Goal: Task Accomplishment & Management: Use online tool/utility

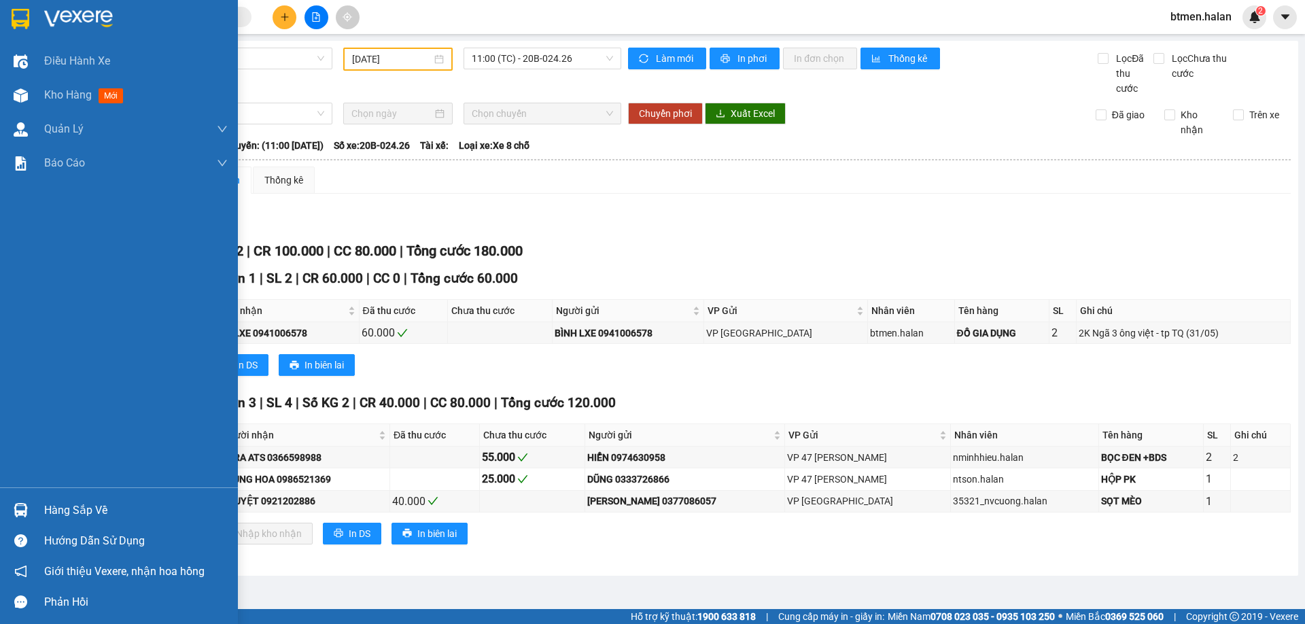
click at [80, 516] on div "Hàng sắp về" at bounding box center [135, 510] width 183 height 20
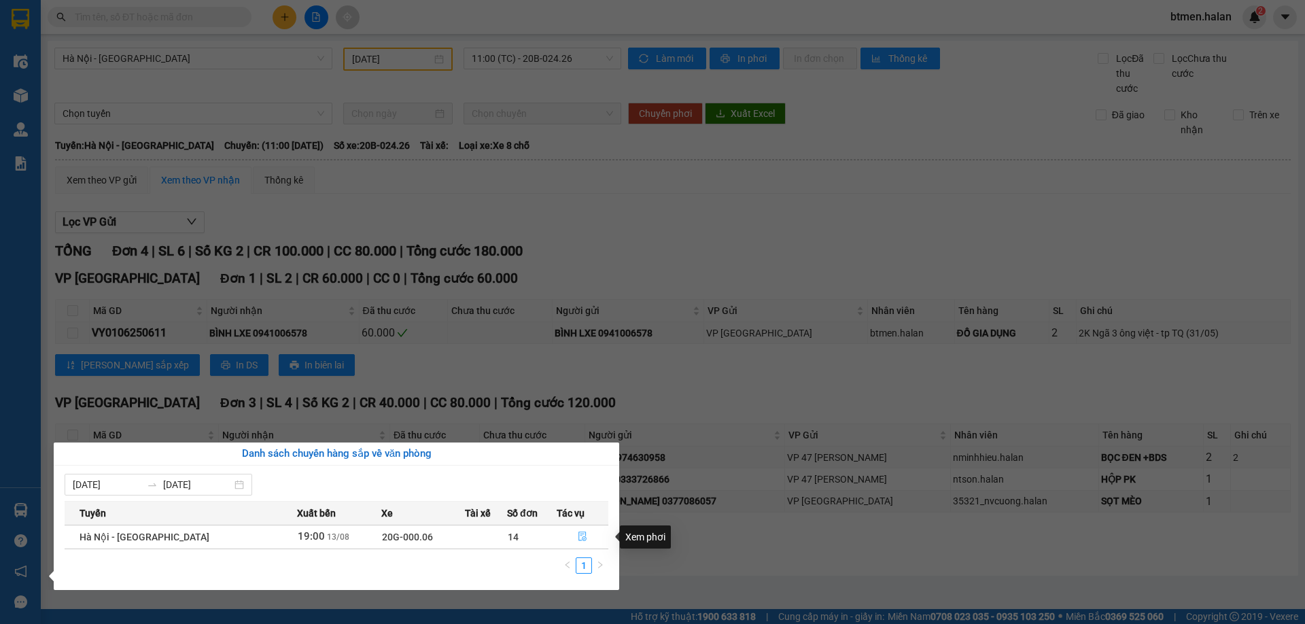
click at [585, 532] on button "button" at bounding box center [582, 537] width 51 height 22
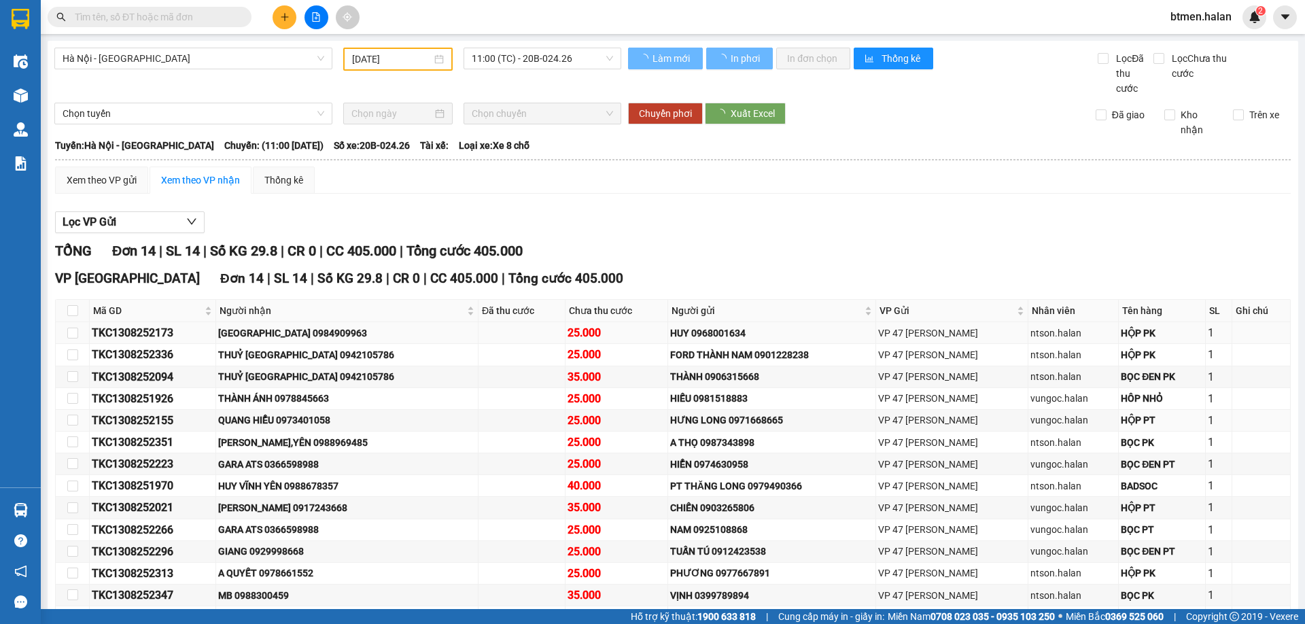
type input "13/08/2025"
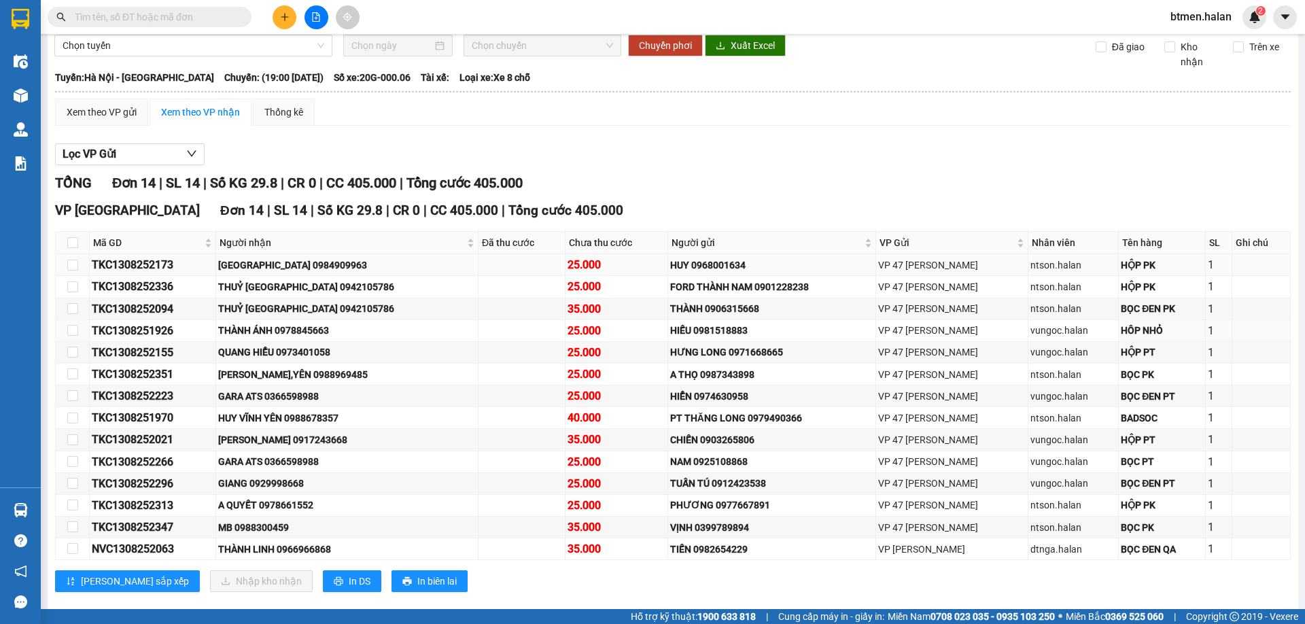
scroll to position [89, 0]
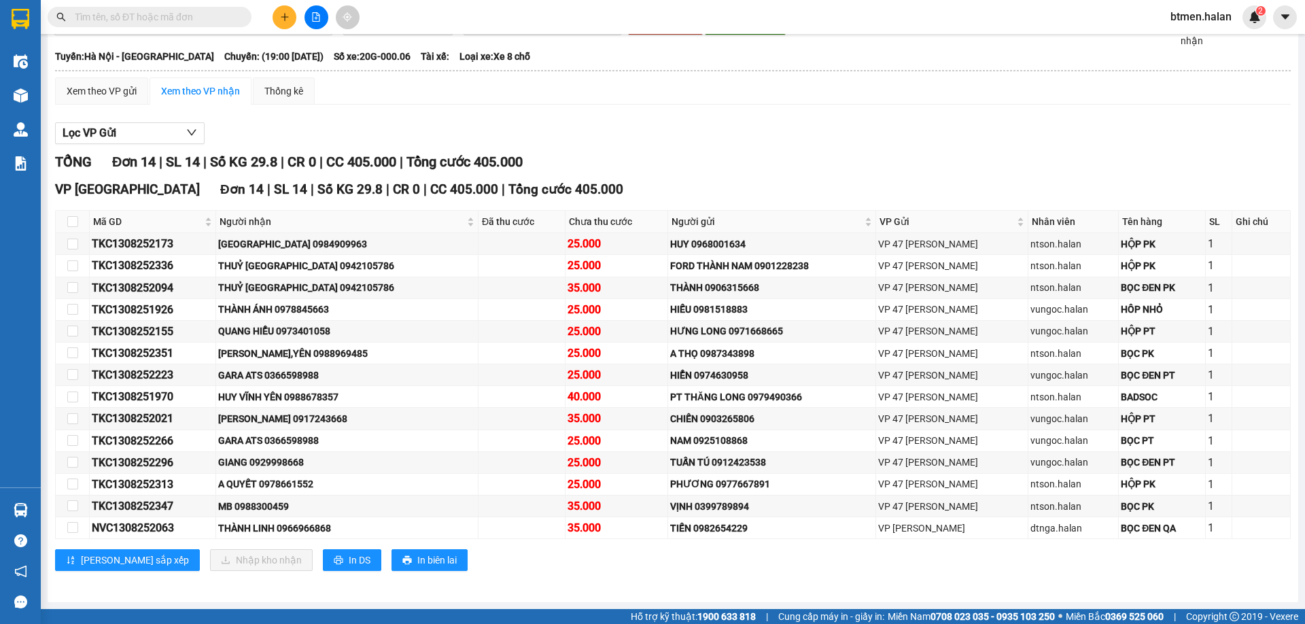
click at [460, 138] on div "Lọc VP Gửi" at bounding box center [672, 133] width 1235 height 22
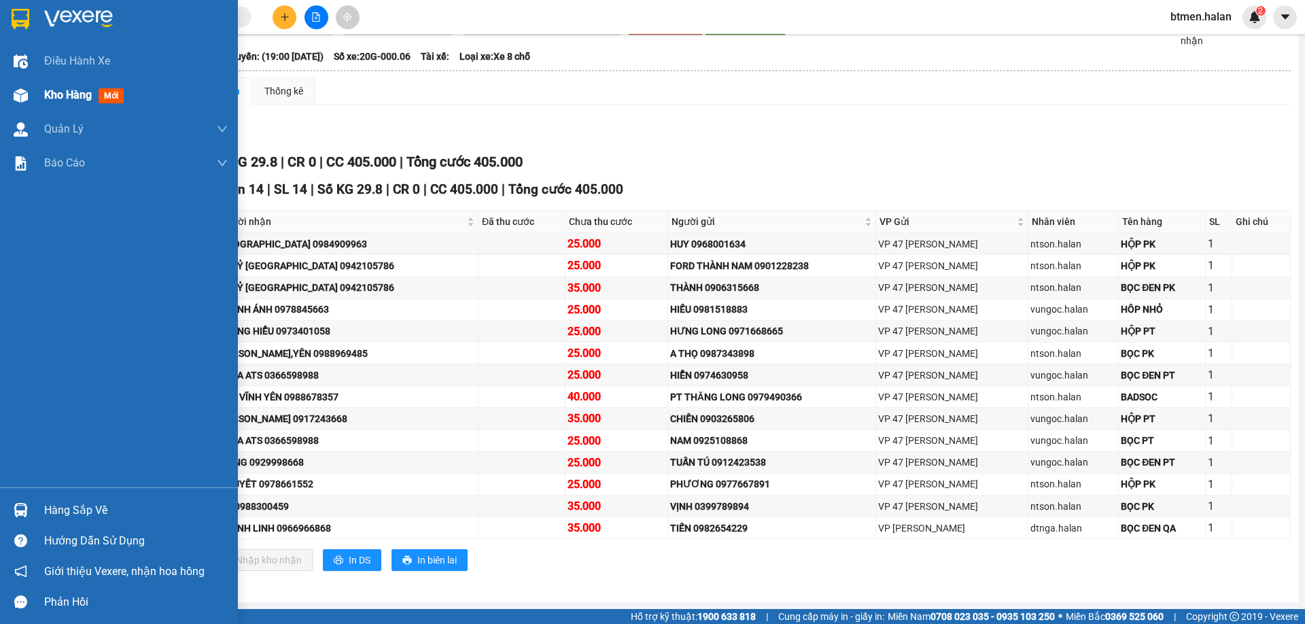
click at [28, 86] on div at bounding box center [21, 96] width 24 height 24
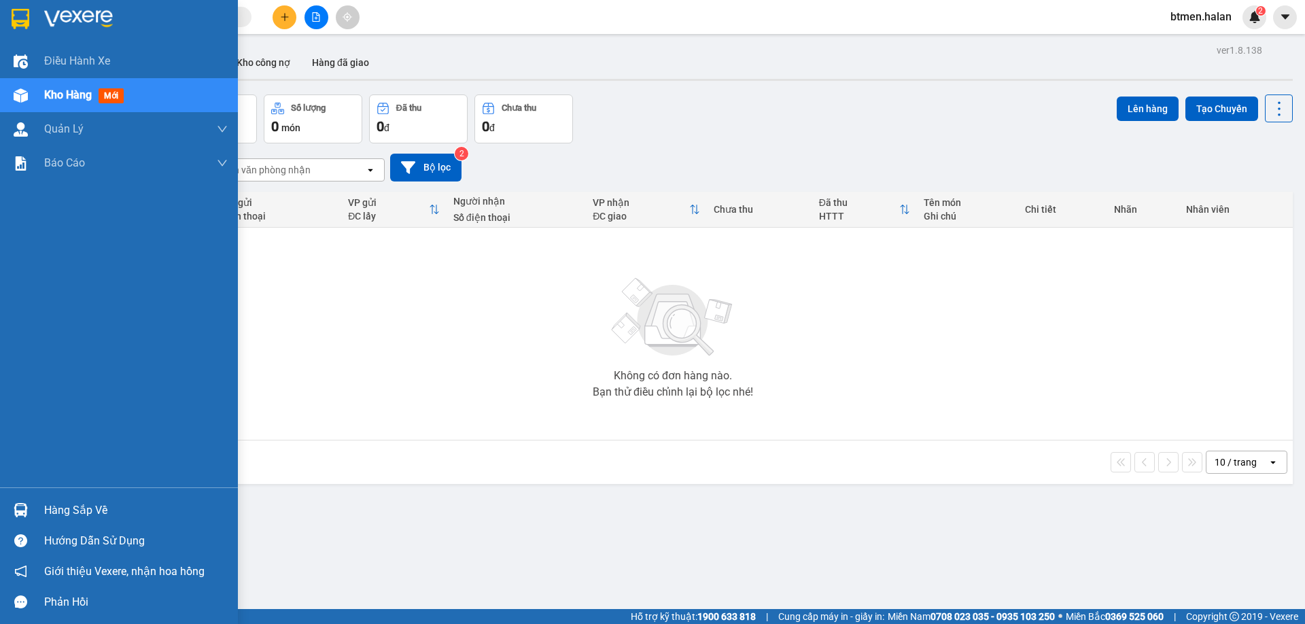
click at [52, 504] on div "Hàng sắp về" at bounding box center [135, 510] width 183 height 20
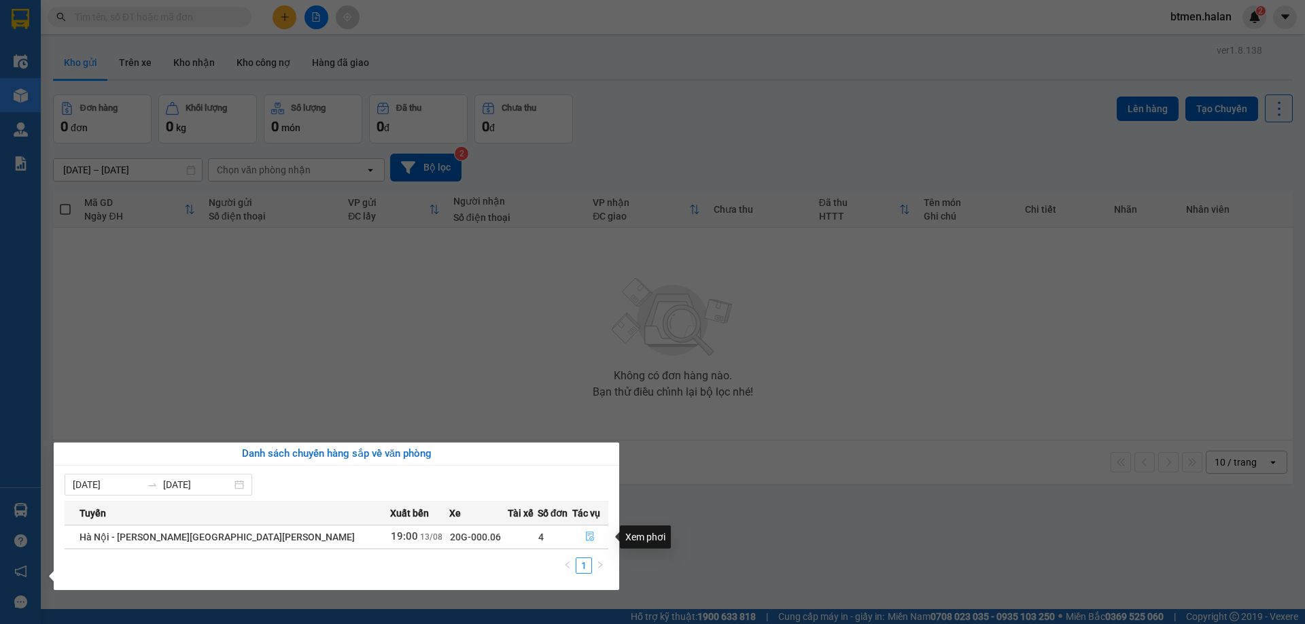
click at [585, 540] on icon "file-done" at bounding box center [590, 536] width 10 height 10
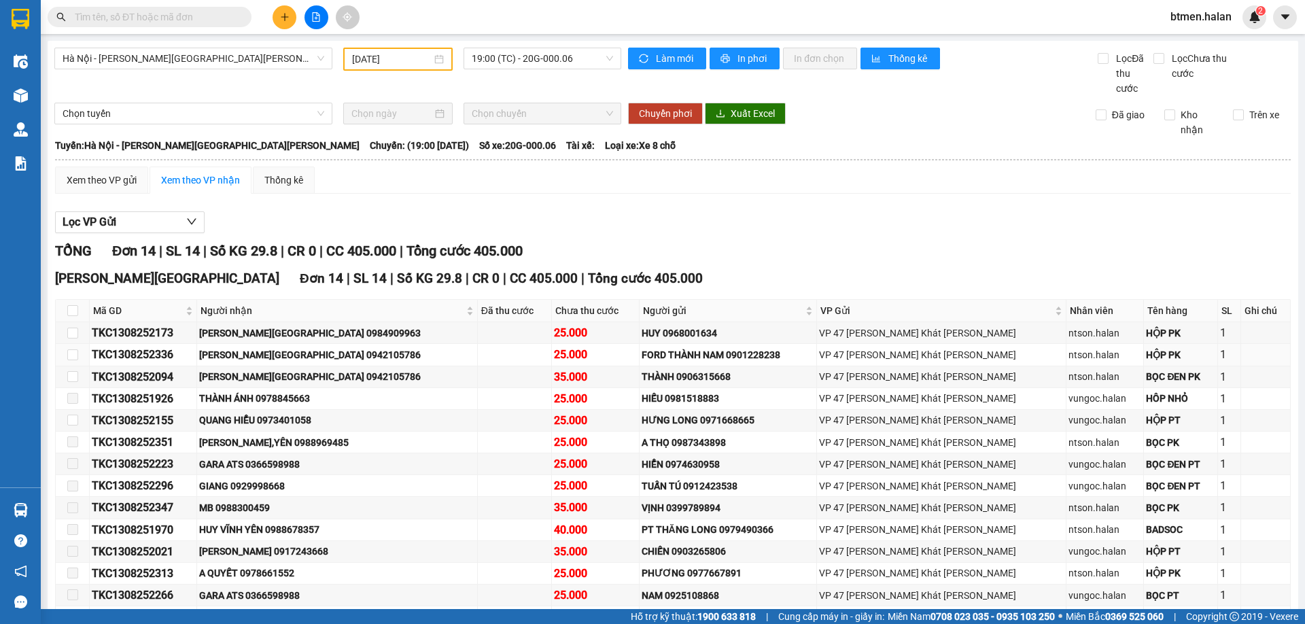
type input "[DATE]"
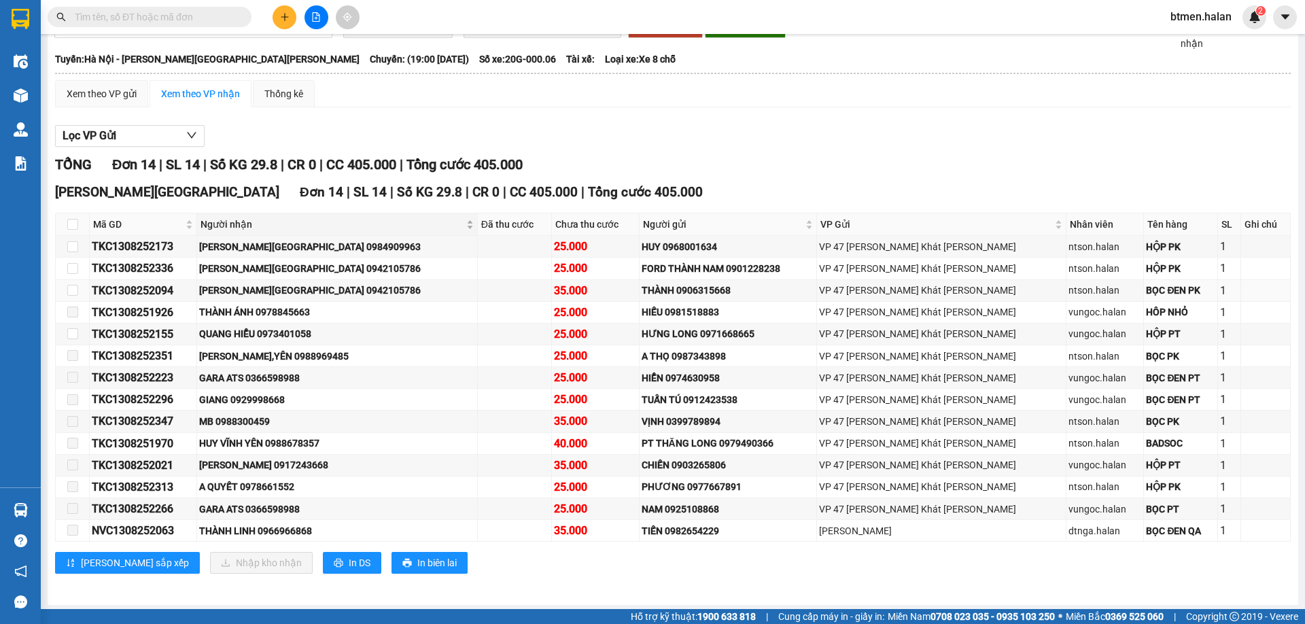
scroll to position [89, 0]
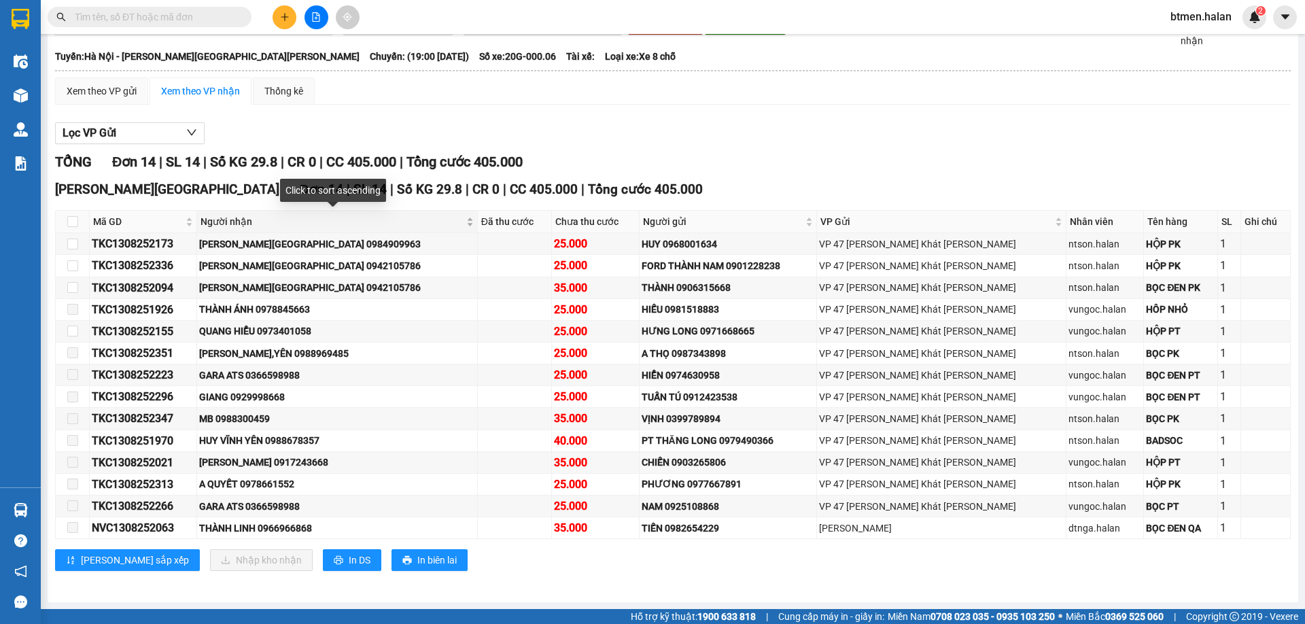
click at [268, 226] on span "Người nhận" at bounding box center [331, 221] width 262 height 15
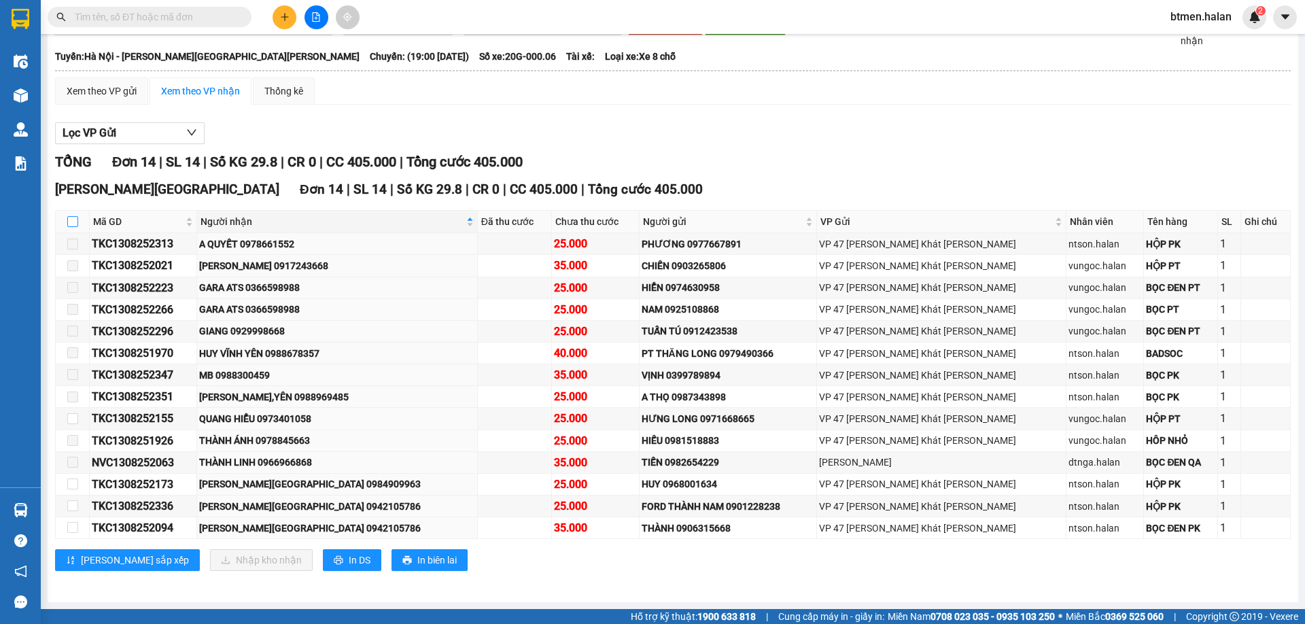
click at [75, 224] on input "checkbox" at bounding box center [72, 221] width 11 height 11
checkbox input "true"
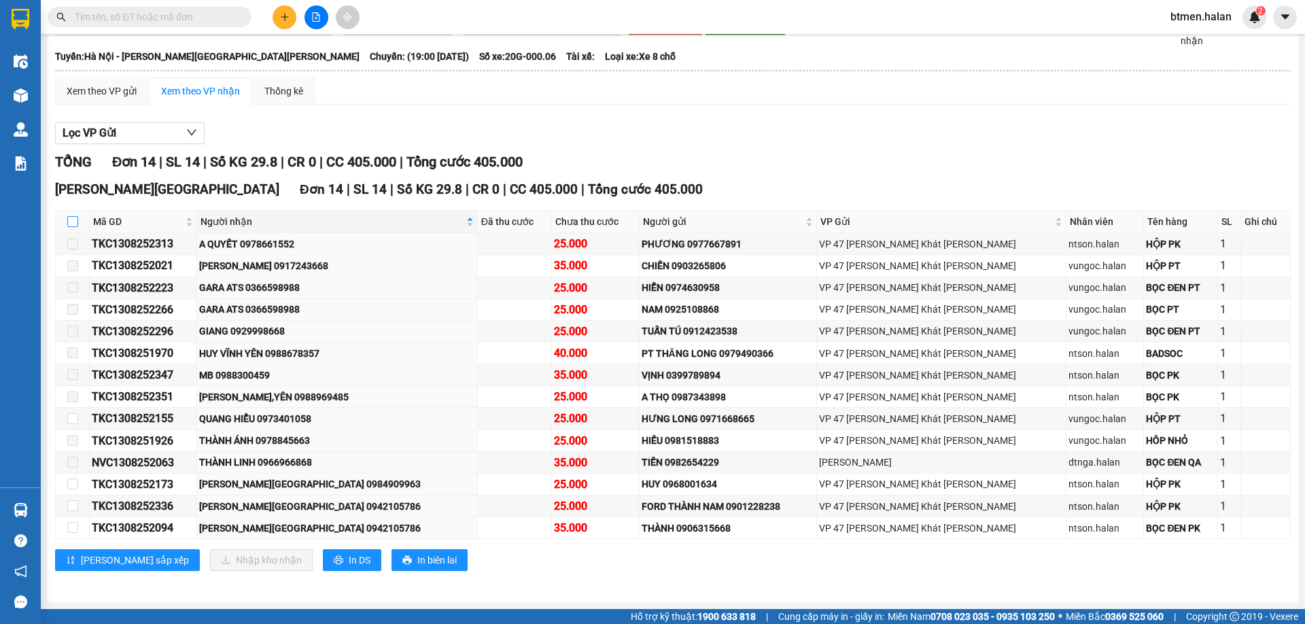
checkbox input "true"
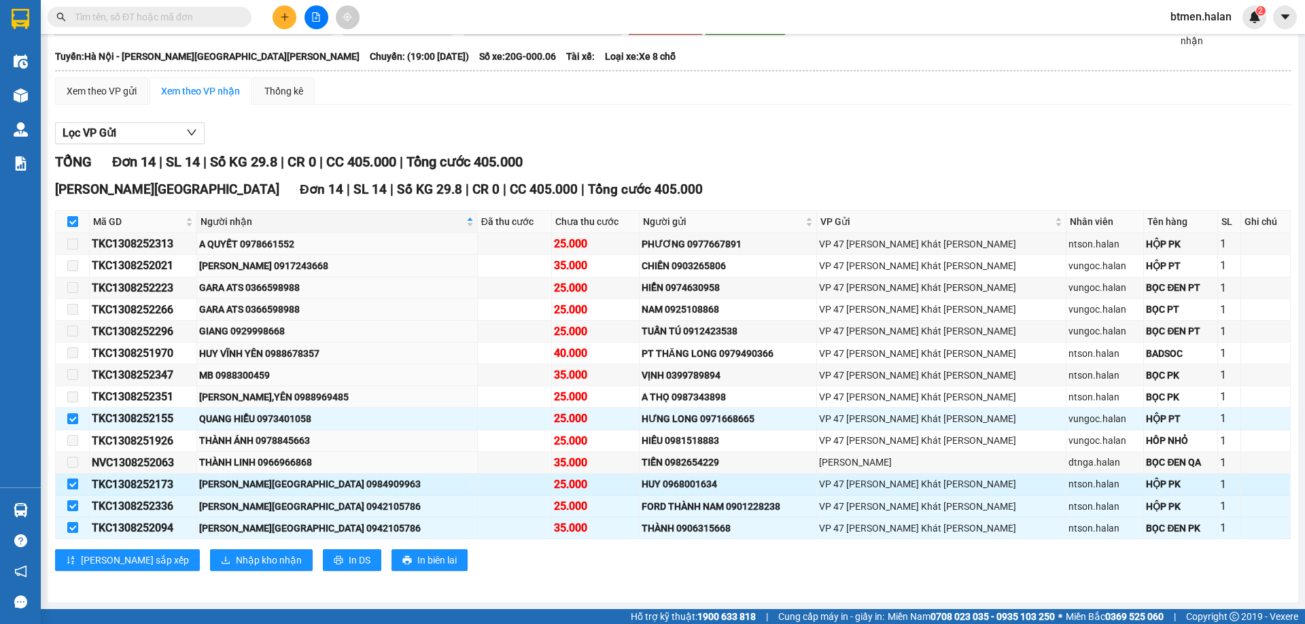
click at [73, 485] on input "checkbox" at bounding box center [72, 483] width 11 height 11
checkbox input "false"
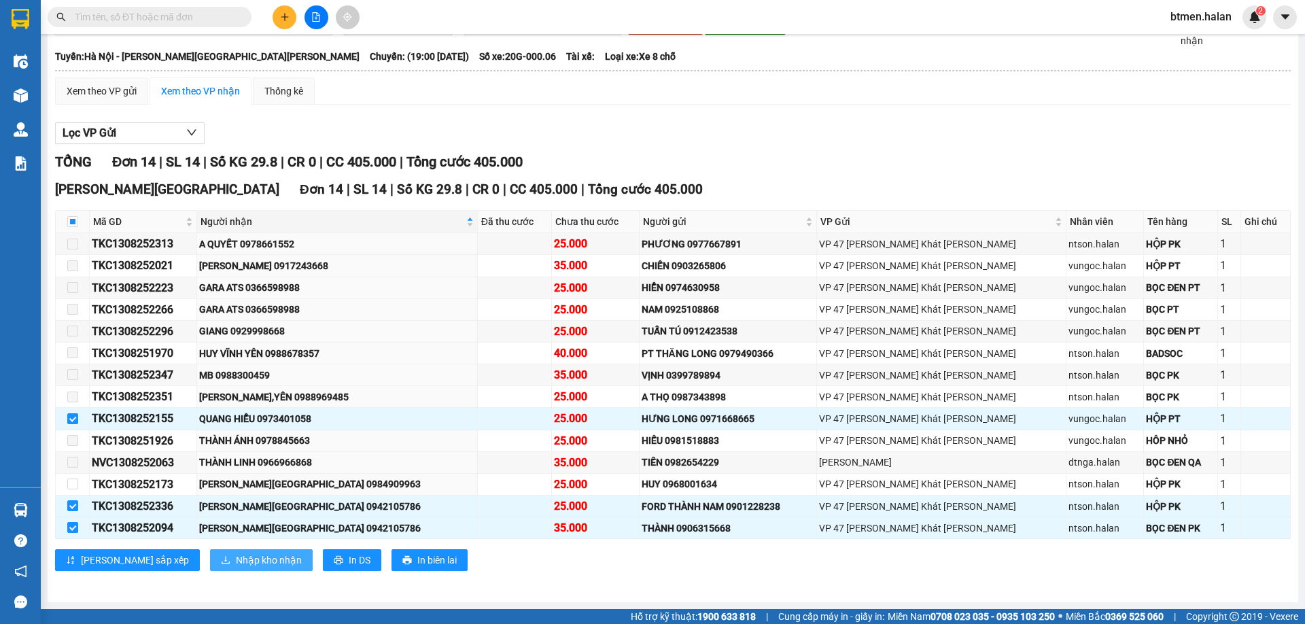
click at [236, 560] on span "Nhập kho nhận" at bounding box center [269, 559] width 66 height 15
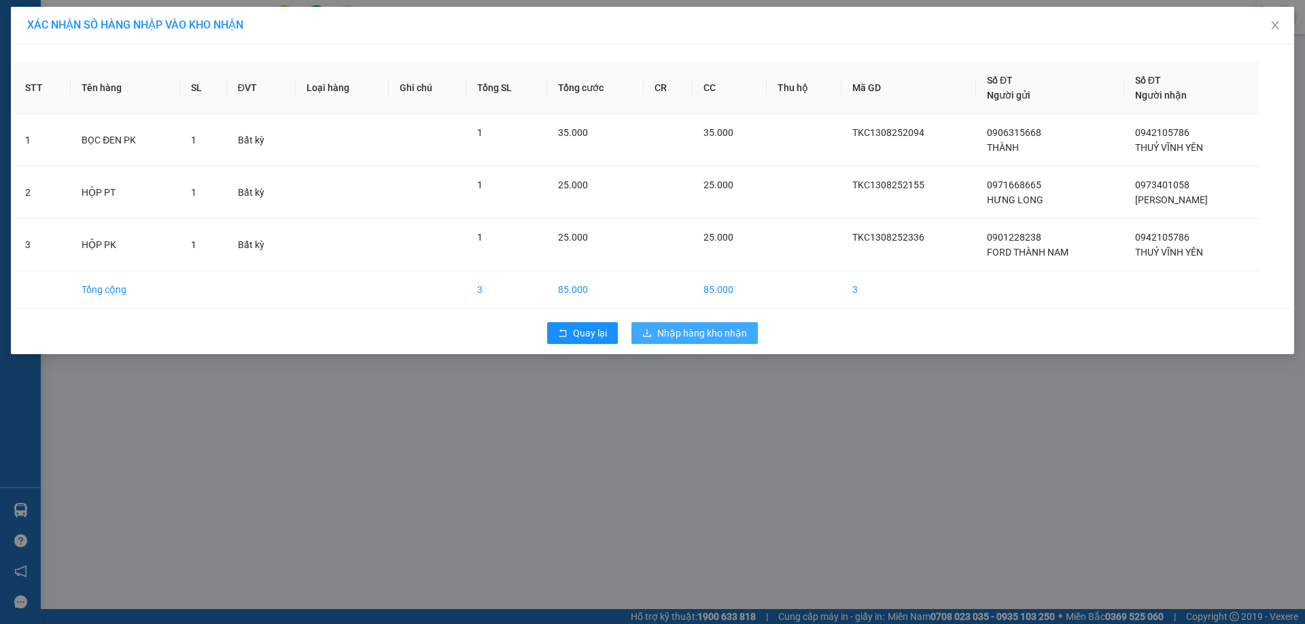
click at [681, 340] on button "Nhập hàng kho nhận" at bounding box center [694, 333] width 126 height 22
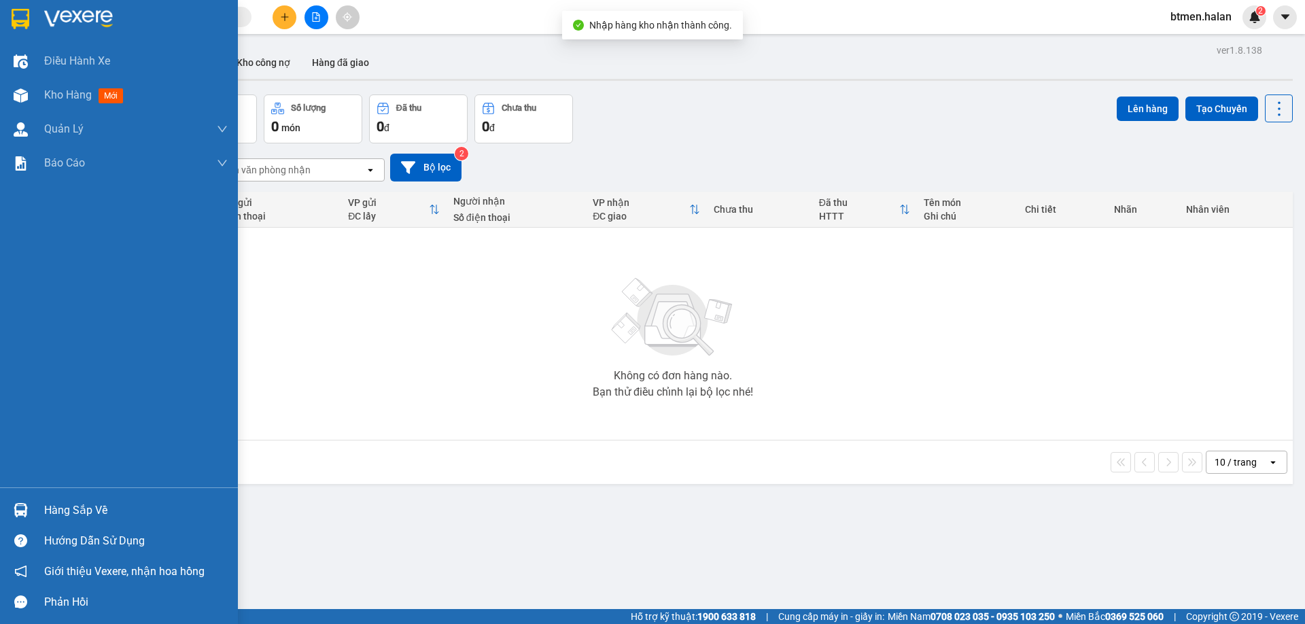
click at [97, 509] on div "Hàng sắp về" at bounding box center [135, 510] width 183 height 20
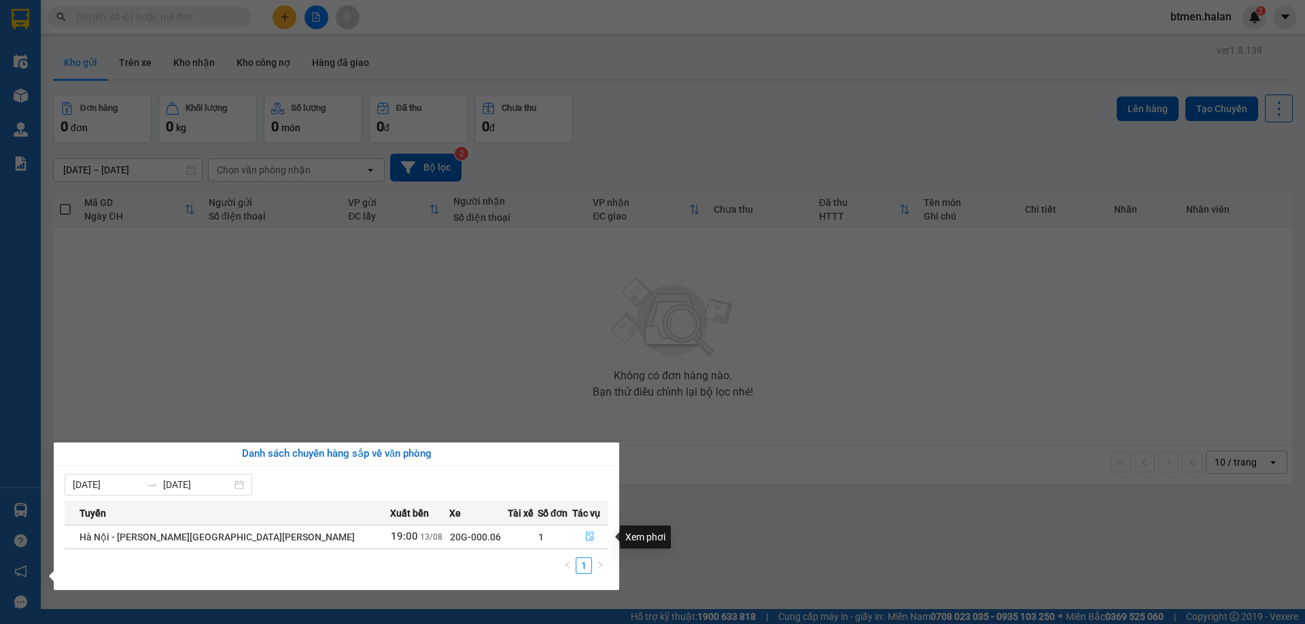
click at [585, 537] on icon "file-done" at bounding box center [590, 536] width 10 height 10
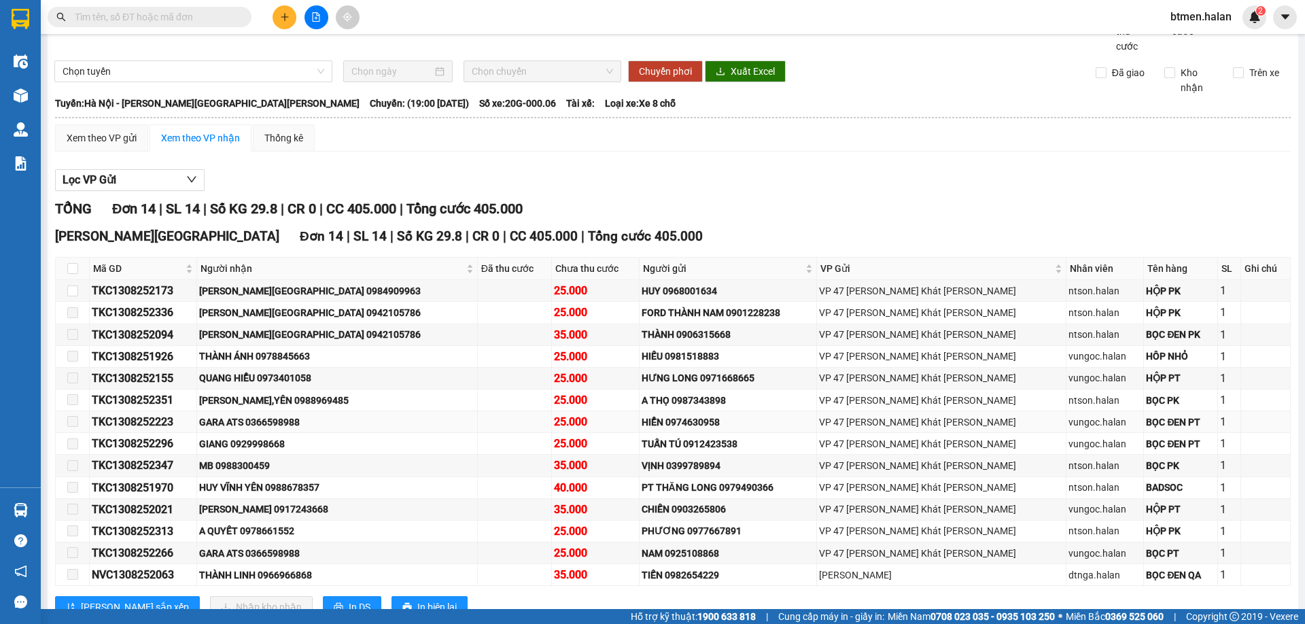
scroll to position [89, 0]
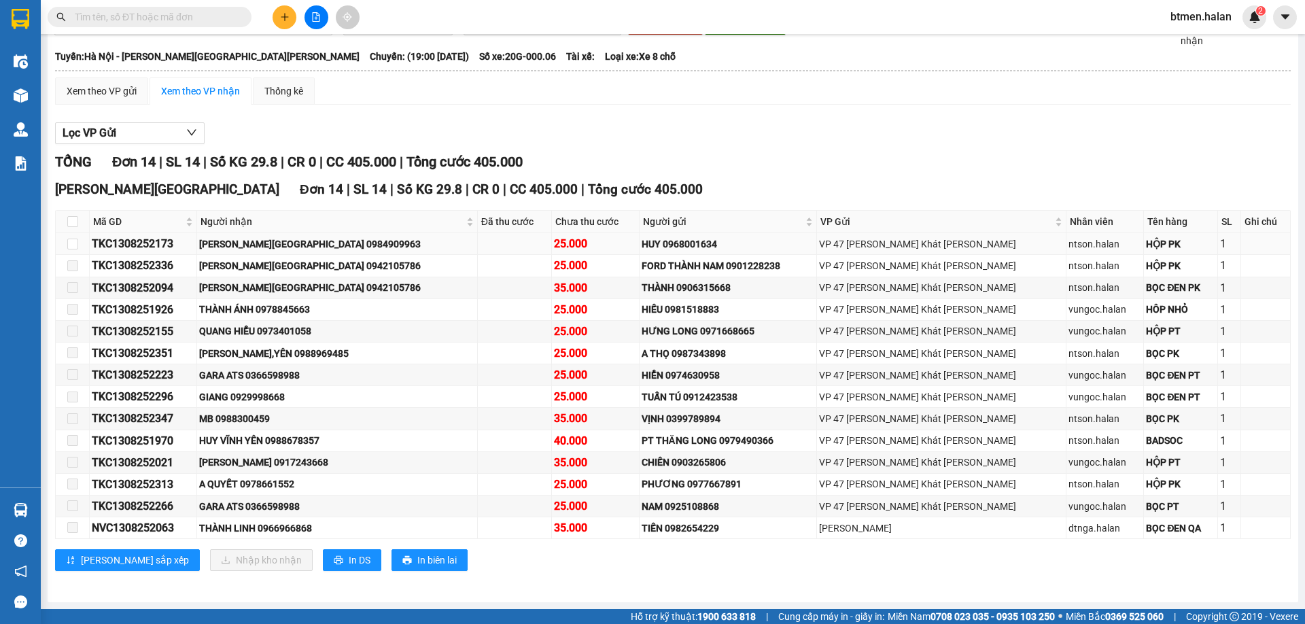
click at [290, 241] on div "THUẬN VĨNH YÊN 0984909963" at bounding box center [336, 243] width 275 height 15
click at [133, 247] on div "TKC1308252173" at bounding box center [143, 243] width 103 height 17
copy div "TKC1308252173"
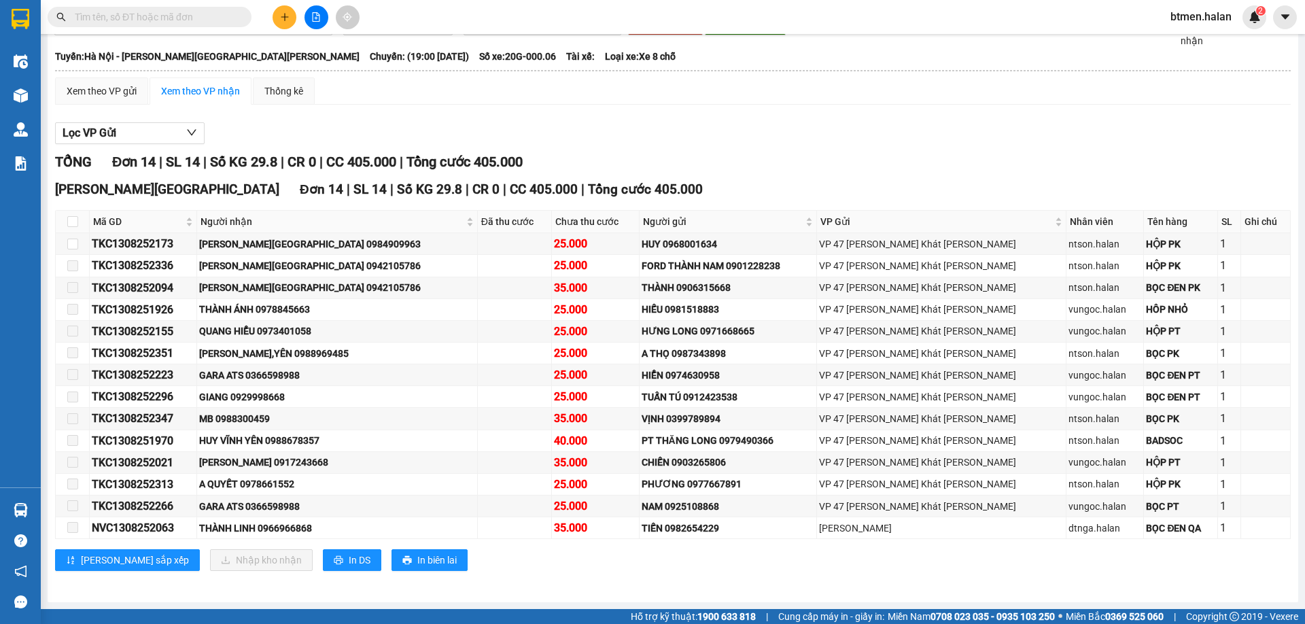
click at [167, 15] on input "text" at bounding box center [155, 17] width 160 height 15
paste input "TKC1308252173"
type input "TKC1308252173"
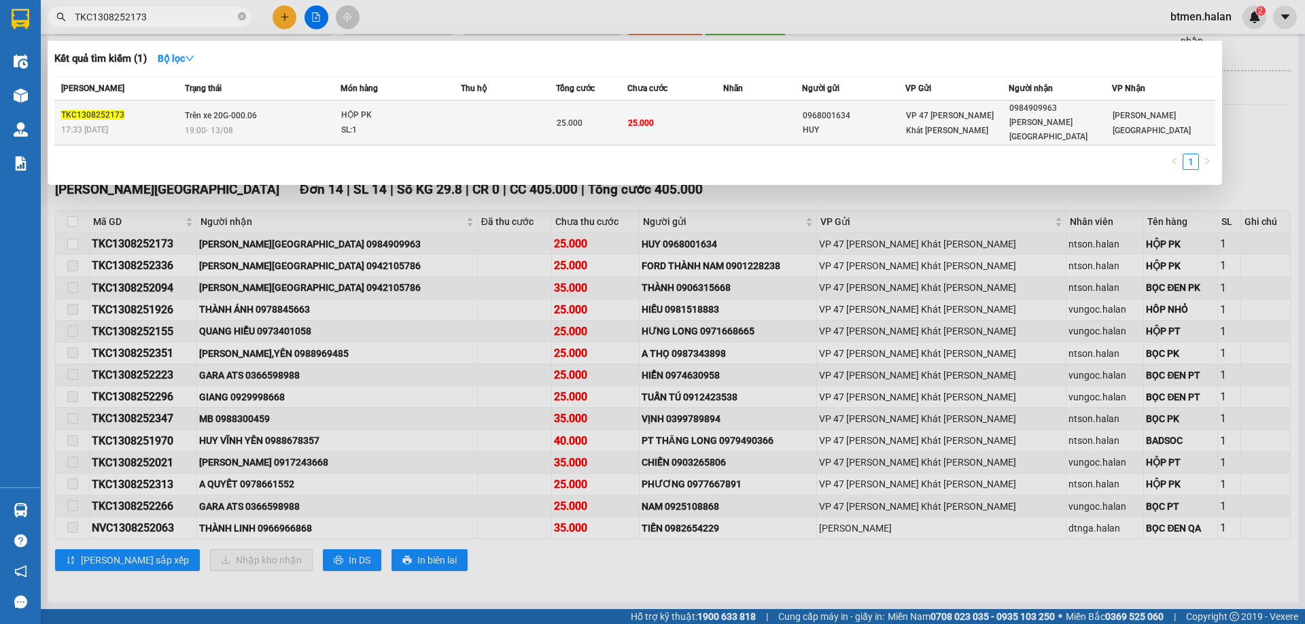
click at [632, 118] on span "25.000" at bounding box center [641, 123] width 26 height 10
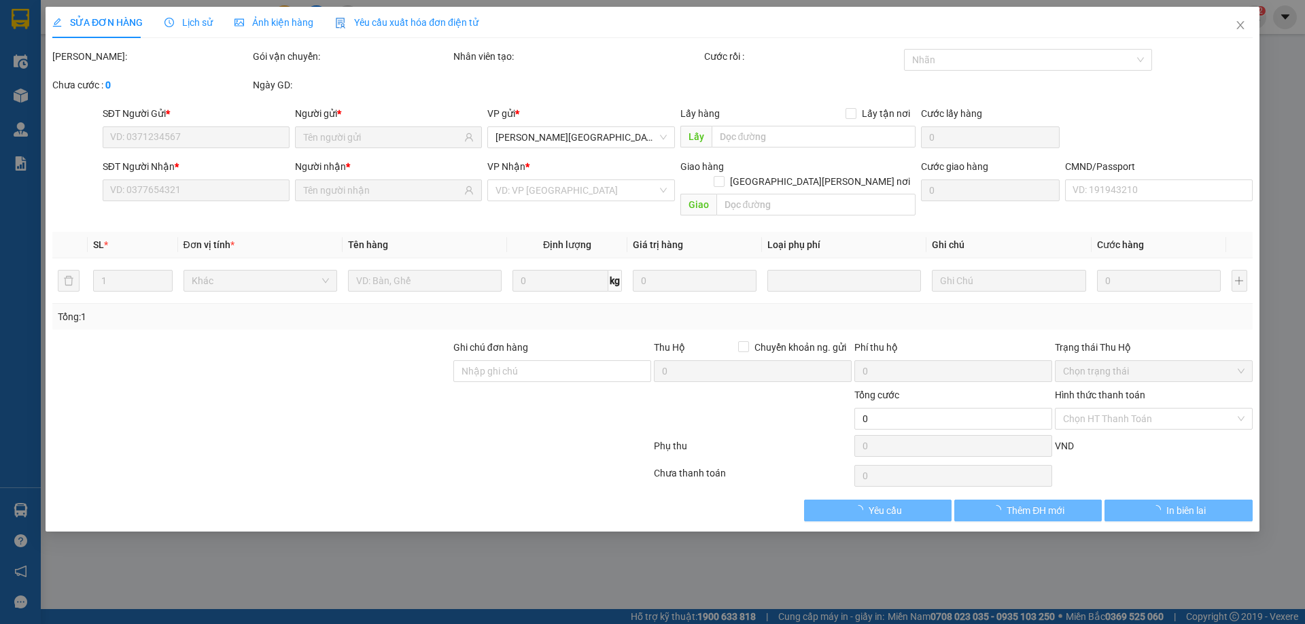
type input "0968001634"
type input "HUY"
type input "0984909963"
type input "THUẬN [GEOGRAPHIC_DATA]"
type input "25.000"
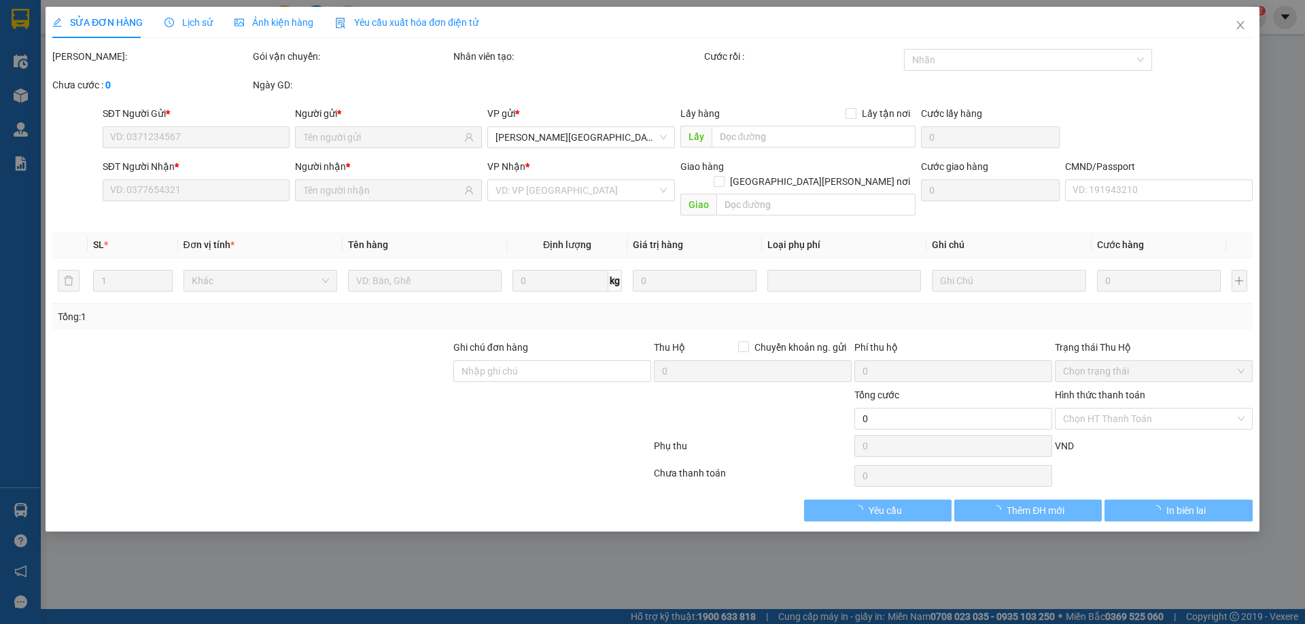
type input "25.000"
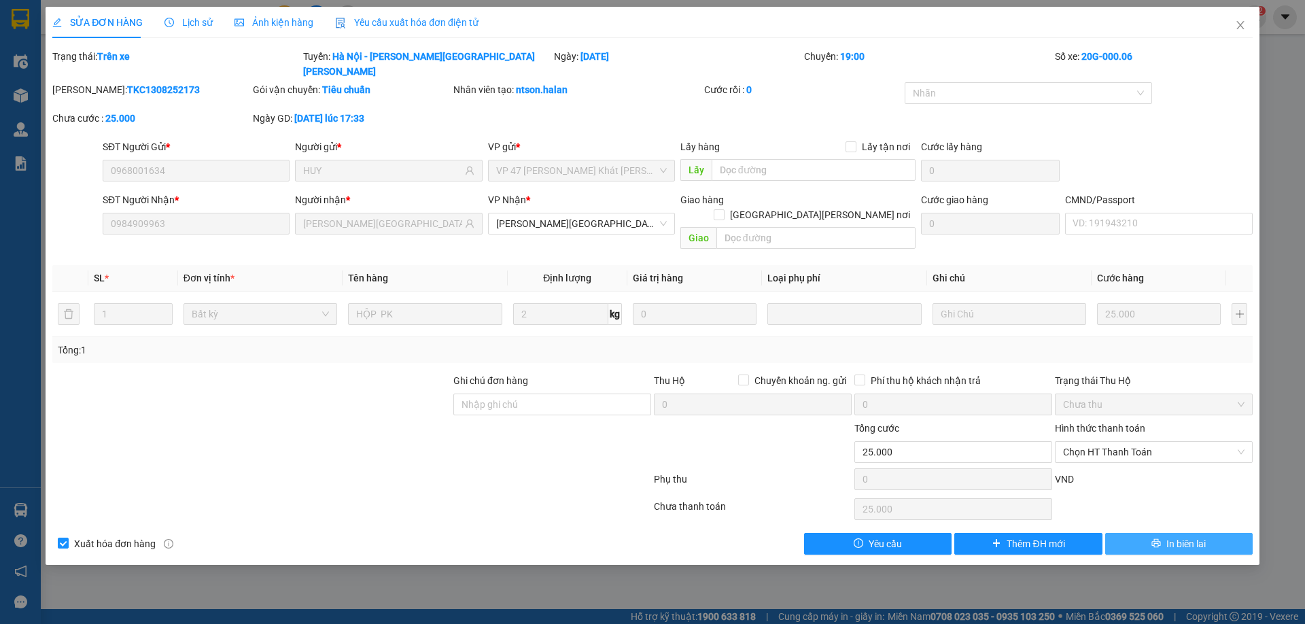
click at [1187, 536] on span "In biên lai" at bounding box center [1185, 543] width 39 height 15
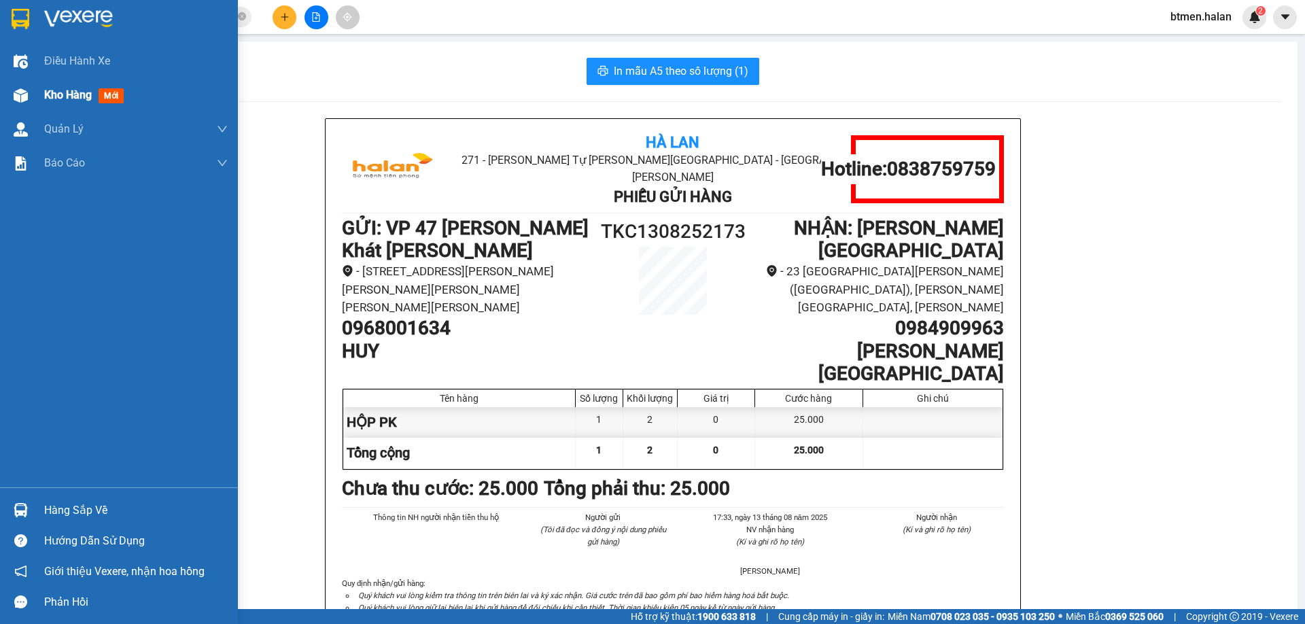
click at [50, 92] on span "Kho hàng" at bounding box center [68, 94] width 48 height 13
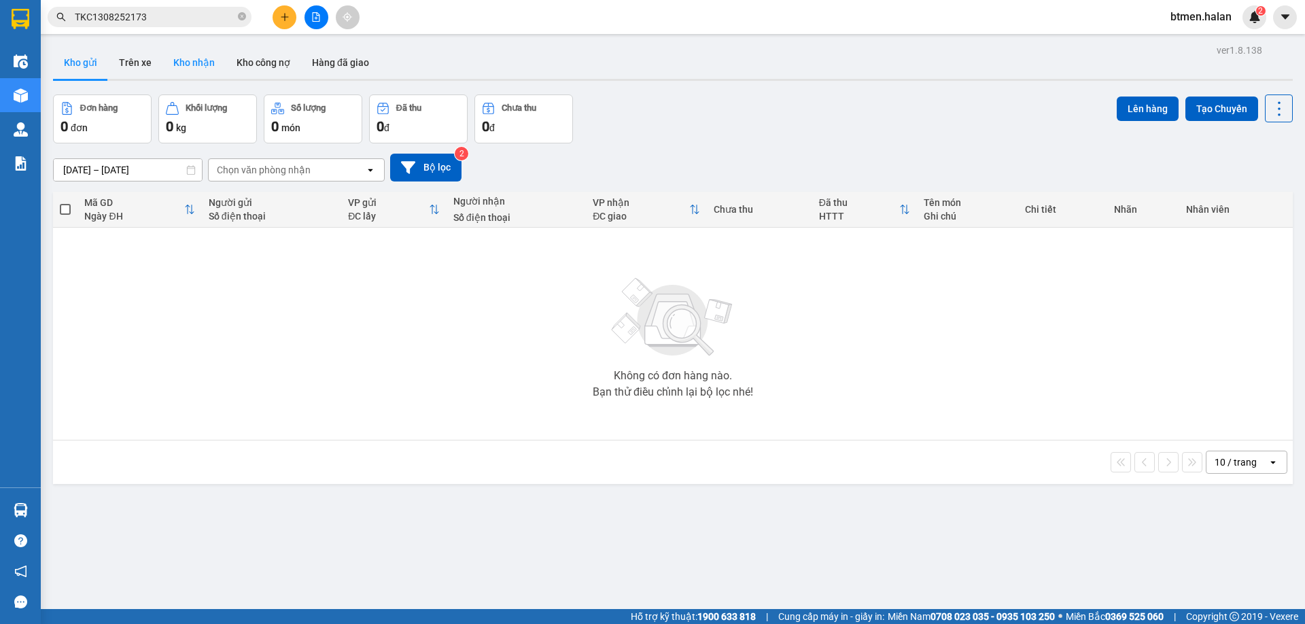
click at [173, 57] on button "Kho nhận" at bounding box center [193, 62] width 63 height 33
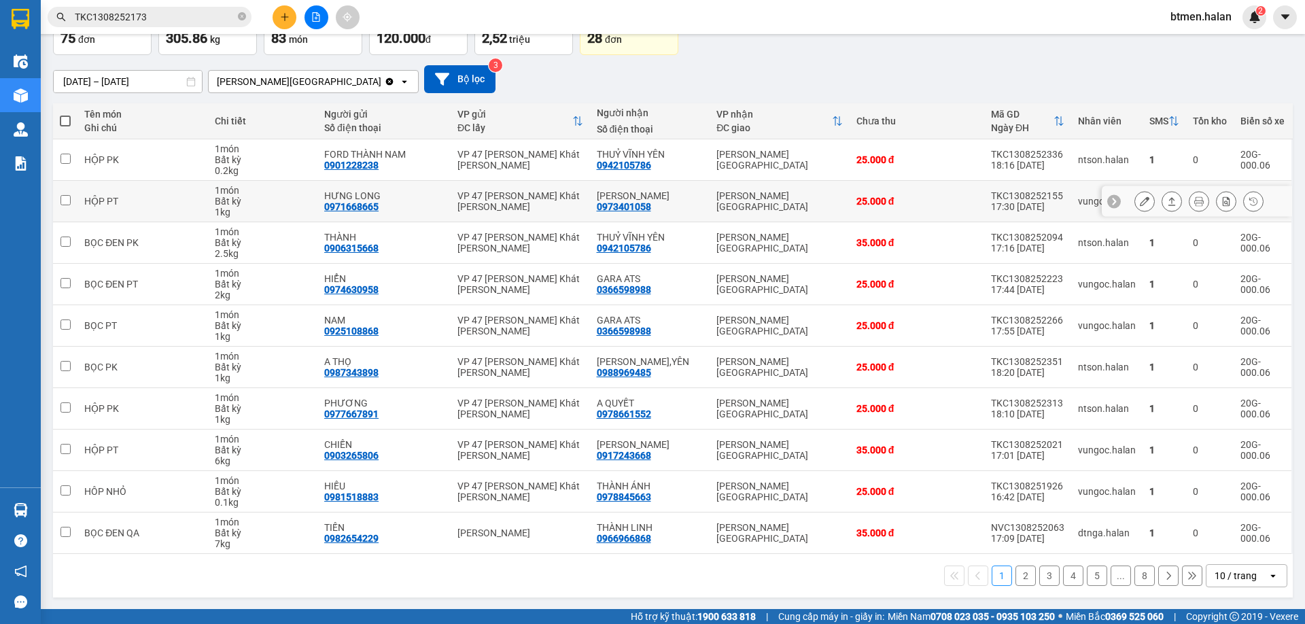
scroll to position [89, 0]
click at [1015, 574] on button "2" at bounding box center [1025, 575] width 20 height 20
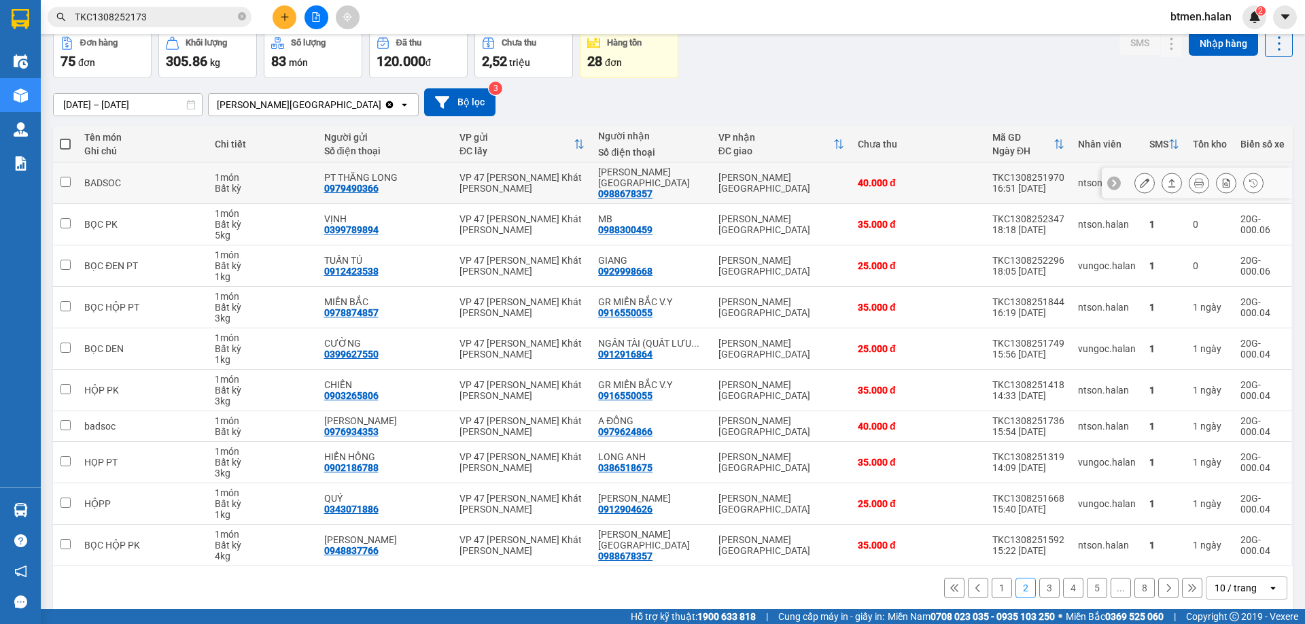
scroll to position [67, 0]
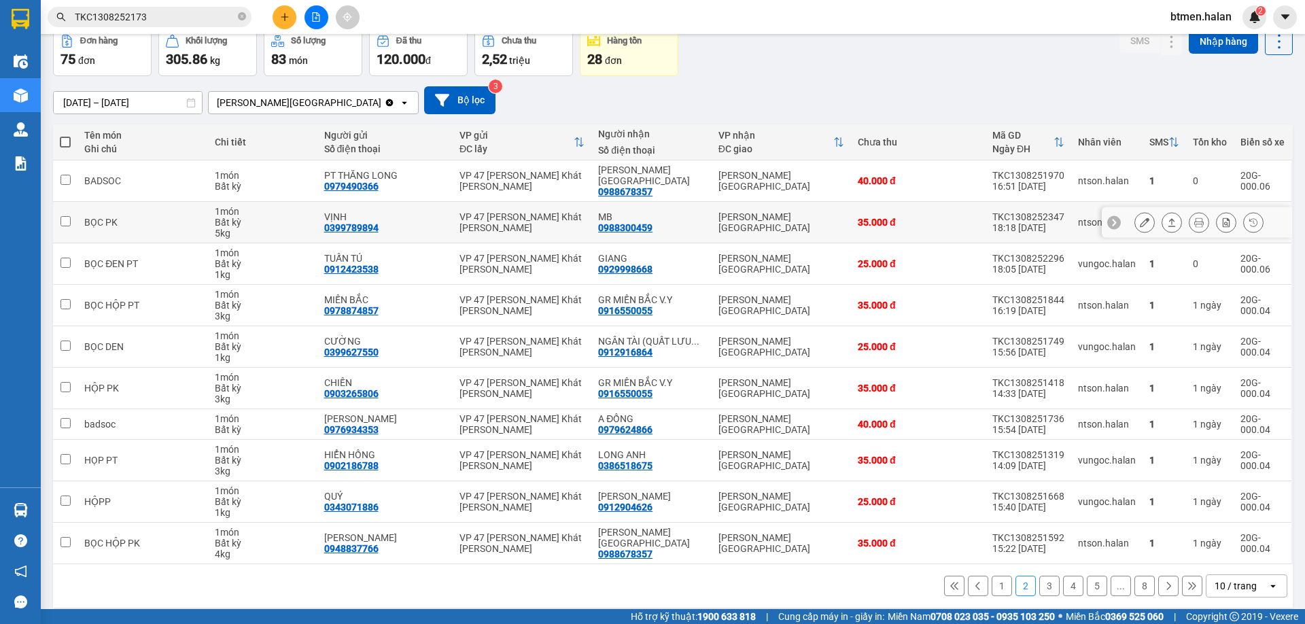
click at [638, 222] on div "0988300459" at bounding box center [625, 227] width 54 height 11
copy div "0988300459"
click at [1268, 89] on div "16/06/2025 – 14/08/2025 Press the down arrow key to interact with the calendar …" at bounding box center [672, 100] width 1239 height 28
click at [1040, 576] on button "3" at bounding box center [1049, 586] width 20 height 20
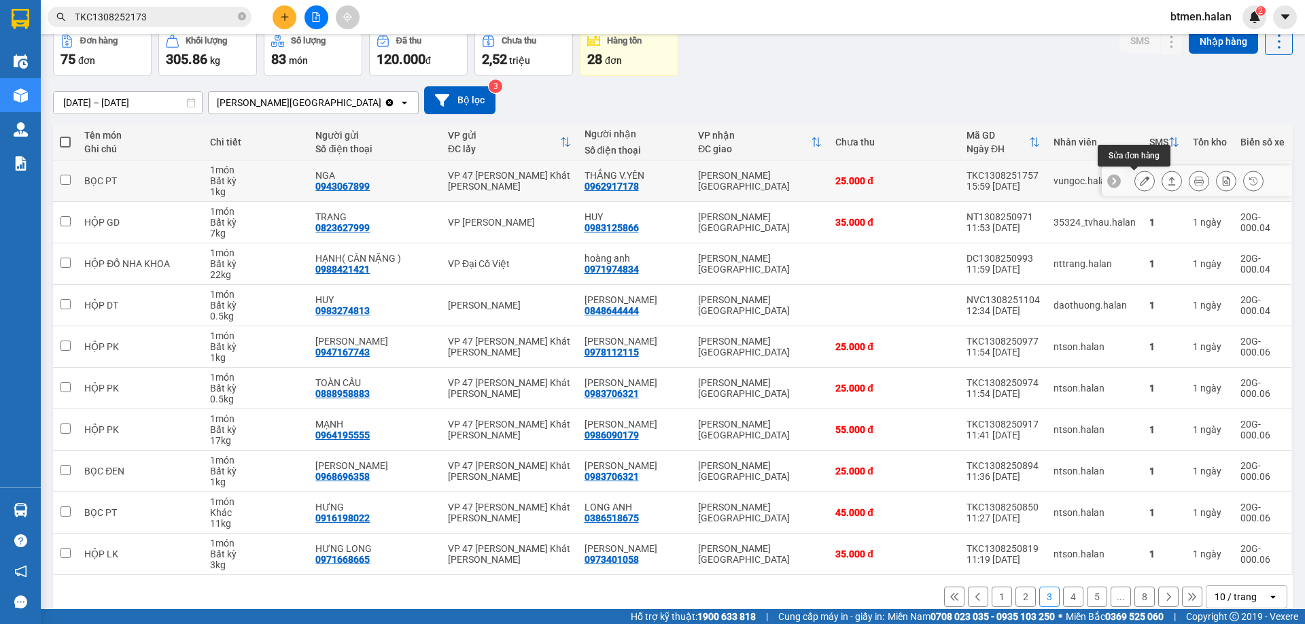
click at [1140, 185] on button at bounding box center [1144, 181] width 19 height 24
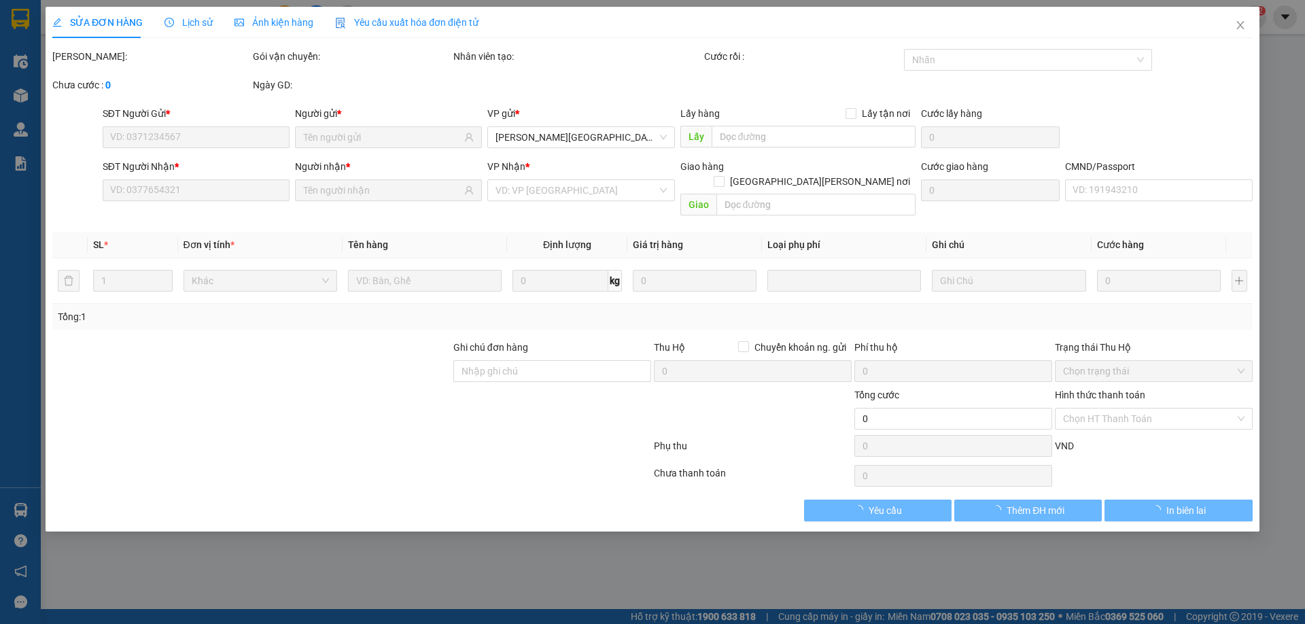
type input "0943067899"
type input "NGA"
type input "0962917178"
type input "THẮNG V.YÊN"
type input "25.000"
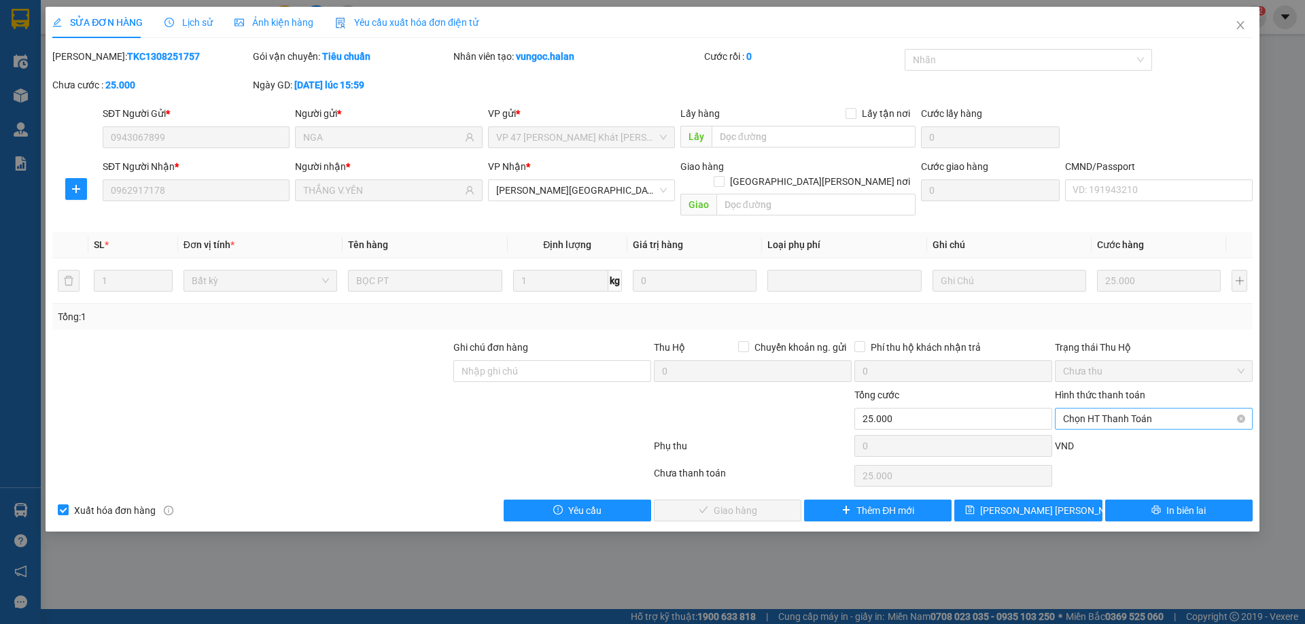
click at [1121, 408] on span "Chọn HT Thanh Toán" at bounding box center [1153, 418] width 181 height 20
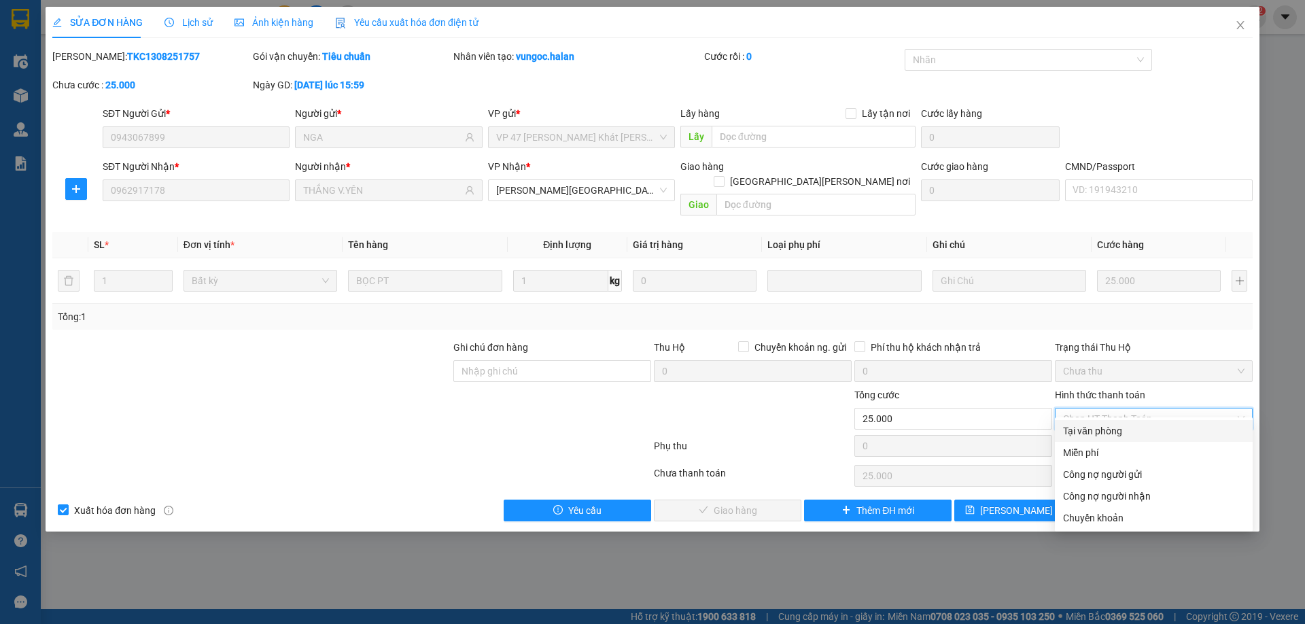
click at [1100, 429] on div "Tại văn phòng" at bounding box center [1153, 430] width 181 height 15
type input "0"
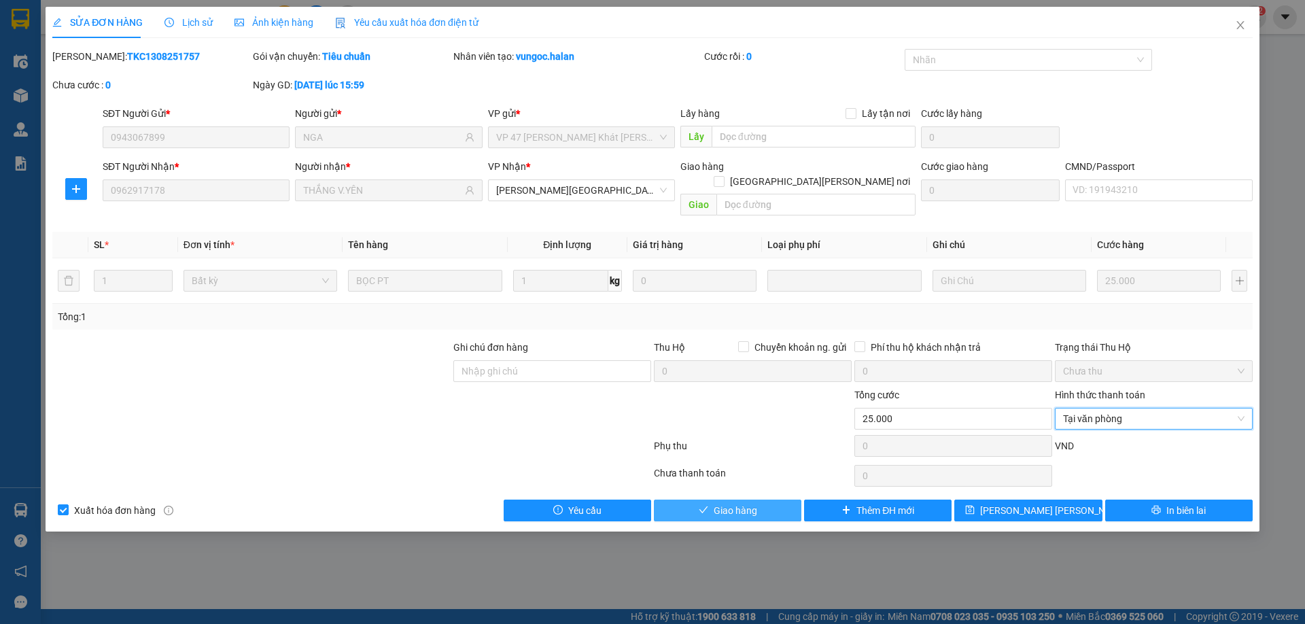
click at [766, 499] on button "Giao hàng" at bounding box center [727, 510] width 147 height 22
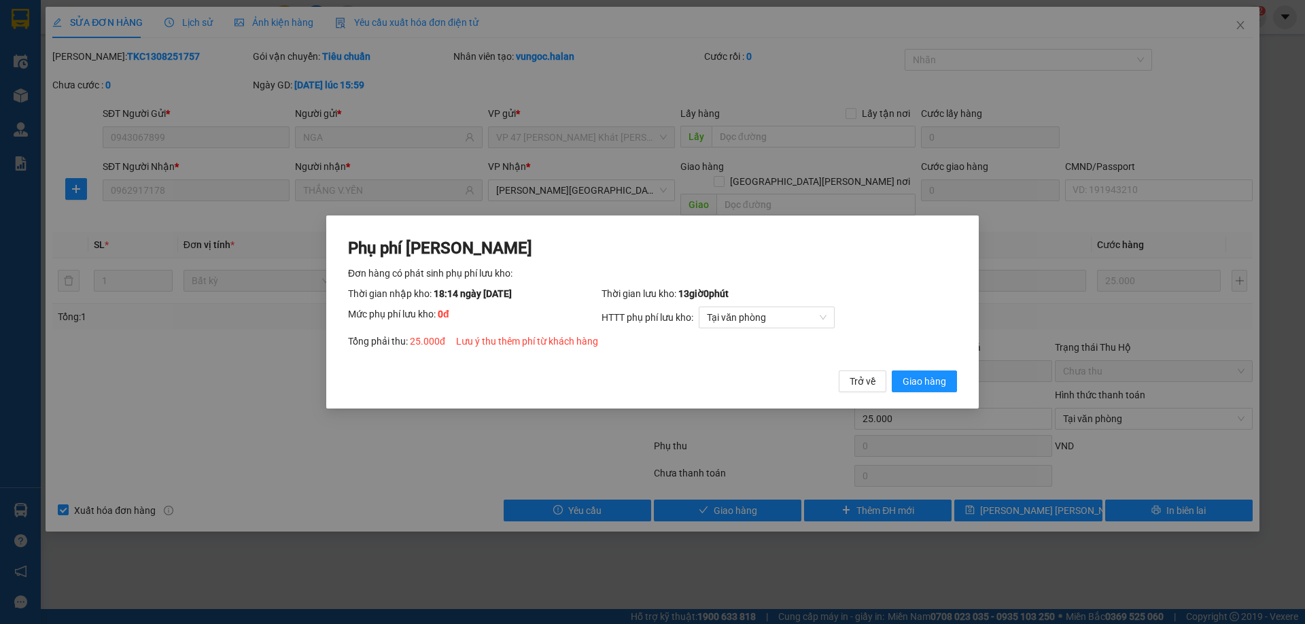
click at [943, 392] on div "Phụ phí Lưu kho Đơn hàng có phát sinh phụ phí lưu kho: Thời gian nhập kho: 18:1…" at bounding box center [652, 311] width 652 height 193
click at [939, 385] on span "Giao hàng" at bounding box center [923, 381] width 43 height 15
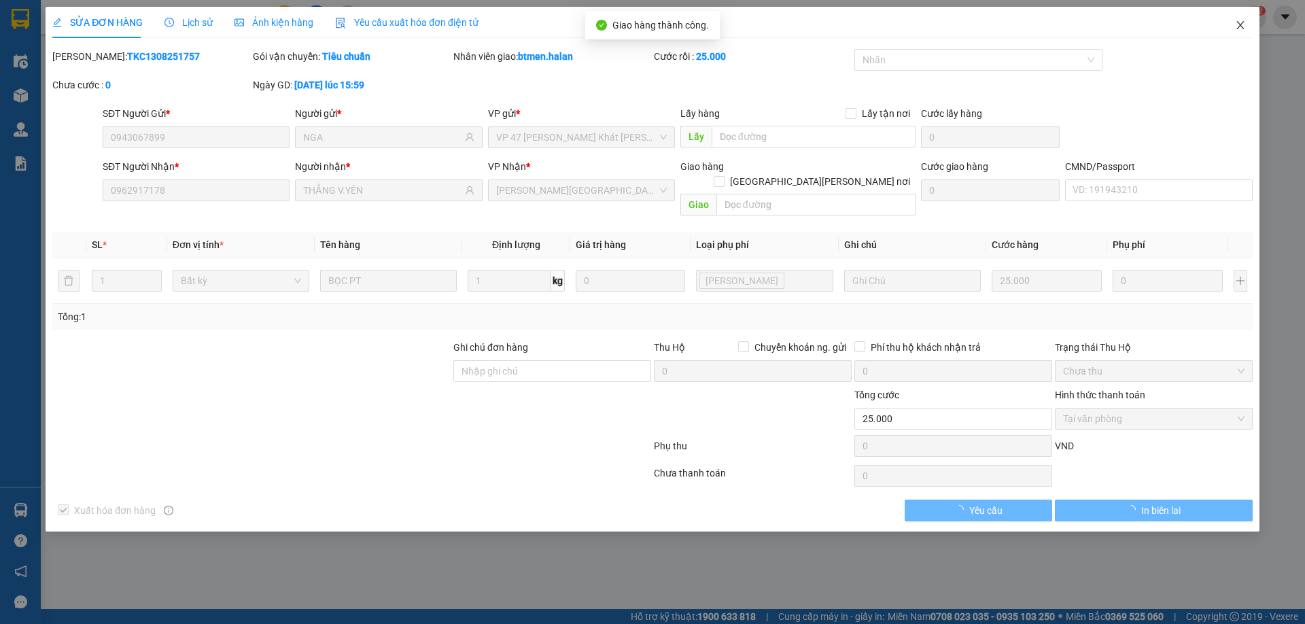
click at [1244, 30] on icon "close" at bounding box center [1240, 25] width 11 height 11
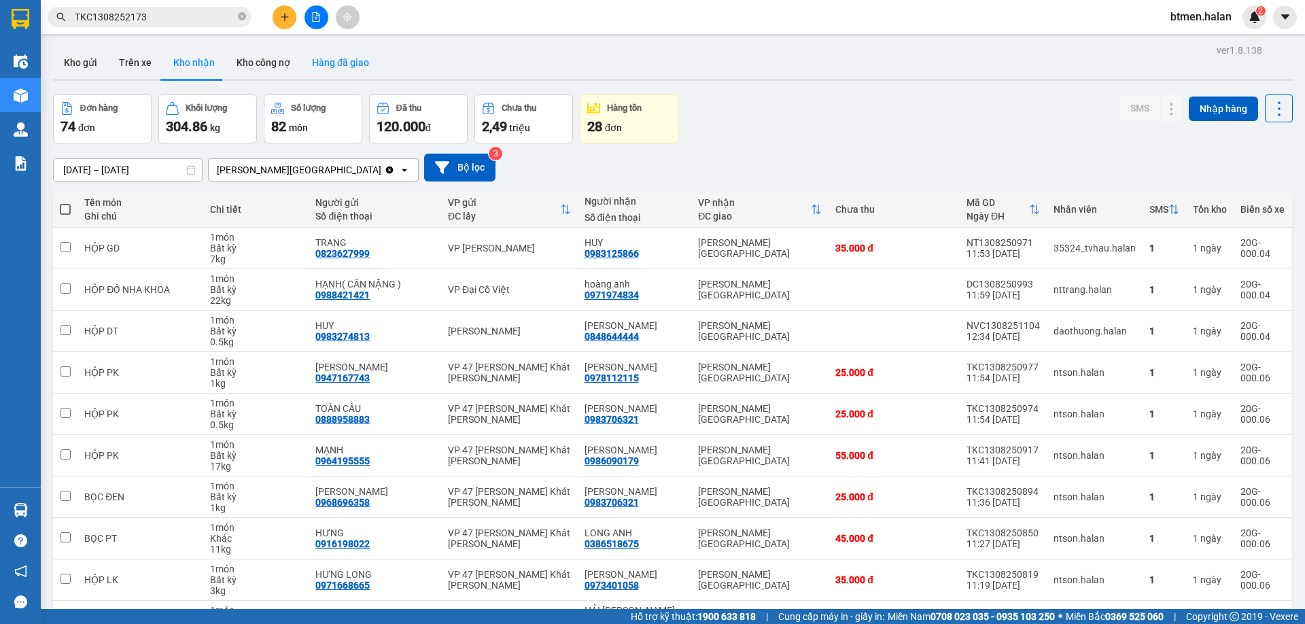
click at [341, 51] on button "Hàng đã giao" at bounding box center [340, 62] width 79 height 33
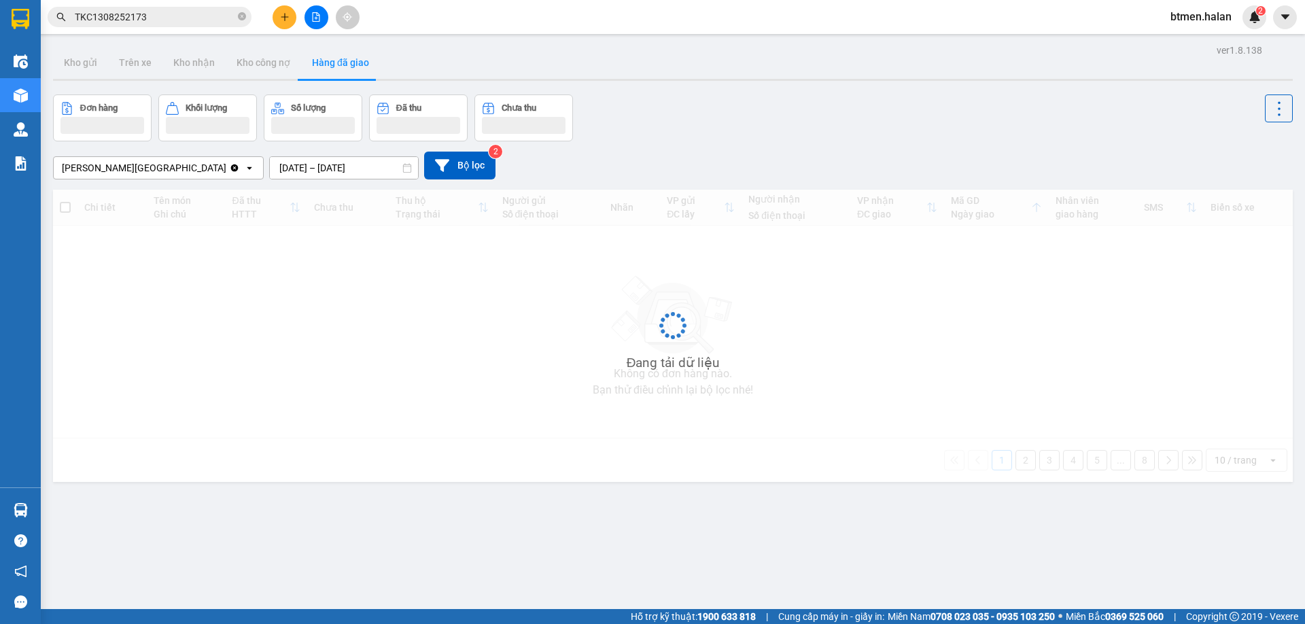
click at [314, 171] on input "12/08/2025 – 14/08/2025" at bounding box center [344, 168] width 148 height 22
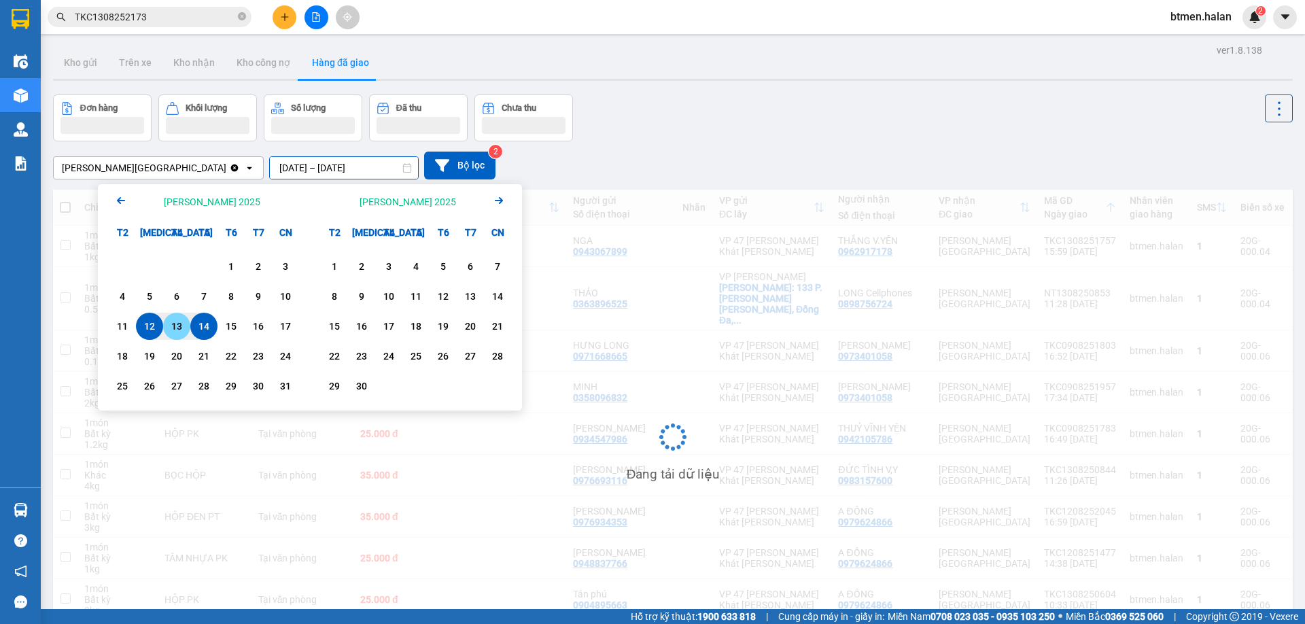
click at [180, 329] on div "13" at bounding box center [176, 326] width 19 height 16
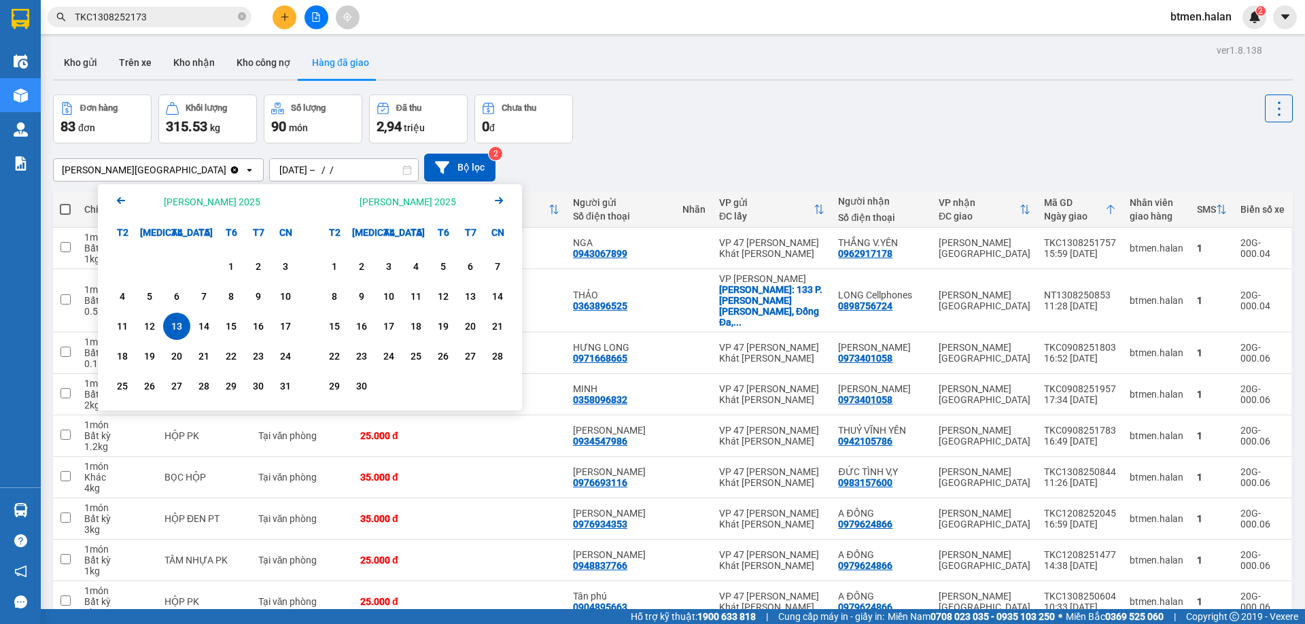
click at [180, 329] on div "13" at bounding box center [176, 326] width 19 height 16
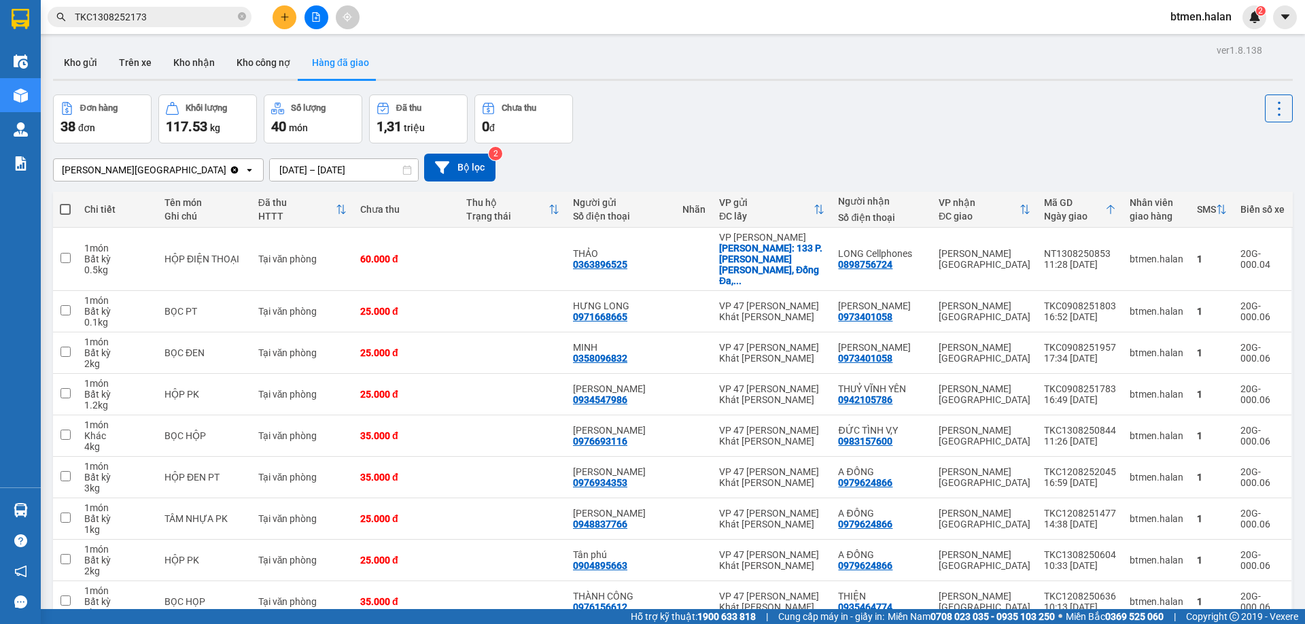
click at [338, 163] on input "13/08/2025 – 13/08/2025" at bounding box center [344, 170] width 148 height 22
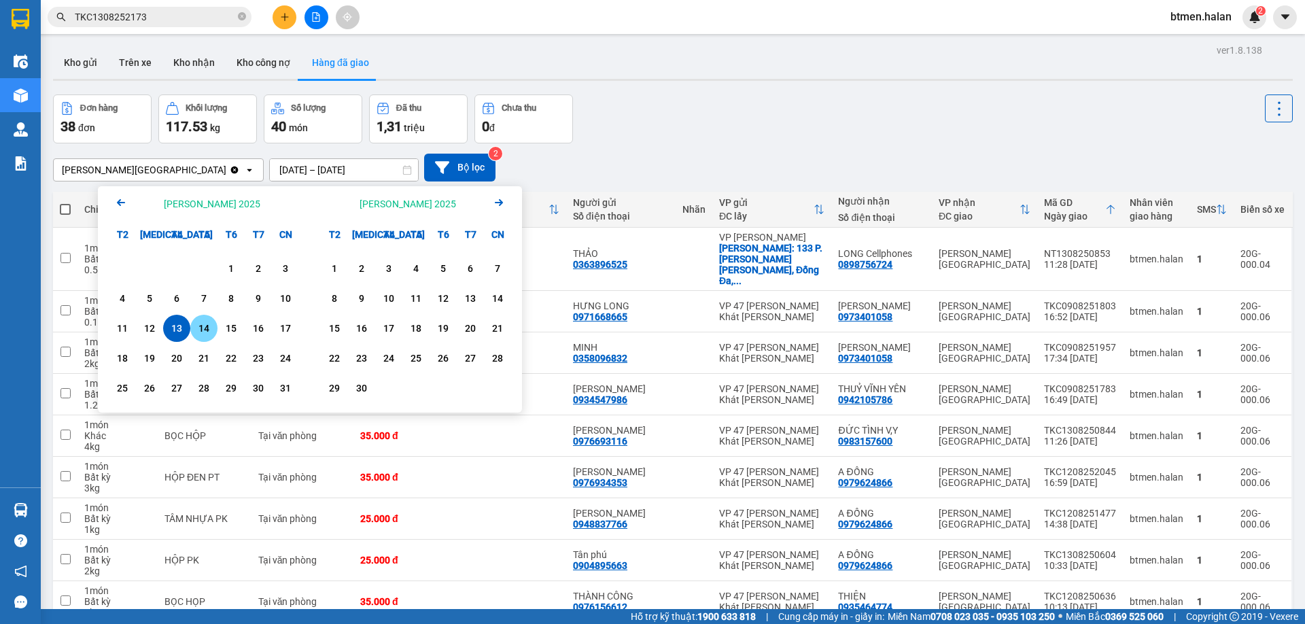
click at [209, 330] on div "14" at bounding box center [203, 328] width 19 height 16
type input "[DATE] – [DATE]"
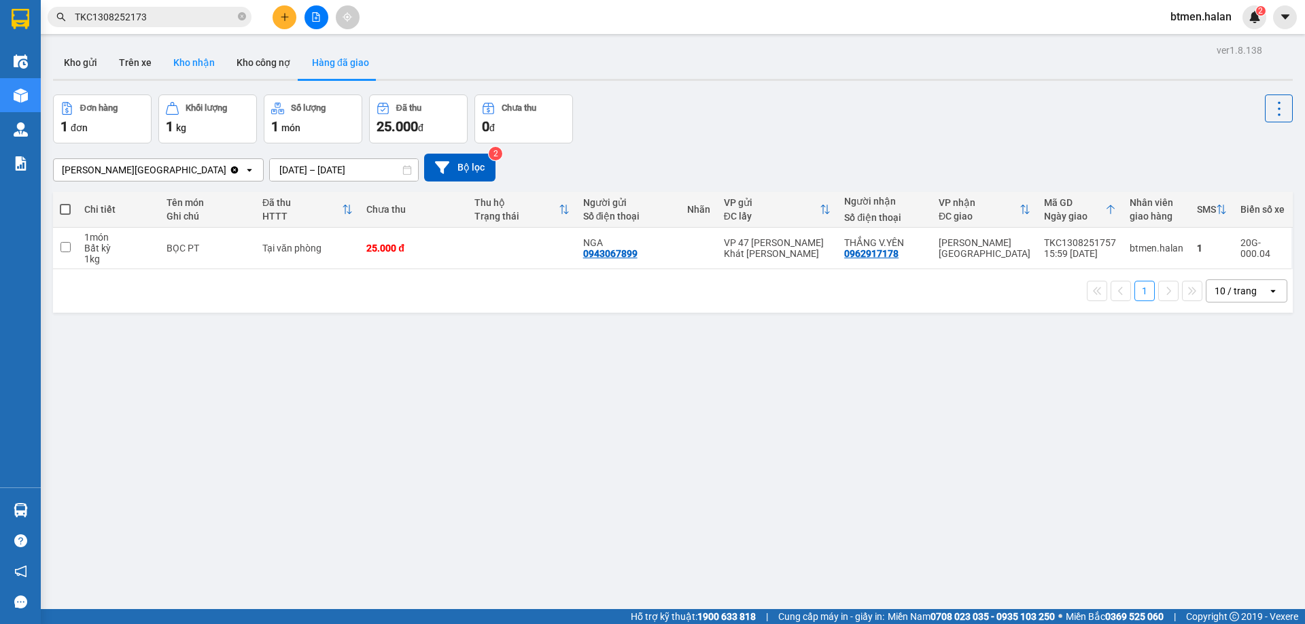
click at [190, 63] on button "Kho nhận" at bounding box center [193, 62] width 63 height 33
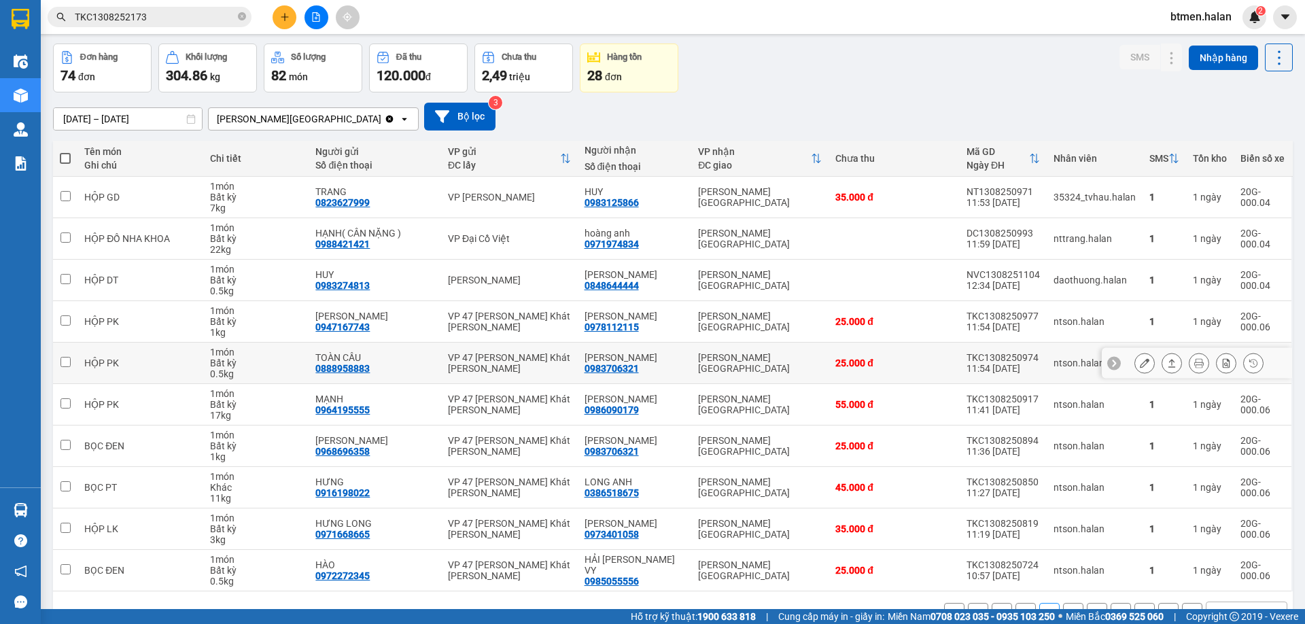
scroll to position [89, 0]
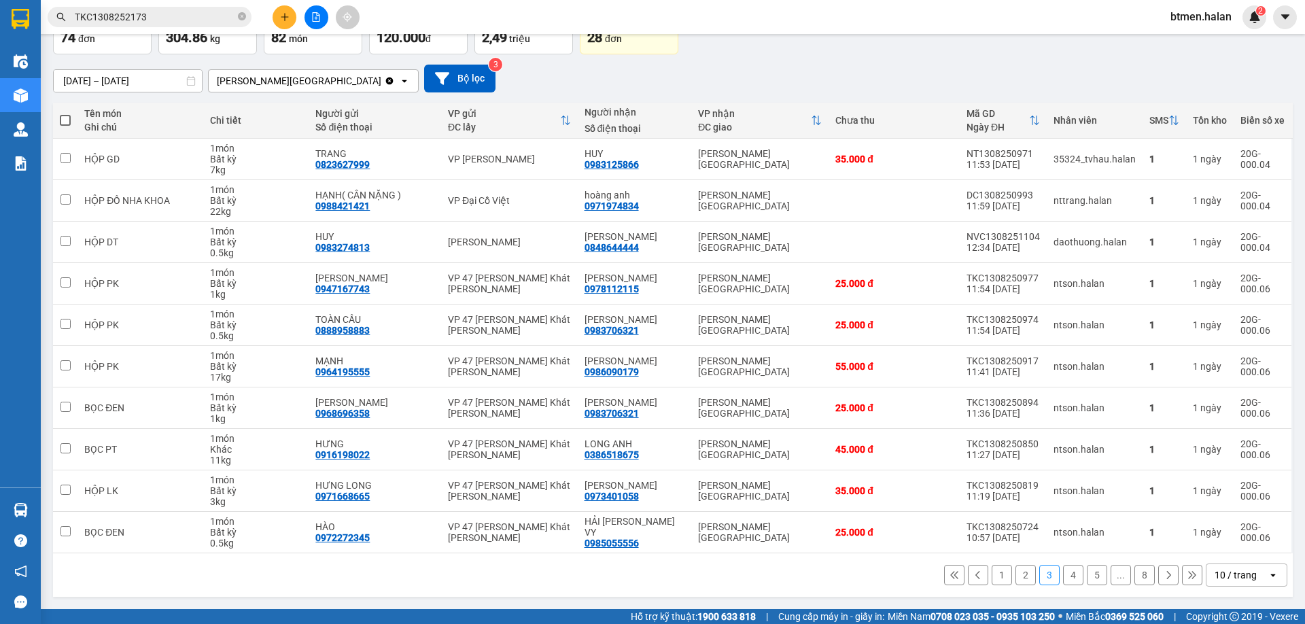
click at [991, 576] on button "1" at bounding box center [1001, 575] width 20 height 20
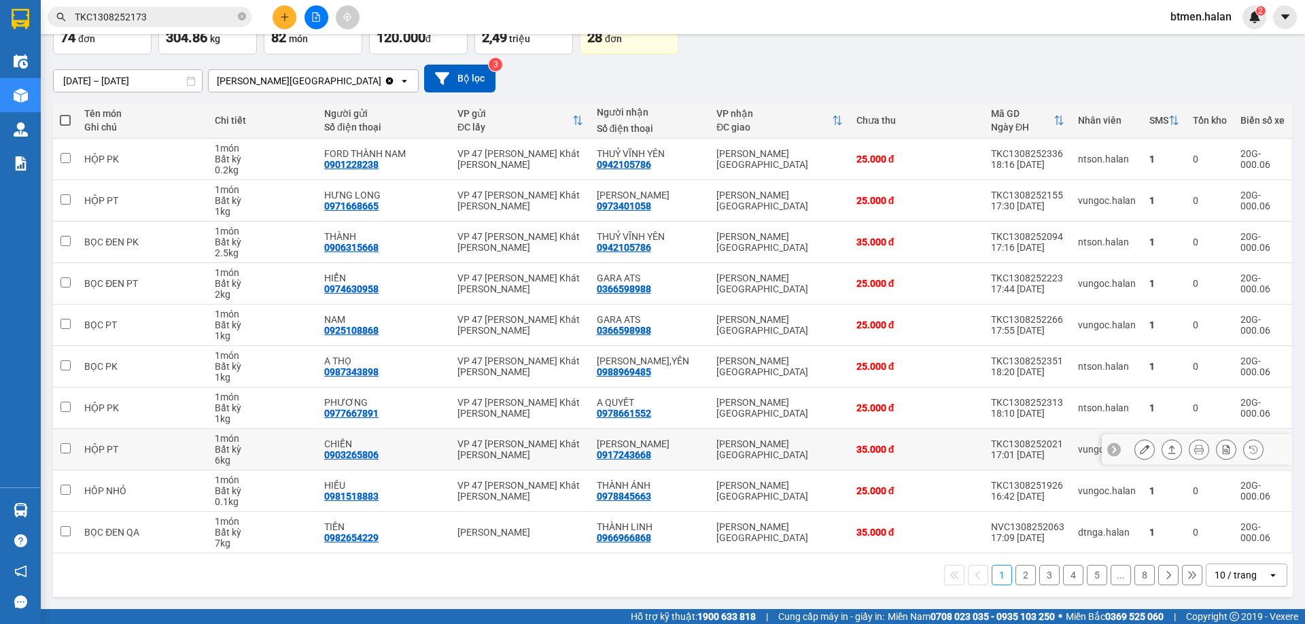
click at [1140, 446] on icon at bounding box center [1145, 449] width 10 height 10
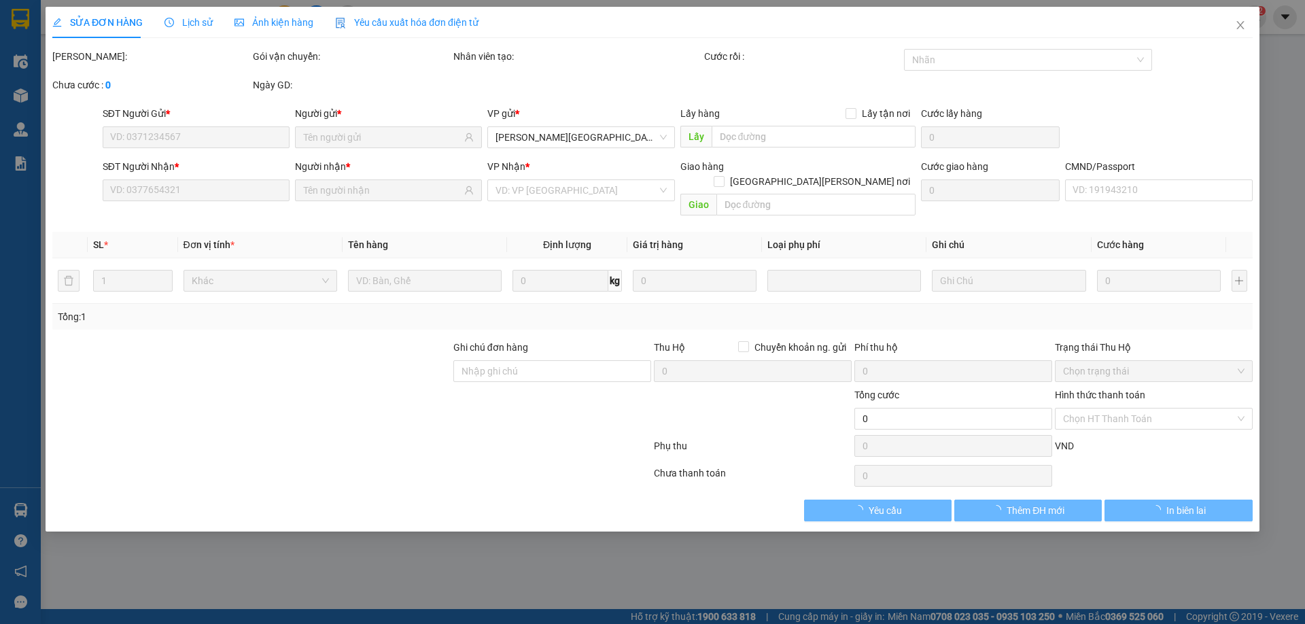
type input "0903265806"
type input "CHIẾN"
type input "0917243668"
type input "[PERSON_NAME]"
type input "35.000"
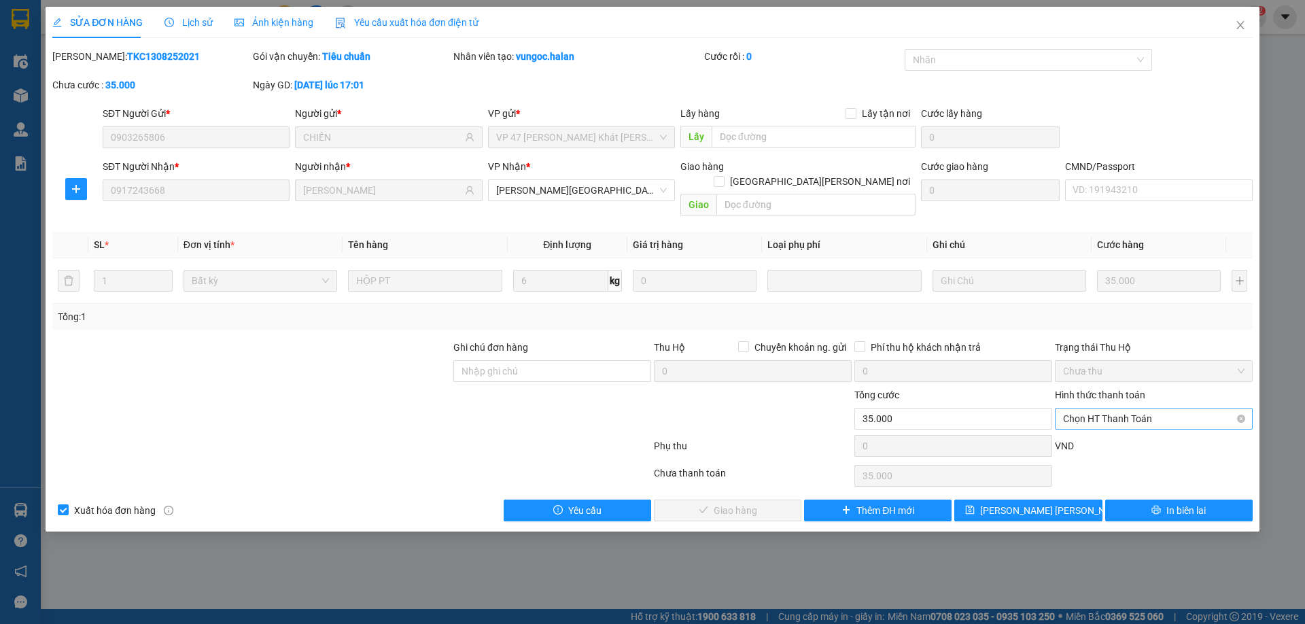
click at [1122, 408] on span "Chọn HT Thanh Toán" at bounding box center [1153, 418] width 181 height 20
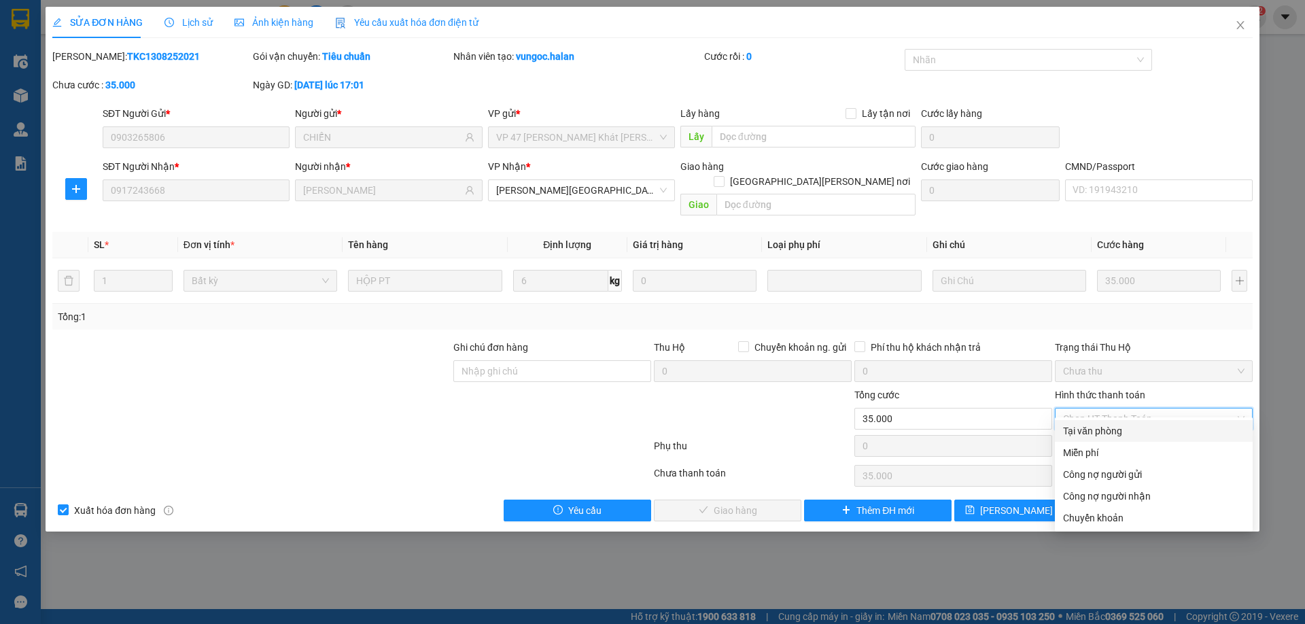
drag, startPoint x: 1106, startPoint y: 429, endPoint x: 794, endPoint y: 502, distance: 320.9
click at [1104, 430] on div "Tại văn phòng" at bounding box center [1153, 430] width 181 height 15
type input "0"
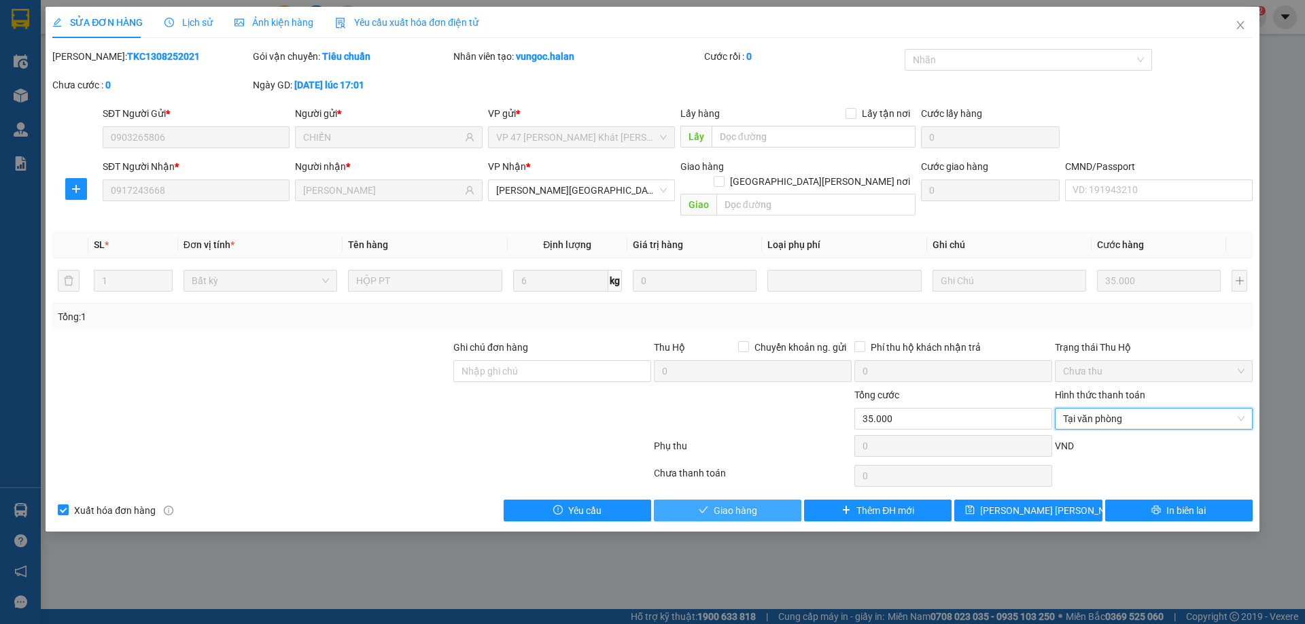
click at [781, 499] on button "Giao hàng" at bounding box center [727, 510] width 147 height 22
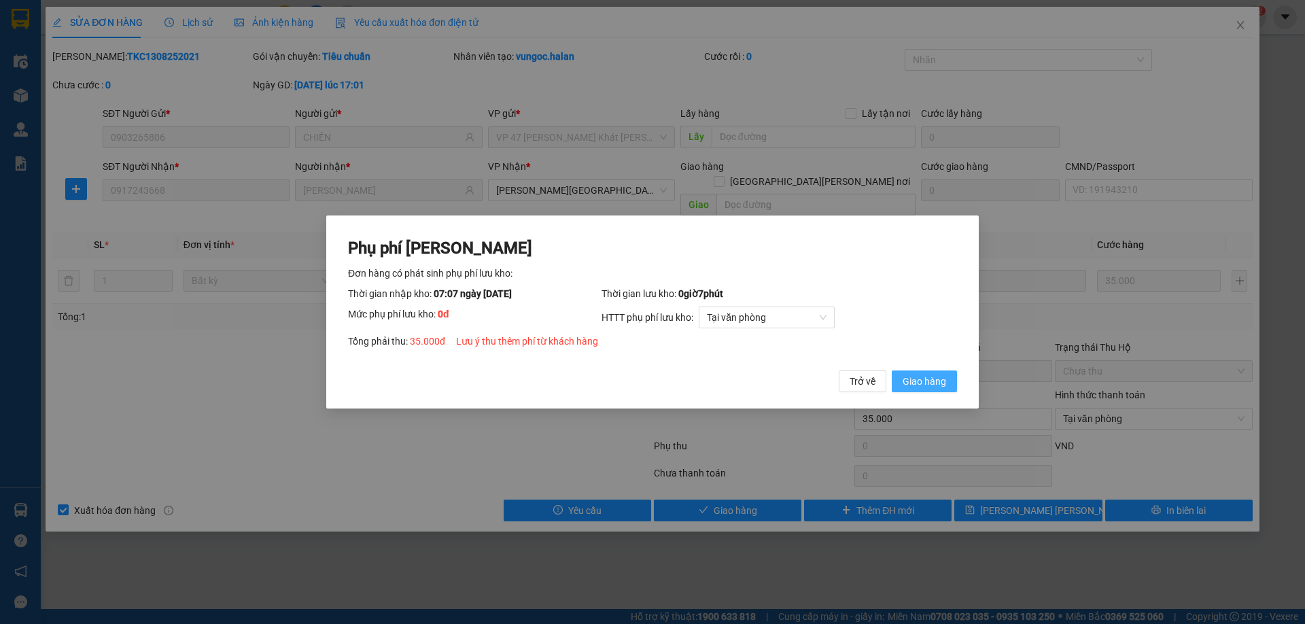
click at [947, 382] on button "Giao hàng" at bounding box center [924, 381] width 65 height 22
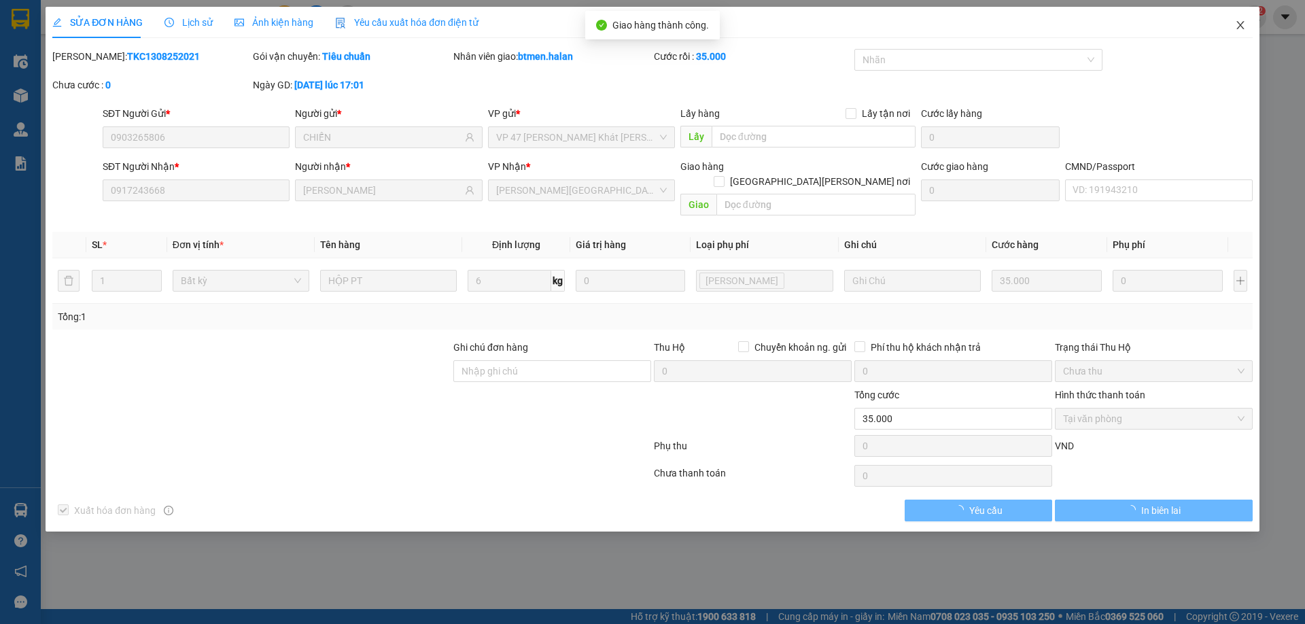
click at [1239, 33] on span "Close" at bounding box center [1240, 26] width 38 height 38
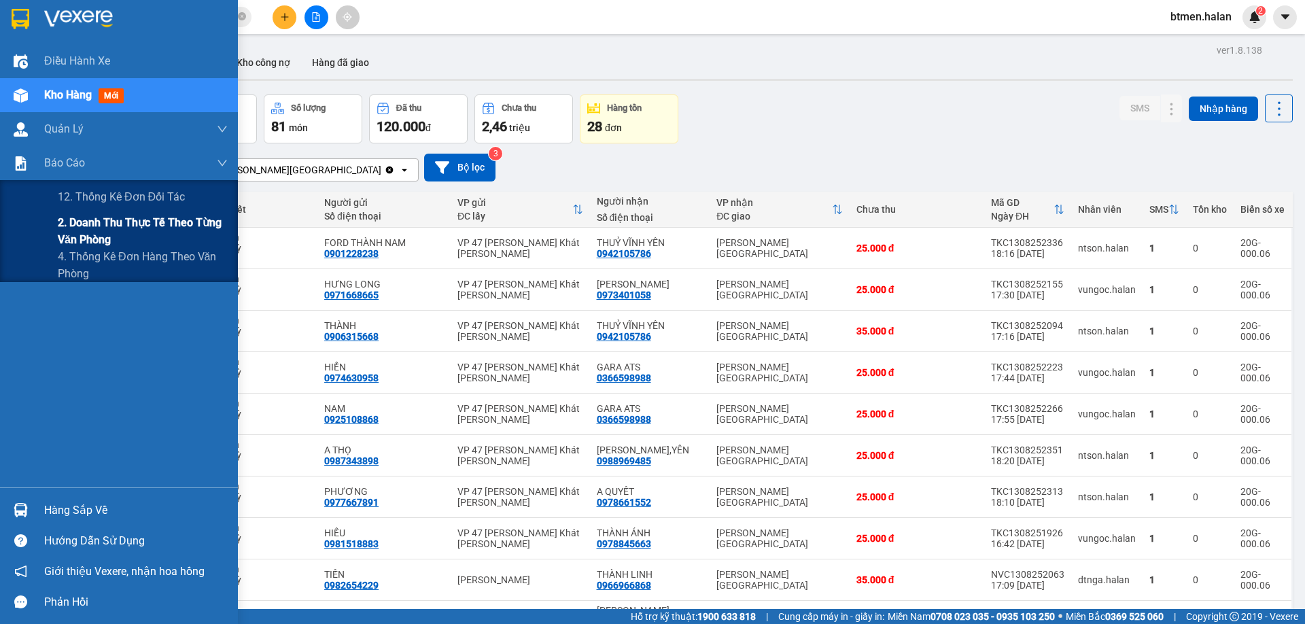
click at [67, 223] on span "2. Doanh thu thực tế theo từng văn phòng" at bounding box center [143, 231] width 170 height 34
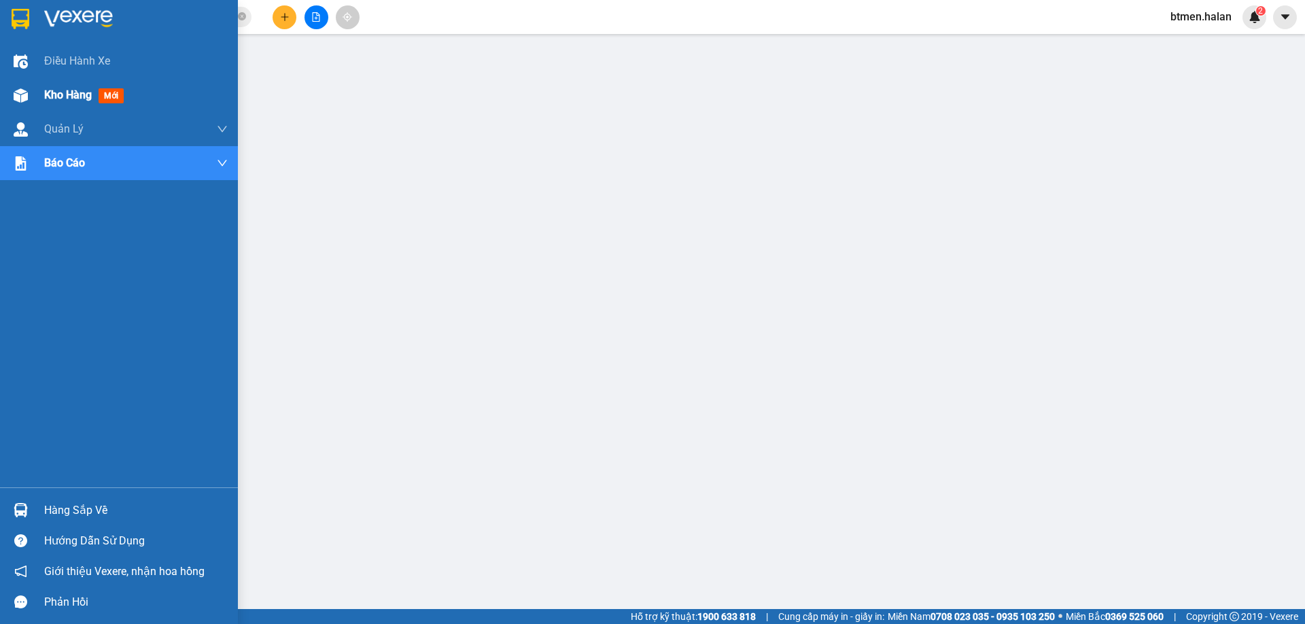
click at [37, 94] on div "Kho hàng mới" at bounding box center [119, 95] width 238 height 34
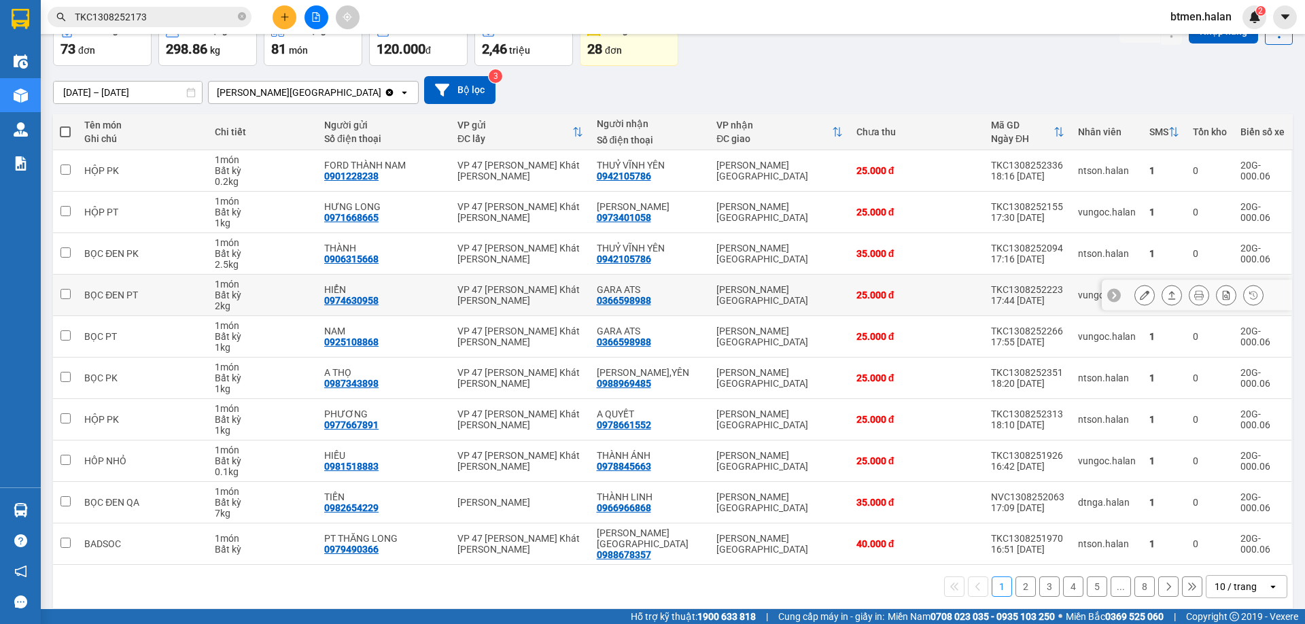
scroll to position [78, 0]
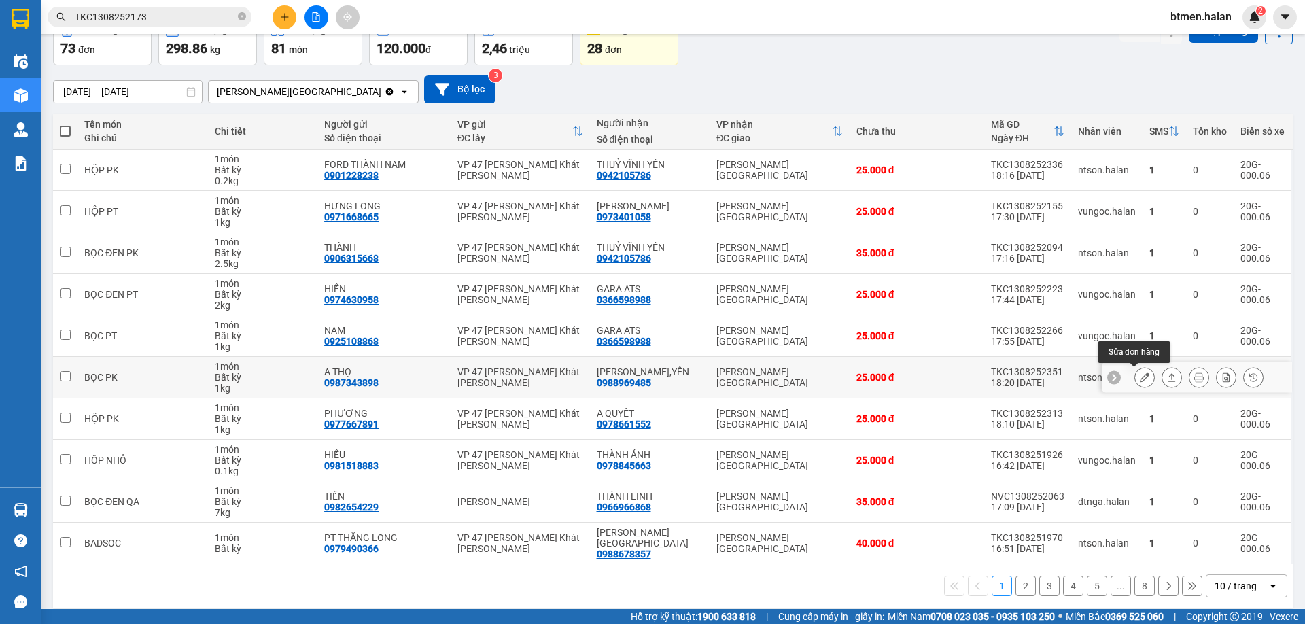
click at [1140, 379] on button at bounding box center [1144, 378] width 19 height 24
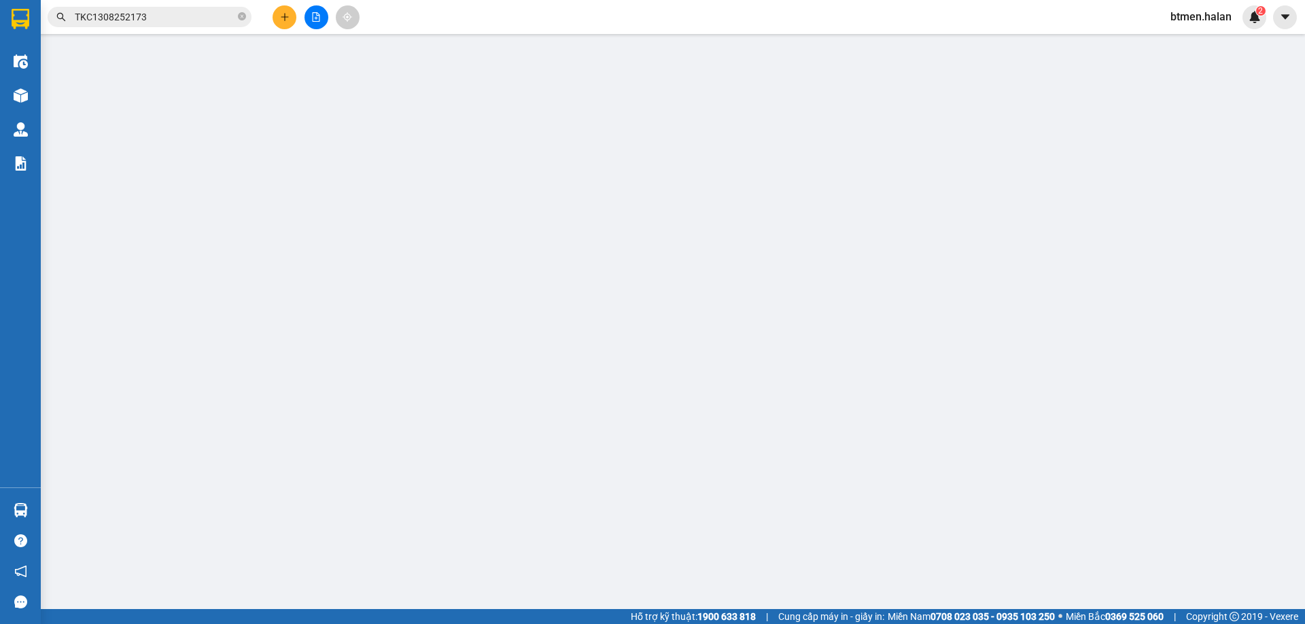
type input "0987343898"
type input "A THỌ"
type input "0988969485"
type input "[PERSON_NAME],YÊN"
type input "25.000"
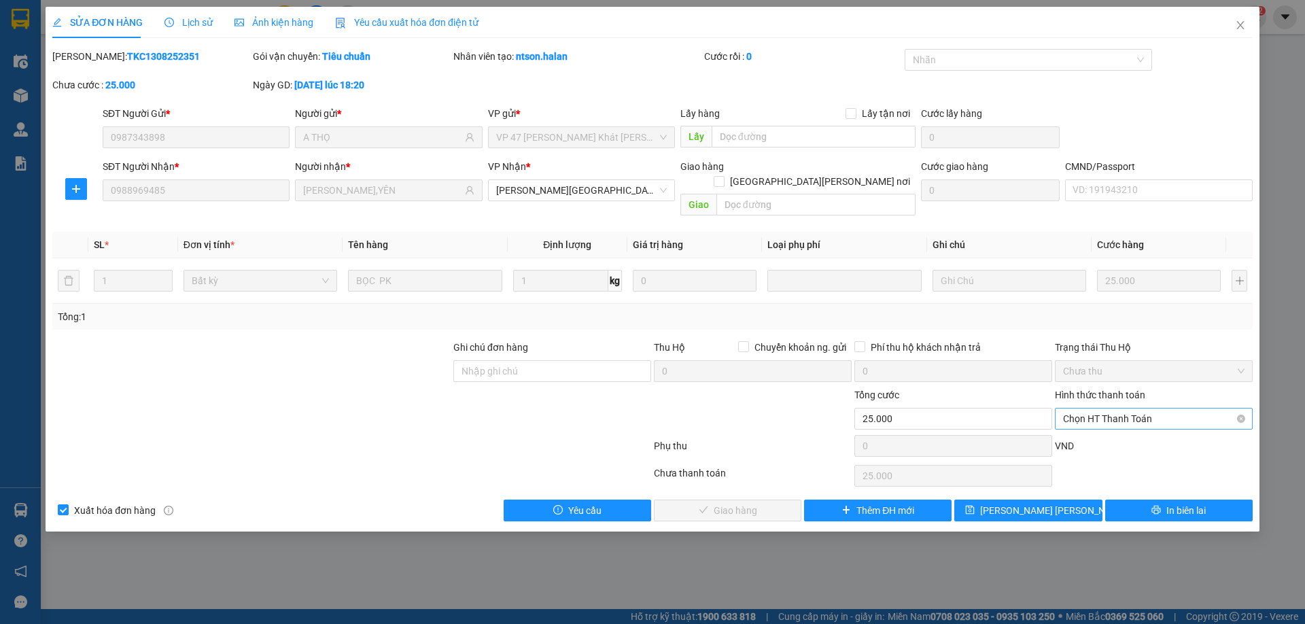
click at [1127, 408] on span "Chọn HT Thanh Toán" at bounding box center [1153, 418] width 181 height 20
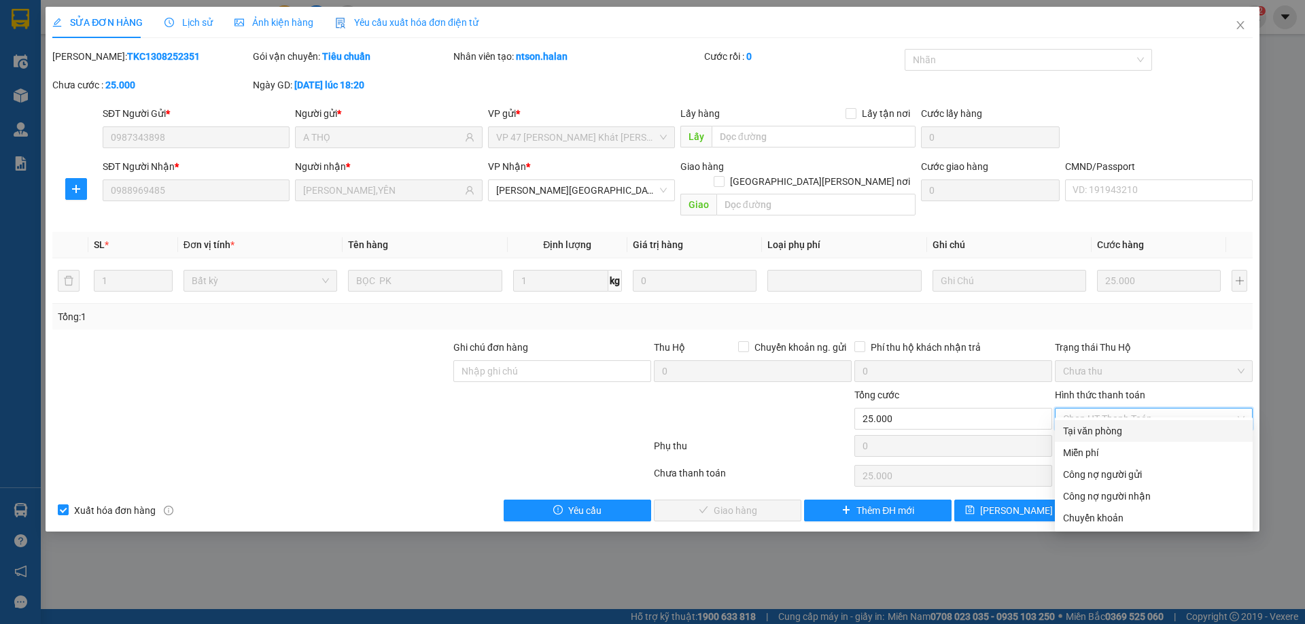
click at [1103, 427] on div "Tại văn phòng" at bounding box center [1153, 430] width 181 height 15
type input "0"
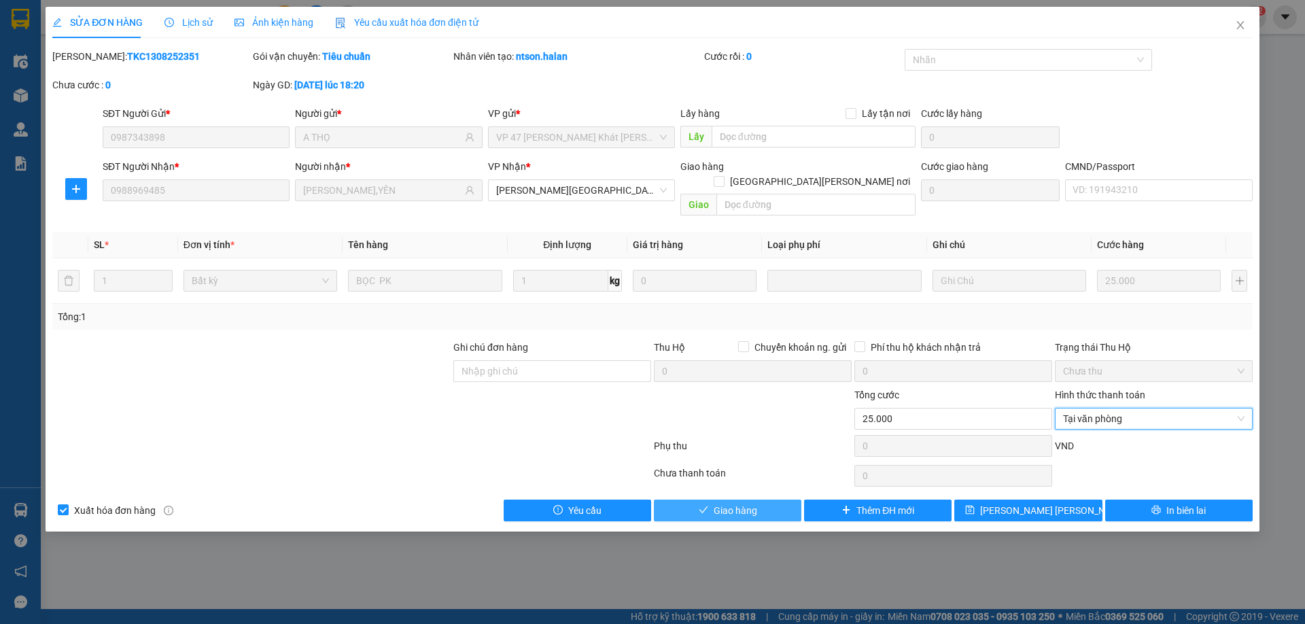
click at [759, 499] on button "Giao hàng" at bounding box center [727, 510] width 147 height 22
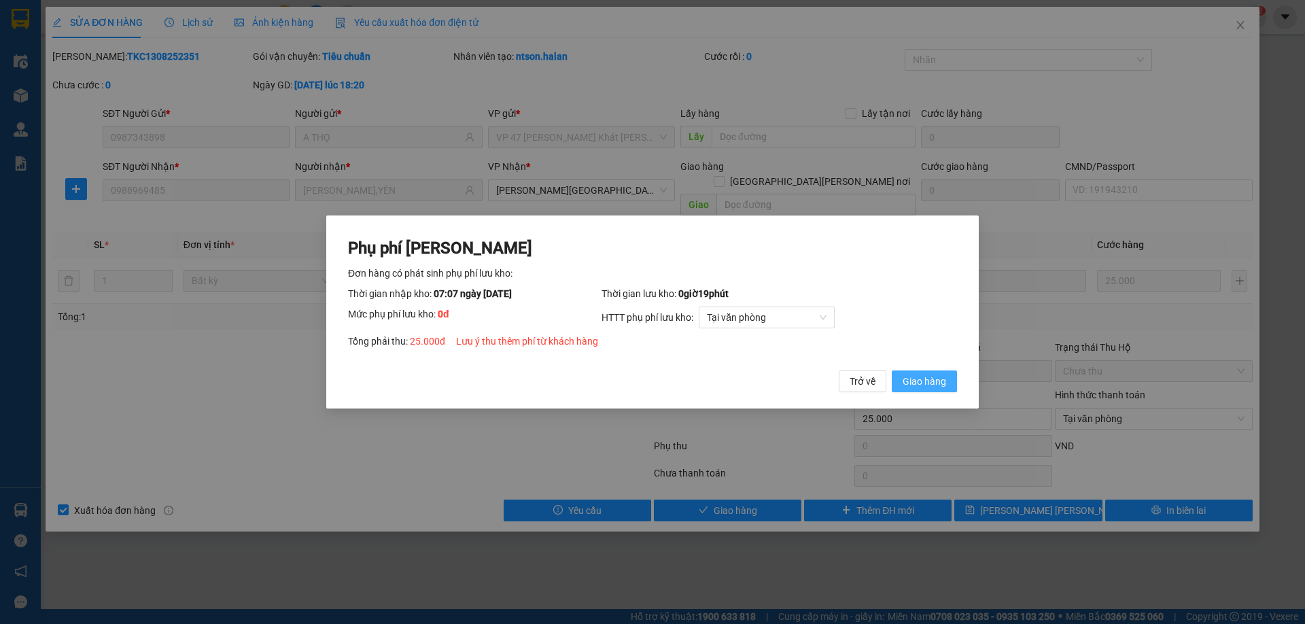
click at [912, 385] on span "Giao hàng" at bounding box center [923, 381] width 43 height 15
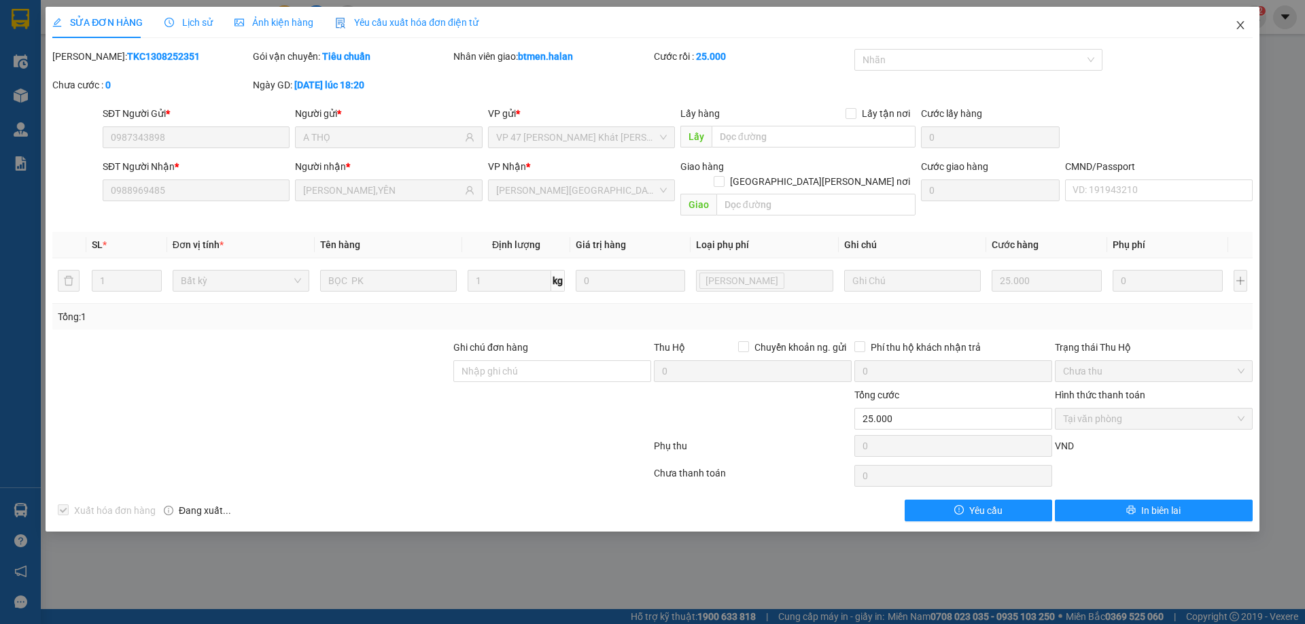
click at [1237, 28] on icon "close" at bounding box center [1240, 25] width 11 height 11
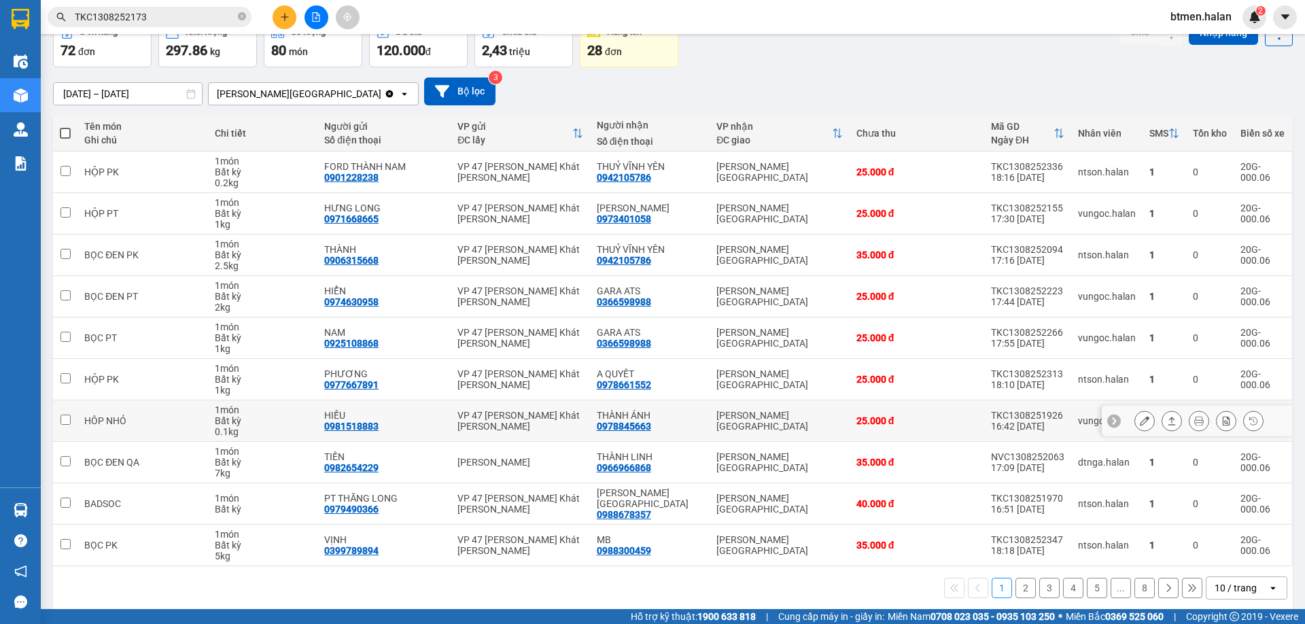
scroll to position [78, 0]
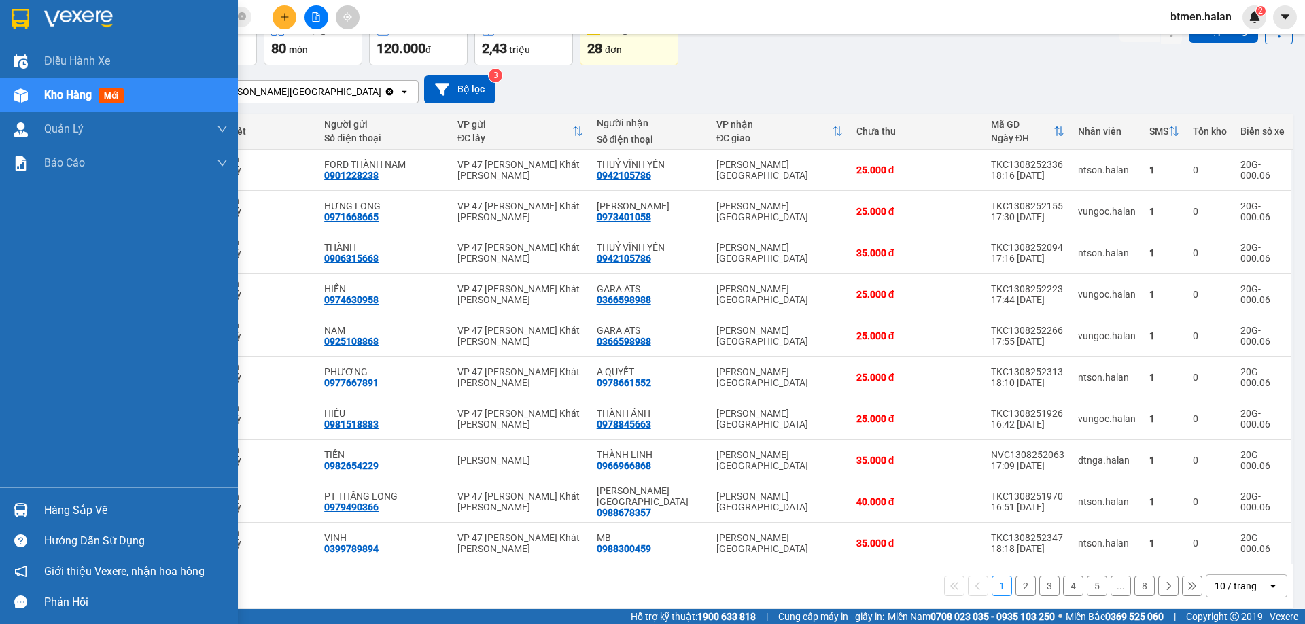
click at [54, 499] on div "Hàng sắp về" at bounding box center [119, 510] width 238 height 31
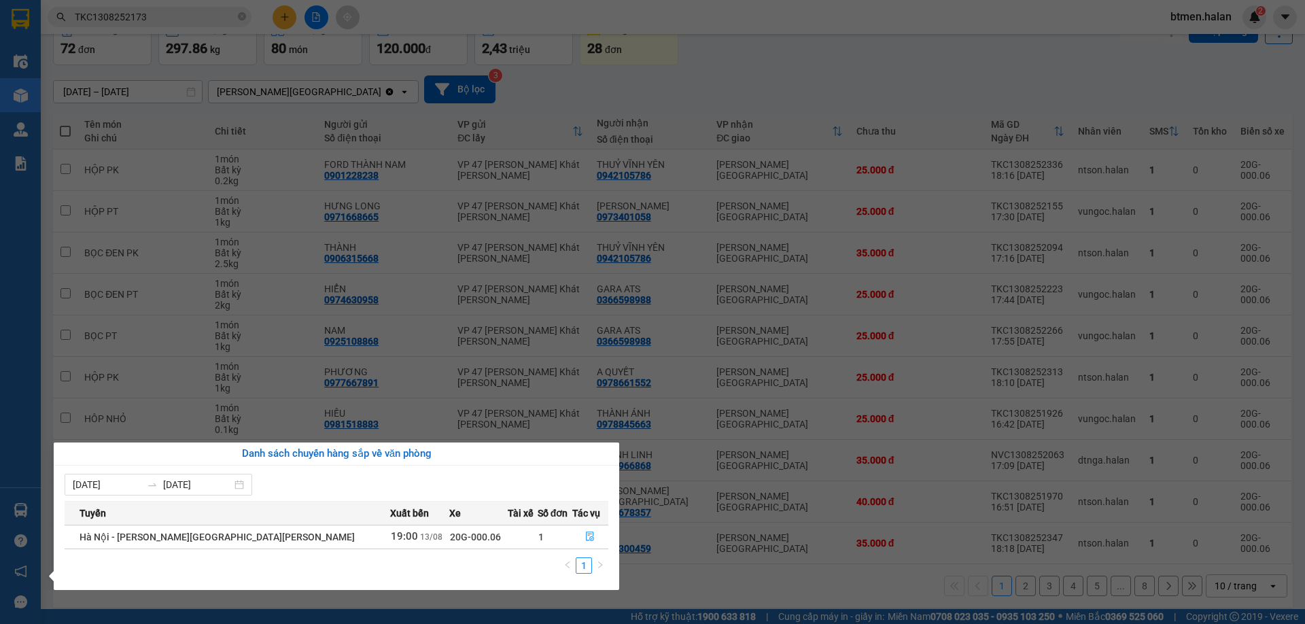
click at [952, 58] on section "Kết quả tìm kiếm ( 1 ) Bộ lọc Mã ĐH Trạng thái Món hàng Thu hộ Tổng cước Chưa c…" at bounding box center [652, 312] width 1305 height 624
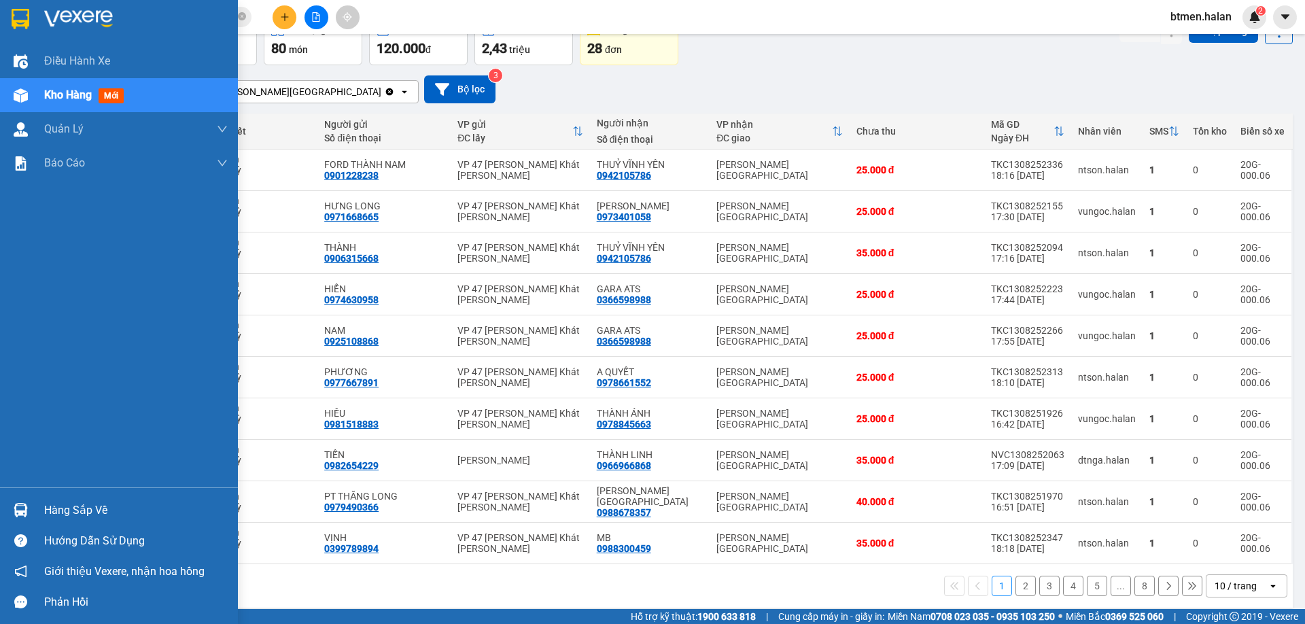
click at [33, 505] on div "Hàng sắp về" at bounding box center [119, 510] width 238 height 31
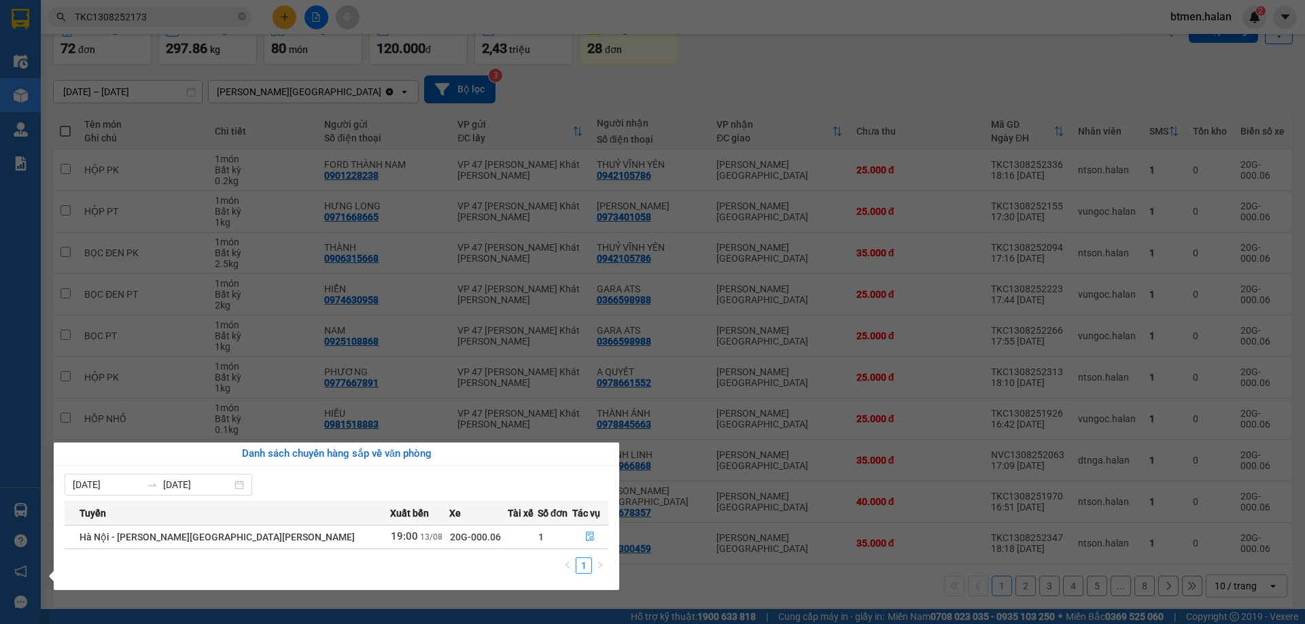
click at [769, 60] on section "Kết quả tìm kiếm ( 1 ) Bộ lọc Mã ĐH Trạng thái Món hàng Thu hộ Tổng cước Chưa c…" at bounding box center [652, 312] width 1305 height 624
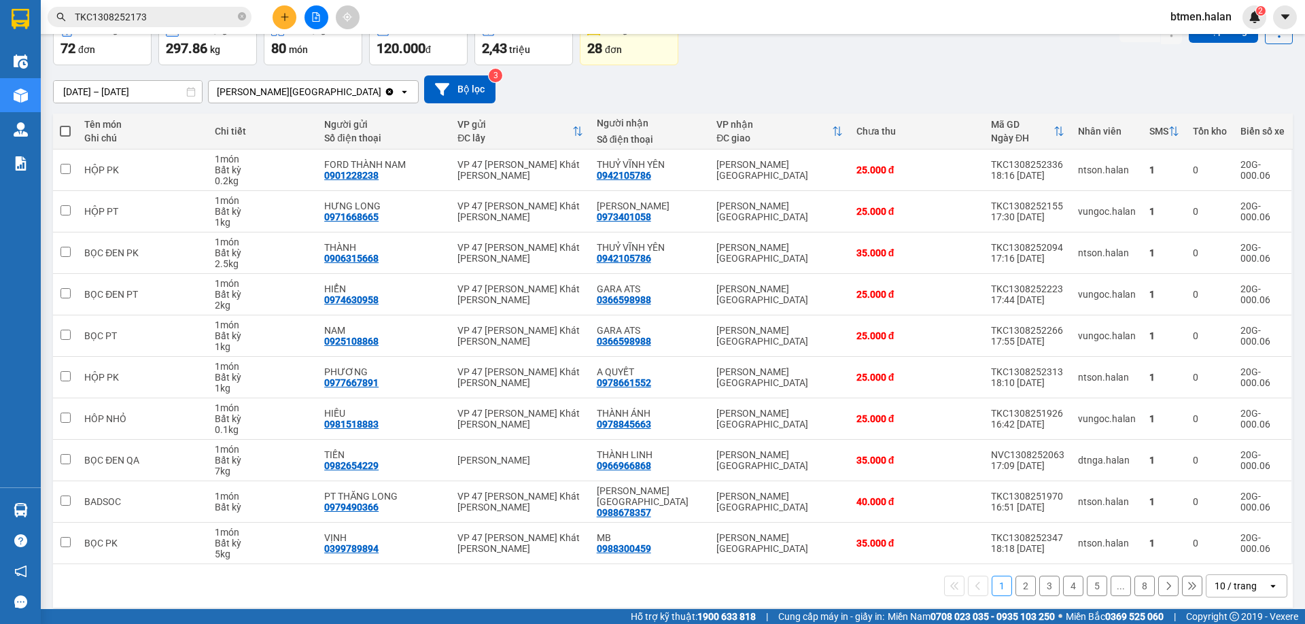
click at [1015, 579] on button "2" at bounding box center [1025, 586] width 20 height 20
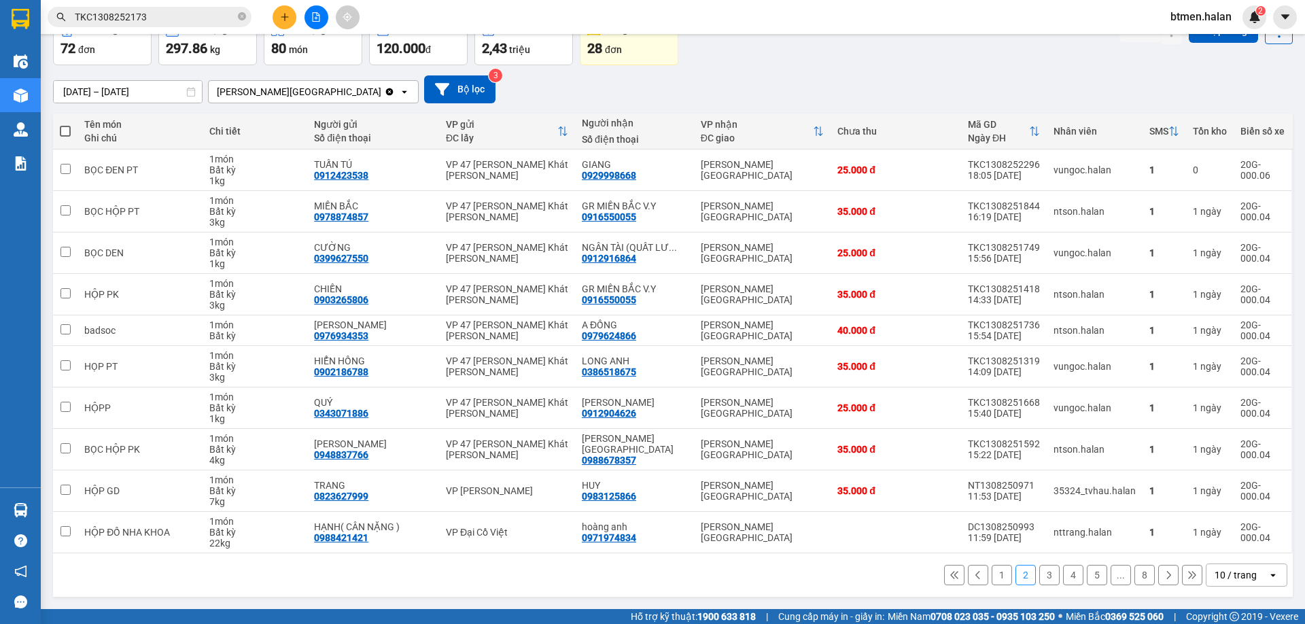
click at [994, 582] on button "1" at bounding box center [1001, 575] width 20 height 20
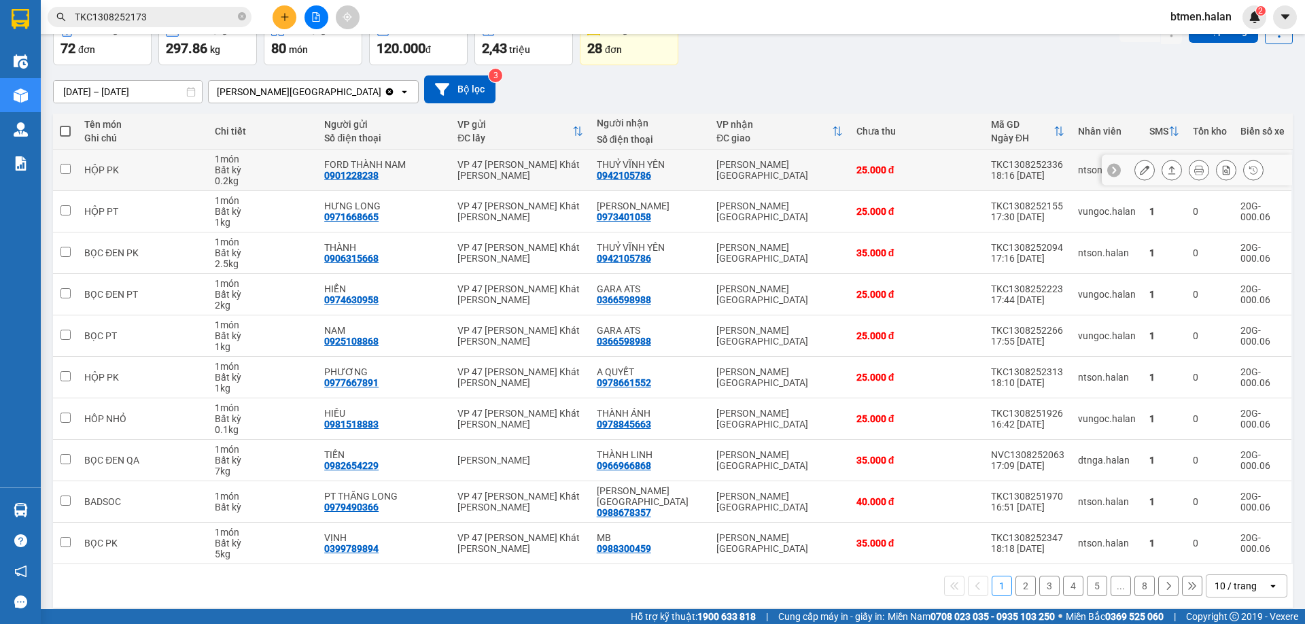
click at [633, 175] on div "0942105786" at bounding box center [624, 175] width 54 height 11
copy div "0942105786"
click at [186, 14] on input "TKC1308252173" at bounding box center [155, 17] width 160 height 15
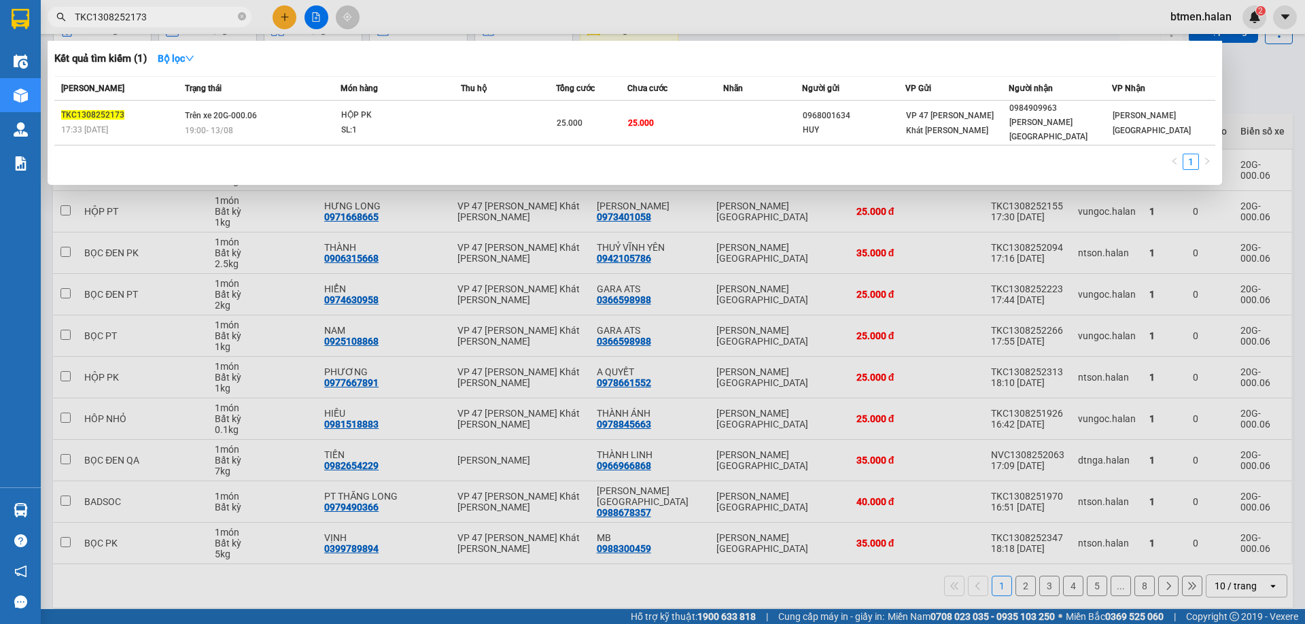
click at [186, 14] on input "TKC1308252173" at bounding box center [155, 17] width 160 height 15
paste input "0942105786"
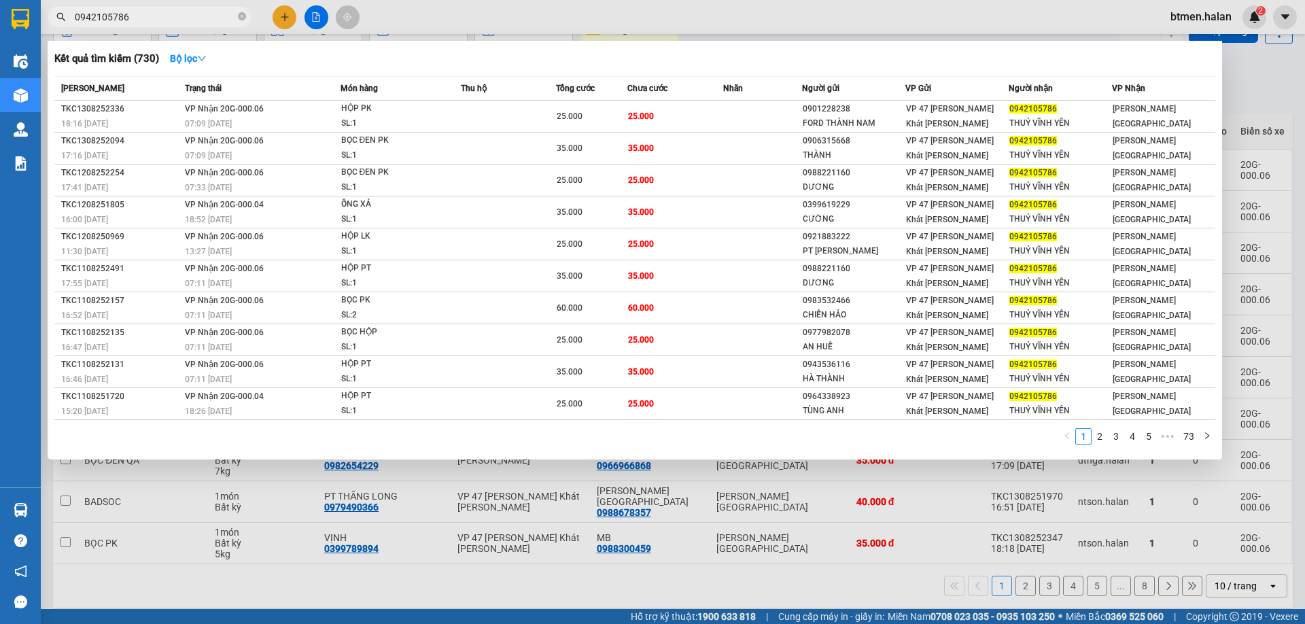
click at [1262, 69] on div at bounding box center [652, 312] width 1305 height 624
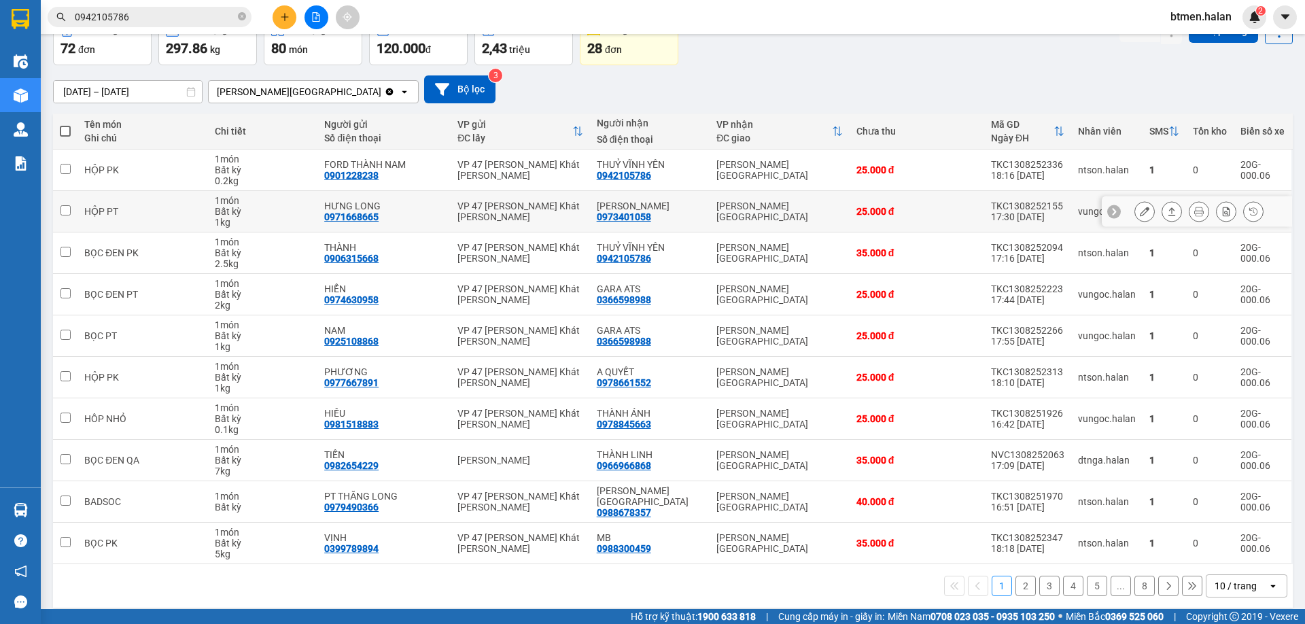
click at [637, 217] on div "0973401058" at bounding box center [624, 216] width 54 height 11
copy div "0973401058"
click at [499, 104] on div "16/06/2025 – 14/08/2025 Press the down arrow key to interact with the calendar …" at bounding box center [672, 89] width 1239 height 48
click at [1017, 576] on button "2" at bounding box center [1025, 586] width 20 height 20
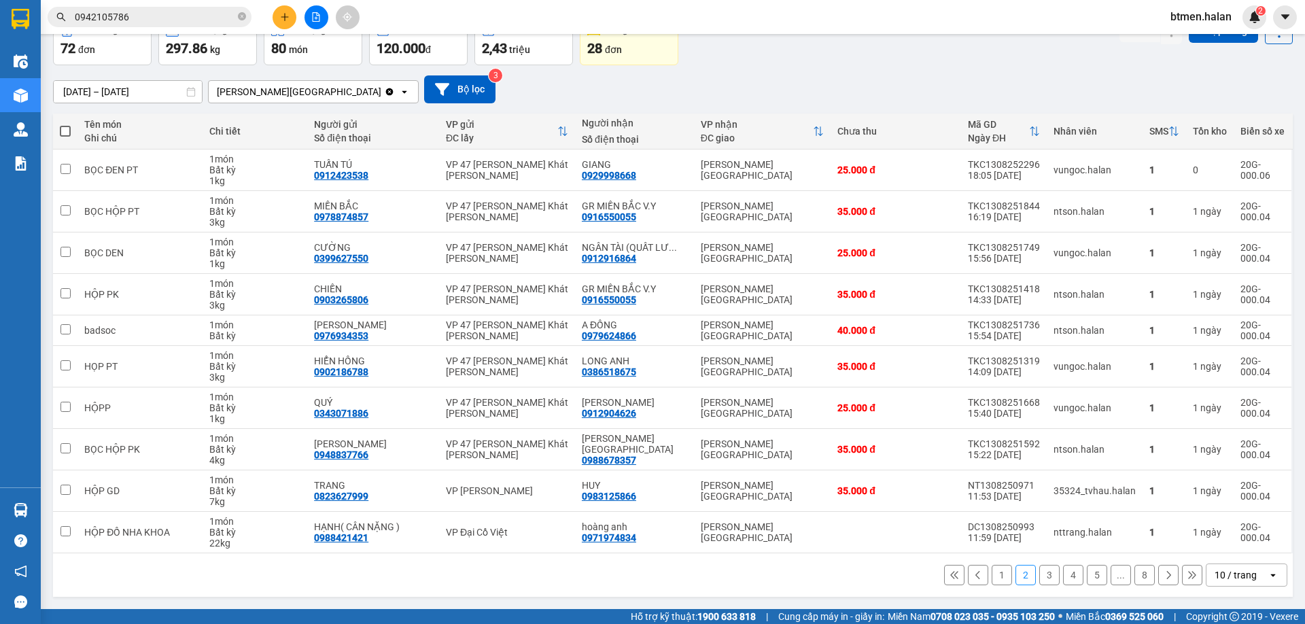
click at [1044, 583] on button "3" at bounding box center [1049, 575] width 20 height 20
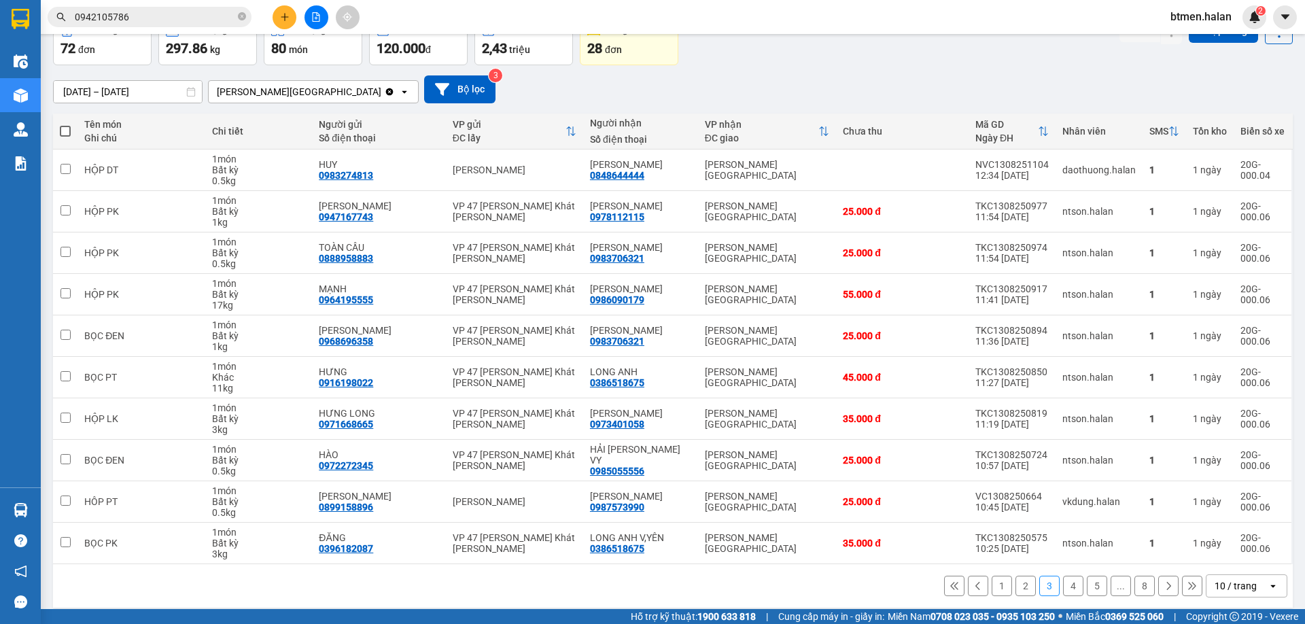
click at [1066, 583] on button "4" at bounding box center [1073, 586] width 20 height 20
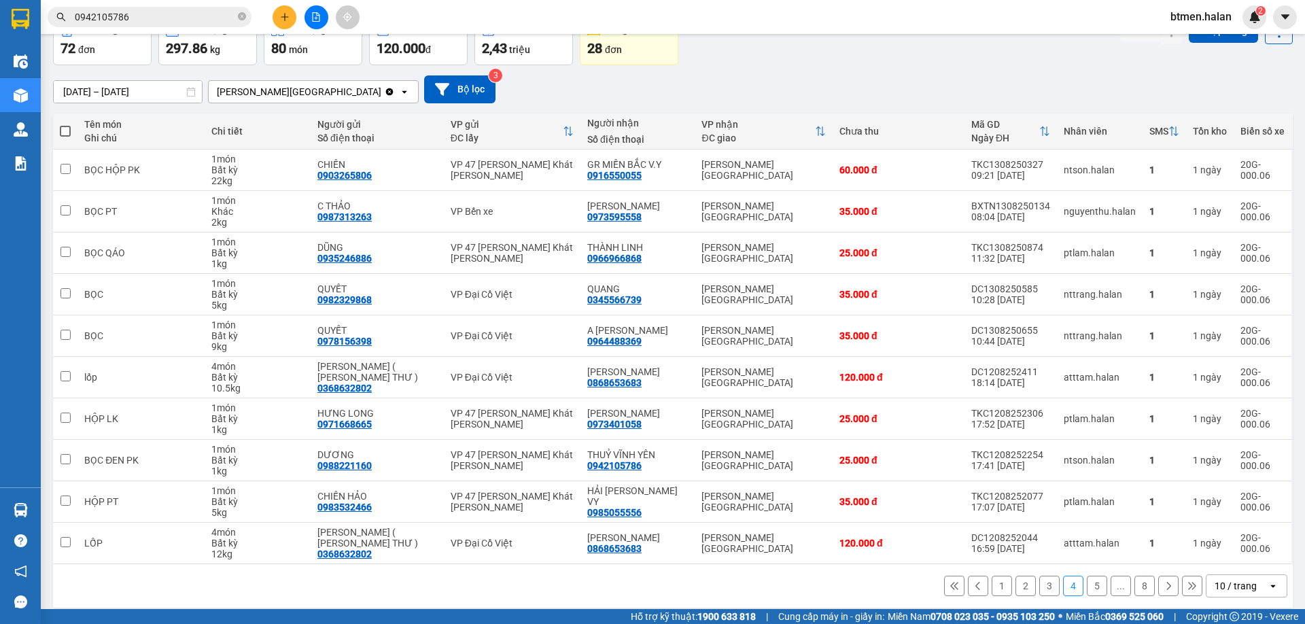
click at [1087, 585] on button "5" at bounding box center [1097, 586] width 20 height 20
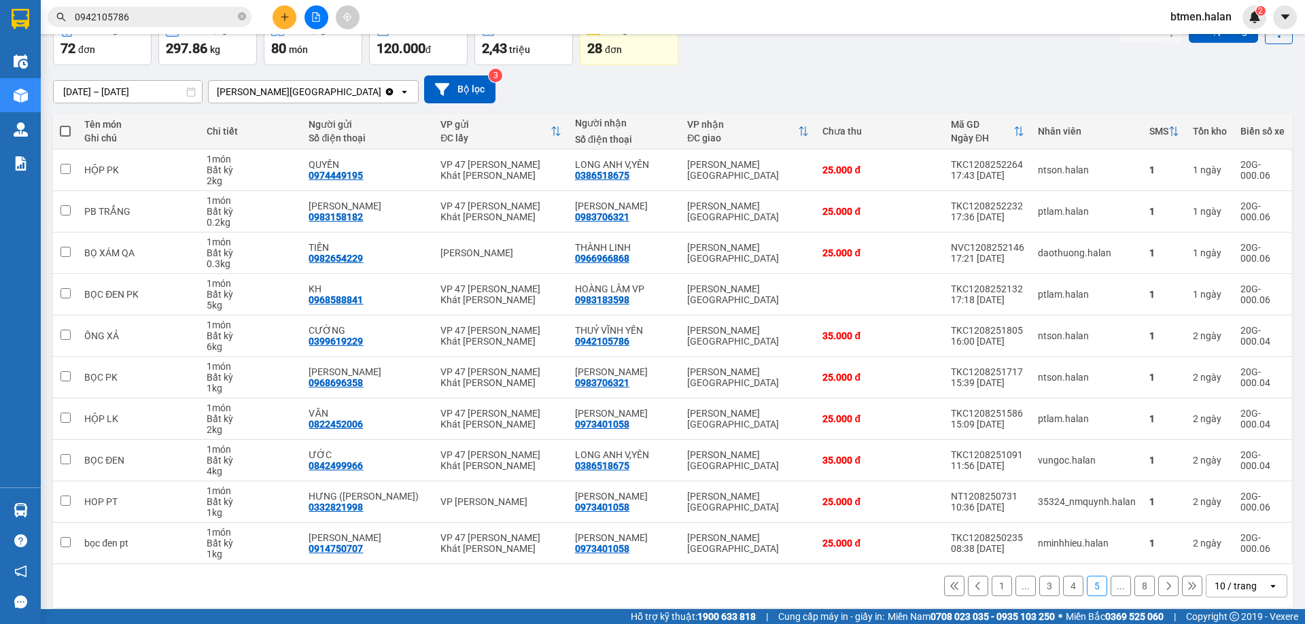
click at [1163, 586] on icon at bounding box center [1168, 586] width 10 height 10
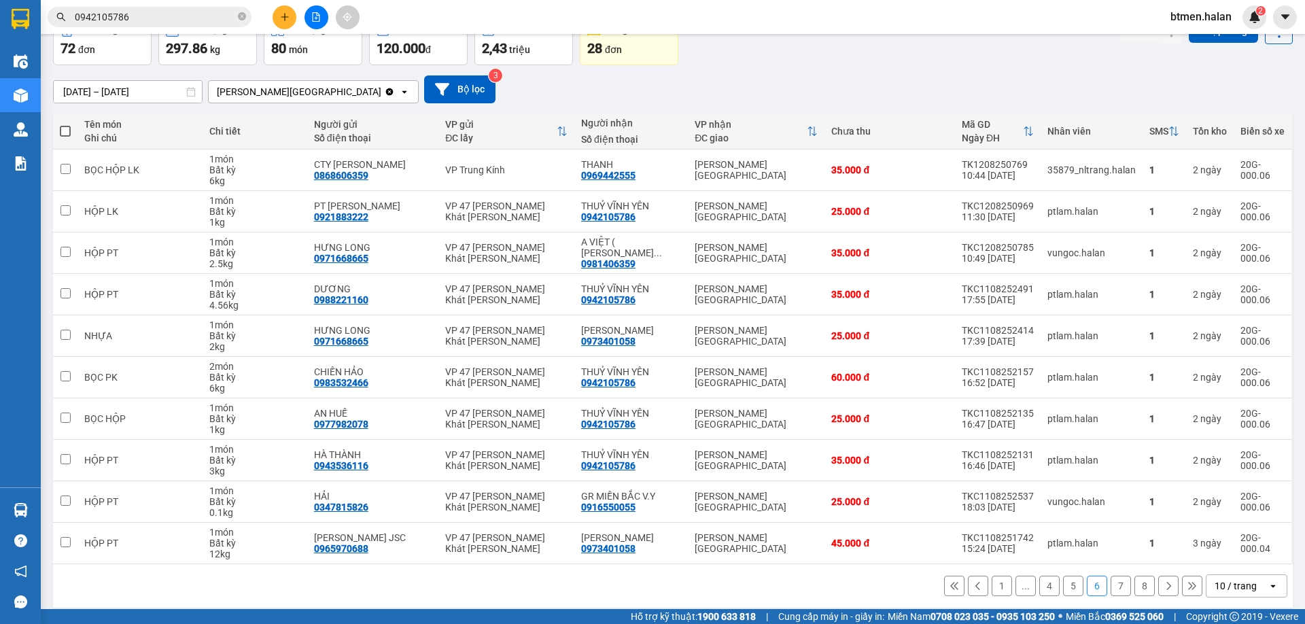
click at [1112, 593] on button "7" at bounding box center [1120, 586] width 20 height 20
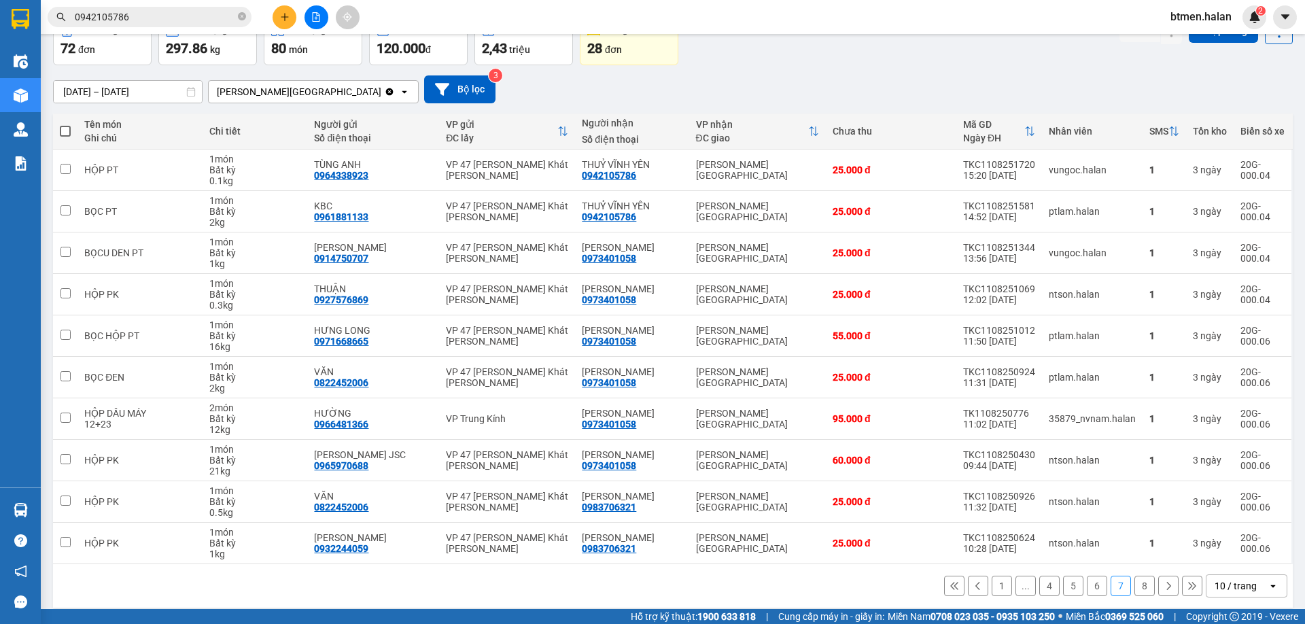
click at [1134, 582] on button "8" at bounding box center [1144, 586] width 20 height 20
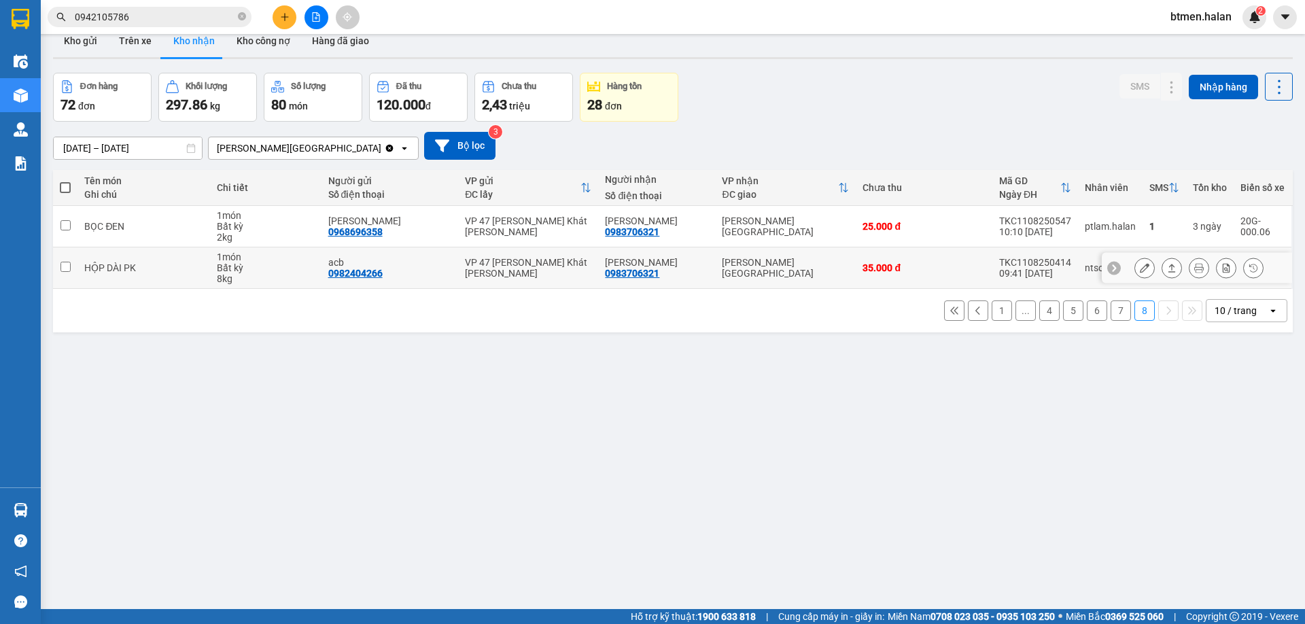
scroll to position [0, 0]
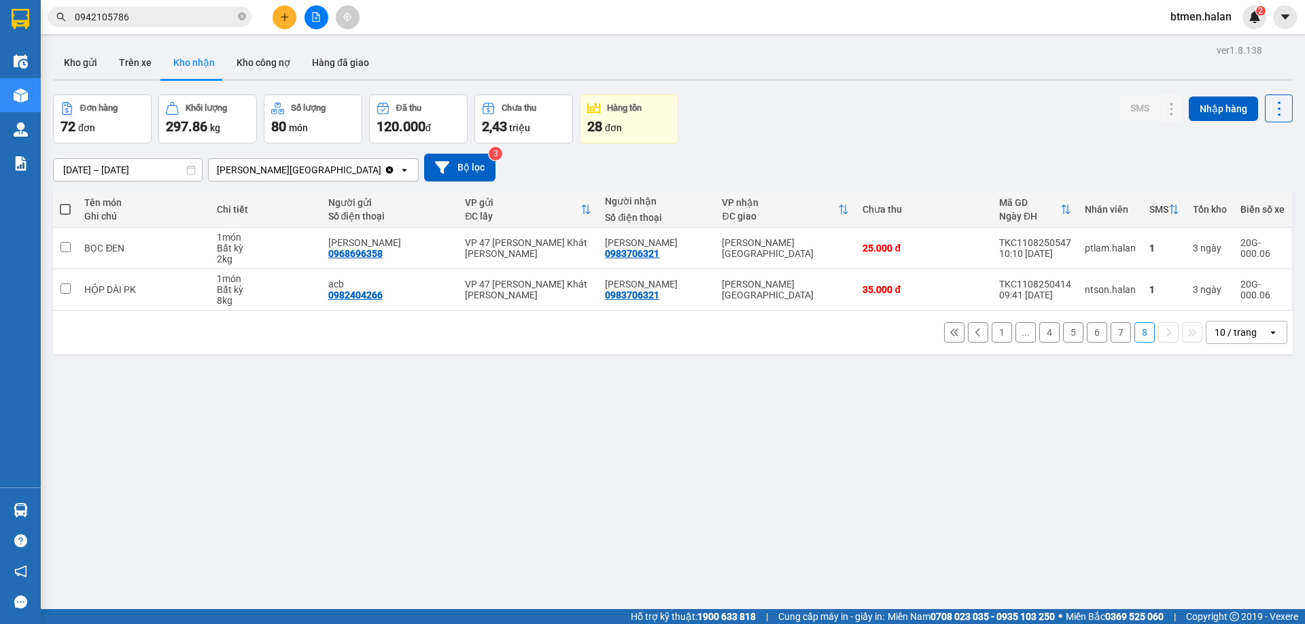
click at [991, 333] on button "1" at bounding box center [1001, 332] width 20 height 20
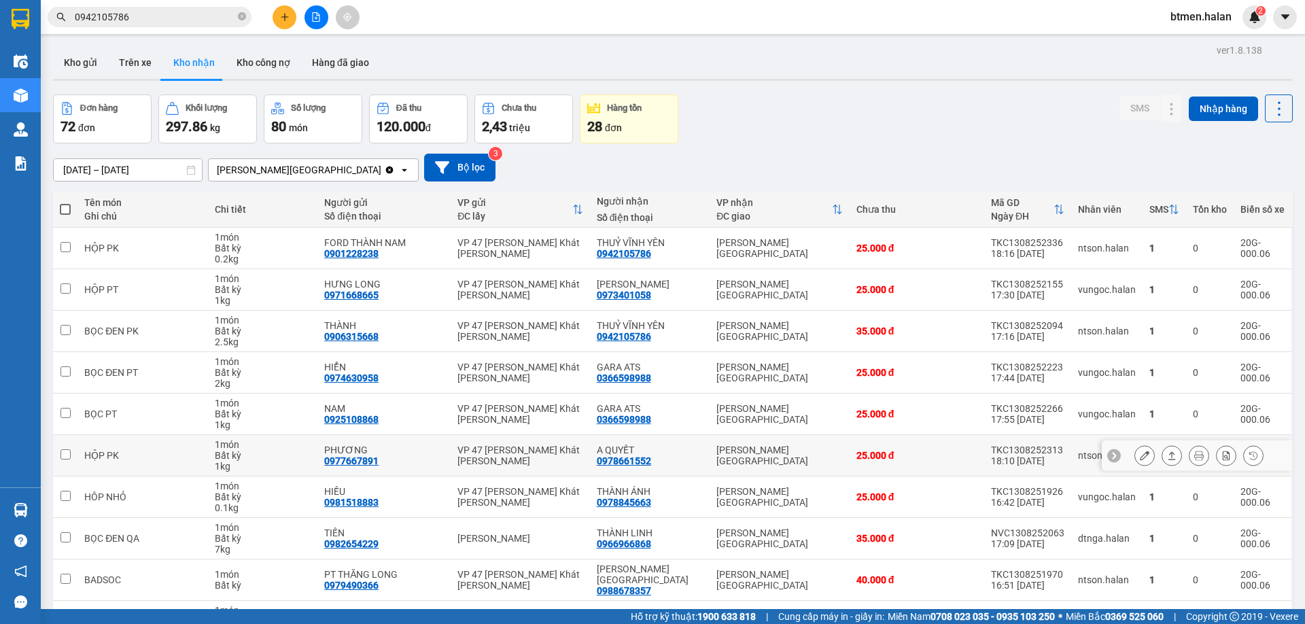
scroll to position [68, 0]
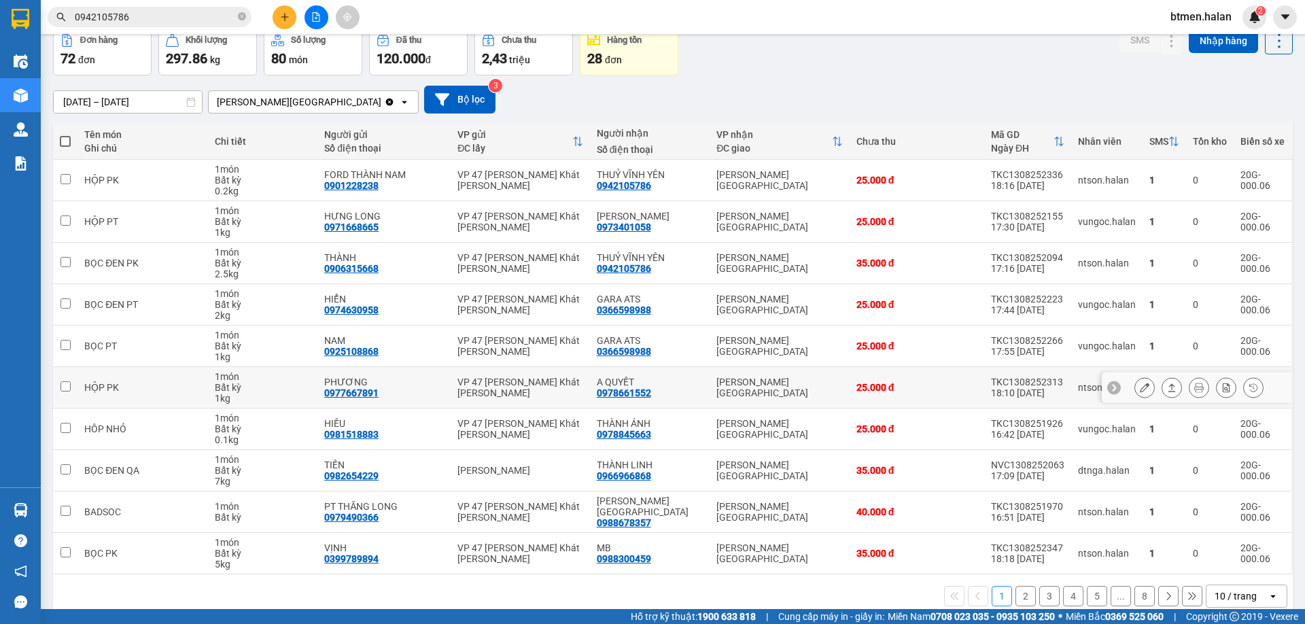
click at [631, 391] on div "0978661552" at bounding box center [624, 392] width 54 height 11
copy div "0978661552"
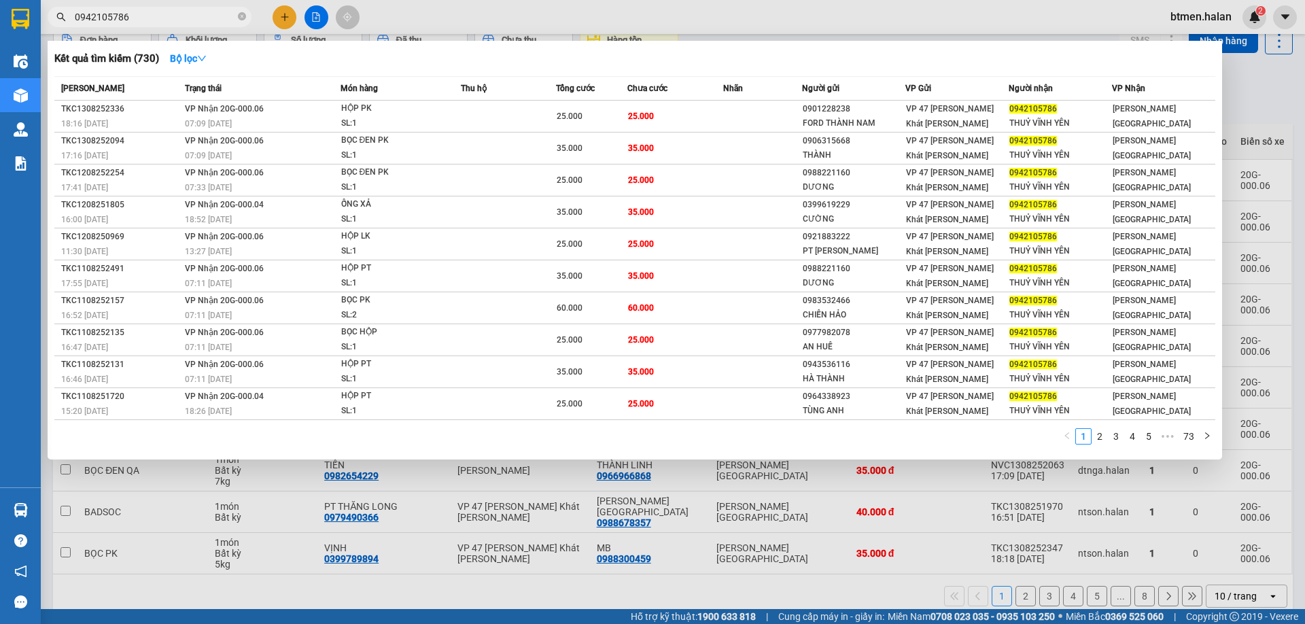
click at [132, 10] on input "0942105786" at bounding box center [155, 17] width 160 height 15
paste input "78661552"
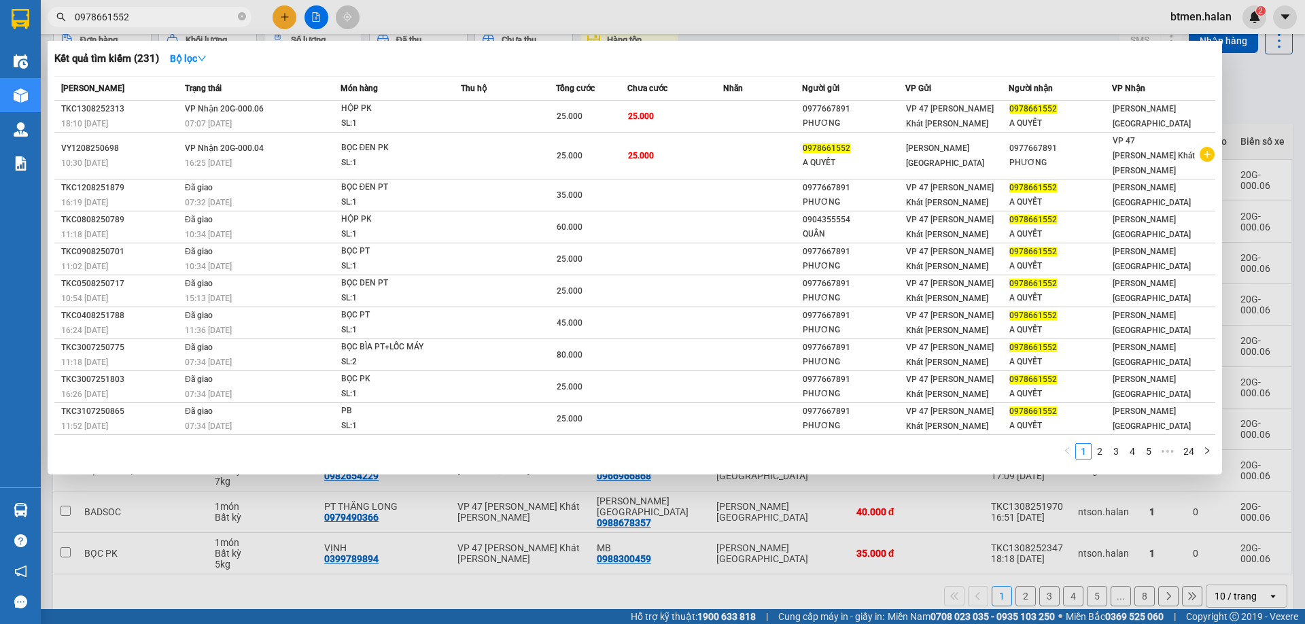
click at [1236, 72] on div at bounding box center [652, 312] width 1305 height 624
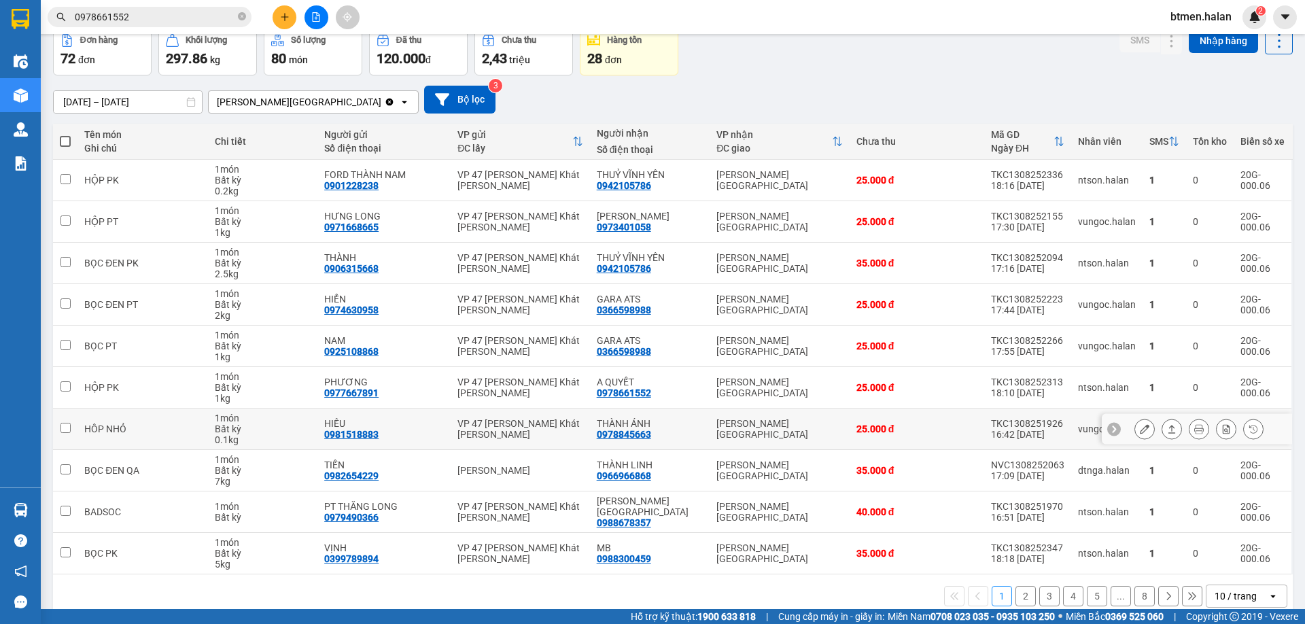
click at [640, 435] on div "0978845663" at bounding box center [624, 434] width 54 height 11
click at [637, 470] on div "0966966868" at bounding box center [624, 475] width 54 height 11
copy div "0966966868"
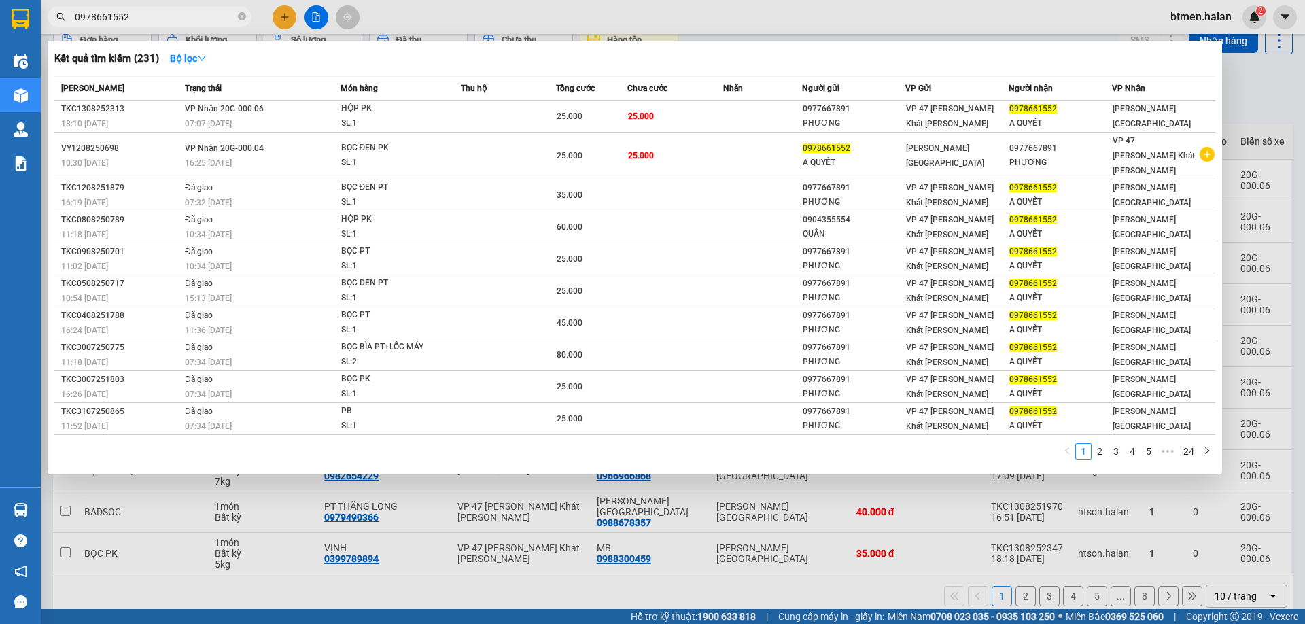
click at [147, 12] on input "0978661552" at bounding box center [155, 17] width 160 height 15
paste input "66966868"
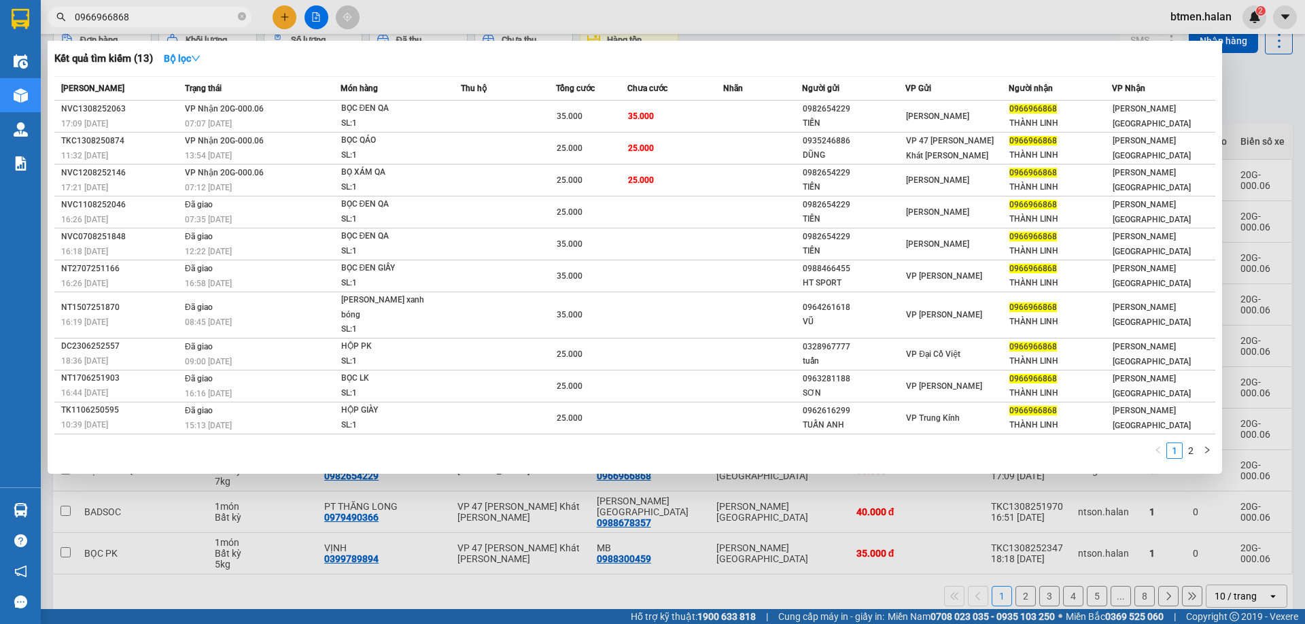
click at [1261, 123] on div at bounding box center [652, 312] width 1305 height 624
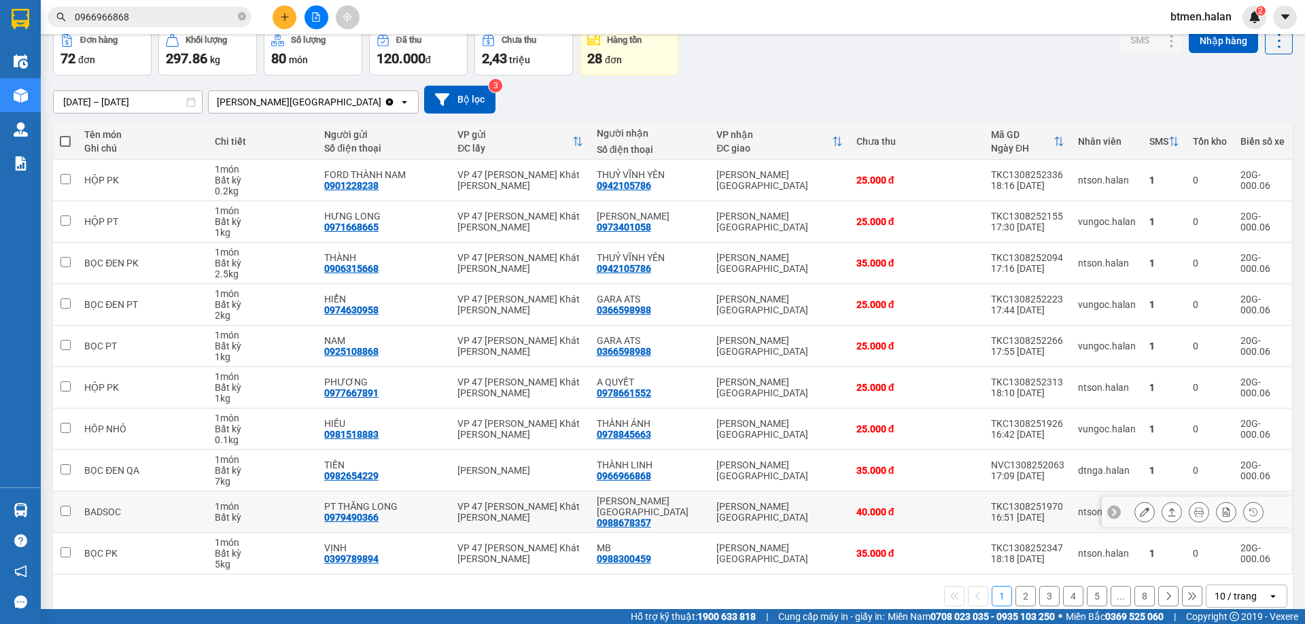
click at [633, 517] on div "0988678357" at bounding box center [624, 522] width 54 height 11
copy div "0988678357"
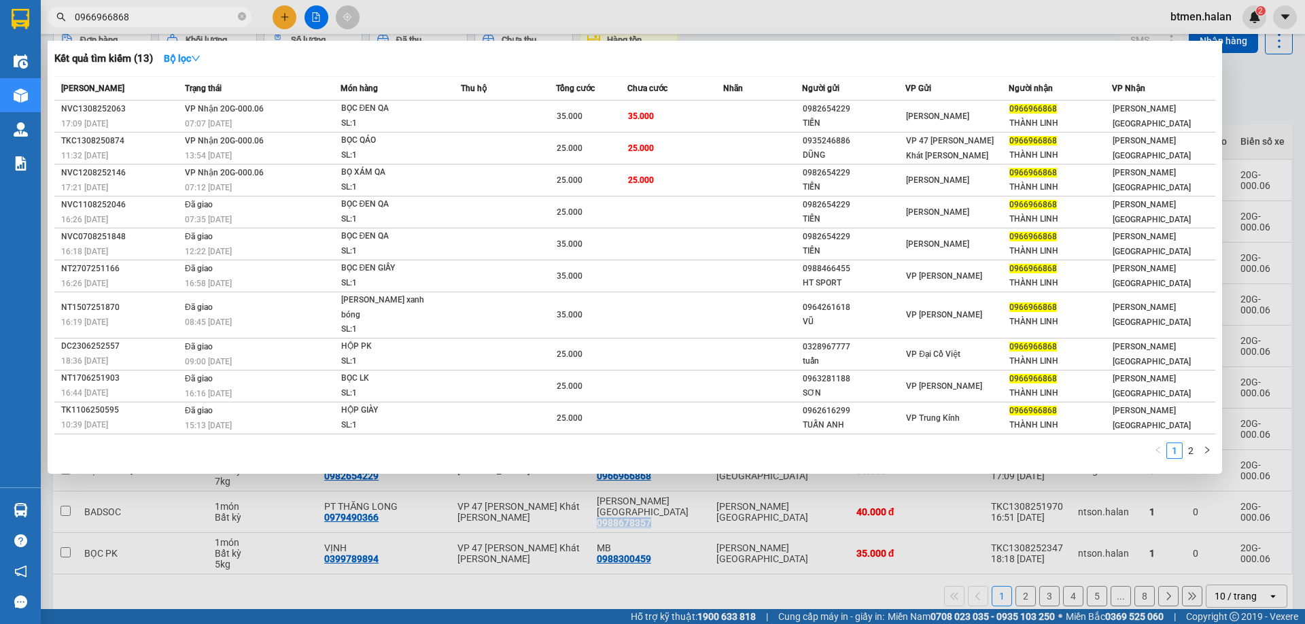
click at [129, 10] on input "0966966868" at bounding box center [155, 17] width 160 height 15
paste input "88678357"
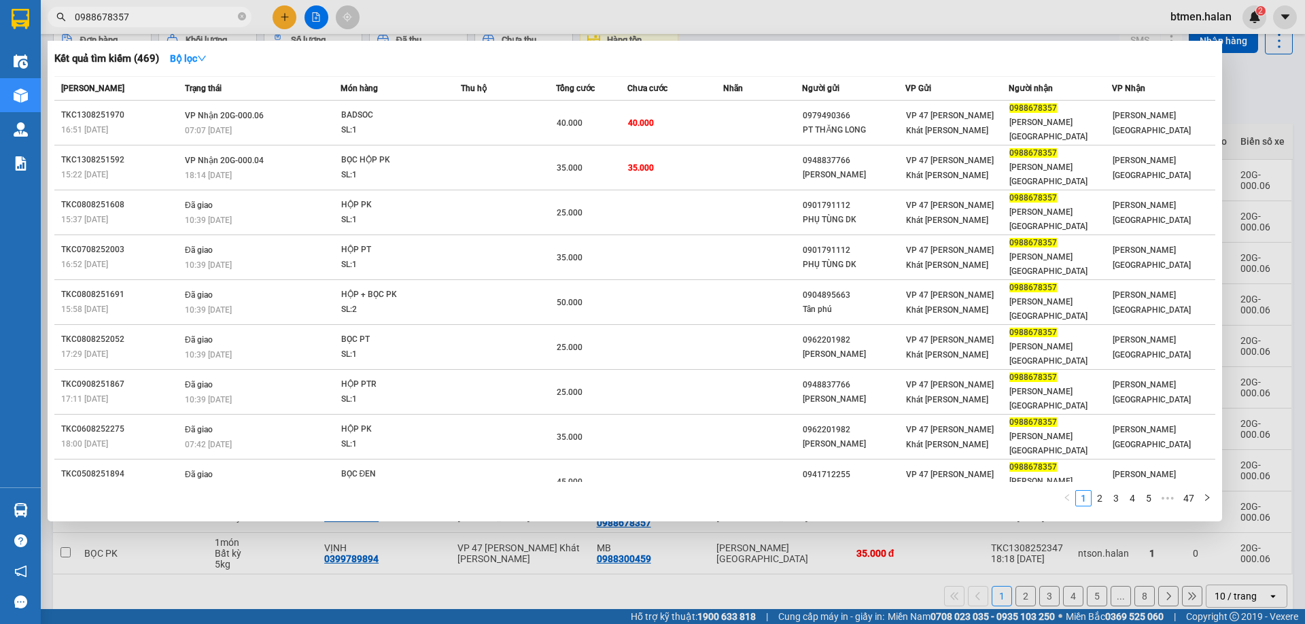
click at [1242, 103] on div at bounding box center [652, 312] width 1305 height 624
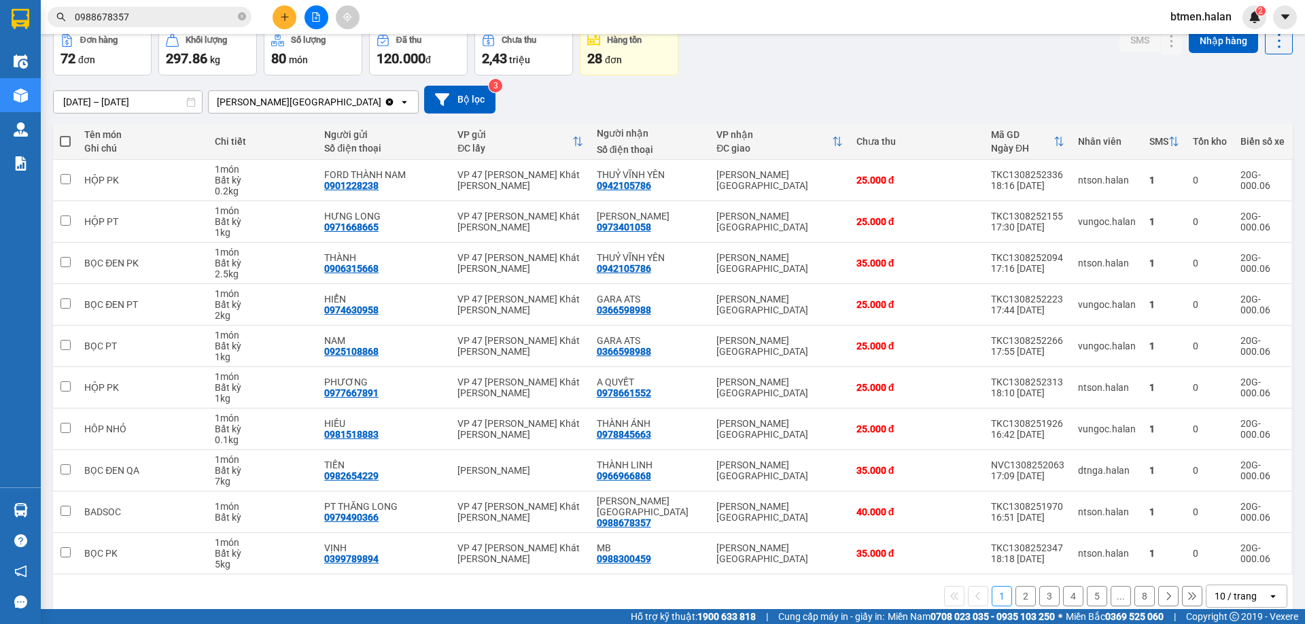
click at [1020, 586] on button "2" at bounding box center [1025, 596] width 20 height 20
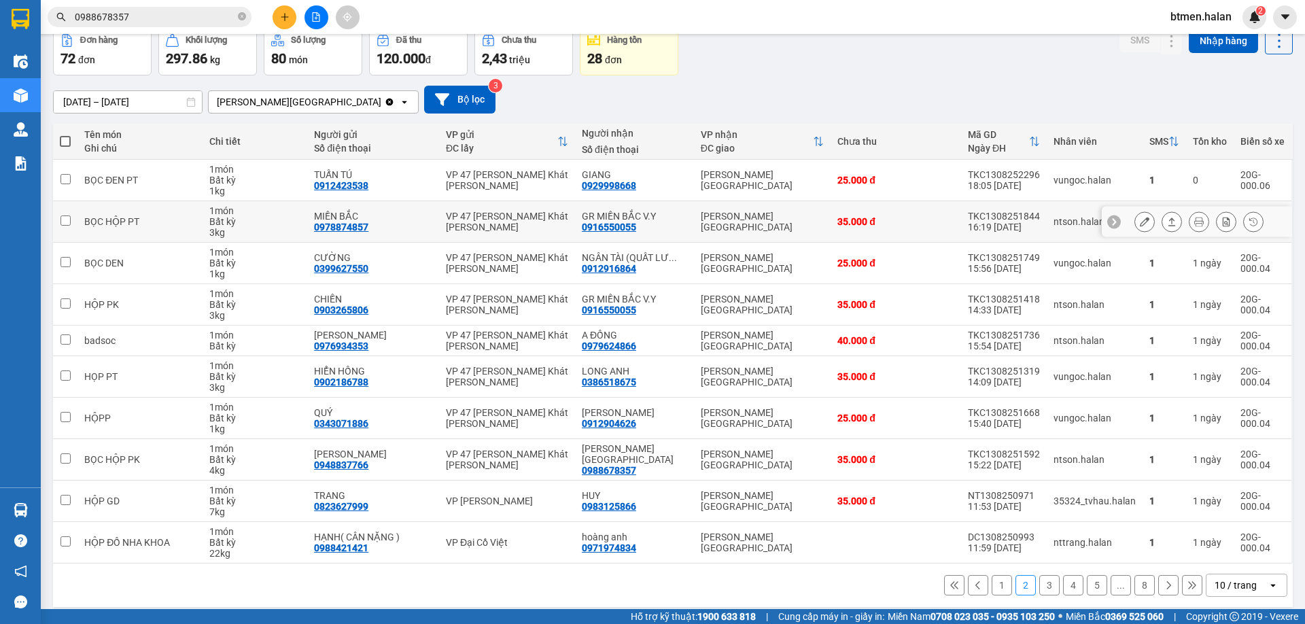
click at [629, 227] on div "0916550055" at bounding box center [609, 227] width 54 height 11
copy div "0916550055"
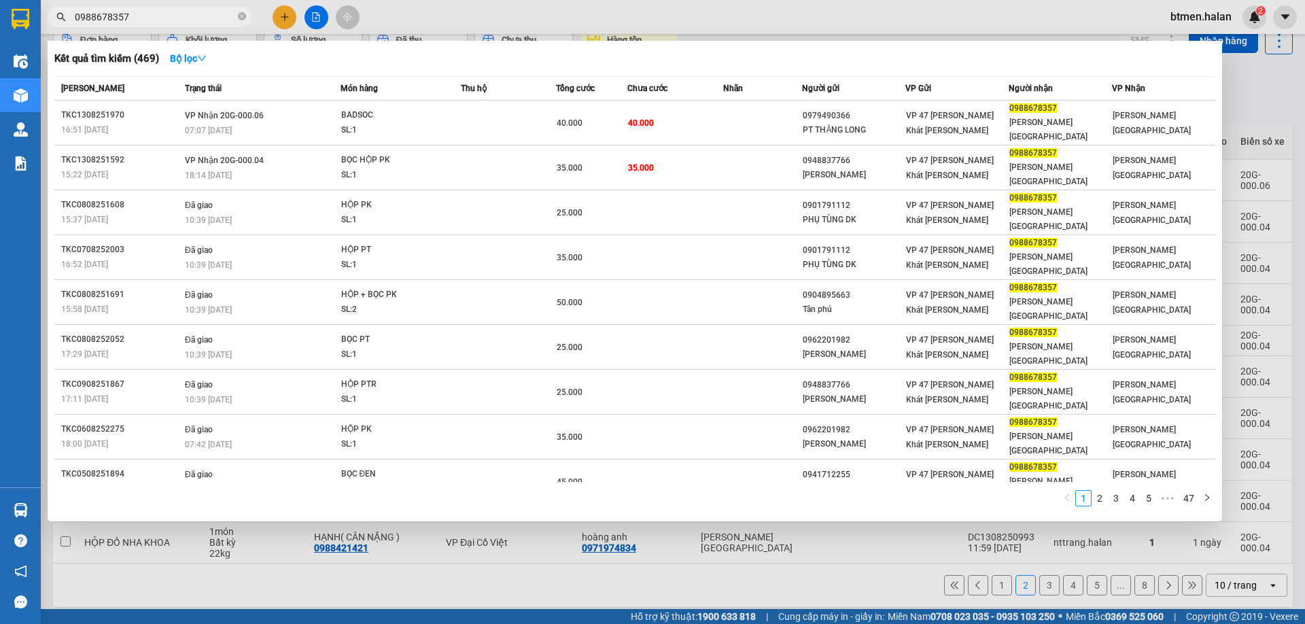
click at [135, 23] on input "0988678357" at bounding box center [155, 17] width 160 height 15
paste input "16550055"
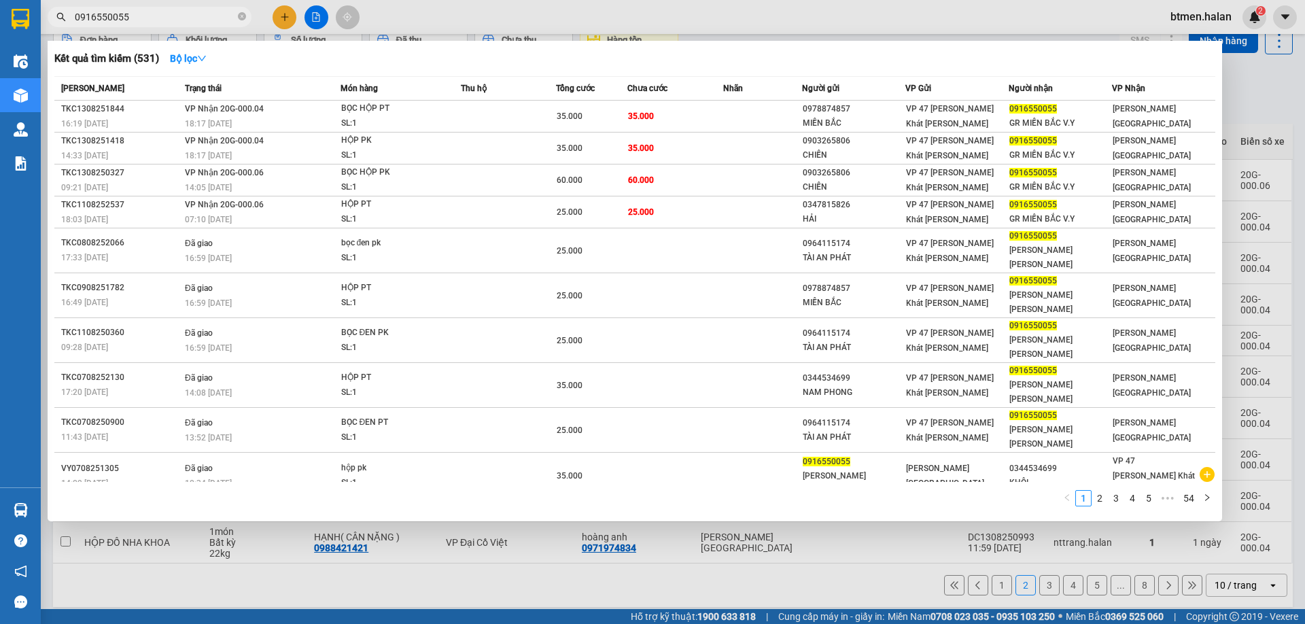
click at [1261, 90] on div at bounding box center [652, 312] width 1305 height 624
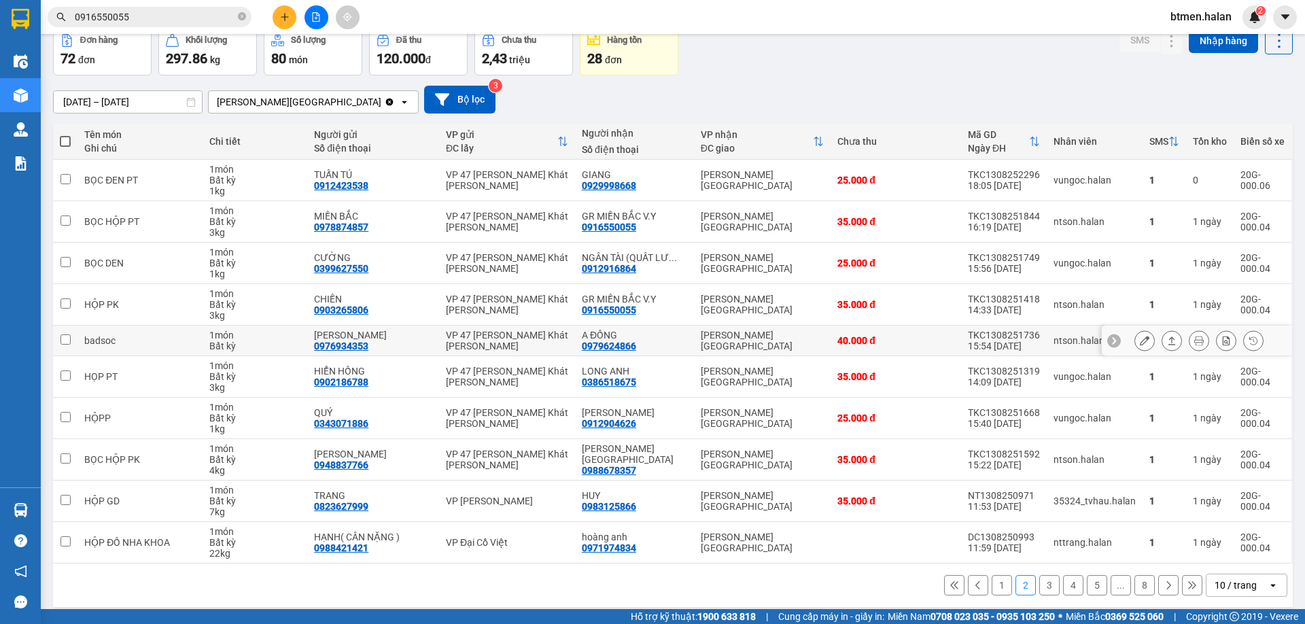
click at [611, 348] on div "0979624866" at bounding box center [609, 345] width 54 height 11
copy div "0979624866"
click at [125, 16] on input "0916550055" at bounding box center [155, 17] width 160 height 15
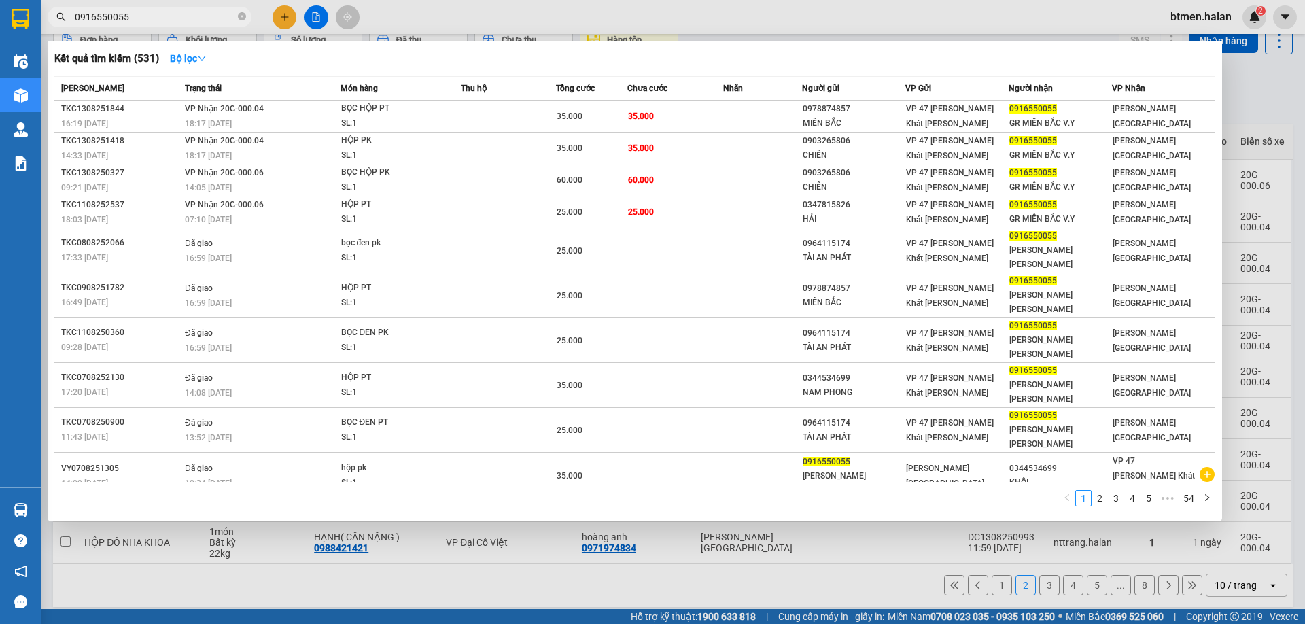
click at [125, 16] on input "0916550055" at bounding box center [155, 17] width 160 height 15
paste input "79624866"
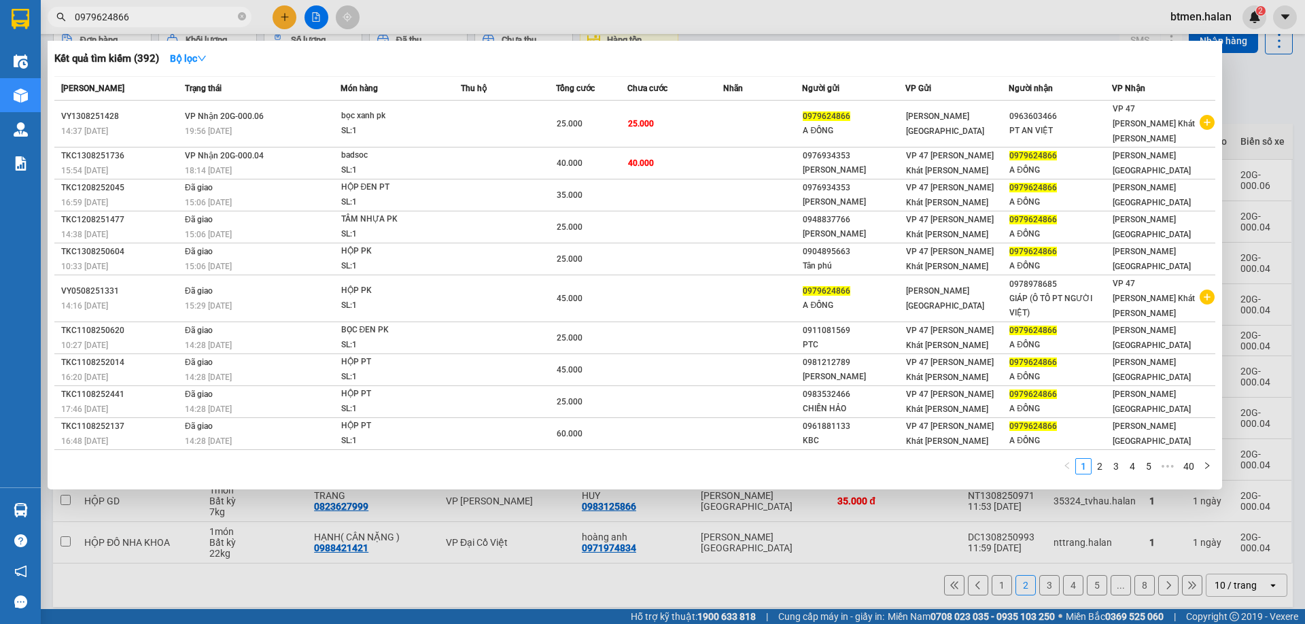
click at [1235, 94] on div at bounding box center [652, 312] width 1305 height 624
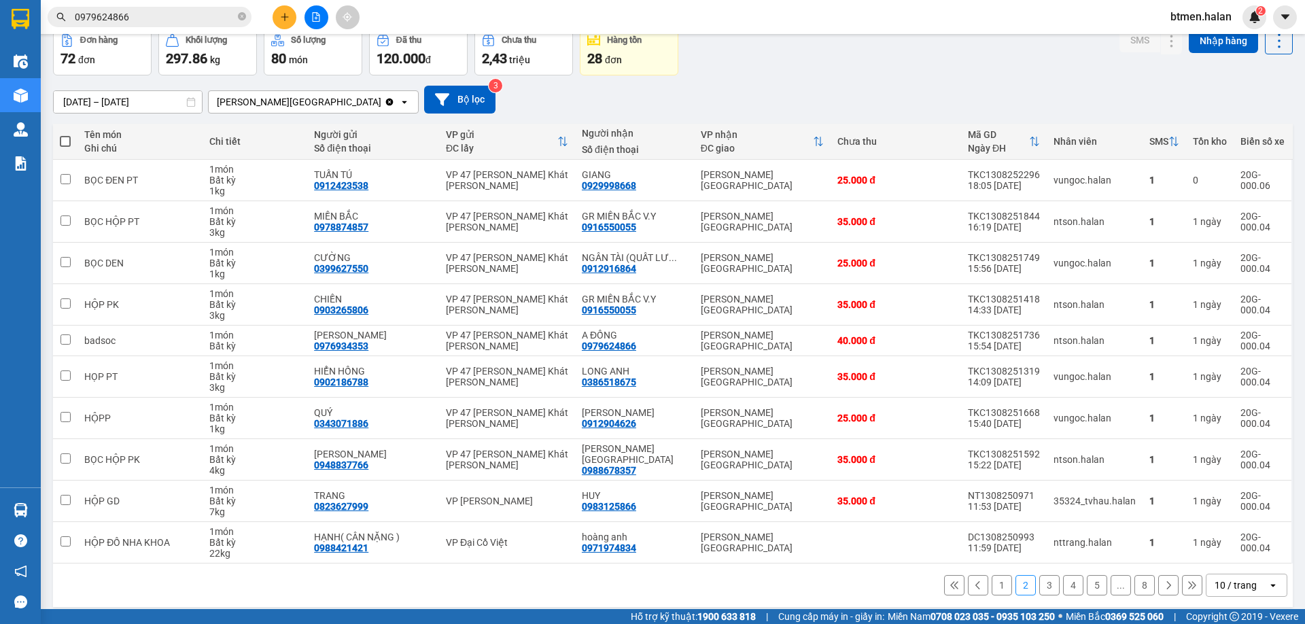
click at [1040, 584] on button "3" at bounding box center [1049, 585] width 20 height 20
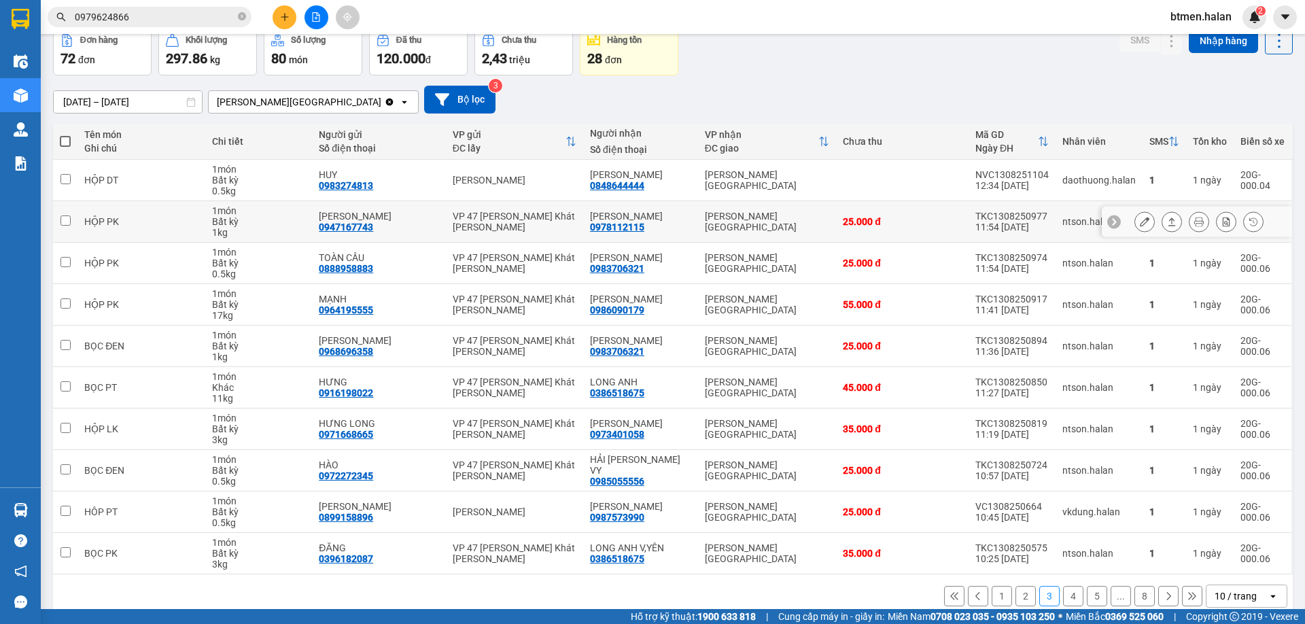
click at [626, 227] on div "0978112115" at bounding box center [617, 227] width 54 height 11
copy div "0978112115"
click at [158, 20] on input "0979624866" at bounding box center [155, 17] width 160 height 15
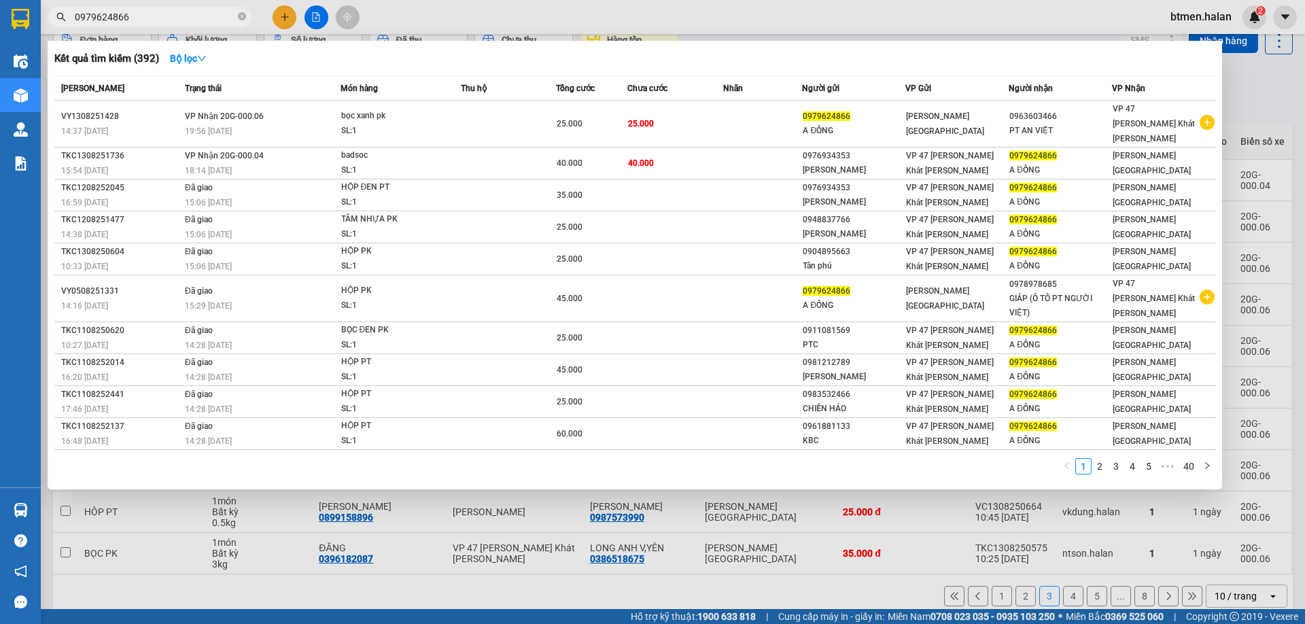
click at [158, 20] on input "0979624866" at bounding box center [155, 17] width 160 height 15
paste input "8112115"
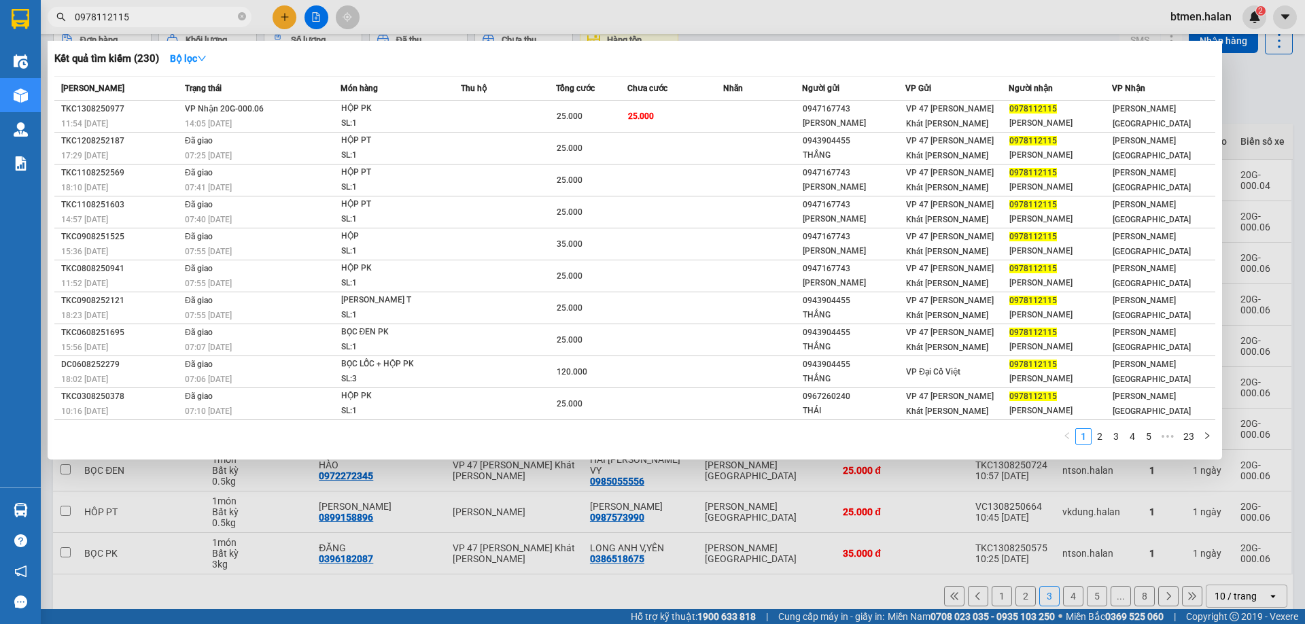
click at [1285, 63] on div at bounding box center [652, 312] width 1305 height 624
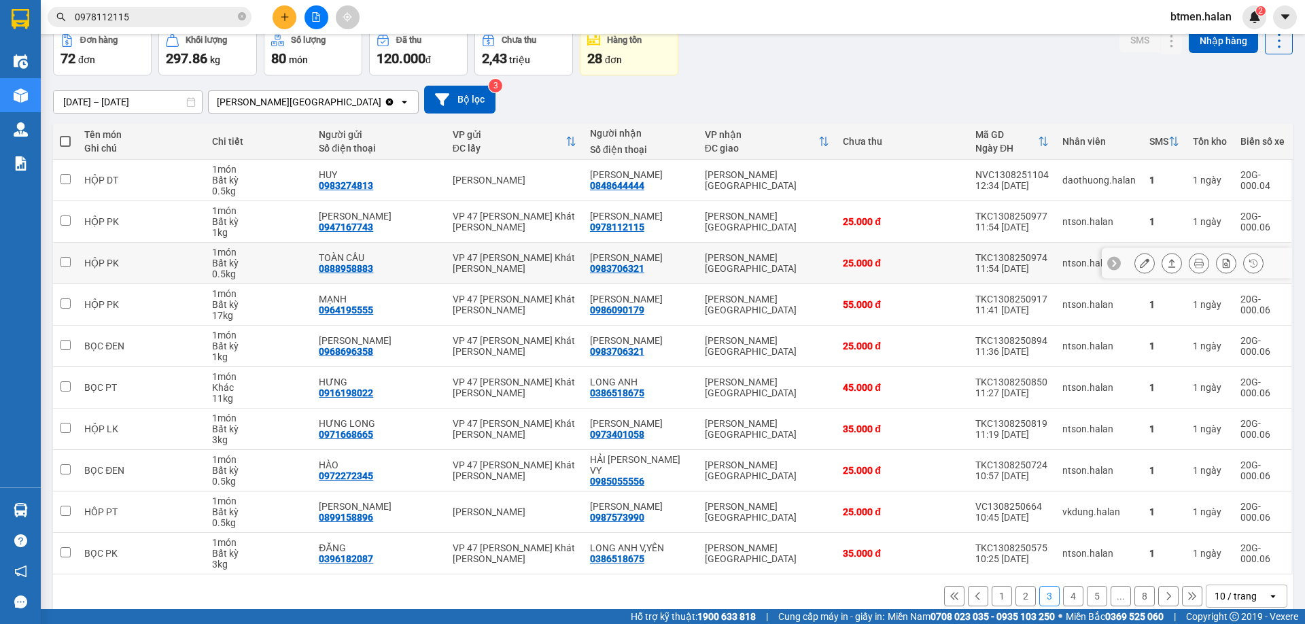
click at [631, 268] on div "0983706321" at bounding box center [617, 268] width 54 height 11
click at [159, 22] on input "0978112115" at bounding box center [155, 17] width 160 height 15
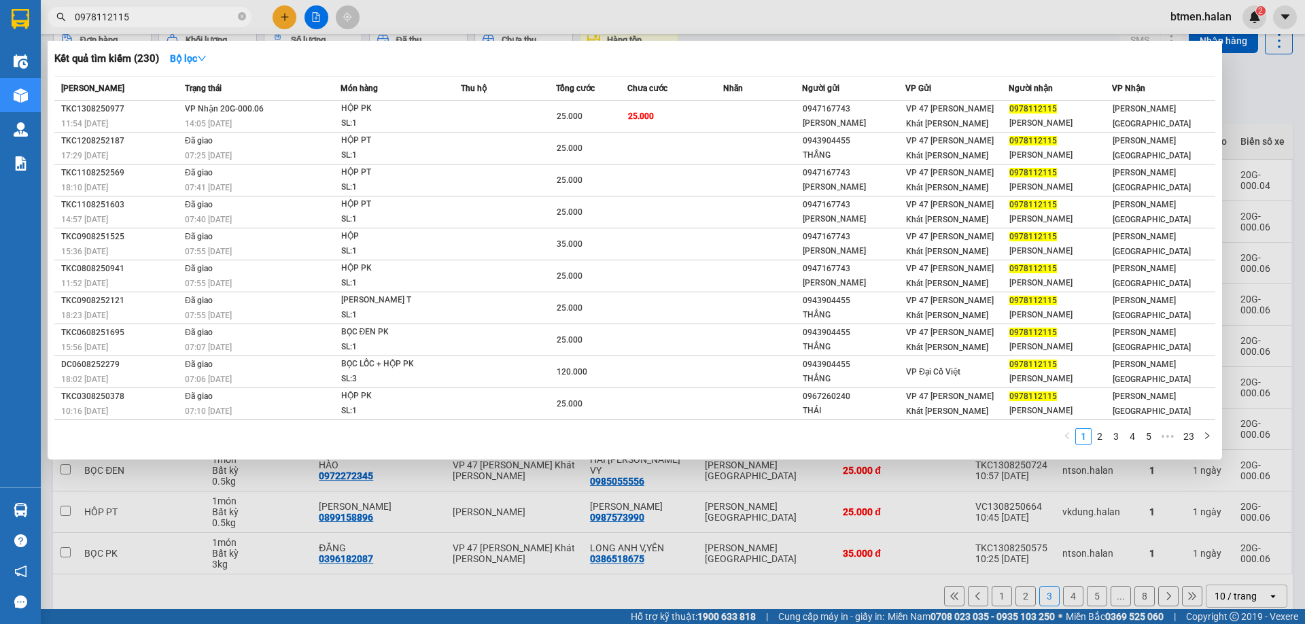
click at [159, 22] on input "0978112115" at bounding box center [155, 17] width 160 height 15
paste input "83706321"
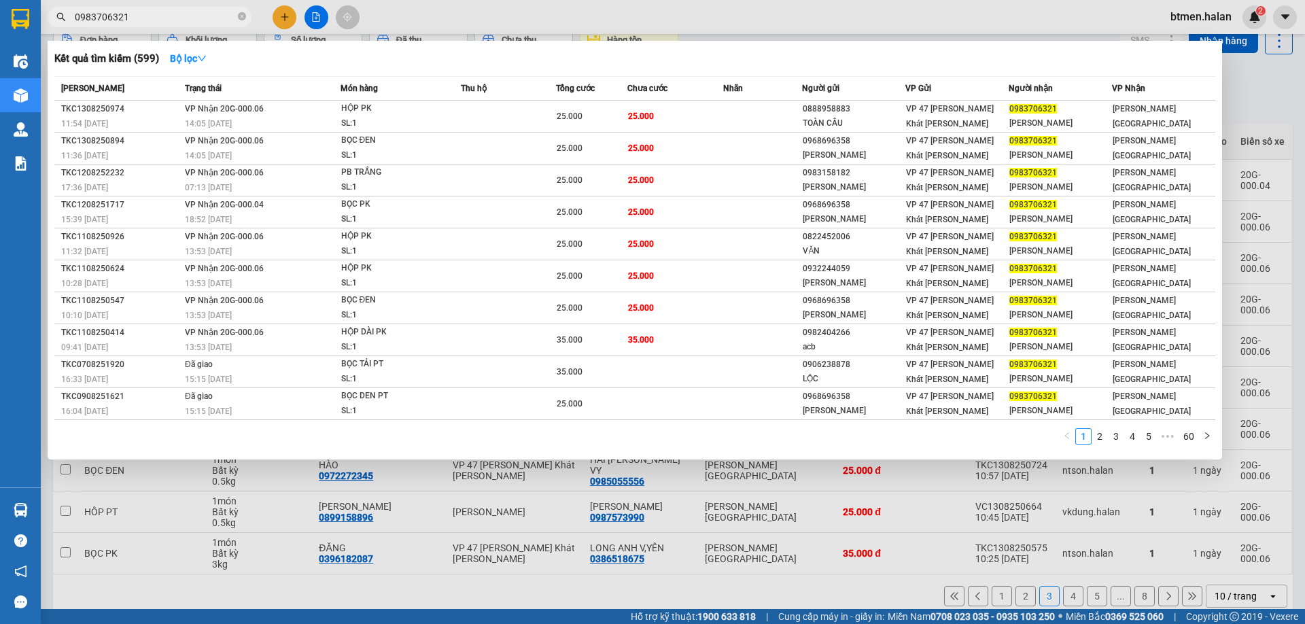
click at [1239, 84] on div at bounding box center [652, 312] width 1305 height 624
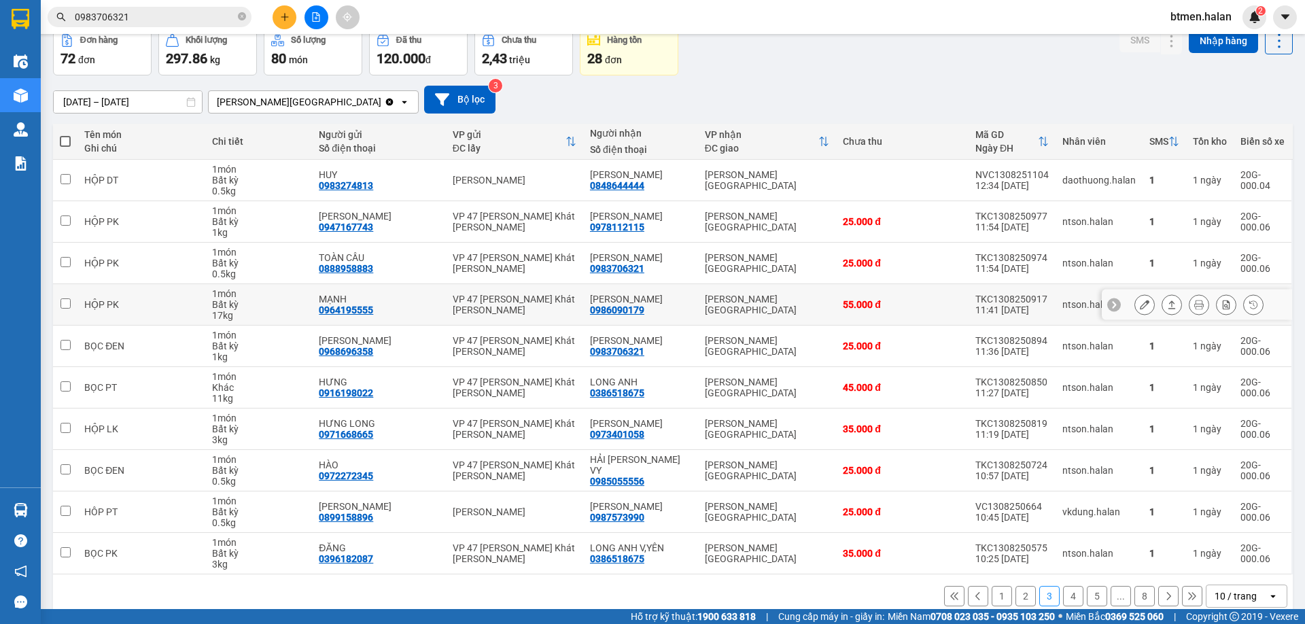
click at [614, 314] on div "0986090179" at bounding box center [617, 309] width 54 height 11
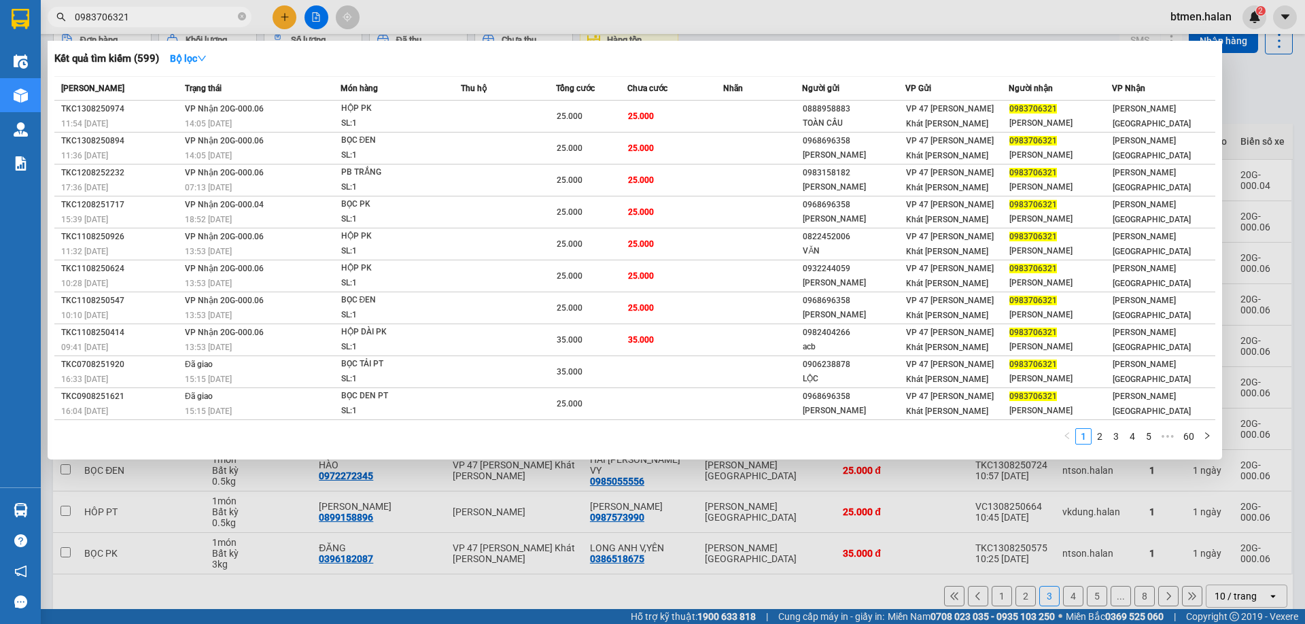
click at [222, 22] on input "0983706321" at bounding box center [155, 17] width 160 height 15
paste input "6090179"
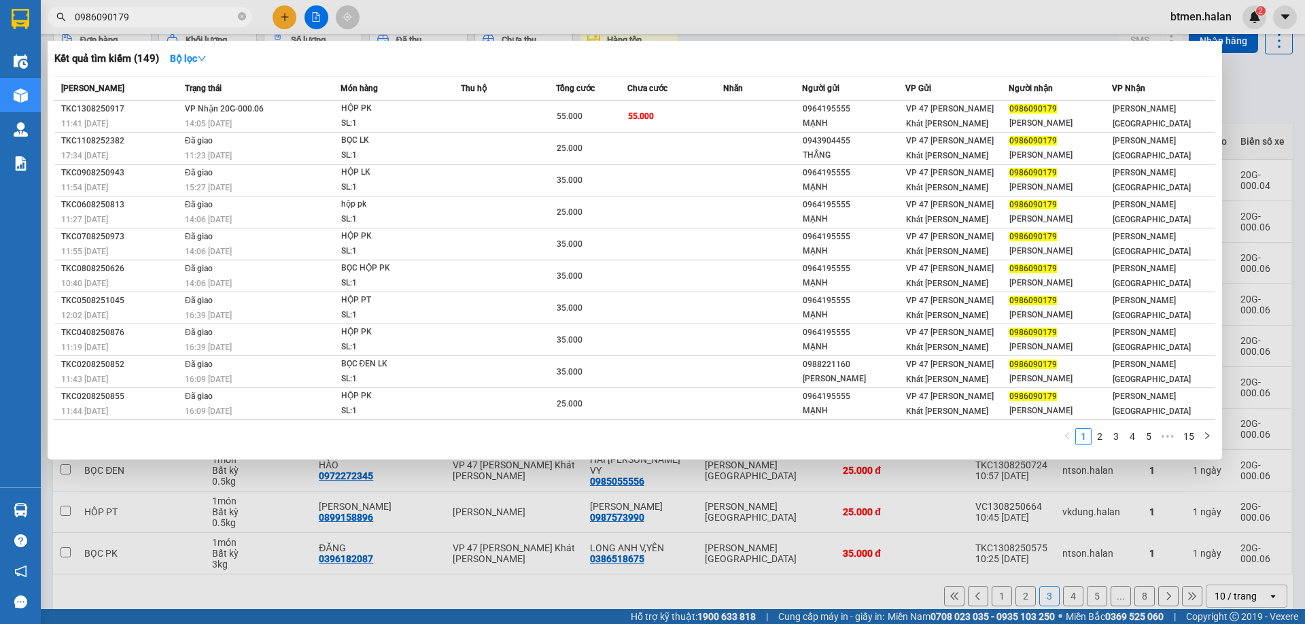
click at [1250, 94] on div at bounding box center [652, 312] width 1305 height 624
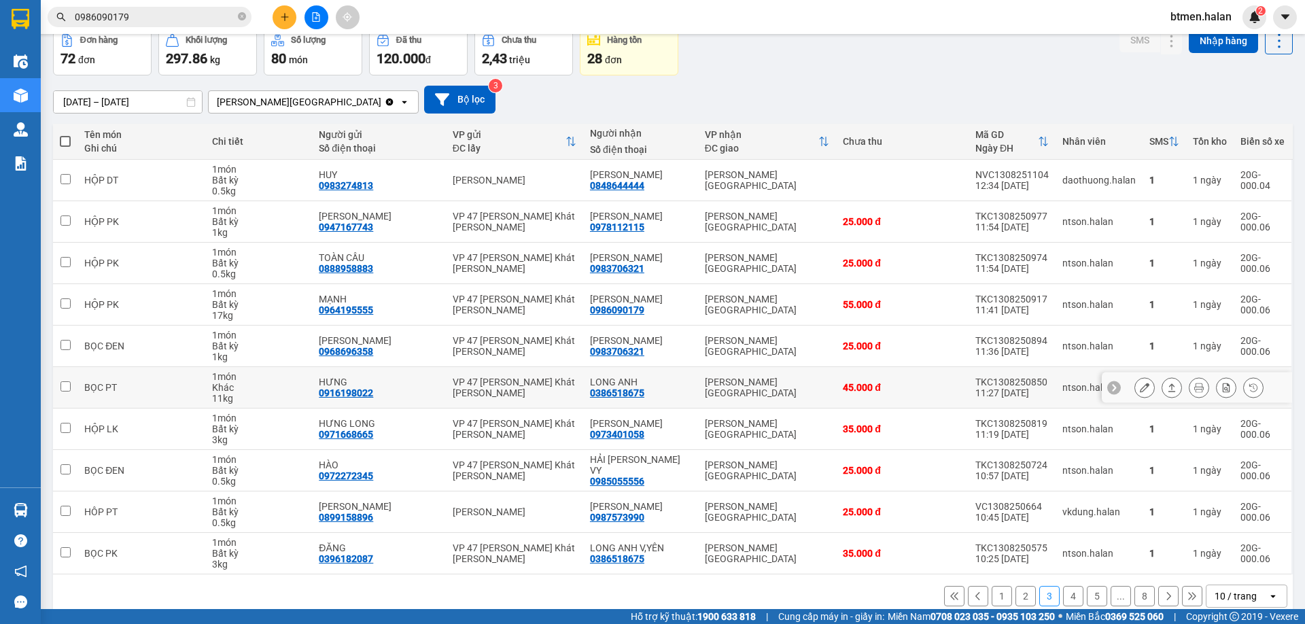
click at [626, 394] on div "0386518675" at bounding box center [617, 392] width 54 height 11
click at [171, 16] on input "0986090179" at bounding box center [155, 17] width 160 height 15
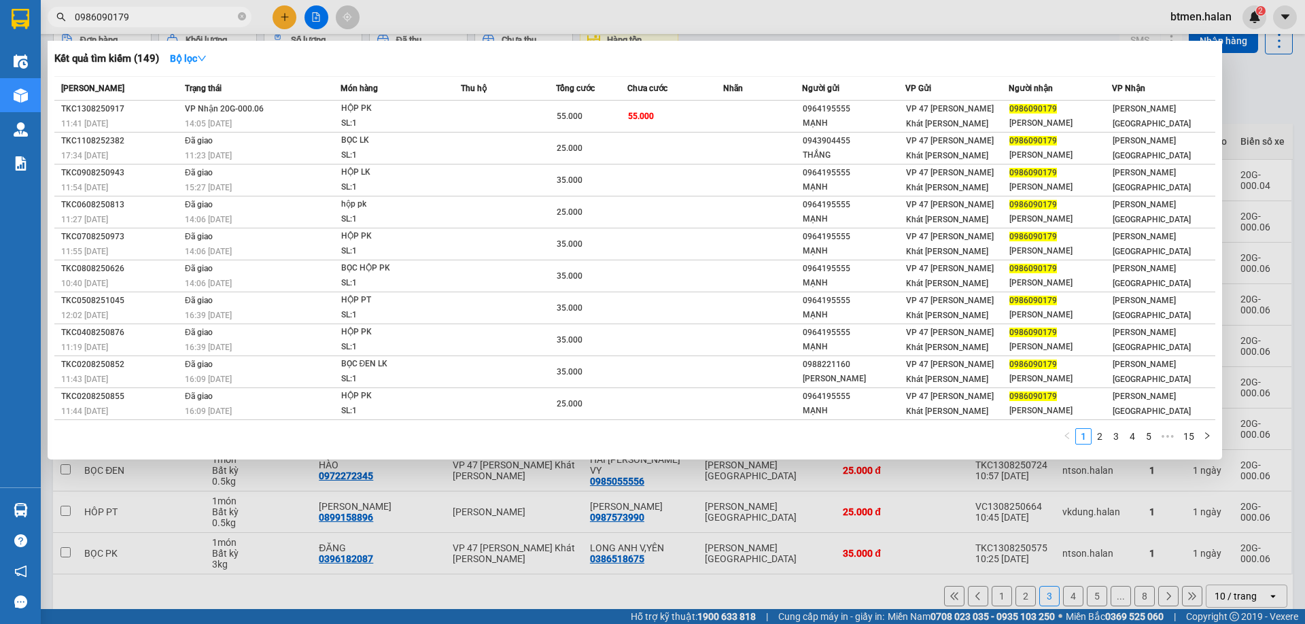
click at [171, 16] on input "0986090179" at bounding box center [155, 17] width 160 height 15
paste input "386518675"
click at [1226, 102] on div at bounding box center [652, 312] width 1305 height 624
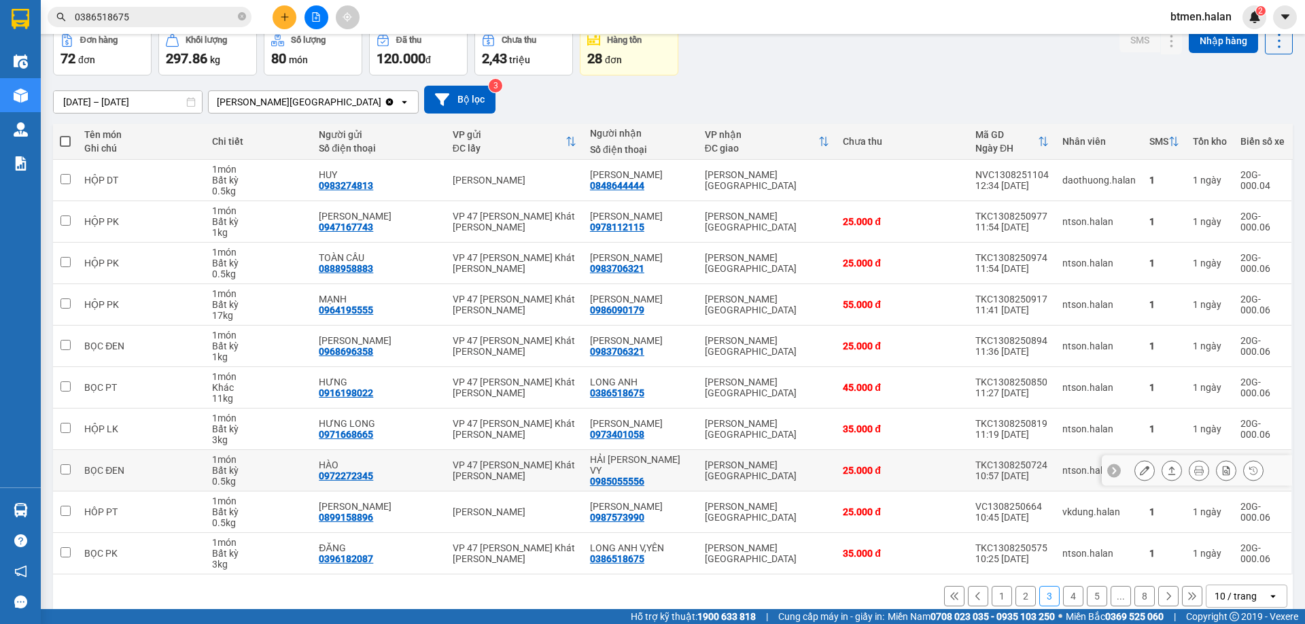
click at [622, 478] on div "0985055556" at bounding box center [617, 481] width 54 height 11
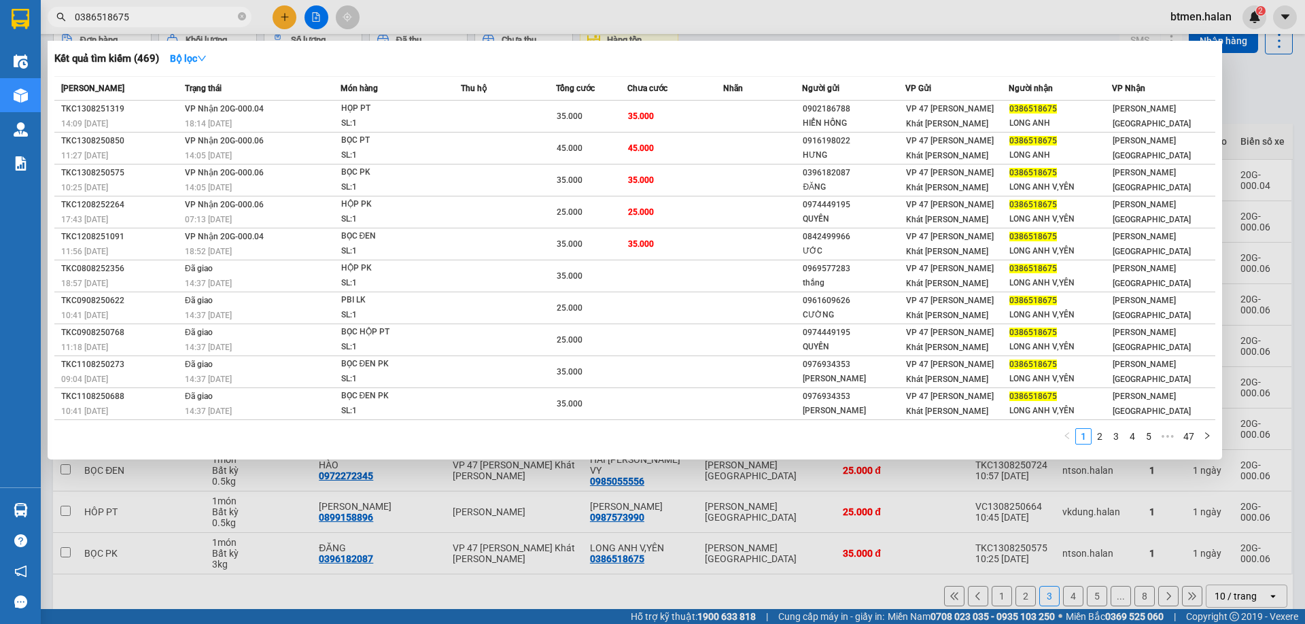
click at [121, 22] on input "0386518675" at bounding box center [155, 17] width 160 height 15
paste input "985055556"
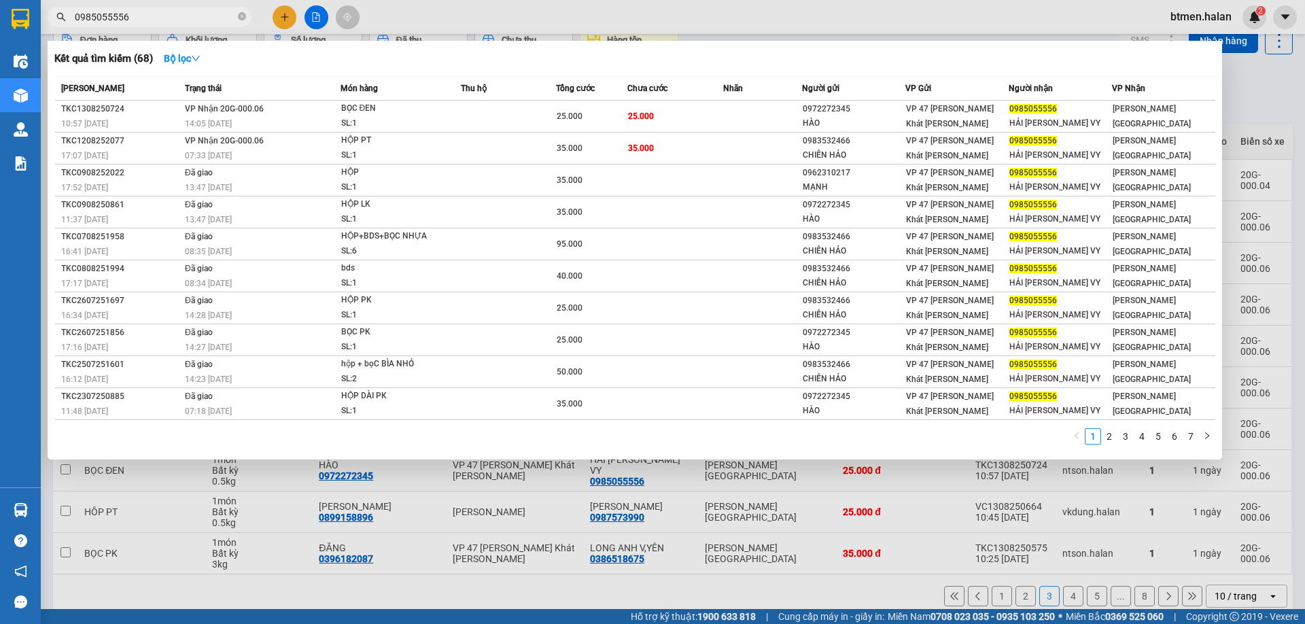
type input "0985055556"
click at [1254, 82] on div at bounding box center [652, 312] width 1305 height 624
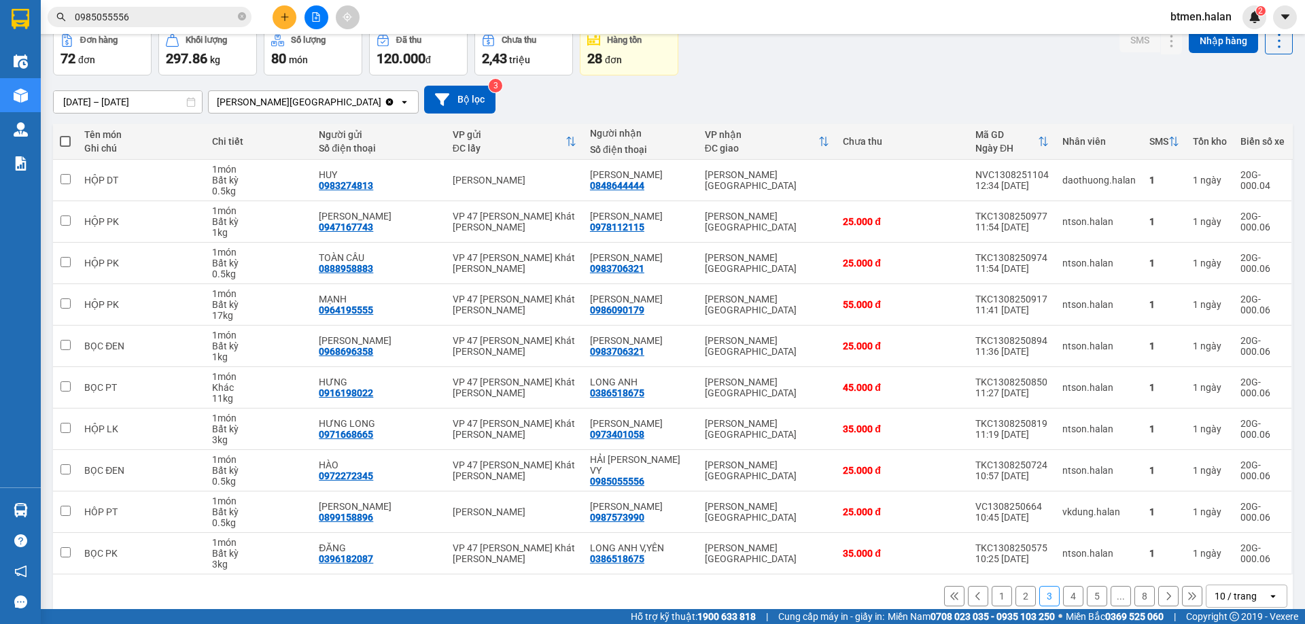
click at [1251, 103] on div "16/06/2025 – 14/08/2025 Press the down arrow key to interact with the calendar …" at bounding box center [672, 100] width 1239 height 28
click at [1063, 597] on button "4" at bounding box center [1073, 596] width 20 height 20
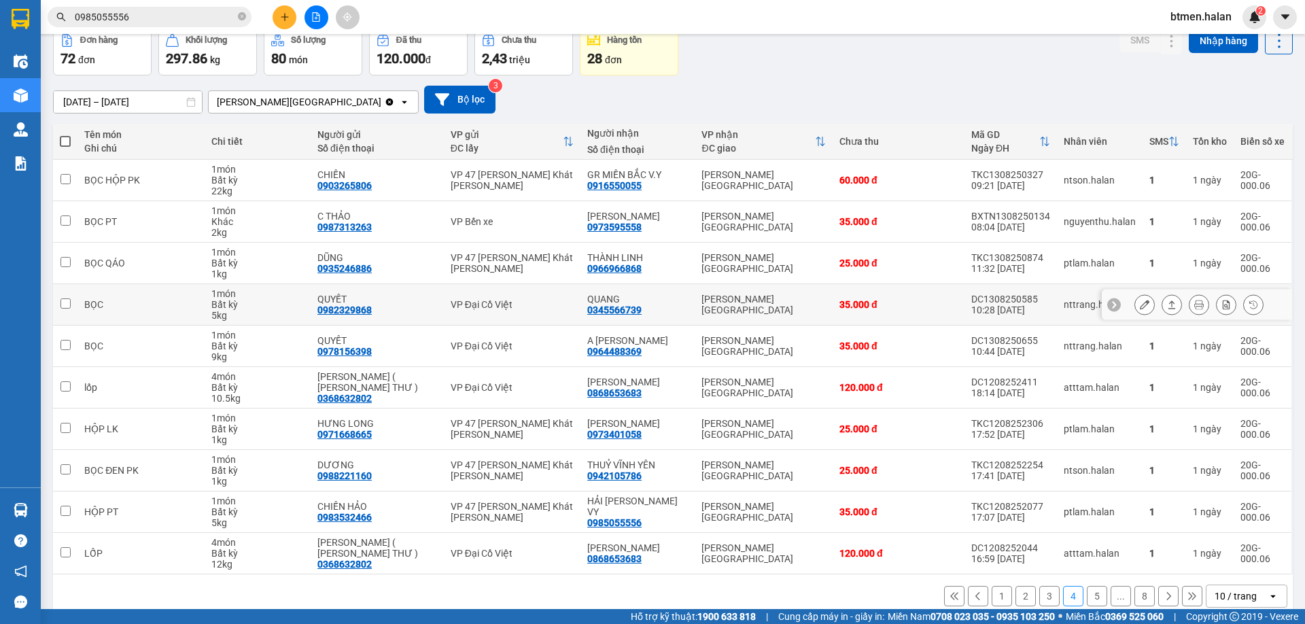
click at [628, 310] on div "0345566739" at bounding box center [614, 309] width 54 height 11
click at [1091, 593] on button "5" at bounding box center [1097, 596] width 20 height 20
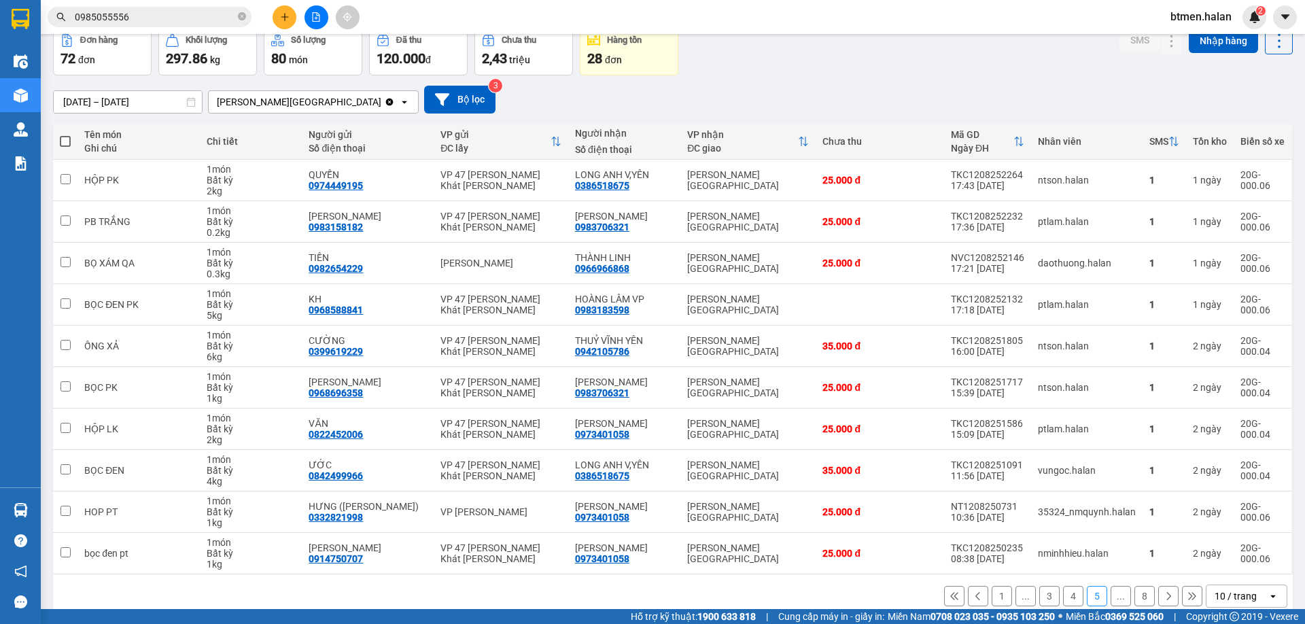
click at [1163, 595] on button at bounding box center [1168, 596] width 20 height 20
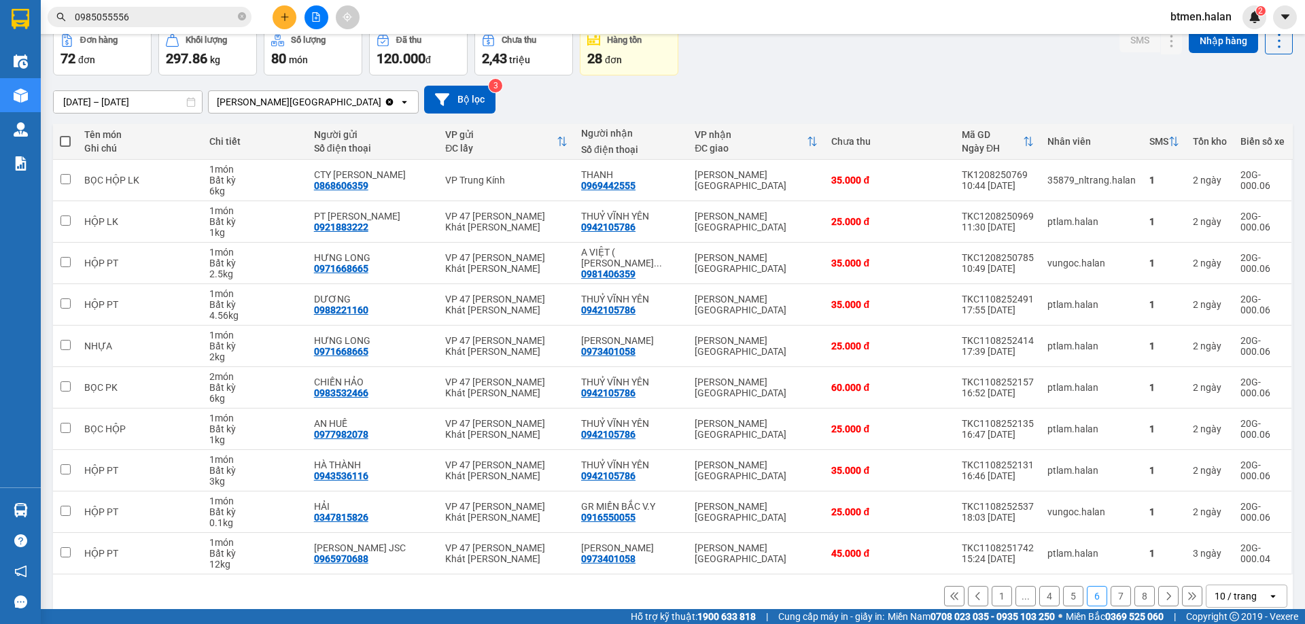
click at [1163, 595] on button at bounding box center [1168, 596] width 20 height 20
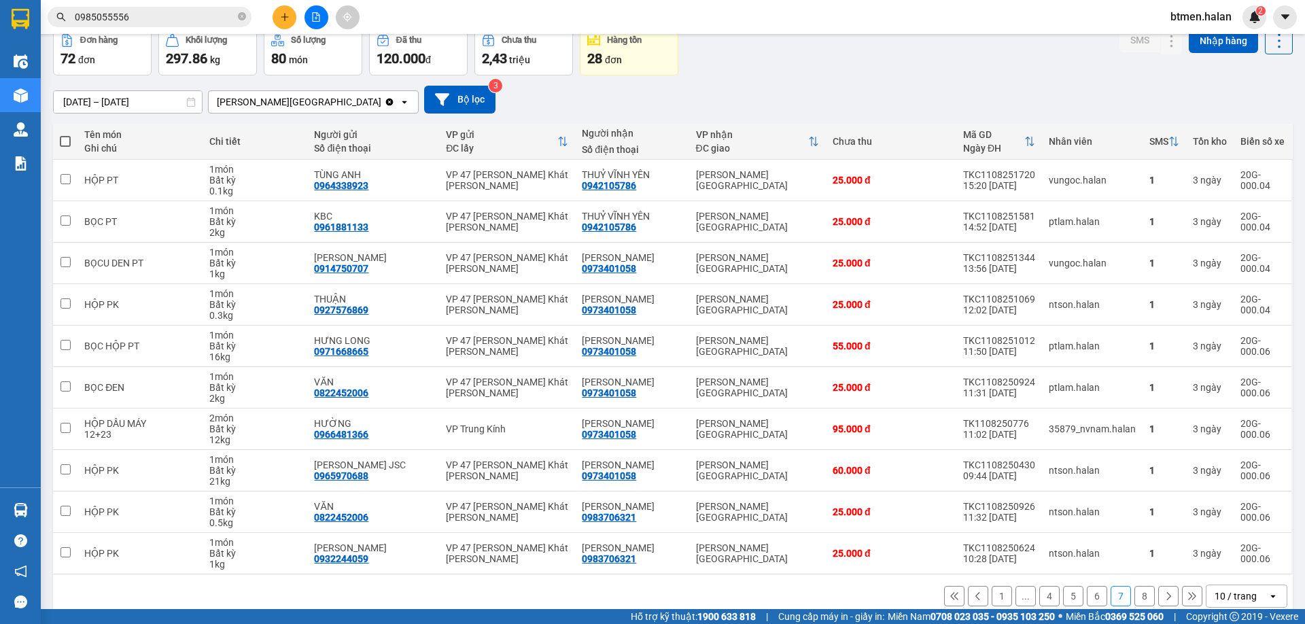
click at [1163, 595] on button at bounding box center [1168, 596] width 20 height 20
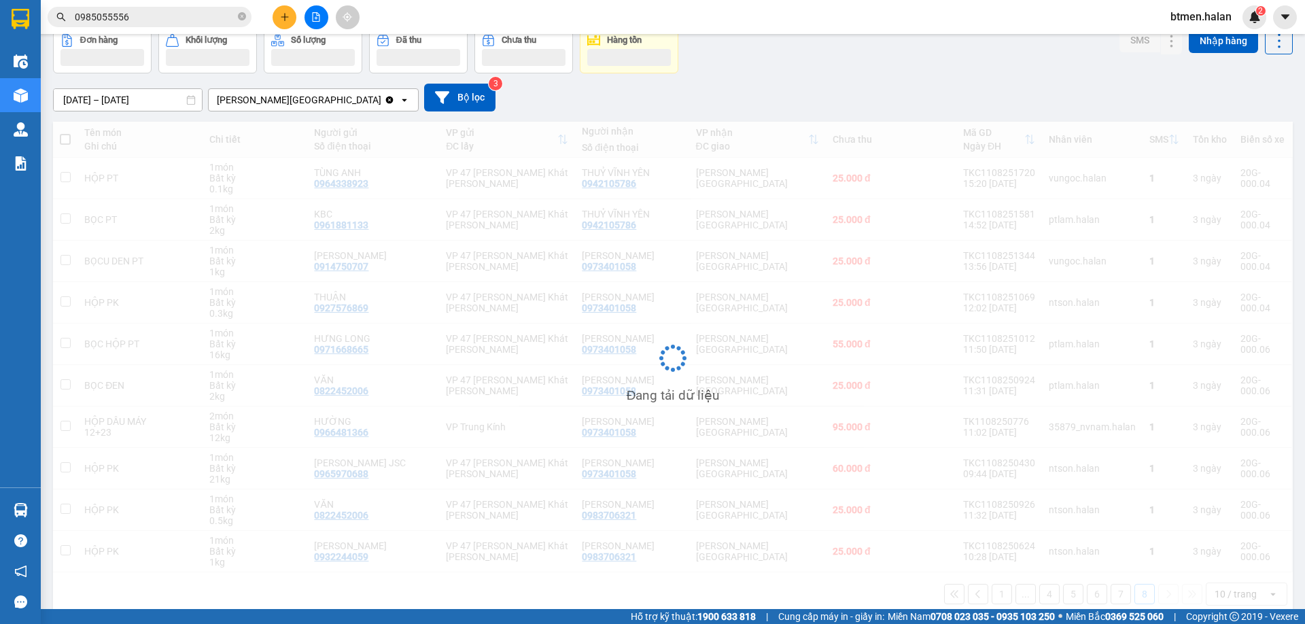
scroll to position [63, 0]
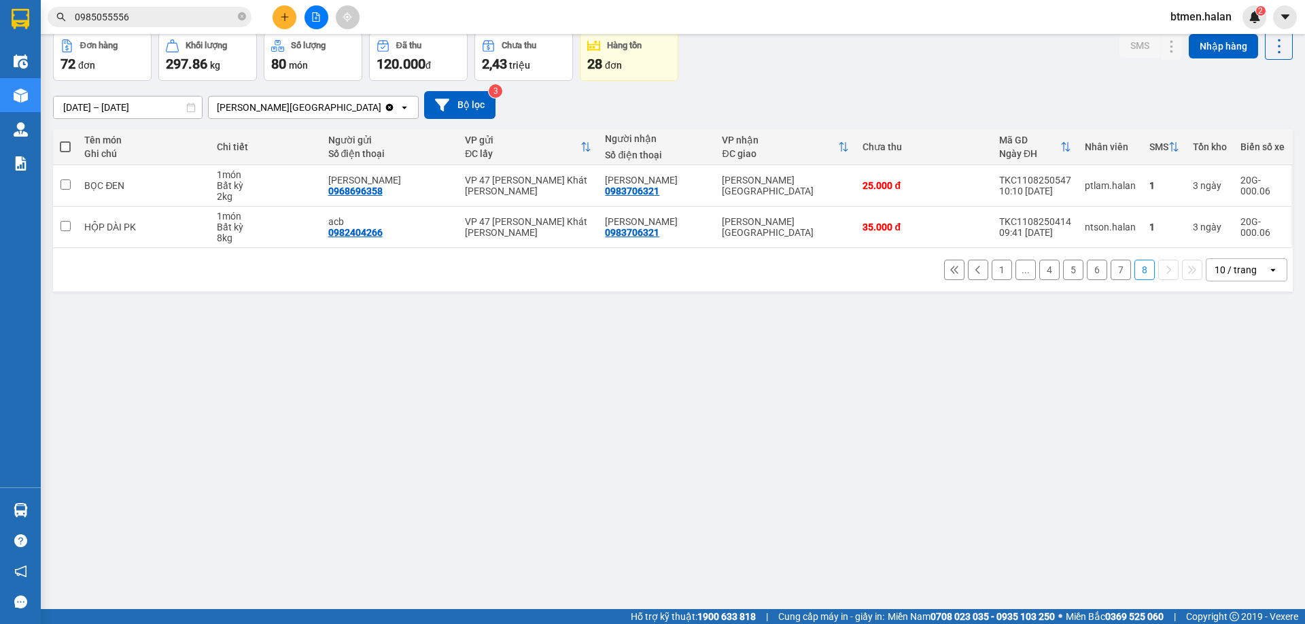
click at [903, 496] on div "ver 1.8.138 Kho gửi Trên xe Kho nhận Kho công nợ Hàng đã giao Đơn hàng 72 đơn K…" at bounding box center [673, 290] width 1250 height 624
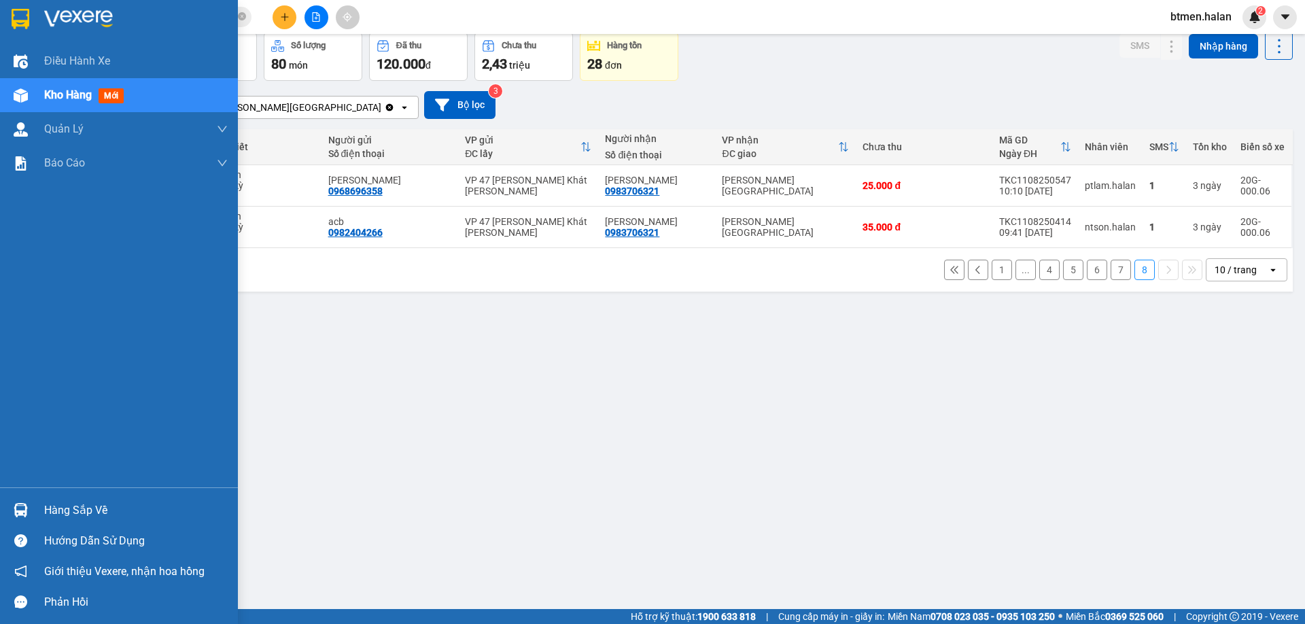
click at [73, 505] on div "Hàng sắp về" at bounding box center [135, 510] width 183 height 20
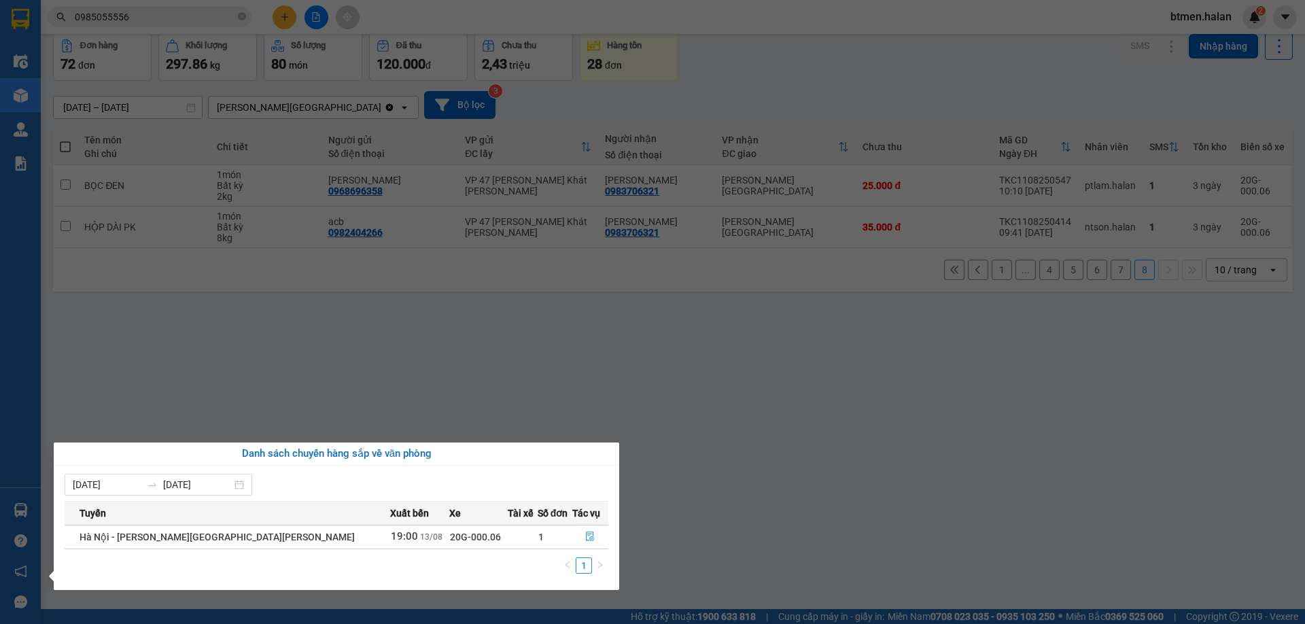
click at [788, 444] on section "Kết quả tìm kiếm ( 68 ) Bộ lọc Mã ĐH Trạng thái Món hàng Thu hộ Tổng cước Chưa …" at bounding box center [652, 312] width 1305 height 624
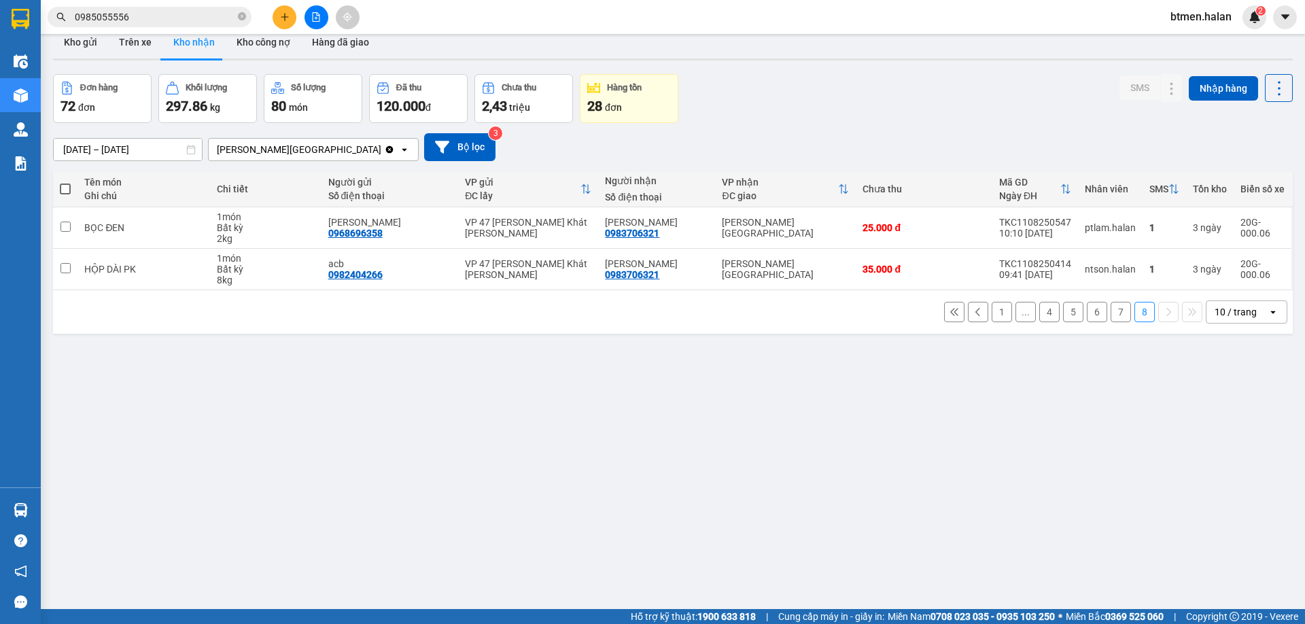
scroll to position [0, 0]
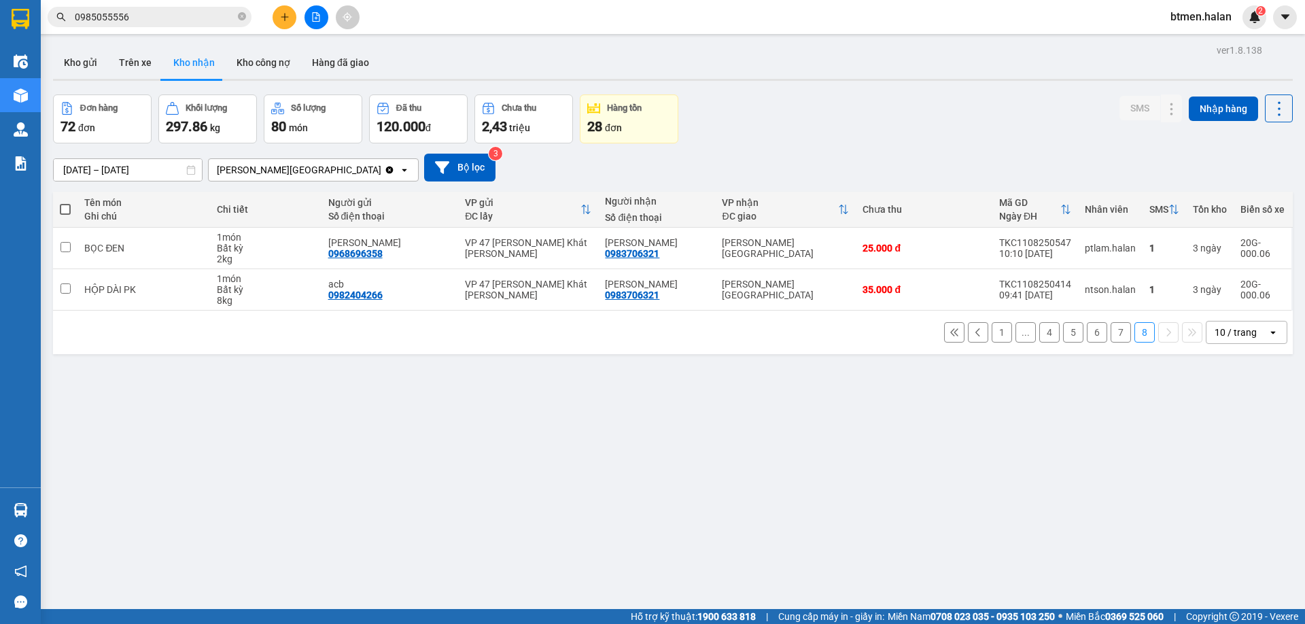
click at [993, 336] on button "1" at bounding box center [1001, 332] width 20 height 20
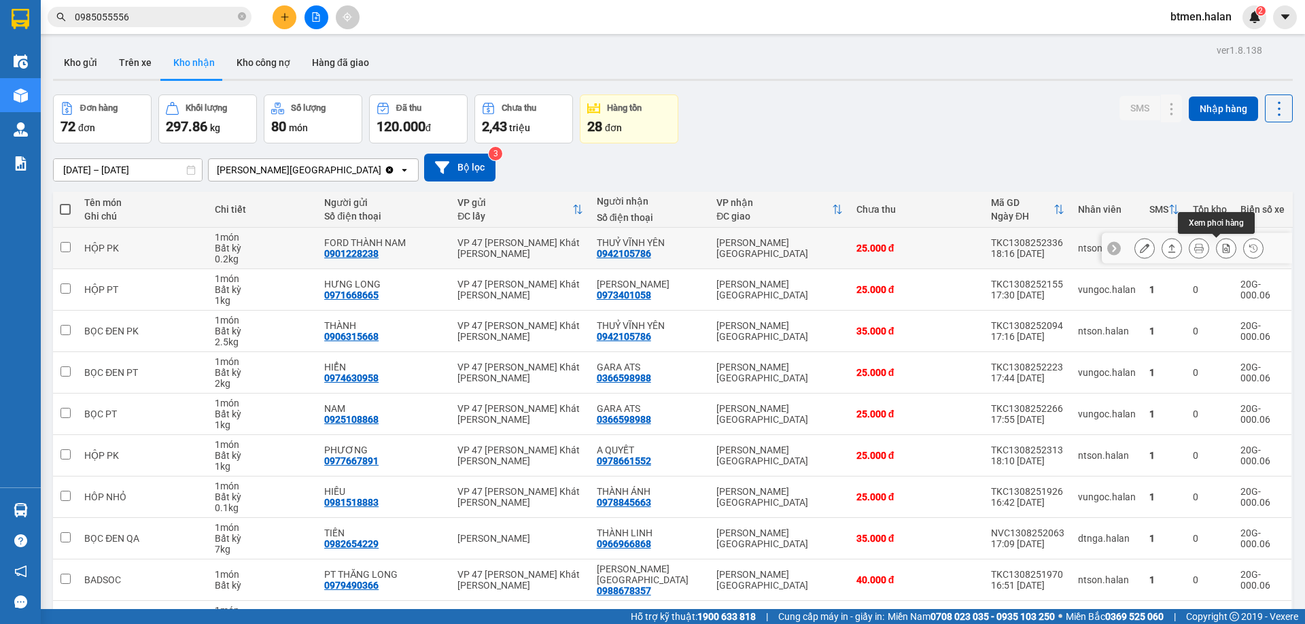
click at [1221, 245] on icon at bounding box center [1226, 248] width 10 height 10
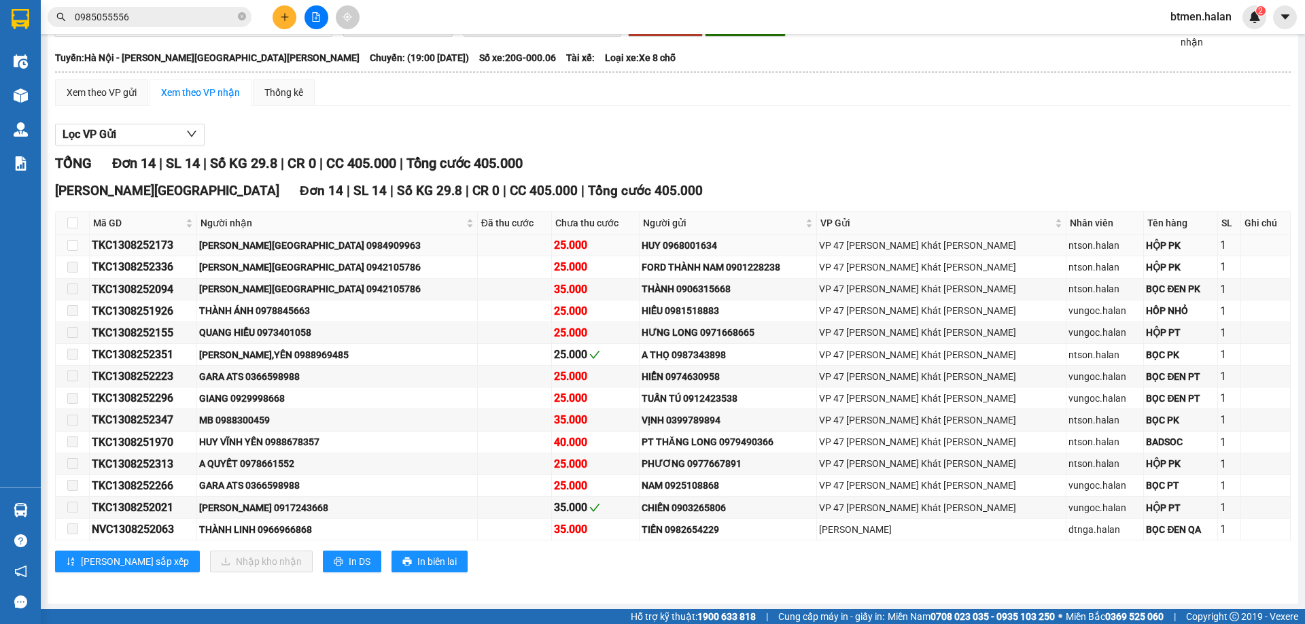
scroll to position [89, 0]
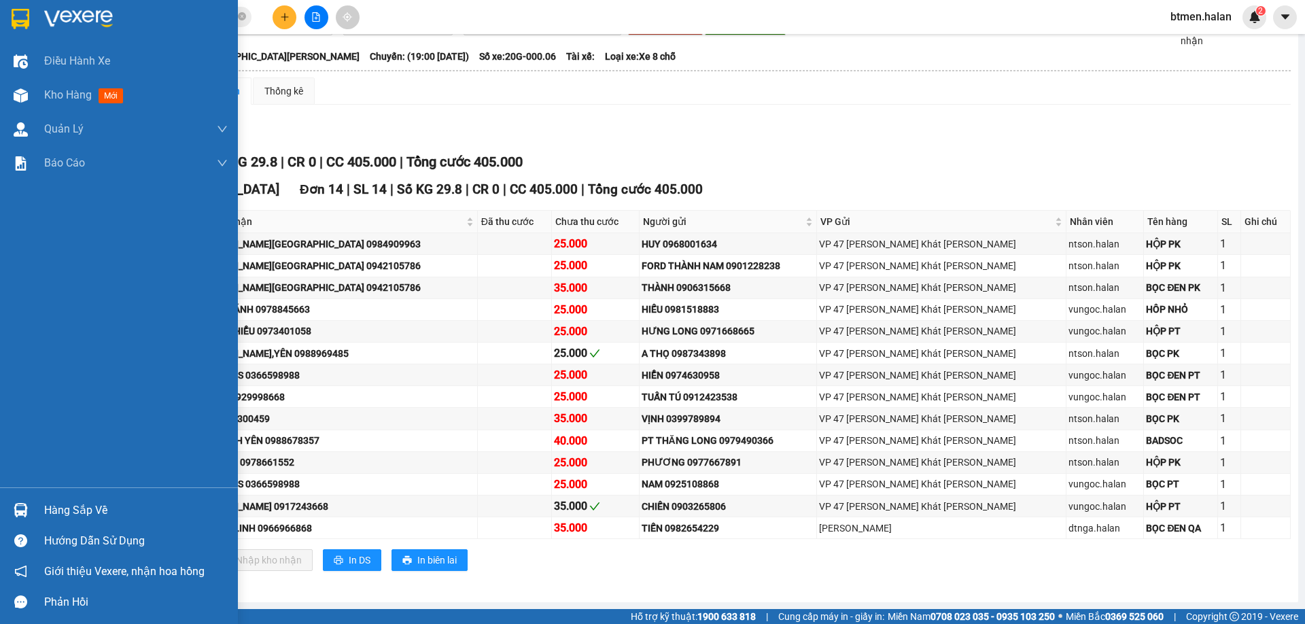
click at [69, 512] on div "Hàng sắp về" at bounding box center [135, 510] width 183 height 20
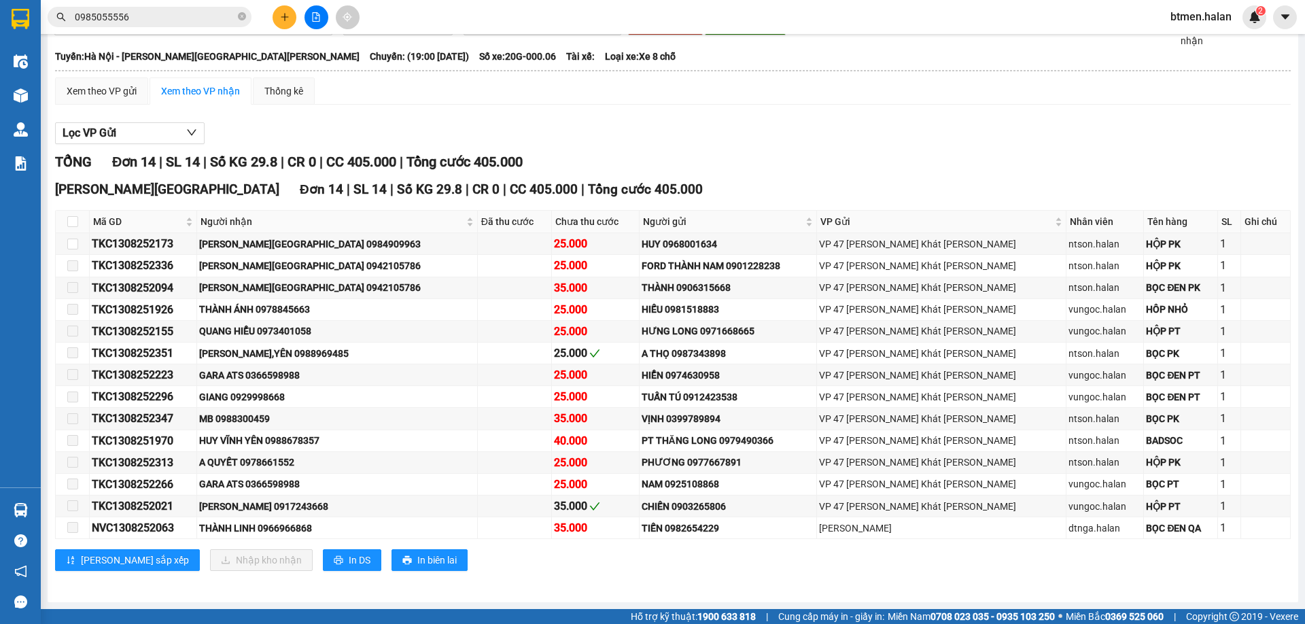
click at [774, 154] on section "Kết quả tìm kiếm ( 68 ) Bộ lọc Mã ĐH Trạng thái Món hàng Thu hộ Tổng cước Chưa …" at bounding box center [652, 312] width 1305 height 624
click at [87, 502] on td at bounding box center [73, 506] width 34 height 22
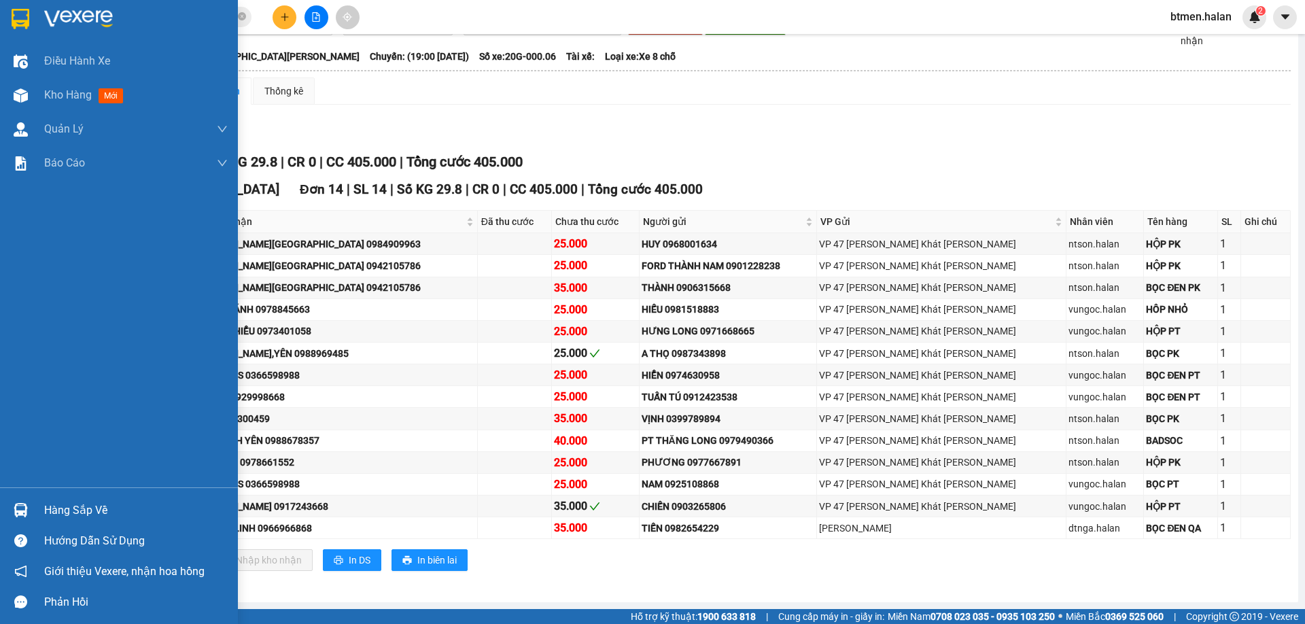
click at [39, 512] on div "Hàng sắp về" at bounding box center [119, 510] width 238 height 31
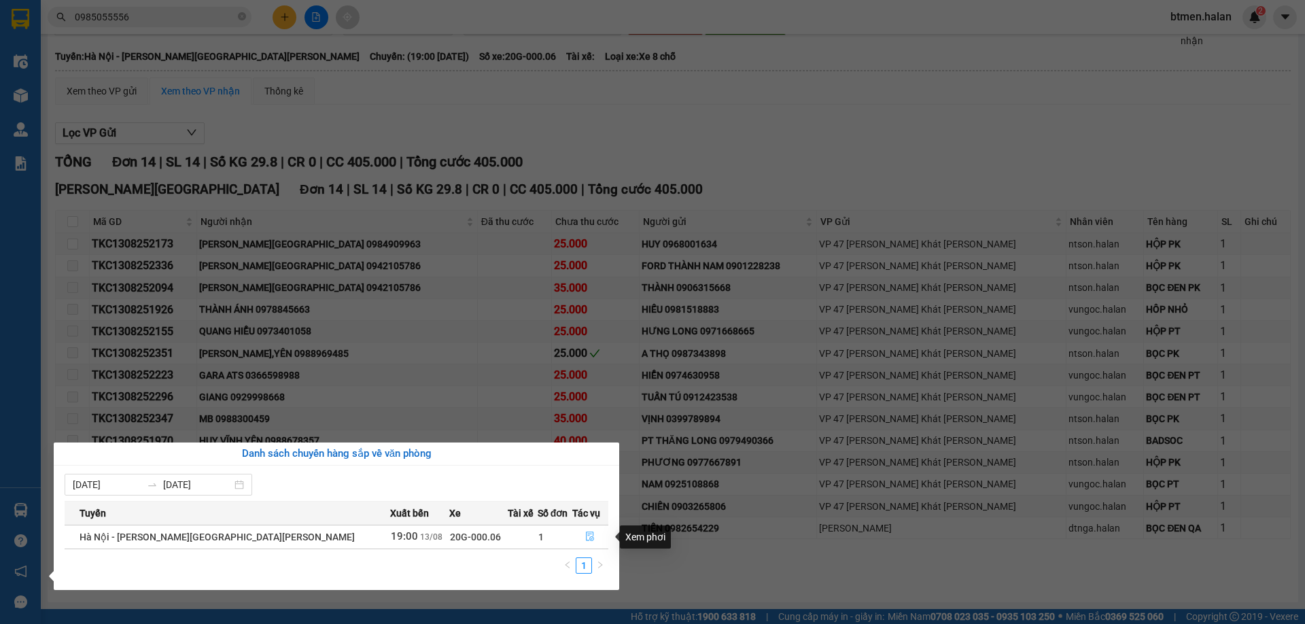
click at [580, 531] on button "button" at bounding box center [590, 537] width 35 height 22
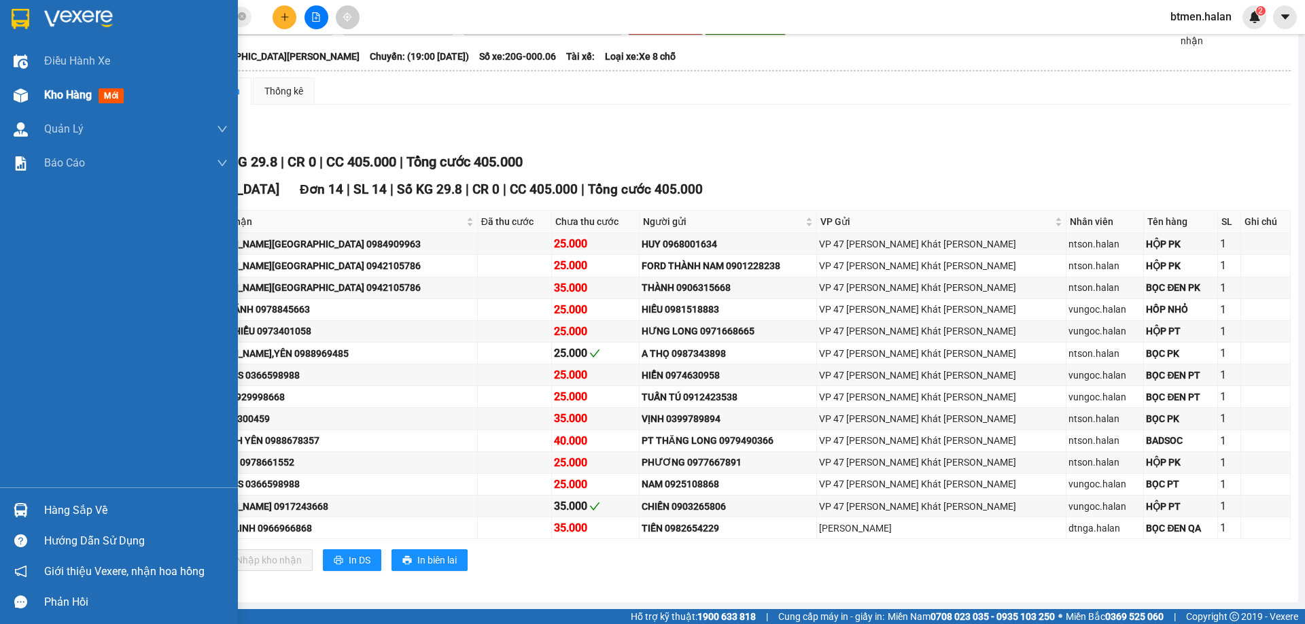
click at [55, 88] on span "Kho hàng" at bounding box center [68, 94] width 48 height 13
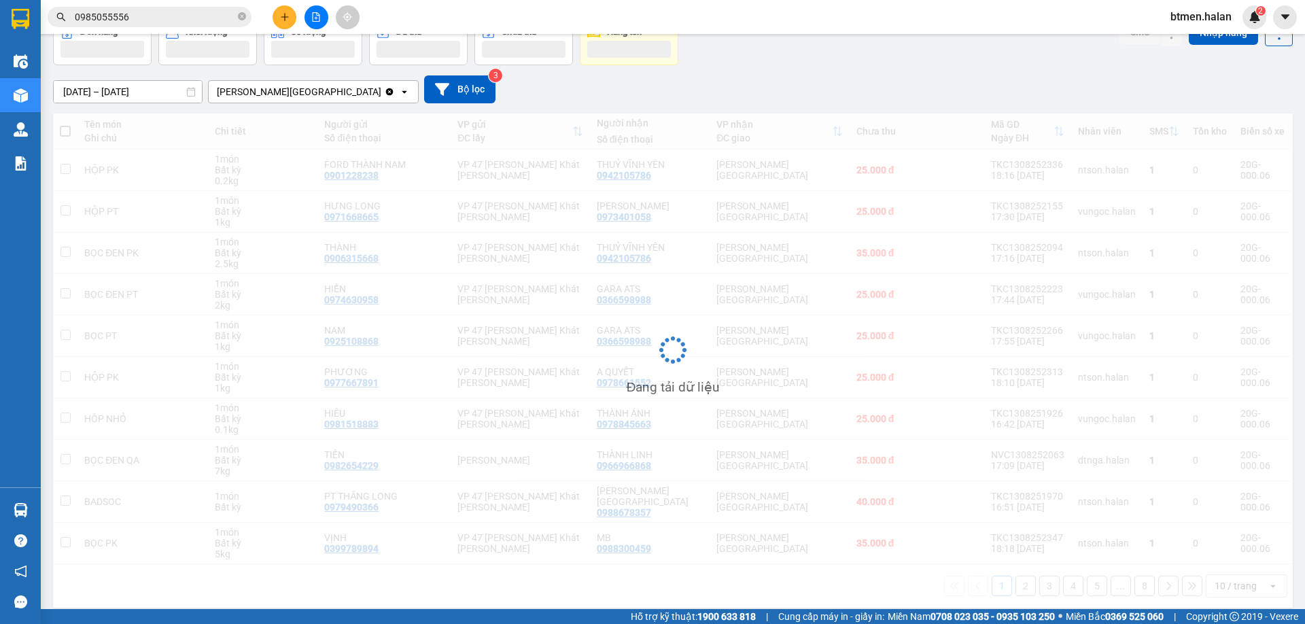
scroll to position [78, 0]
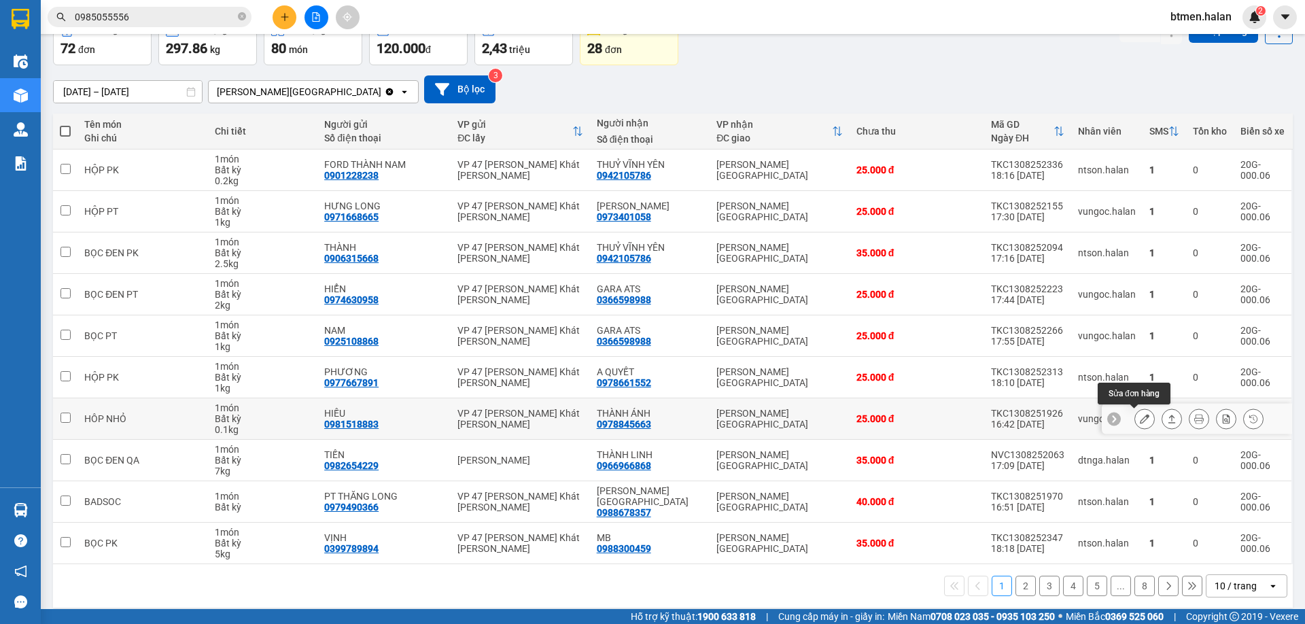
click at [1135, 421] on button at bounding box center [1144, 419] width 19 height 24
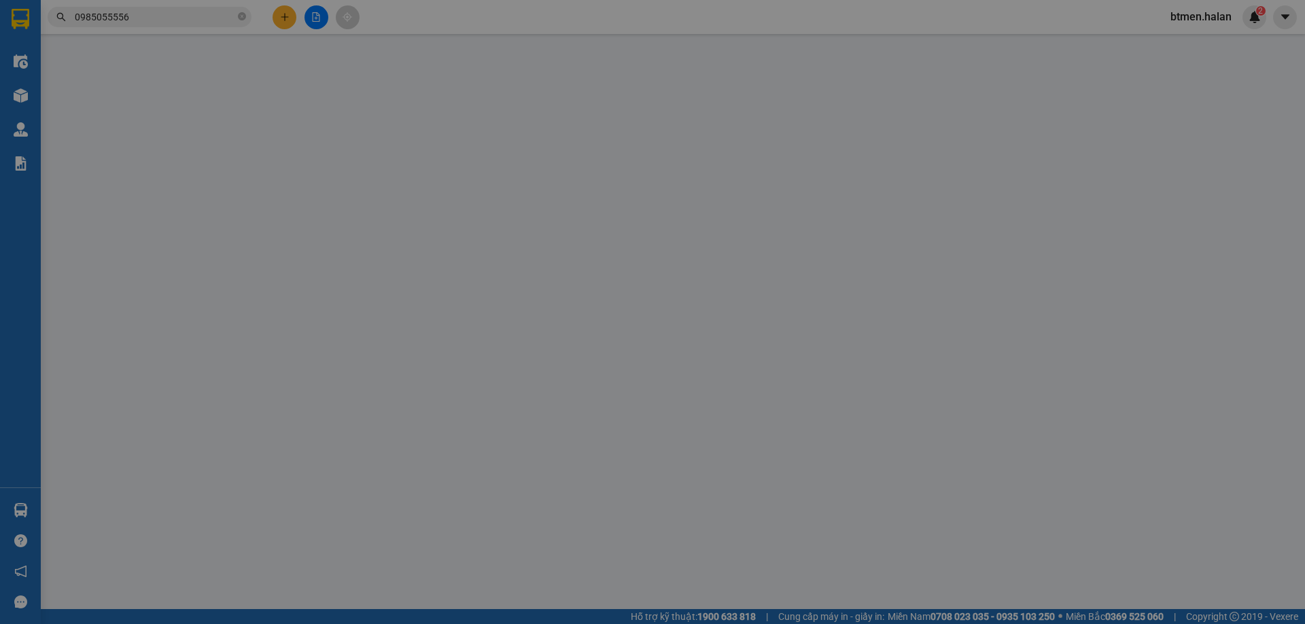
type input "0981518883"
type input "HIẾU"
type input "0978845663"
type input "THÀNH ÁNH"
type input "25.000"
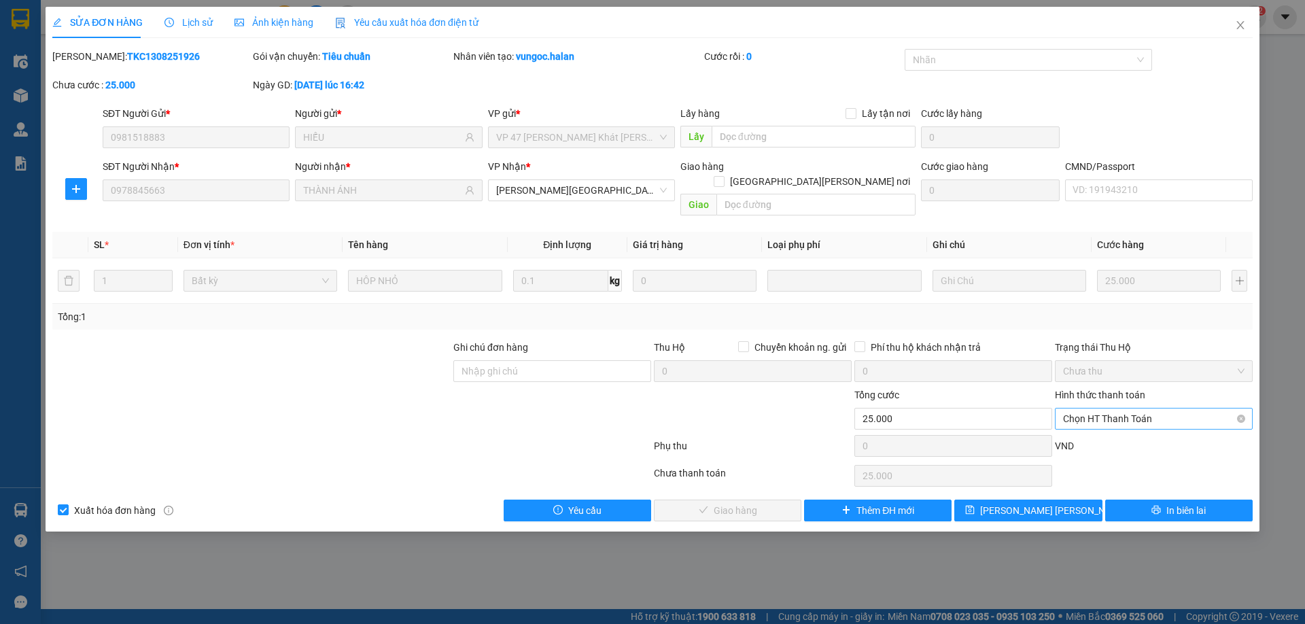
click at [1099, 408] on span "Chọn HT Thanh Toán" at bounding box center [1153, 418] width 181 height 20
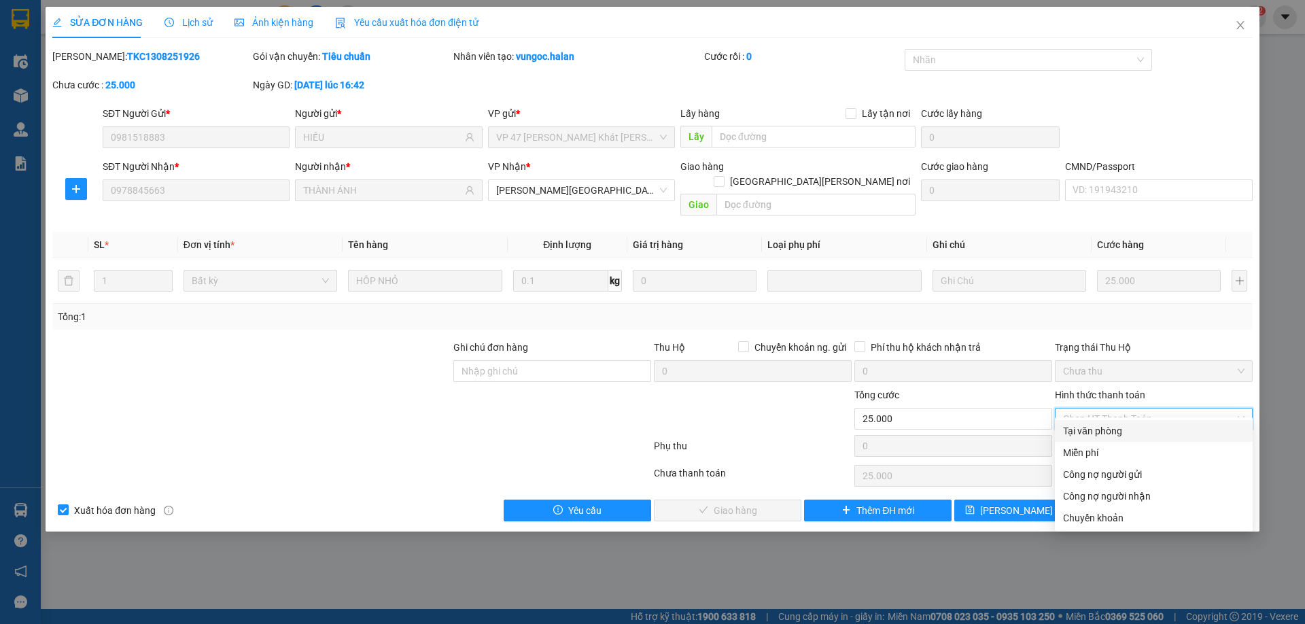
drag, startPoint x: 1094, startPoint y: 434, endPoint x: 957, endPoint y: 462, distance: 139.5
click at [1093, 434] on div "Tại văn phòng" at bounding box center [1153, 430] width 181 height 15
type input "0"
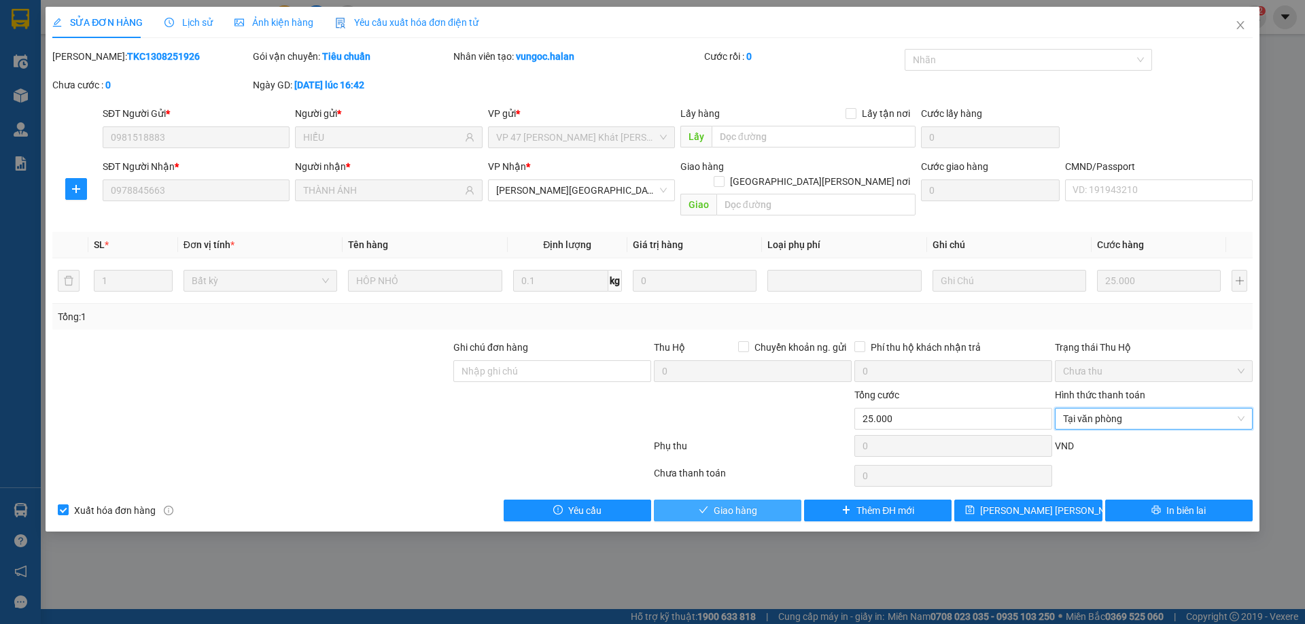
click at [760, 499] on button "Giao hàng" at bounding box center [727, 510] width 147 height 22
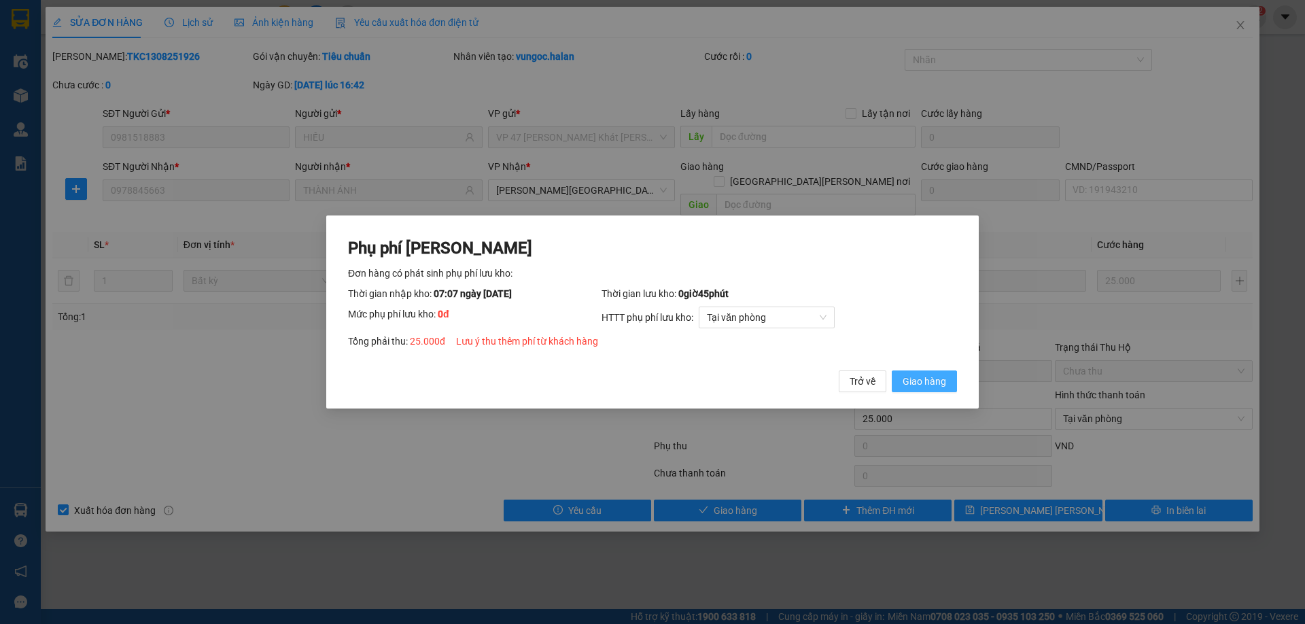
click at [916, 383] on span "Giao hàng" at bounding box center [923, 381] width 43 height 15
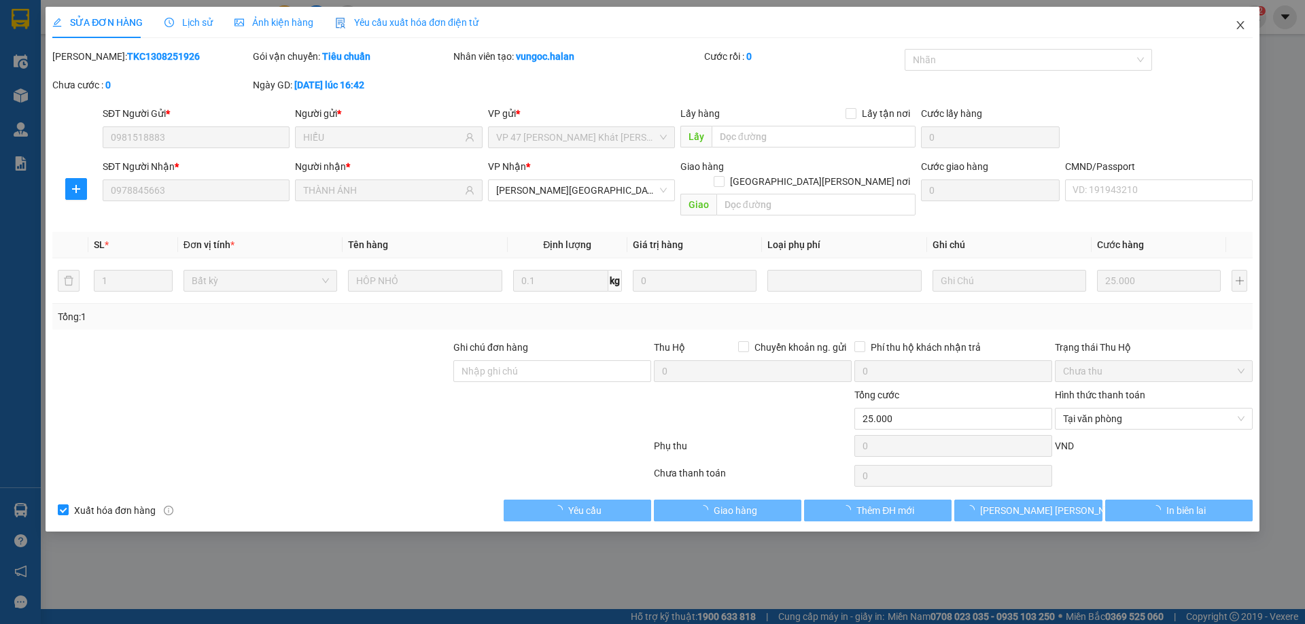
click at [1242, 18] on span "Close" at bounding box center [1240, 26] width 38 height 38
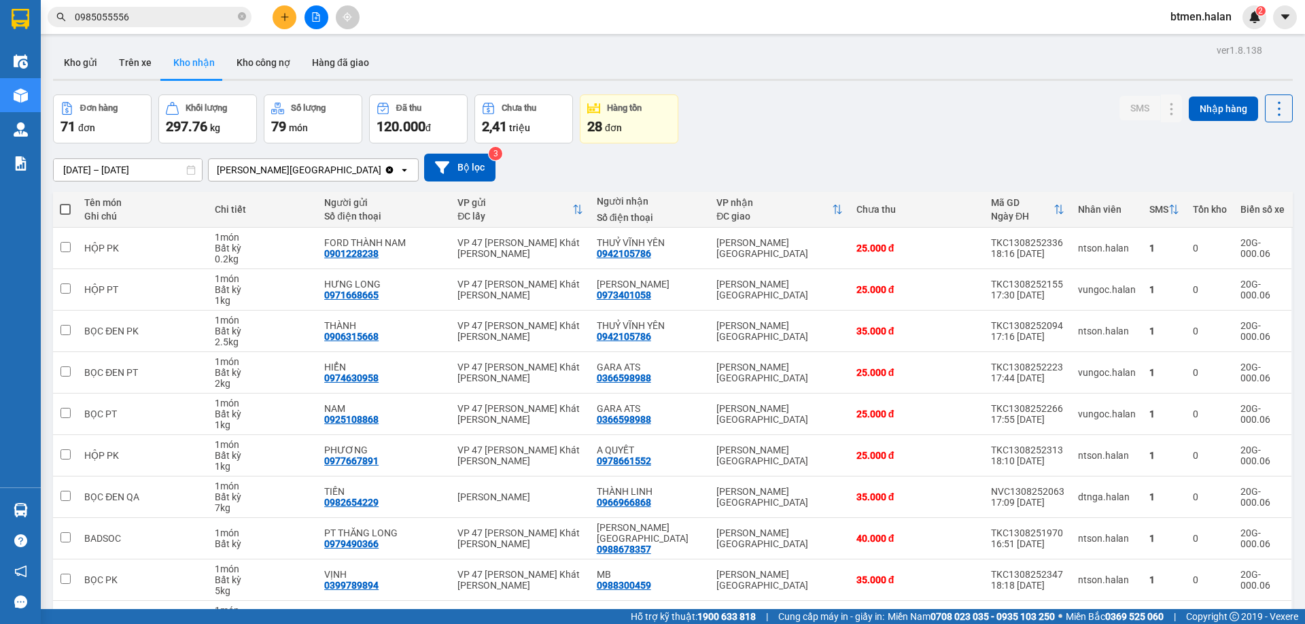
click at [280, 18] on button at bounding box center [284, 17] width 24 height 24
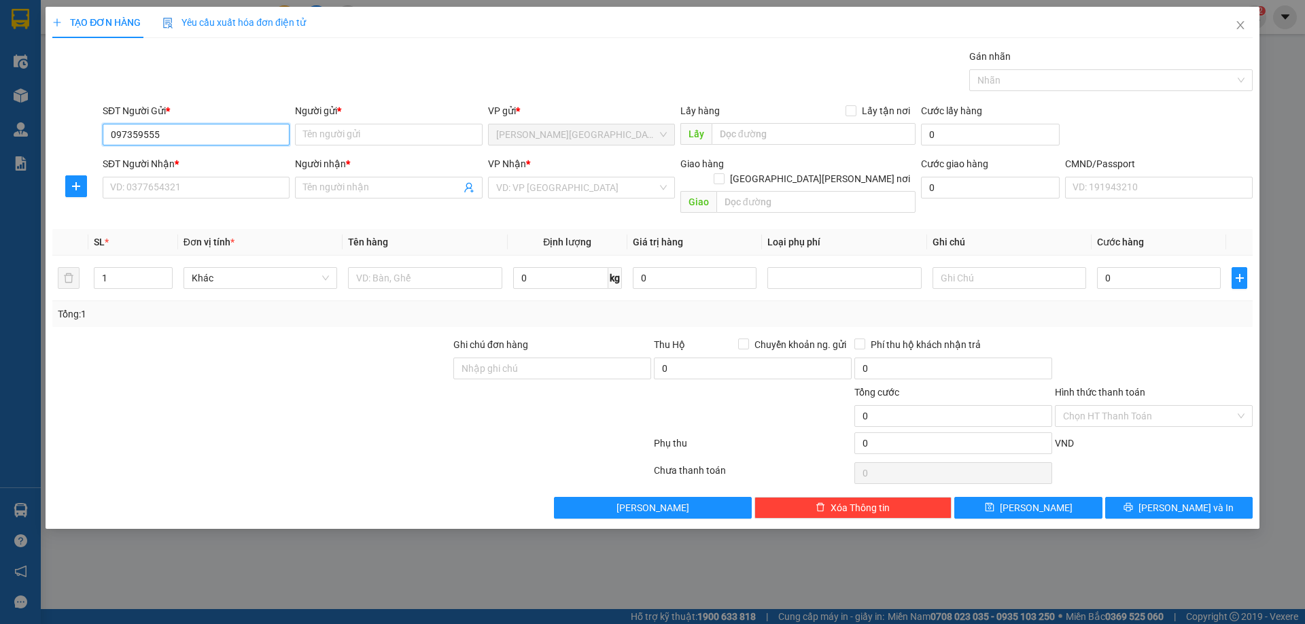
type input "0973595558"
click at [192, 158] on div "0973595558 - MAI HƯƠNG" at bounding box center [196, 161] width 171 height 15
type input "[PERSON_NAME]"
type input "0973595558"
click at [166, 193] on input "SĐT Người Nhận *" at bounding box center [196, 188] width 187 height 22
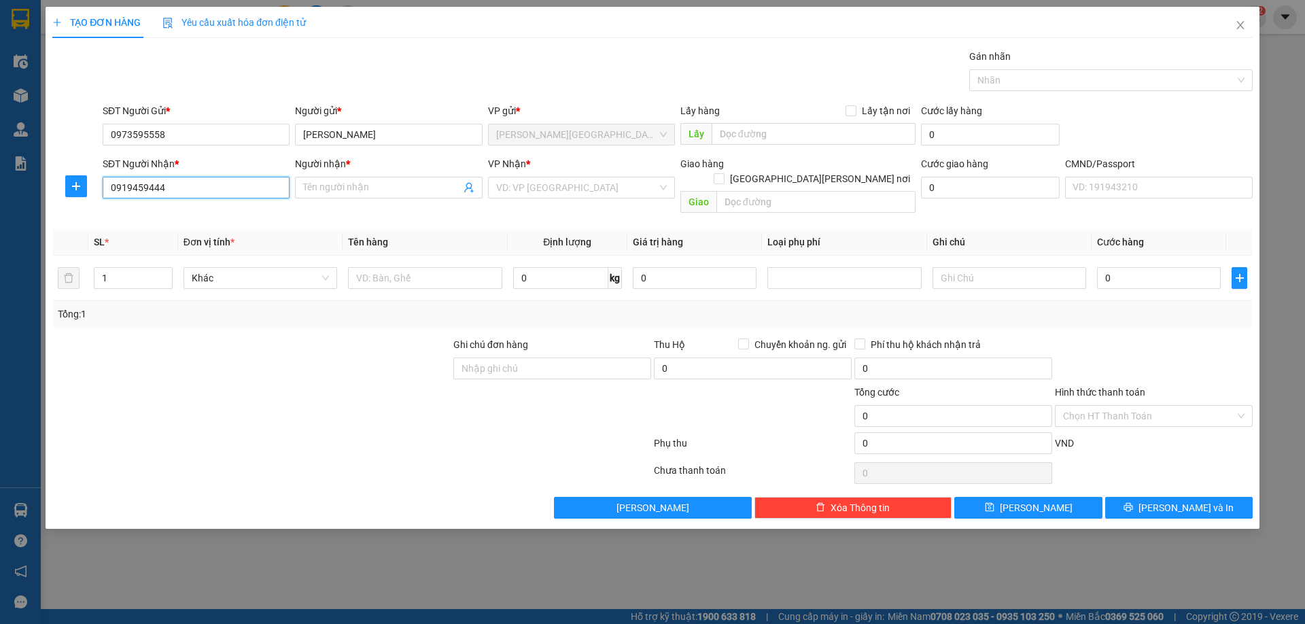
click at [170, 196] on input "0919459444" at bounding box center [196, 188] width 187 height 22
type input "0919459444"
click at [234, 194] on input "0919459444" at bounding box center [196, 188] width 187 height 22
click at [349, 192] on input "Người nhận *" at bounding box center [381, 187] width 157 height 15
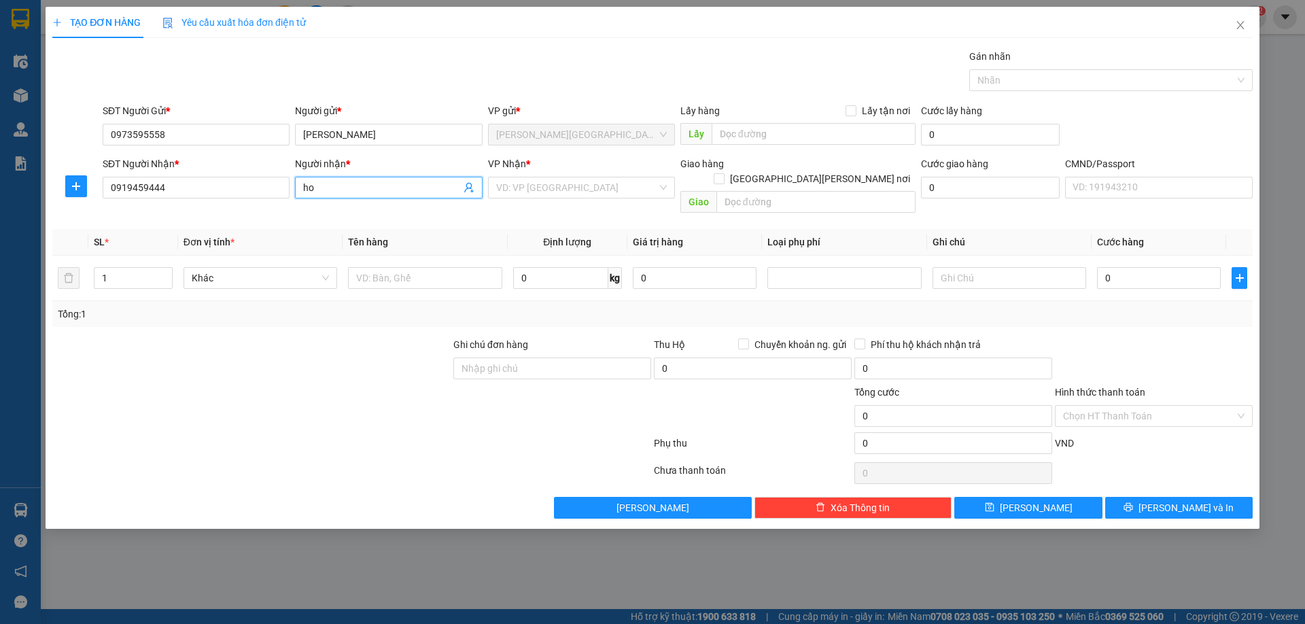
type input "h"
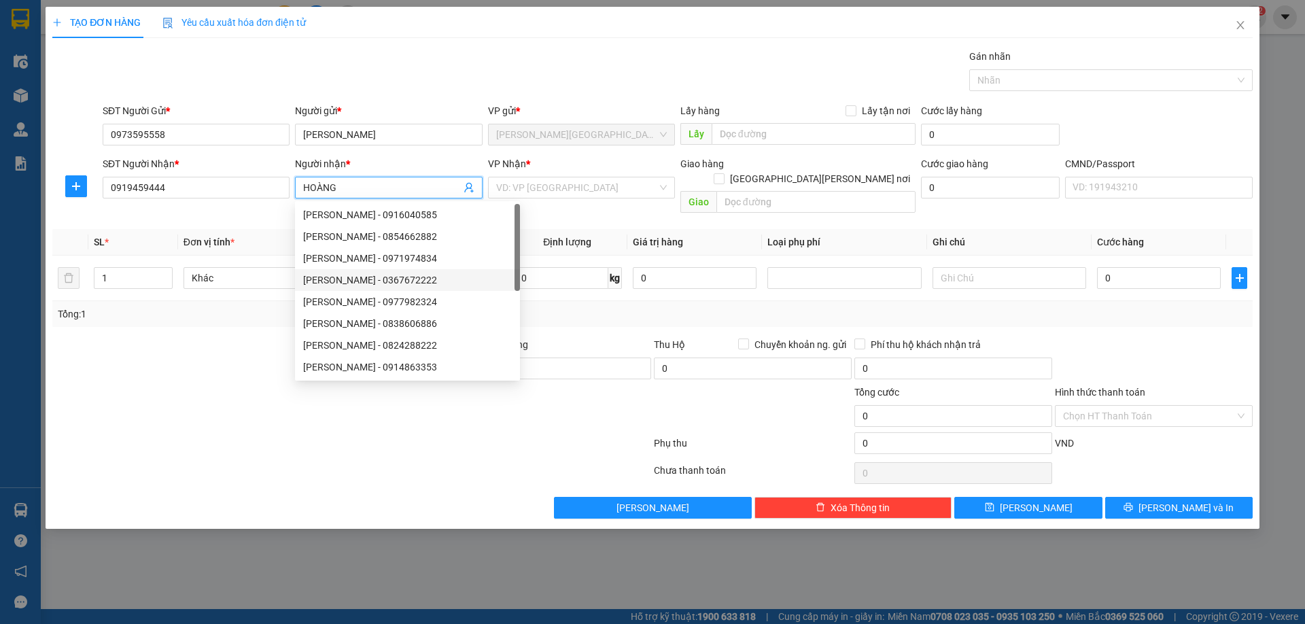
type input "HOÀNG"
click at [245, 346] on div at bounding box center [251, 361] width 401 height 48
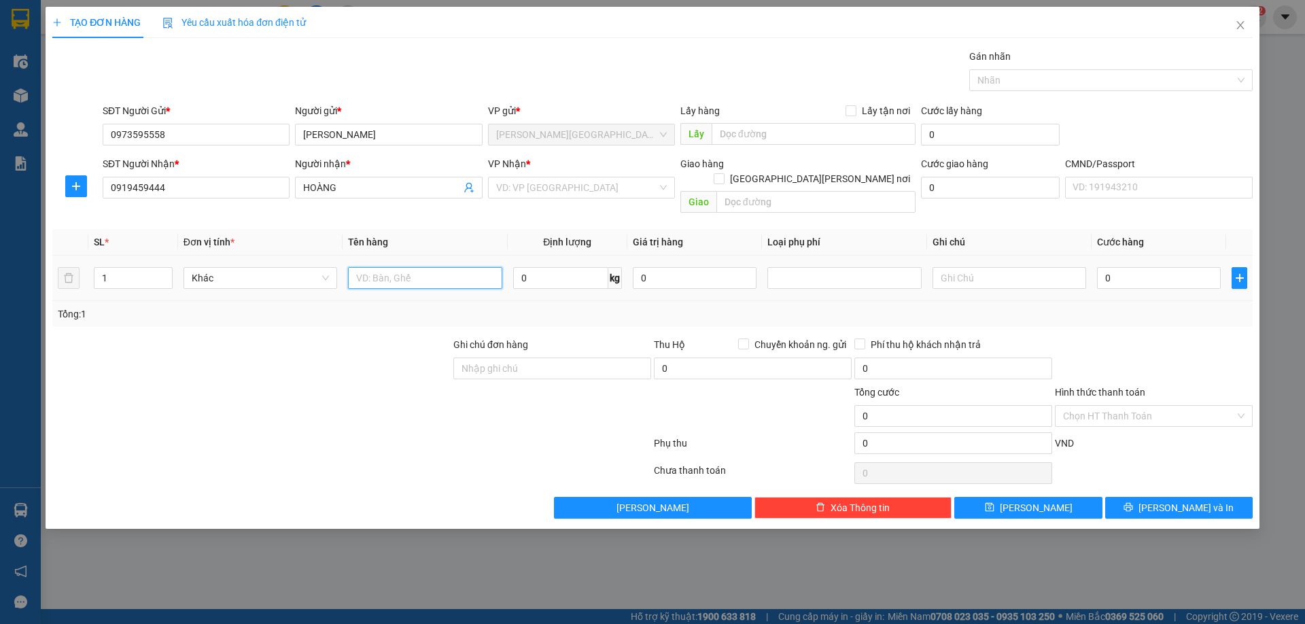
click at [476, 270] on input "text" at bounding box center [425, 278] width 154 height 22
type input "B"
type input "TẤM NHỰA ĐEN"
click at [539, 270] on input "0" at bounding box center [560, 278] width 95 height 22
type input "3"
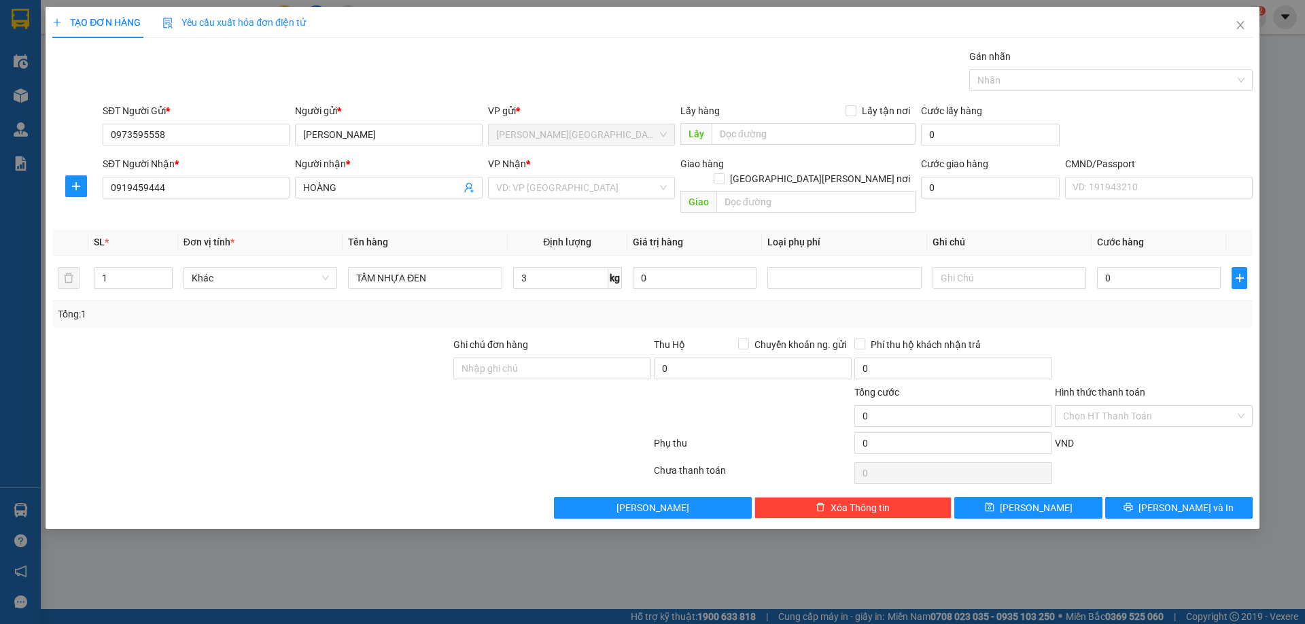
click at [1205, 345] on div at bounding box center [1153, 361] width 200 height 48
click at [572, 189] on input "search" at bounding box center [576, 187] width 161 height 20
type input "47"
click at [571, 224] on div "VP 47 [PERSON_NAME]" at bounding box center [594, 215] width 213 height 22
click at [525, 271] on input "3" at bounding box center [560, 278] width 95 height 22
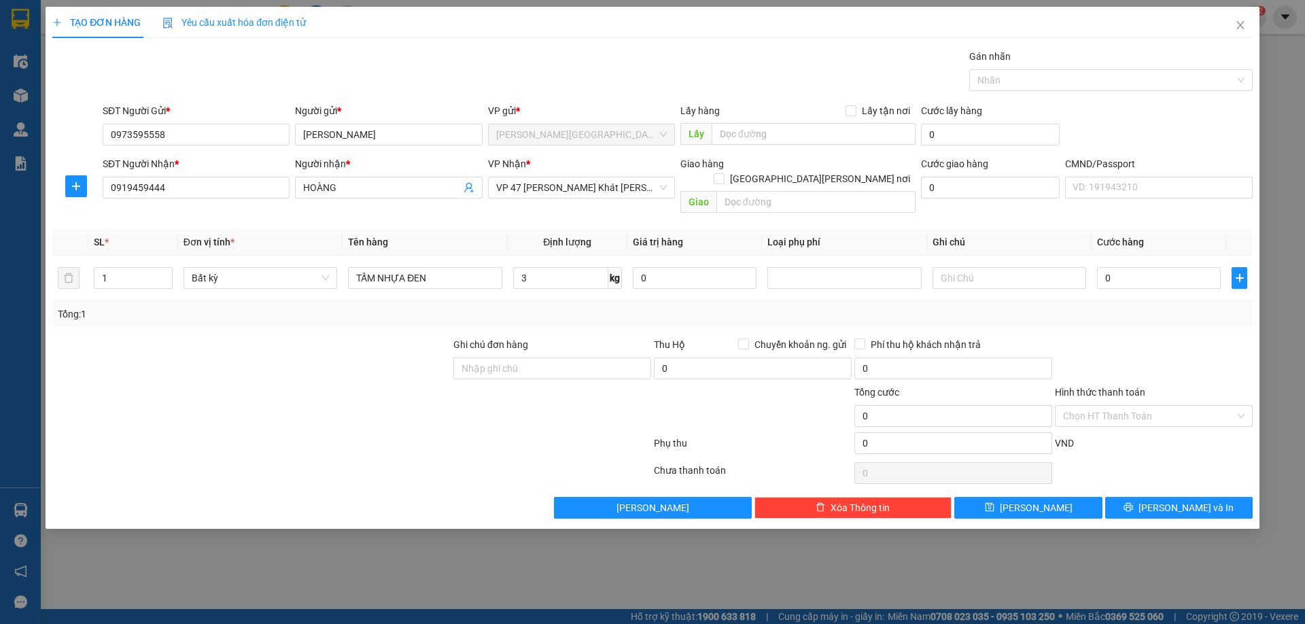
click at [1085, 319] on div "Transit Pickup Surcharge Ids Transit Deliver Surcharge Ids Transit Deliver Surc…" at bounding box center [652, 284] width 1200 height 470
type input "35.000"
drag, startPoint x: 1161, startPoint y: 489, endPoint x: 968, endPoint y: 366, distance: 229.8
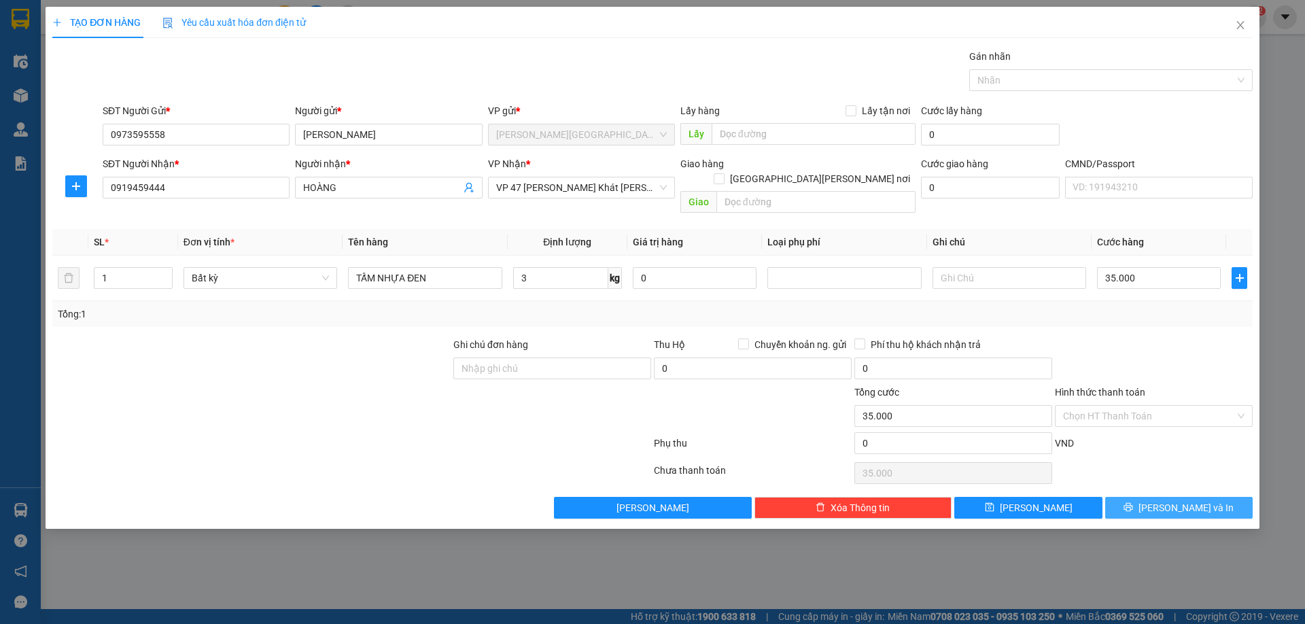
click at [1133, 502] on icon "printer" at bounding box center [1128, 507] width 10 height 10
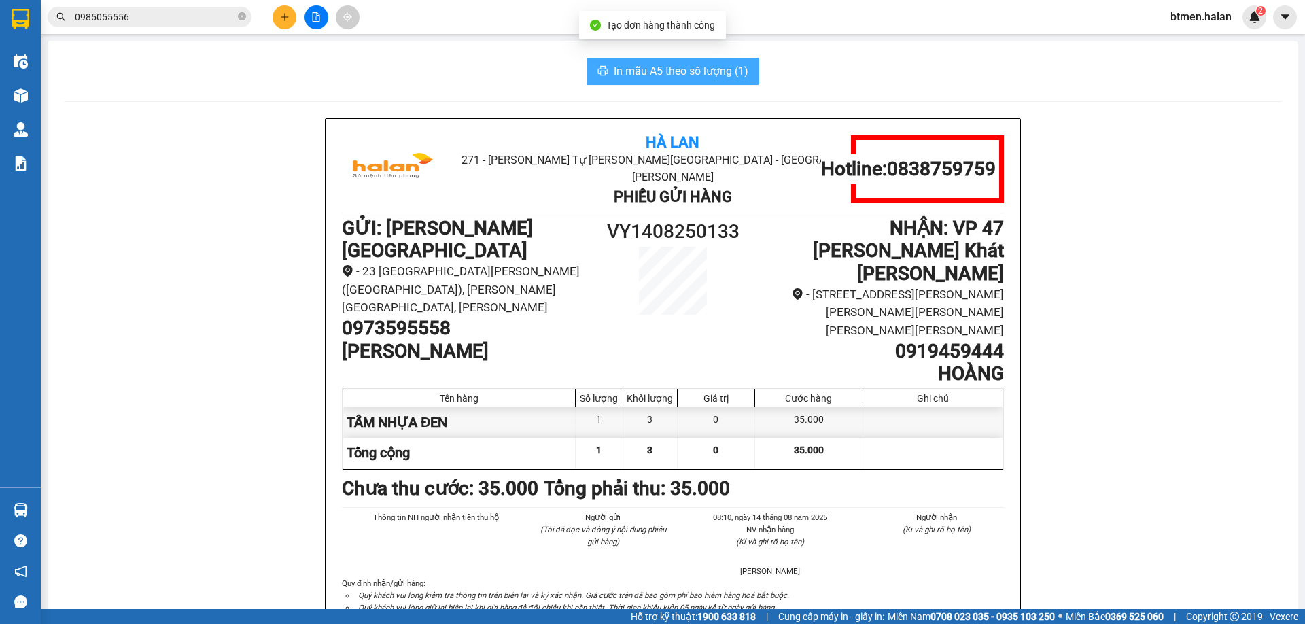
click at [701, 69] on span "In mẫu A5 theo số lượng (1)" at bounding box center [681, 71] width 135 height 17
click at [273, 14] on button at bounding box center [284, 17] width 24 height 24
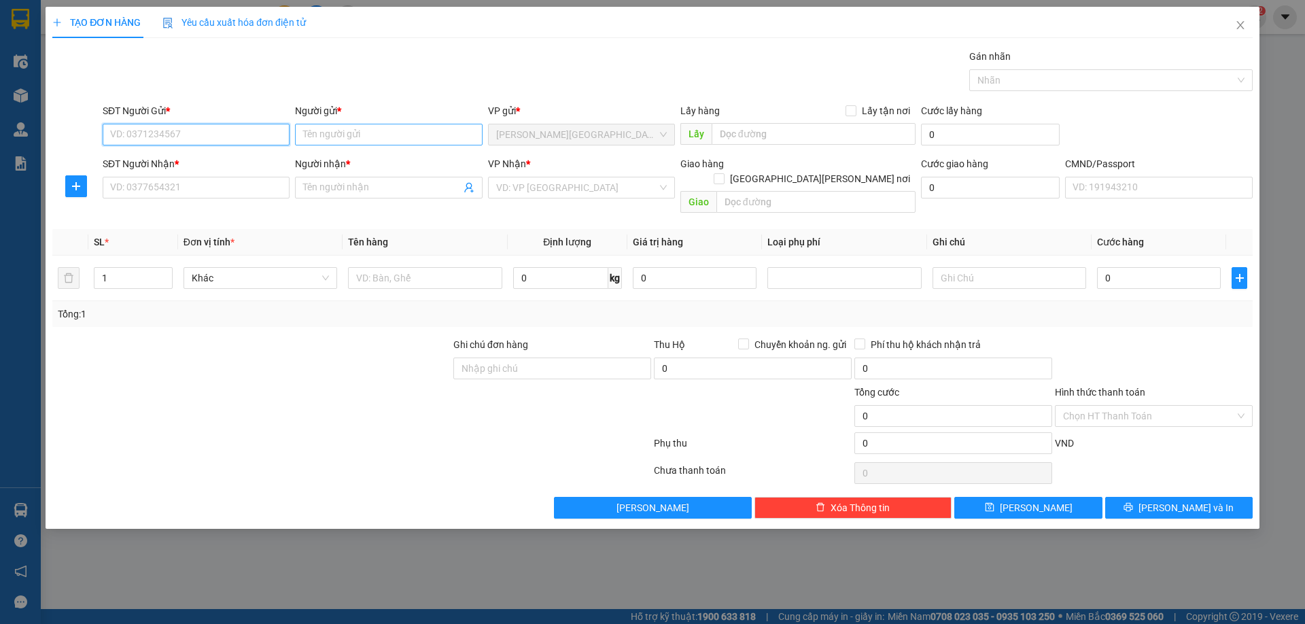
paste input "0916550055"
type input "0916550055"
click at [203, 158] on div "0916550055 - GR MIỀN BẮC V.Y" at bounding box center [196, 161] width 171 height 15
type input "GR MIỀN BẮC V.Y"
type input "0916550055"
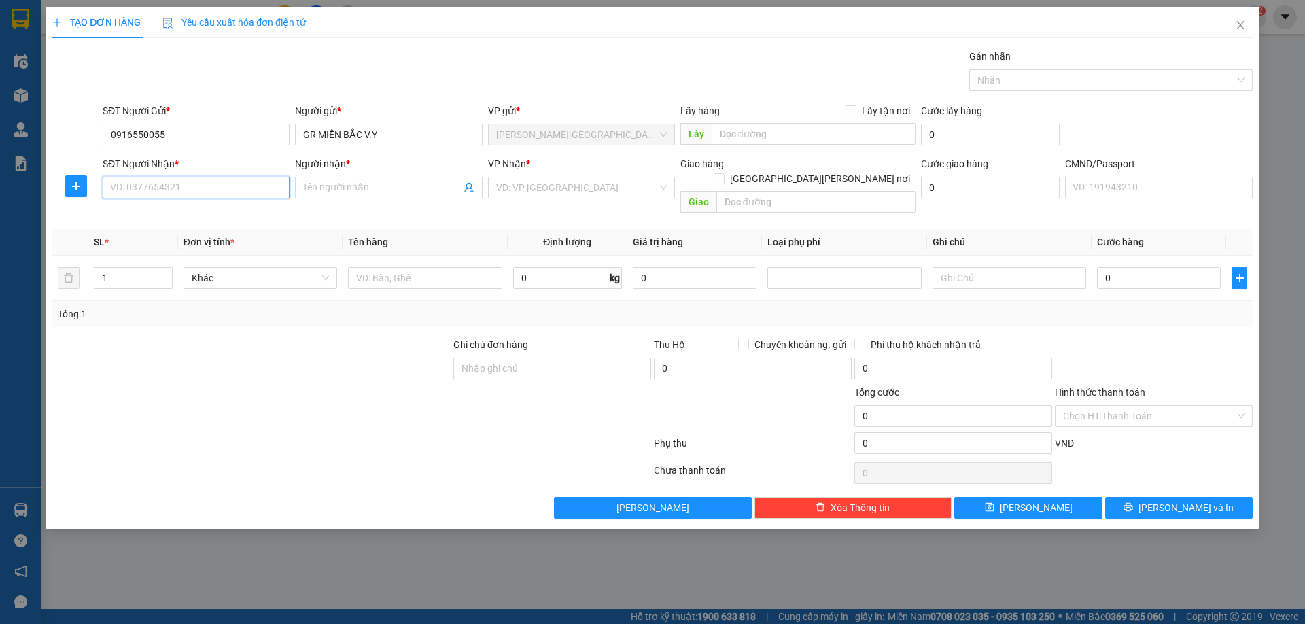
click at [235, 186] on input "SĐT Người Nhận *" at bounding box center [196, 188] width 187 height 22
paste input "0903265806"
type input "0903265806"
click at [321, 188] on input "Người nhận *" at bounding box center [381, 187] width 157 height 15
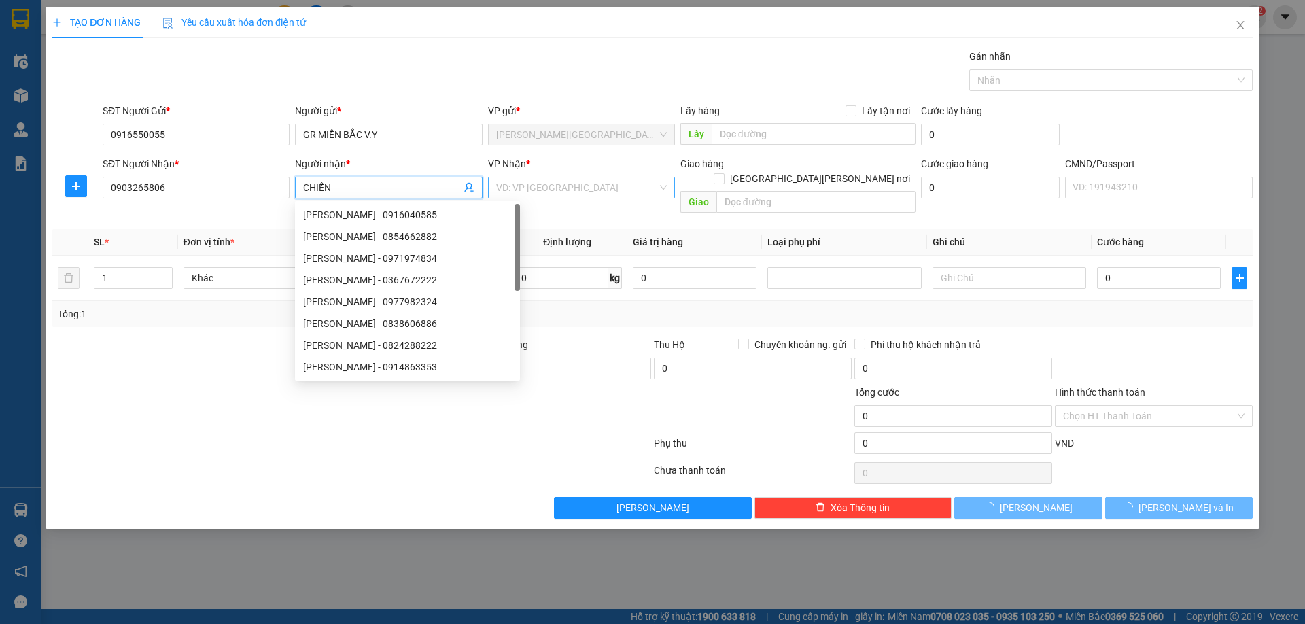
type input "CHIẾN"
click at [523, 180] on input "search" at bounding box center [576, 187] width 161 height 20
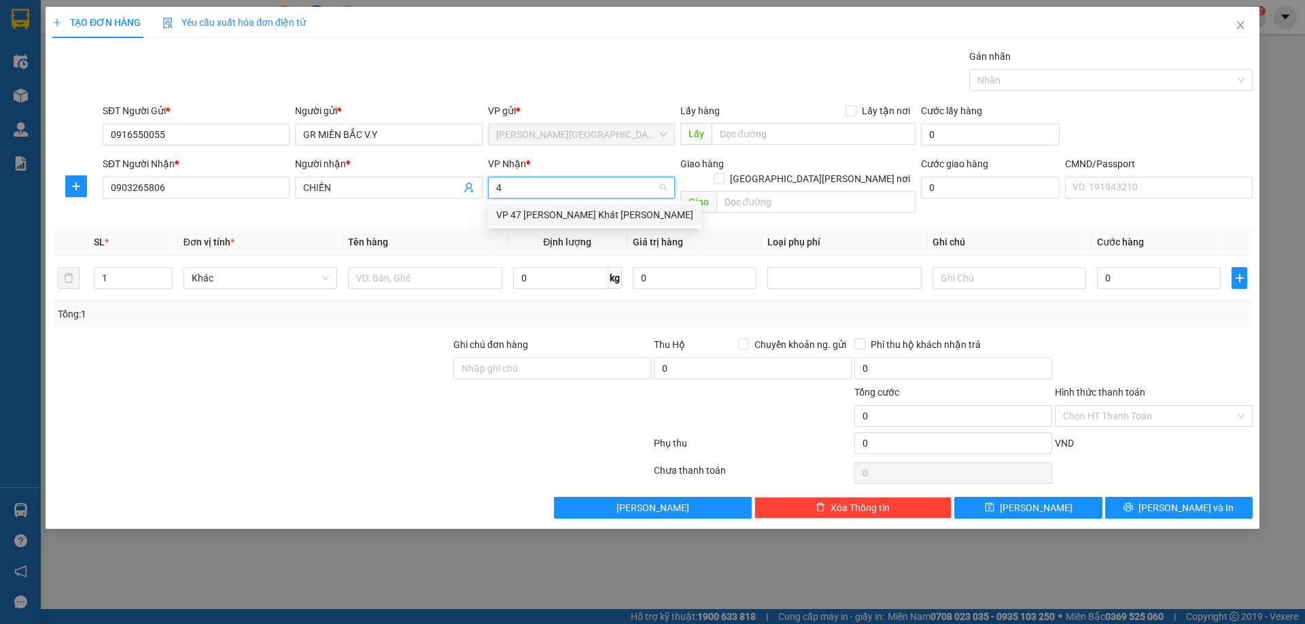
type input "47"
drag, startPoint x: 608, startPoint y: 215, endPoint x: 404, endPoint y: 252, distance: 207.8
click at [608, 215] on div "VP 47 [PERSON_NAME]" at bounding box center [594, 214] width 197 height 15
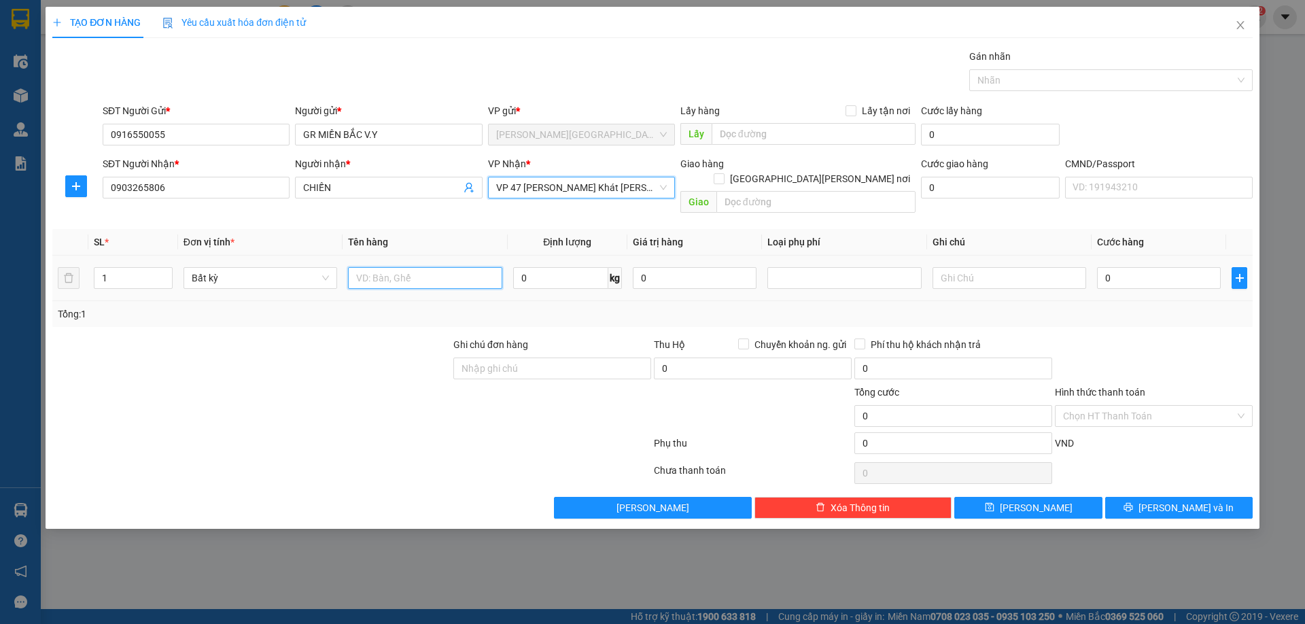
click at [404, 267] on input "text" at bounding box center [425, 278] width 154 height 22
type input "HỘP PK"
click at [539, 267] on input "0" at bounding box center [560, 278] width 95 height 22
type input "3"
click at [1149, 270] on input "0" at bounding box center [1159, 278] width 124 height 22
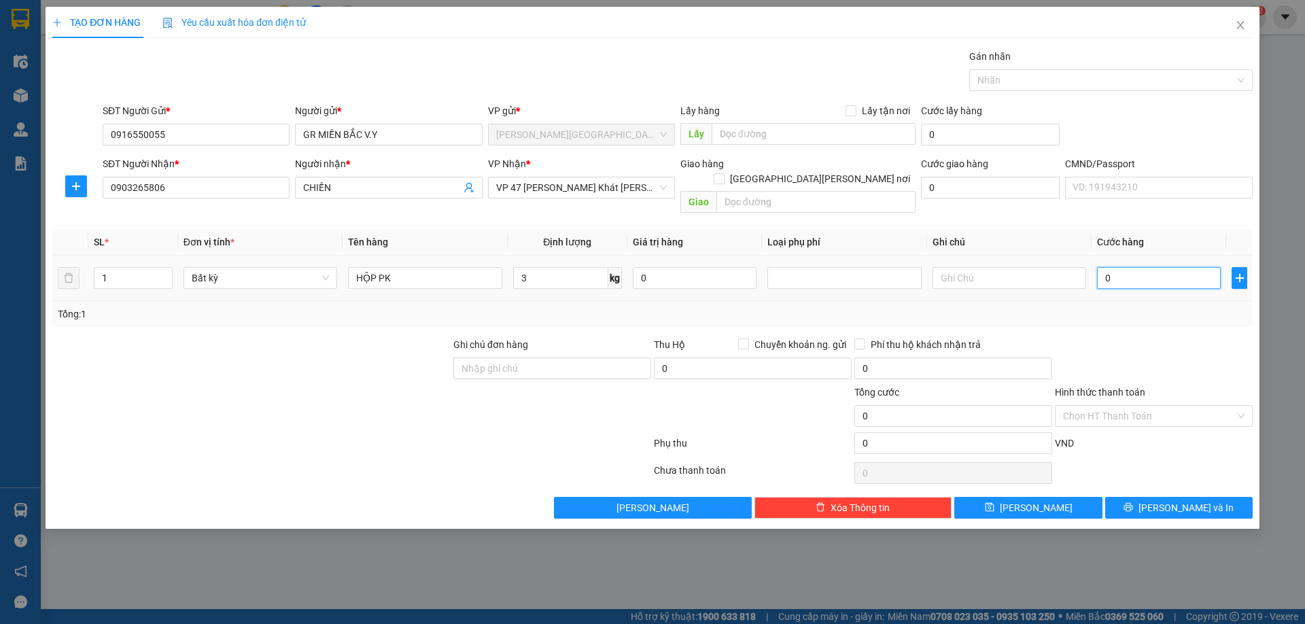
type input "35.000"
click at [1144, 497] on button "Lưu và In" at bounding box center [1178, 508] width 147 height 22
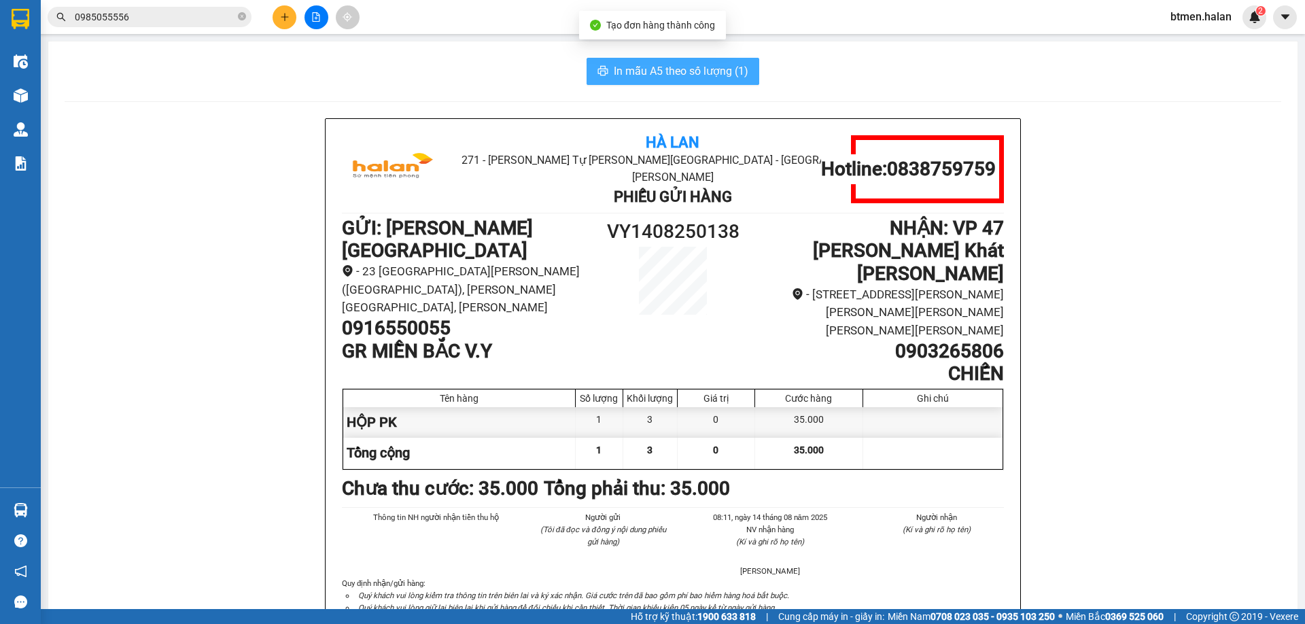
click at [634, 71] on span "In mẫu A5 theo số lượng (1)" at bounding box center [681, 71] width 135 height 17
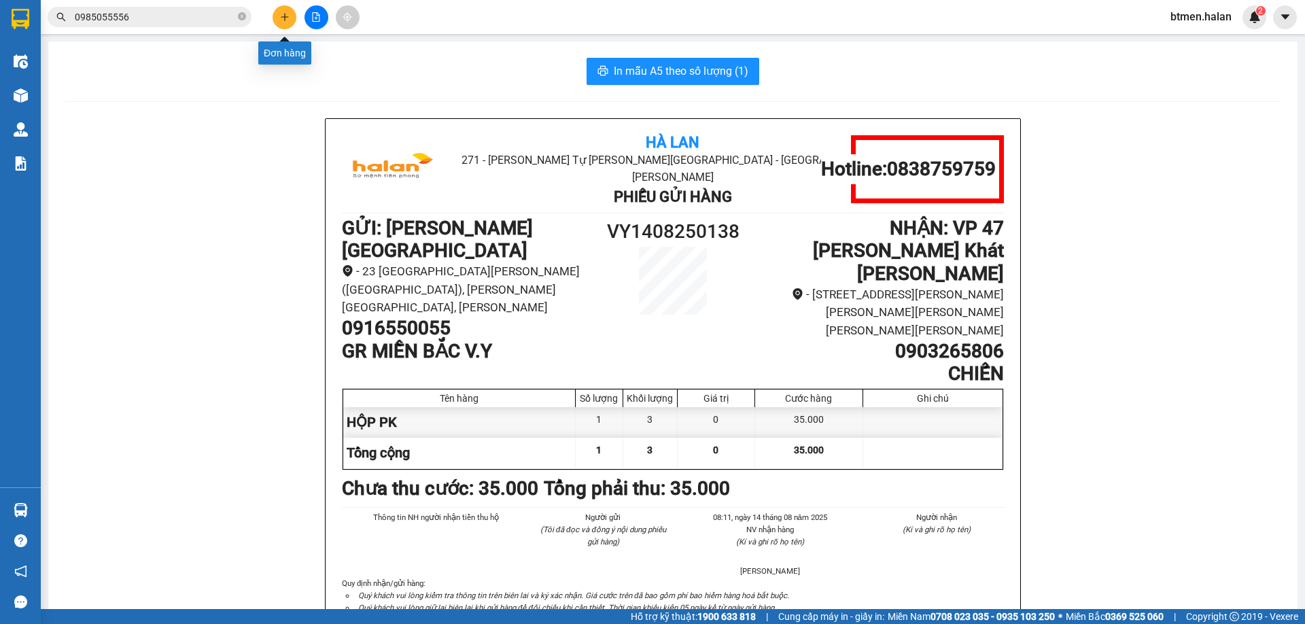
click at [286, 18] on icon "plus" at bounding box center [285, 17] width 10 height 10
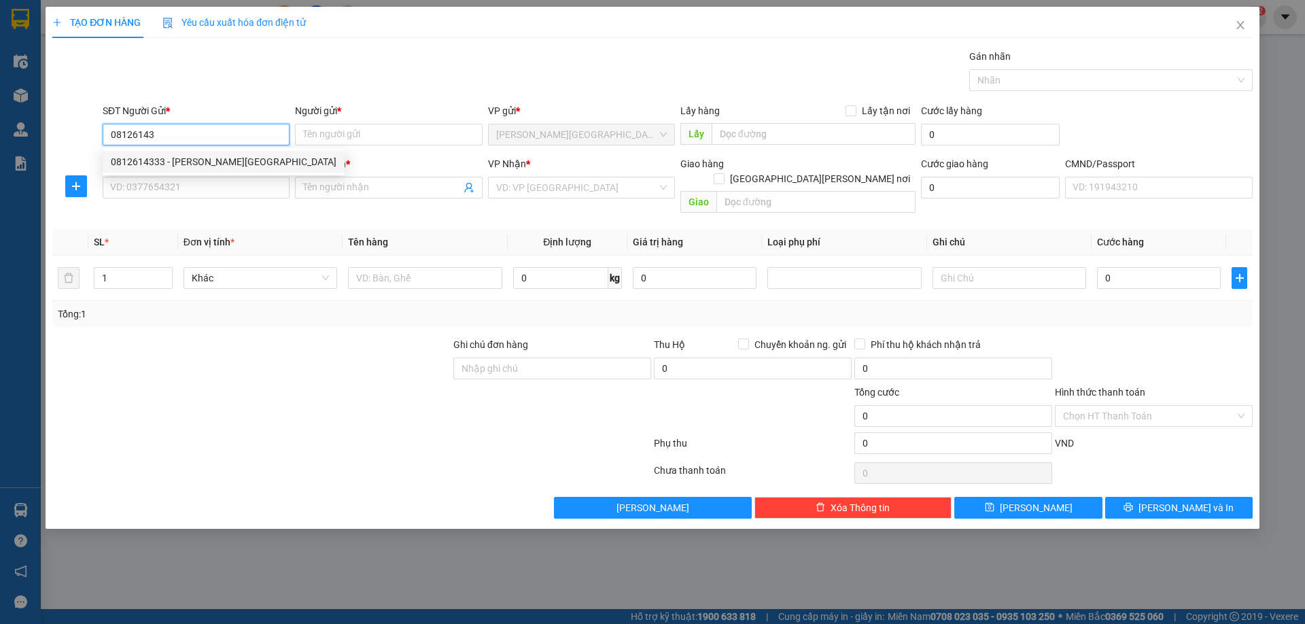
click at [220, 163] on div "0812614333 - VP VĨNH YÊN" at bounding box center [224, 161] width 226 height 15
type input "0812614333"
type input "VP [GEOGRAPHIC_DATA]"
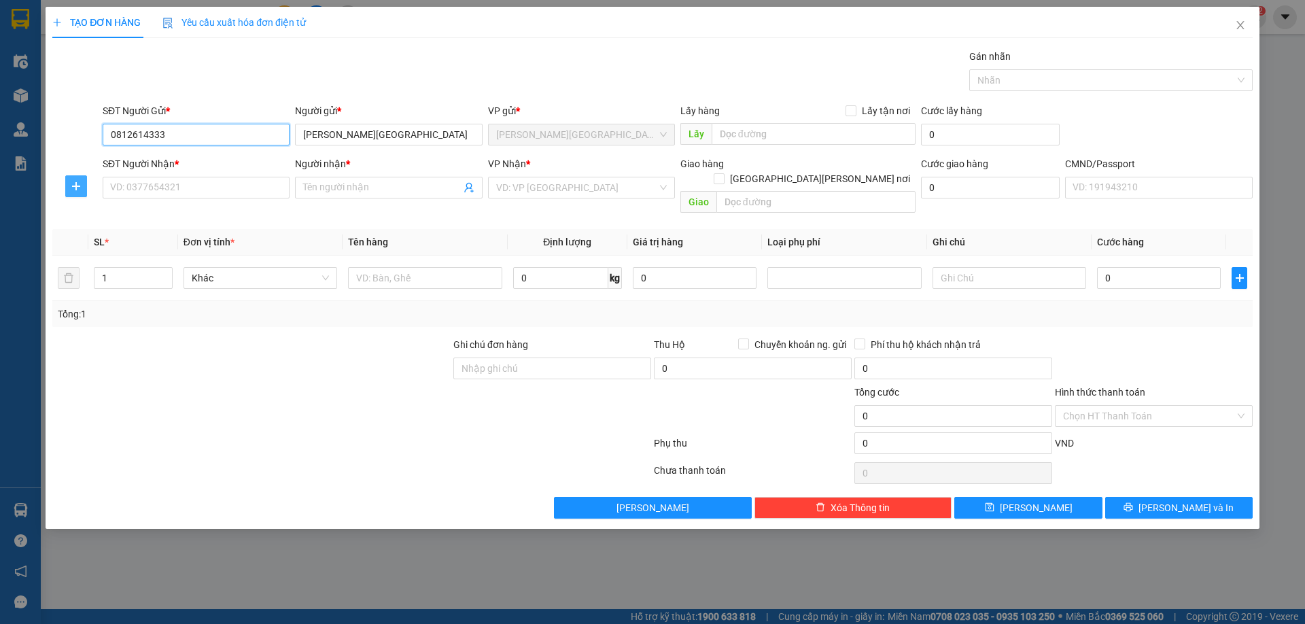
type input "0812614333"
drag, startPoint x: 75, startPoint y: 186, endPoint x: 90, endPoint y: 187, distance: 15.0
click at [76, 186] on icon "plus" at bounding box center [76, 186] width 11 height 11
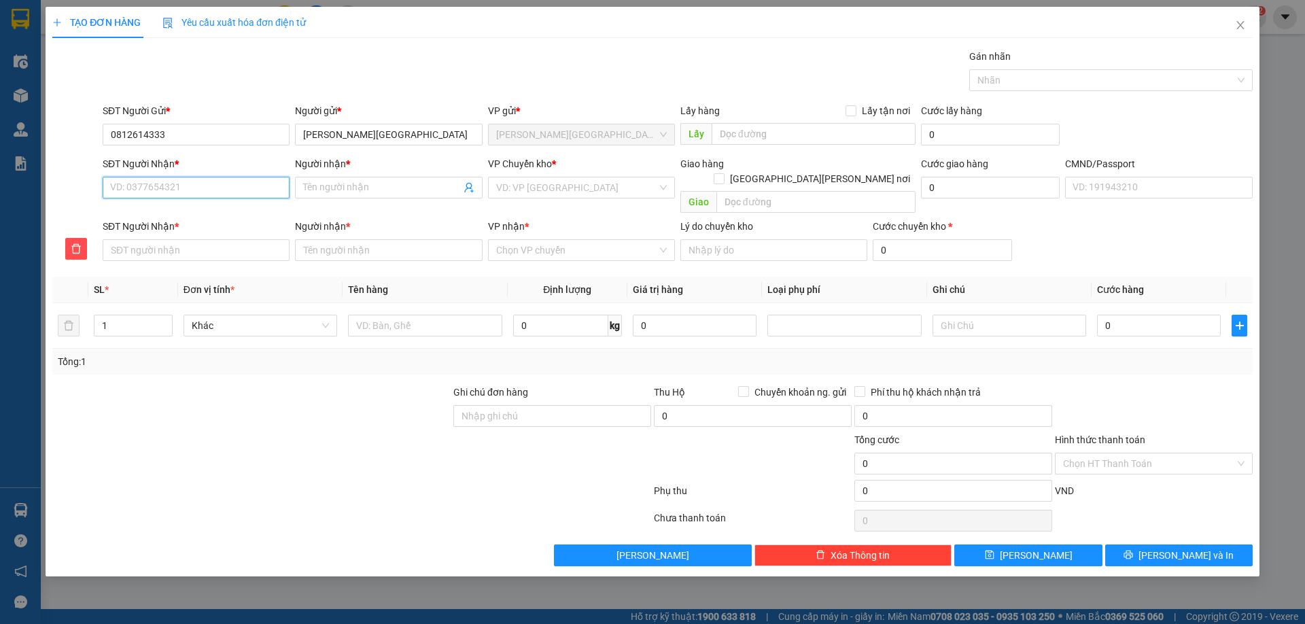
click at [175, 180] on input "SĐT Người Nhận *" at bounding box center [196, 188] width 187 height 22
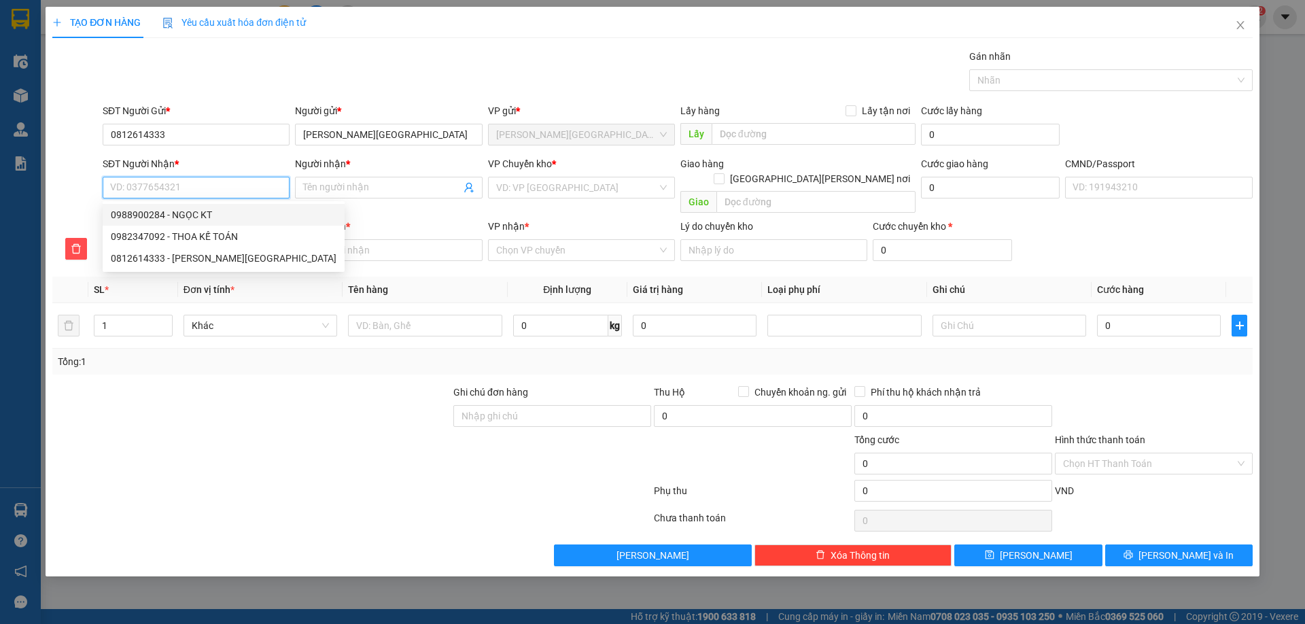
click at [203, 217] on div "0988900284 - NGỌC KT" at bounding box center [224, 214] width 226 height 15
type input "0988900284"
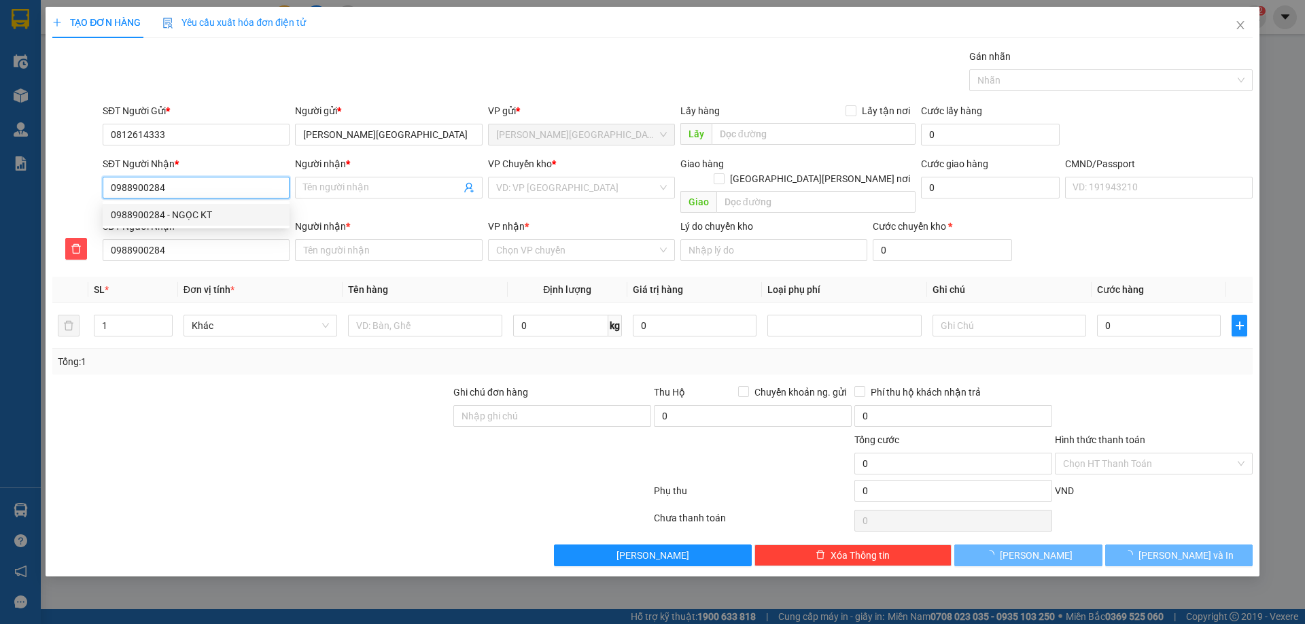
type input "NGỌC KT"
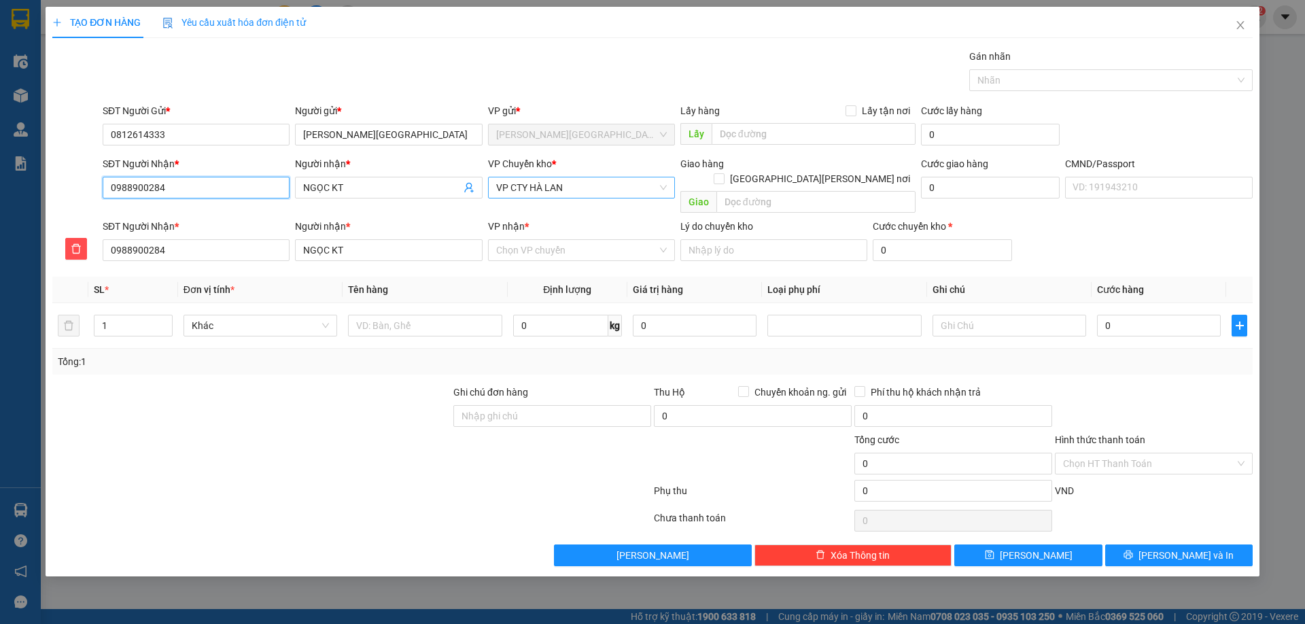
click at [551, 196] on span "VP CTY HÀ LAN" at bounding box center [581, 187] width 171 height 20
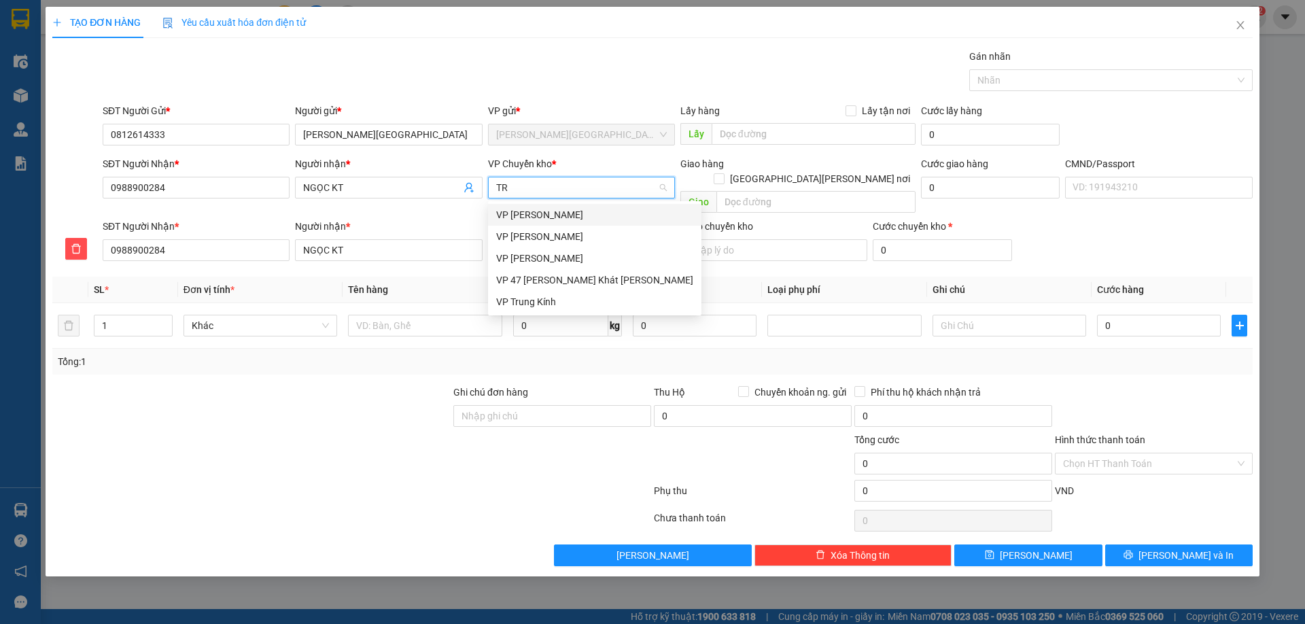
type input "TRU"
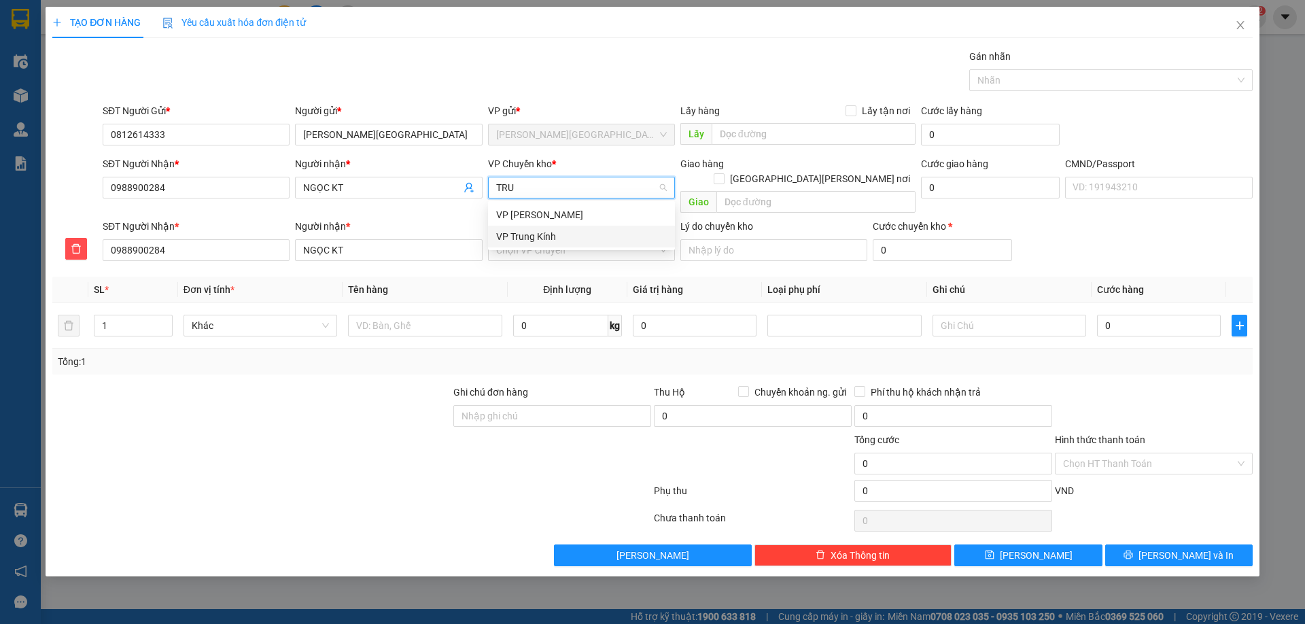
click at [542, 240] on div "VP Trung Kính" at bounding box center [581, 236] width 171 height 15
click at [506, 240] on input "VP nhận *" at bounding box center [576, 250] width 161 height 20
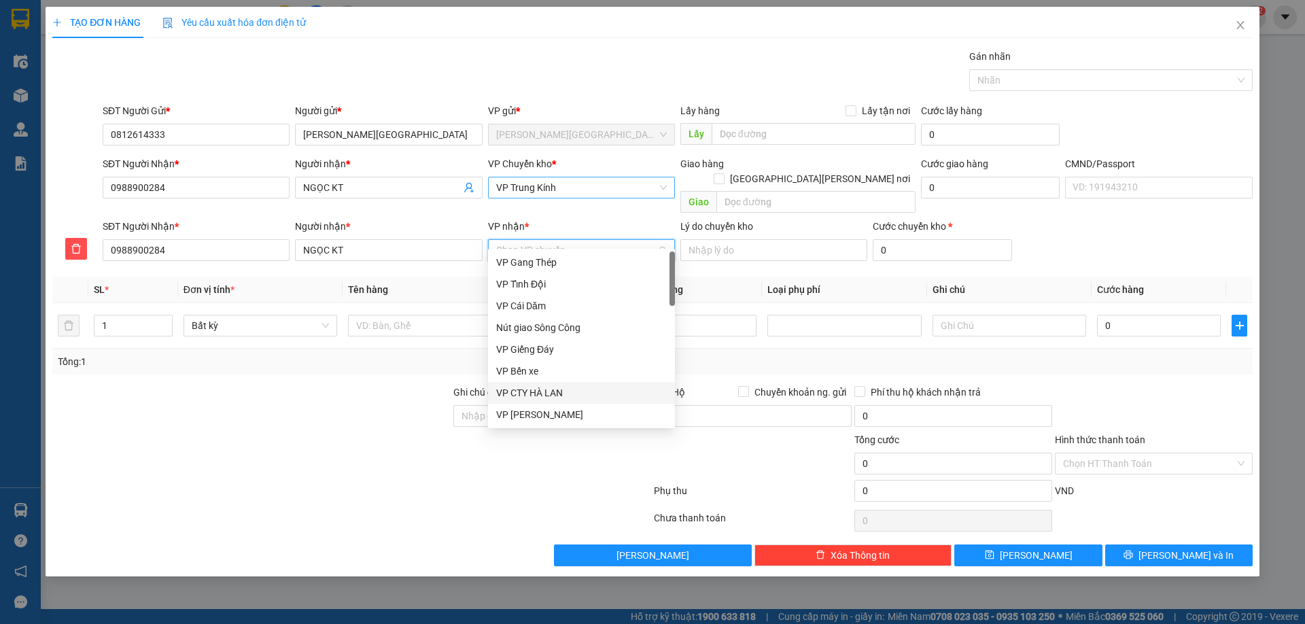
click at [539, 390] on div "VP CTY HÀ LAN" at bounding box center [581, 392] width 171 height 15
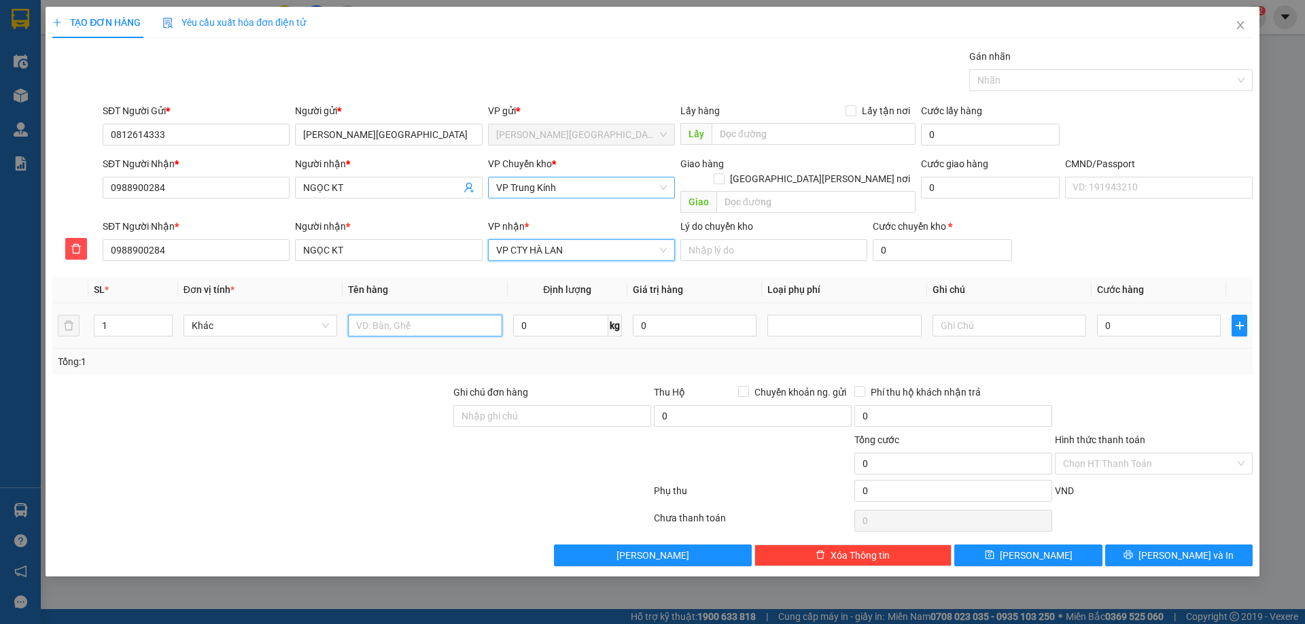
click at [461, 315] on input "text" at bounding box center [425, 326] width 154 height 22
type input "PB BC N13/08"
click at [843, 354] on div "Tổng: 1" at bounding box center [652, 361] width 1189 height 15
click at [1110, 453] on input "Hình thức thanh toán" at bounding box center [1149, 463] width 172 height 20
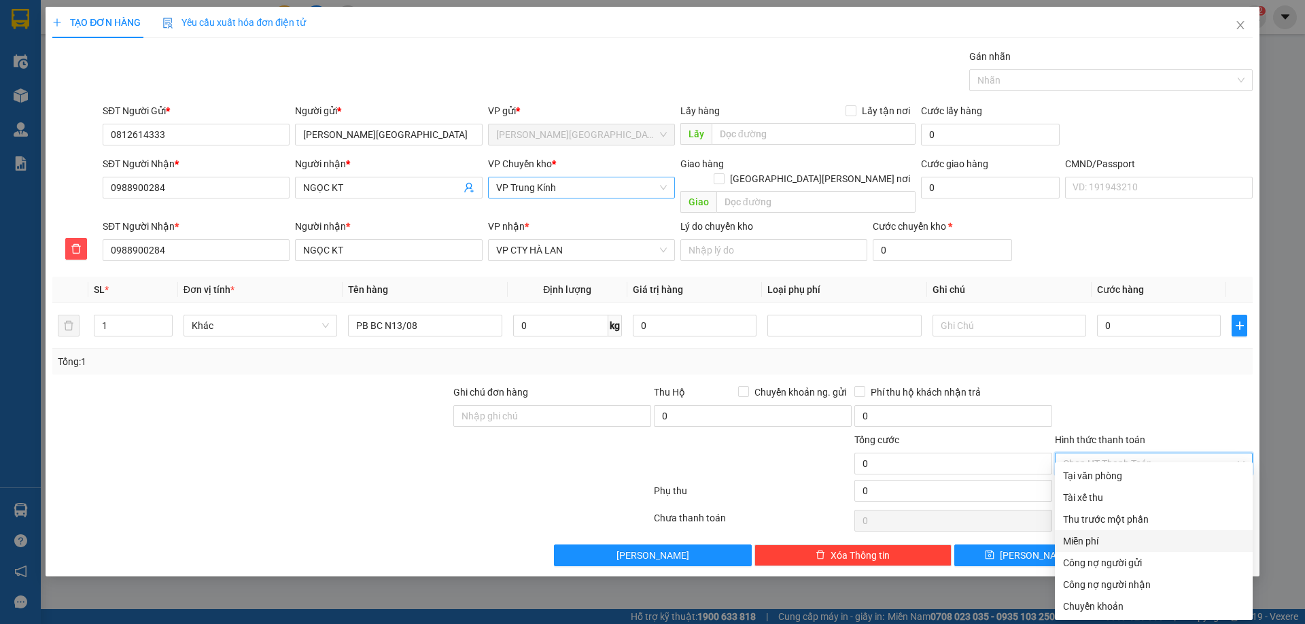
click at [1102, 546] on div "Miễn phí" at bounding box center [1153, 540] width 181 height 15
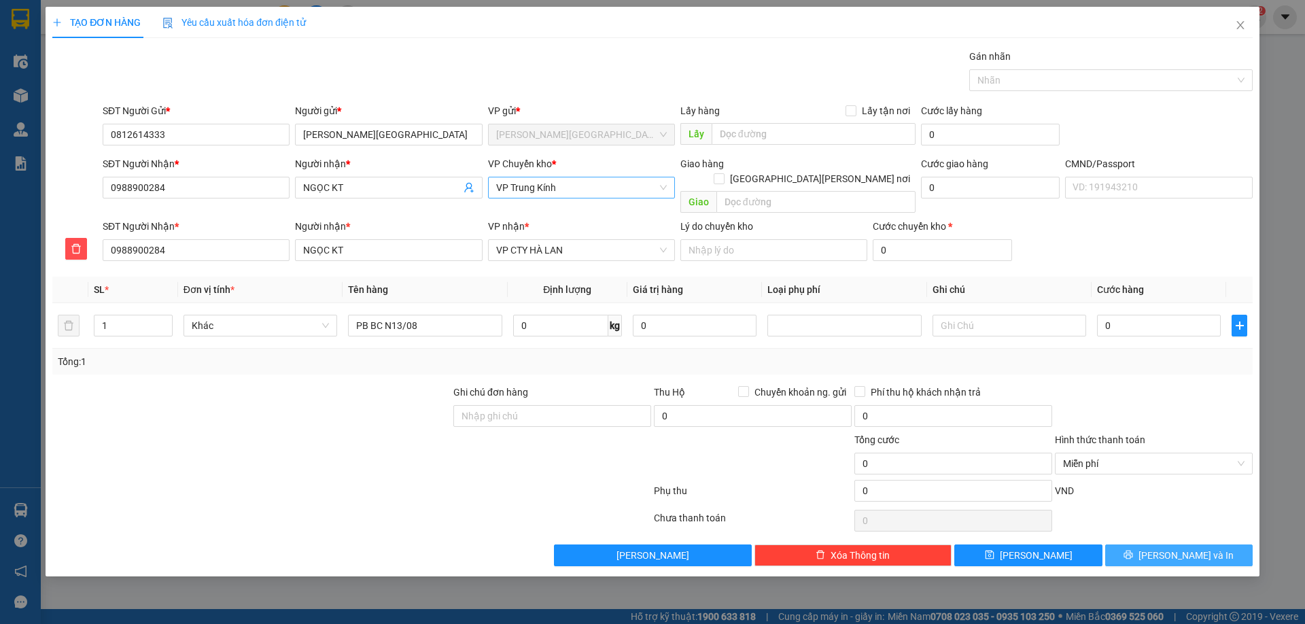
click at [1191, 548] on span "Lưu và In" at bounding box center [1185, 555] width 95 height 15
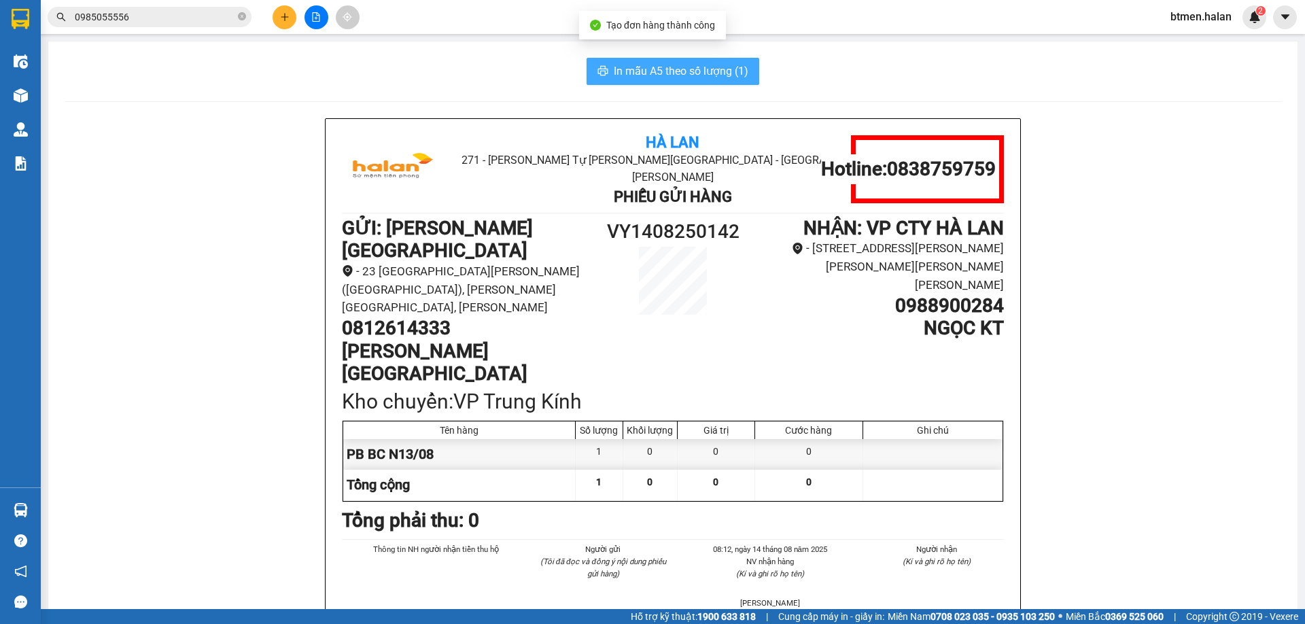
click at [644, 76] on span "In mẫu A5 theo số lượng (1)" at bounding box center [681, 71] width 135 height 17
click at [418, 317] on h1 "0812614333" at bounding box center [466, 328] width 248 height 23
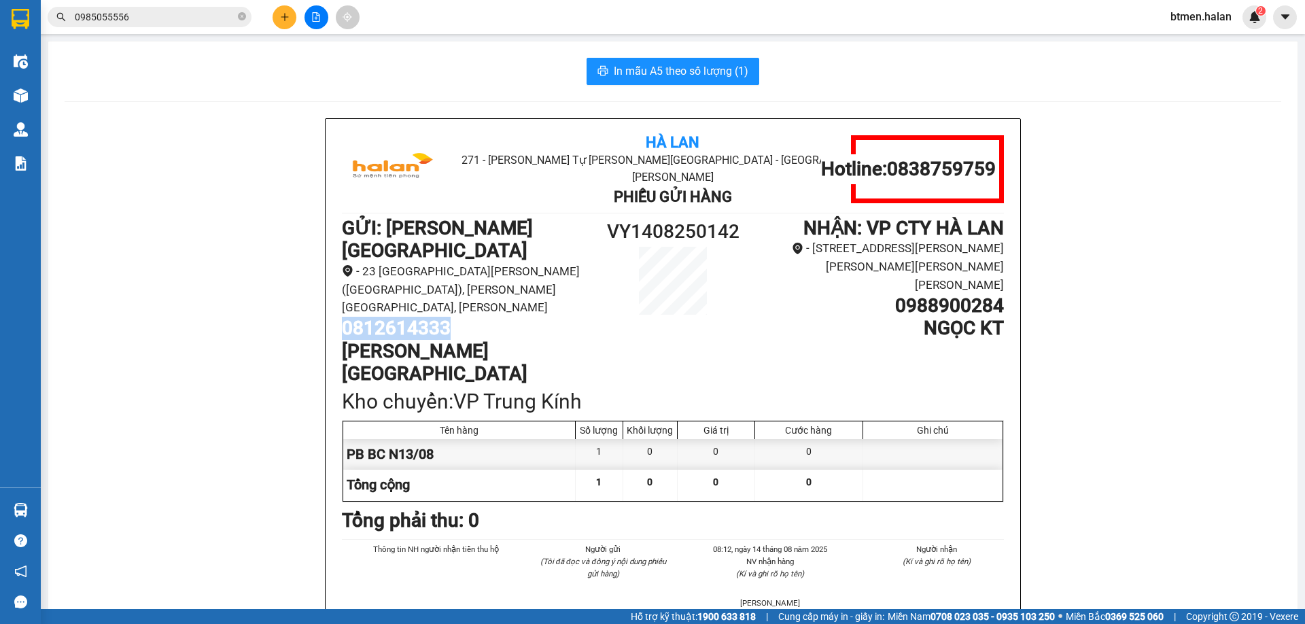
click at [418, 317] on h1 "0812614333" at bounding box center [466, 328] width 248 height 23
click at [239, 17] on icon "close-circle" at bounding box center [242, 16] width 8 height 8
paste input "0812614333"
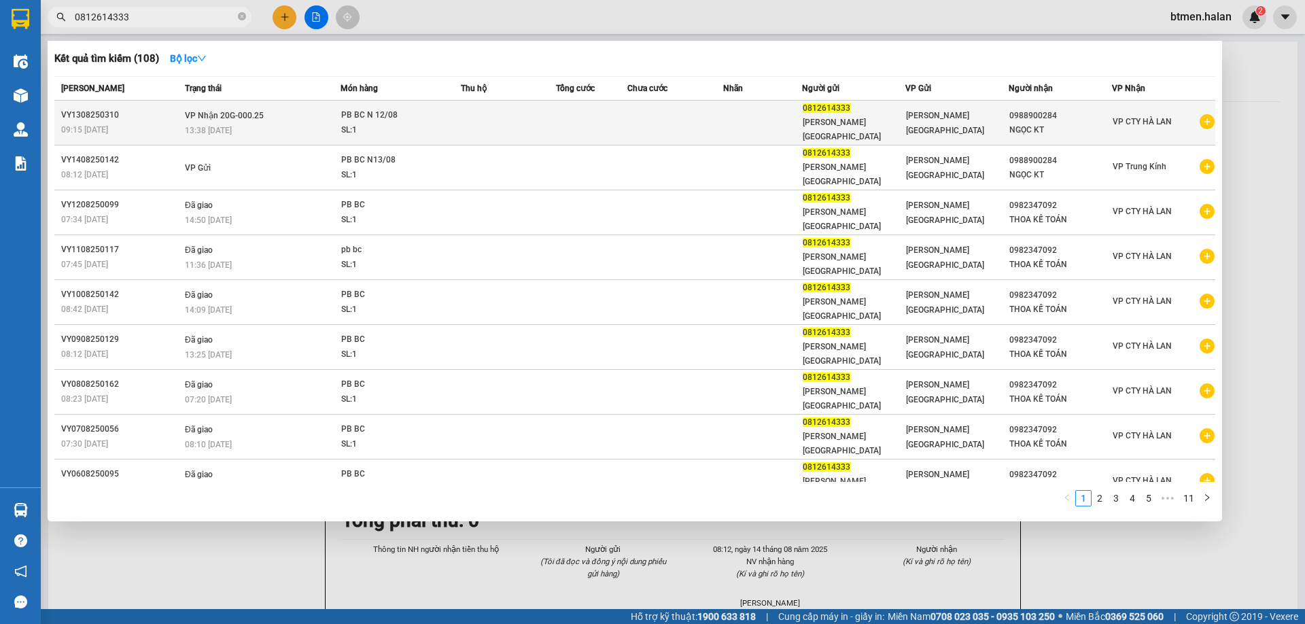
type input "0812614333"
click at [1034, 113] on div "0988900284" at bounding box center [1060, 116] width 102 height 14
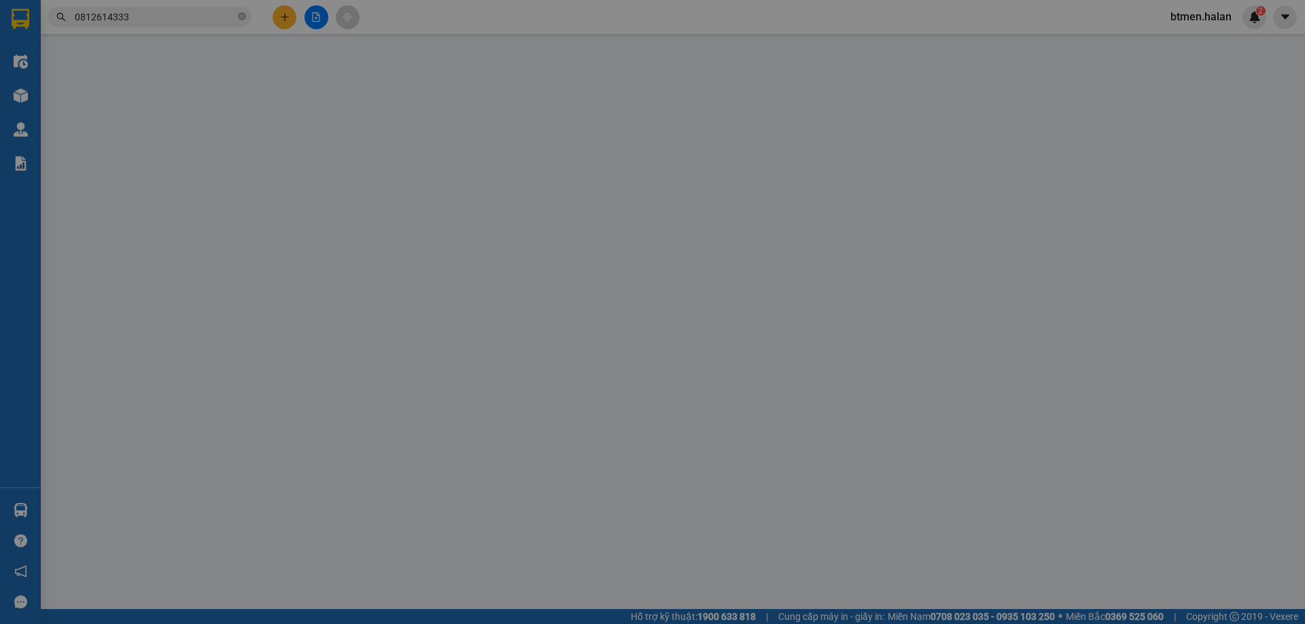
type input "0812614333"
type input "0988900284"
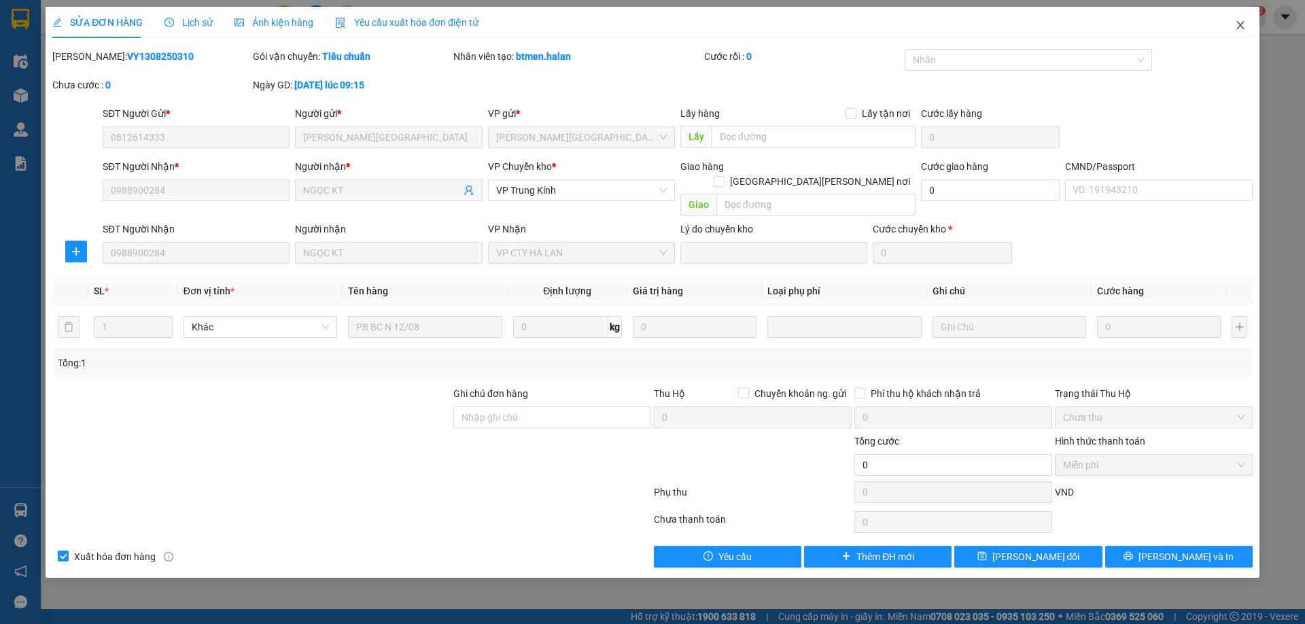
click at [1242, 31] on icon "close" at bounding box center [1240, 25] width 11 height 11
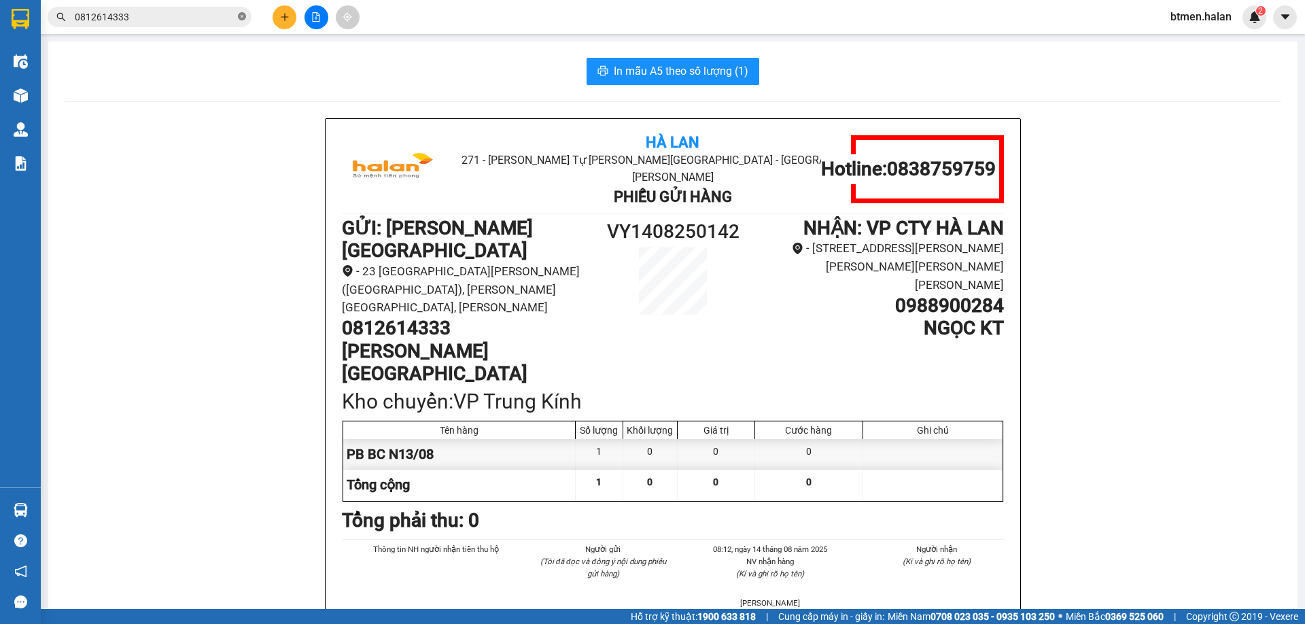
drag, startPoint x: 241, startPoint y: 16, endPoint x: 167, endPoint y: 18, distance: 73.4
click at [239, 16] on icon "close-circle" at bounding box center [242, 16] width 8 height 8
paste input "0988900284"
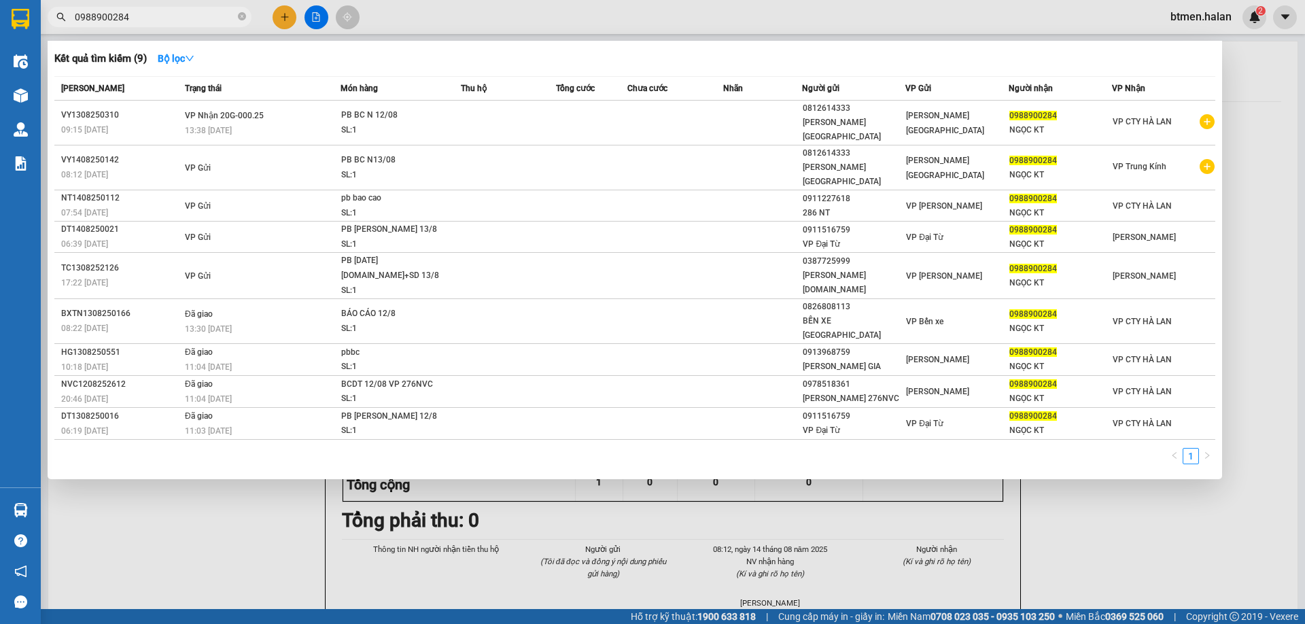
type input "0988900284"
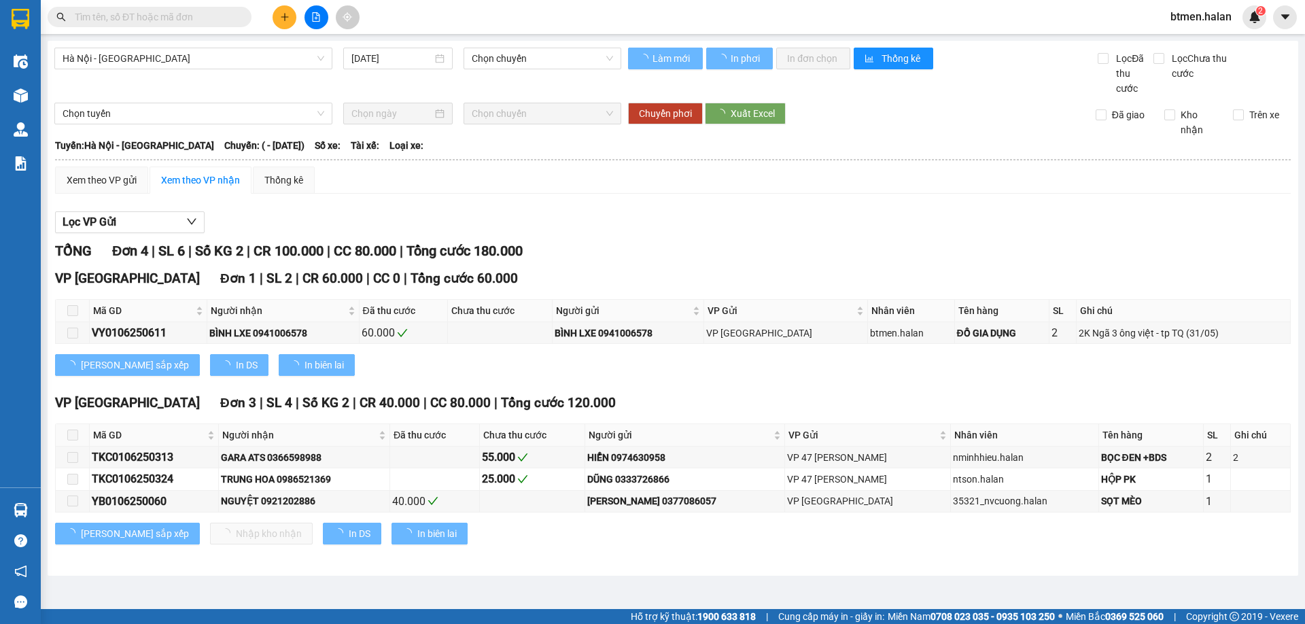
click at [207, 12] on input "text" at bounding box center [155, 17] width 160 height 15
type input "01/06/2025"
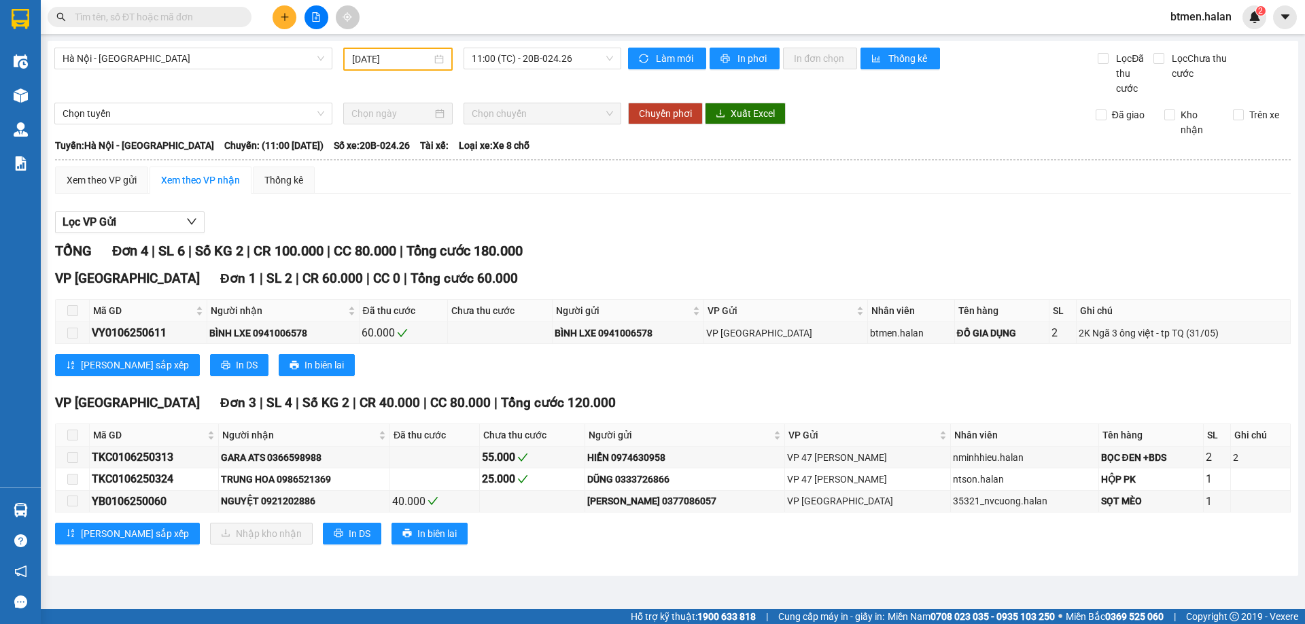
paste input "0919459444"
type input "0919459444"
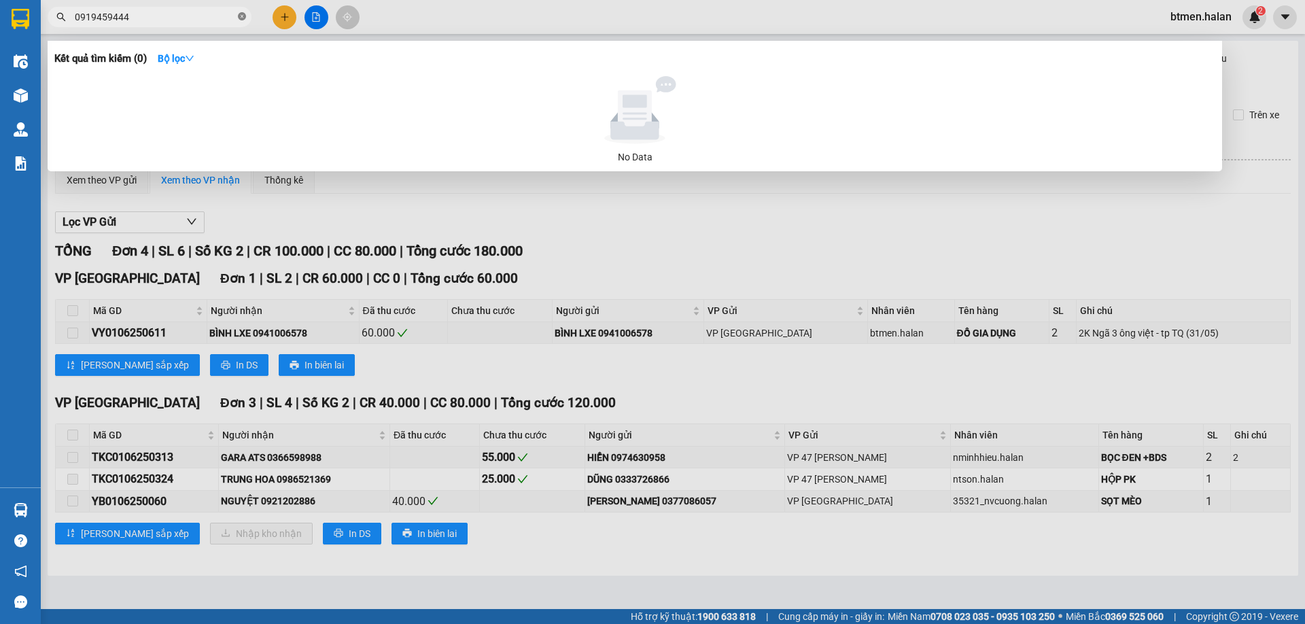
click at [241, 14] on icon "close-circle" at bounding box center [242, 16] width 8 height 8
type input "0988977494"
drag, startPoint x: 894, startPoint y: 217, endPoint x: 564, endPoint y: 146, distance: 337.1
click at [876, 216] on div at bounding box center [652, 312] width 1305 height 624
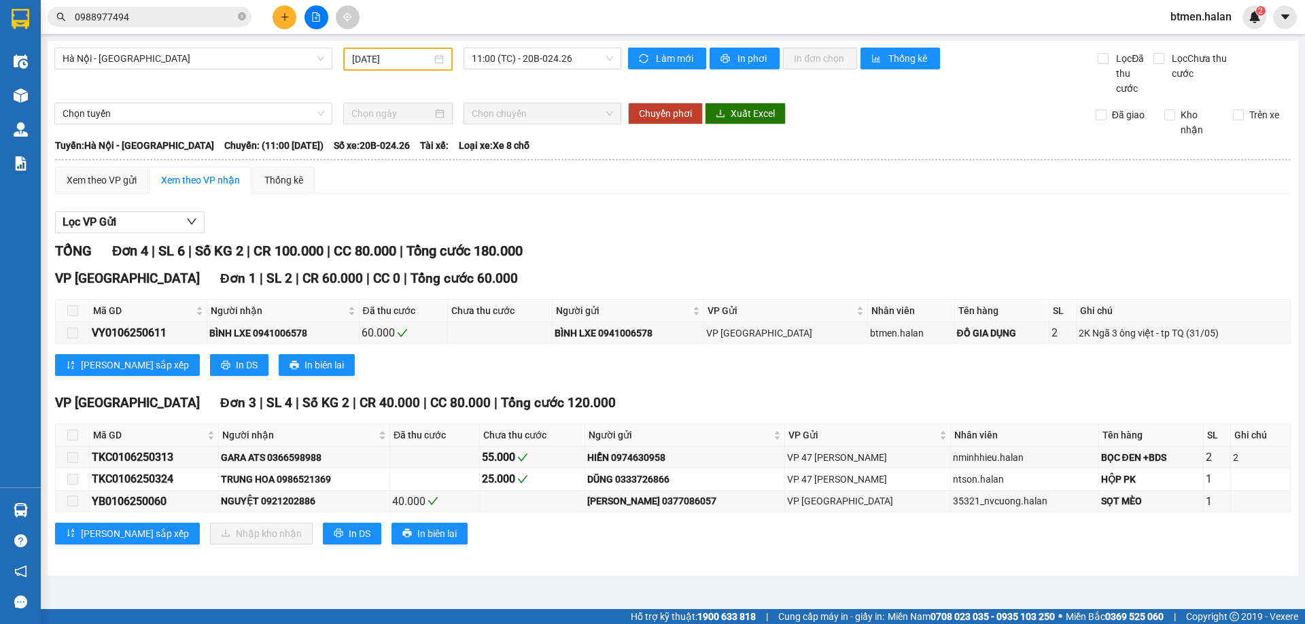
click at [287, 24] on button at bounding box center [284, 17] width 24 height 24
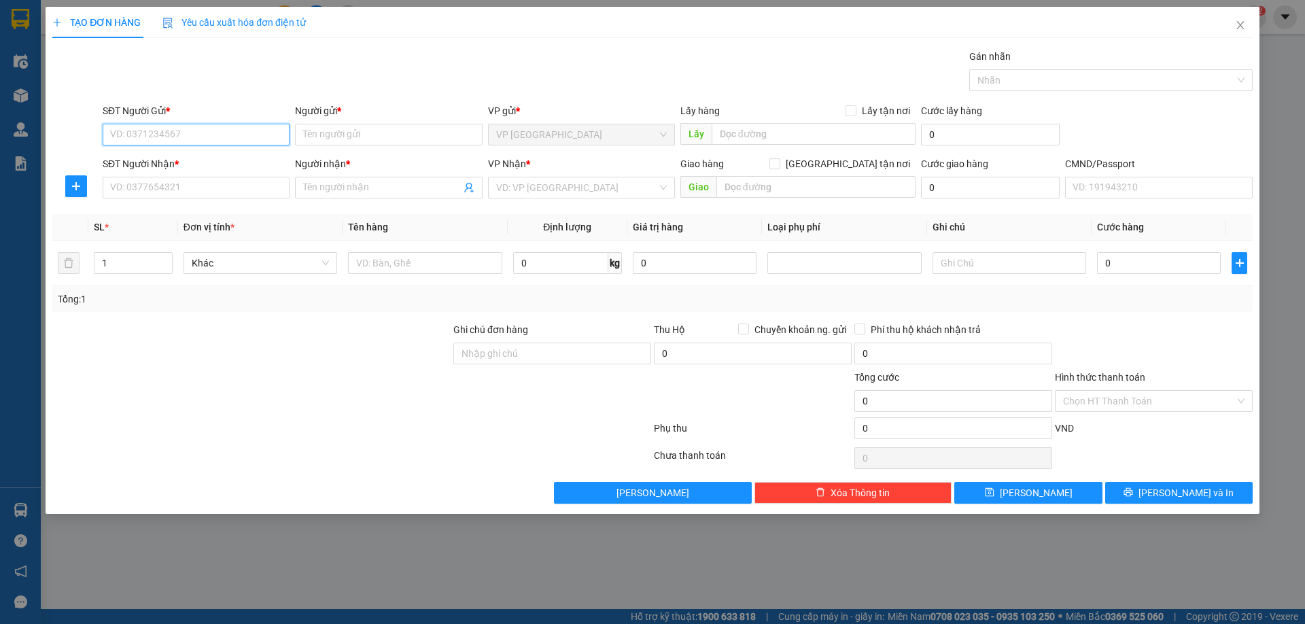
click at [196, 137] on input "SĐT Người Gửi *" at bounding box center [196, 135] width 187 height 22
click at [1235, 28] on icon "close" at bounding box center [1240, 25] width 11 height 11
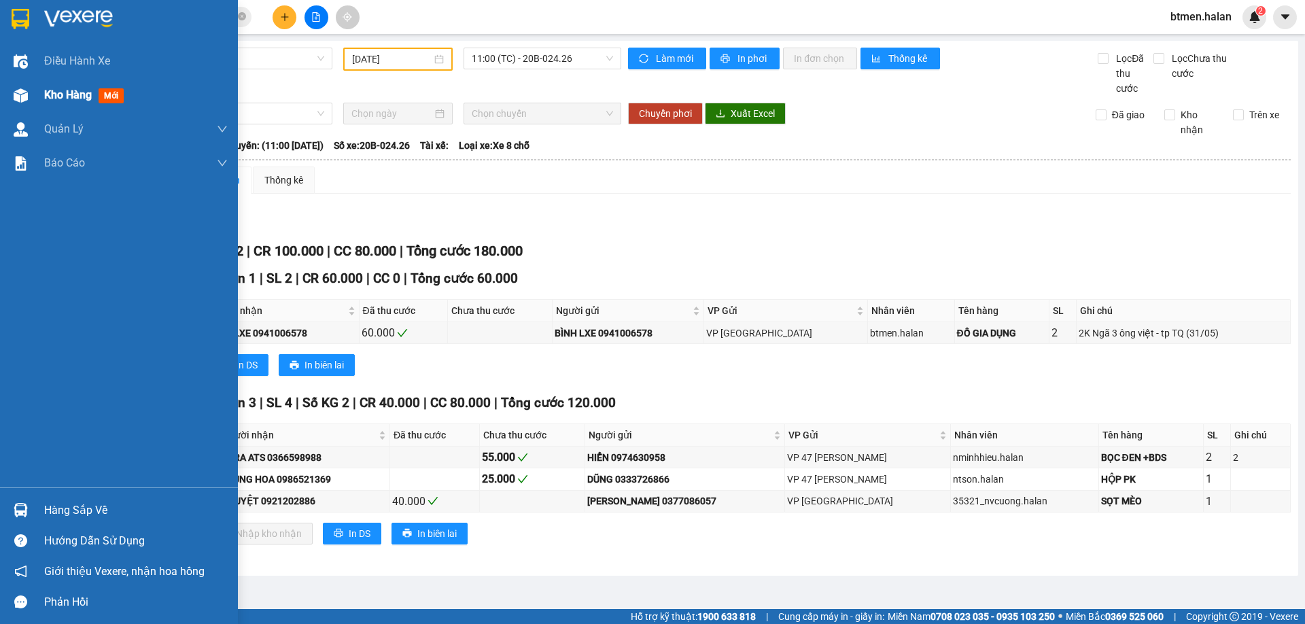
click at [65, 88] on span "Kho hàng" at bounding box center [68, 94] width 48 height 13
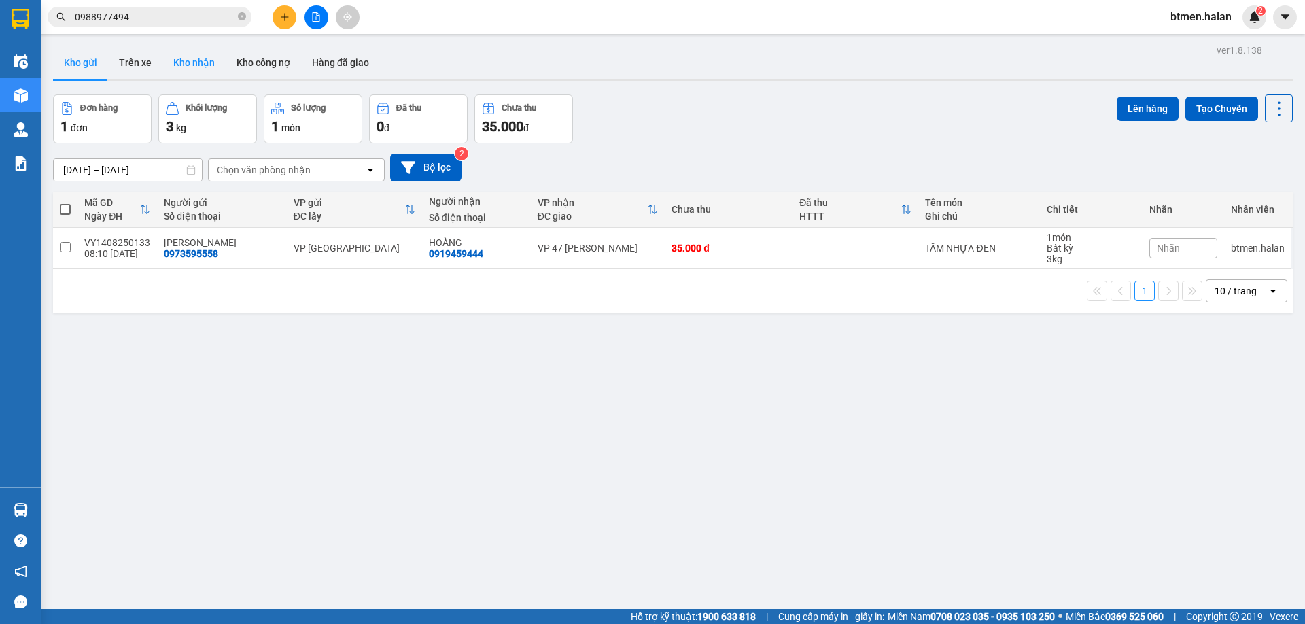
click at [201, 60] on button "Kho nhận" at bounding box center [193, 62] width 63 height 33
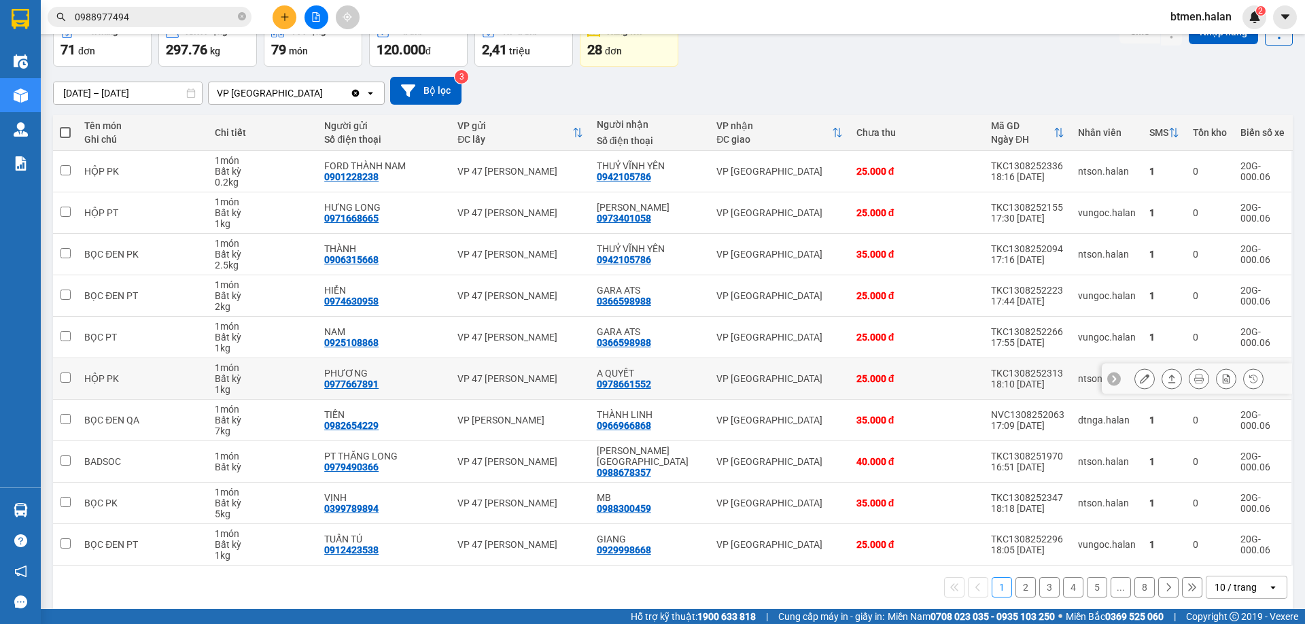
scroll to position [78, 0]
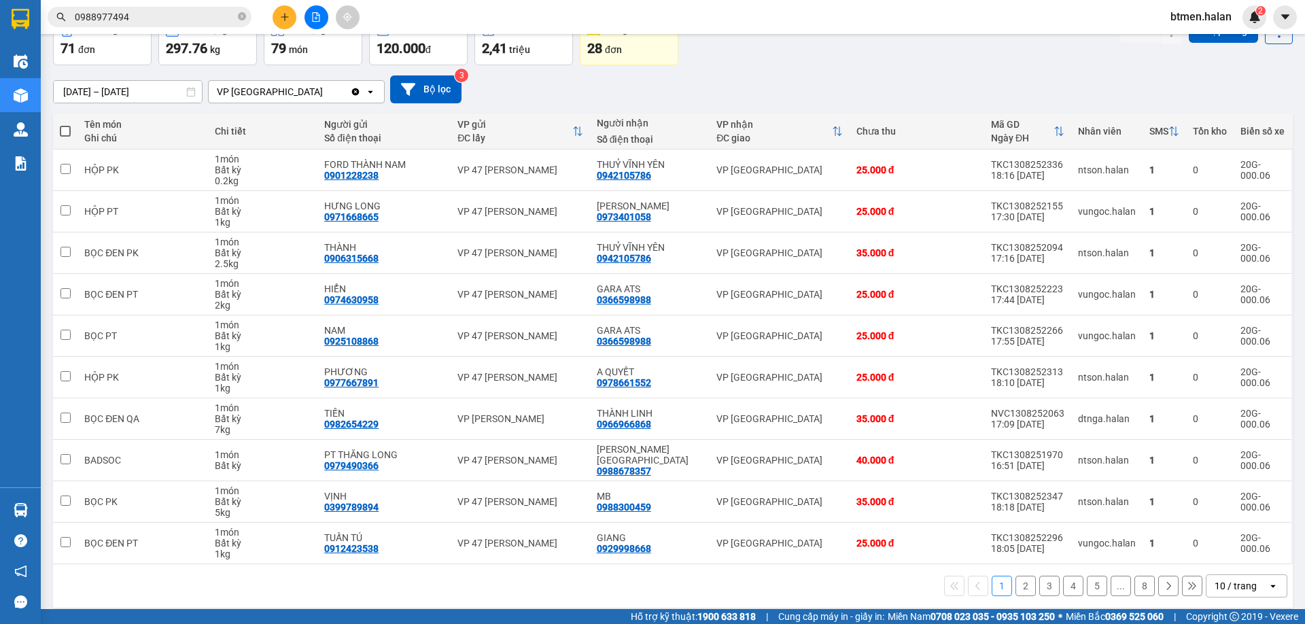
click at [1021, 576] on button "2" at bounding box center [1025, 586] width 20 height 20
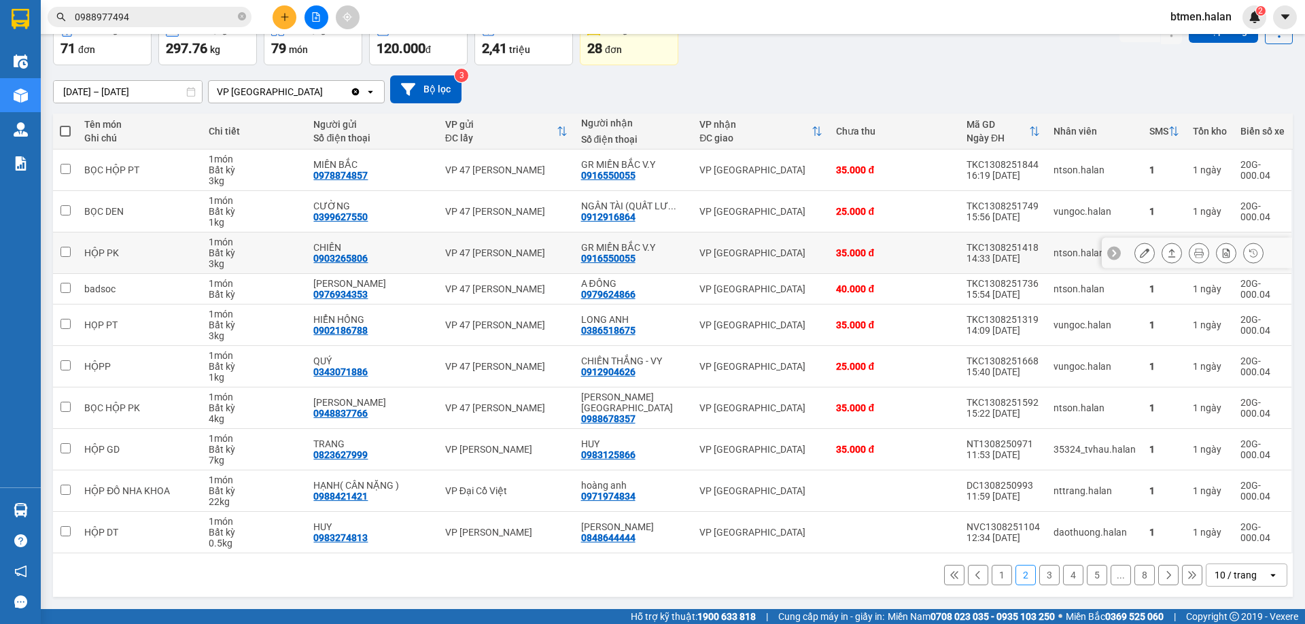
click at [618, 253] on div "0916550055" at bounding box center [608, 258] width 54 height 11
click at [615, 255] on div "0916550055" at bounding box center [608, 258] width 54 height 11
copy div "0916550055"
click at [338, 258] on div "0903265806" at bounding box center [340, 258] width 54 height 11
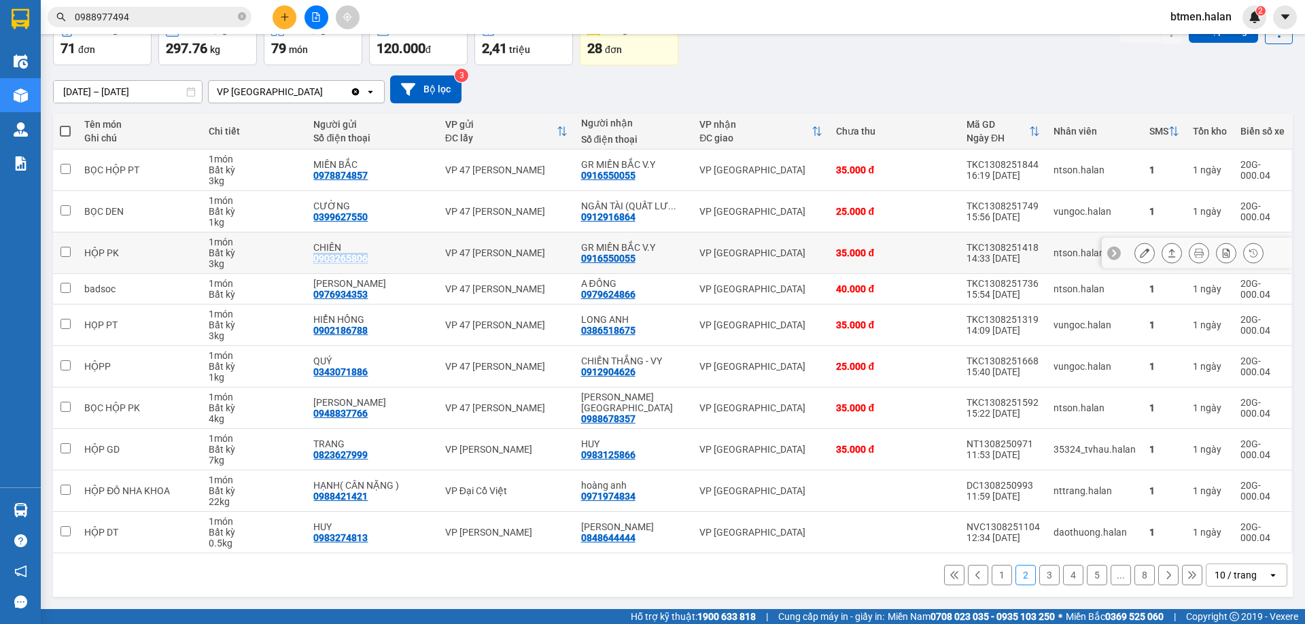
click at [338, 258] on div "0903265806" at bounding box center [340, 258] width 54 height 11
copy div "0903265806"
click at [991, 574] on button "1" at bounding box center [1001, 575] width 20 height 20
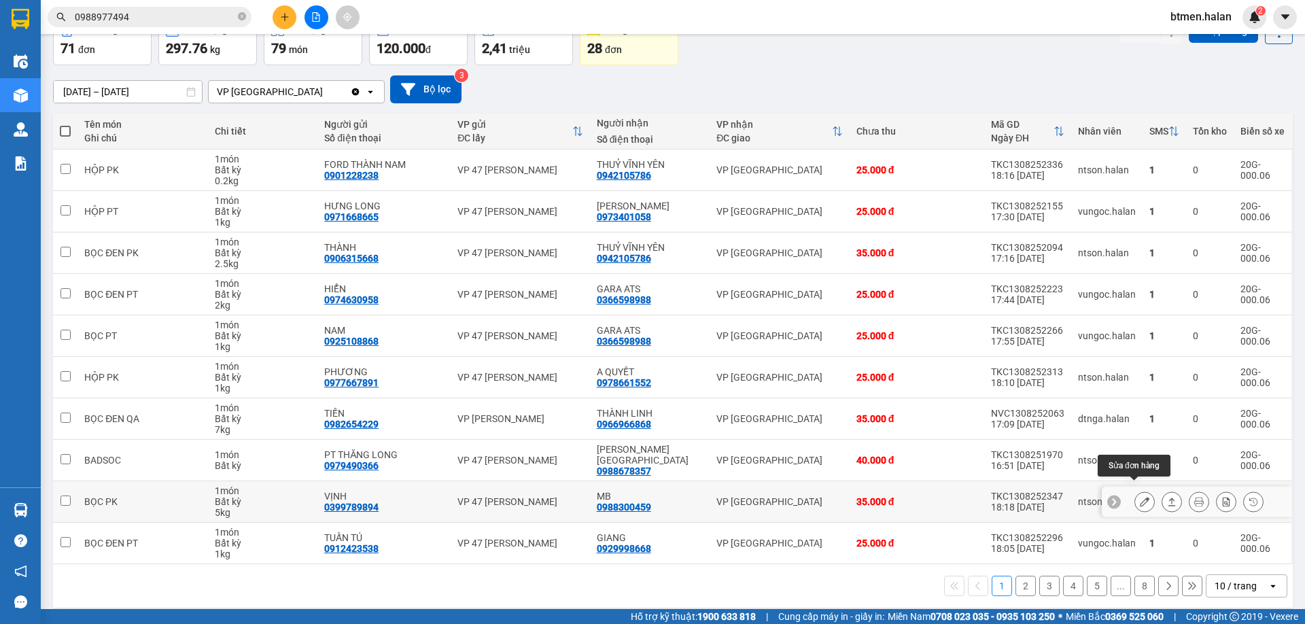
click at [1135, 491] on button at bounding box center [1144, 502] width 19 height 24
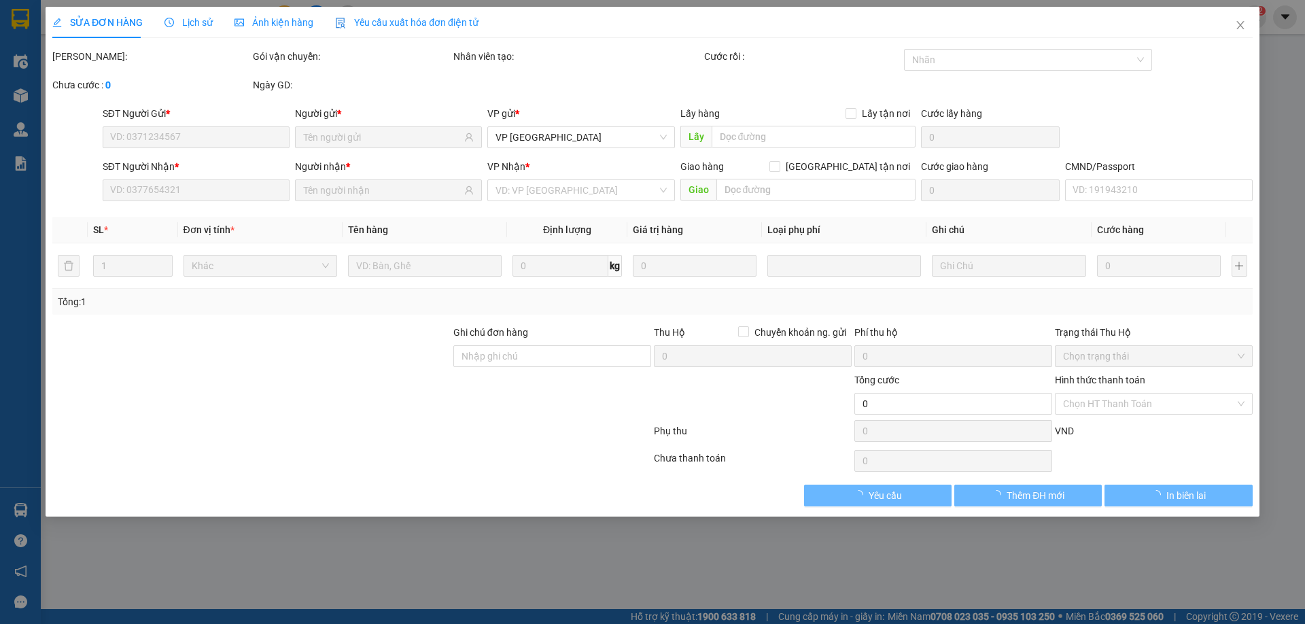
type input "0399789894"
type input "VỊNH"
type input "0988300459"
type input "MB"
checkbox input "true"
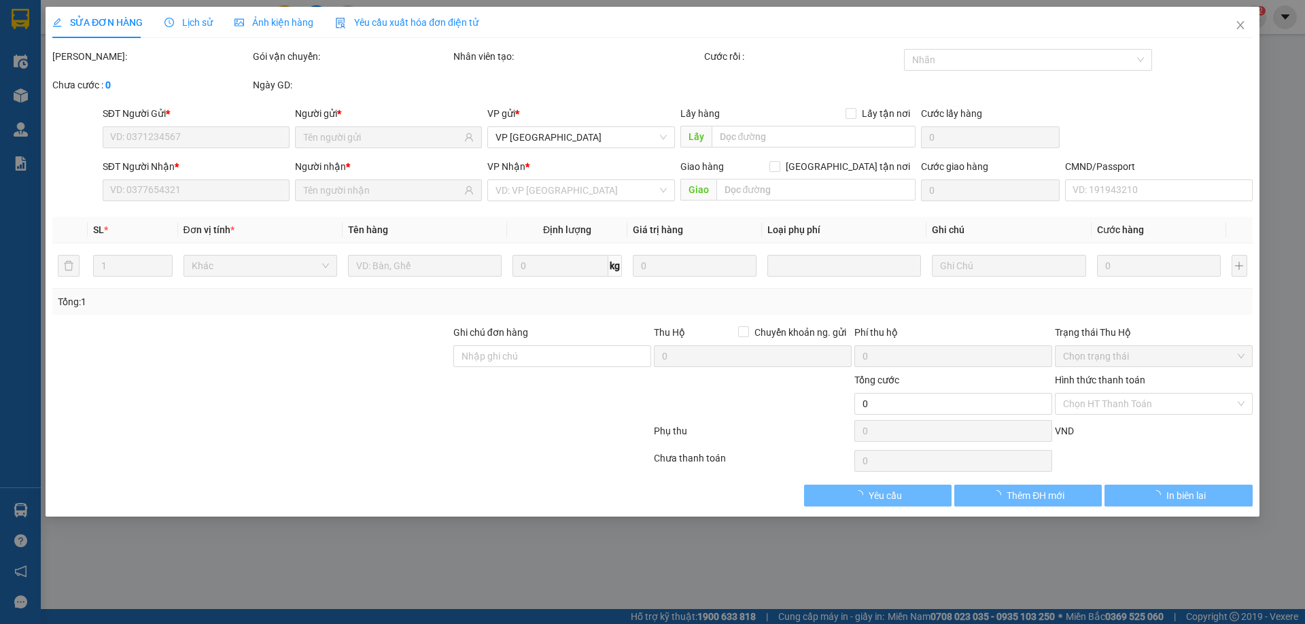
type input "3.800.000"
type input "40.000"
type input "35.000"
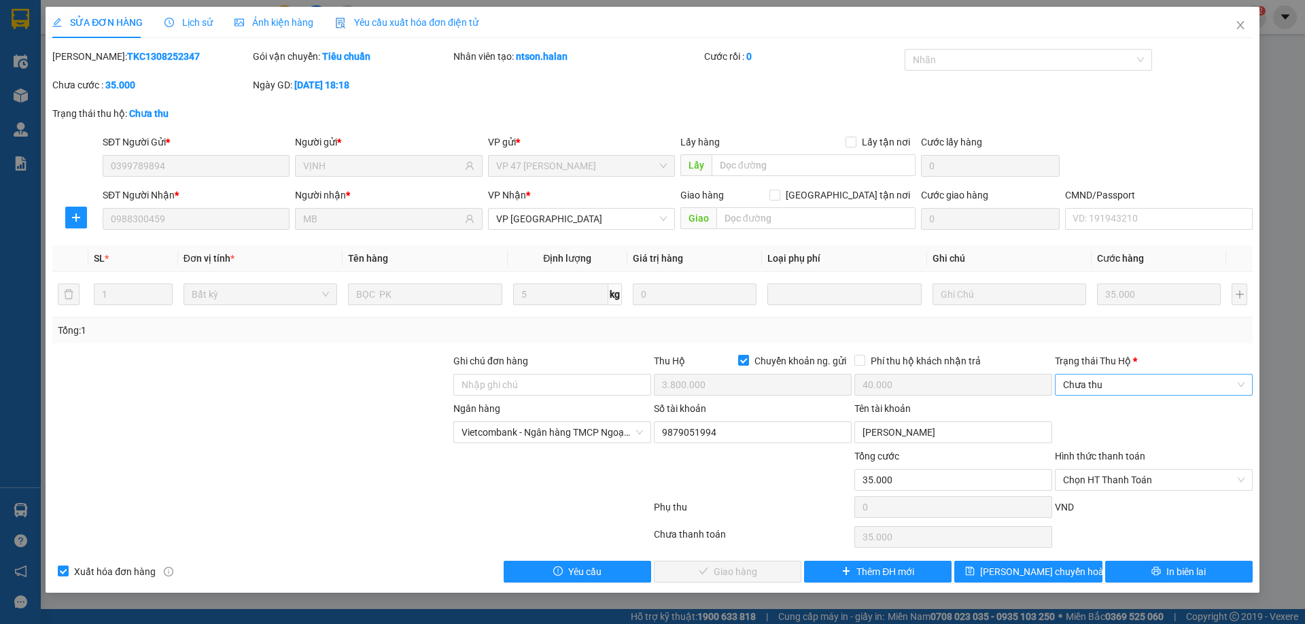
click at [1109, 383] on span "Chưa thu" at bounding box center [1153, 384] width 181 height 20
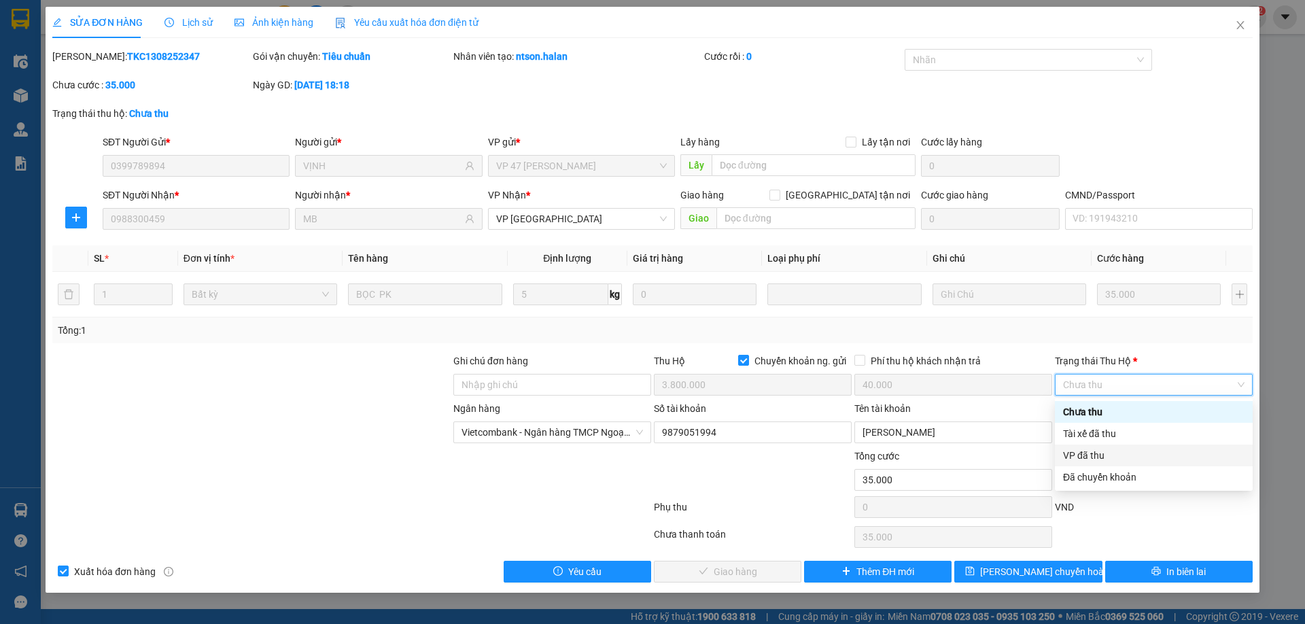
click at [1102, 456] on div "VP đã thu" at bounding box center [1153, 455] width 181 height 15
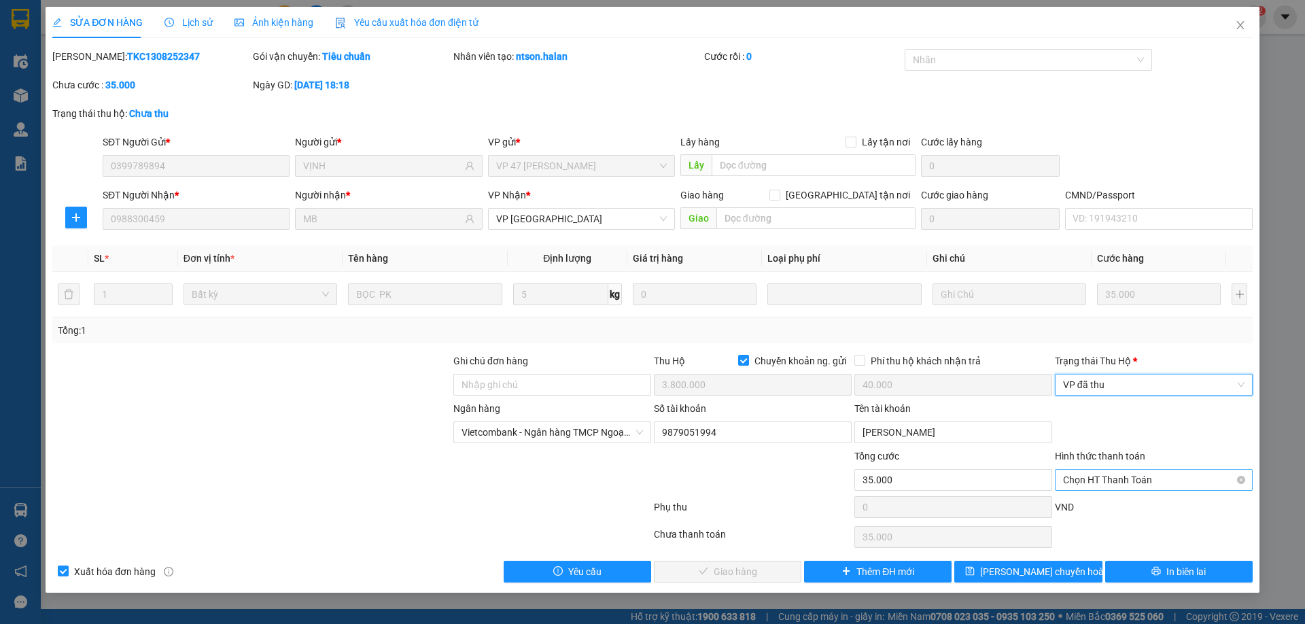
click at [1112, 474] on span "Chọn HT Thanh Toán" at bounding box center [1153, 480] width 181 height 20
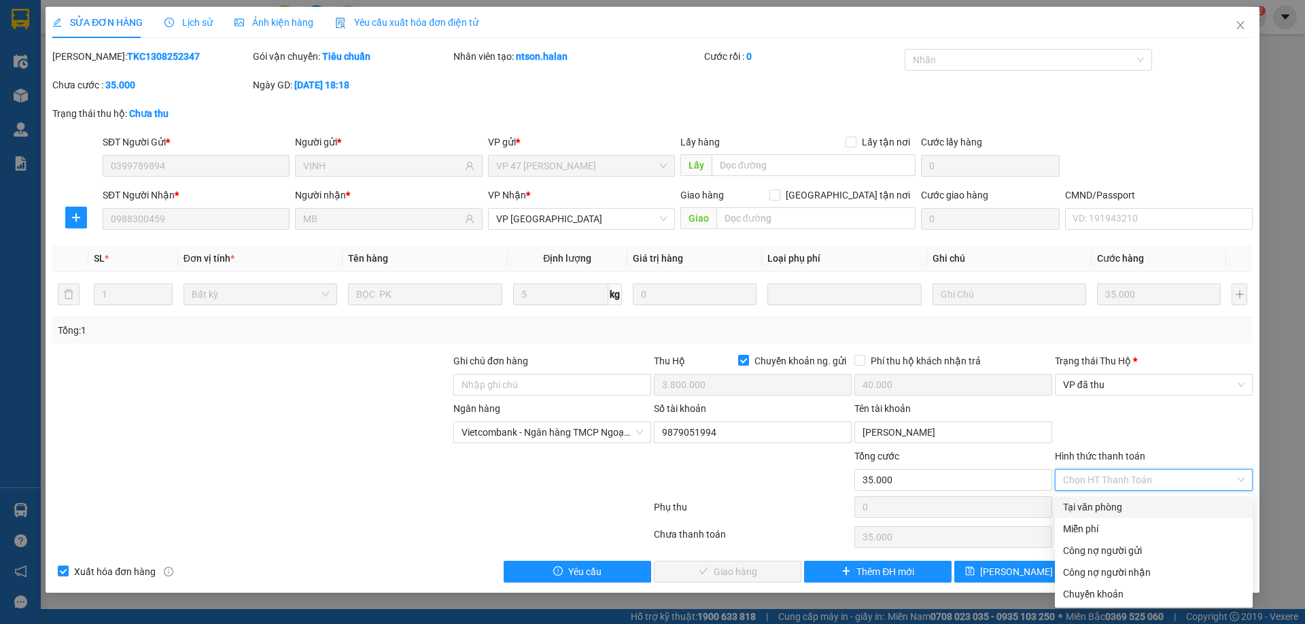
drag, startPoint x: 1095, startPoint y: 499, endPoint x: 1059, endPoint y: 522, distance: 42.4
click at [1095, 500] on div "Tại văn phòng" at bounding box center [1153, 506] width 181 height 15
type input "0"
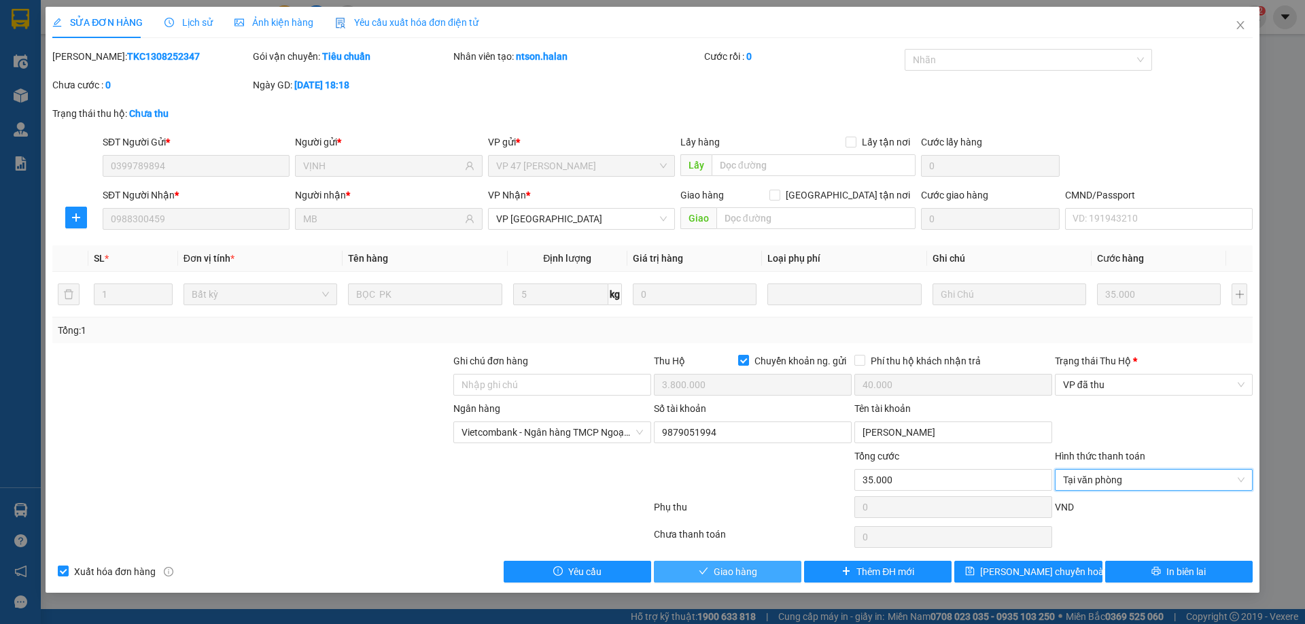
click at [783, 578] on button "Giao hàng" at bounding box center [727, 572] width 147 height 22
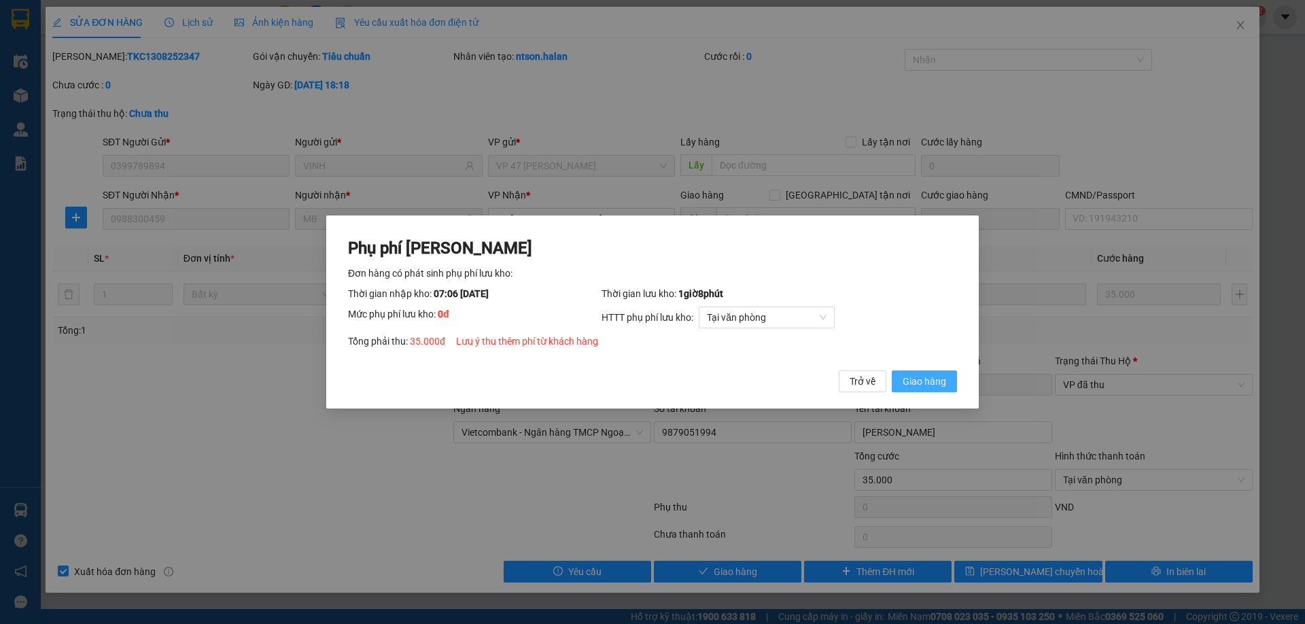
click at [949, 379] on button "Giao hàng" at bounding box center [924, 381] width 65 height 22
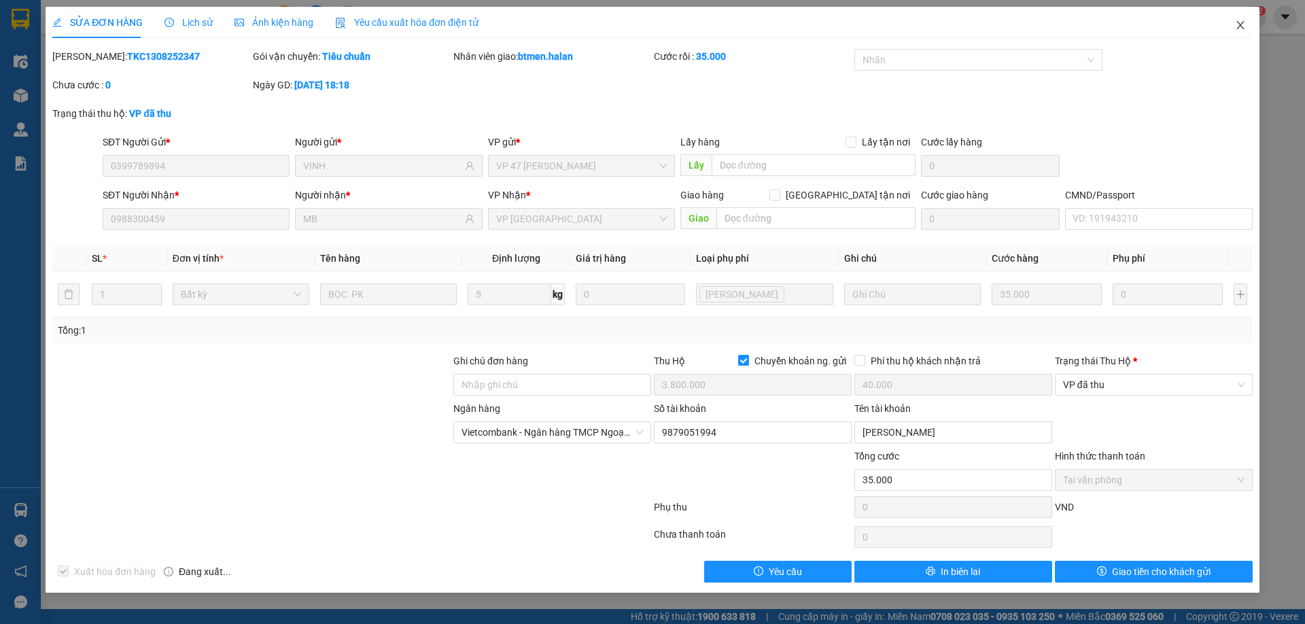
click at [1233, 31] on span "Close" at bounding box center [1240, 26] width 38 height 38
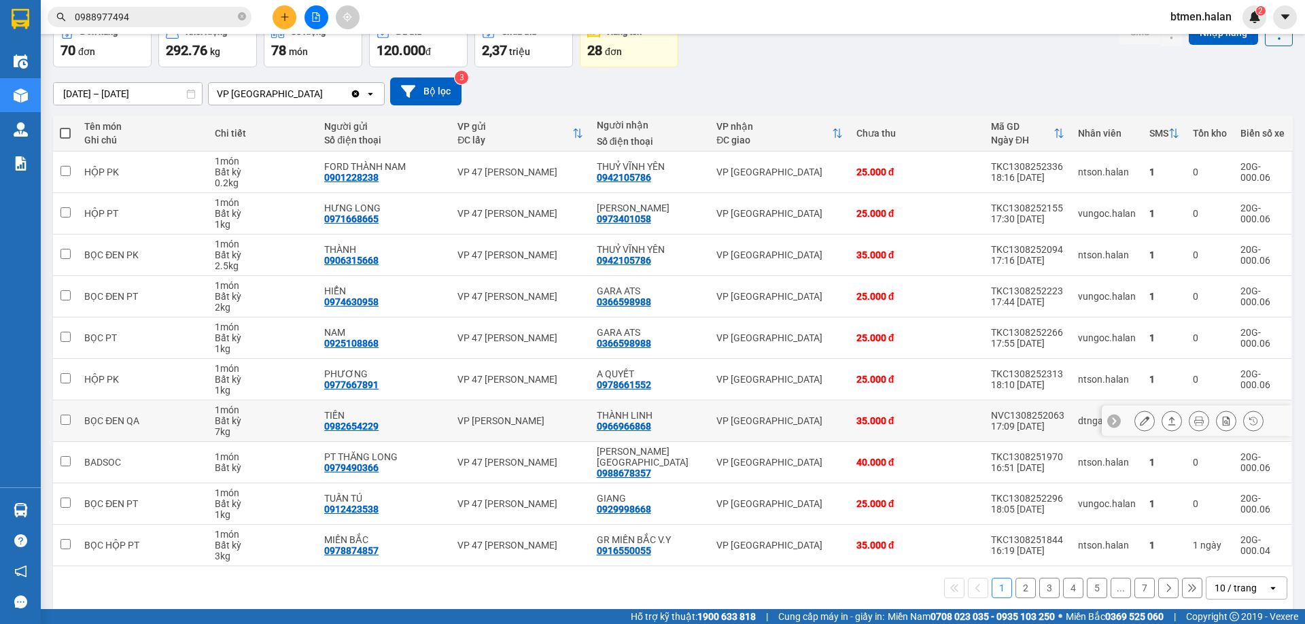
scroll to position [78, 0]
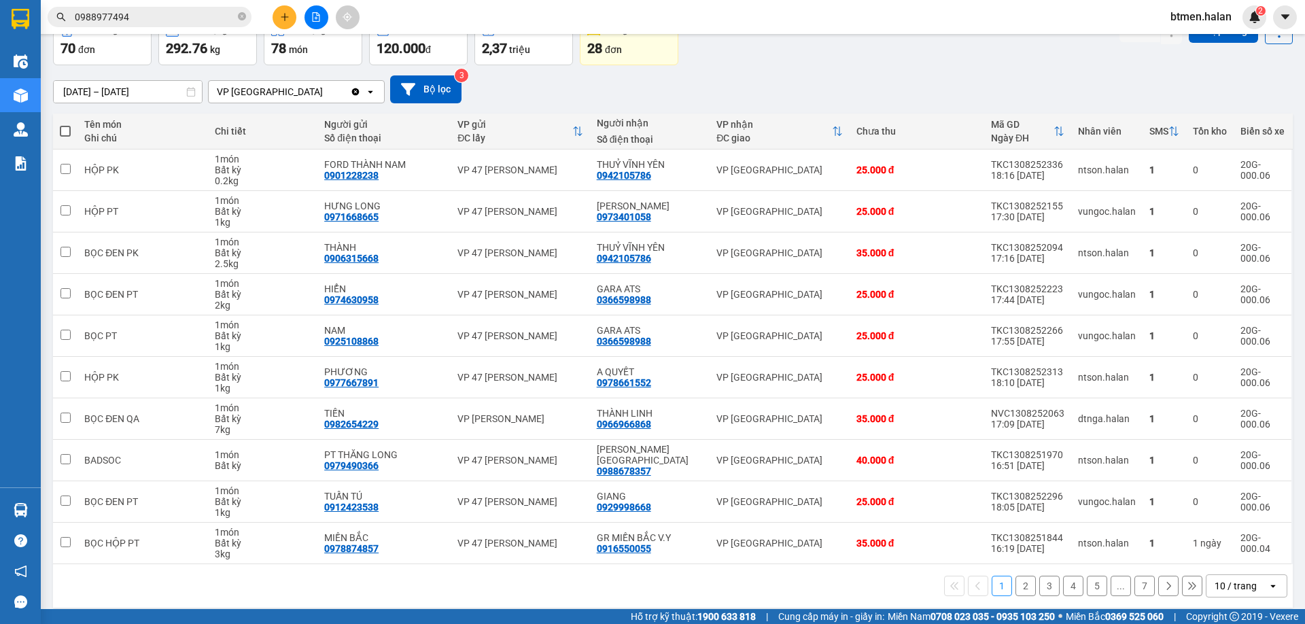
click at [1015, 578] on button "2" at bounding box center [1025, 586] width 20 height 20
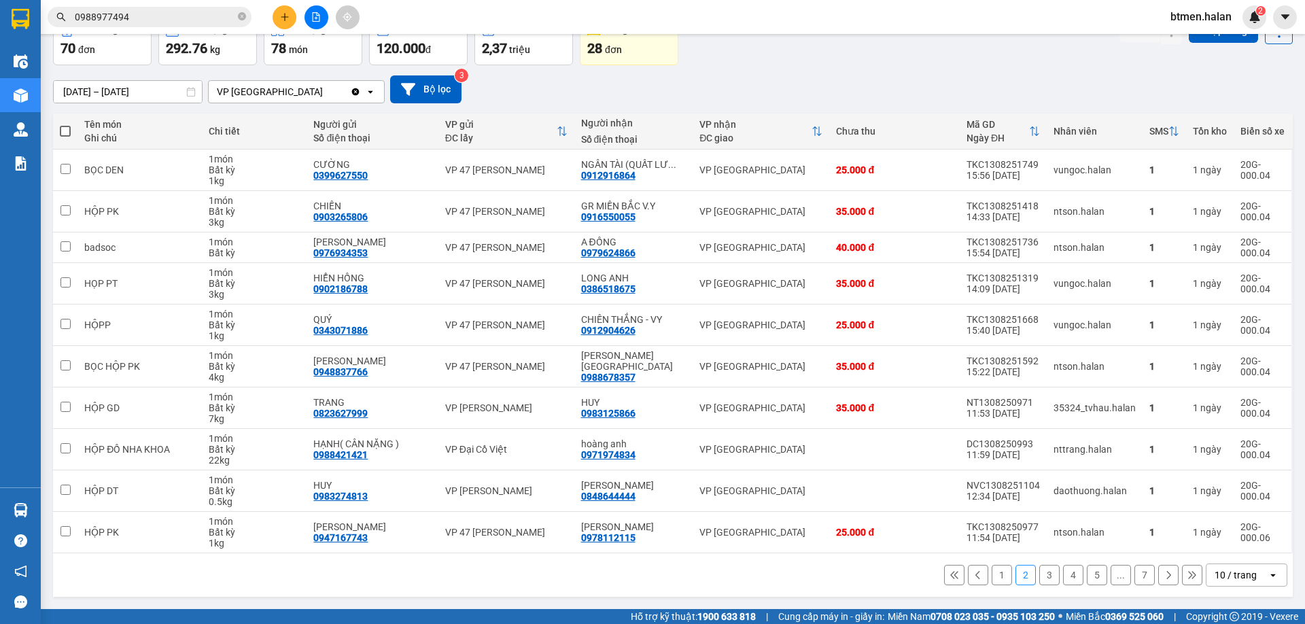
click at [998, 578] on button "1" at bounding box center [1001, 575] width 20 height 20
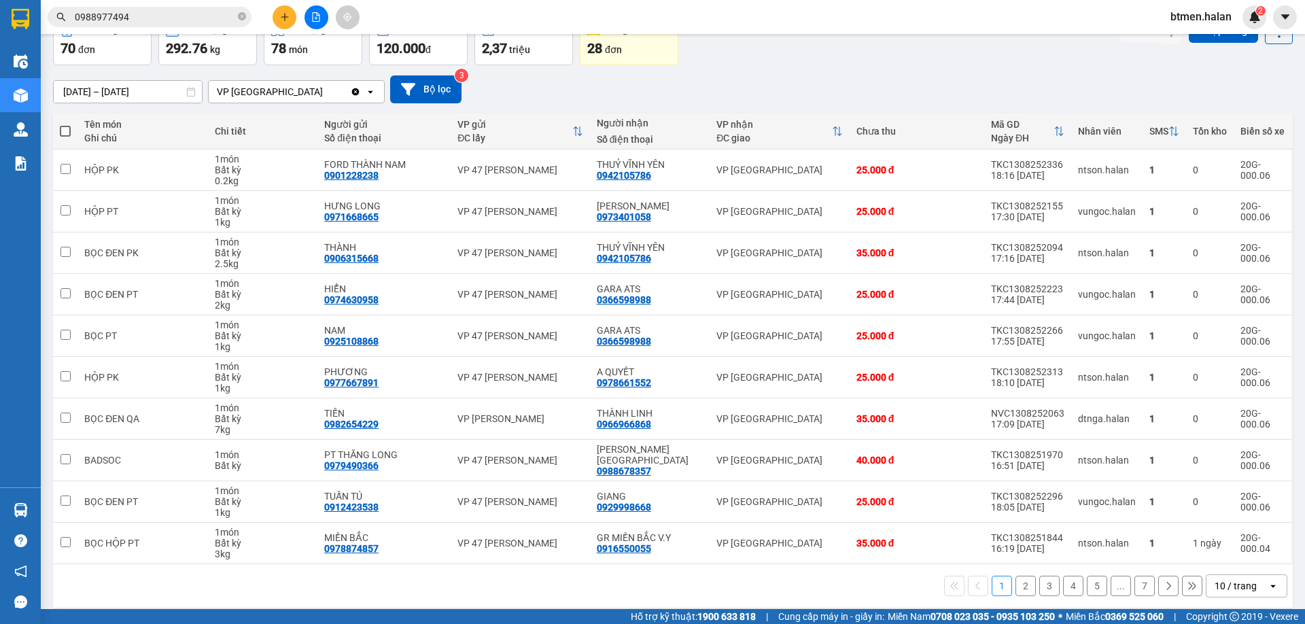
click at [1018, 576] on button "2" at bounding box center [1025, 586] width 20 height 20
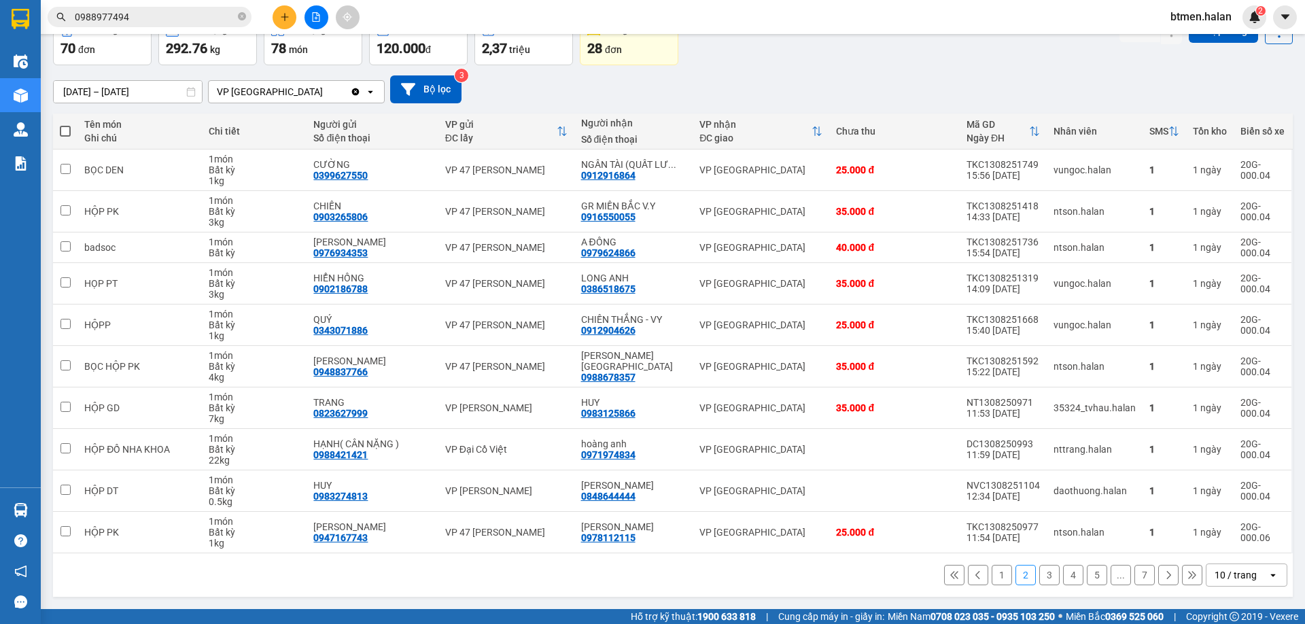
click at [1039, 578] on button "3" at bounding box center [1049, 575] width 20 height 20
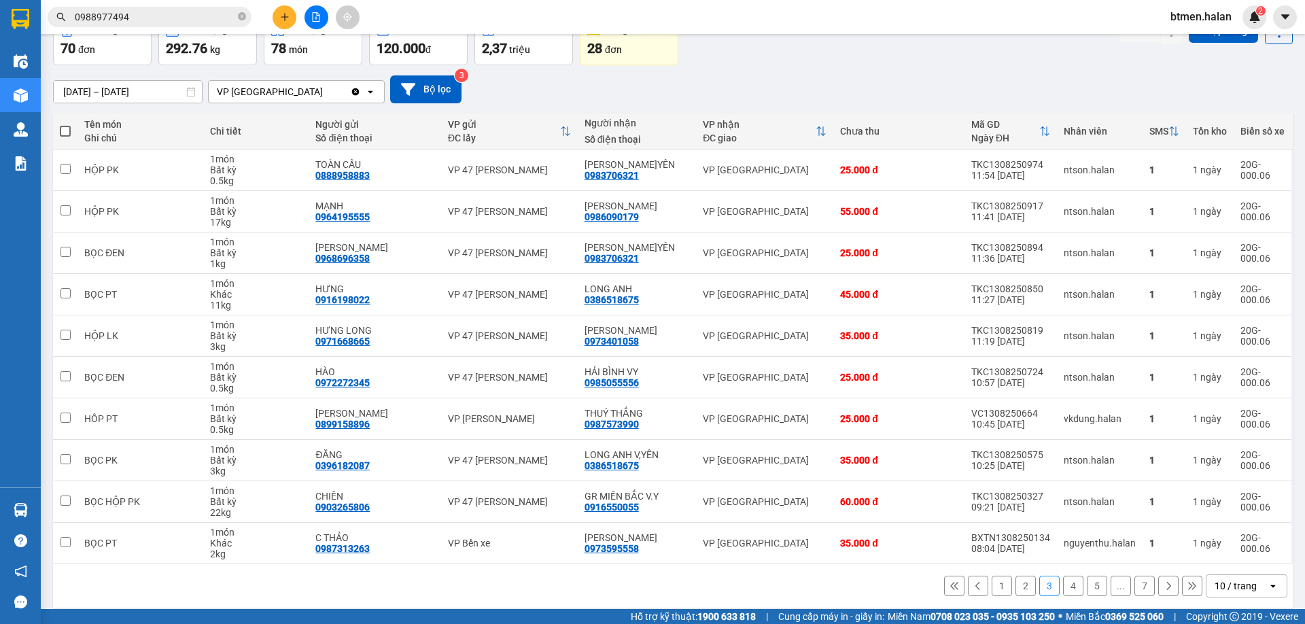
click at [1015, 585] on button "2" at bounding box center [1025, 586] width 20 height 20
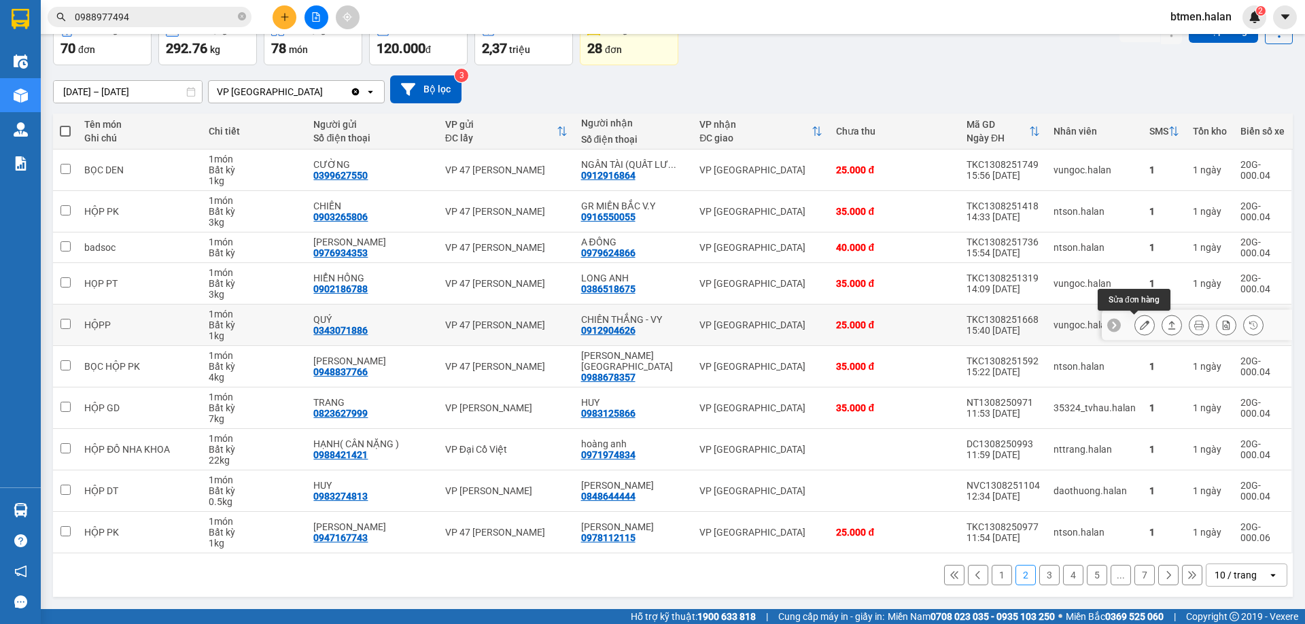
click at [1135, 330] on button at bounding box center [1144, 325] width 19 height 24
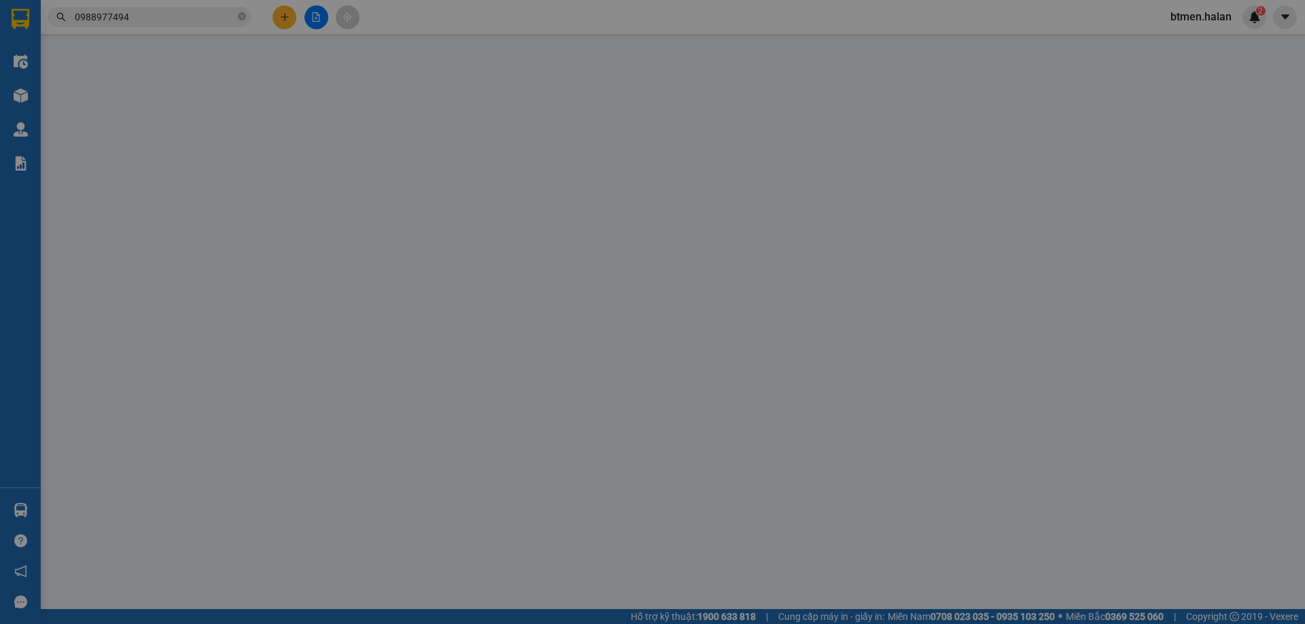
type input "0343071886"
type input "QUÝ"
type input "0912904626"
type input "CHIẾN THẮNG - VY"
type input "25.000"
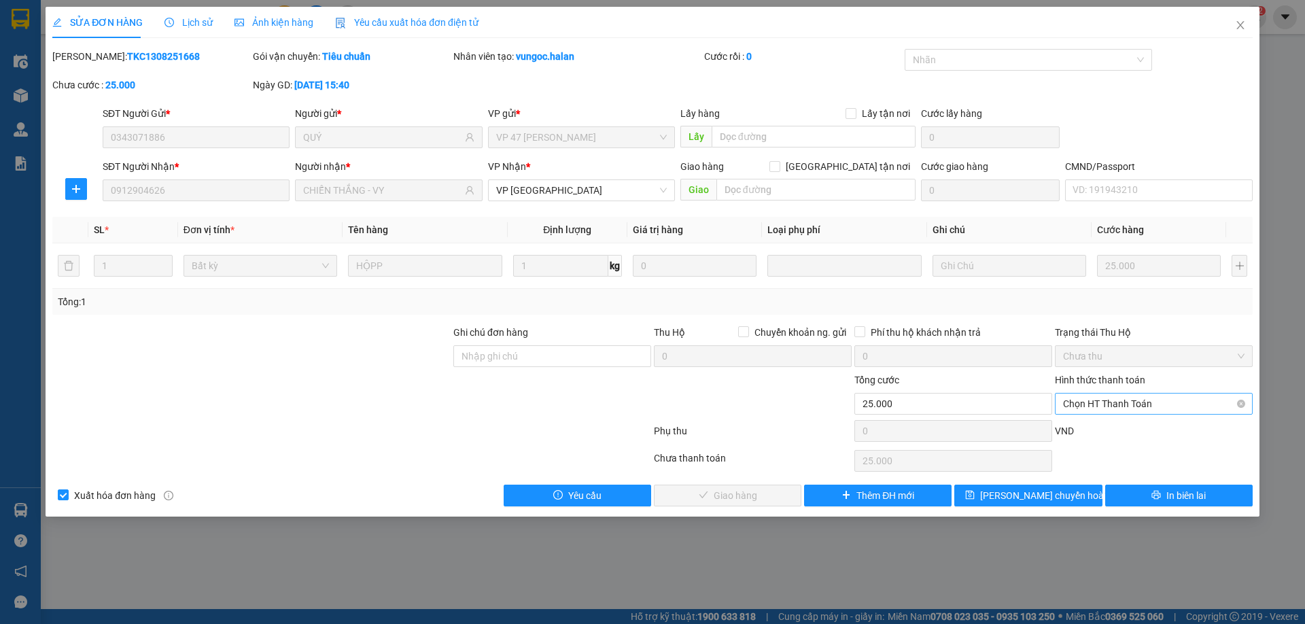
click at [1123, 403] on span "Chọn HT Thanh Toán" at bounding box center [1153, 403] width 181 height 20
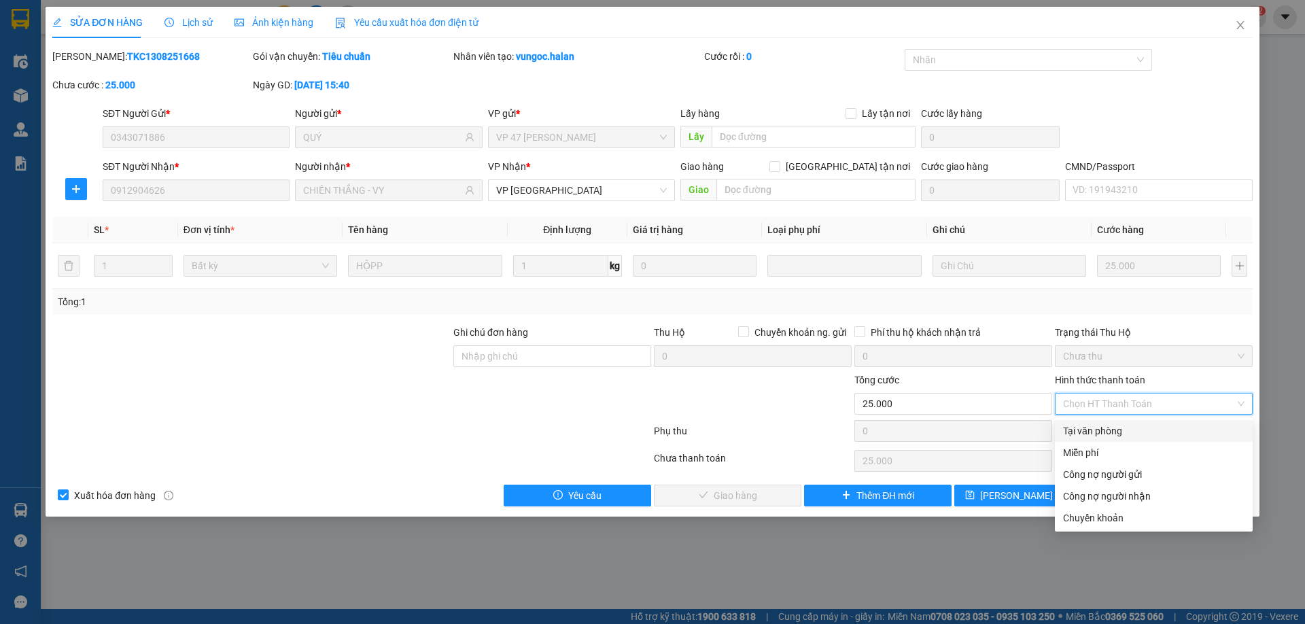
click at [1111, 427] on div "Tại văn phòng" at bounding box center [1153, 430] width 181 height 15
type input "0"
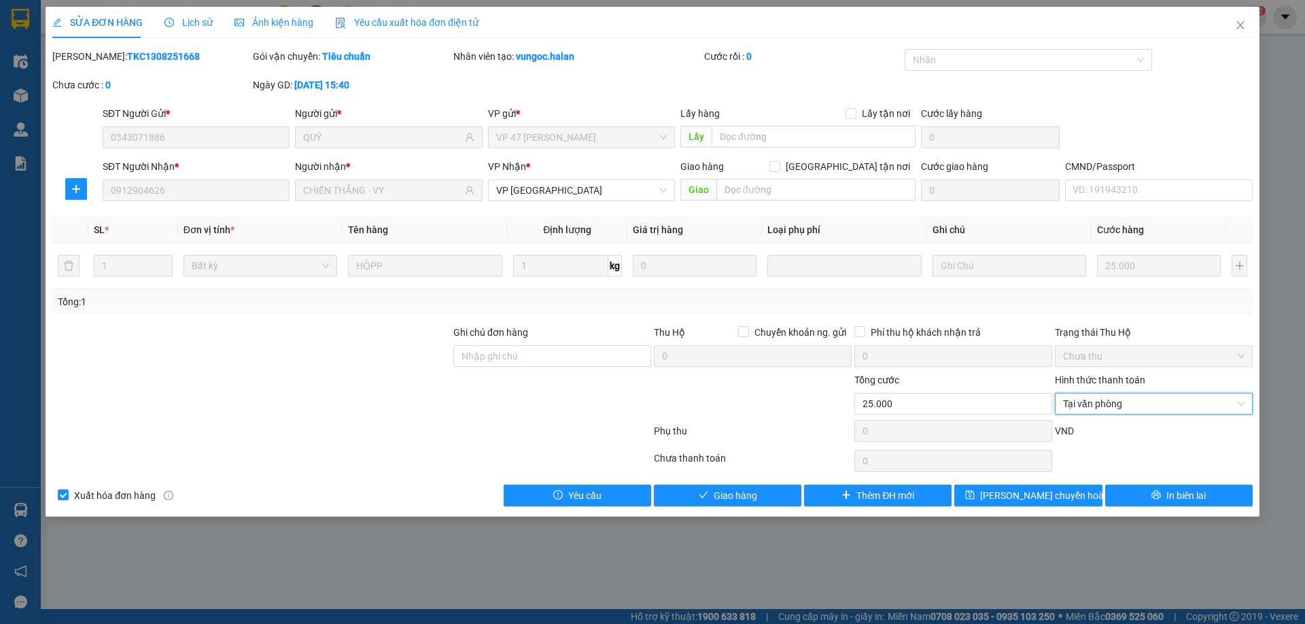
click at [720, 507] on div "SỬA ĐƠN HÀNG Lịch sử Ảnh kiện hàng Yêu cầu xuất hóa đơn điện tử Total Paid Fee …" at bounding box center [653, 262] width 1214 height 510
click at [731, 497] on span "Giao hàng" at bounding box center [735, 495] width 43 height 15
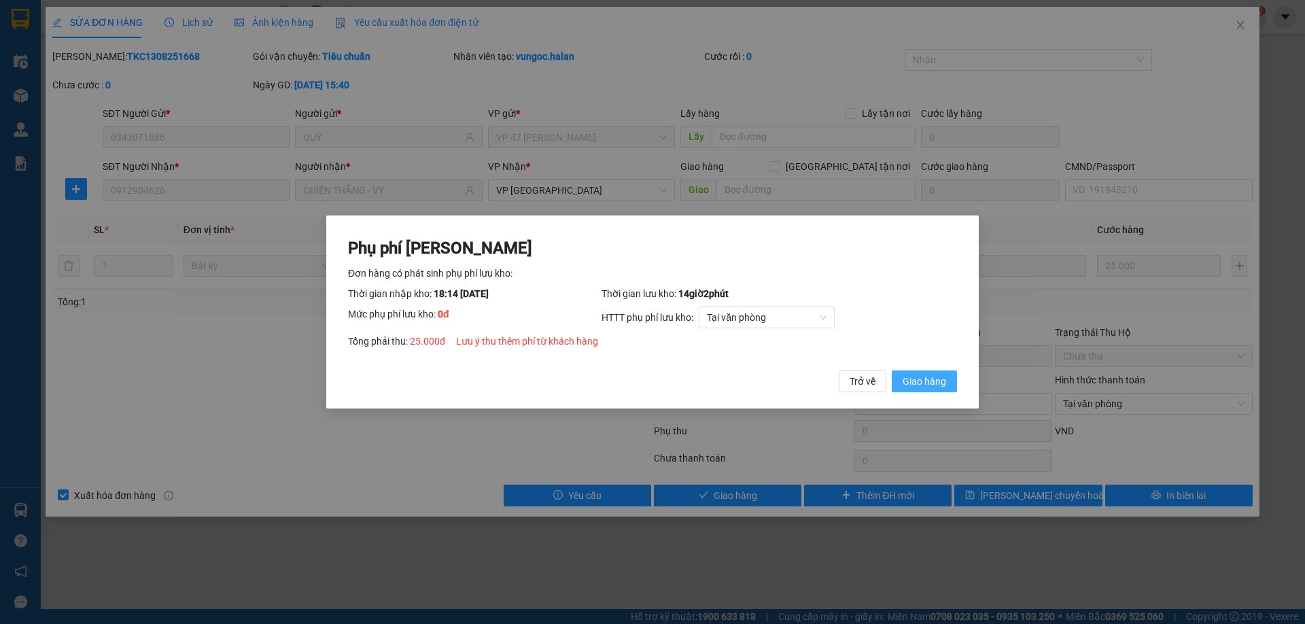
click at [934, 385] on span "Giao hàng" at bounding box center [923, 381] width 43 height 15
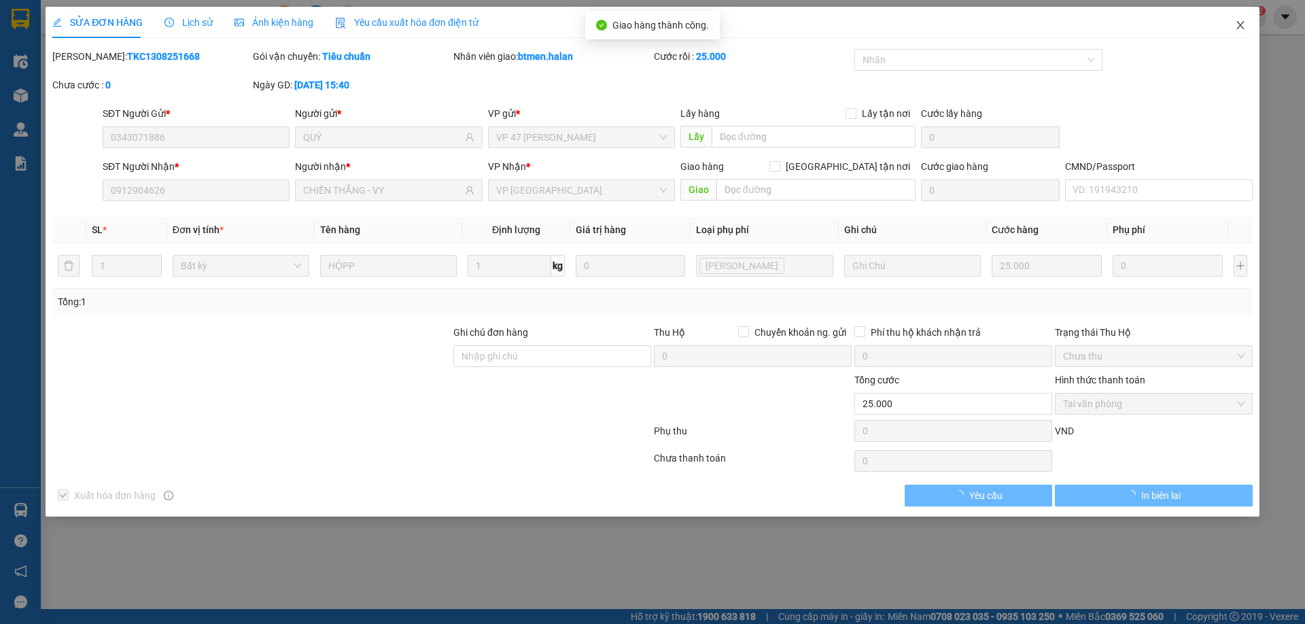
click at [1244, 27] on icon "close" at bounding box center [1240, 25] width 11 height 11
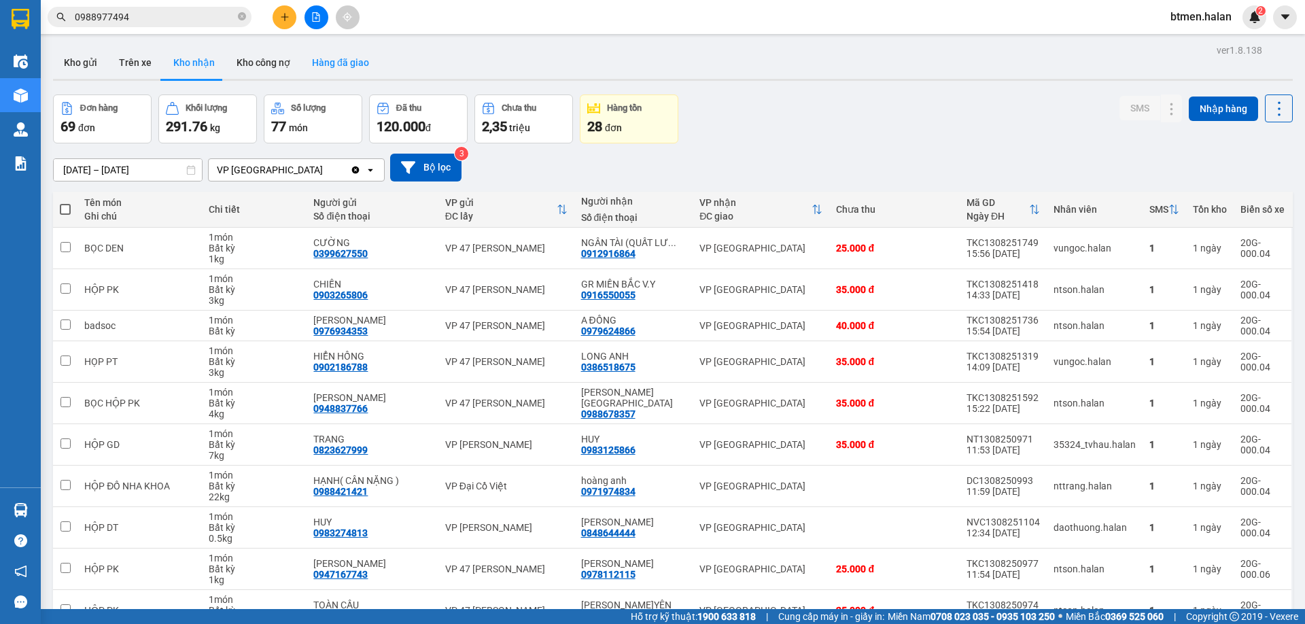
click at [340, 65] on button "Hàng đã giao" at bounding box center [340, 62] width 79 height 33
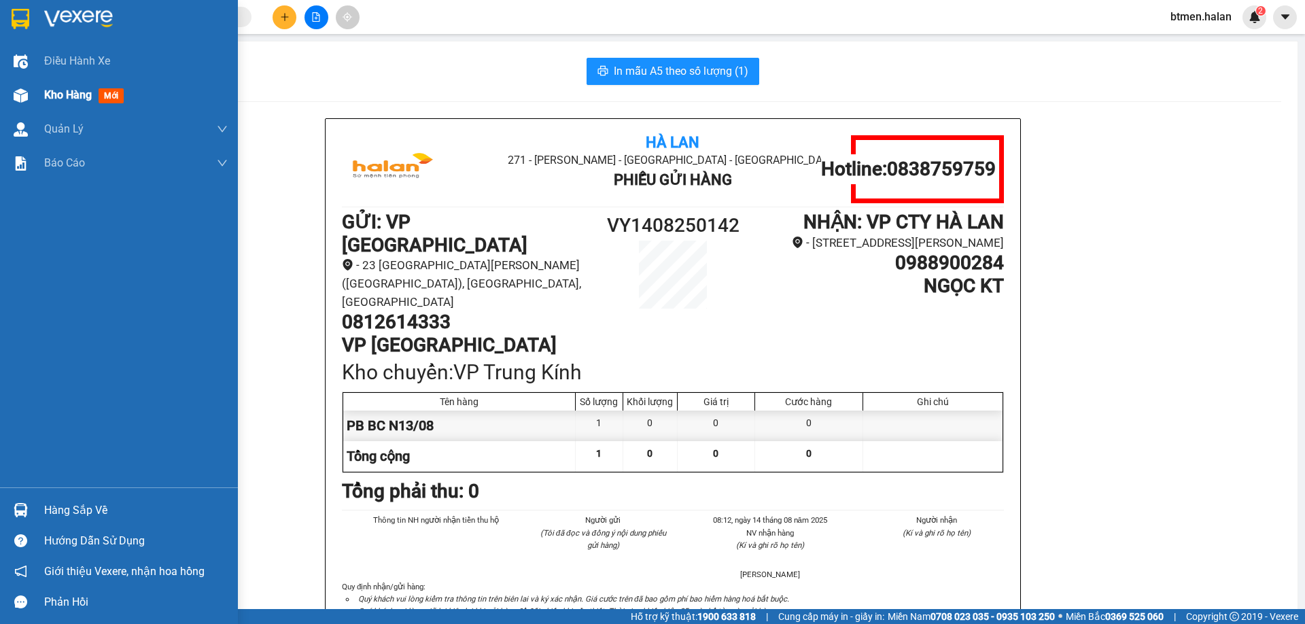
click at [67, 92] on span "Kho hàng" at bounding box center [68, 94] width 48 height 13
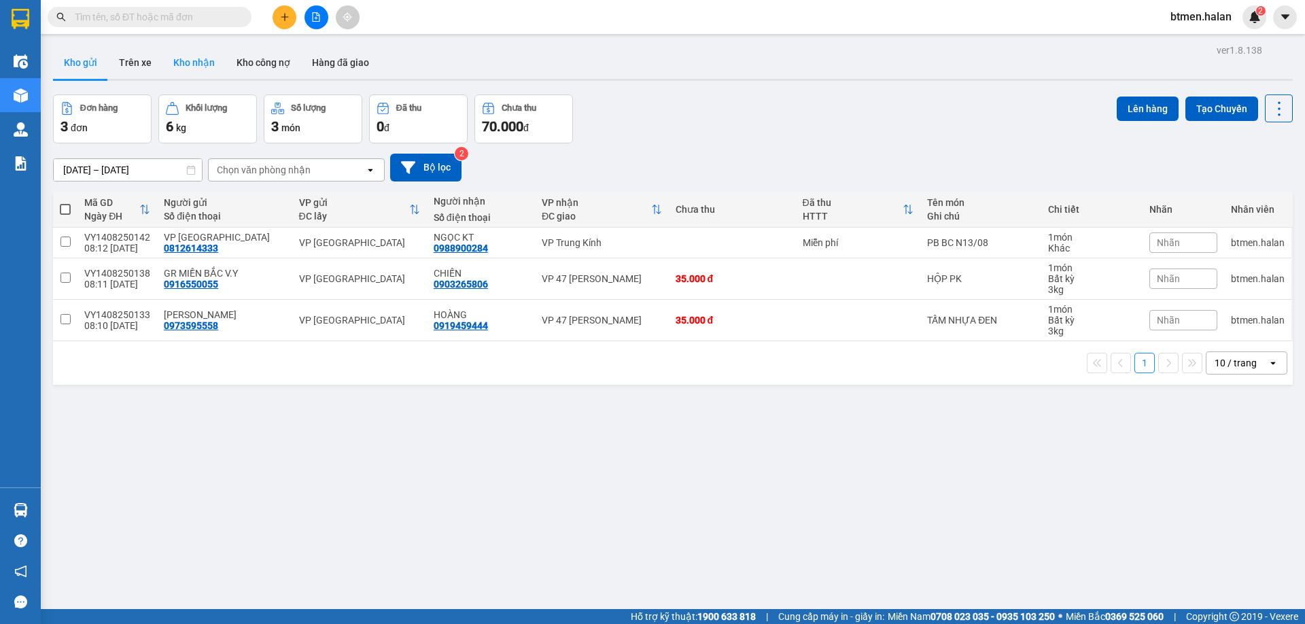
click at [178, 61] on button "Kho nhận" at bounding box center [193, 62] width 63 height 33
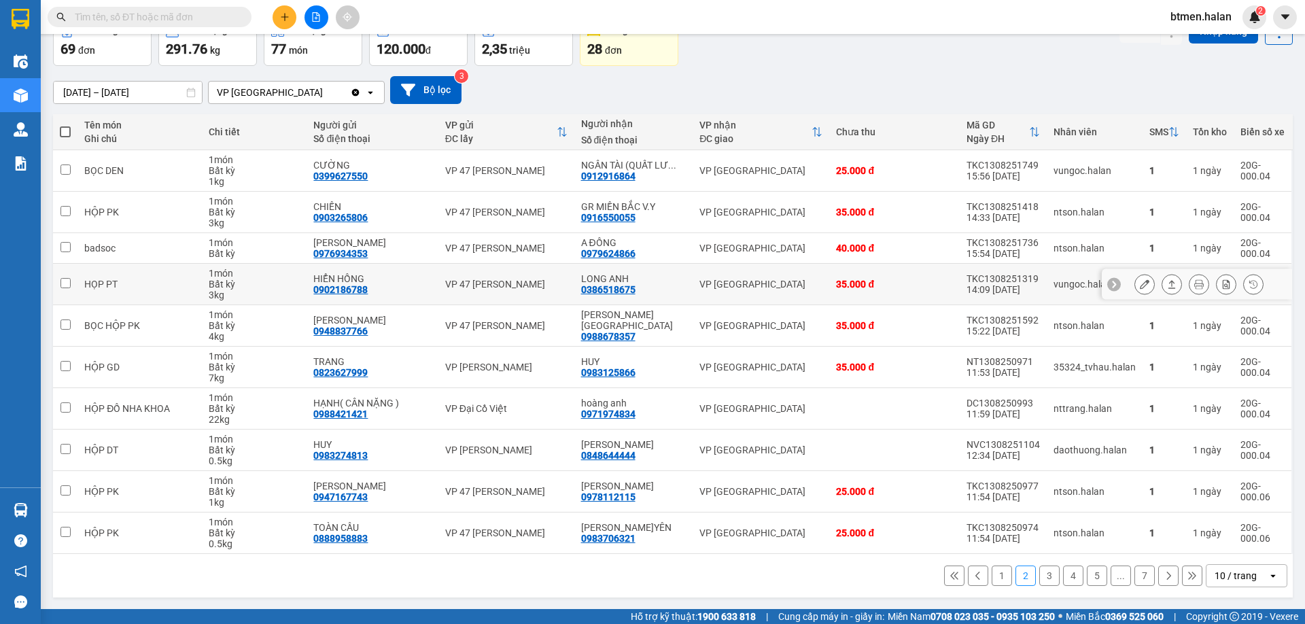
scroll to position [78, 0]
click at [994, 575] on button "1" at bounding box center [1001, 575] width 20 height 20
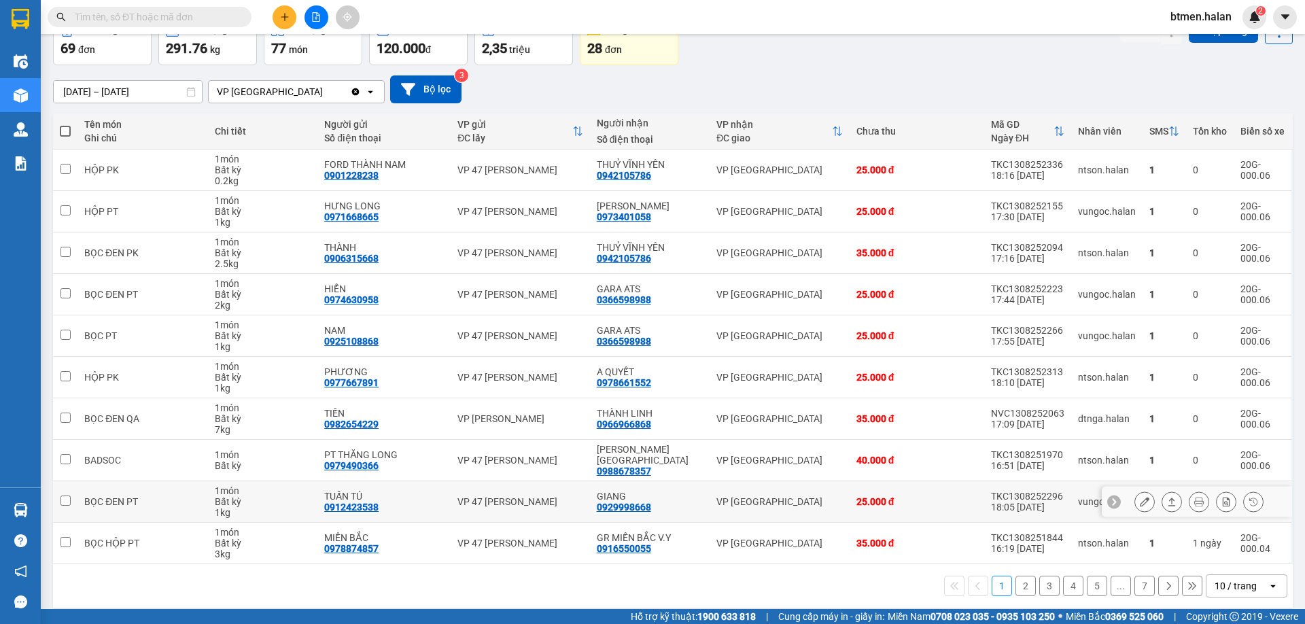
click at [1135, 491] on button at bounding box center [1144, 502] width 19 height 24
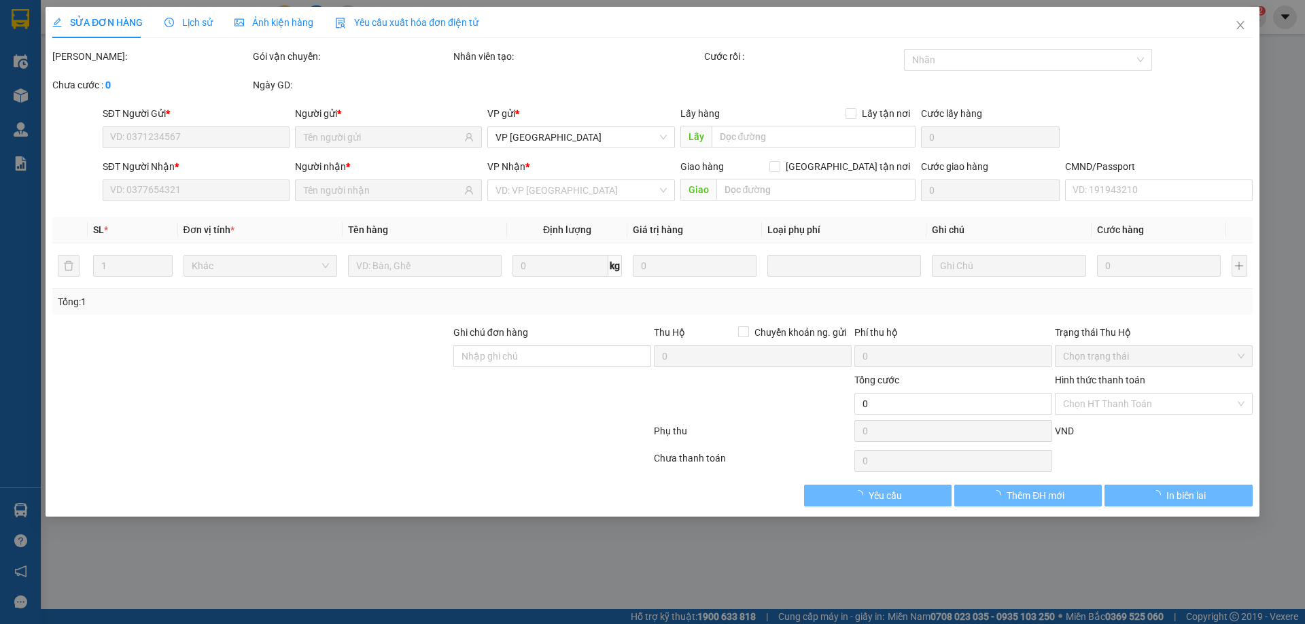
type input "0912423538"
type input "TUẤN TÚ"
type input "0929998668"
type input "GIANG"
type input "25.000"
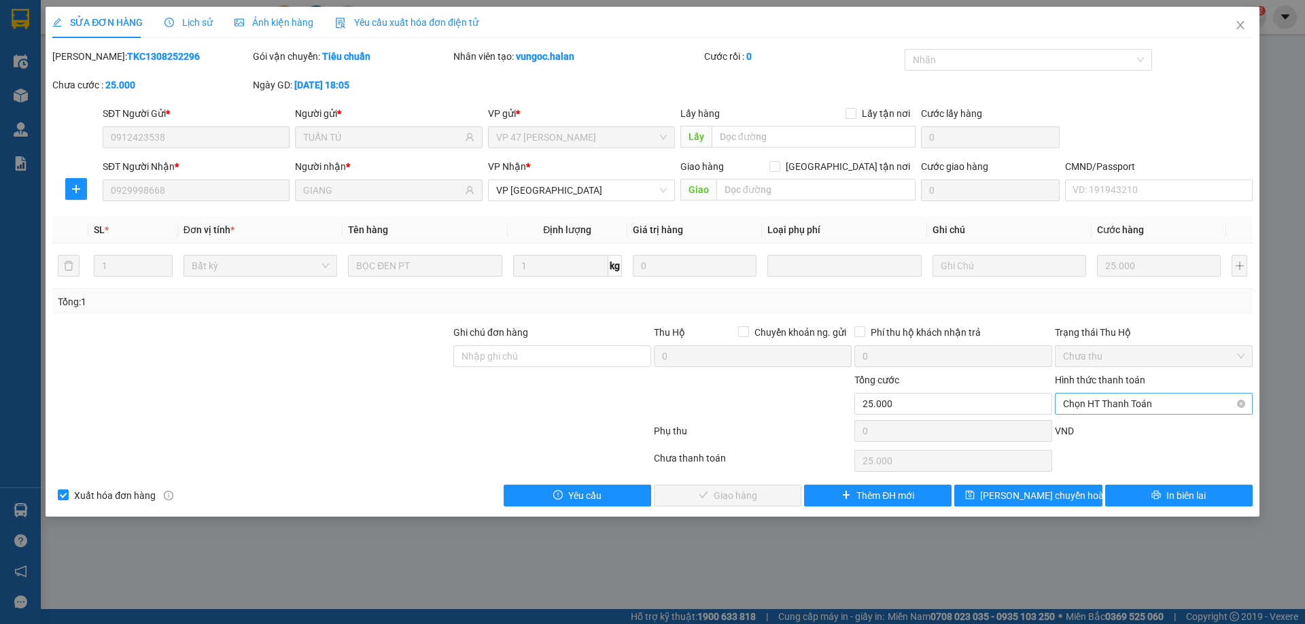
click at [1122, 403] on span "Chọn HT Thanh Toán" at bounding box center [1153, 403] width 181 height 20
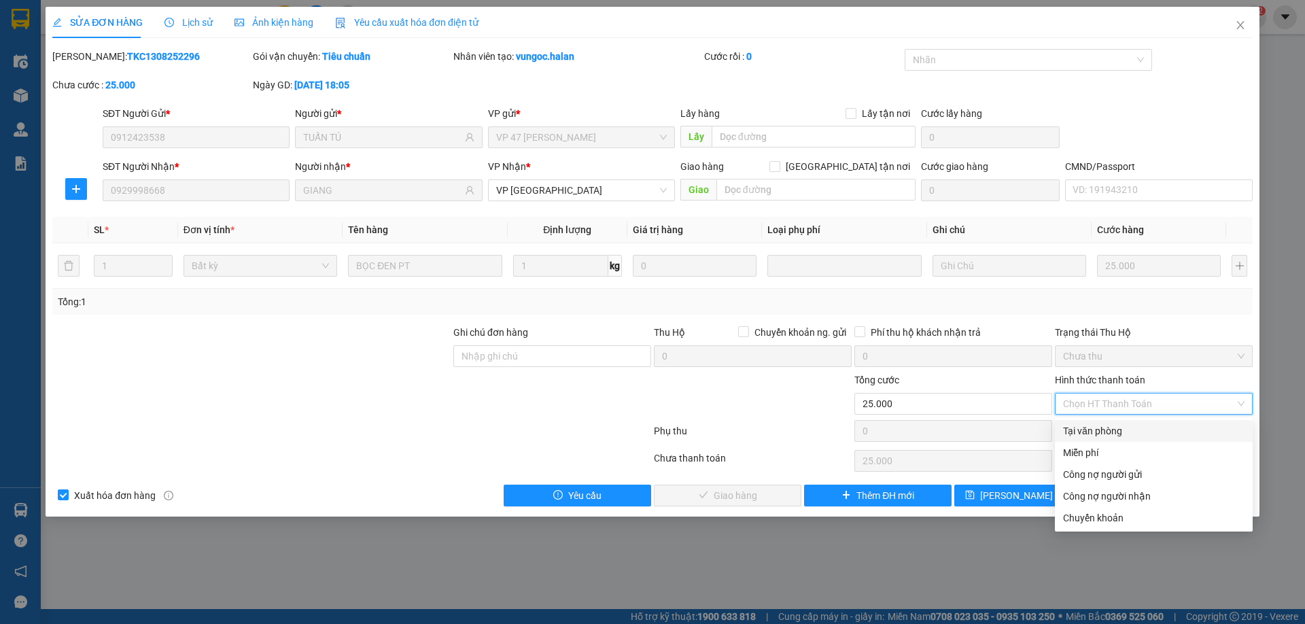
drag, startPoint x: 1116, startPoint y: 427, endPoint x: 705, endPoint y: 507, distance: 418.1
click at [1111, 429] on div "Tại văn phòng" at bounding box center [1153, 430] width 181 height 15
type input "0"
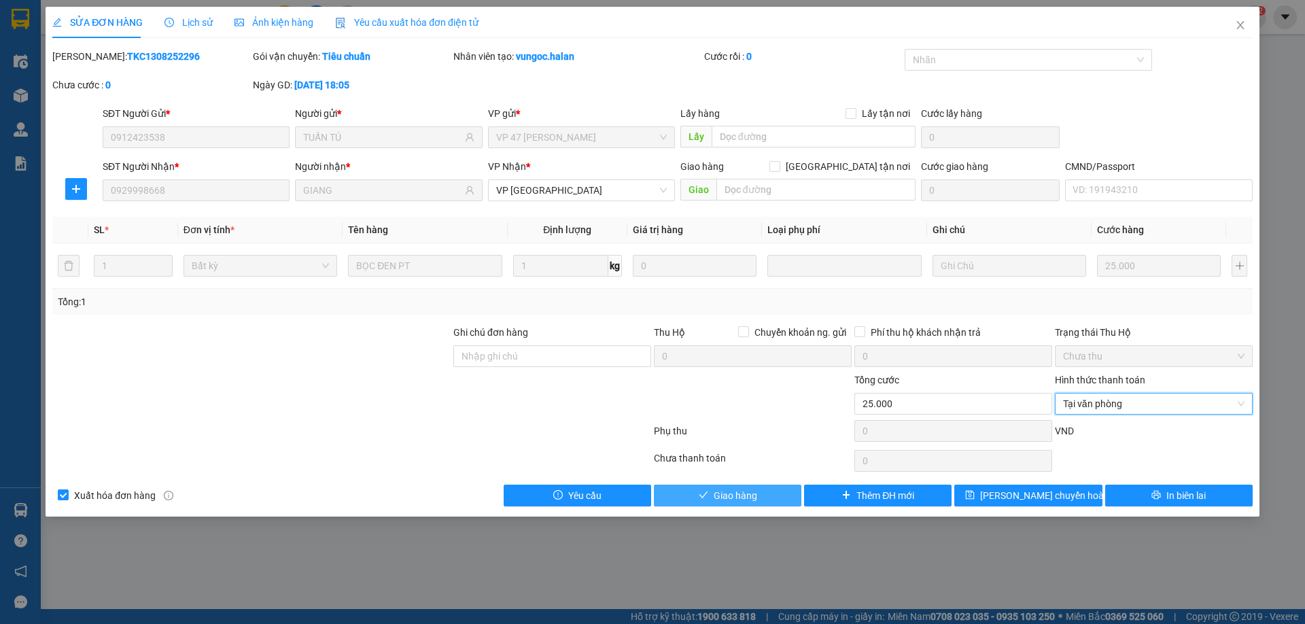
click at [714, 496] on span "Giao hàng" at bounding box center [735, 495] width 43 height 15
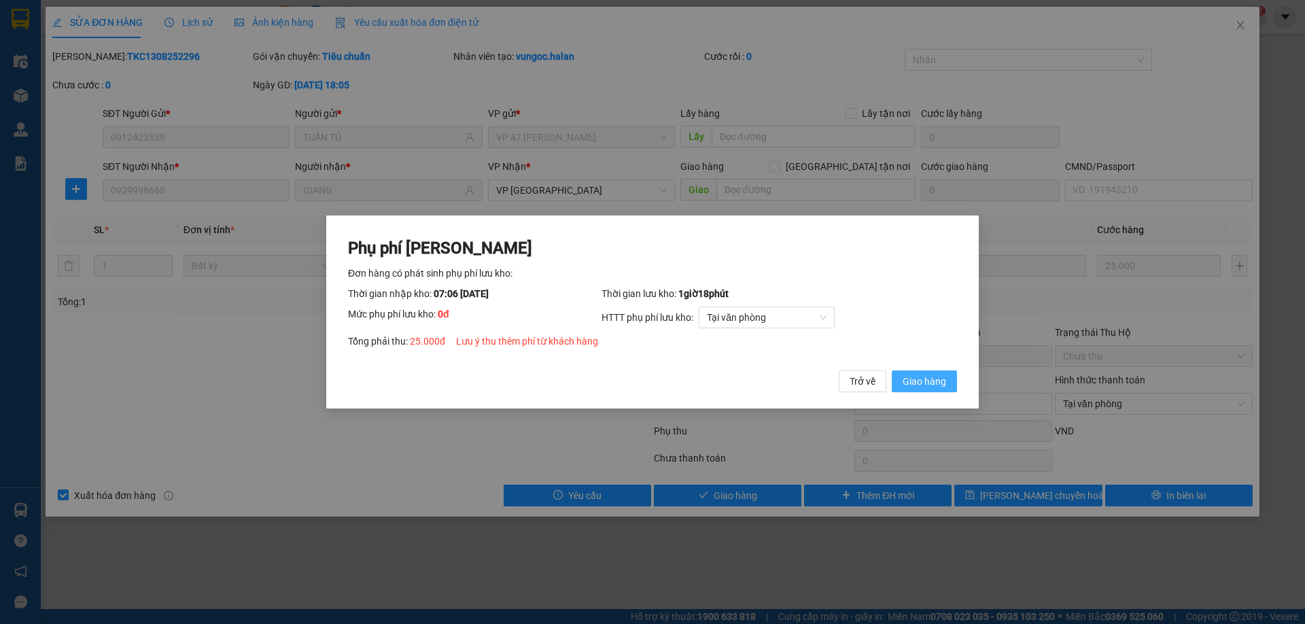
click at [940, 382] on span "Giao hàng" at bounding box center [923, 381] width 43 height 15
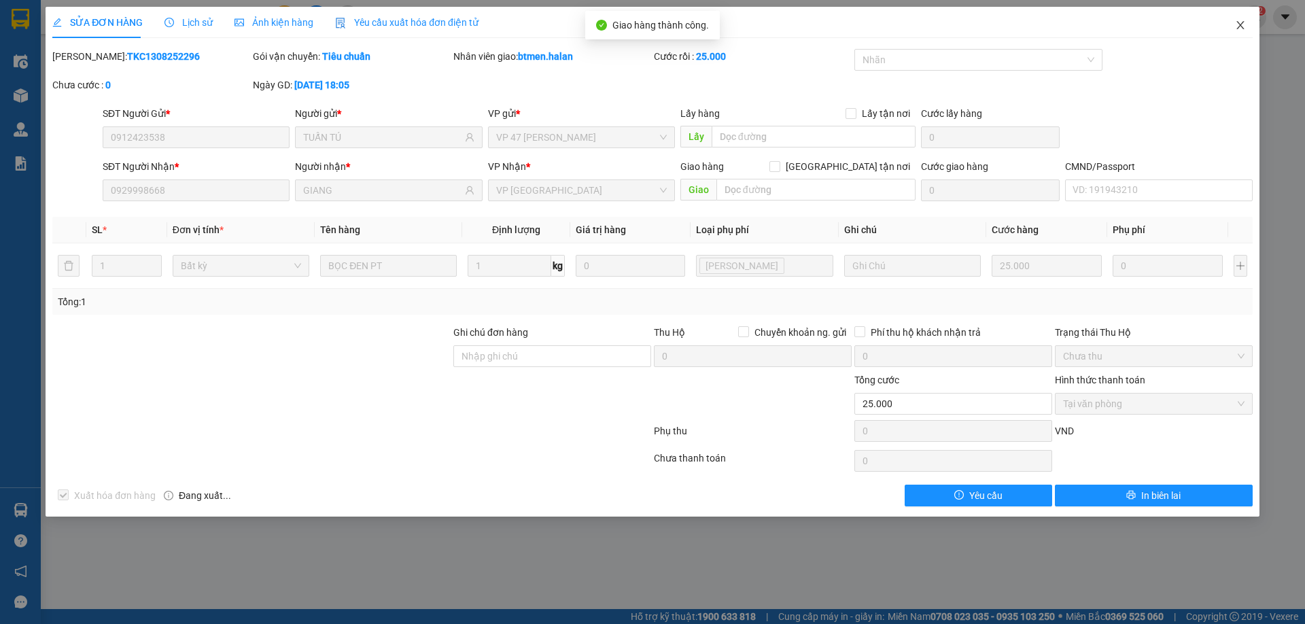
click at [1241, 31] on span "Close" at bounding box center [1240, 26] width 38 height 38
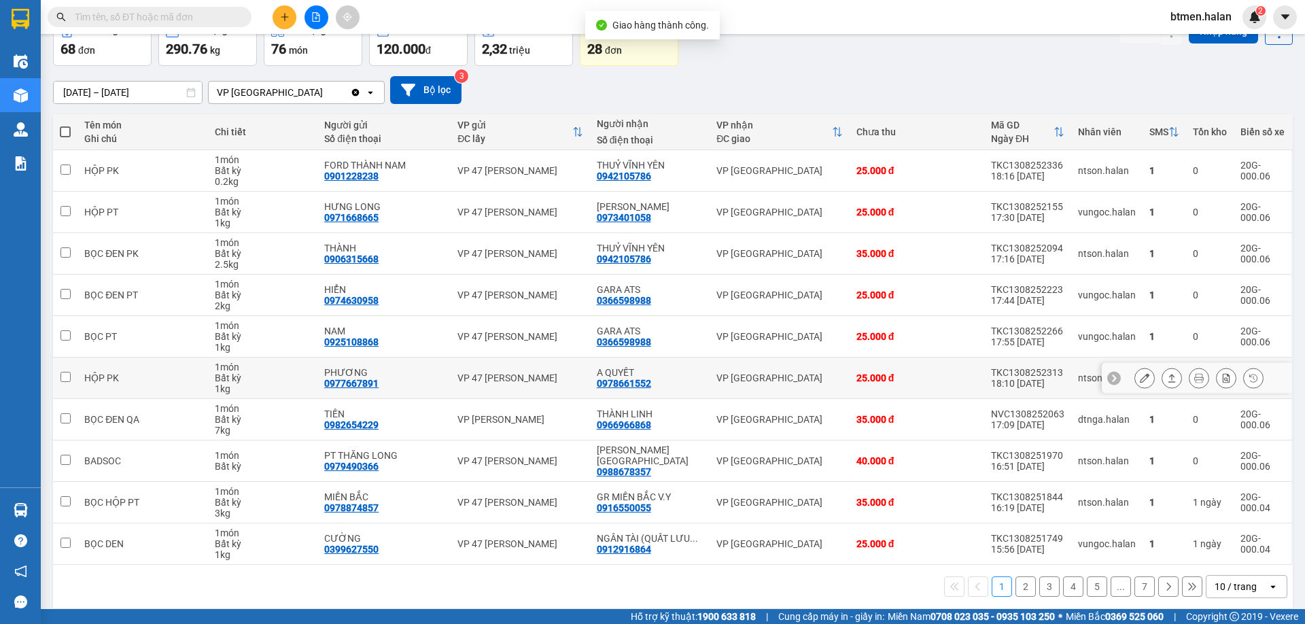
scroll to position [78, 0]
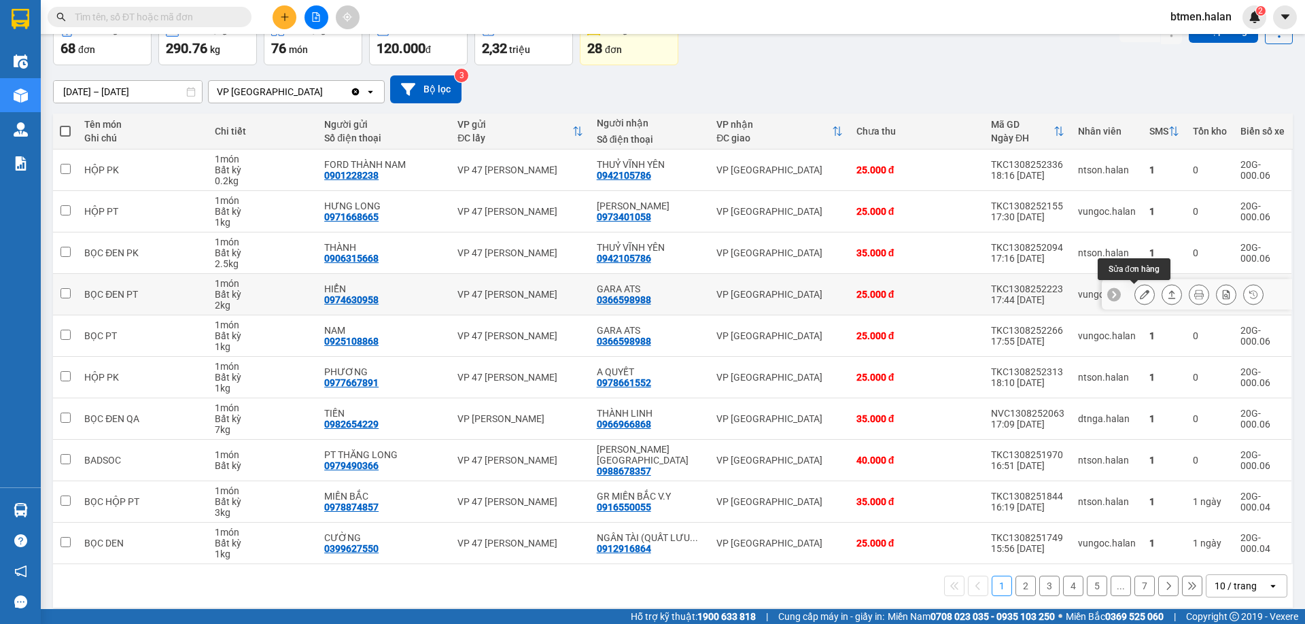
click at [1135, 300] on button at bounding box center [1144, 295] width 19 height 24
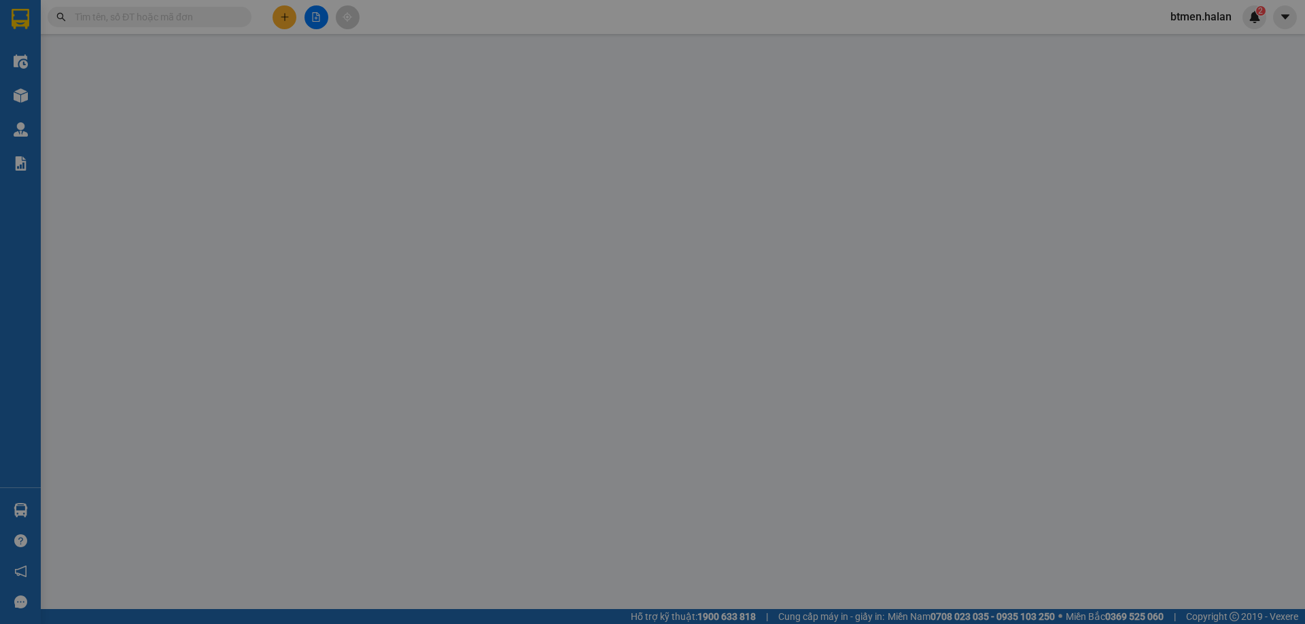
type input "0974630958"
type input "HIỂN"
type input "0366598988"
type input "GARA ATS"
type input "25.000"
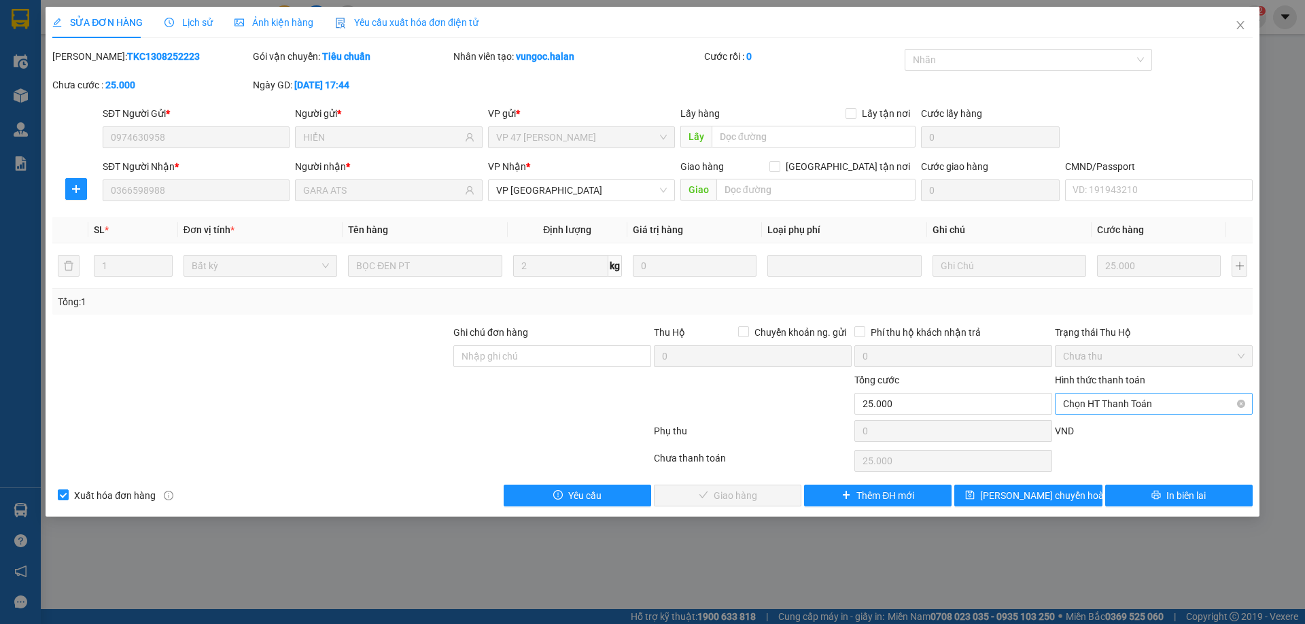
click at [1104, 400] on span "Chọn HT Thanh Toán" at bounding box center [1153, 403] width 181 height 20
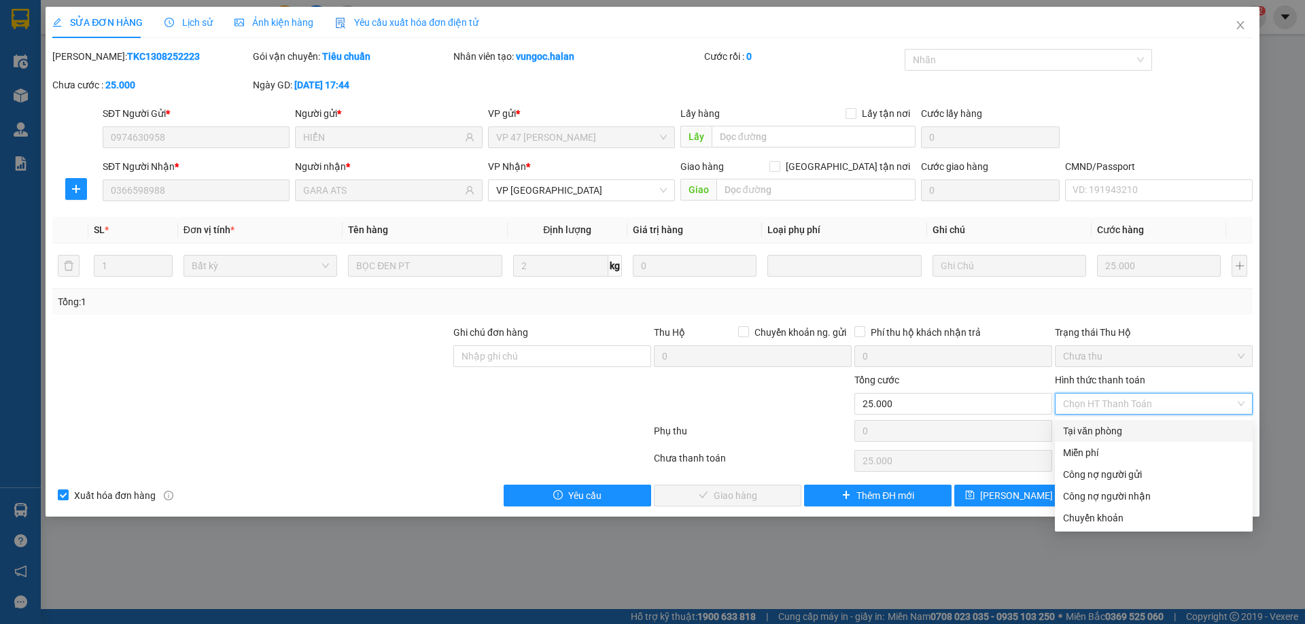
click at [1092, 429] on div "Tại văn phòng" at bounding box center [1153, 430] width 181 height 15
type input "0"
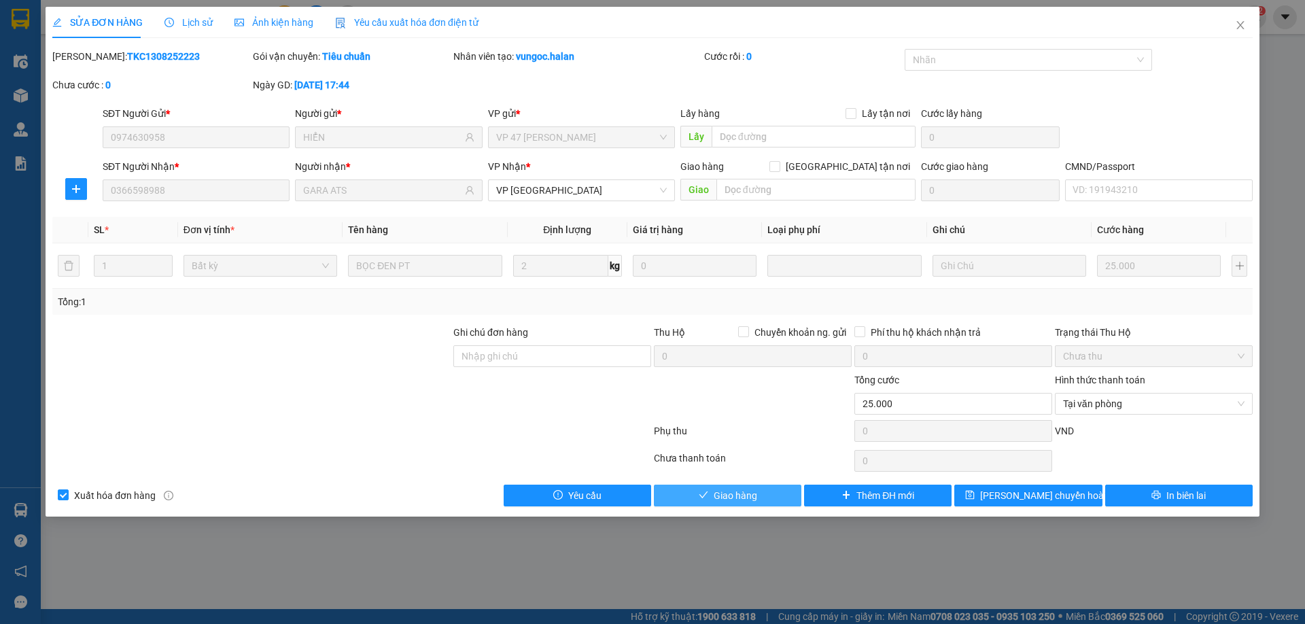
click at [722, 493] on span "Giao hàng" at bounding box center [735, 495] width 43 height 15
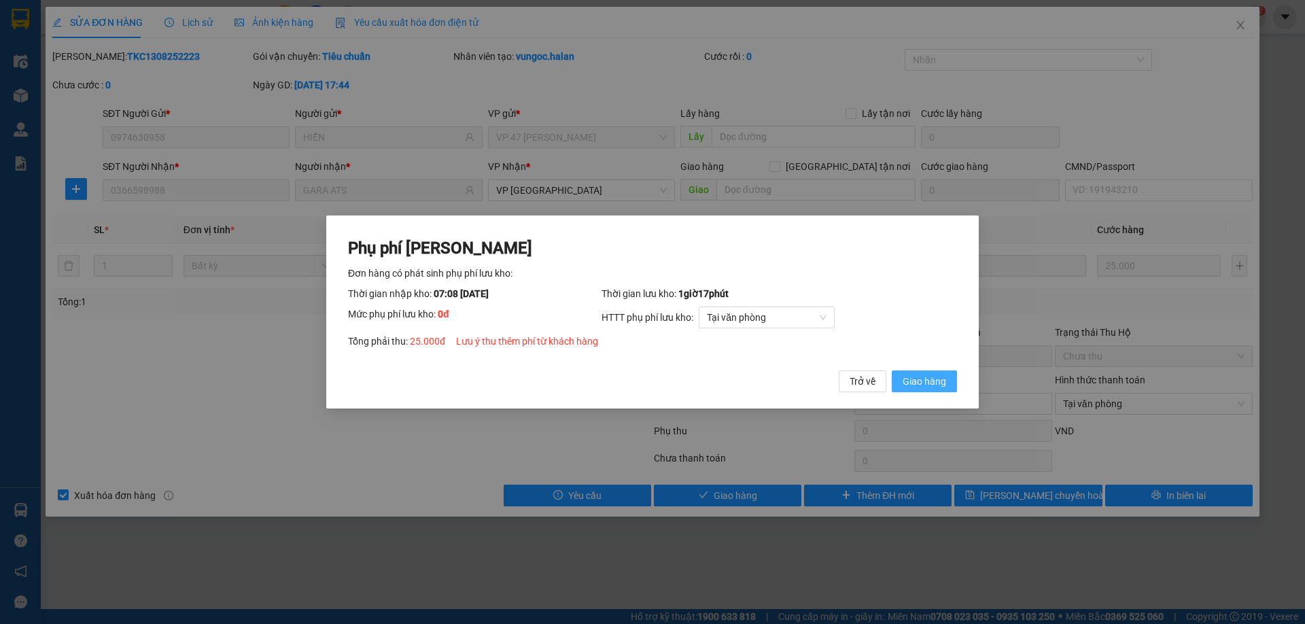
click at [910, 383] on span "Giao hàng" at bounding box center [923, 381] width 43 height 15
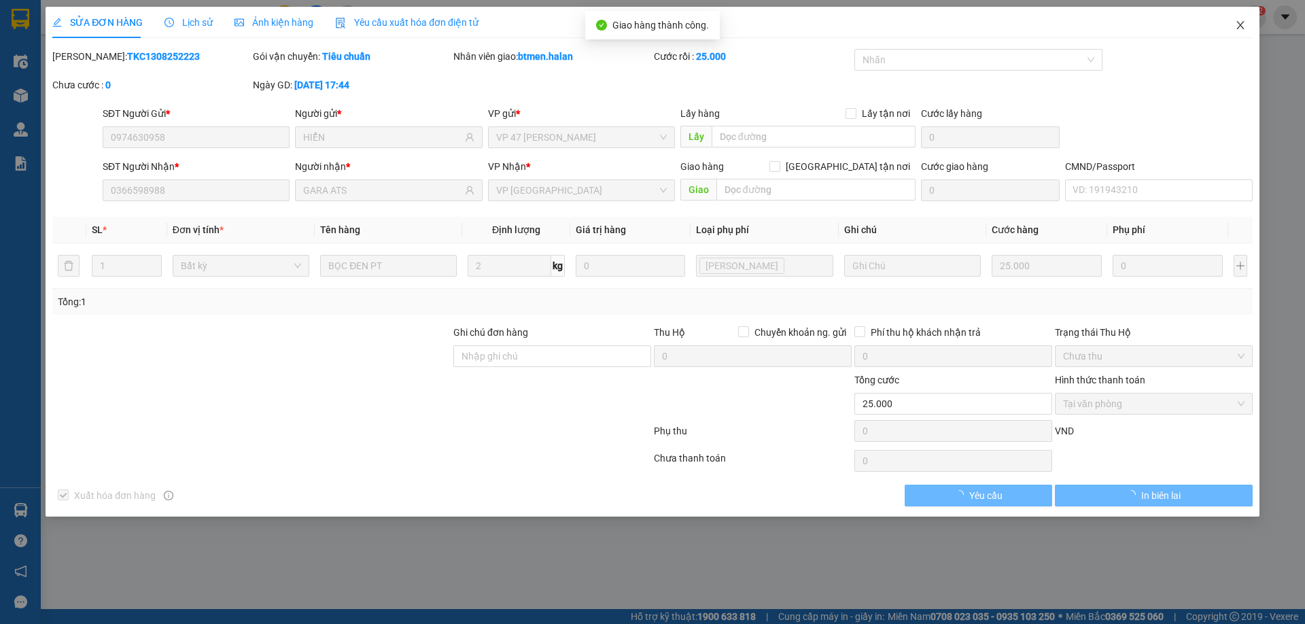
click at [1237, 30] on icon "close" at bounding box center [1240, 25] width 11 height 11
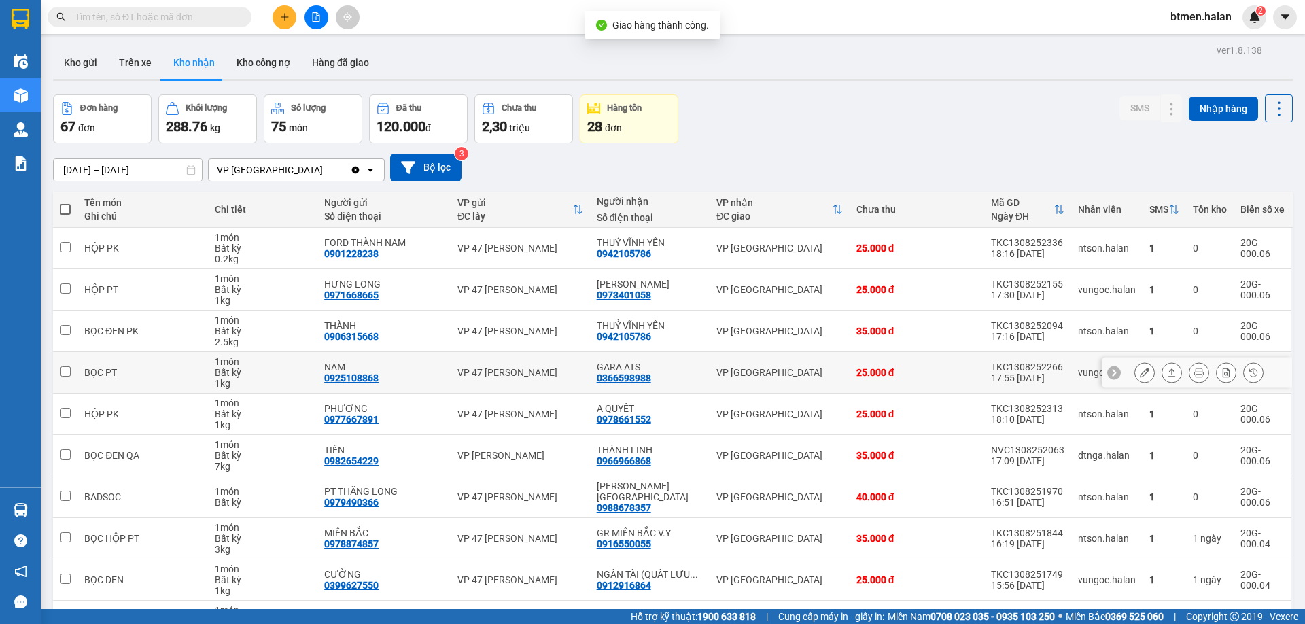
click at [1140, 375] on icon at bounding box center [1145, 373] width 10 height 10
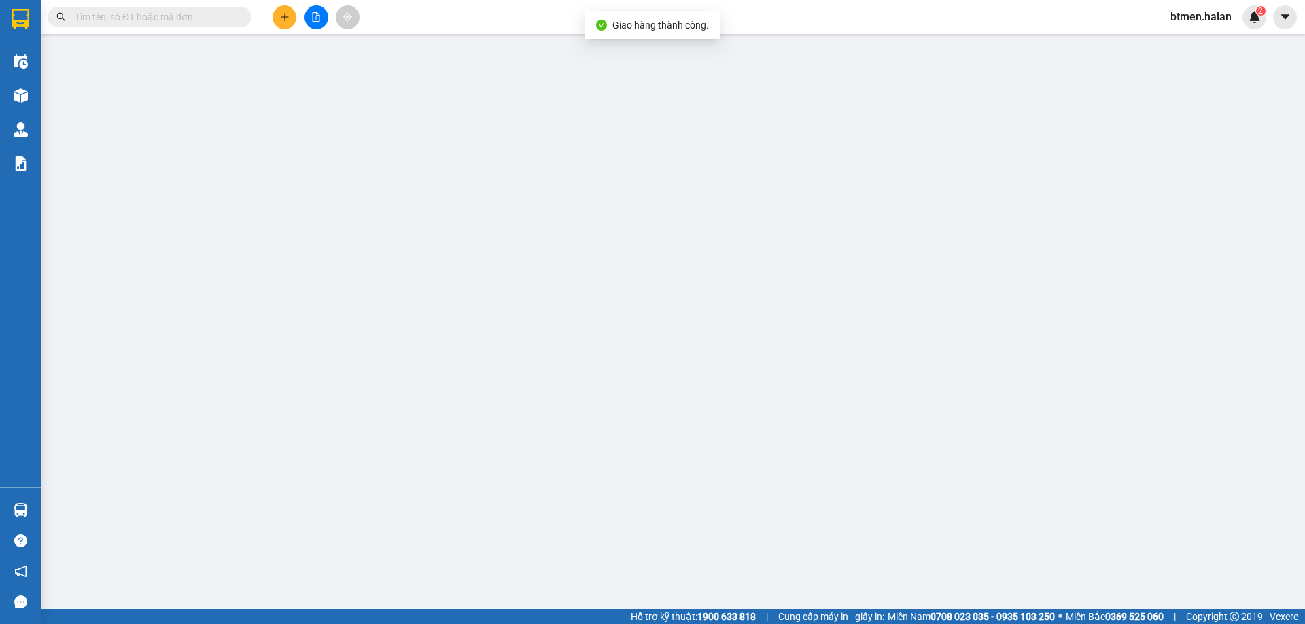
type input "0925108868"
type input "NAM"
type input "0366598988"
type input "GARA ATS"
type input "25.000"
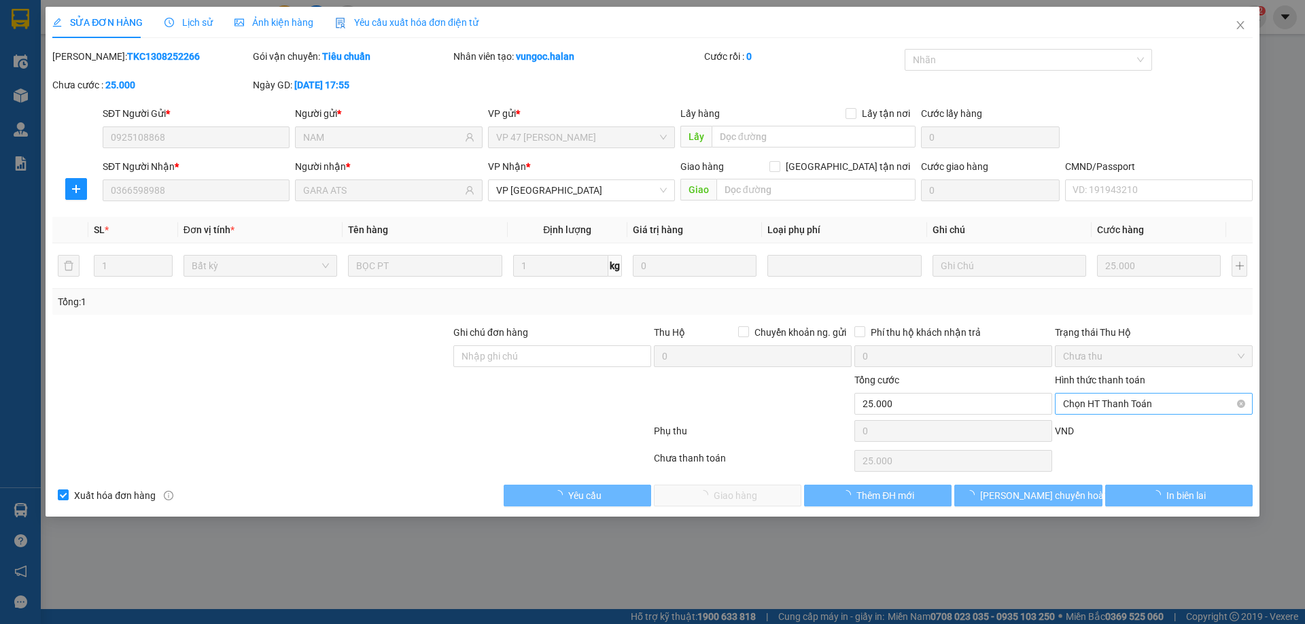
click at [1104, 406] on span "Chọn HT Thanh Toán" at bounding box center [1153, 403] width 181 height 20
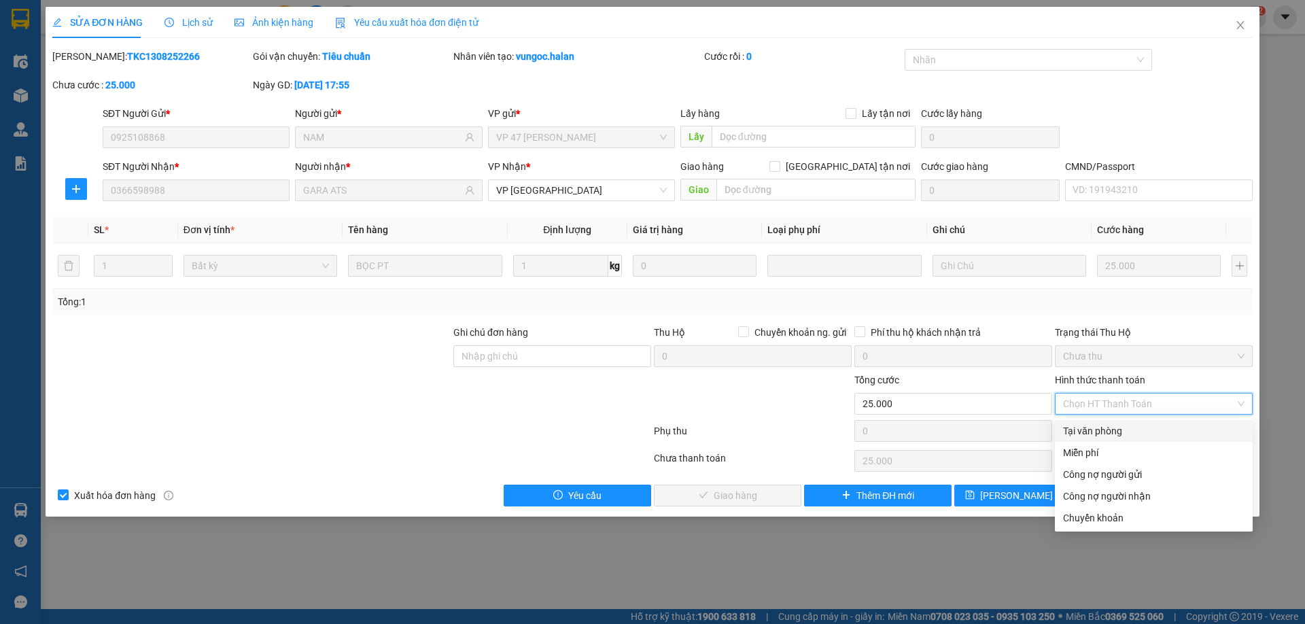
drag, startPoint x: 1089, startPoint y: 434, endPoint x: 986, endPoint y: 453, distance: 104.4
click at [1088, 434] on div "Tại văn phòng" at bounding box center [1153, 430] width 181 height 15
type input "0"
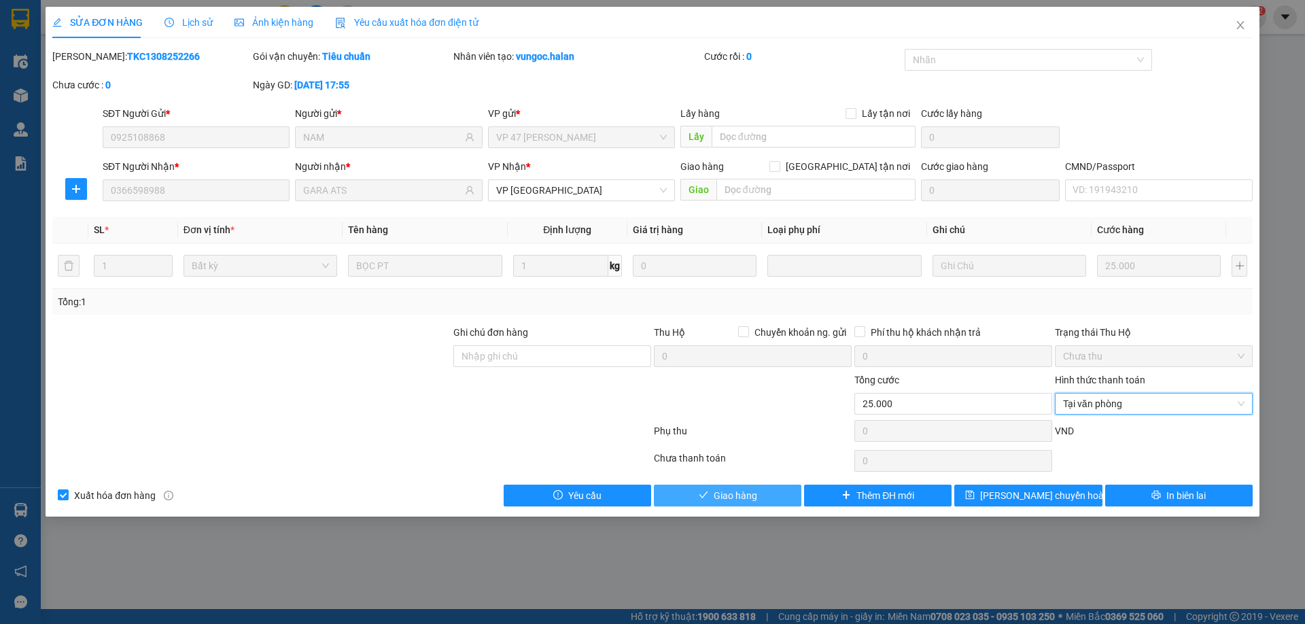
click at [758, 499] on button "Giao hàng" at bounding box center [727, 496] width 147 height 22
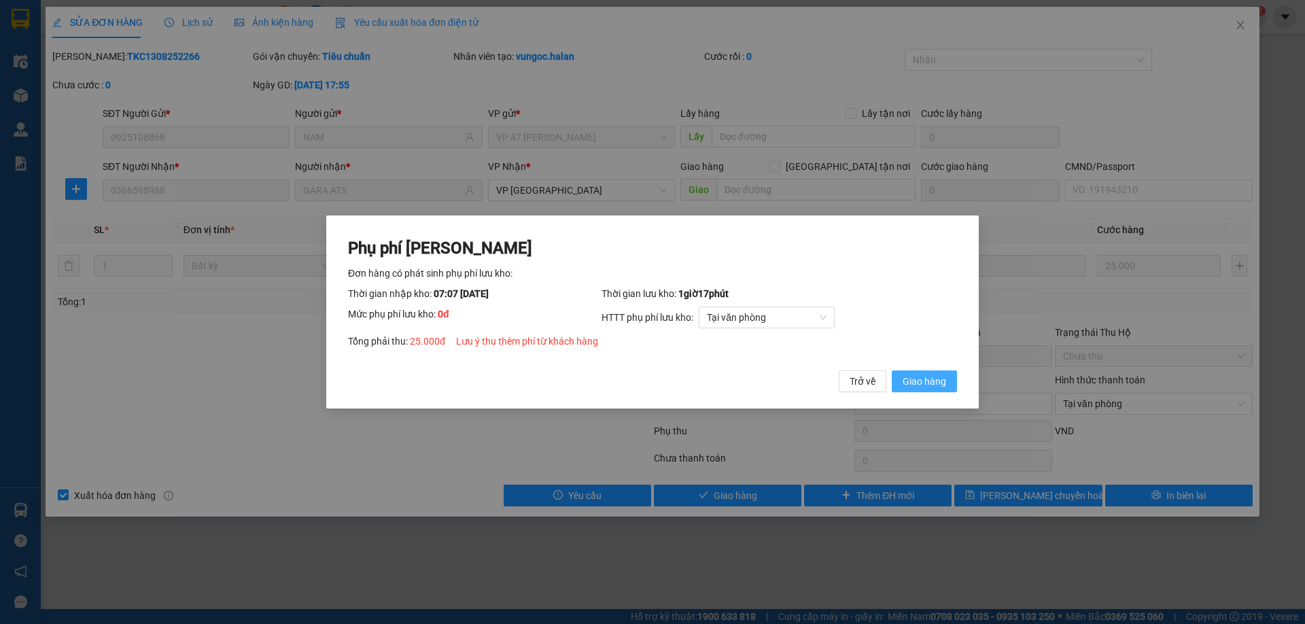
click at [934, 388] on span "Giao hàng" at bounding box center [923, 381] width 43 height 15
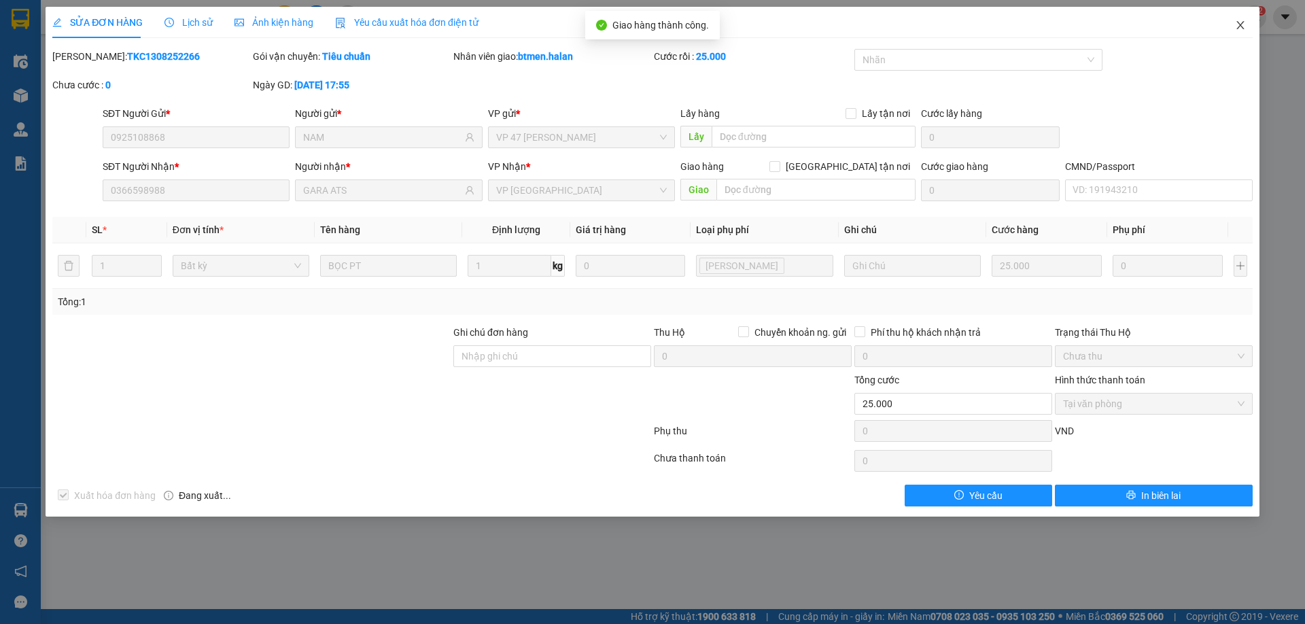
click at [1245, 28] on icon "close" at bounding box center [1240, 25] width 11 height 11
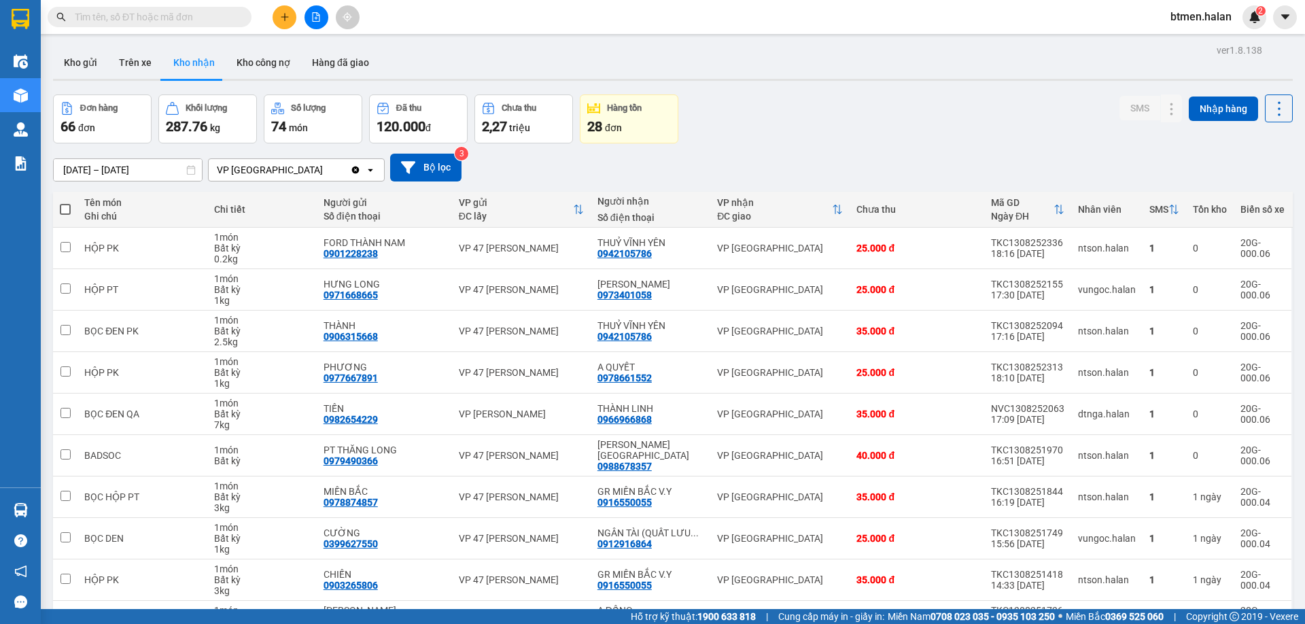
drag, startPoint x: 351, startPoint y: 61, endPoint x: 529, endPoint y: 174, distance: 210.8
click at [352, 61] on button "Hàng đã giao" at bounding box center [340, 62] width 79 height 33
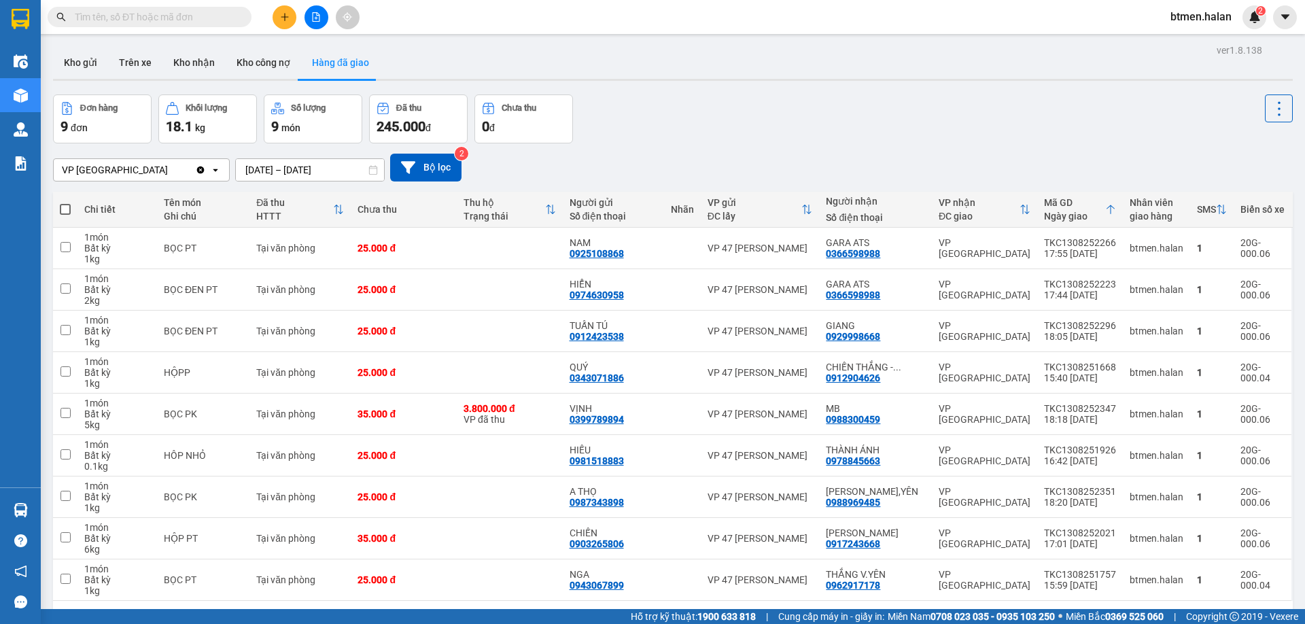
drag, startPoint x: 171, startPoint y: 60, endPoint x: 262, endPoint y: 116, distance: 107.0
click at [171, 60] on button "Kho nhận" at bounding box center [193, 62] width 63 height 33
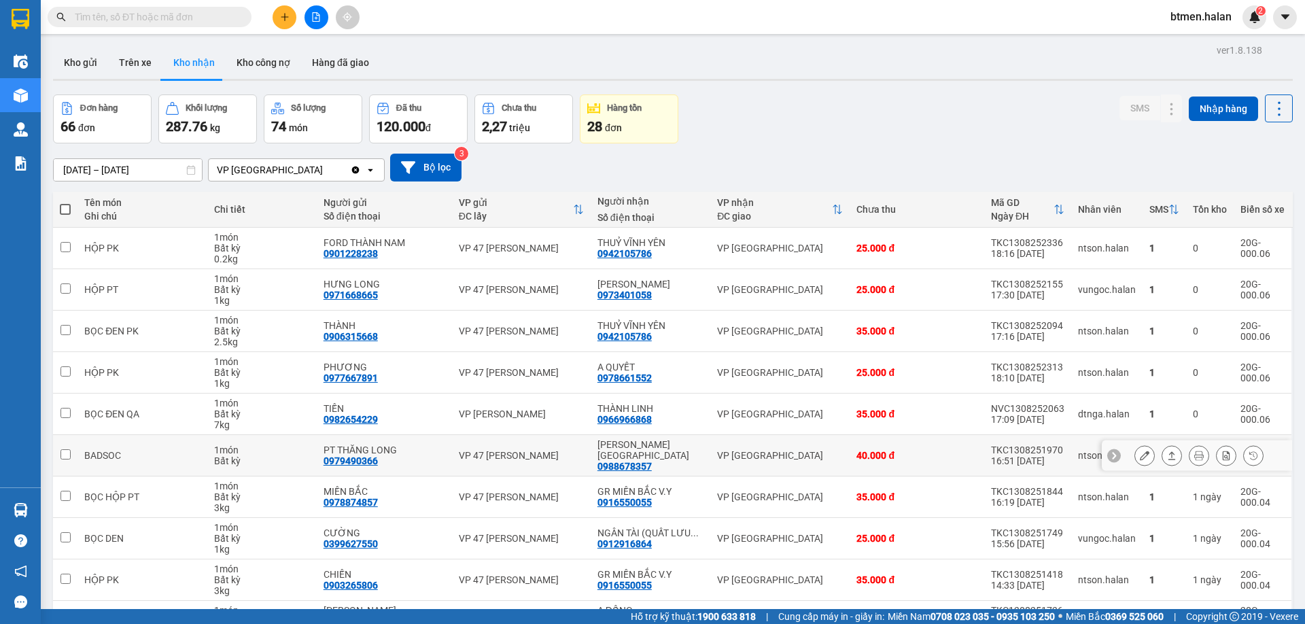
scroll to position [67, 0]
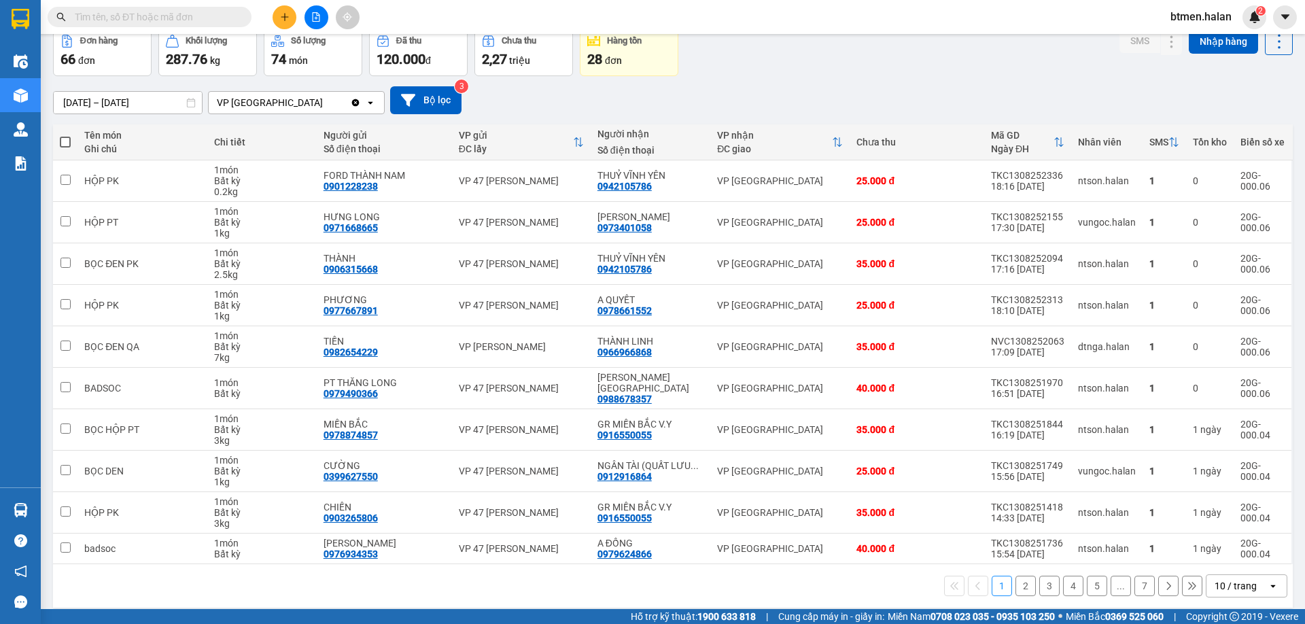
click at [1023, 578] on button "2" at bounding box center [1025, 586] width 20 height 20
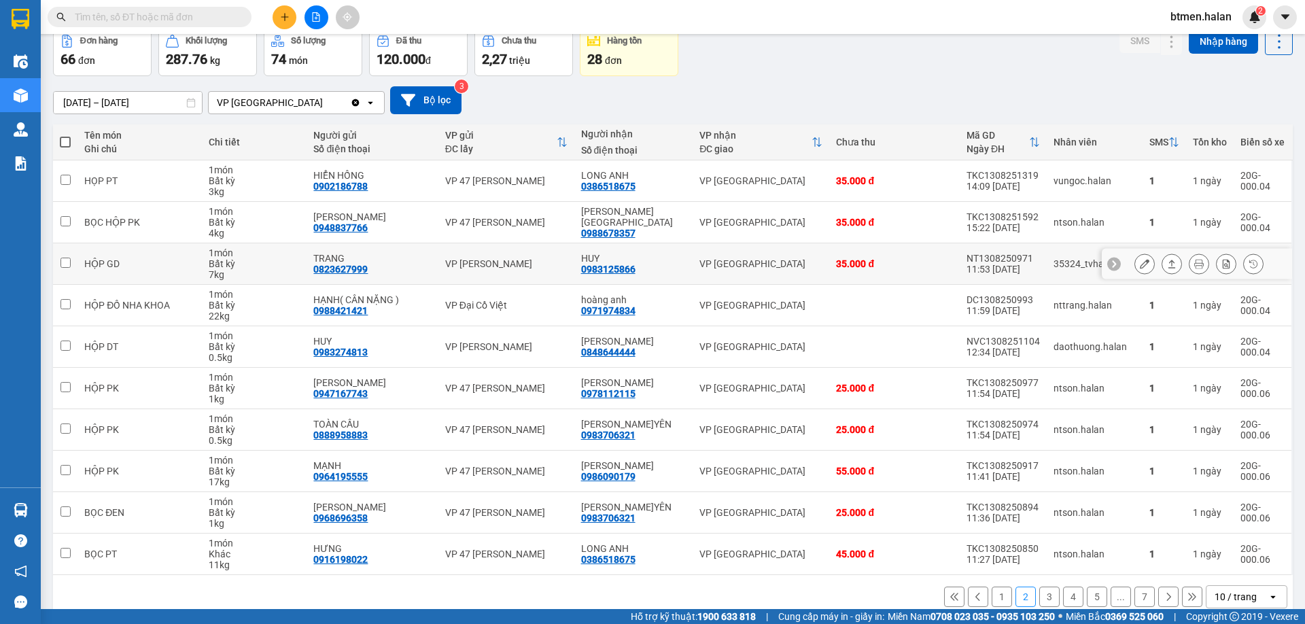
click at [624, 266] on div "0983125866" at bounding box center [608, 269] width 54 height 11
click at [610, 228] on div "0988678357" at bounding box center [608, 233] width 54 height 11
copy div "0988678357"
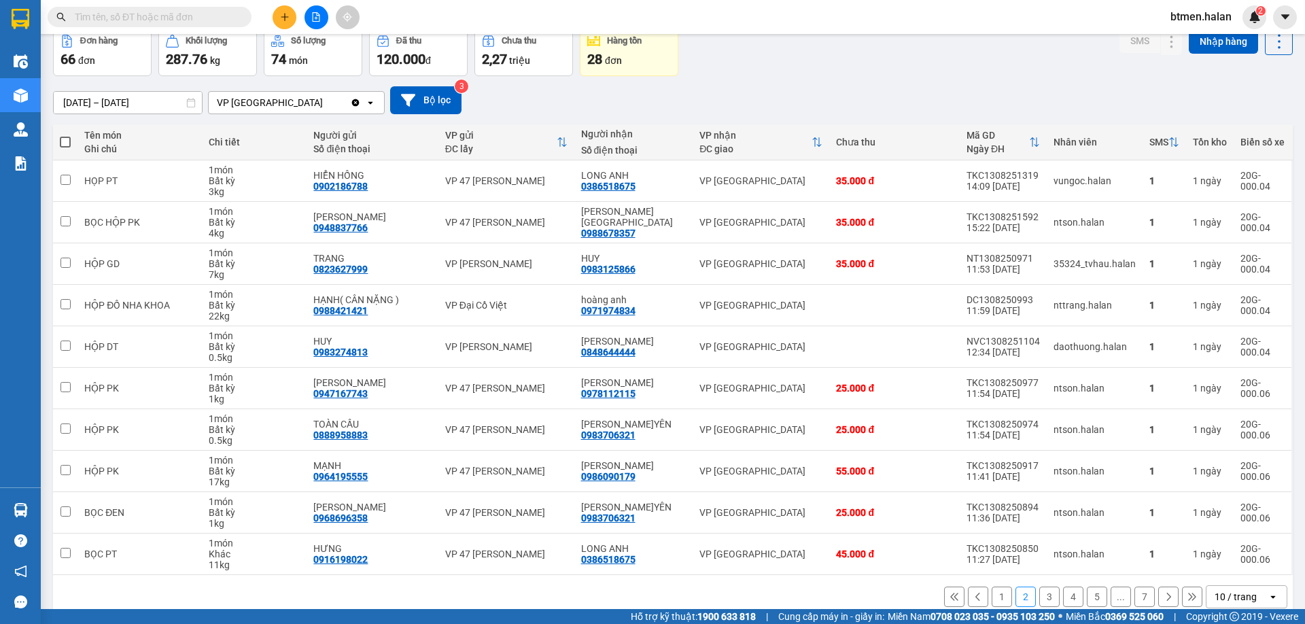
click at [196, 22] on input "text" at bounding box center [155, 17] width 160 height 15
paste input "0988678357"
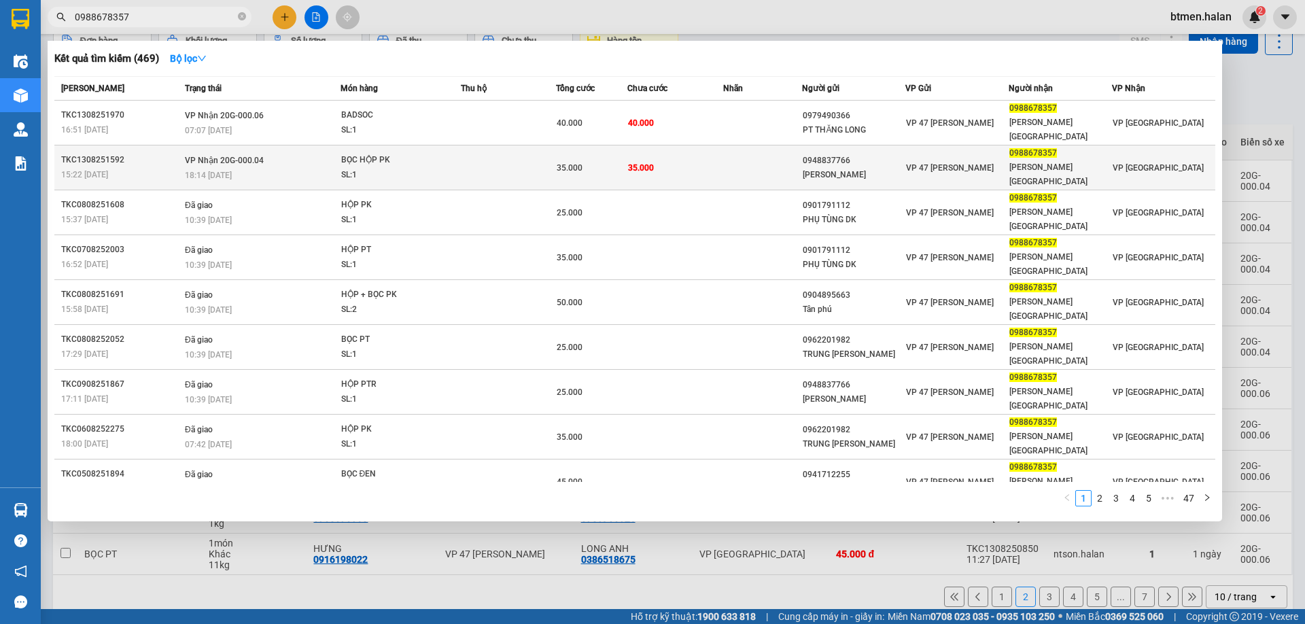
type input "0988678357"
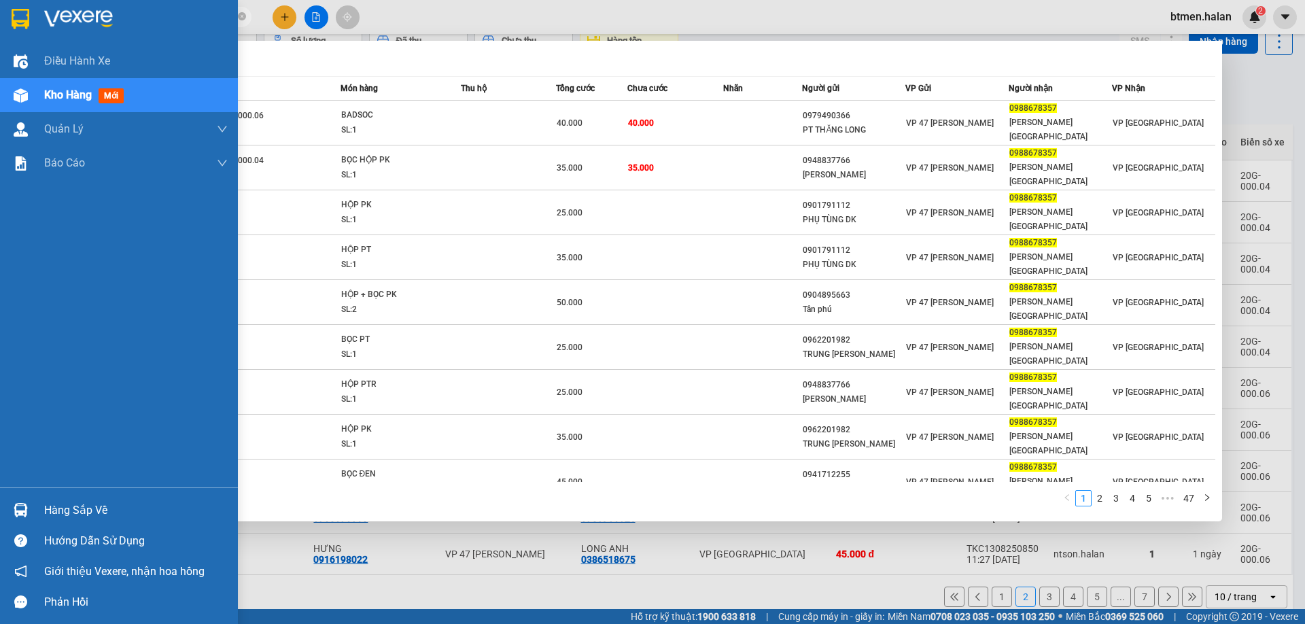
click at [61, 494] on div "Hàng sắp về Hướng dẫn sử dụng Giới thiệu Vexere, nhận hoa hồng Phản hồi" at bounding box center [119, 552] width 238 height 130
click at [85, 512] on div "Hàng sắp về" at bounding box center [135, 510] width 183 height 20
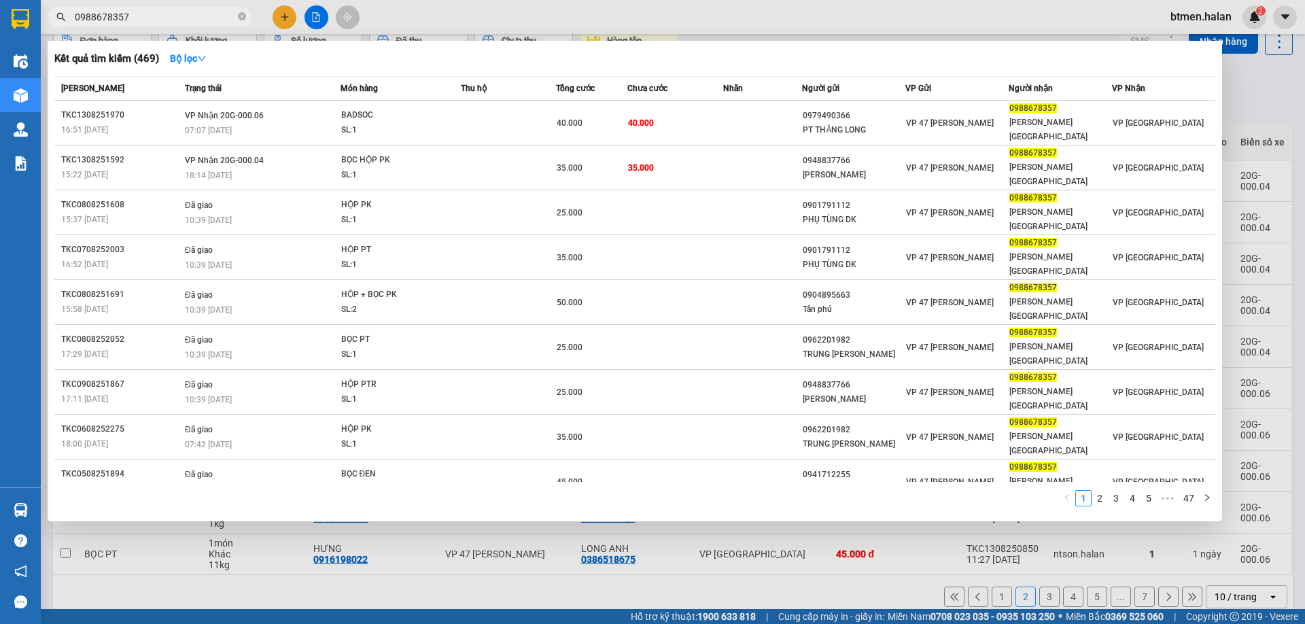
click at [1252, 103] on section "Kết quả tìm kiếm ( 469 ) Bộ lọc Mã ĐH Trạng thái Món hàng Thu hộ Tổng cước Chưa…" at bounding box center [652, 312] width 1305 height 624
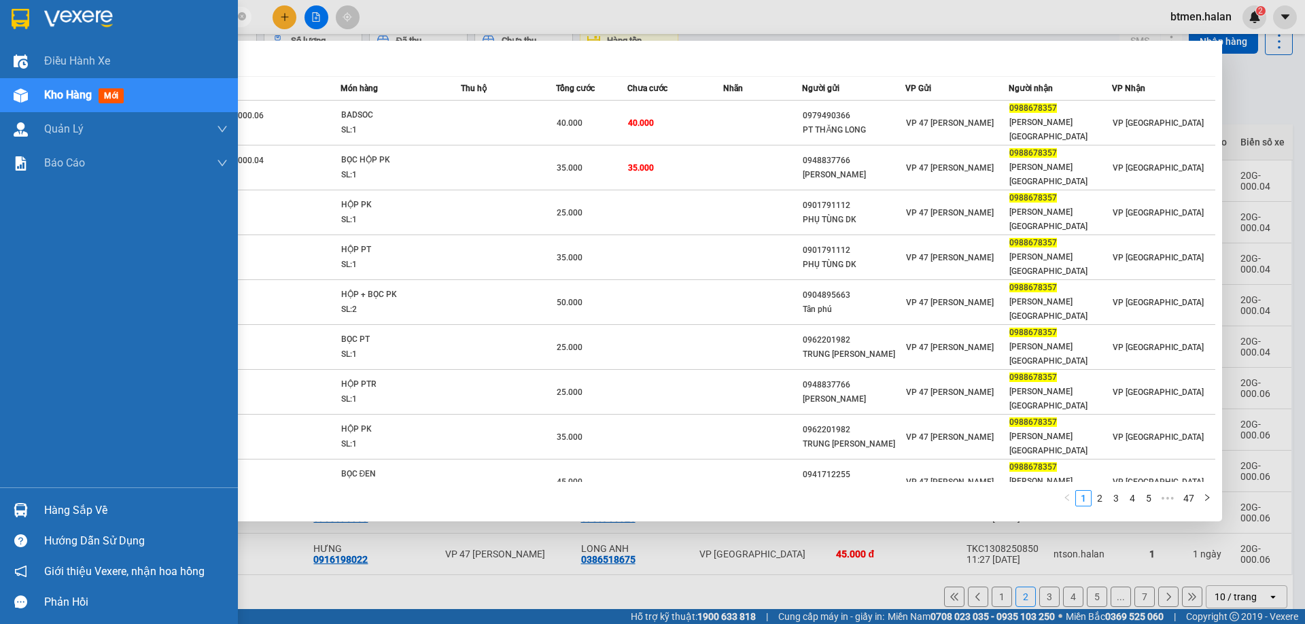
click at [91, 515] on div "Hàng sắp về" at bounding box center [135, 510] width 183 height 20
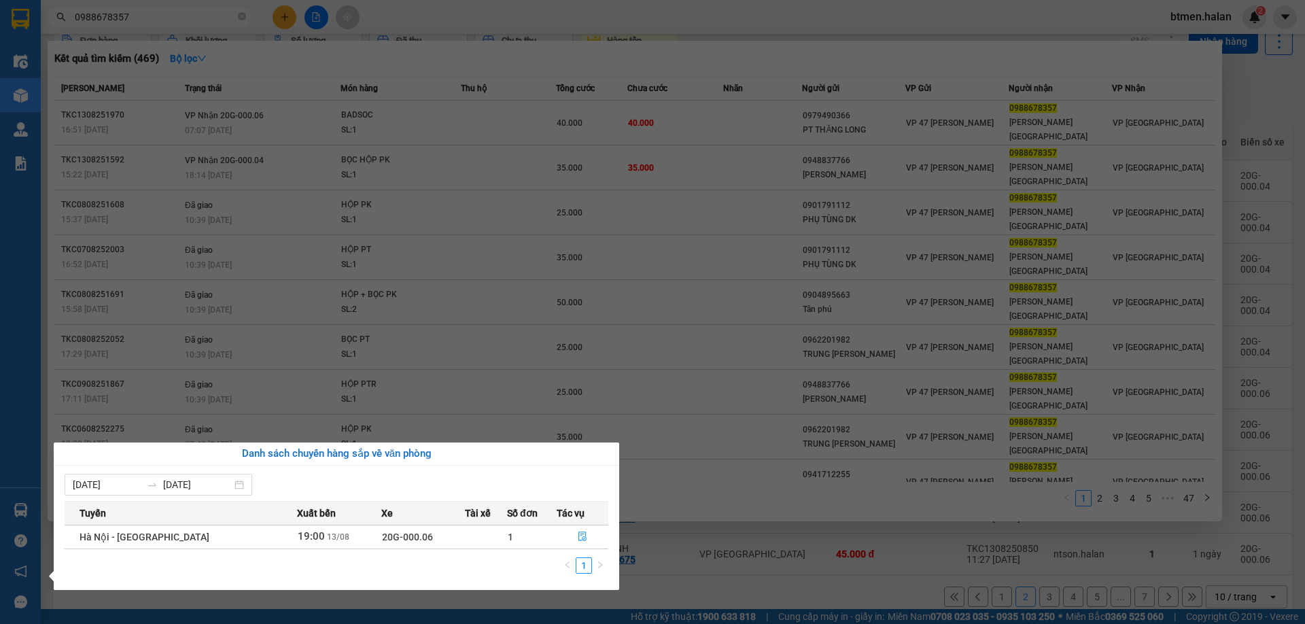
click at [1250, 105] on section "Kết quả tìm kiếm ( 469 ) Bộ lọc Mã ĐH Trạng thái Món hàng Thu hộ Tổng cước Chưa…" at bounding box center [652, 312] width 1305 height 624
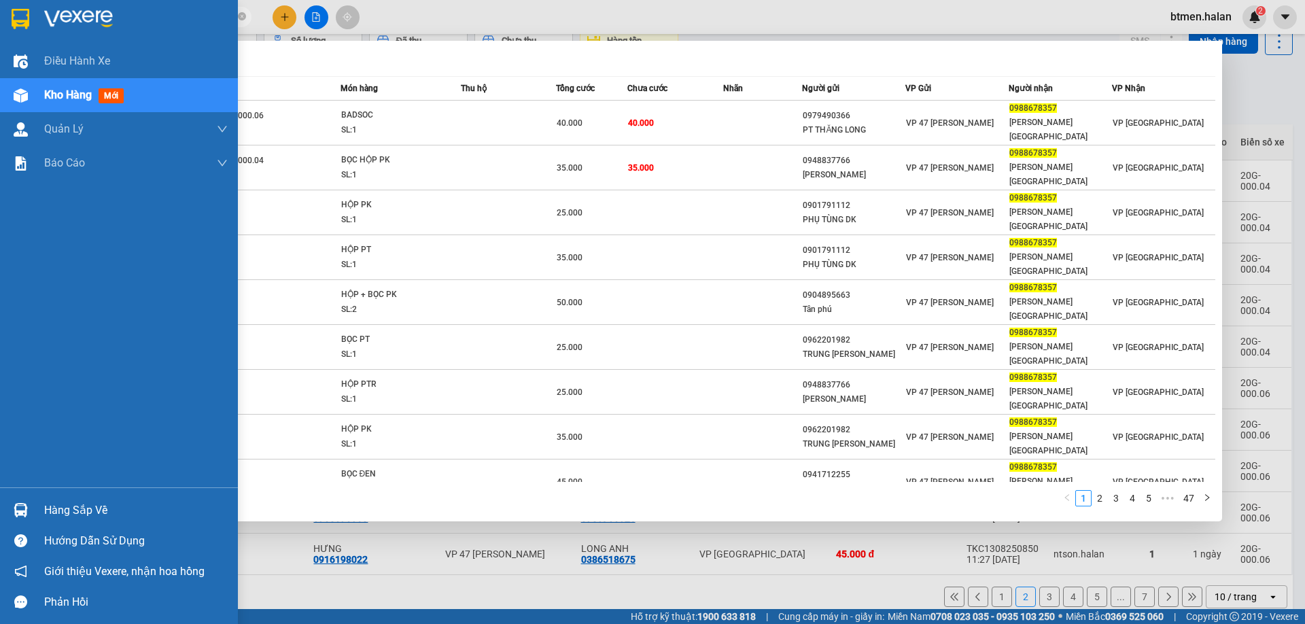
click at [43, 516] on div "Hàng sắp về" at bounding box center [119, 510] width 238 height 31
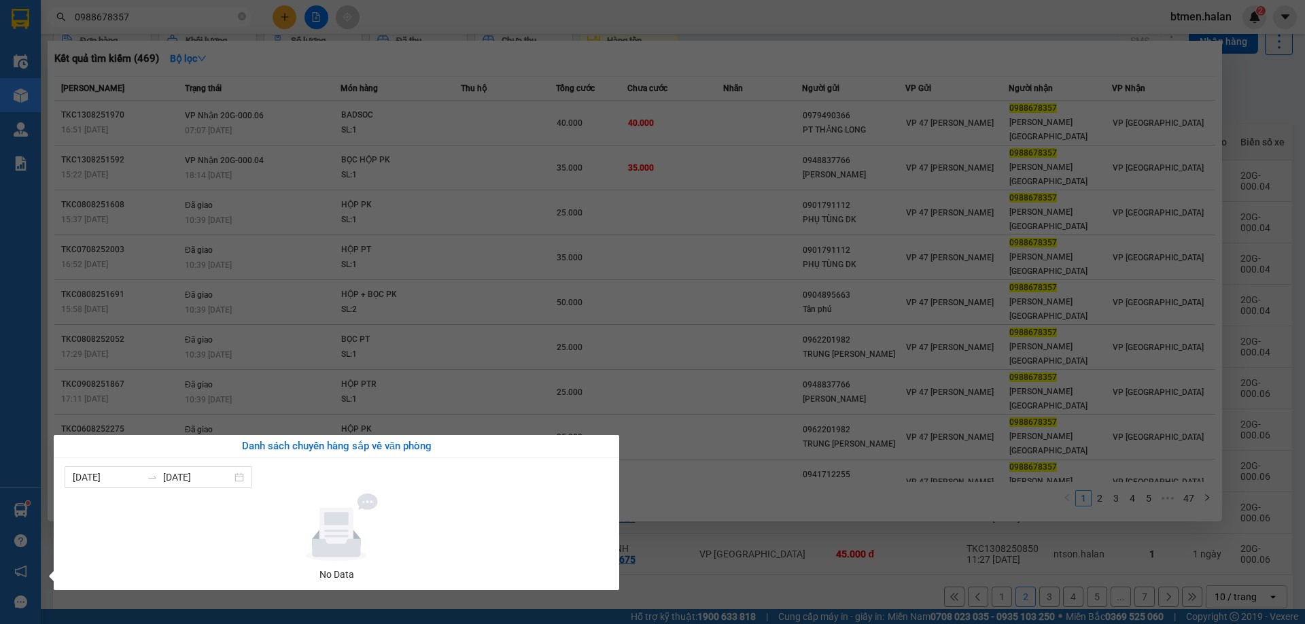
click at [1291, 123] on section "Kết quả tìm kiếm ( 469 ) Bộ lọc Mã ĐH Trạng thái Món hàng Thu hộ Tổng cước Chưa…" at bounding box center [652, 312] width 1305 height 624
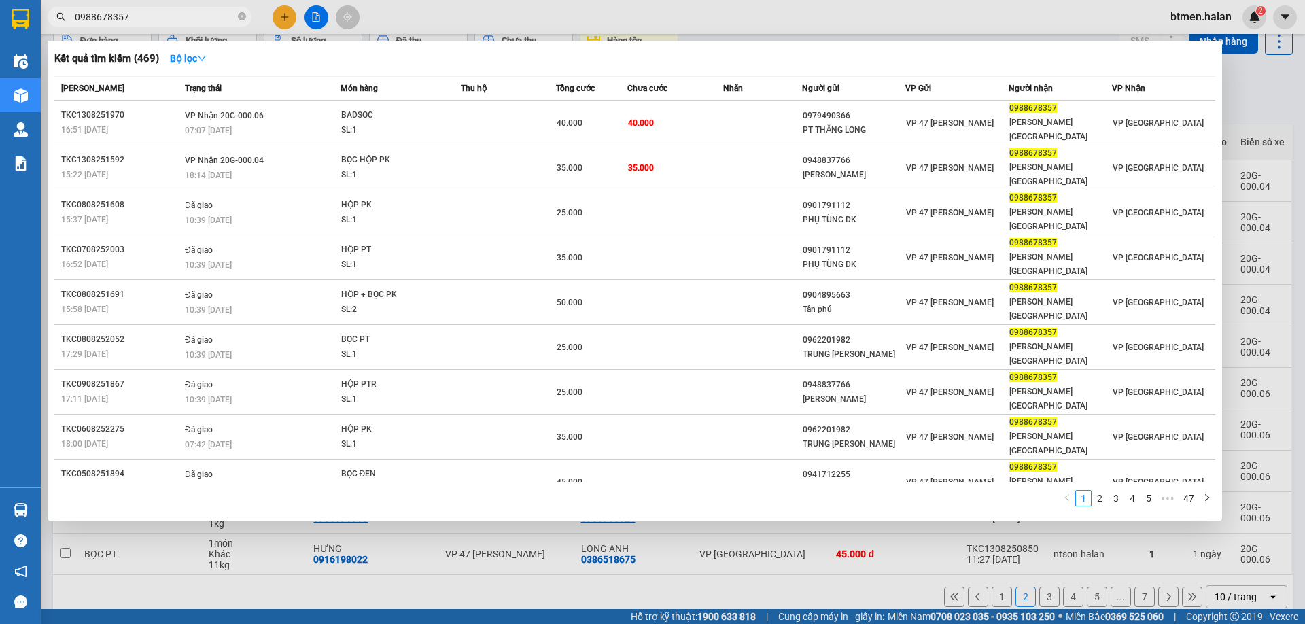
click at [1269, 96] on div at bounding box center [652, 312] width 1305 height 624
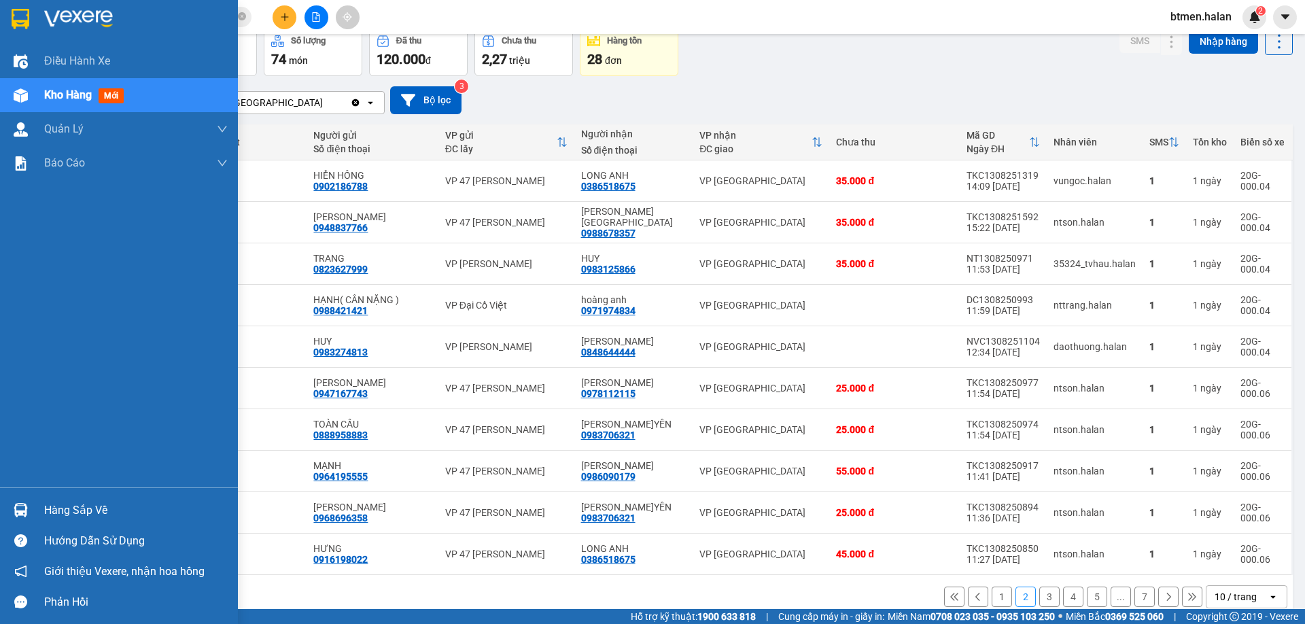
click at [67, 525] on div "Hàng sắp về" at bounding box center [119, 510] width 238 height 31
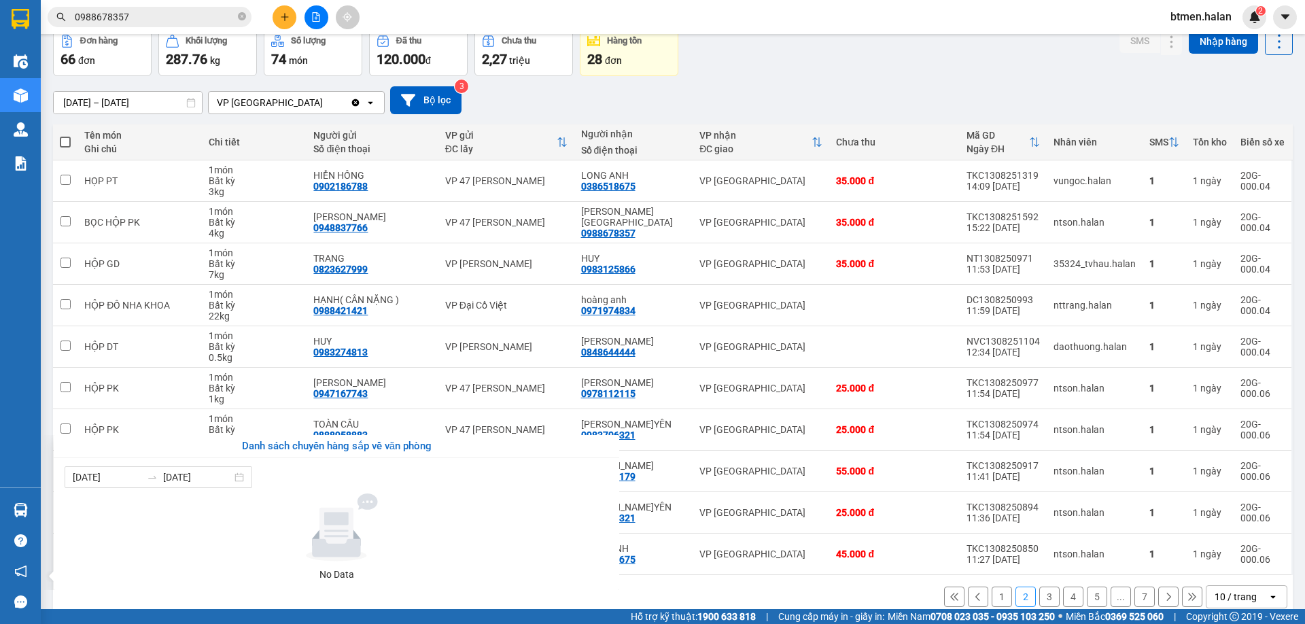
click at [677, 43] on section "Kết quả tìm kiếm ( 469 ) Bộ lọc Mã ĐH Trạng thái Món hàng Thu hộ Tổng cước Chưa…" at bounding box center [652, 312] width 1305 height 624
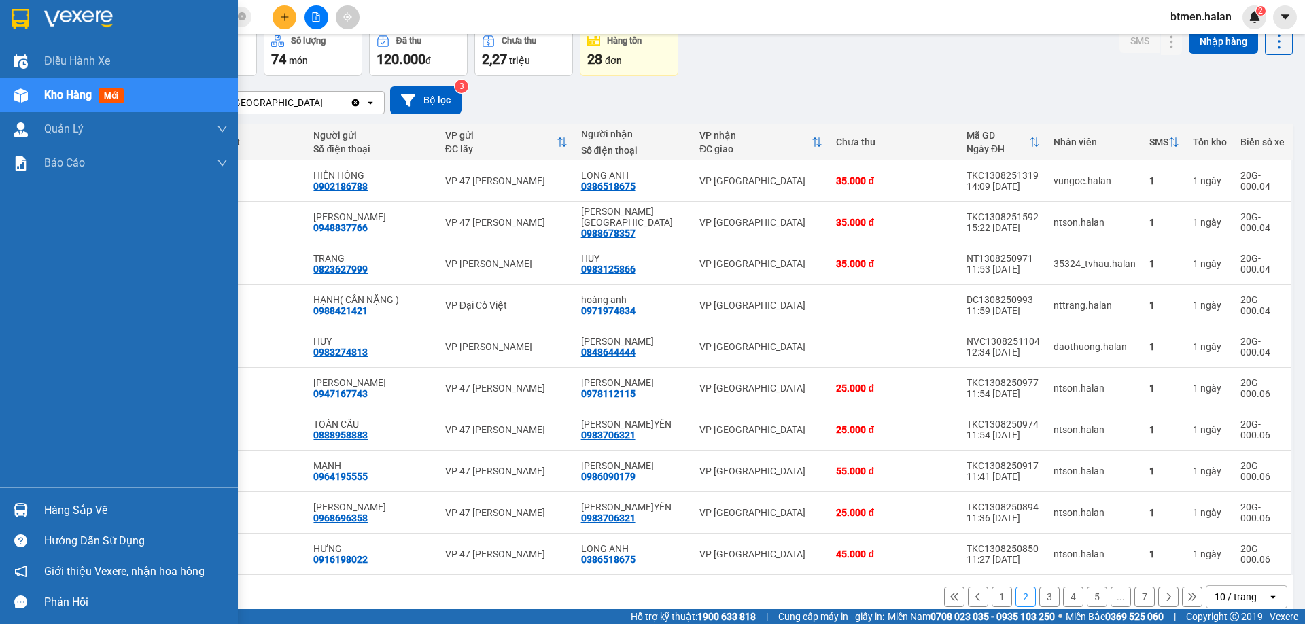
click at [17, 506] on img at bounding box center [21, 510] width 14 height 14
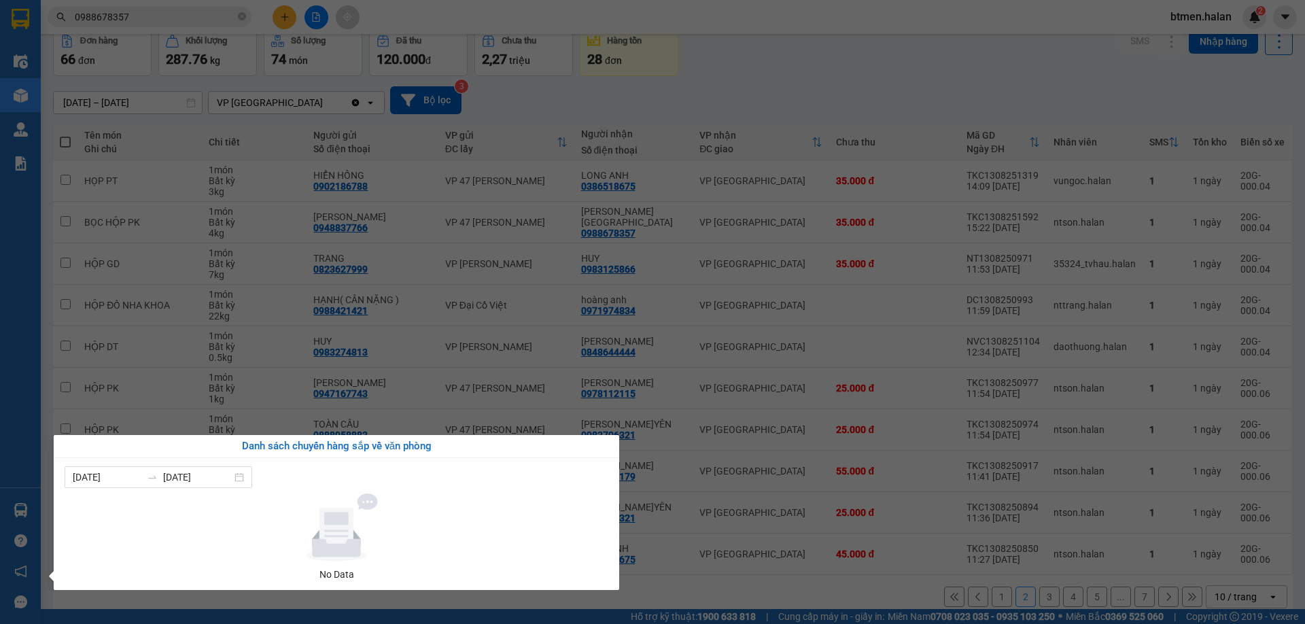
click at [889, 54] on section "Kết quả tìm kiếm ( 469 ) Bộ lọc Mã ĐH Trạng thái Món hàng Thu hộ Tổng cước Chưa…" at bounding box center [652, 312] width 1305 height 624
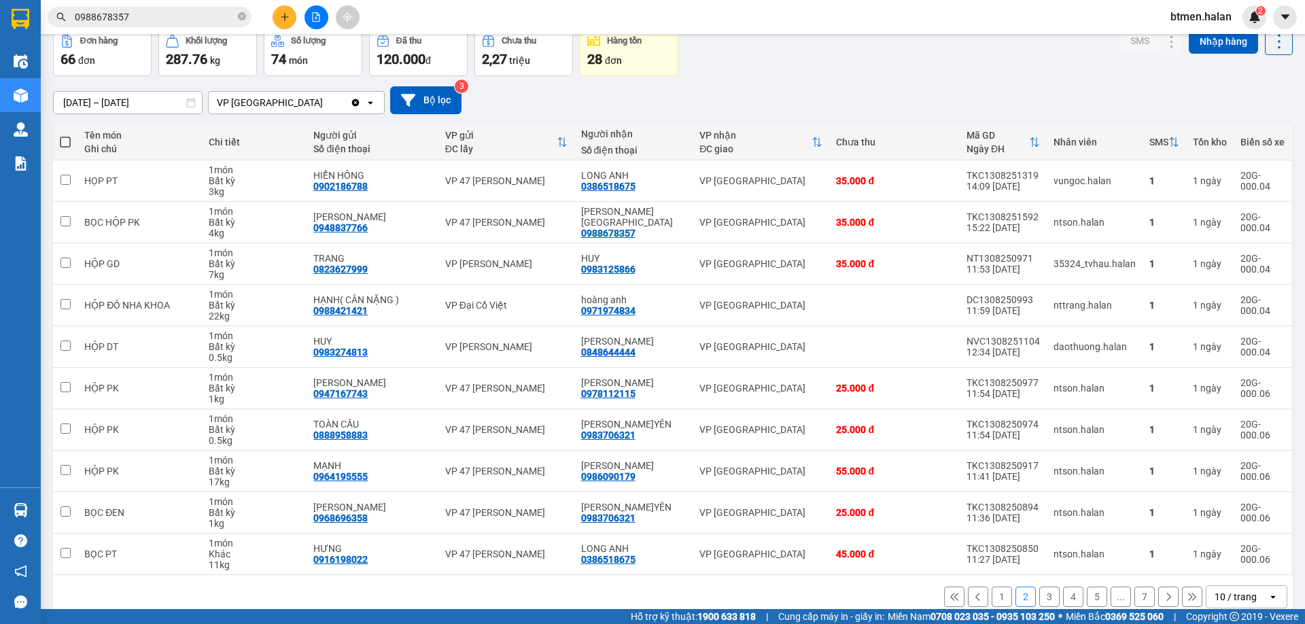
scroll to position [0, 0]
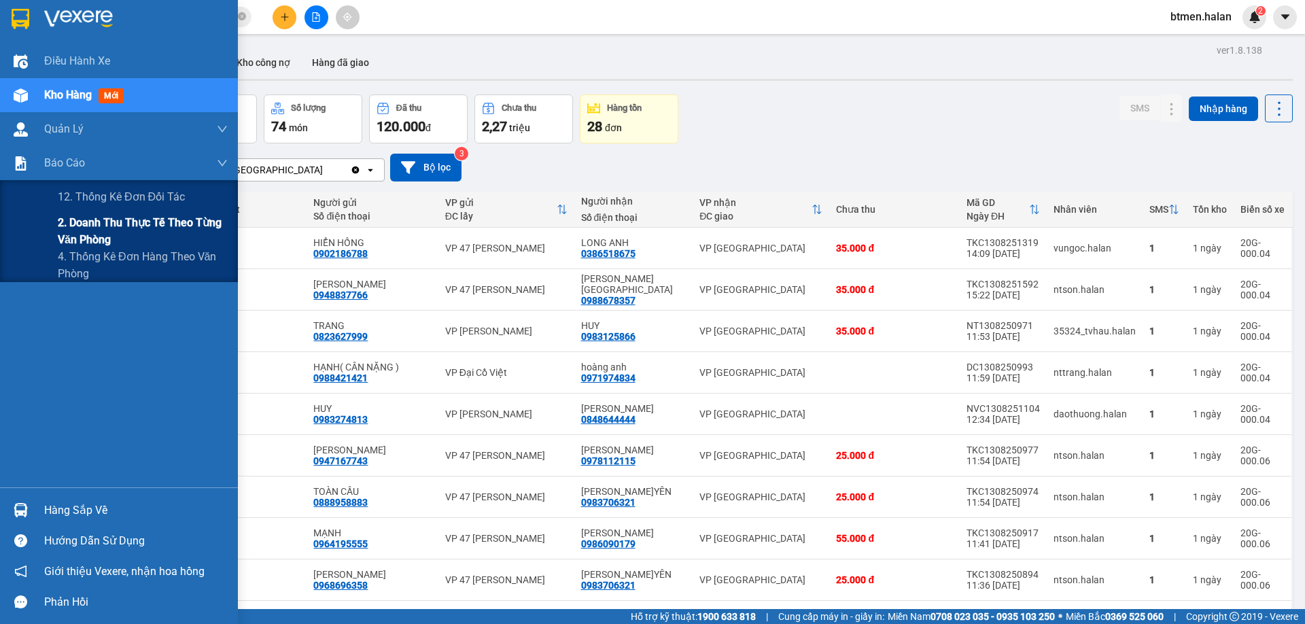
click at [52, 226] on div "2. Doanh thu thực tế theo từng văn phòng" at bounding box center [119, 231] width 238 height 34
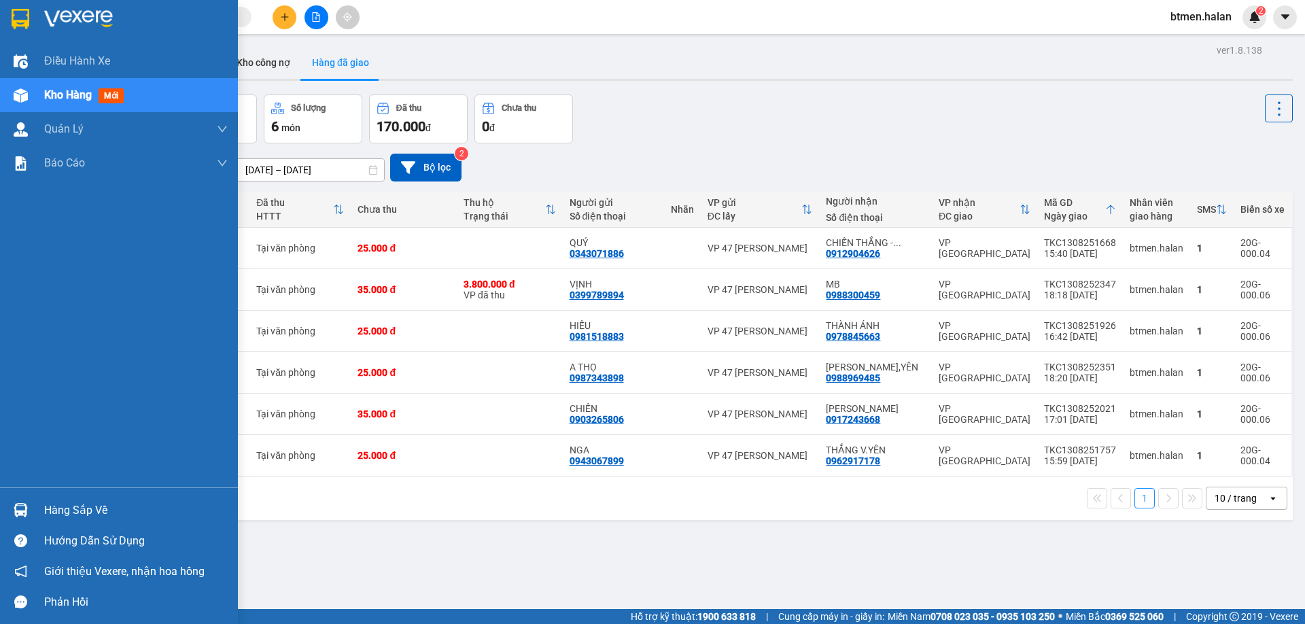
click at [60, 508] on div "Hàng sắp về" at bounding box center [135, 510] width 183 height 20
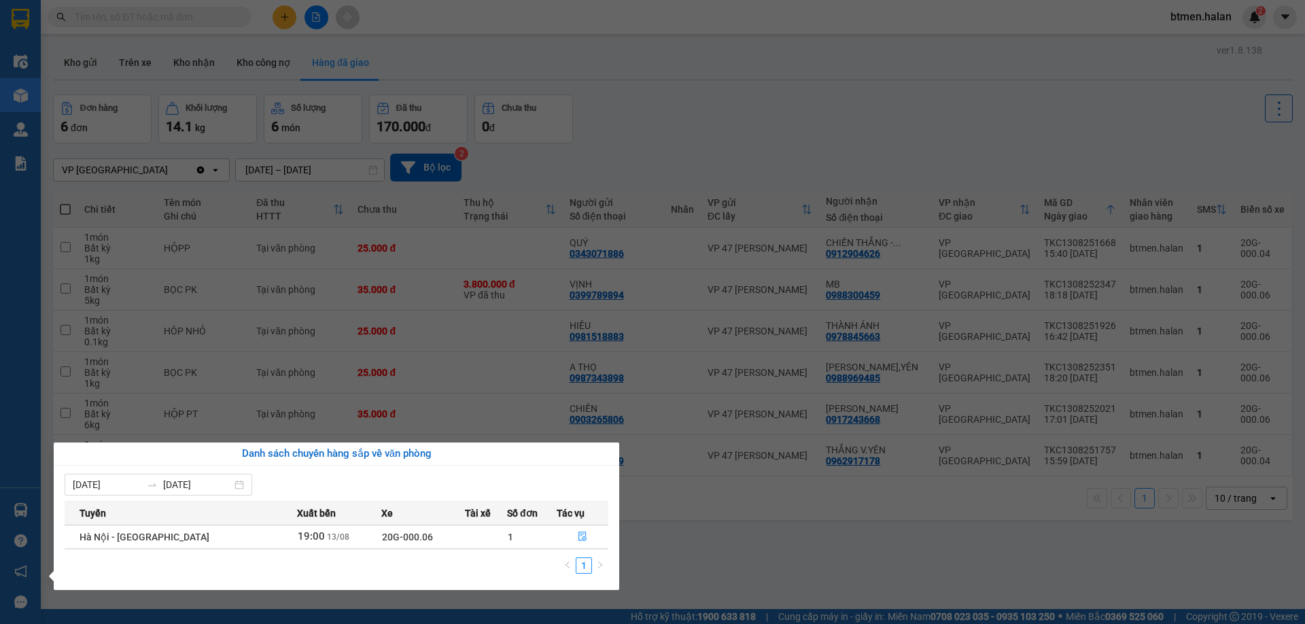
click at [803, 544] on section "Kết quả tìm kiếm ( 0 ) Bộ lọc No Data btmen.halan 2 Điều hành xe Kho hàng mới Q…" at bounding box center [652, 312] width 1305 height 624
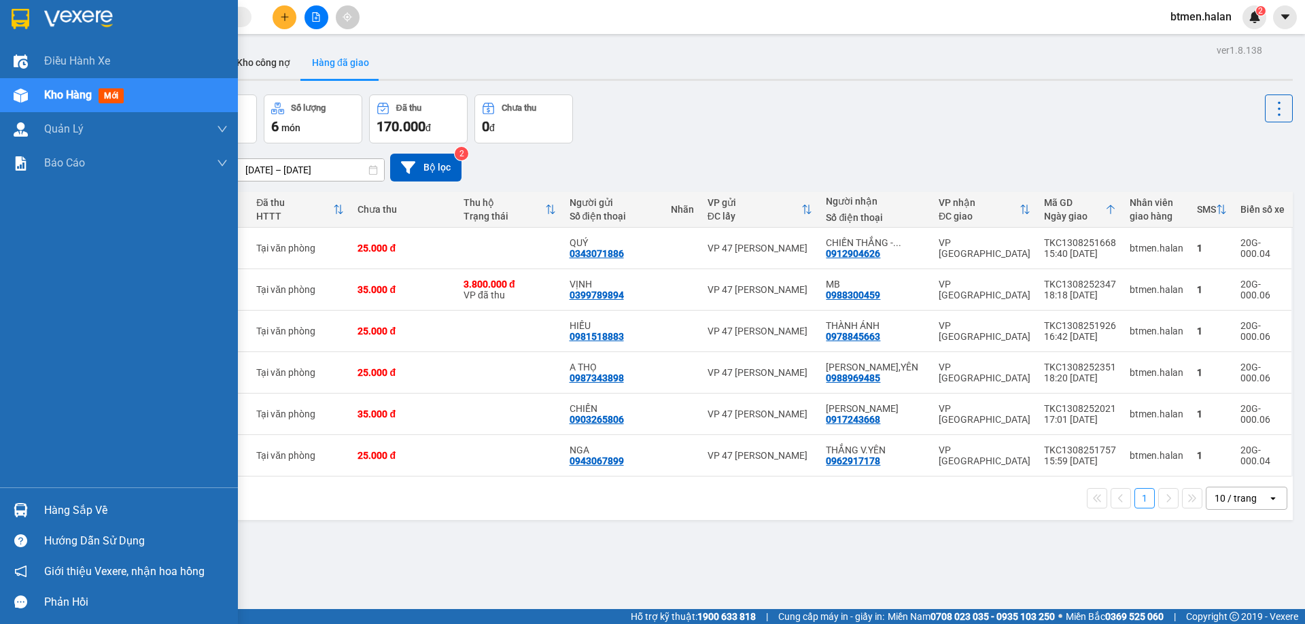
drag, startPoint x: 28, startPoint y: 514, endPoint x: 57, endPoint y: 515, distance: 29.2
click at [29, 514] on div at bounding box center [21, 510] width 24 height 24
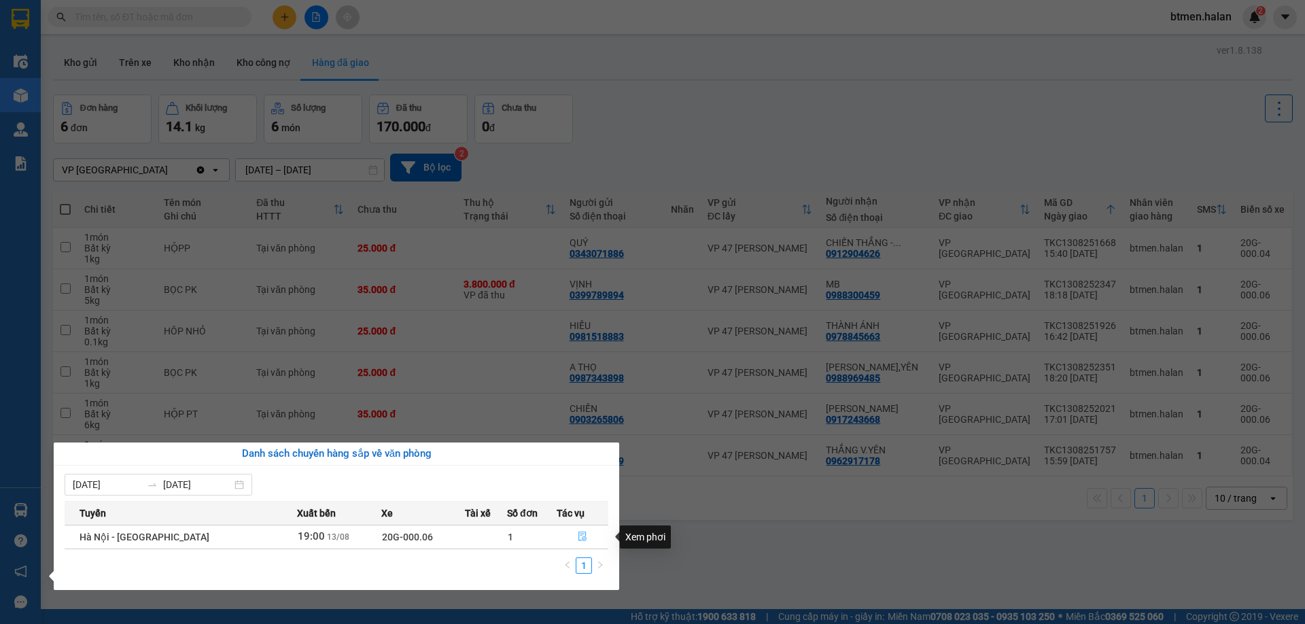
click at [581, 529] on button "button" at bounding box center [582, 537] width 51 height 22
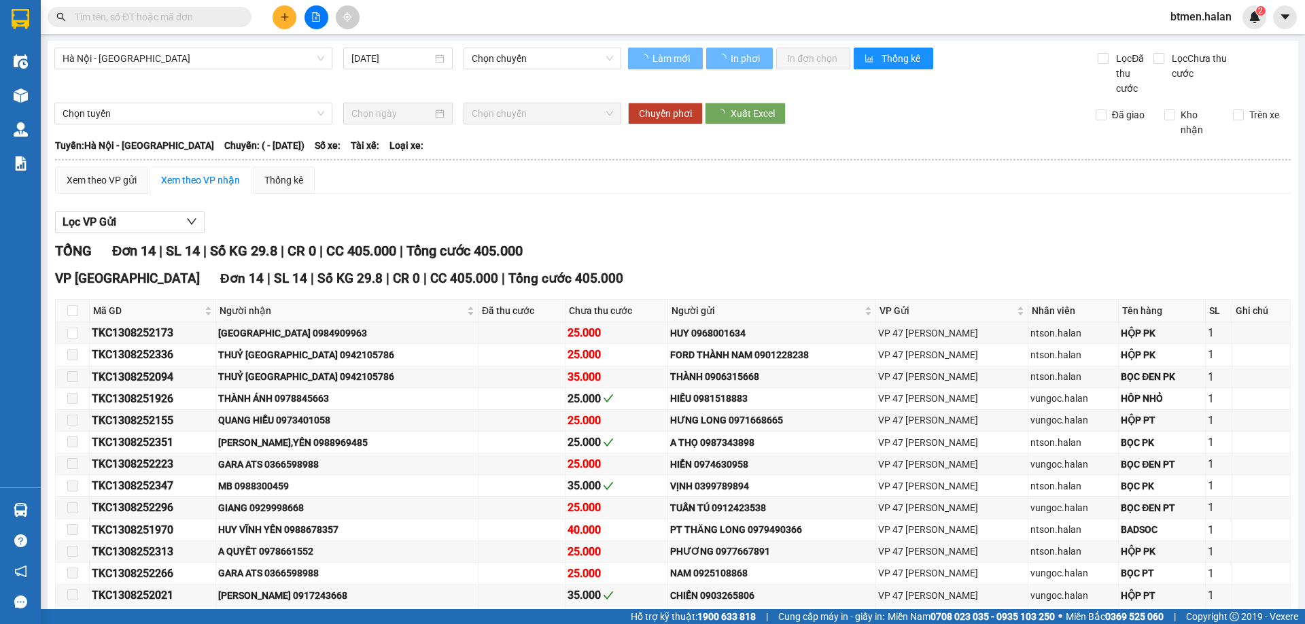
type input "[DATE]"
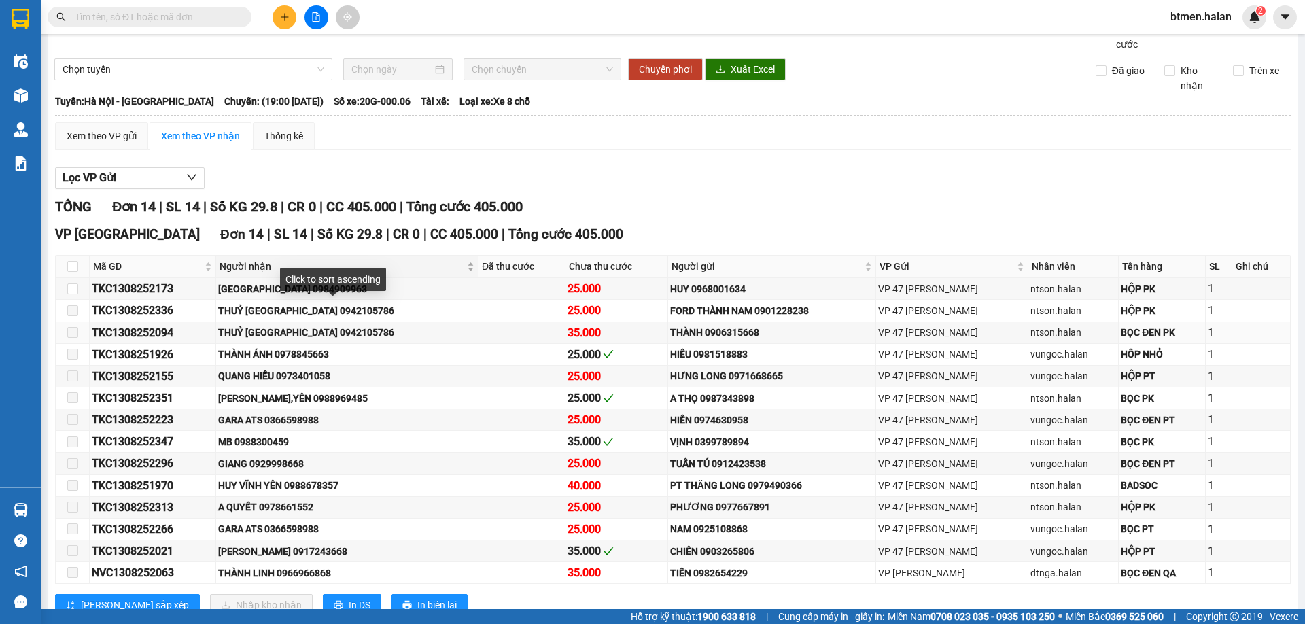
scroll to position [68, 0]
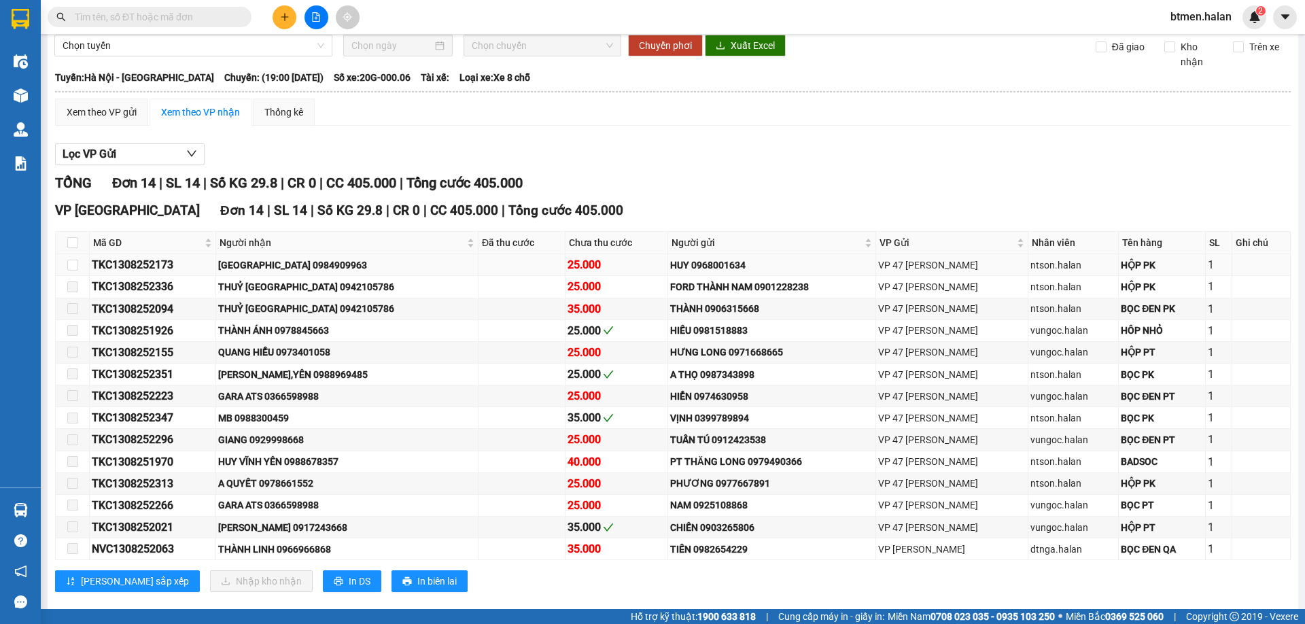
click at [330, 266] on div "[GEOGRAPHIC_DATA] 0984909963" at bounding box center [347, 265] width 258 height 15
copy div "0984909963"
click at [183, 23] on input "text" at bounding box center [155, 17] width 160 height 15
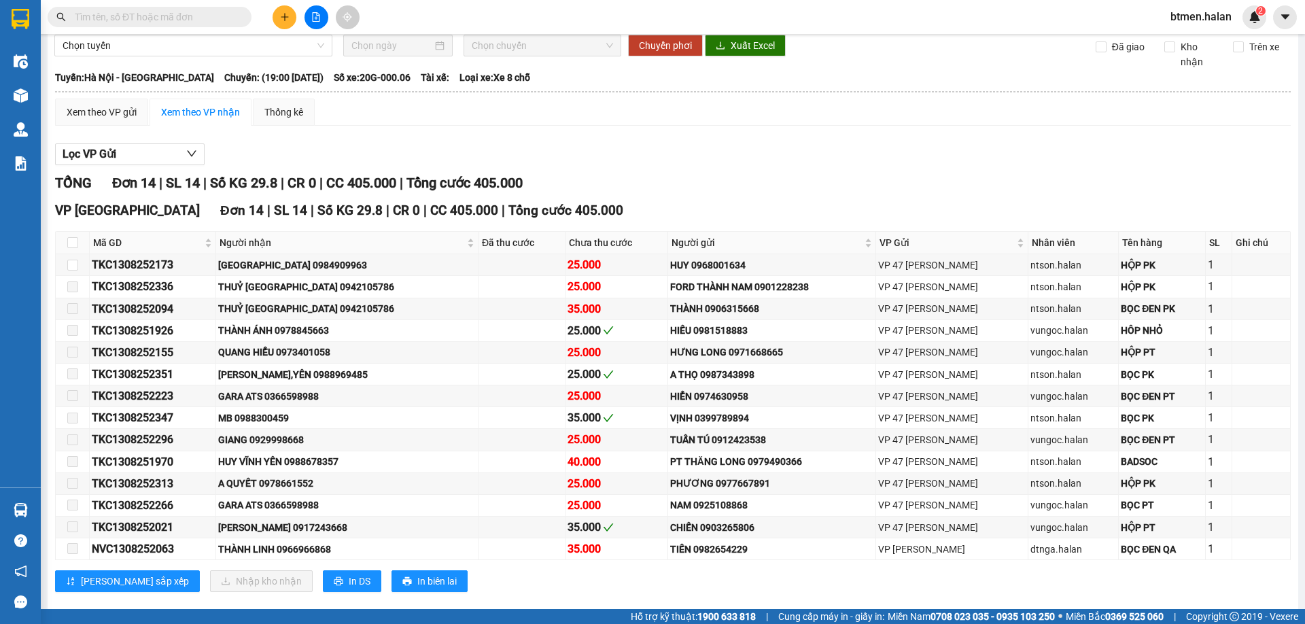
paste input "0984909963"
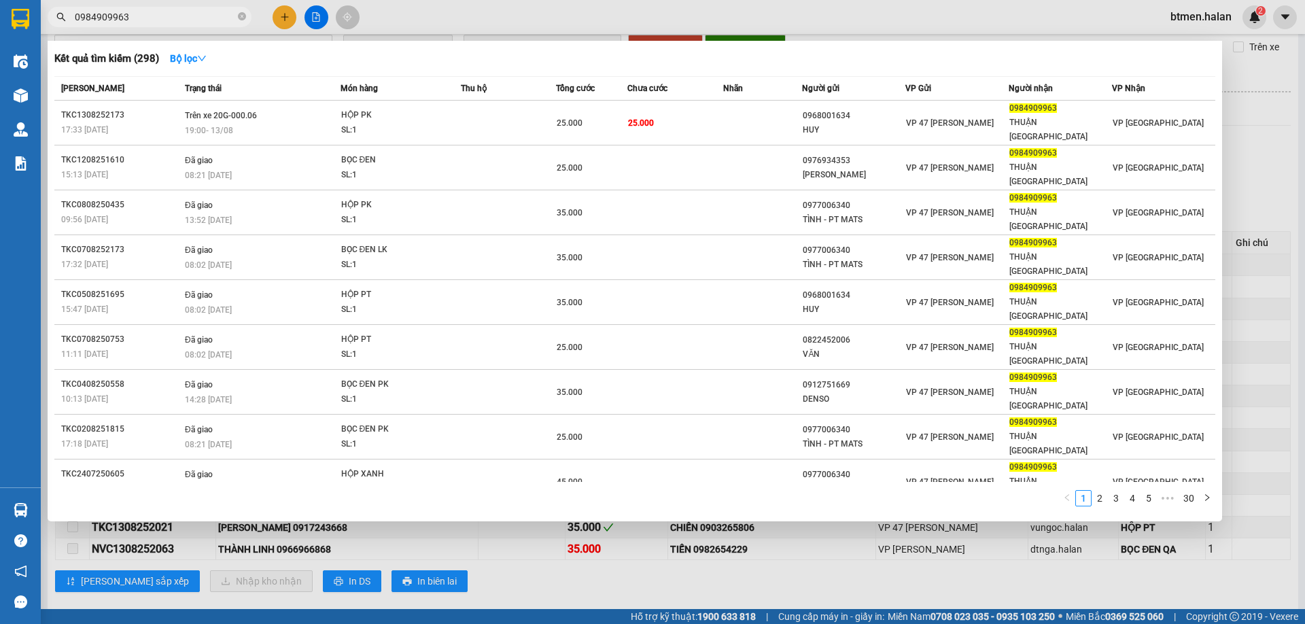
type input "0984909963"
click at [1242, 139] on div at bounding box center [652, 312] width 1305 height 624
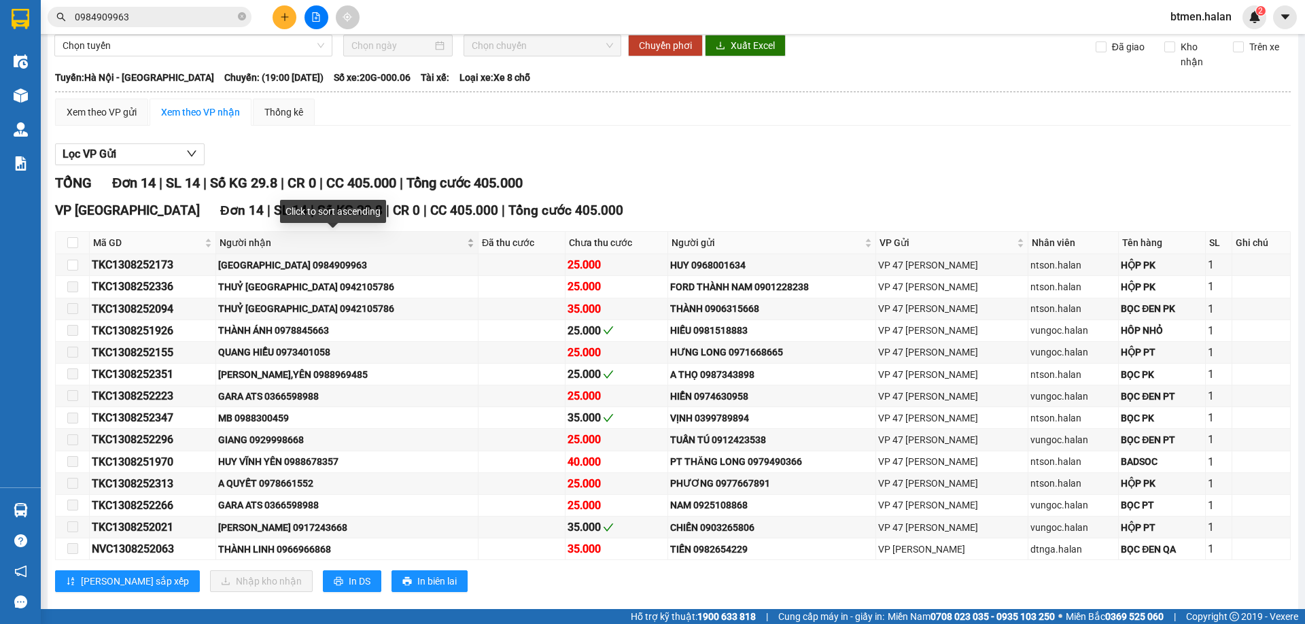
click at [273, 236] on span "Người nhận" at bounding box center [341, 242] width 245 height 15
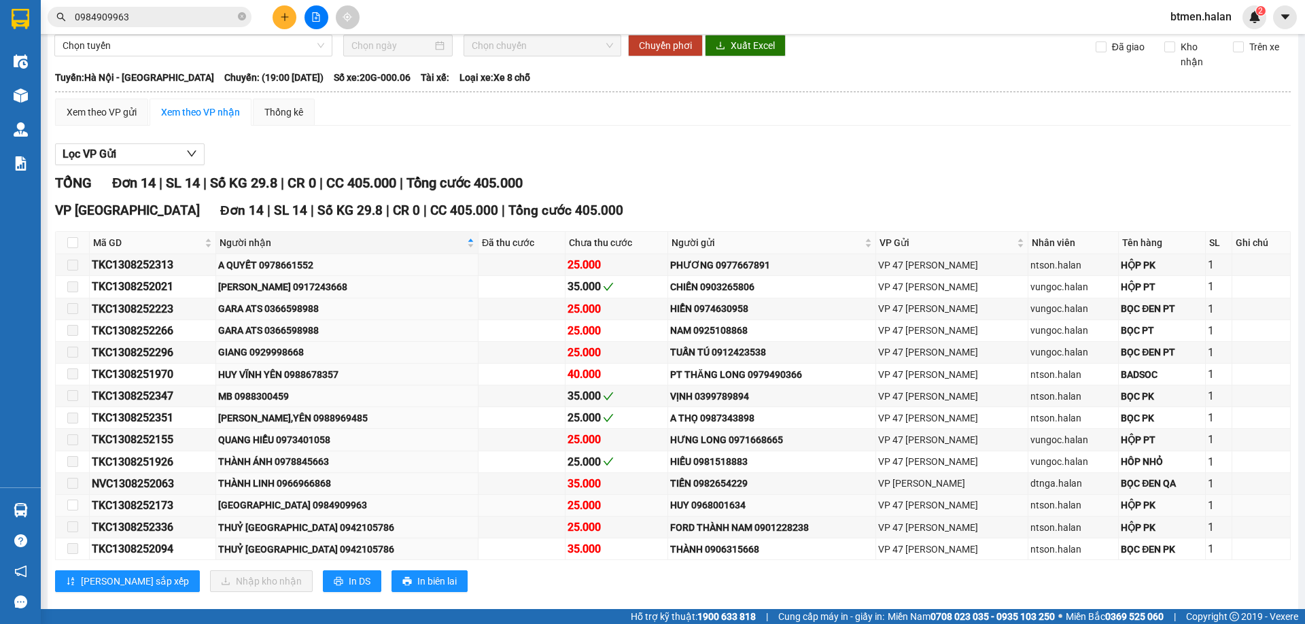
click at [342, 510] on div "[GEOGRAPHIC_DATA] 0984909963" at bounding box center [347, 504] width 258 height 15
copy div "0984909963"
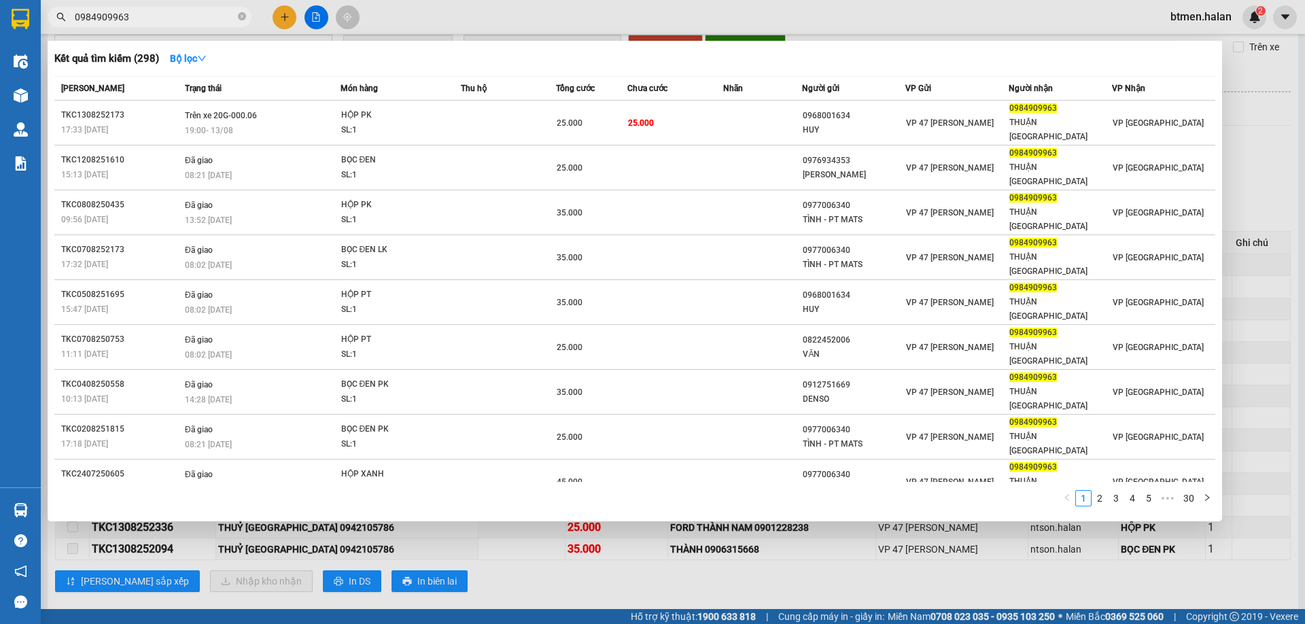
click at [198, 22] on input "0984909963" at bounding box center [155, 17] width 160 height 15
click at [1247, 207] on div at bounding box center [652, 312] width 1305 height 624
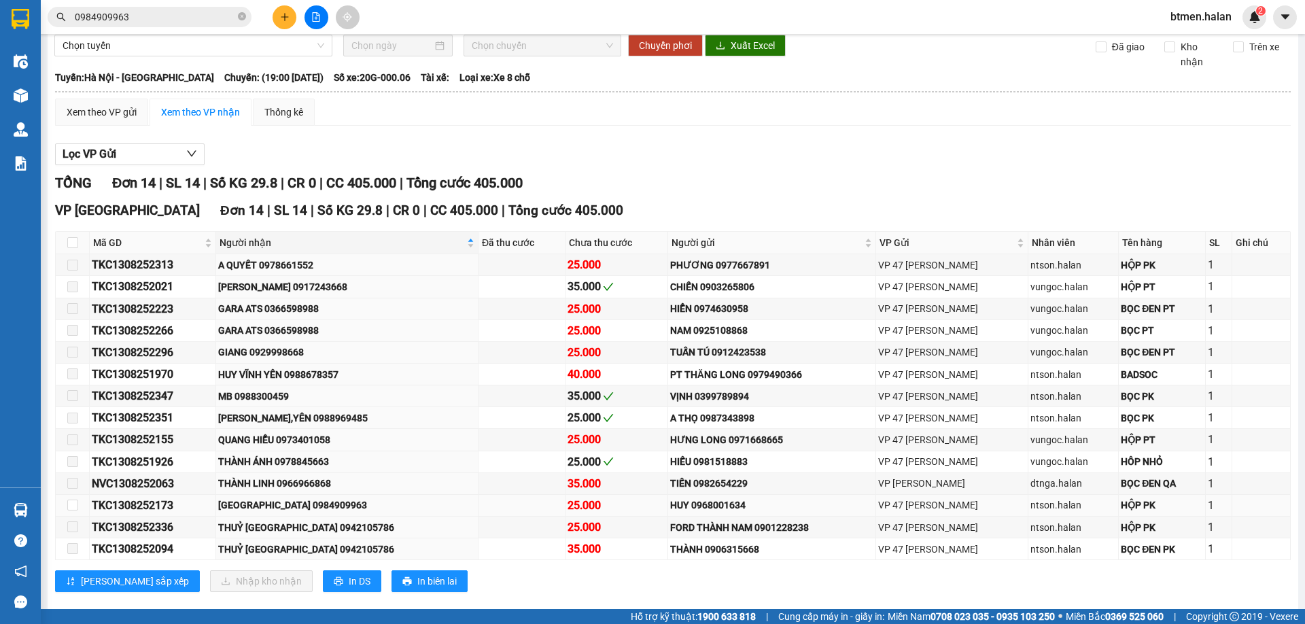
click at [330, 505] on div "[GEOGRAPHIC_DATA] 0984909963" at bounding box center [347, 504] width 258 height 15
copy div "0984909963"
click at [212, 24] on input "0984909963" at bounding box center [155, 17] width 160 height 15
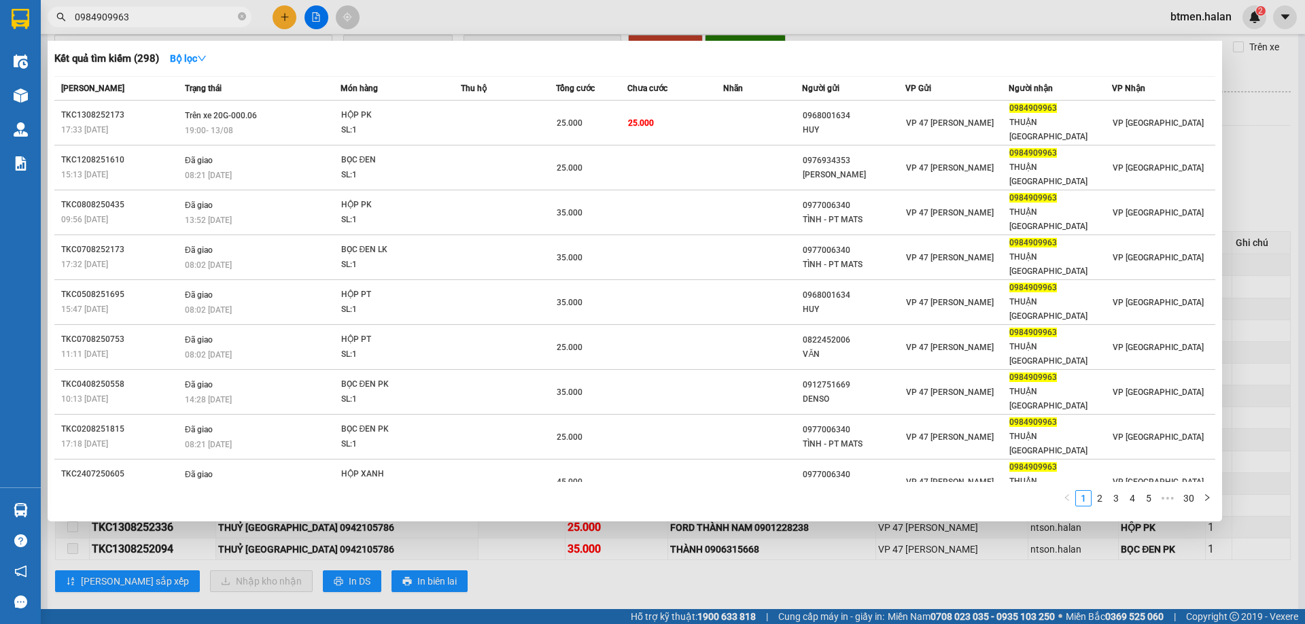
click at [212, 24] on input "0984909963" at bounding box center [155, 17] width 160 height 15
click at [1261, 61] on div at bounding box center [652, 312] width 1305 height 624
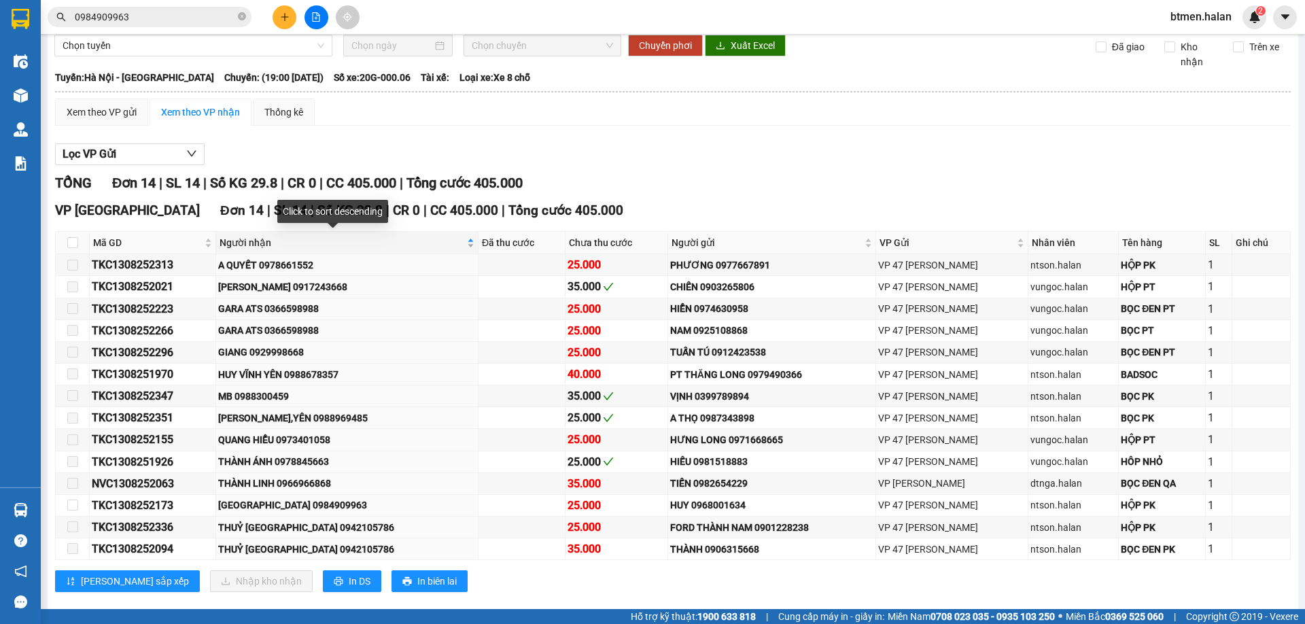
click at [266, 236] on span "Người nhận" at bounding box center [341, 242] width 245 height 15
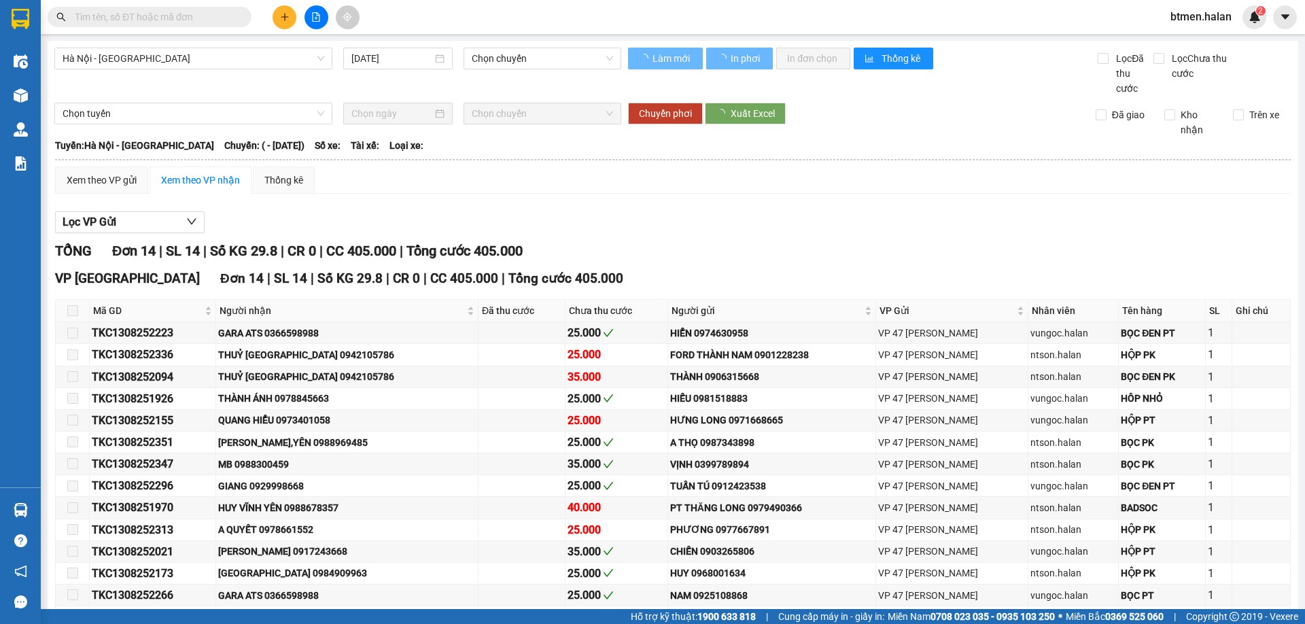
type input "[DATE]"
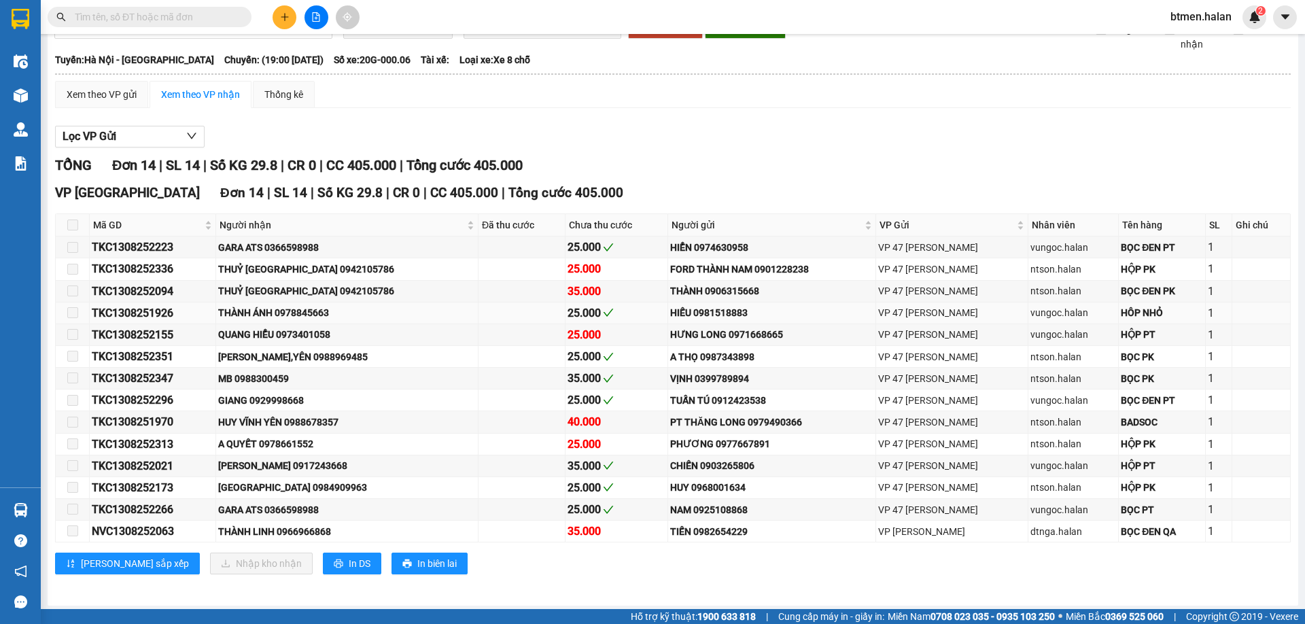
scroll to position [89, 0]
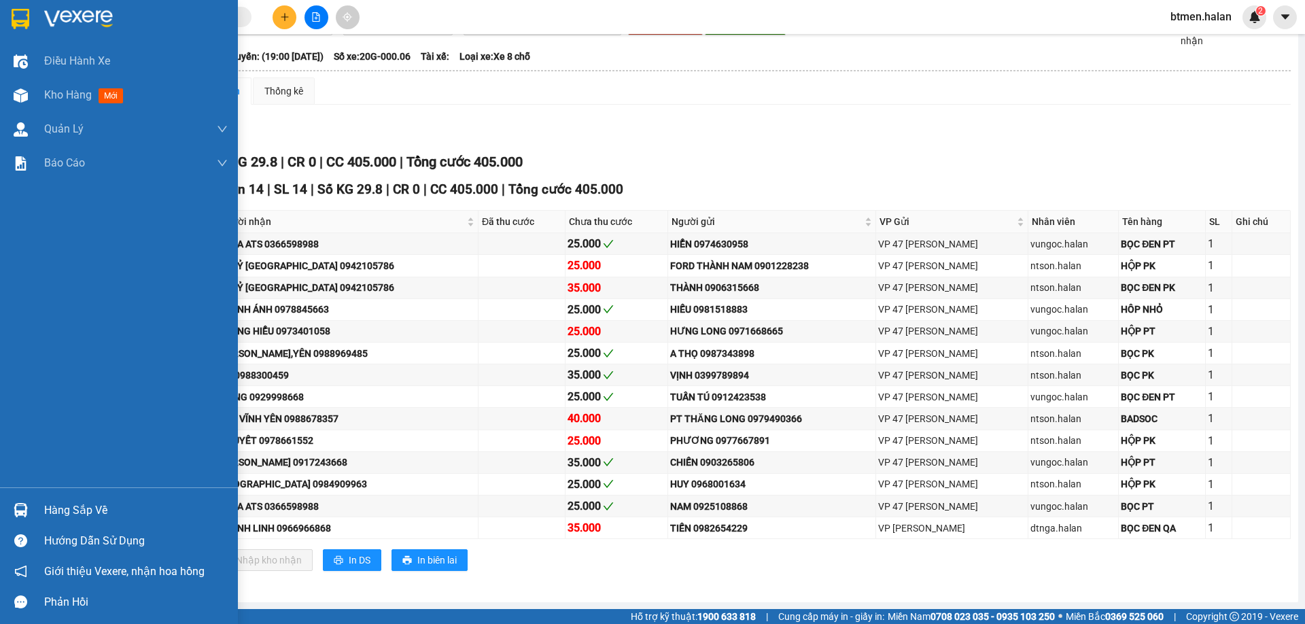
click at [29, 516] on div at bounding box center [21, 510] width 24 height 24
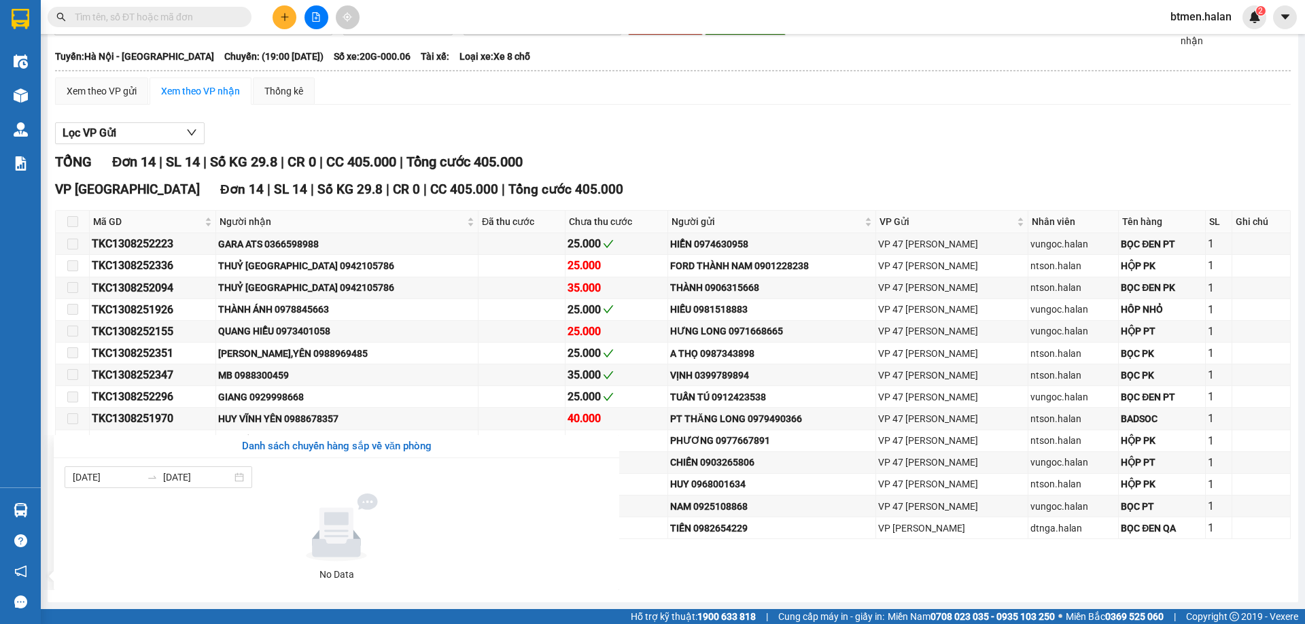
drag, startPoint x: 988, startPoint y: 130, endPoint x: 972, endPoint y: 126, distance: 16.8
click at [988, 130] on section "Kết quả tìm kiếm ( 0 ) Bộ lọc No Data btmen.halan 2 Điều hành xe Kho hàng mới Q…" at bounding box center [652, 312] width 1305 height 624
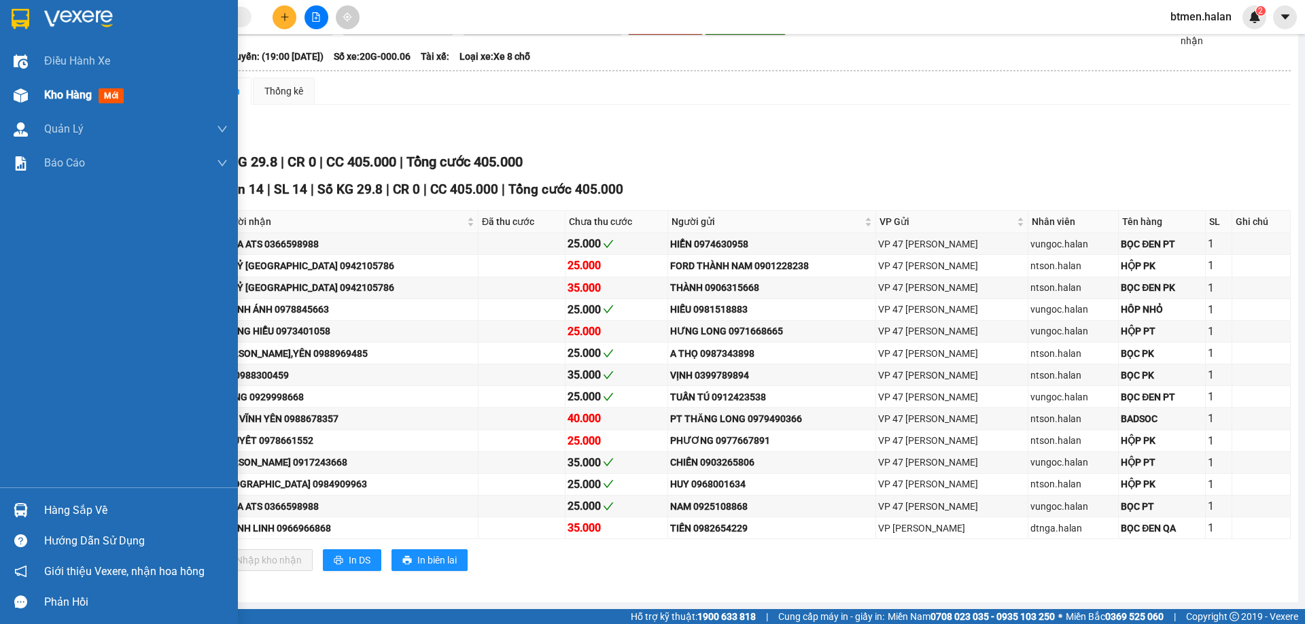
click at [71, 87] on div "Kho hàng mới" at bounding box center [86, 94] width 85 height 17
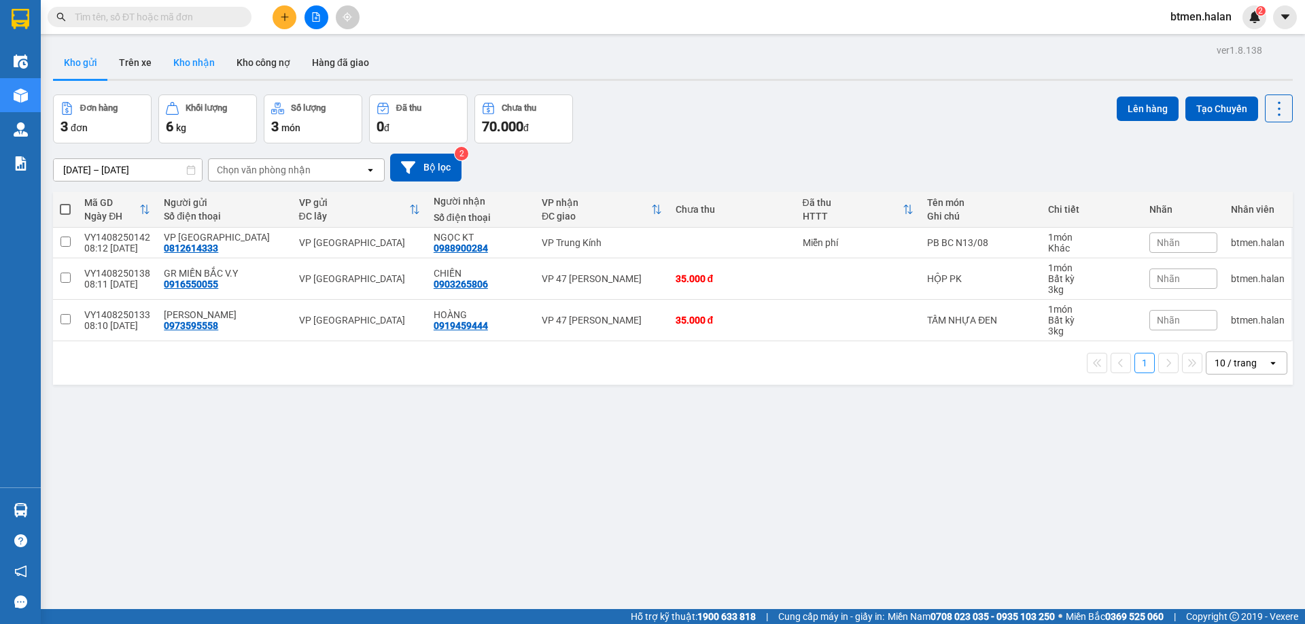
click at [188, 63] on button "Kho nhận" at bounding box center [193, 62] width 63 height 33
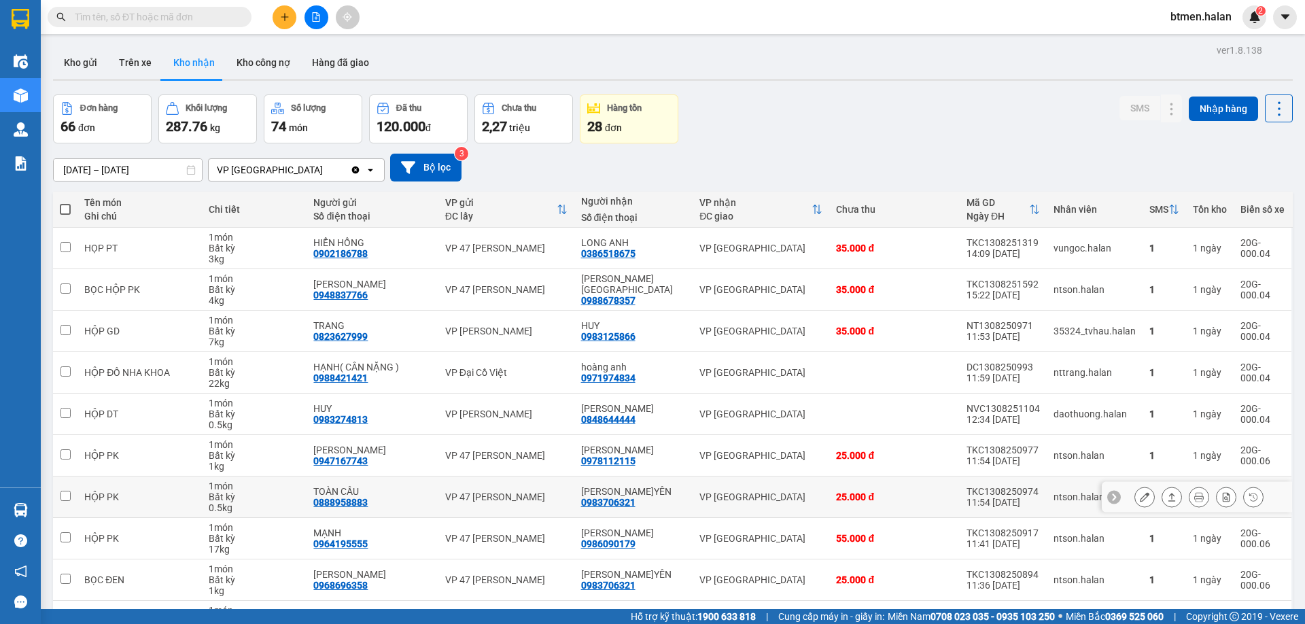
scroll to position [89, 0]
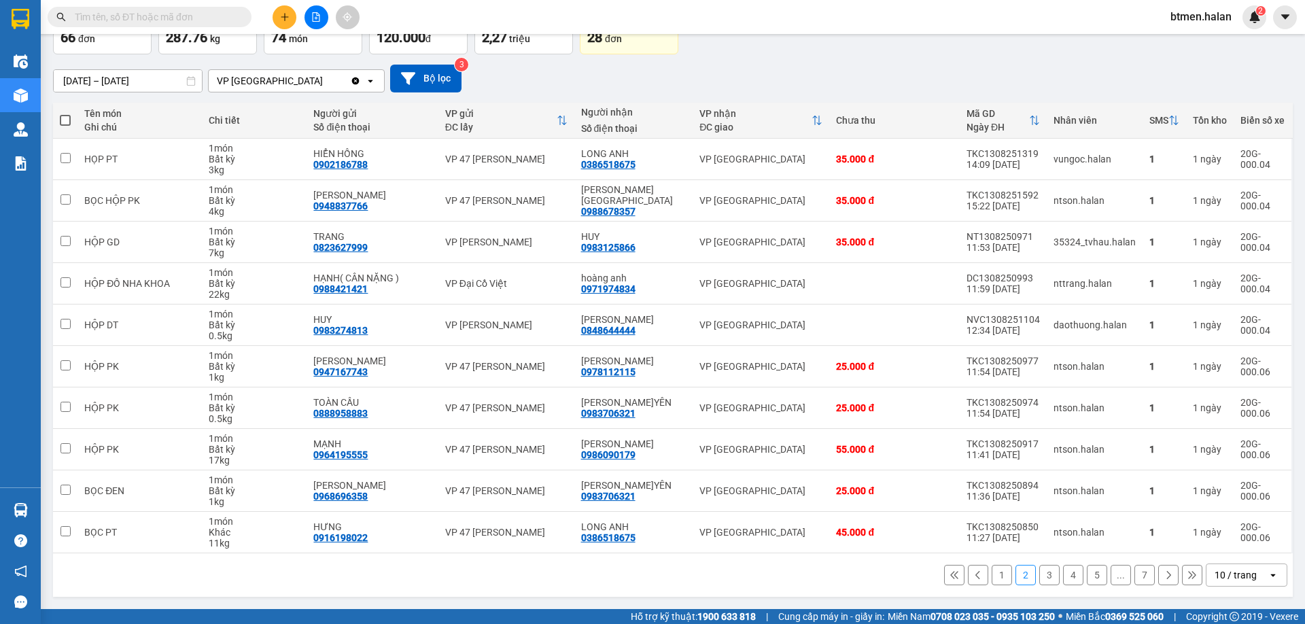
click at [1134, 574] on button "7" at bounding box center [1144, 575] width 20 height 20
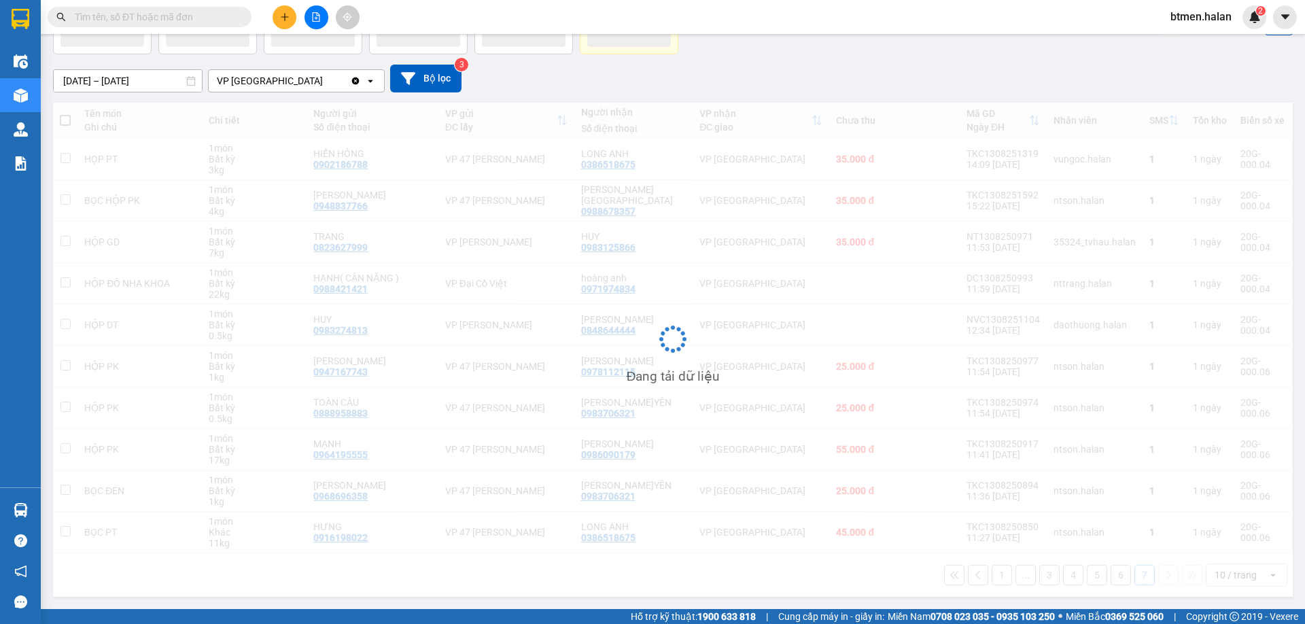
scroll to position [63, 0]
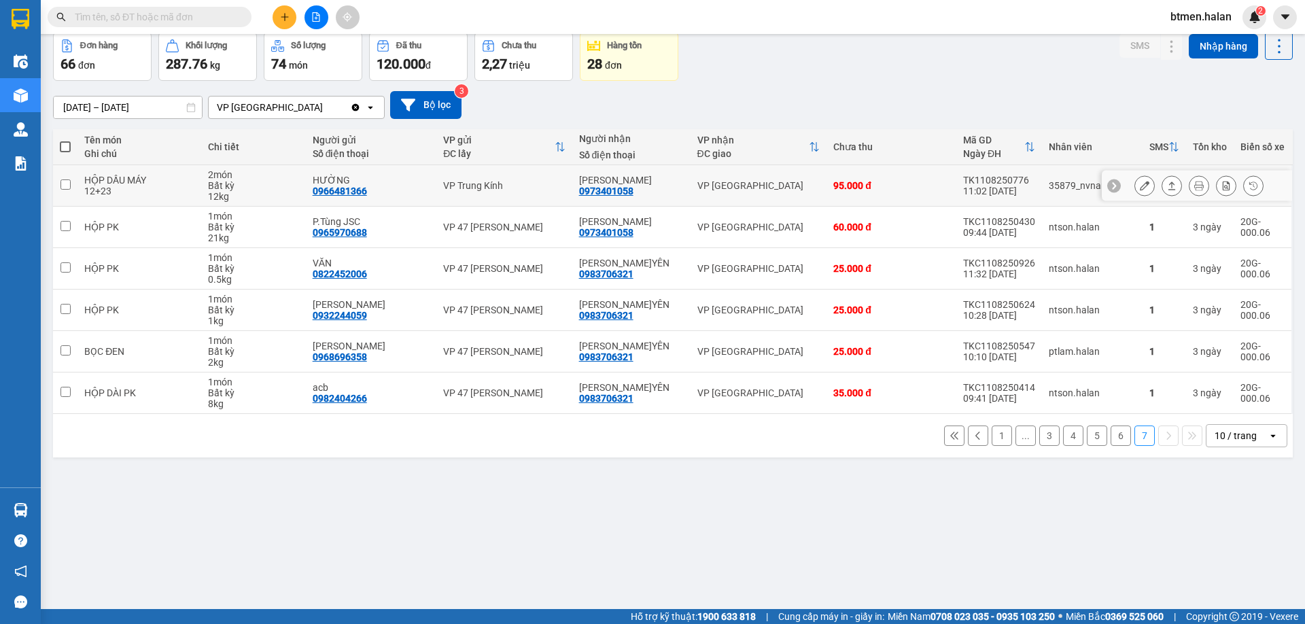
click at [1139, 183] on button at bounding box center [1144, 186] width 19 height 24
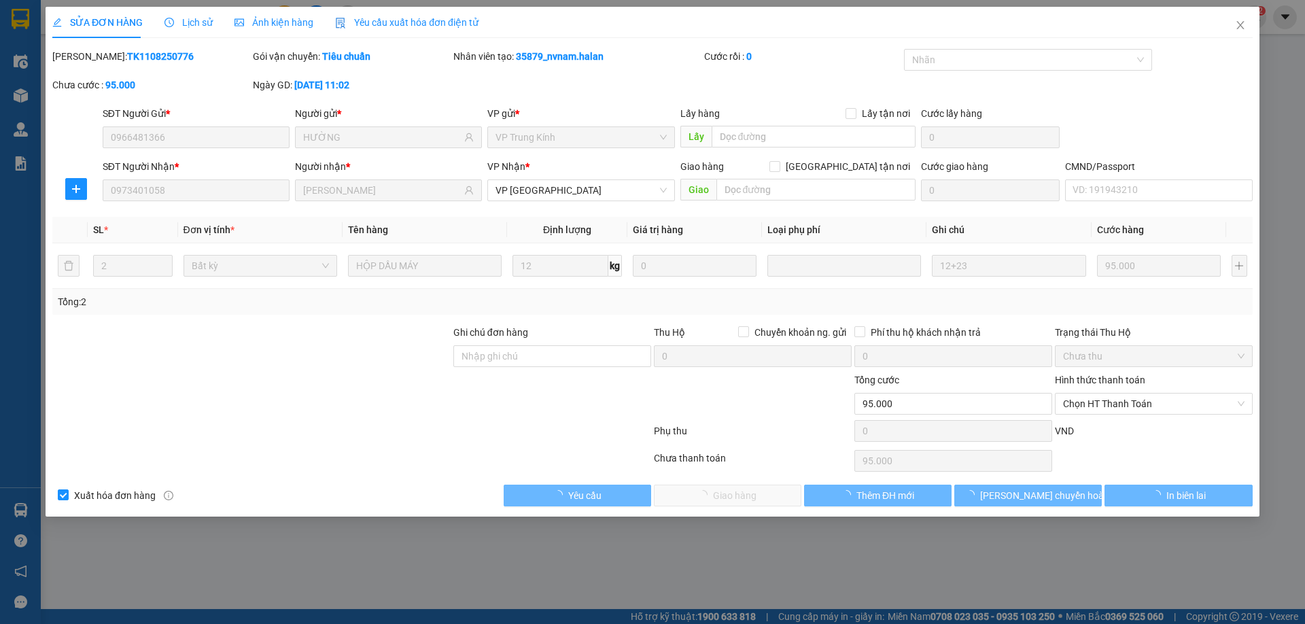
type input "0966481366"
type input "HƯỜNG"
type input "0973401058"
type input "[PERSON_NAME]"
type input "95.000"
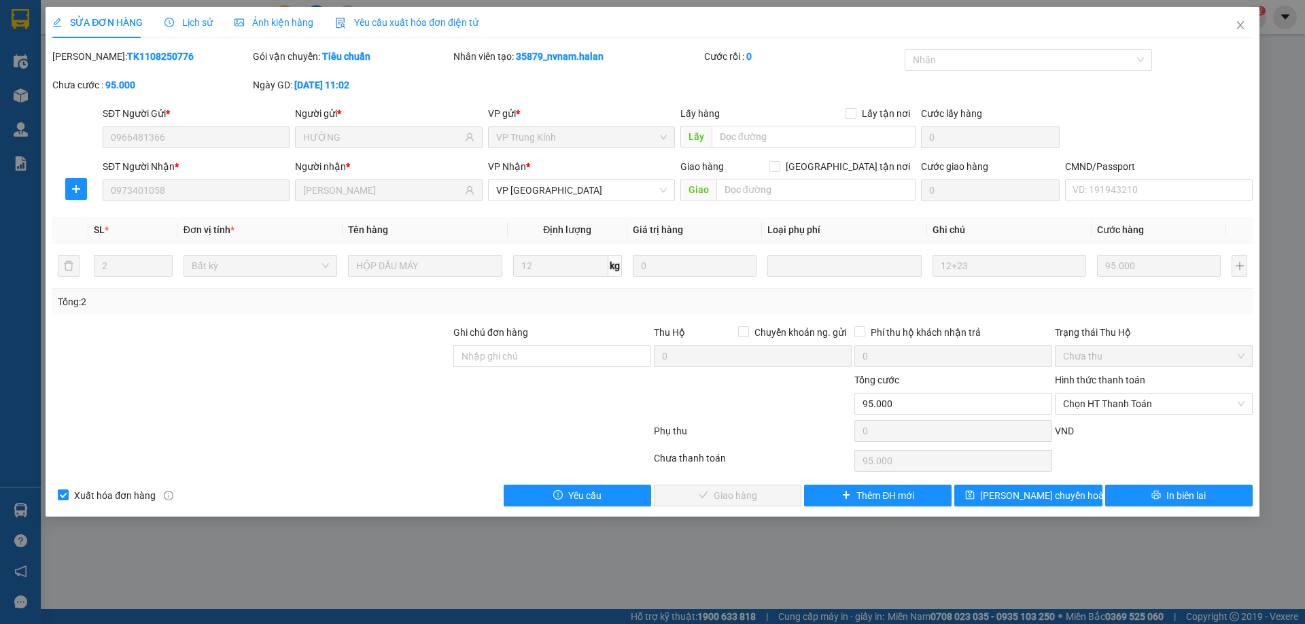
click at [1091, 391] on div "Hình thức thanh toán" at bounding box center [1154, 382] width 198 height 20
click at [1093, 395] on span "Chọn HT Thanh Toán" at bounding box center [1153, 403] width 181 height 20
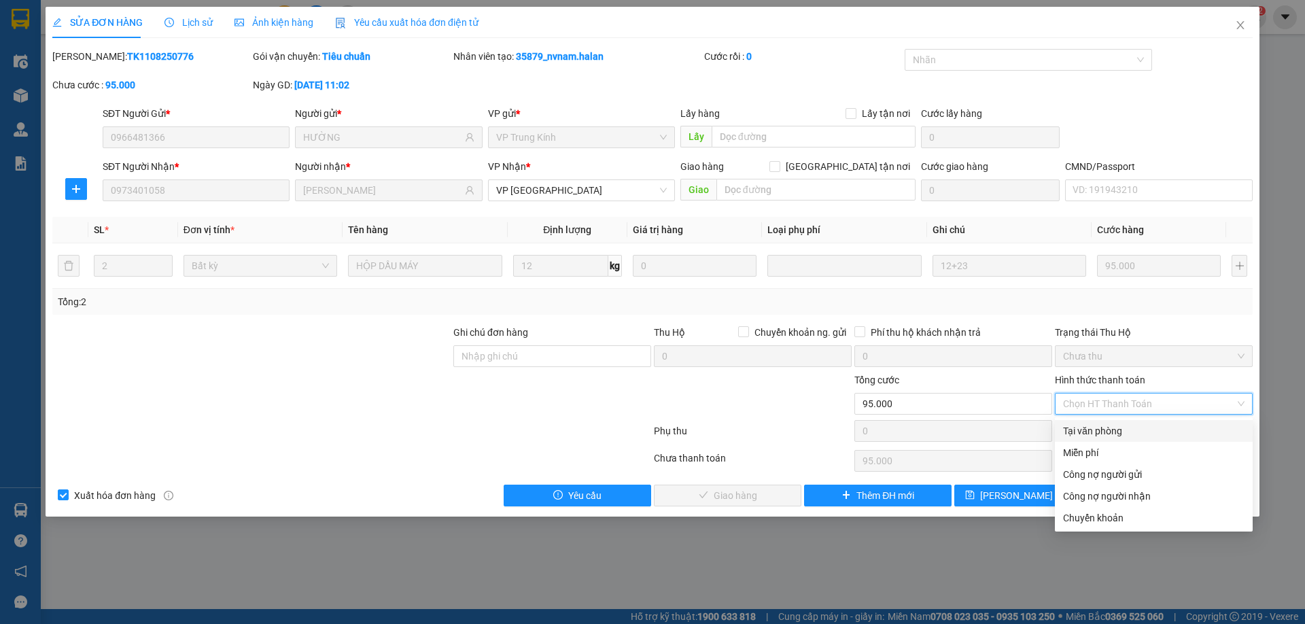
click at [1090, 437] on div "Tại văn phòng" at bounding box center [1153, 430] width 181 height 15
type input "0"
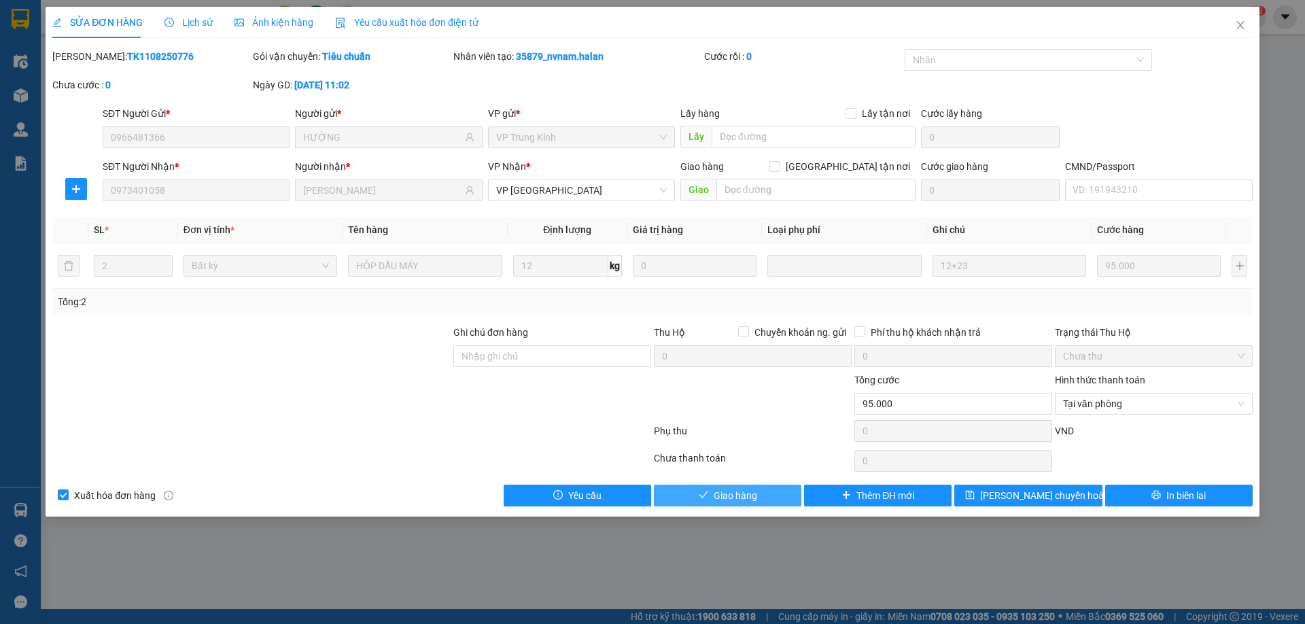
click at [713, 503] on button "Giao hàng" at bounding box center [727, 496] width 147 height 22
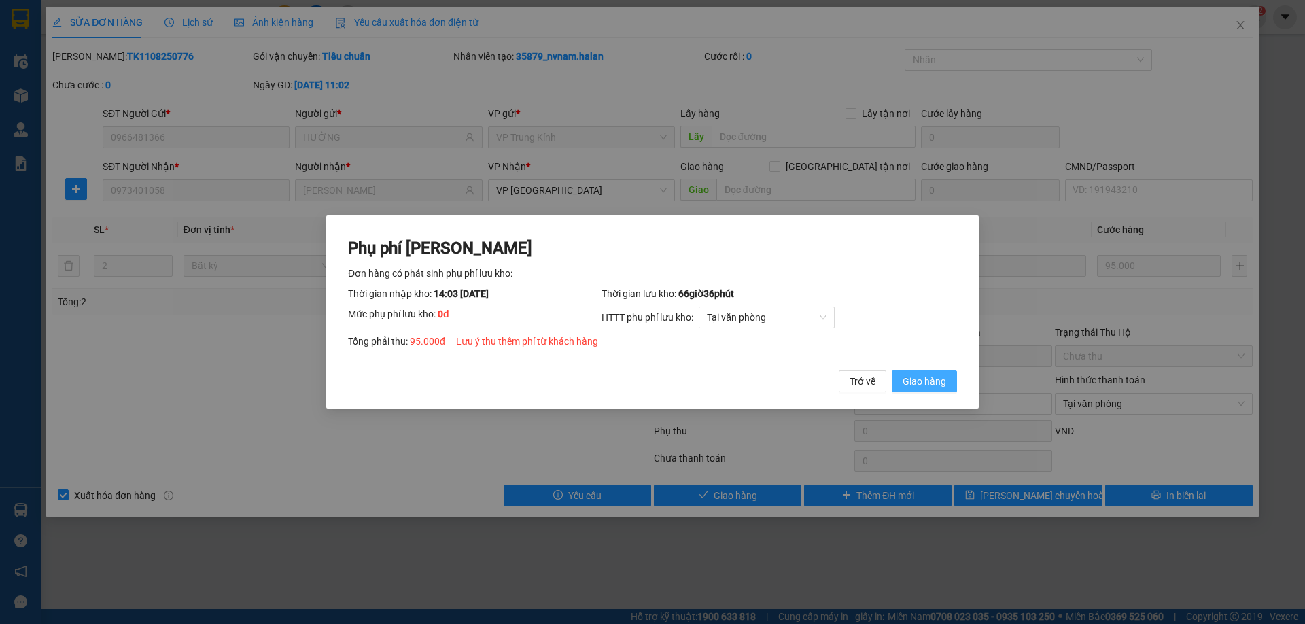
click at [920, 381] on span "Giao hàng" at bounding box center [923, 381] width 43 height 15
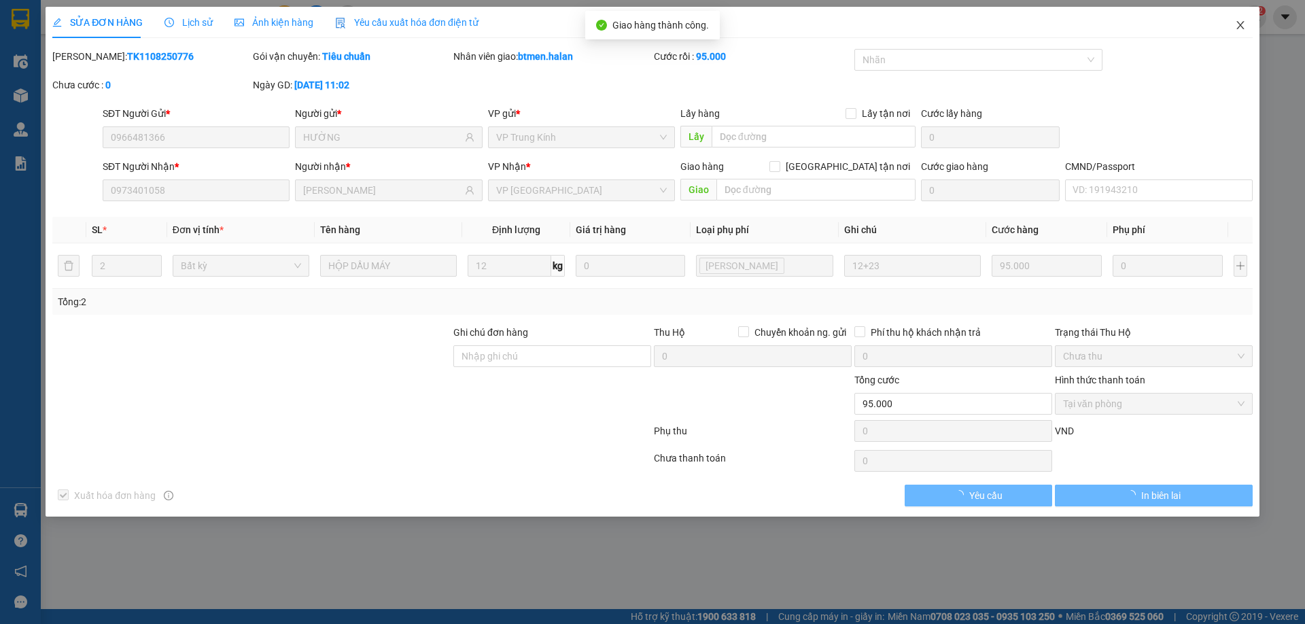
click at [1244, 24] on icon "close" at bounding box center [1240, 25] width 11 height 11
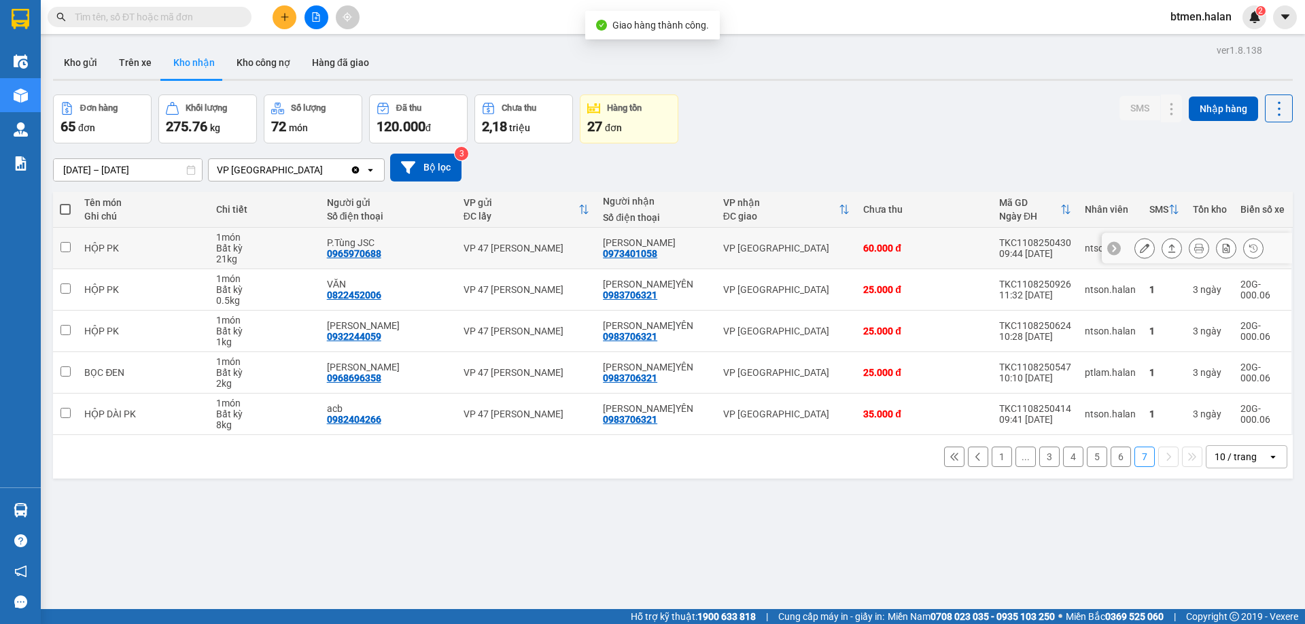
click at [1140, 247] on icon at bounding box center [1145, 248] width 10 height 10
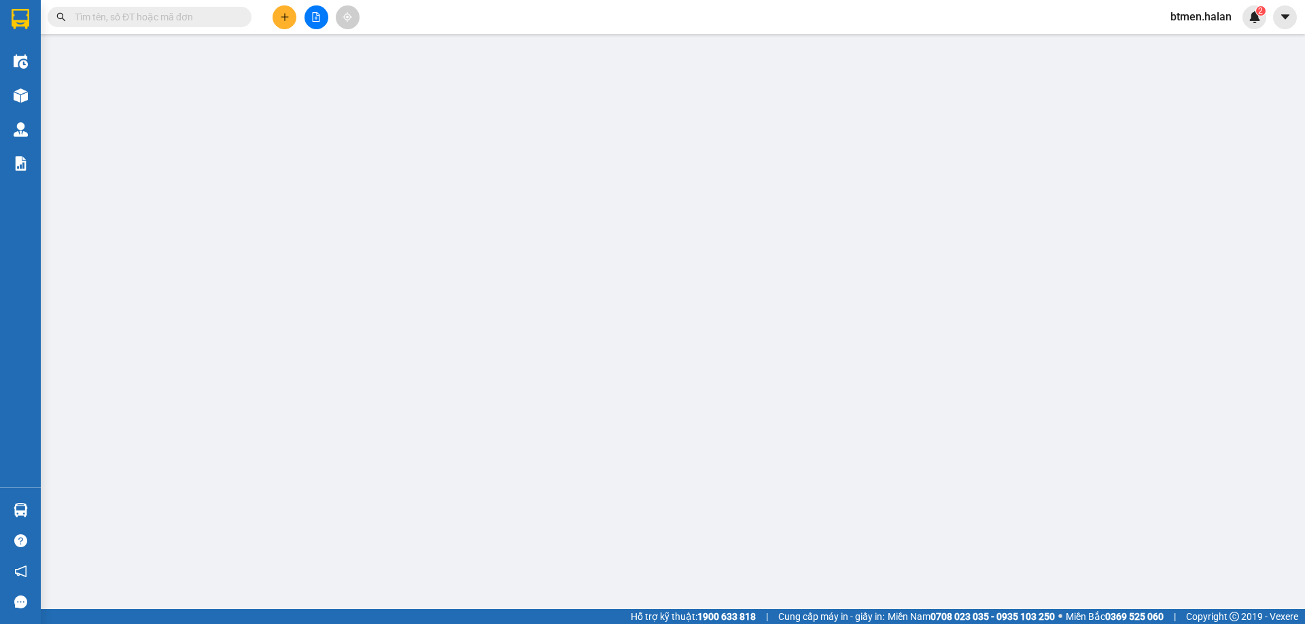
type input "0965970688"
type input "P.Tùng JSC"
type input "0973401058"
type input "[PERSON_NAME]"
type input "60.000"
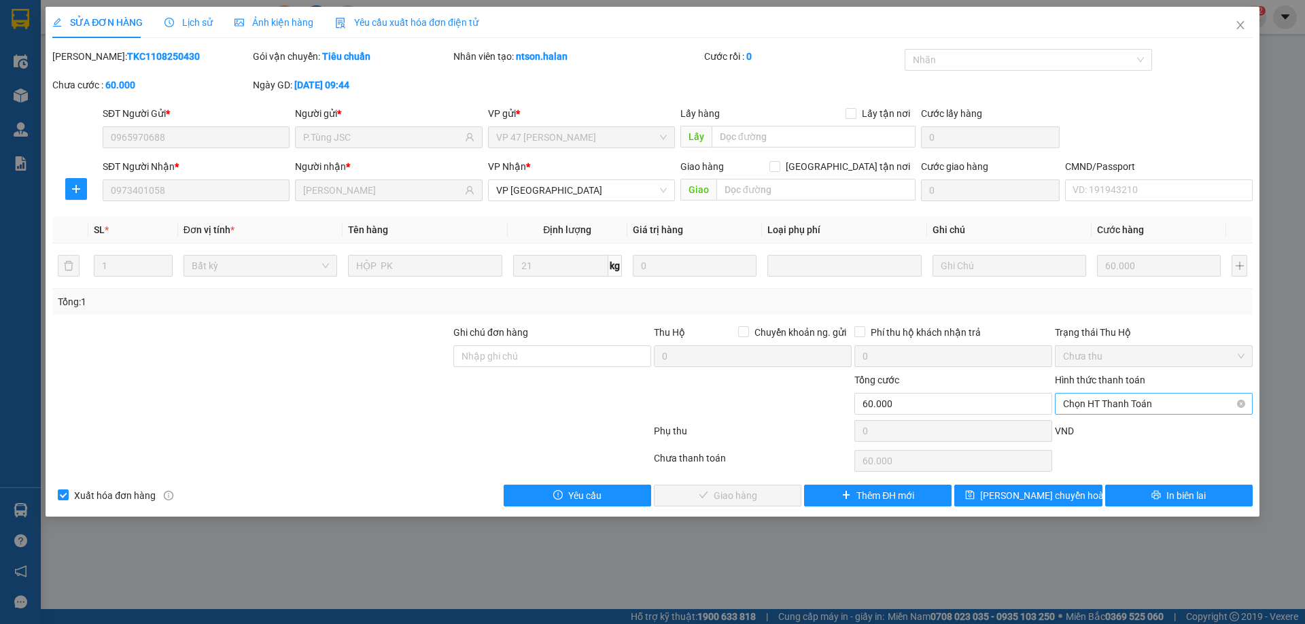
click at [1120, 409] on span "Chọn HT Thanh Toán" at bounding box center [1153, 403] width 181 height 20
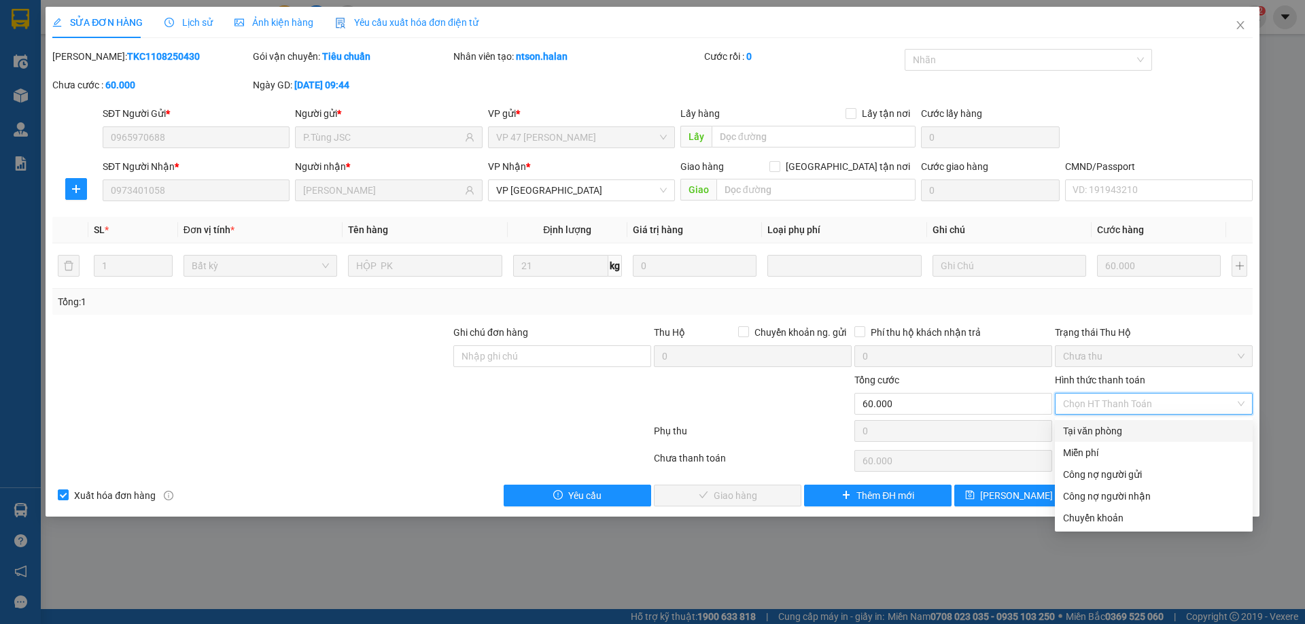
drag, startPoint x: 1096, startPoint y: 428, endPoint x: 943, endPoint y: 459, distance: 155.9
click at [1077, 432] on div "Tại văn phòng" at bounding box center [1153, 430] width 181 height 15
type input "0"
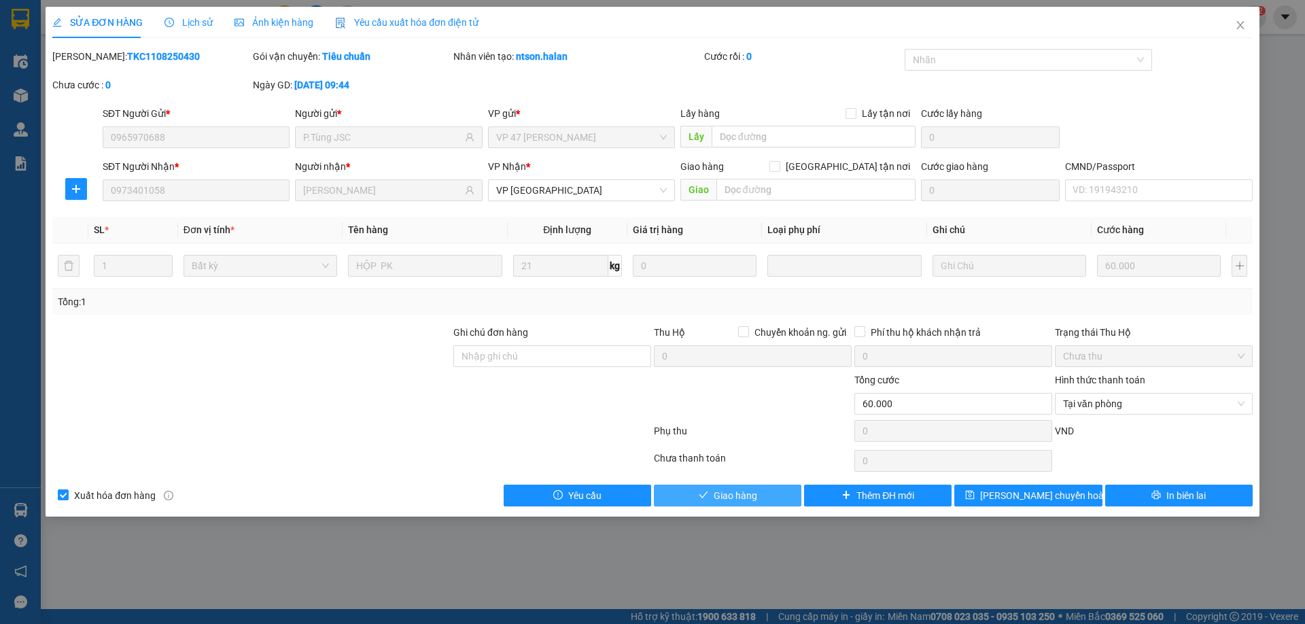
drag, startPoint x: 779, startPoint y: 491, endPoint x: 857, endPoint y: 474, distance: 80.0
click at [779, 491] on button "Giao hàng" at bounding box center [727, 496] width 147 height 22
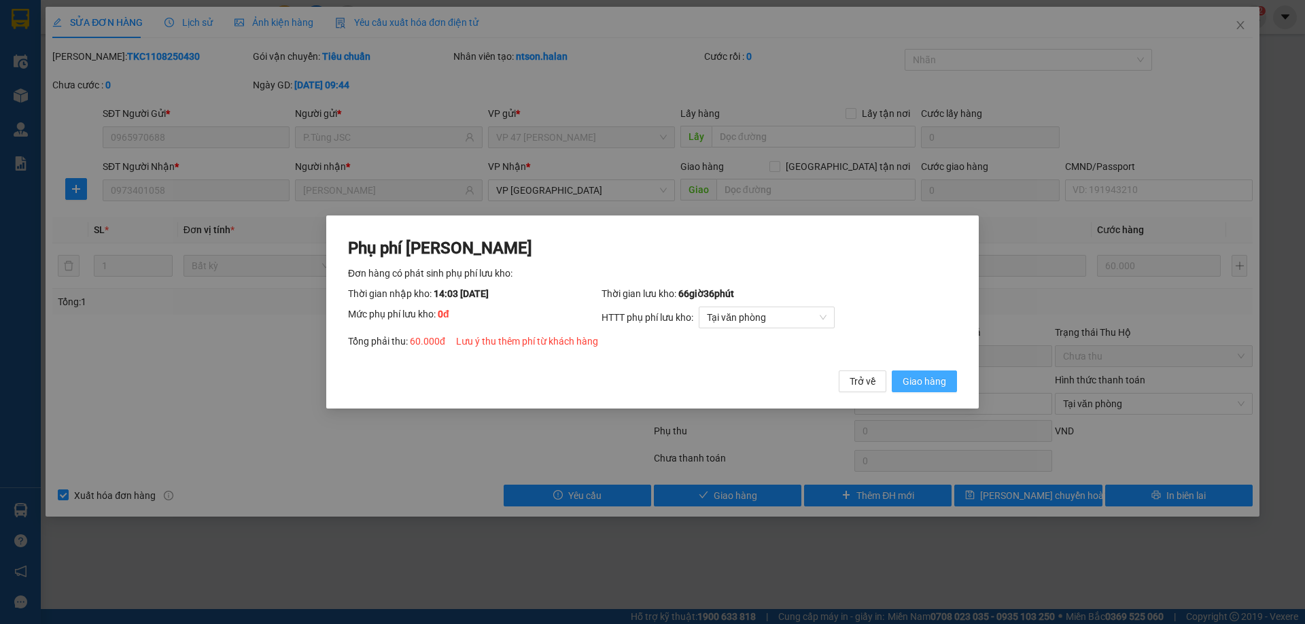
click at [916, 383] on span "Giao hàng" at bounding box center [923, 381] width 43 height 15
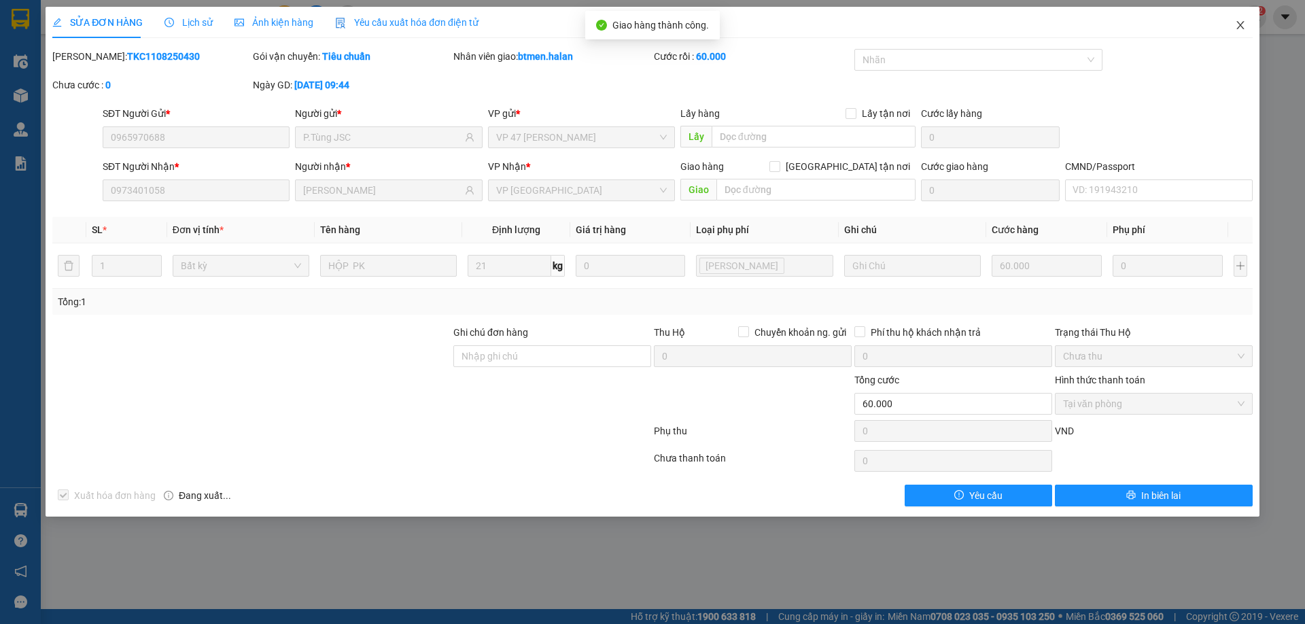
click at [1238, 29] on icon "close" at bounding box center [1239, 25] width 7 height 8
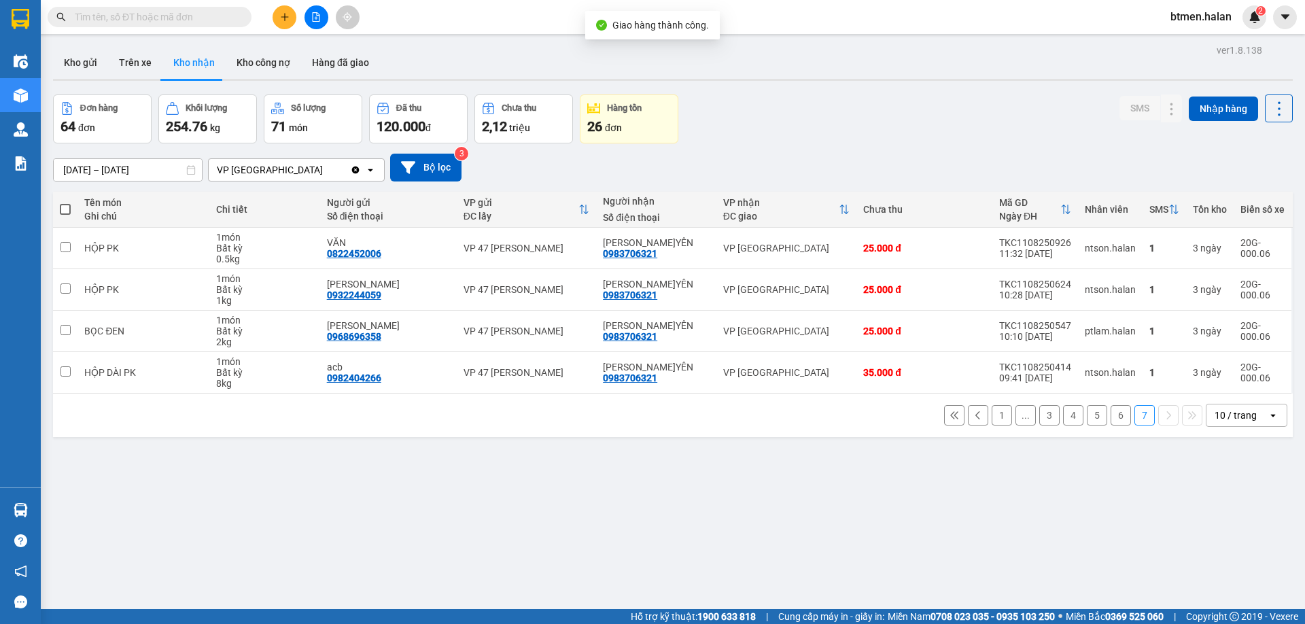
click at [1110, 419] on button "6" at bounding box center [1120, 415] width 20 height 20
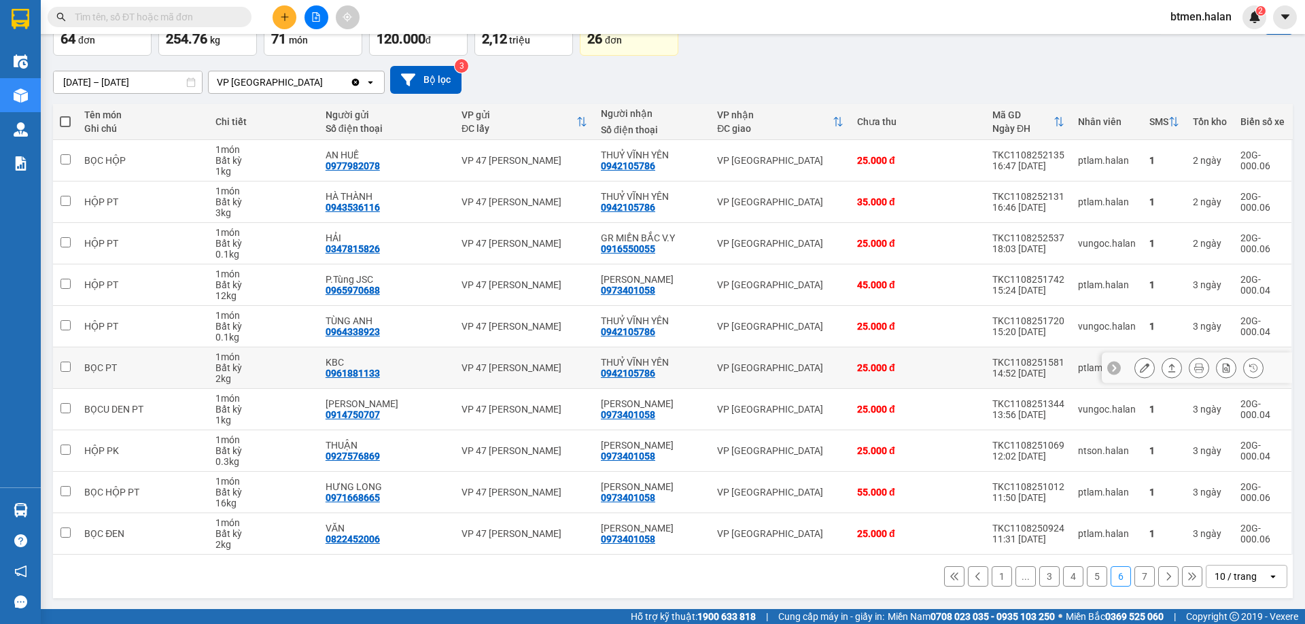
scroll to position [89, 0]
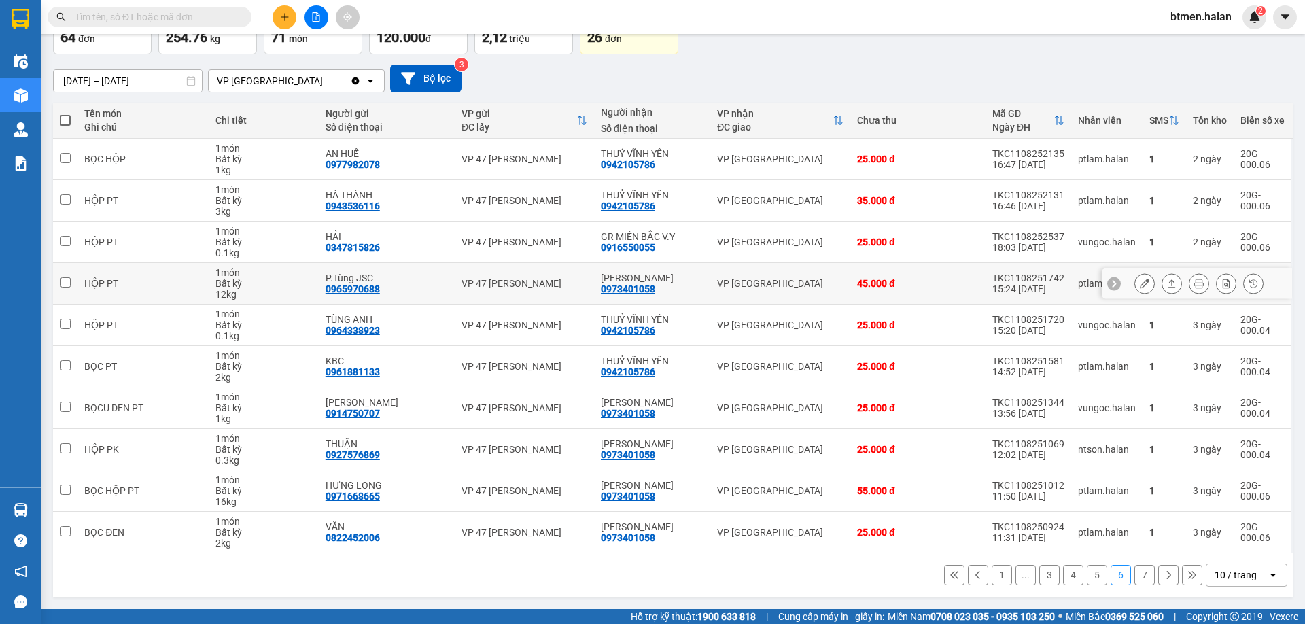
click at [1135, 282] on button at bounding box center [1144, 284] width 19 height 24
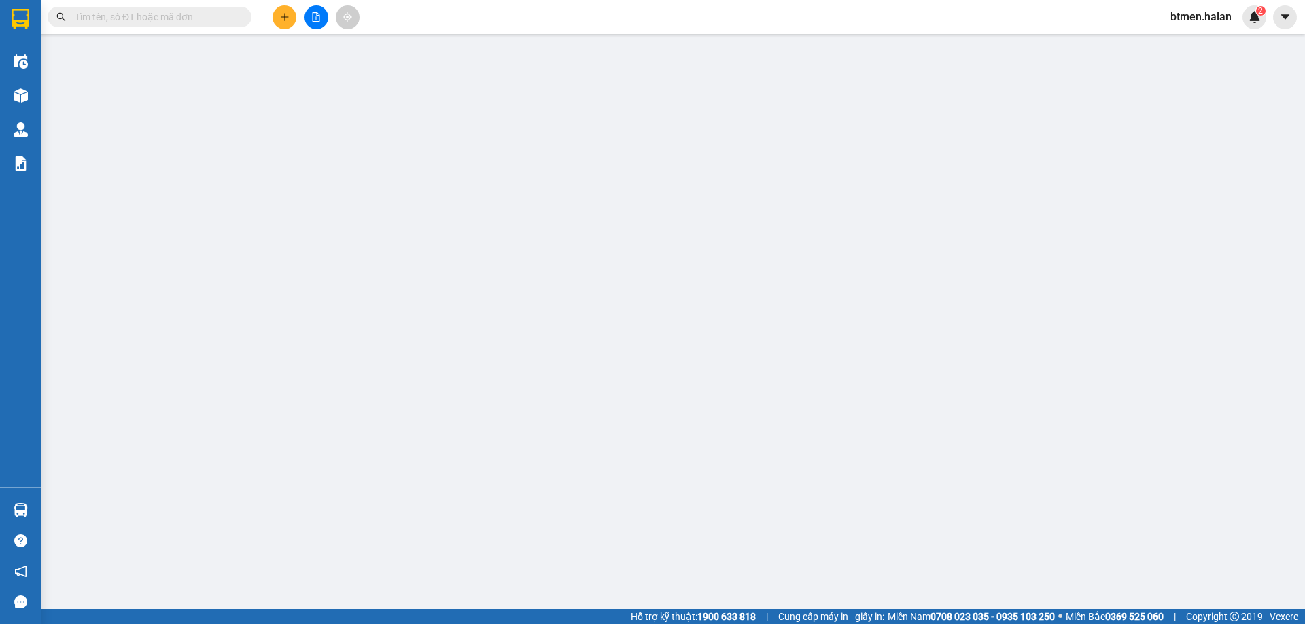
type input "0965970688"
type input "P.Tùng JSC"
type input "0973401058"
type input "[PERSON_NAME]"
type input "45.000"
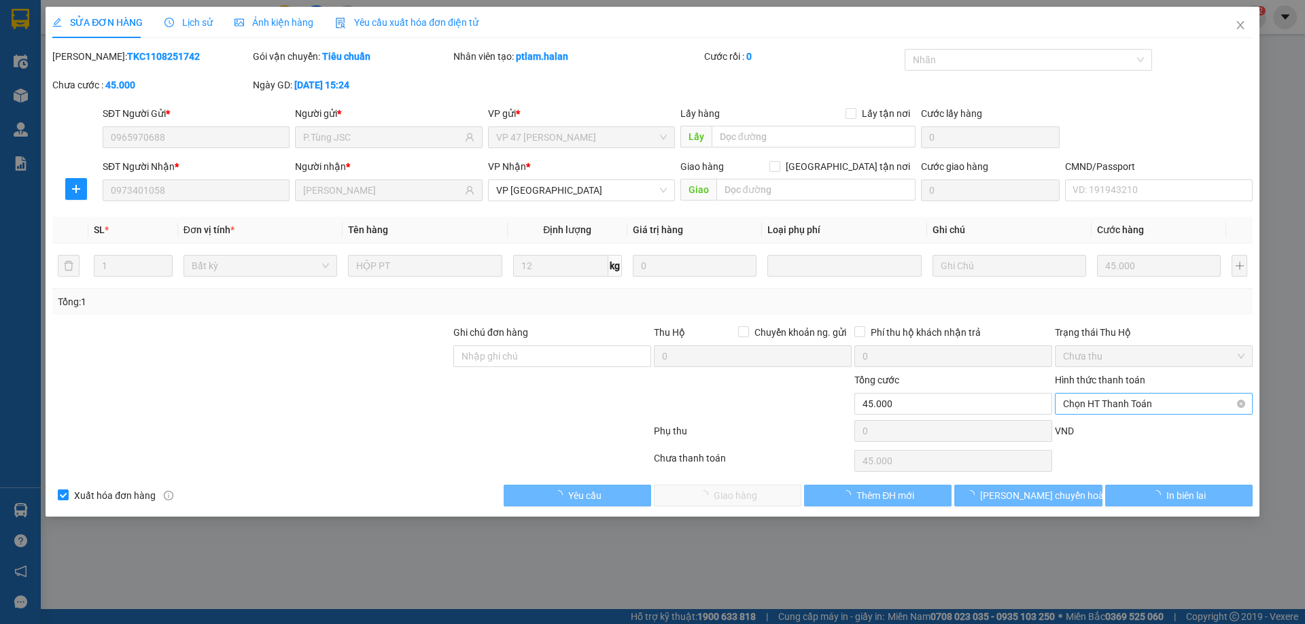
click at [1131, 403] on span "Chọn HT Thanh Toán" at bounding box center [1153, 403] width 181 height 20
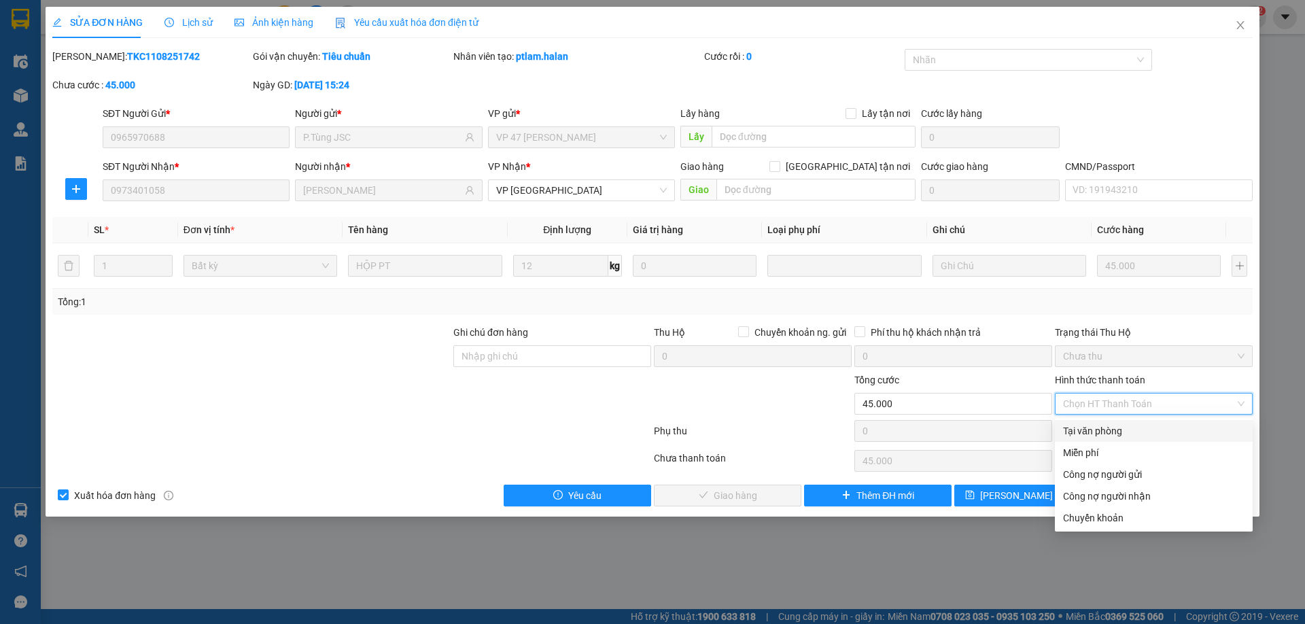
click at [1099, 437] on div "Tại văn phòng" at bounding box center [1153, 430] width 181 height 15
type input "0"
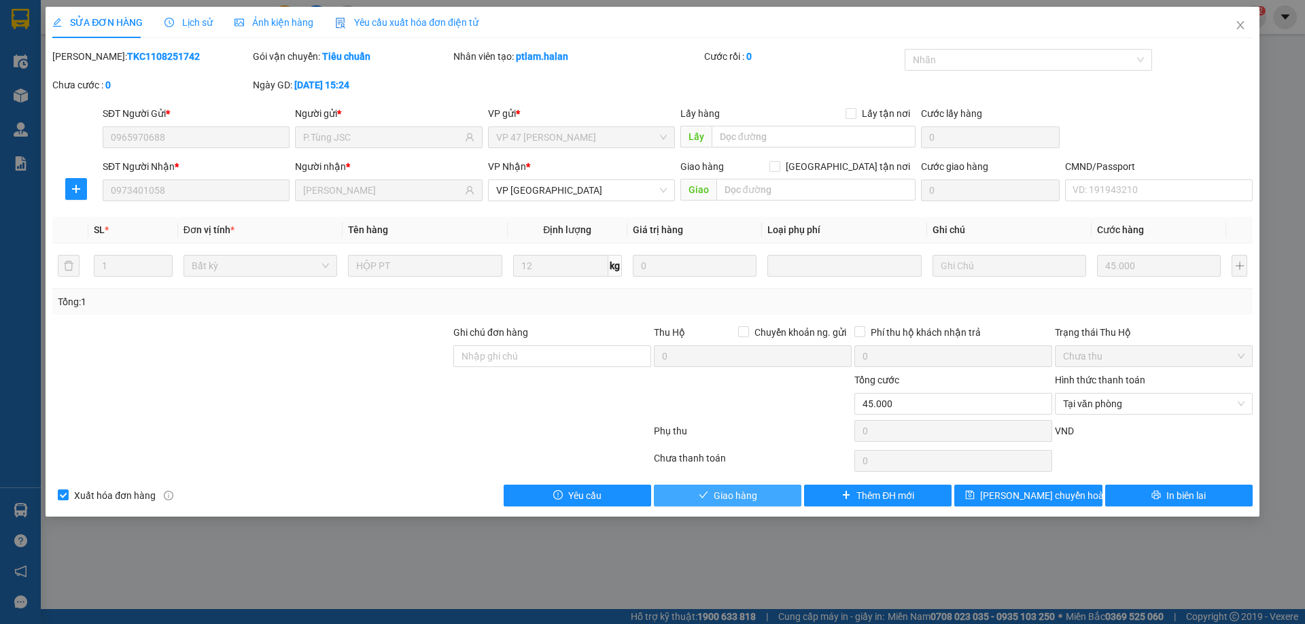
click at [731, 490] on span "Giao hàng" at bounding box center [735, 495] width 43 height 15
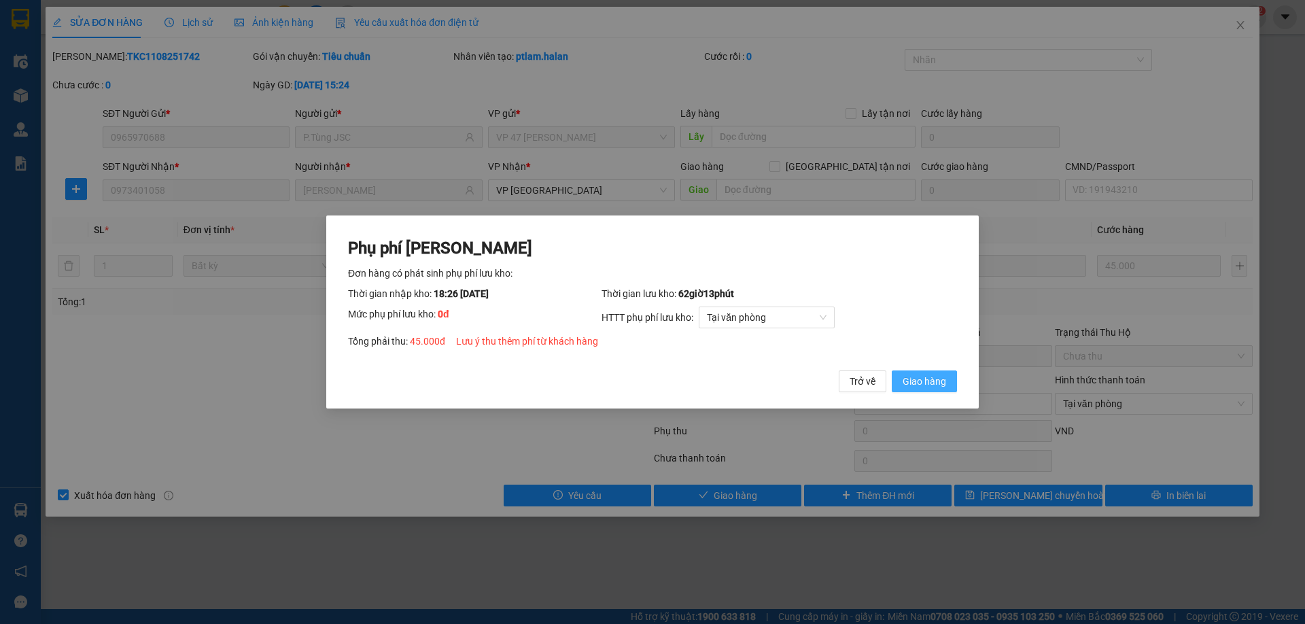
click at [947, 381] on button "Giao hàng" at bounding box center [924, 381] width 65 height 22
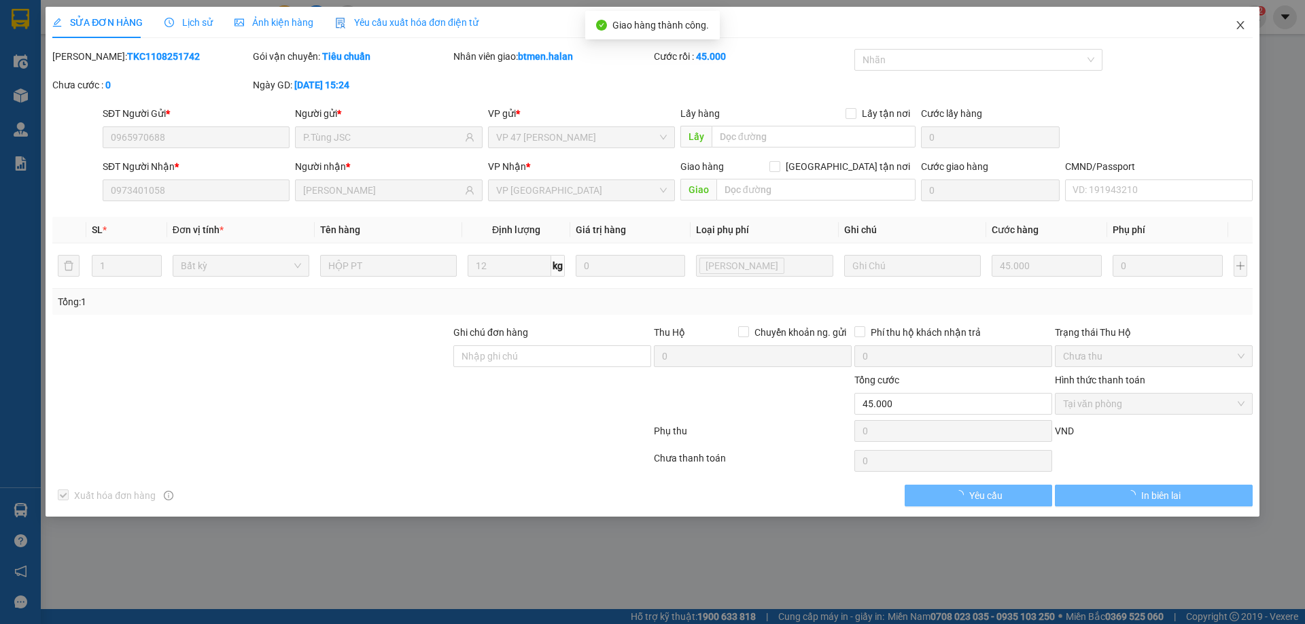
click at [1237, 22] on icon "close" at bounding box center [1240, 25] width 11 height 11
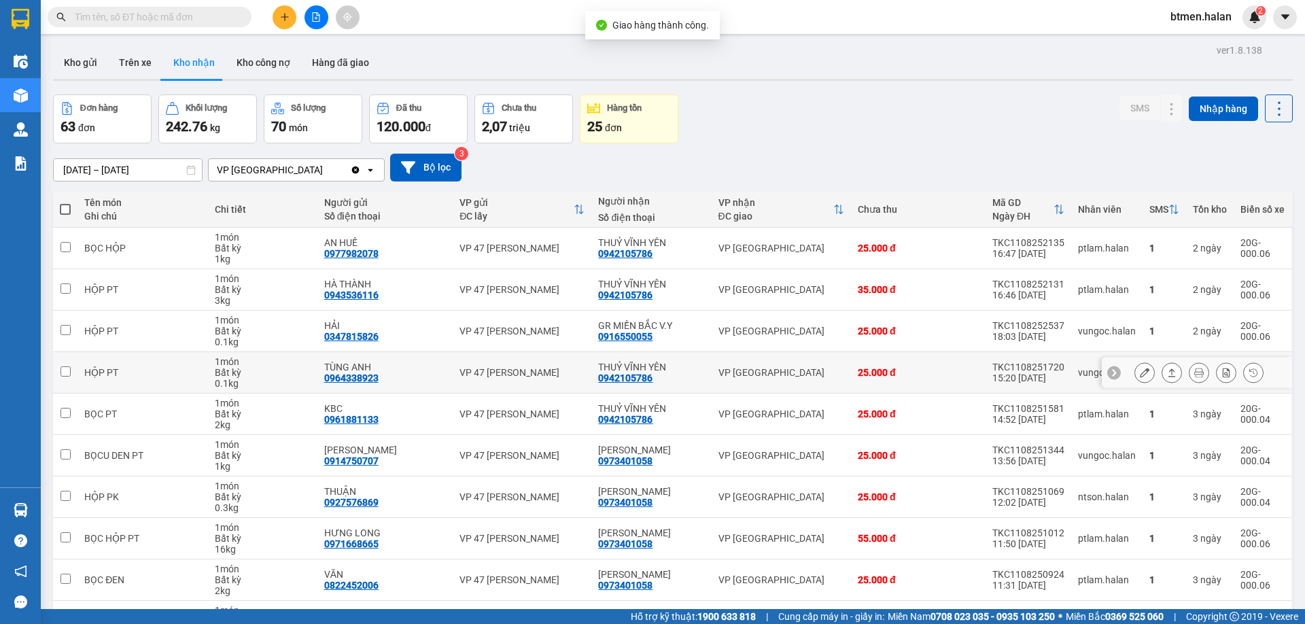
scroll to position [68, 0]
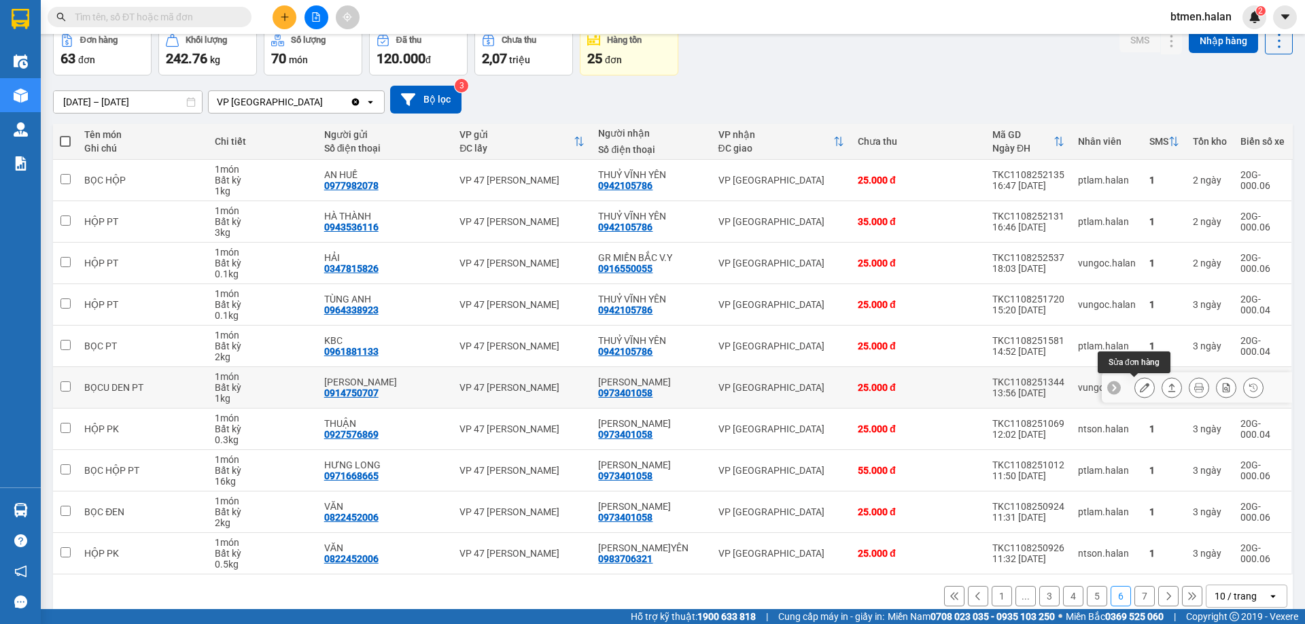
click at [1135, 381] on button at bounding box center [1144, 388] width 19 height 24
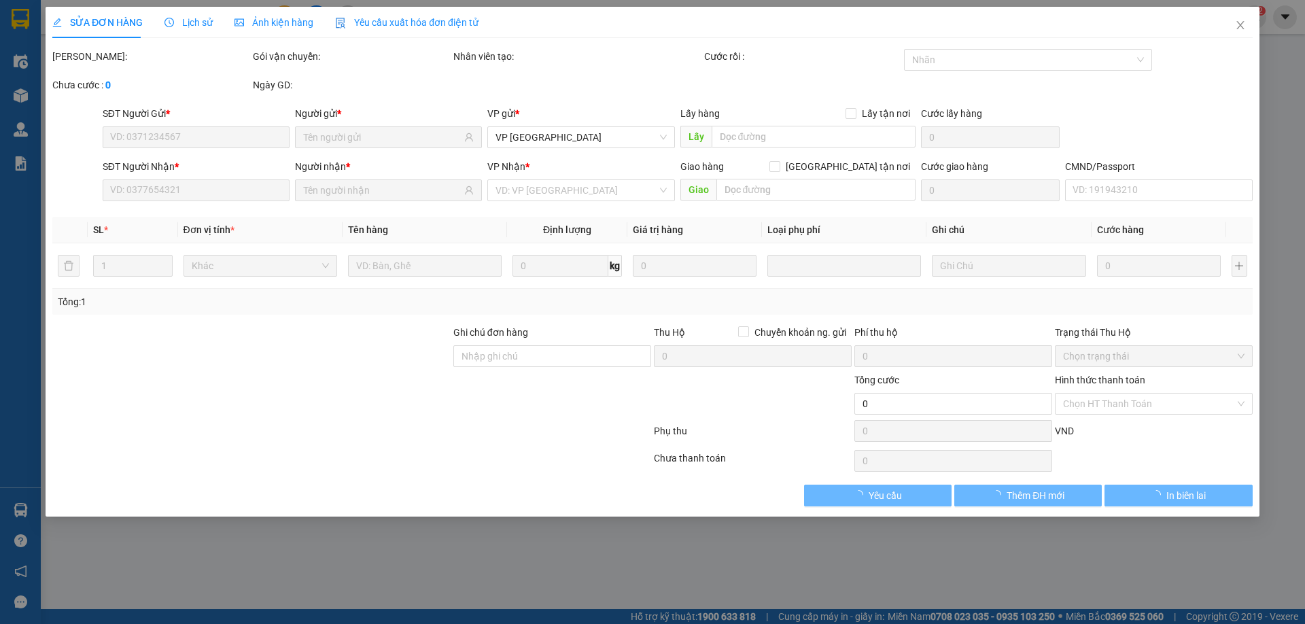
type input "0914750707"
type input "[PERSON_NAME]"
type input "0973401058"
type input "[PERSON_NAME]"
type input "25.000"
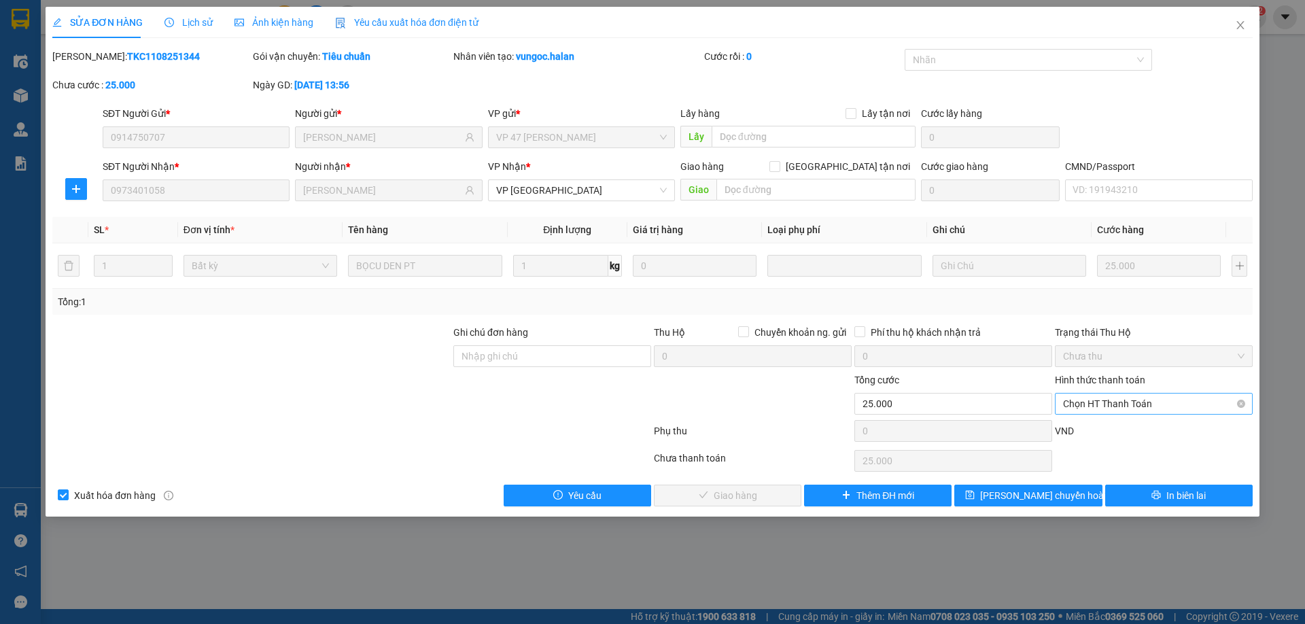
click at [1142, 401] on span "Chọn HT Thanh Toán" at bounding box center [1153, 403] width 181 height 20
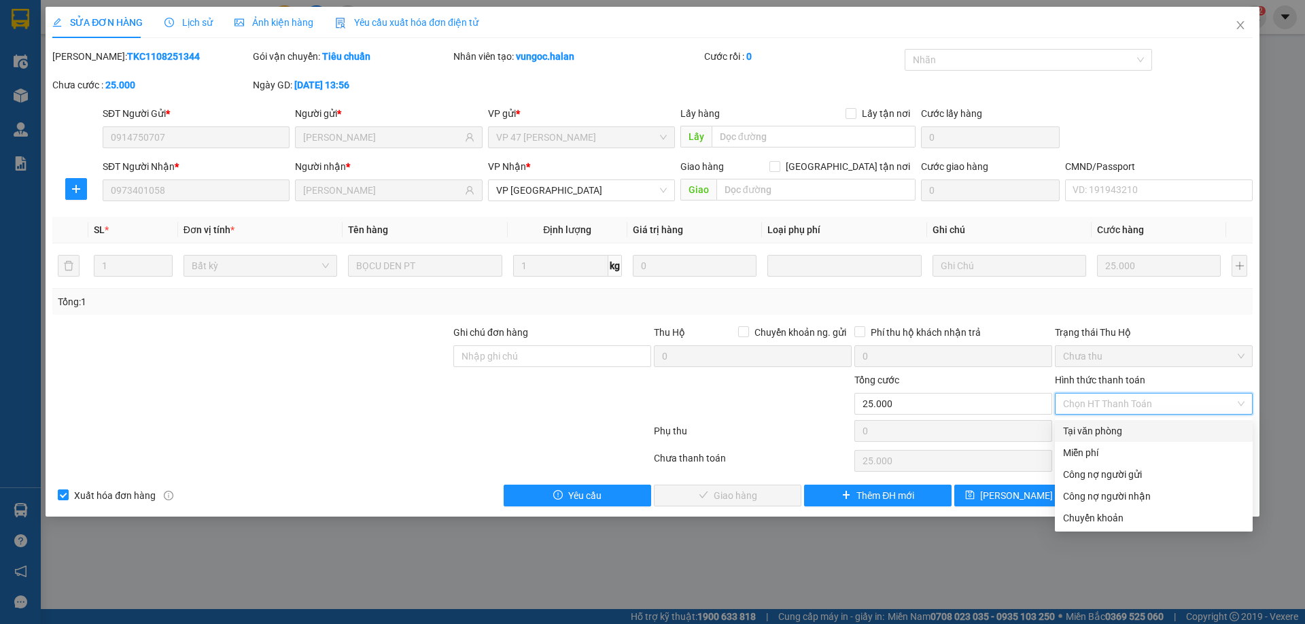
click at [1089, 427] on div "Tại văn phòng" at bounding box center [1153, 430] width 181 height 15
type input "0"
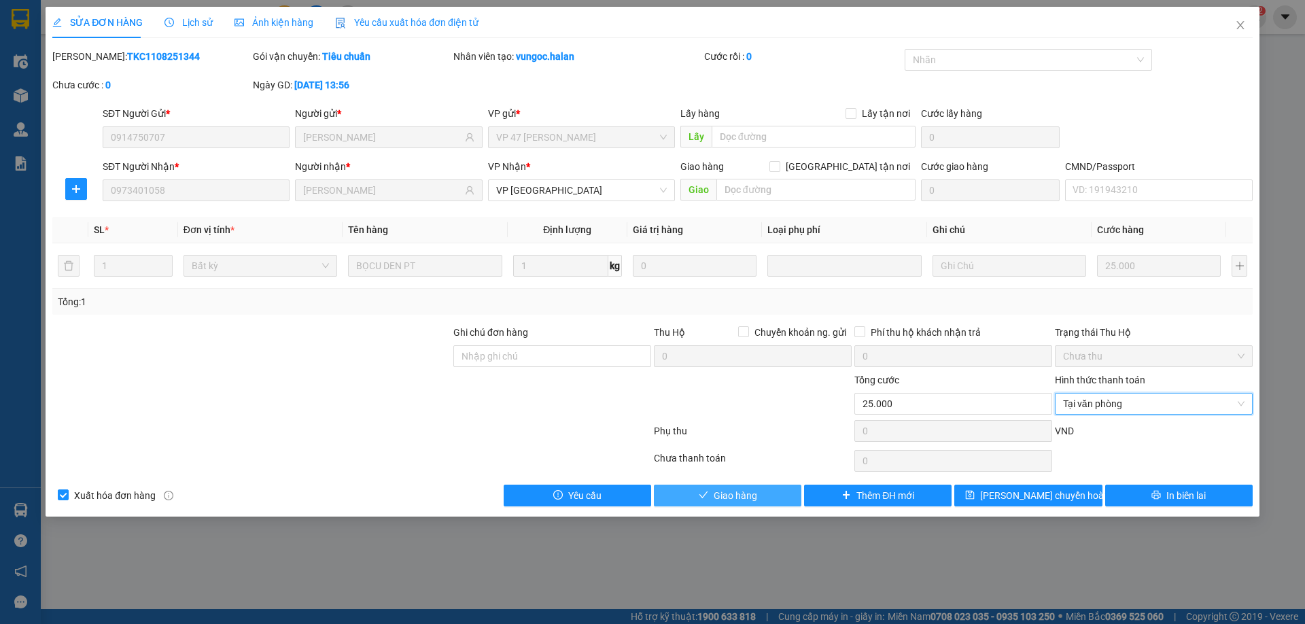
click at [746, 490] on span "Giao hàng" at bounding box center [735, 495] width 43 height 15
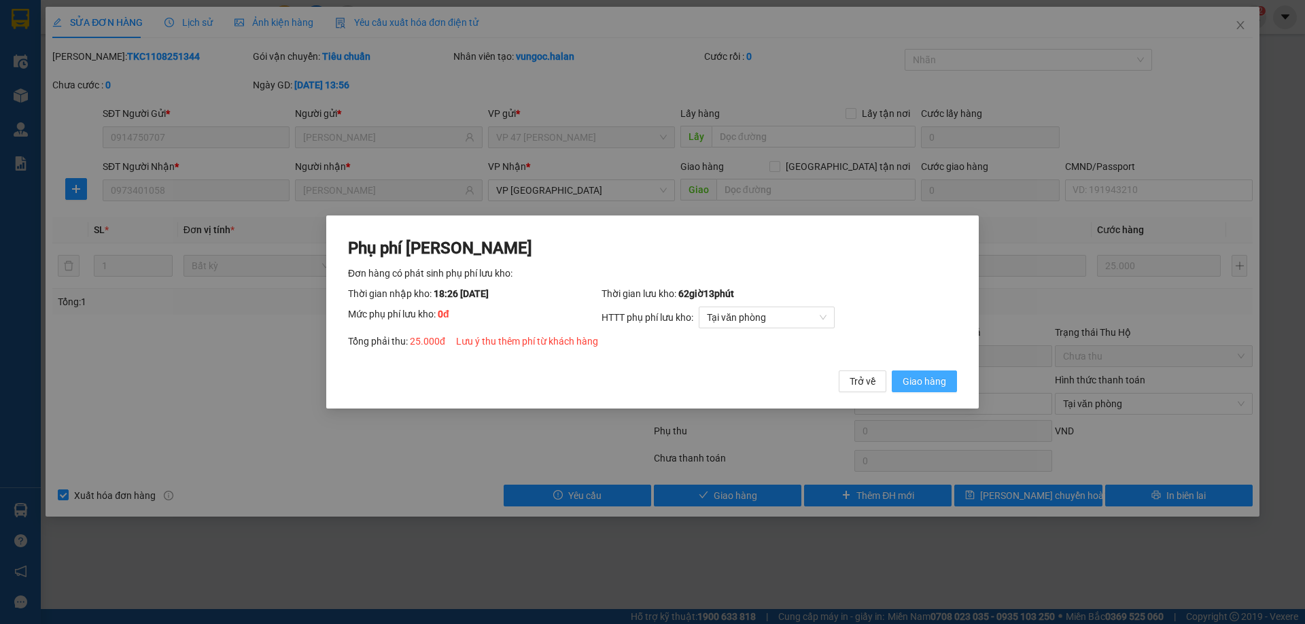
click at [918, 389] on button "Giao hàng" at bounding box center [924, 381] width 65 height 22
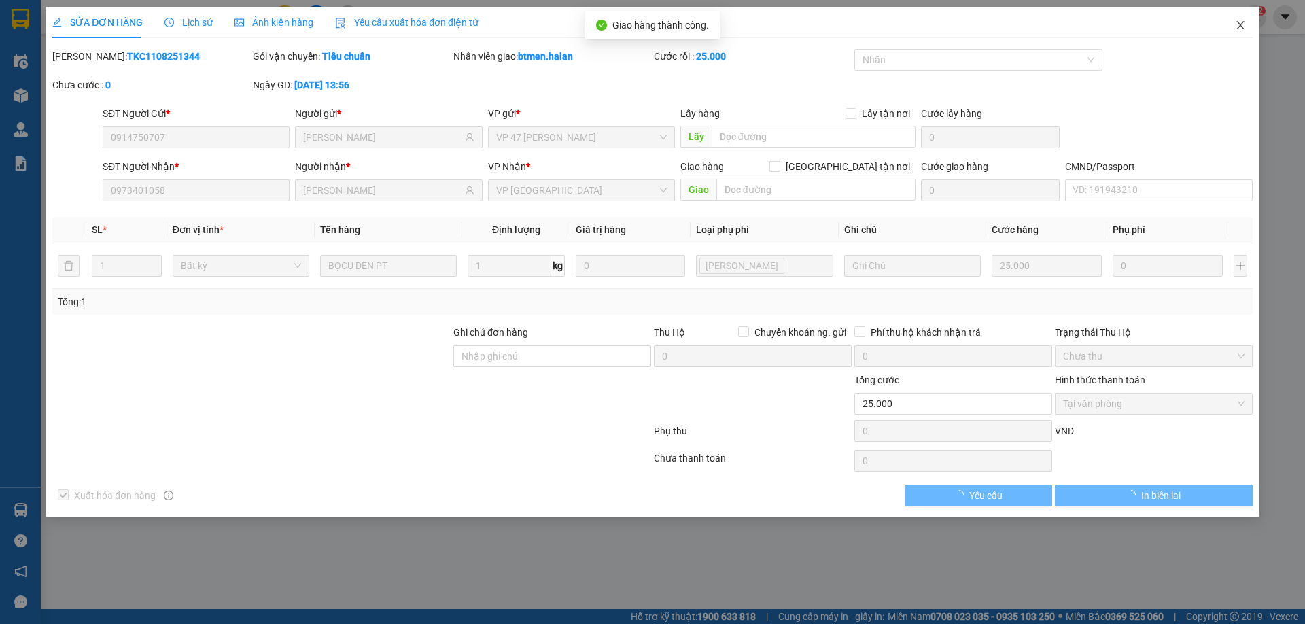
click at [1244, 27] on icon "close" at bounding box center [1240, 25] width 11 height 11
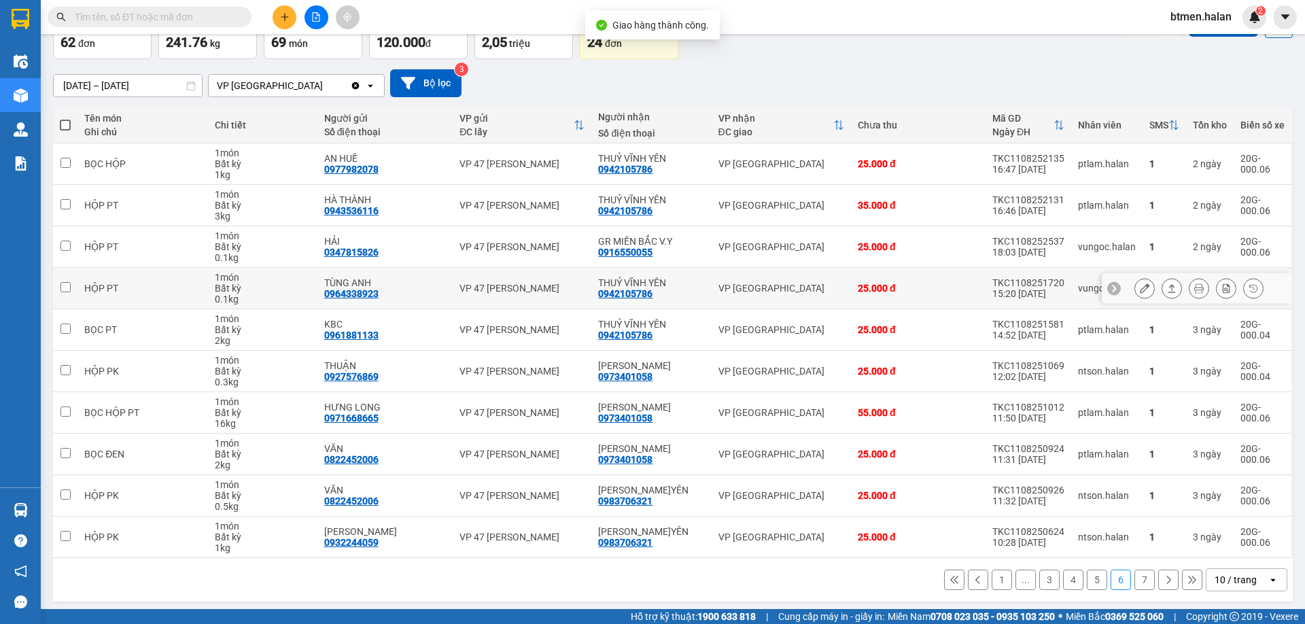
scroll to position [89, 0]
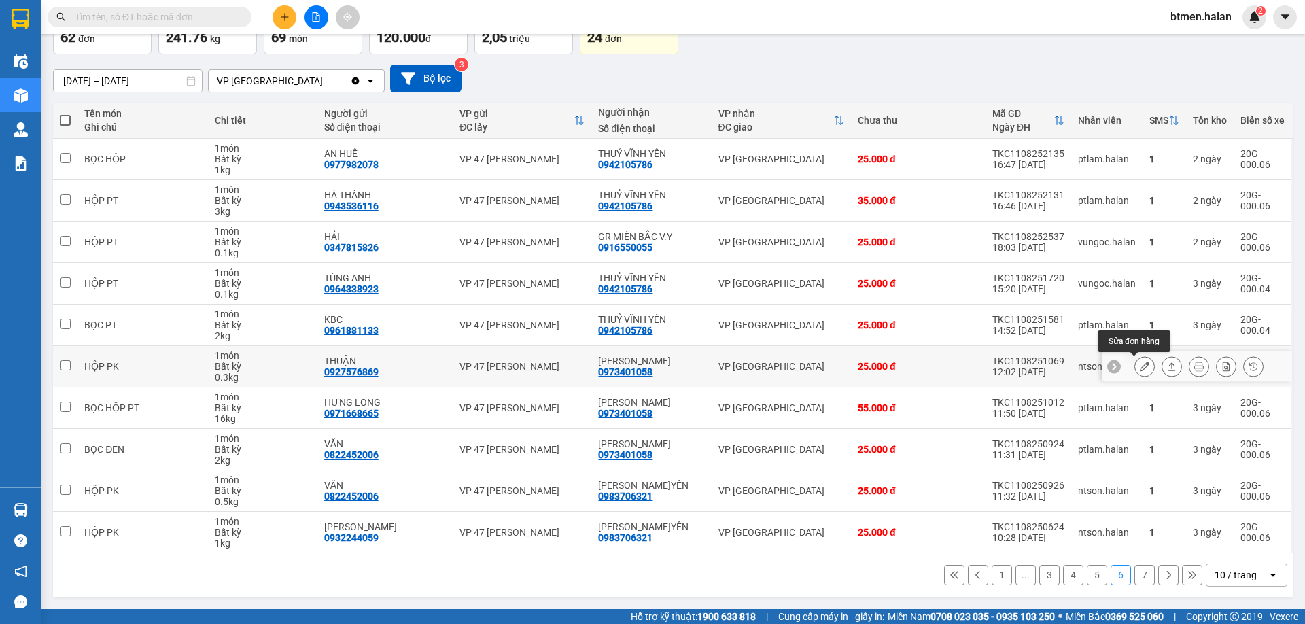
click at [1140, 368] on icon at bounding box center [1145, 367] width 10 height 10
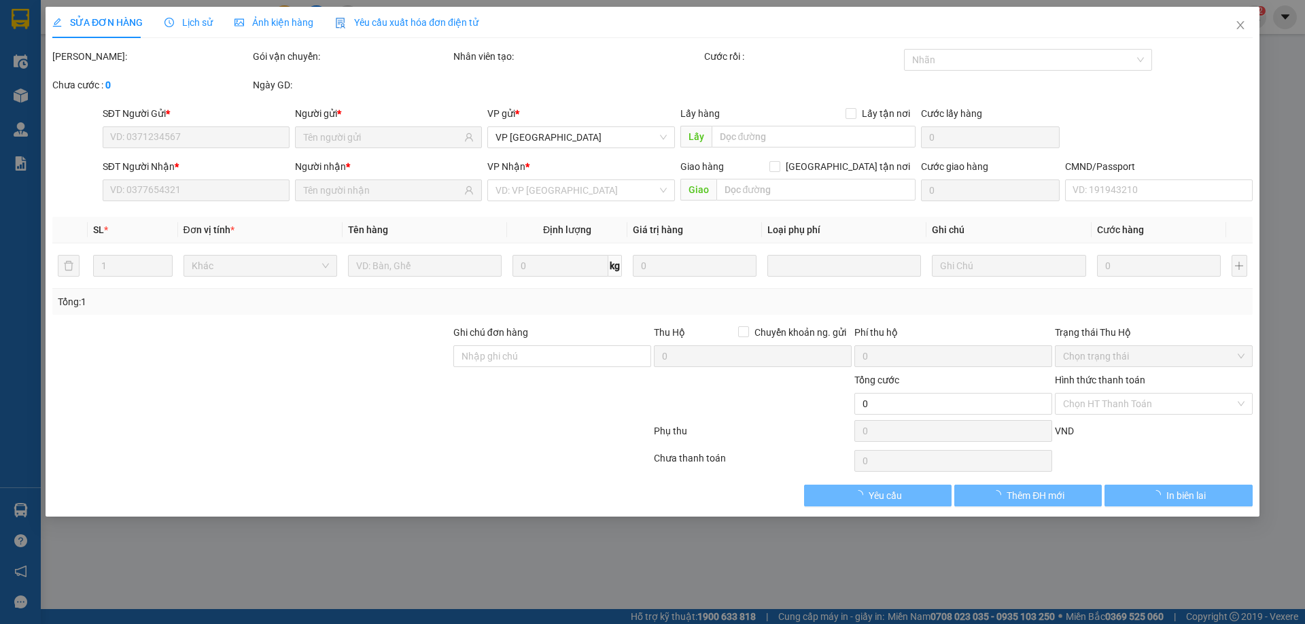
type input "0927576869"
type input "THUẬN"
type input "0973401058"
type input "[PERSON_NAME]"
type input "25.000"
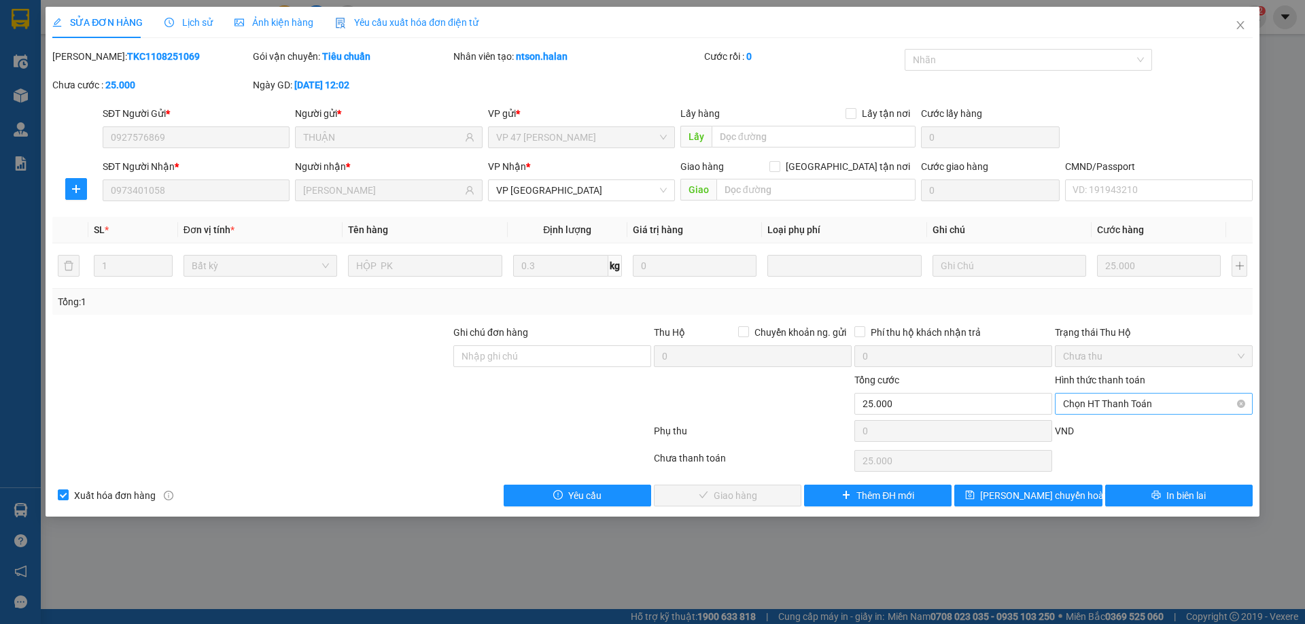
click at [1097, 402] on span "Chọn HT Thanh Toán" at bounding box center [1153, 403] width 181 height 20
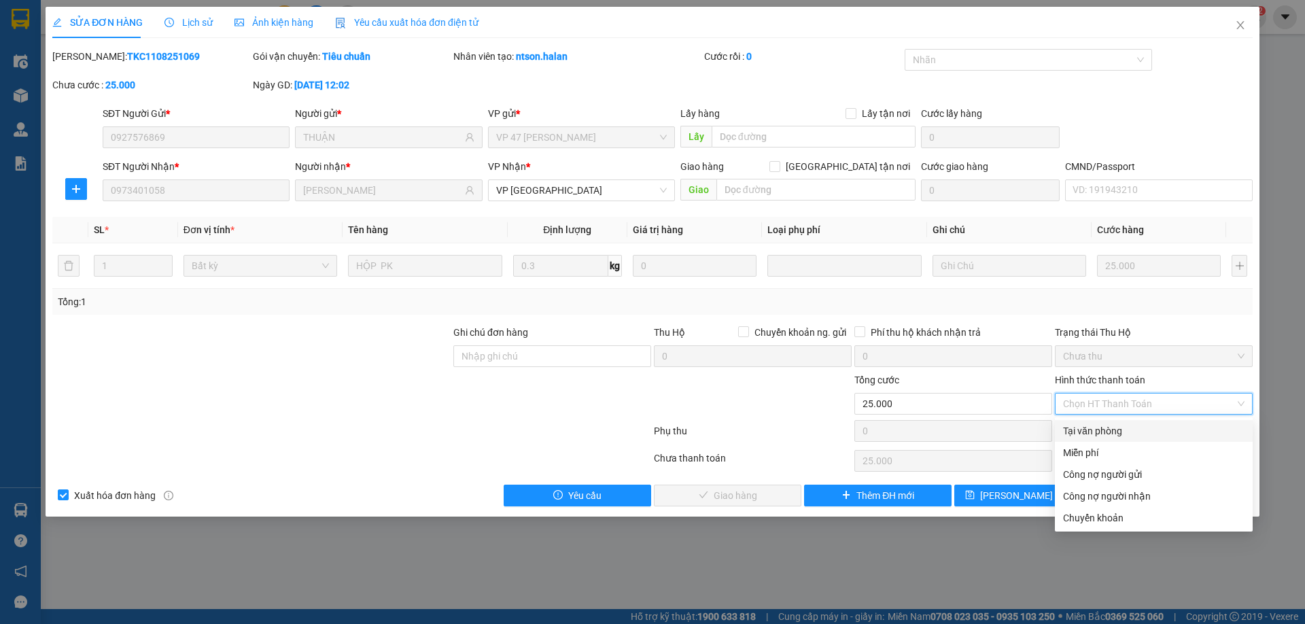
click at [1093, 426] on div "Tại văn phòng" at bounding box center [1153, 430] width 181 height 15
type input "0"
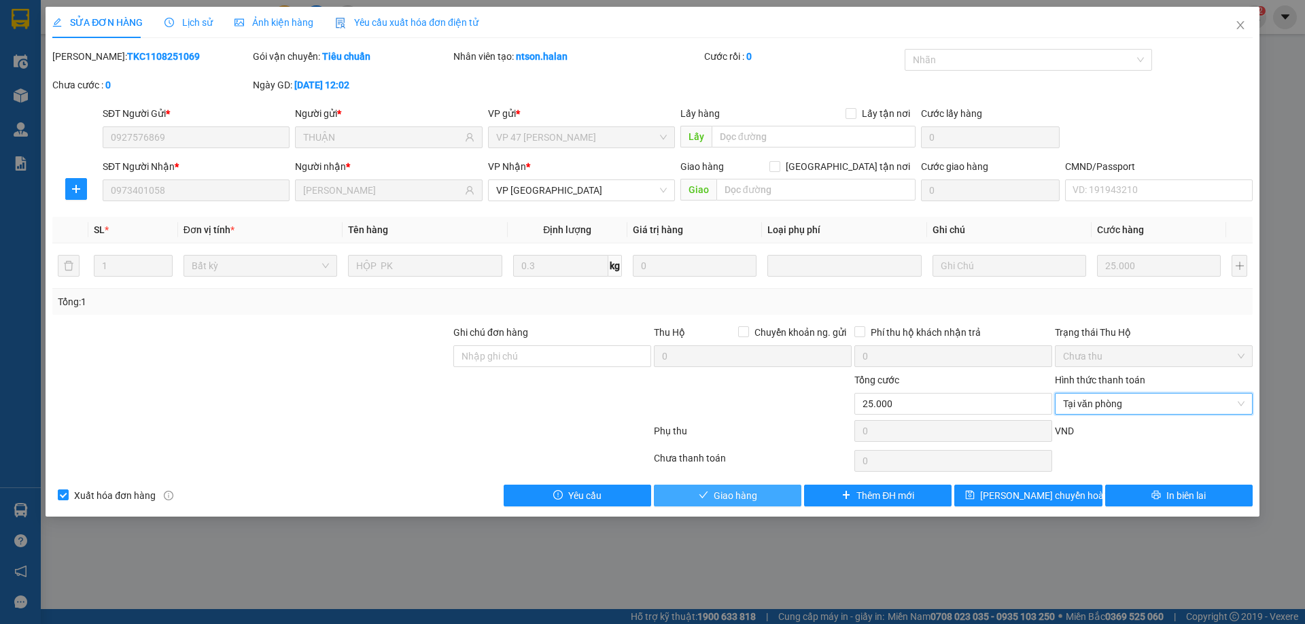
click at [773, 490] on button "Giao hàng" at bounding box center [727, 496] width 147 height 22
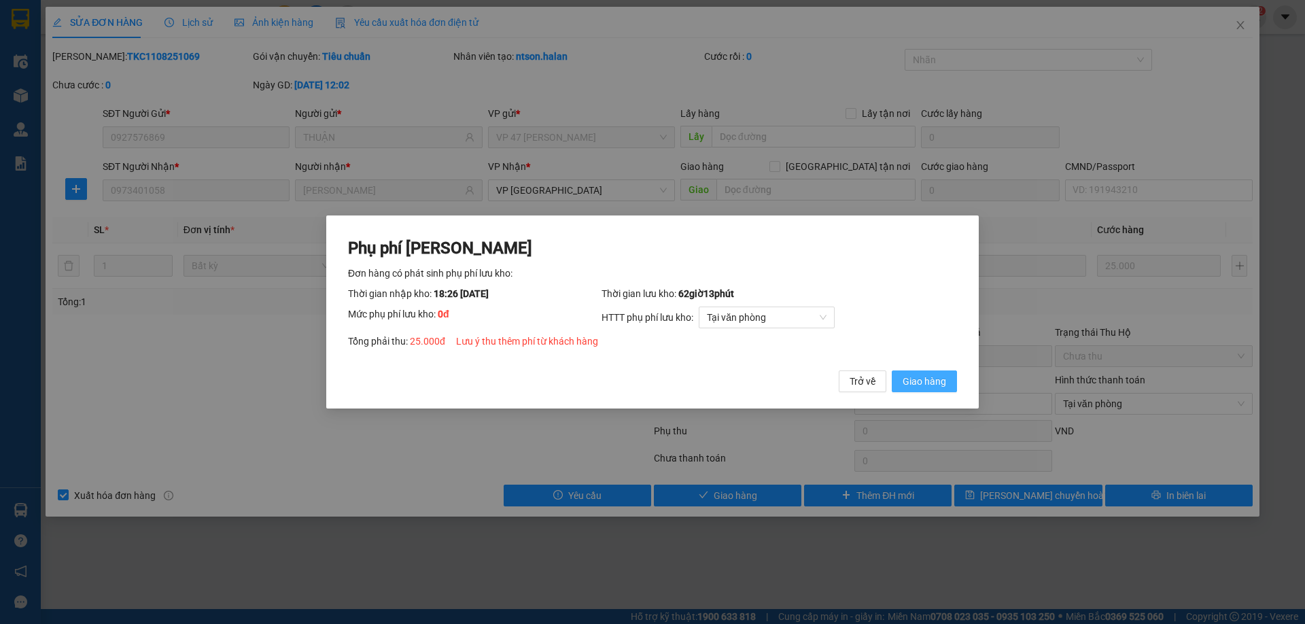
click at [932, 389] on button "Giao hàng" at bounding box center [924, 381] width 65 height 22
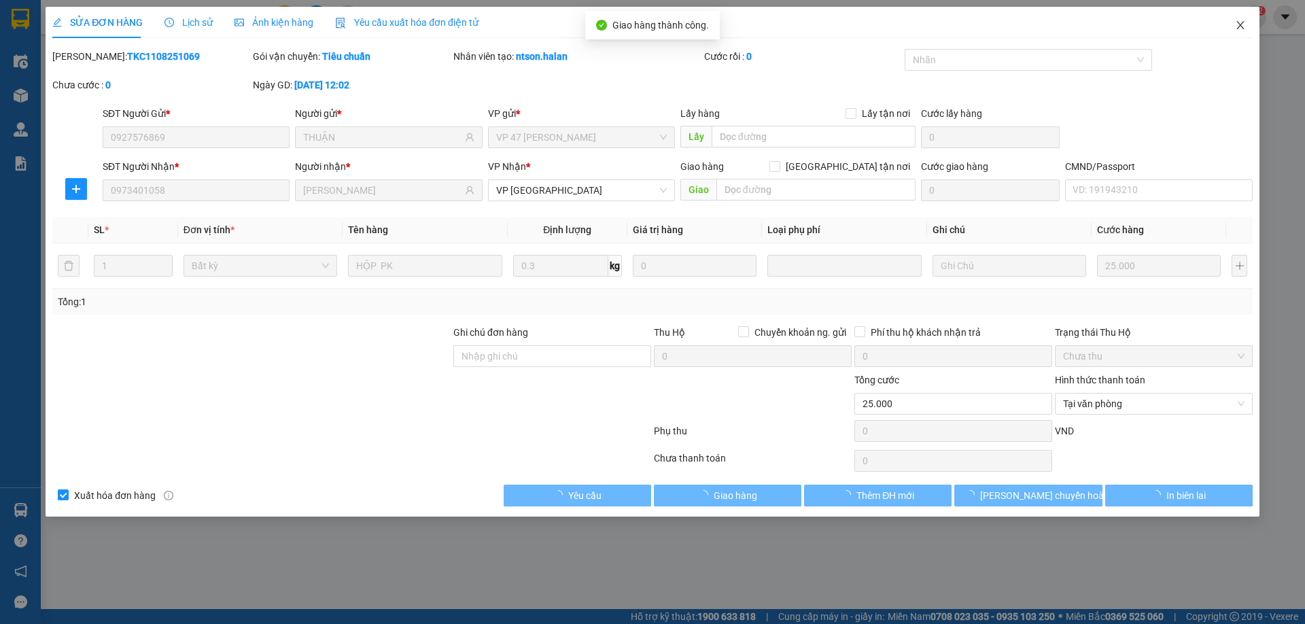
click at [1244, 25] on icon "close" at bounding box center [1240, 25] width 11 height 11
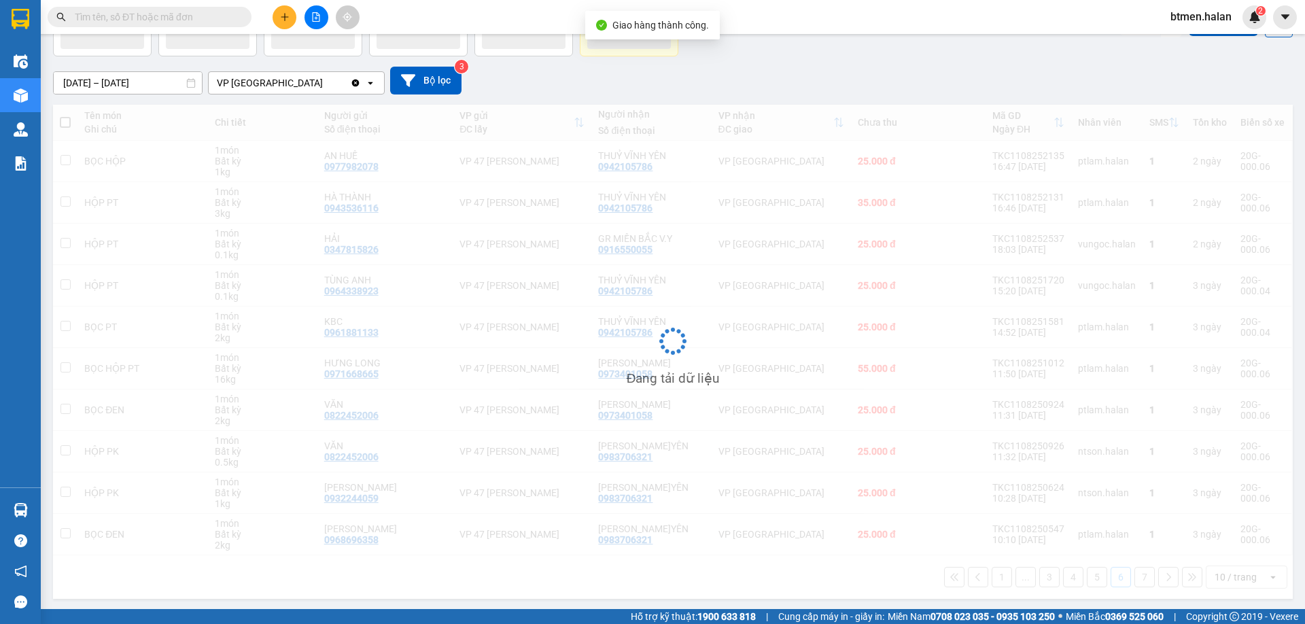
scroll to position [87, 0]
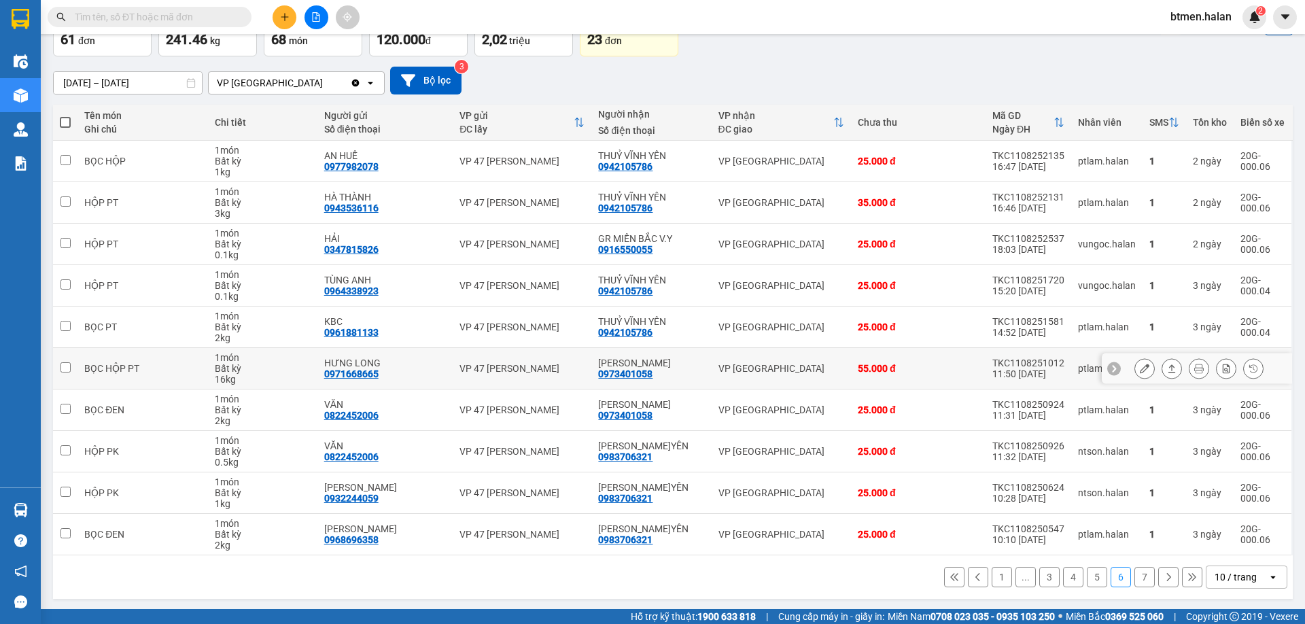
click at [1140, 370] on icon at bounding box center [1145, 369] width 10 height 10
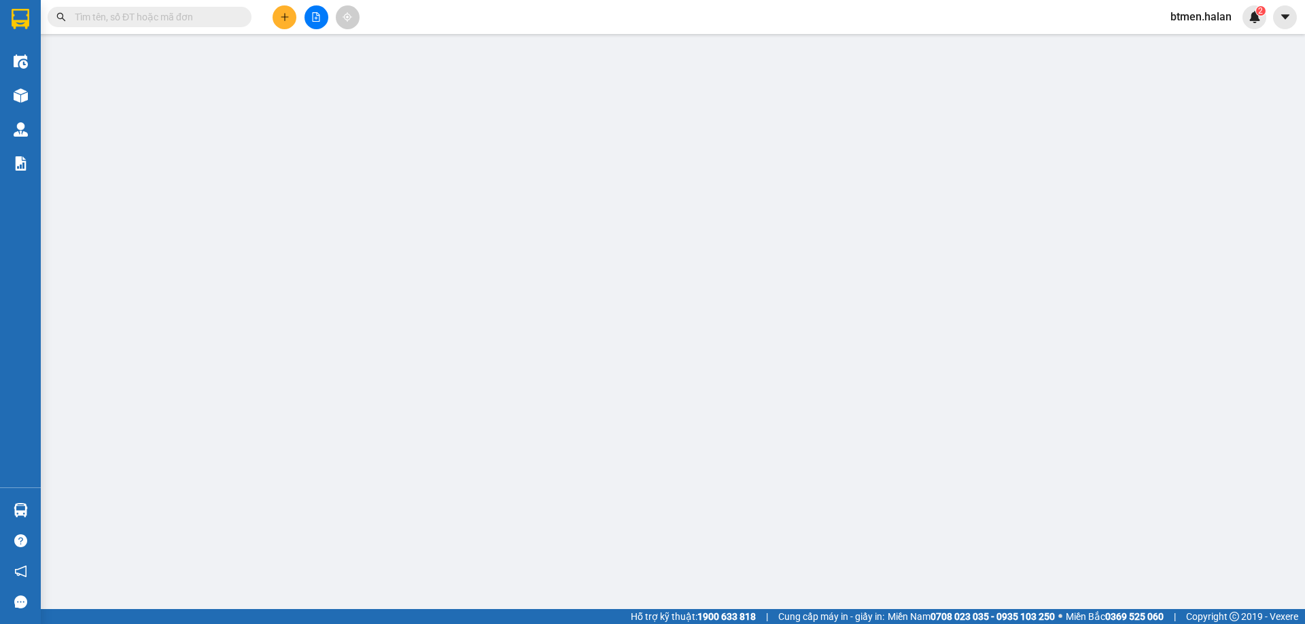
type input "0971668665"
type input "HƯNG LONG"
type input "0973401058"
type input "[PERSON_NAME]"
type input "55.000"
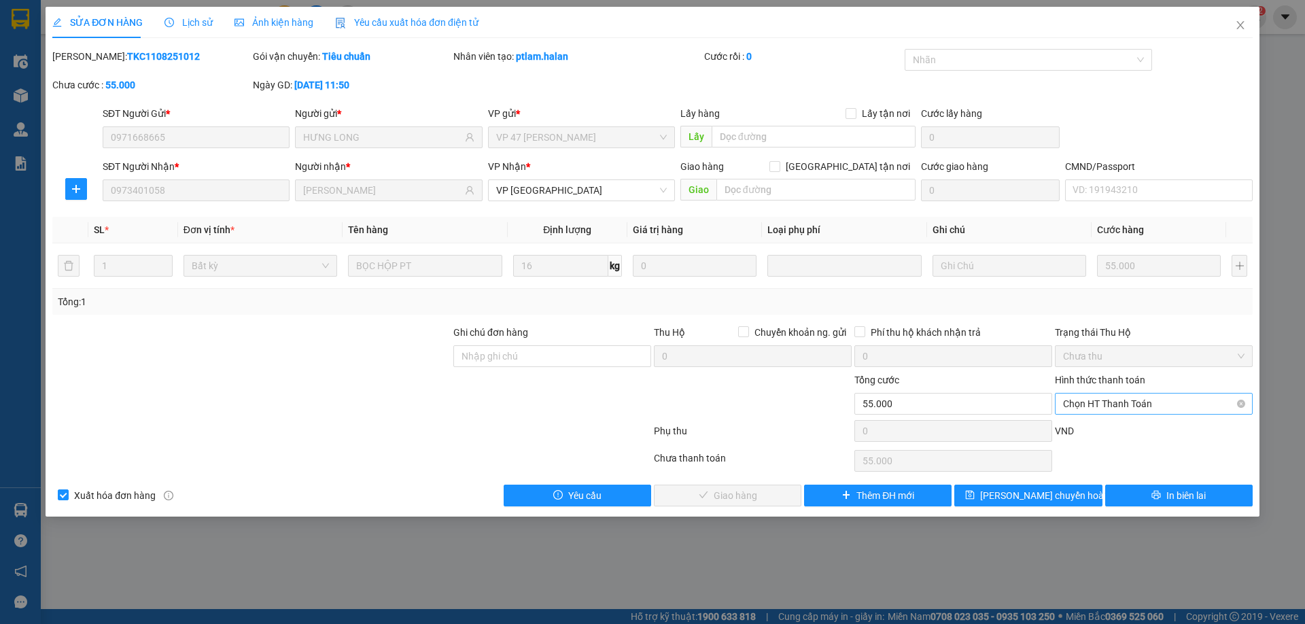
click at [1118, 402] on span "Chọn HT Thanh Toán" at bounding box center [1153, 403] width 181 height 20
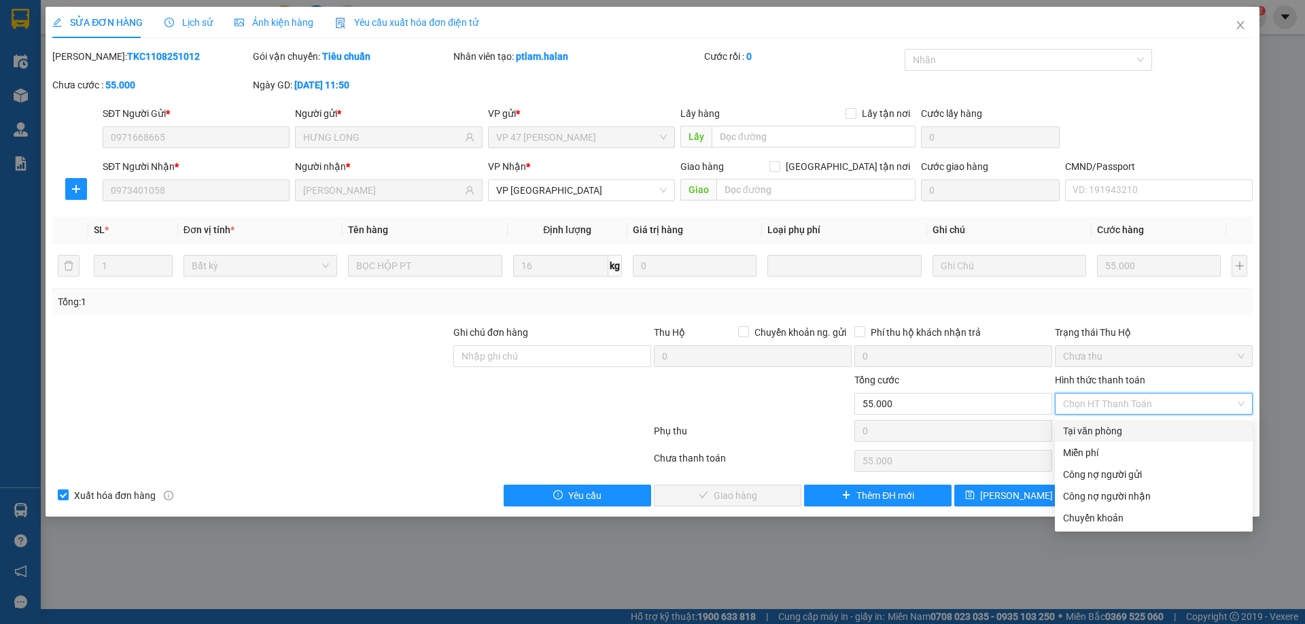
click at [1108, 424] on div "Tại văn phòng" at bounding box center [1153, 430] width 181 height 15
type input "0"
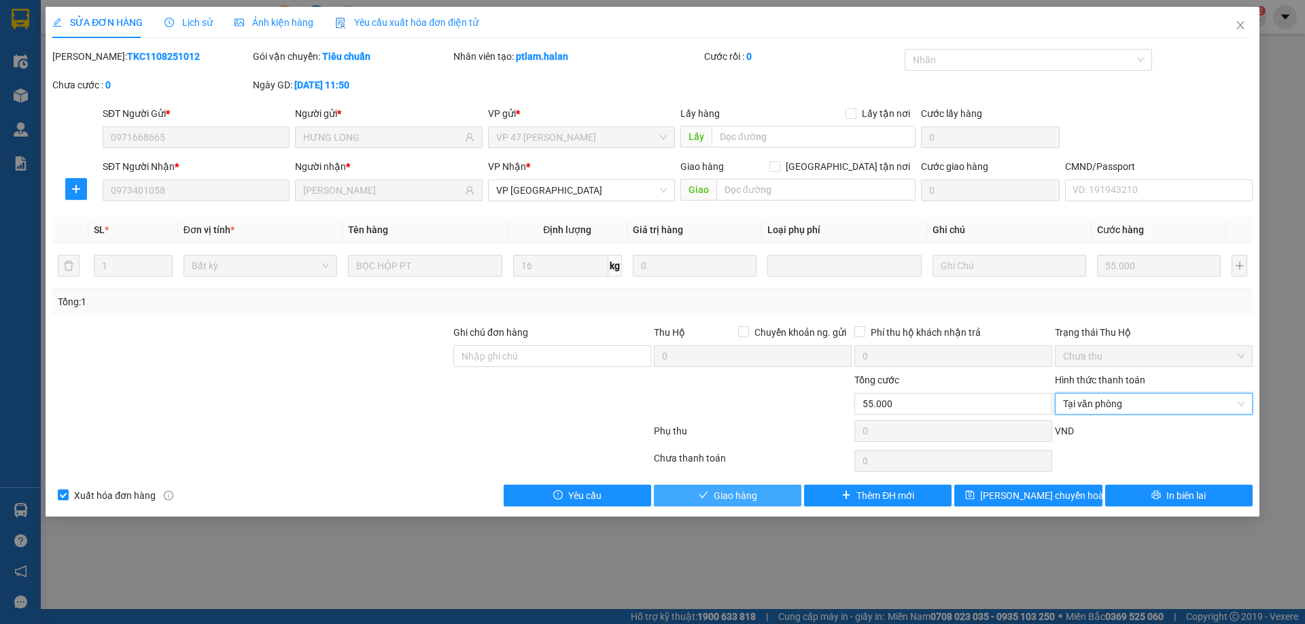
click at [727, 498] on span "Giao hàng" at bounding box center [735, 495] width 43 height 15
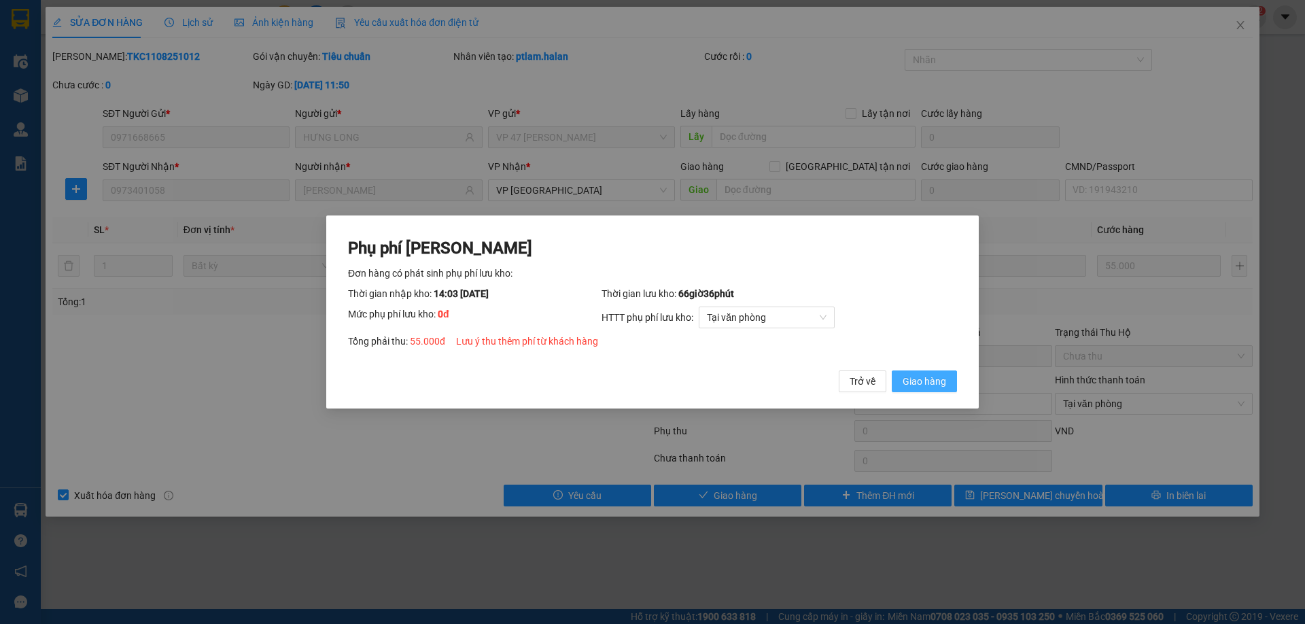
click at [908, 384] on span "Giao hàng" at bounding box center [923, 381] width 43 height 15
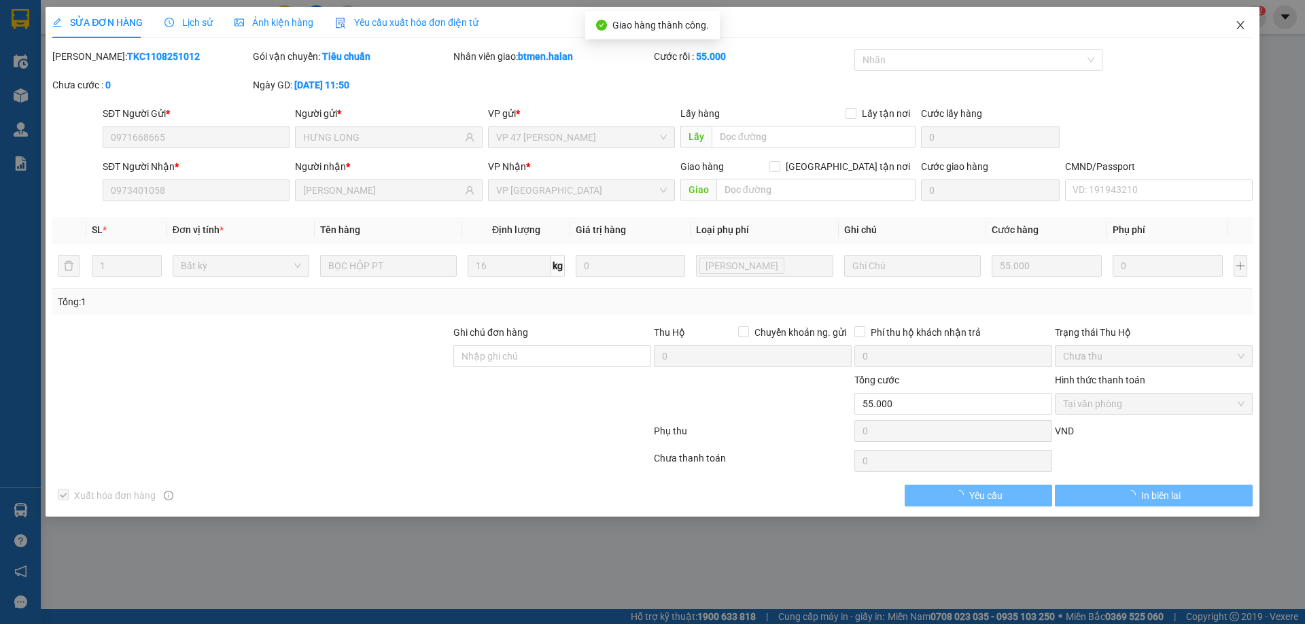
click at [1235, 29] on icon "close" at bounding box center [1240, 25] width 11 height 11
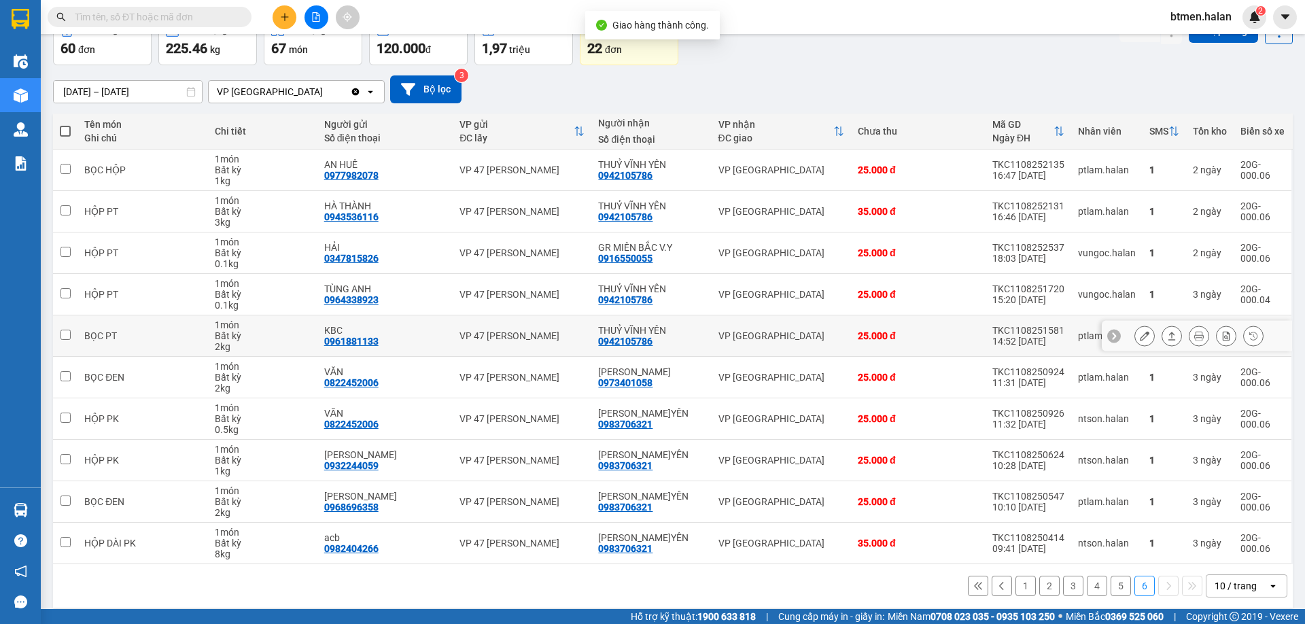
scroll to position [89, 0]
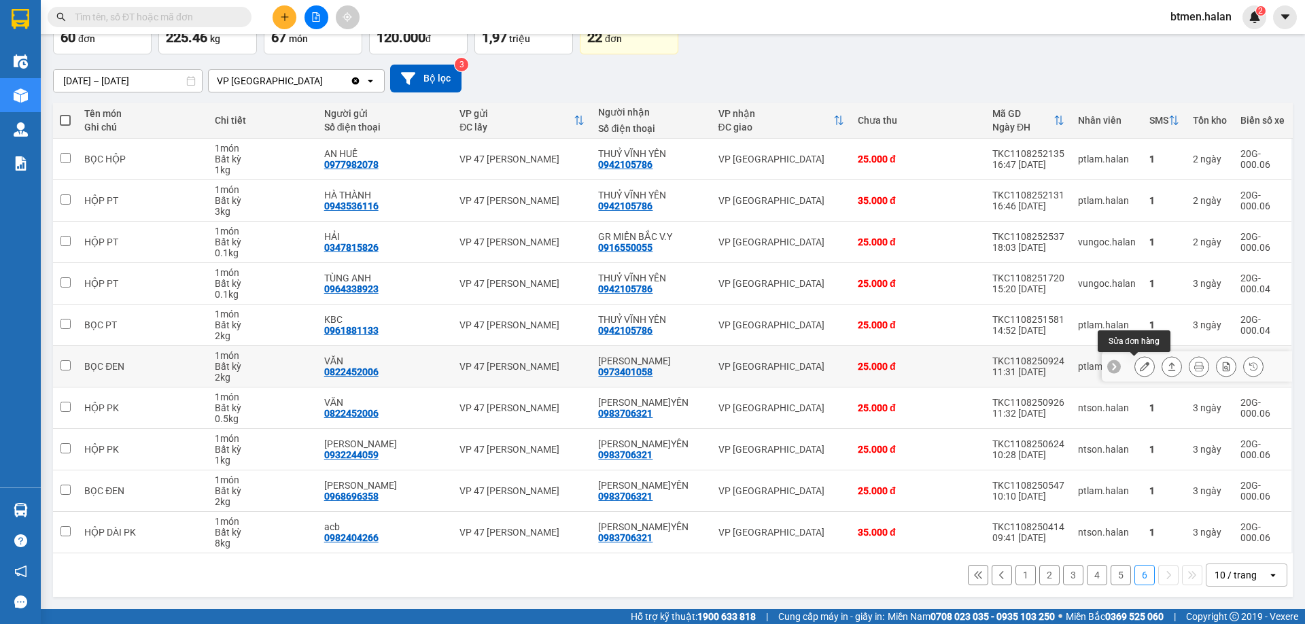
click at [1135, 368] on button at bounding box center [1144, 367] width 19 height 24
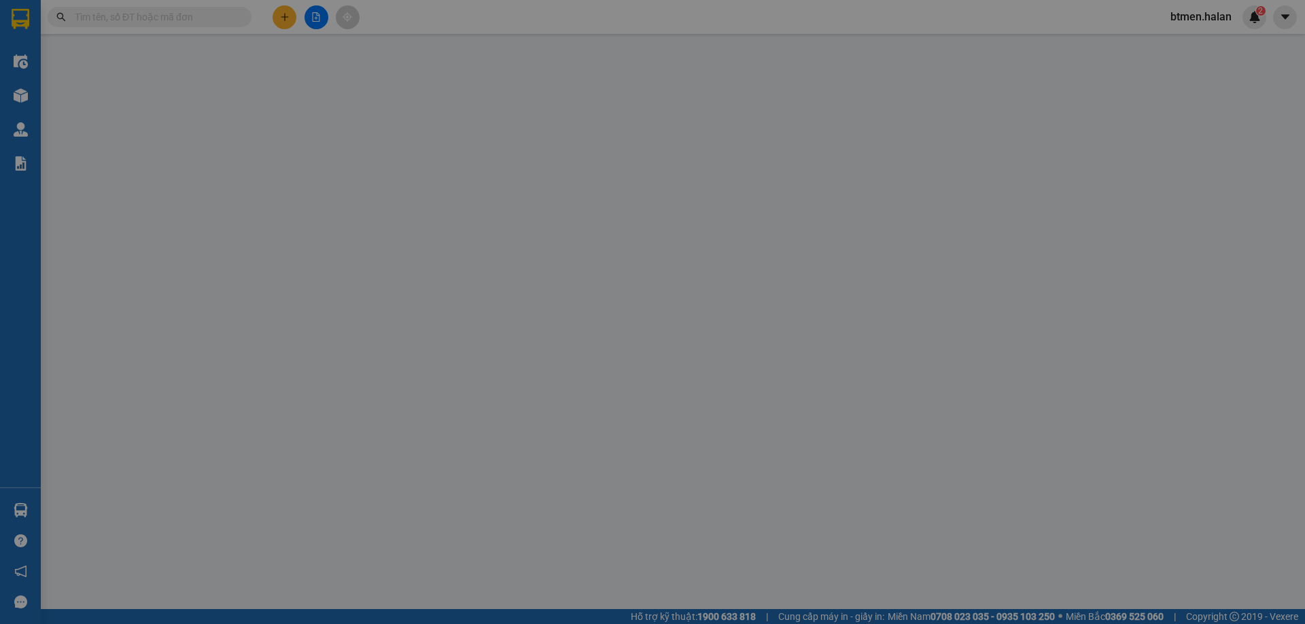
type input "0822452006"
type input "VĂN"
type input "0973401058"
type input "[PERSON_NAME]"
type input "25.000"
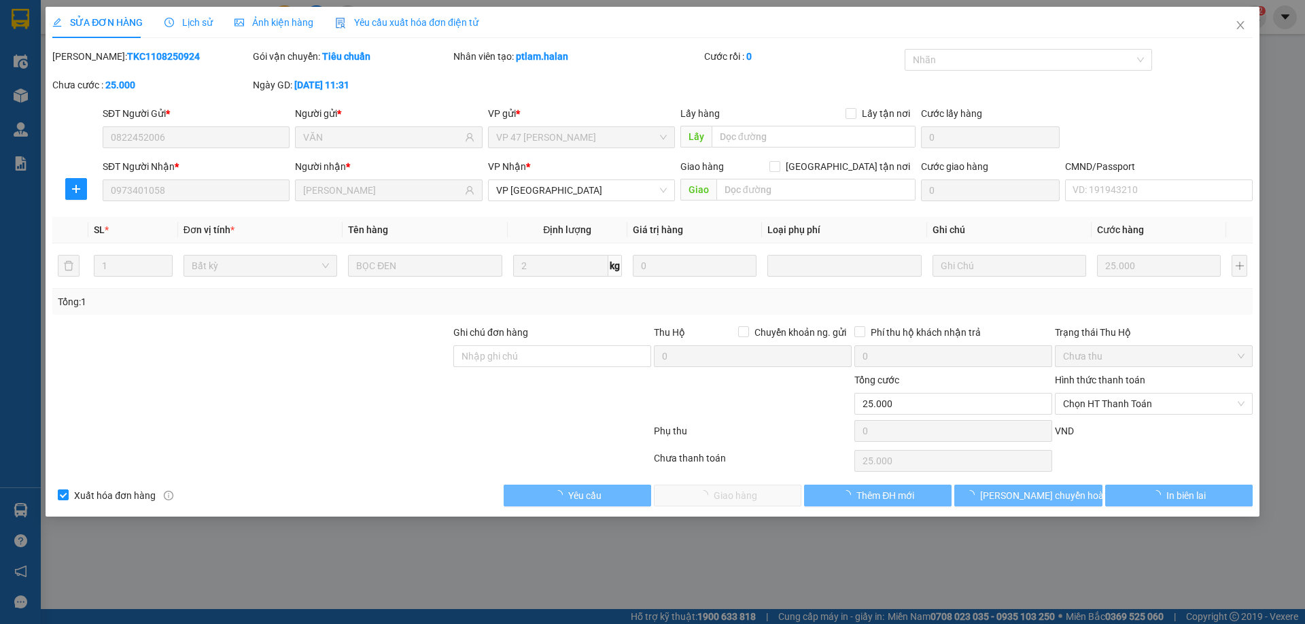
click at [1091, 391] on div "Hình thức thanh toán" at bounding box center [1154, 382] width 198 height 20
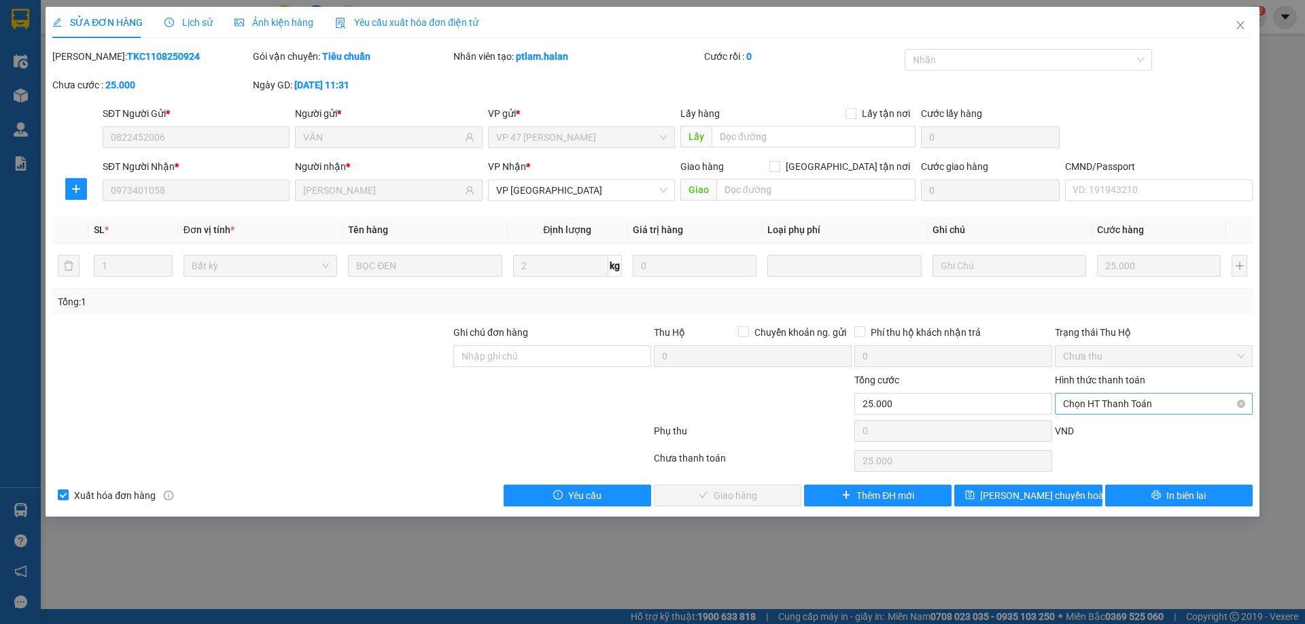
click at [1085, 402] on span "Chọn HT Thanh Toán" at bounding box center [1153, 403] width 181 height 20
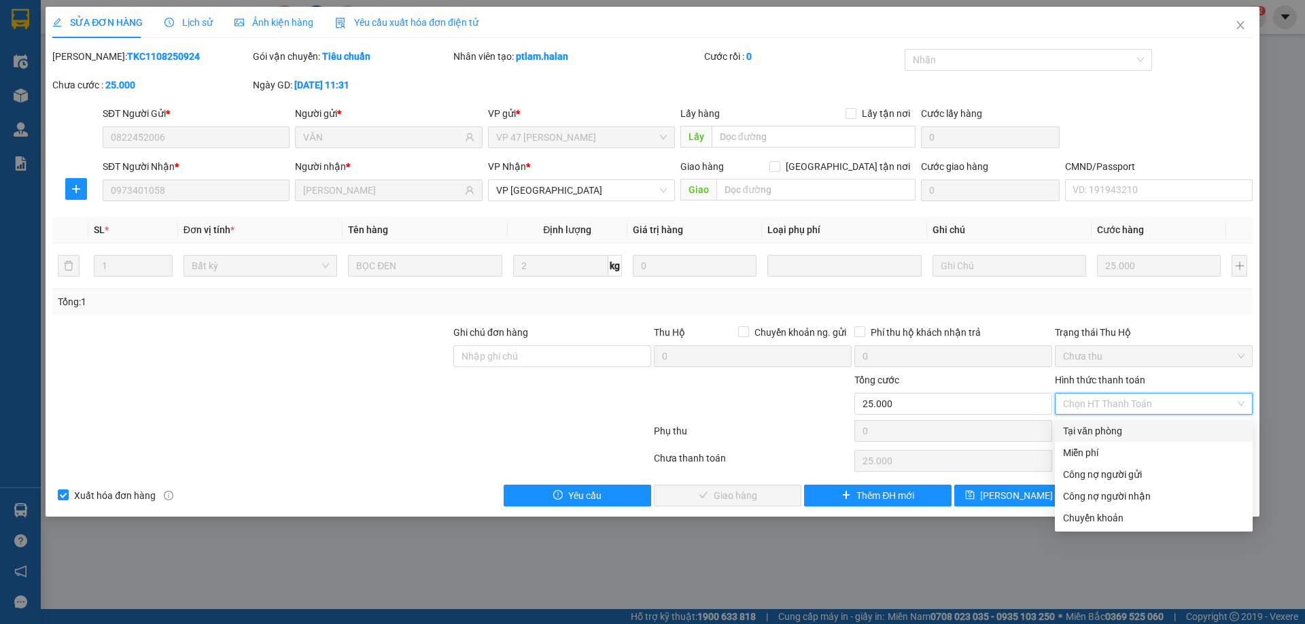
drag, startPoint x: 1081, startPoint y: 434, endPoint x: 748, endPoint y: 500, distance: 339.4
click at [1080, 434] on div "Tại văn phòng" at bounding box center [1153, 430] width 181 height 15
type input "0"
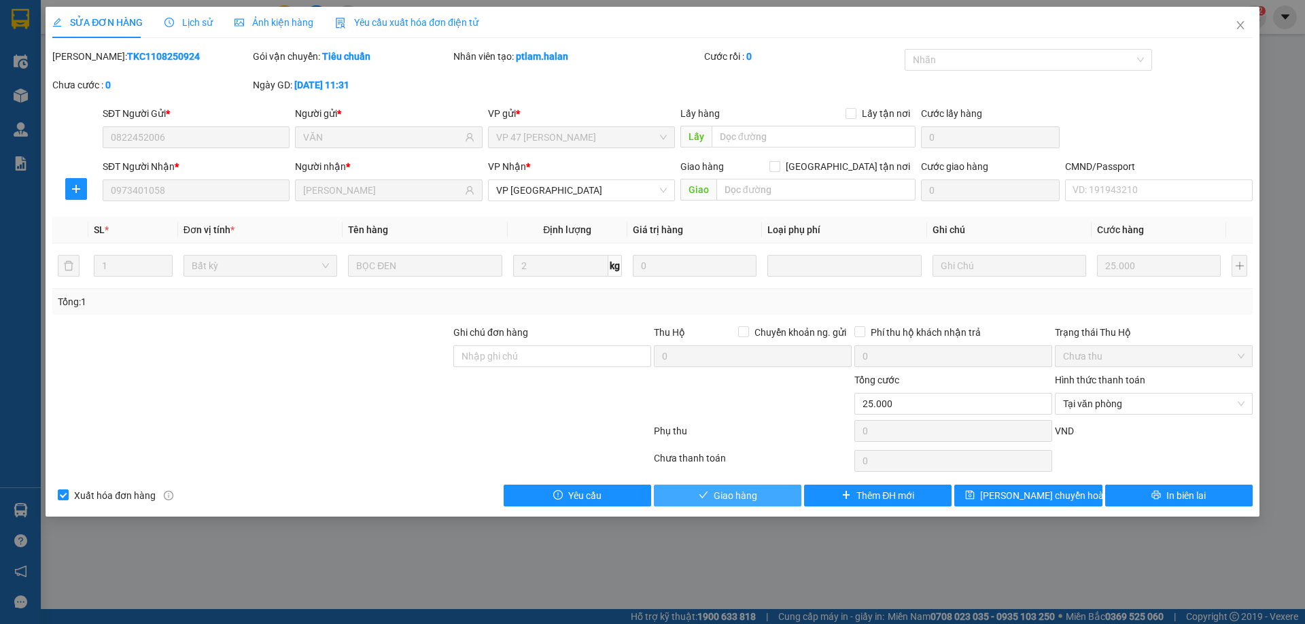
click at [737, 504] on button "Giao hàng" at bounding box center [727, 496] width 147 height 22
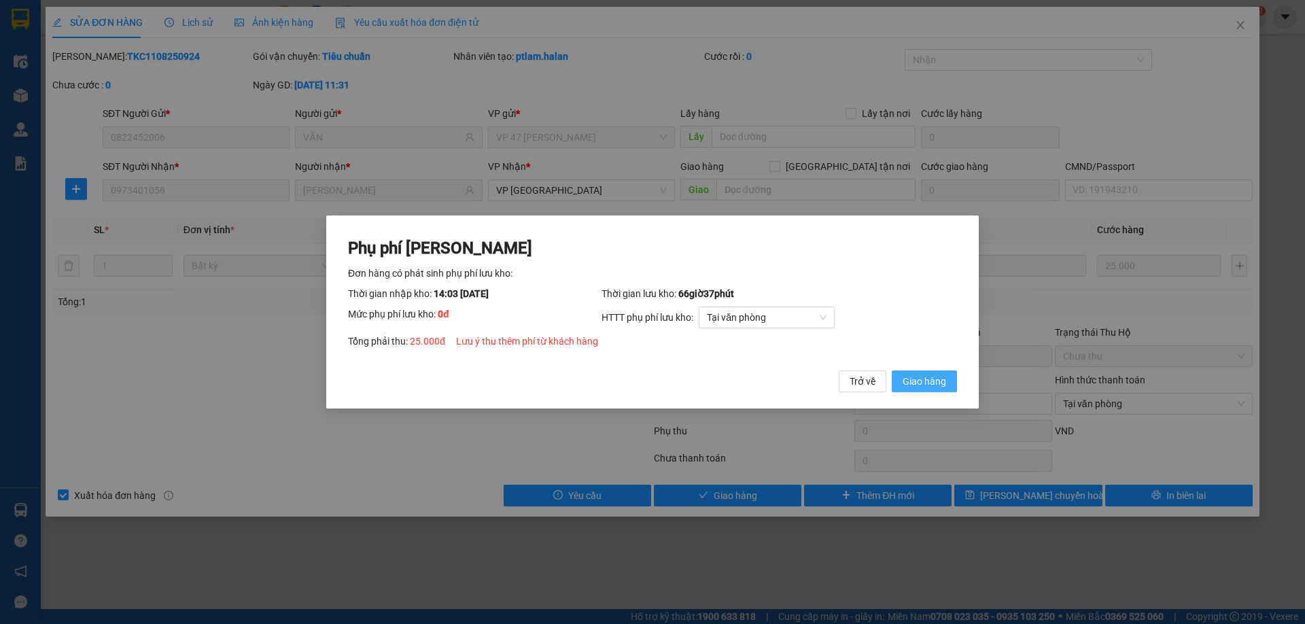
click at [937, 381] on span "Giao hàng" at bounding box center [923, 381] width 43 height 15
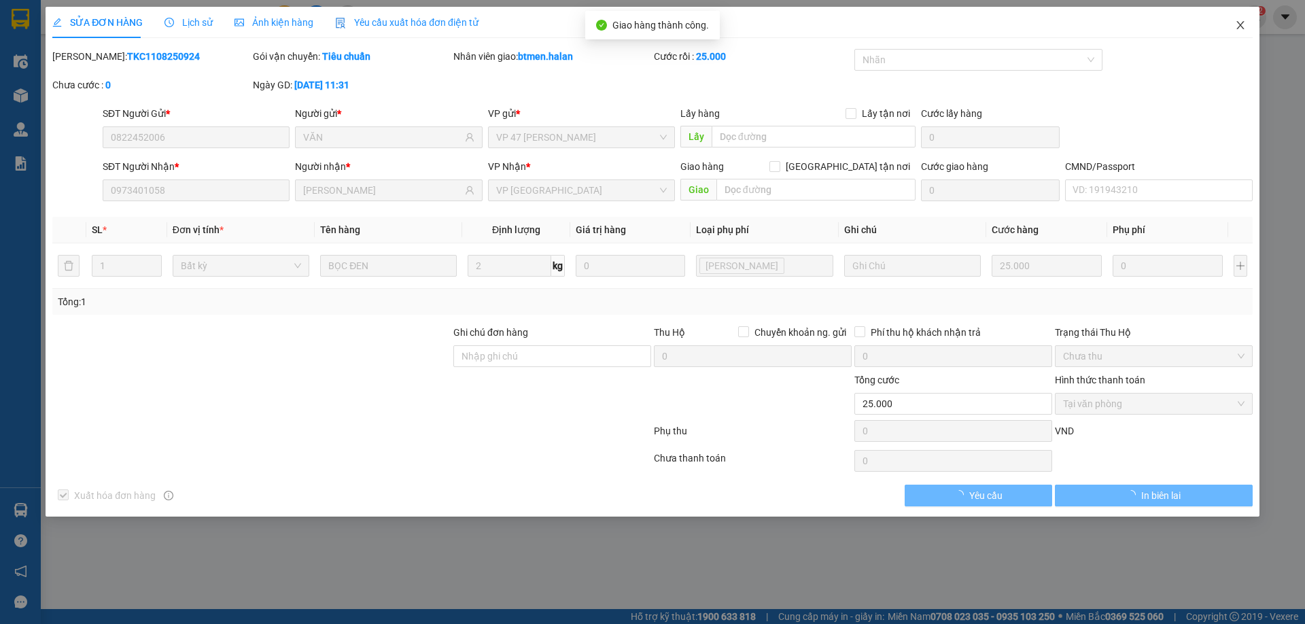
click at [1237, 27] on icon "close" at bounding box center [1240, 25] width 11 height 11
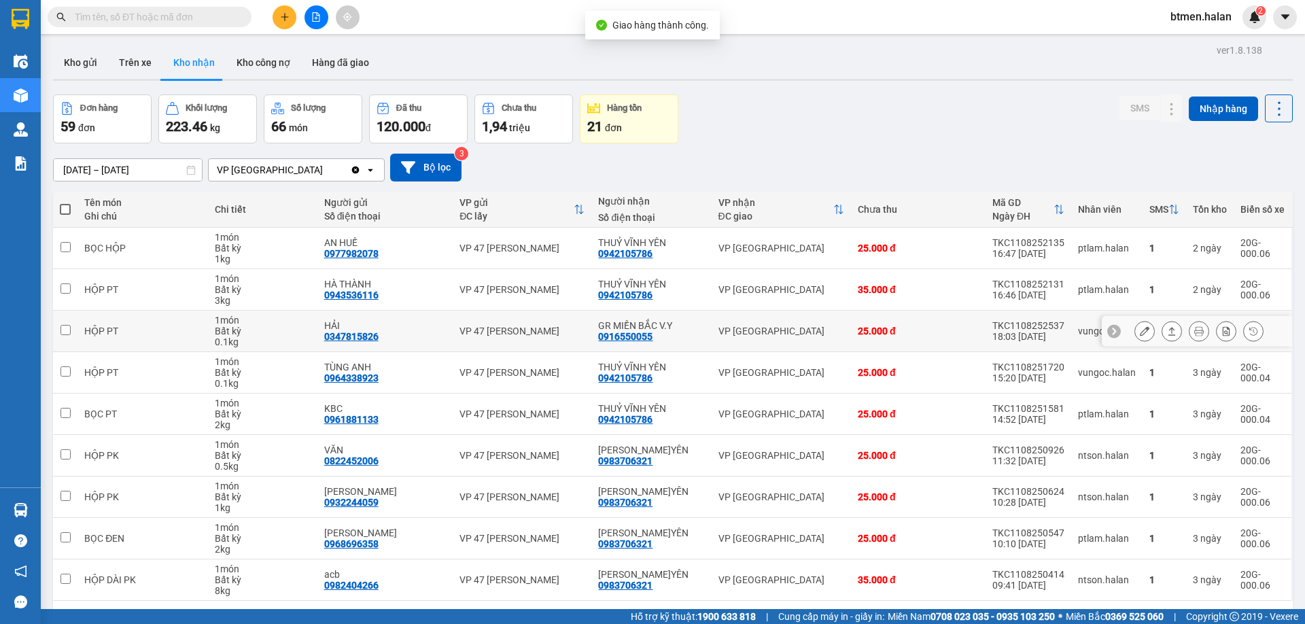
scroll to position [63, 0]
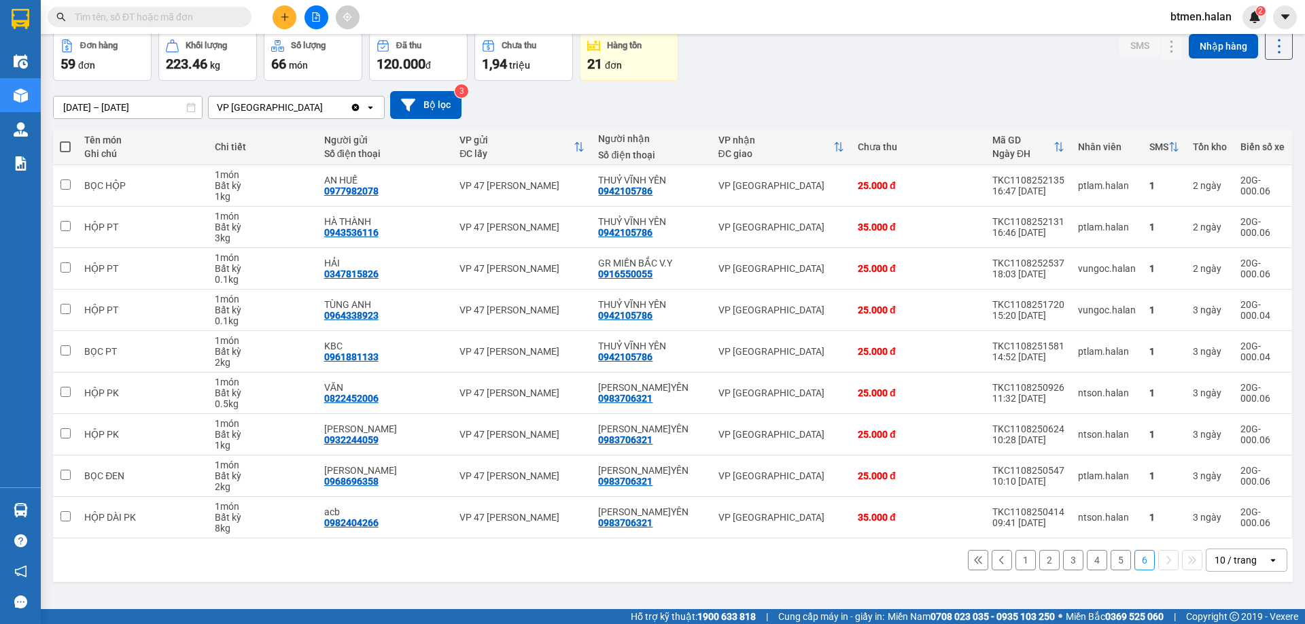
click at [1112, 559] on button "5" at bounding box center [1120, 560] width 20 height 20
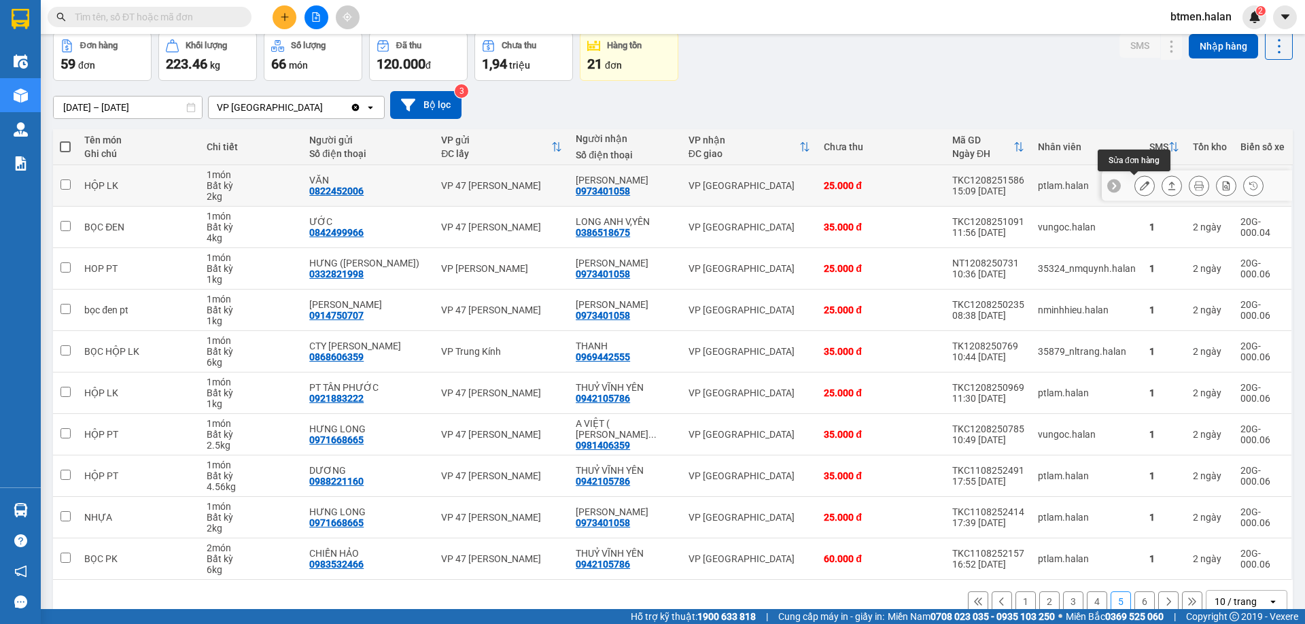
click at [1140, 185] on icon at bounding box center [1145, 186] width 10 height 10
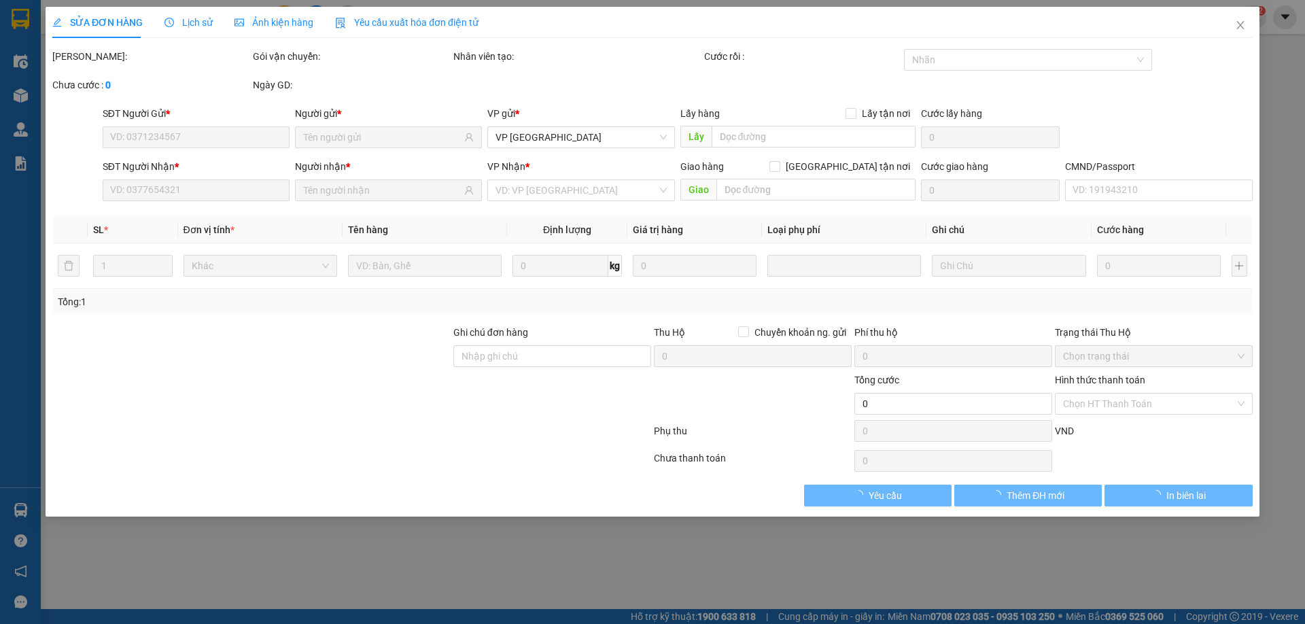
type input "0822452006"
type input "VĂN"
type input "0973401058"
type input "[PERSON_NAME]"
type input "25.000"
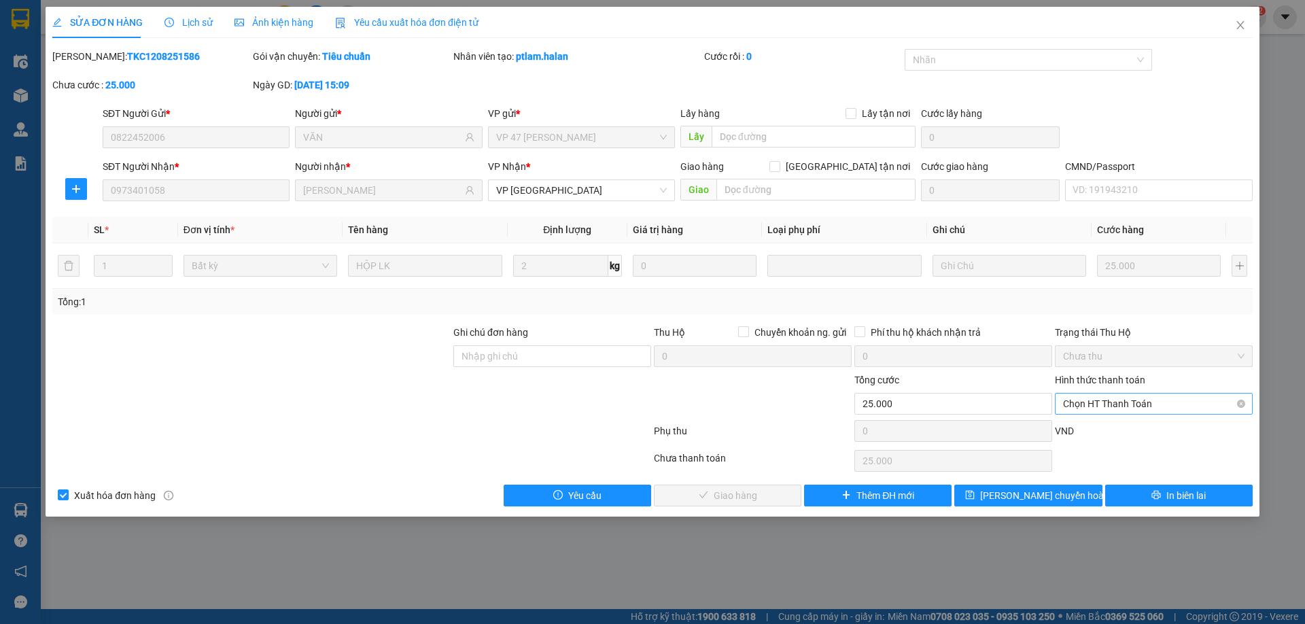
click at [1099, 402] on span "Chọn HT Thanh Toán" at bounding box center [1153, 403] width 181 height 20
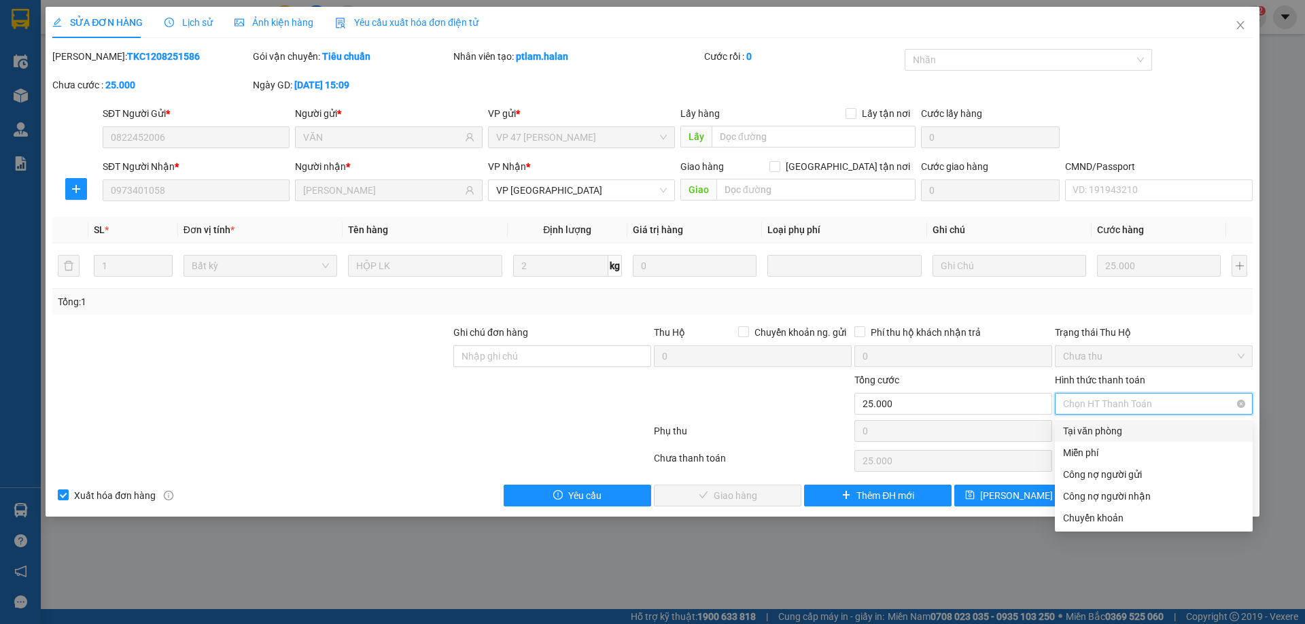
drag, startPoint x: 1093, startPoint y: 412, endPoint x: 839, endPoint y: 482, distance: 264.4
click at [1085, 435] on div "Tại văn phòng" at bounding box center [1153, 430] width 181 height 15
type input "0"
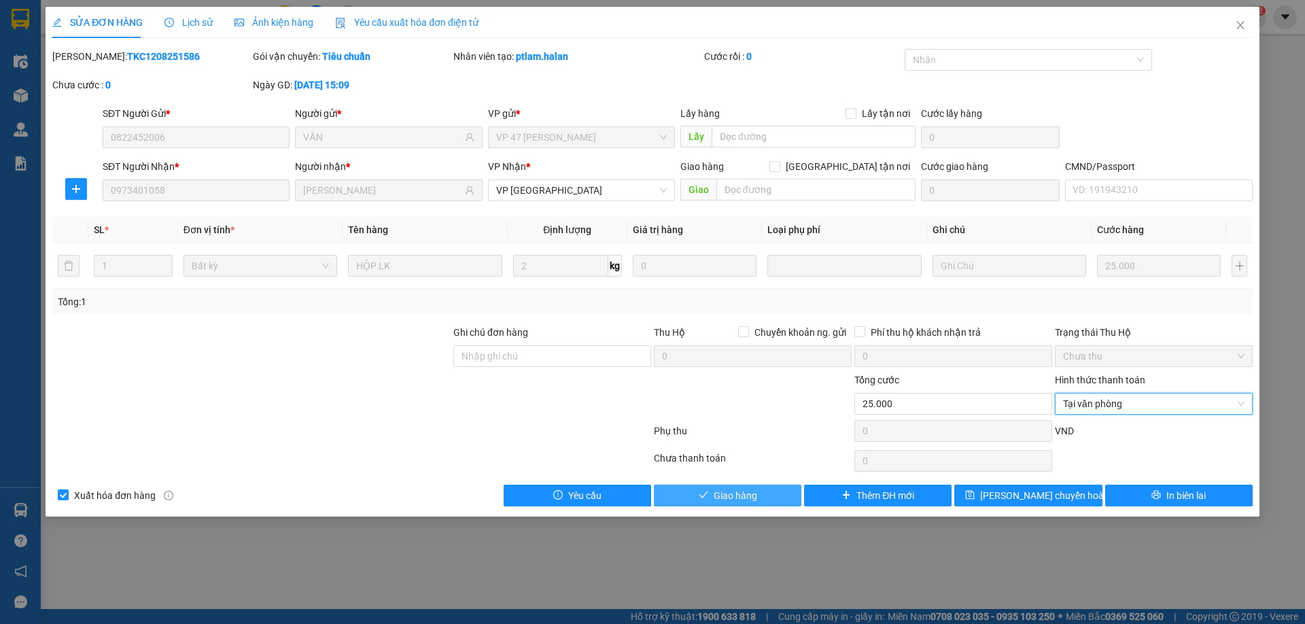
drag, startPoint x: 751, startPoint y: 498, endPoint x: 833, endPoint y: 467, distance: 88.0
click at [752, 498] on span "Giao hàng" at bounding box center [735, 495] width 43 height 15
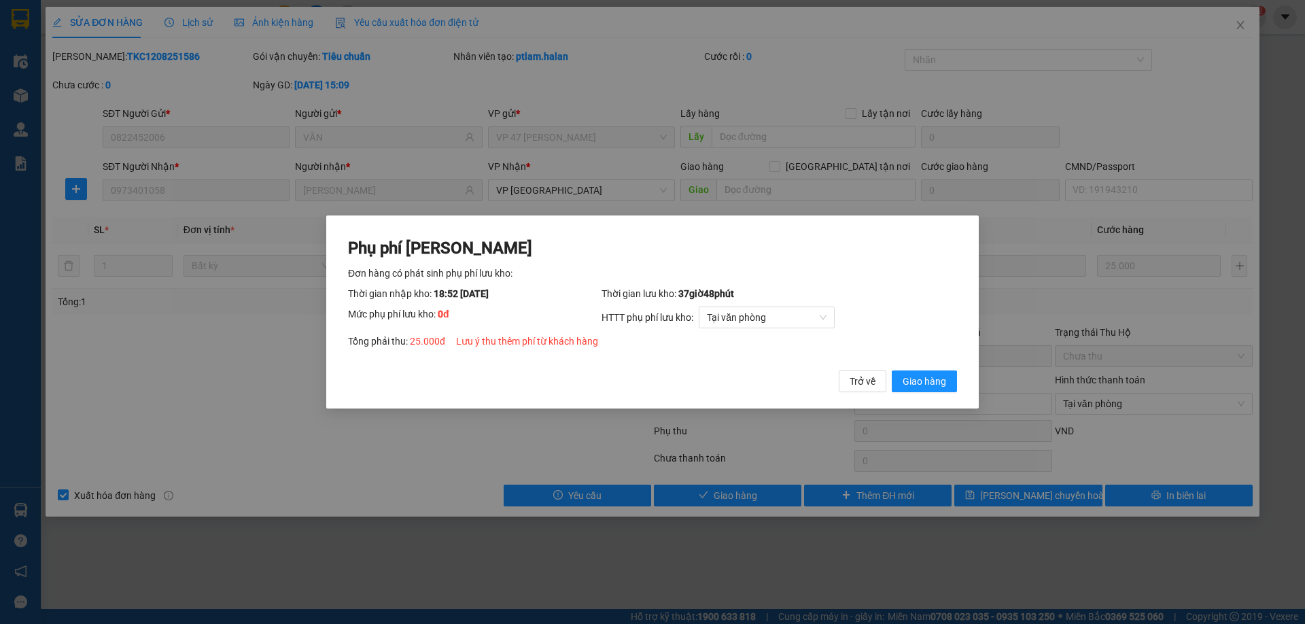
drag, startPoint x: 910, startPoint y: 387, endPoint x: 1074, endPoint y: 178, distance: 265.8
click at [910, 387] on span "Giao hàng" at bounding box center [923, 381] width 43 height 15
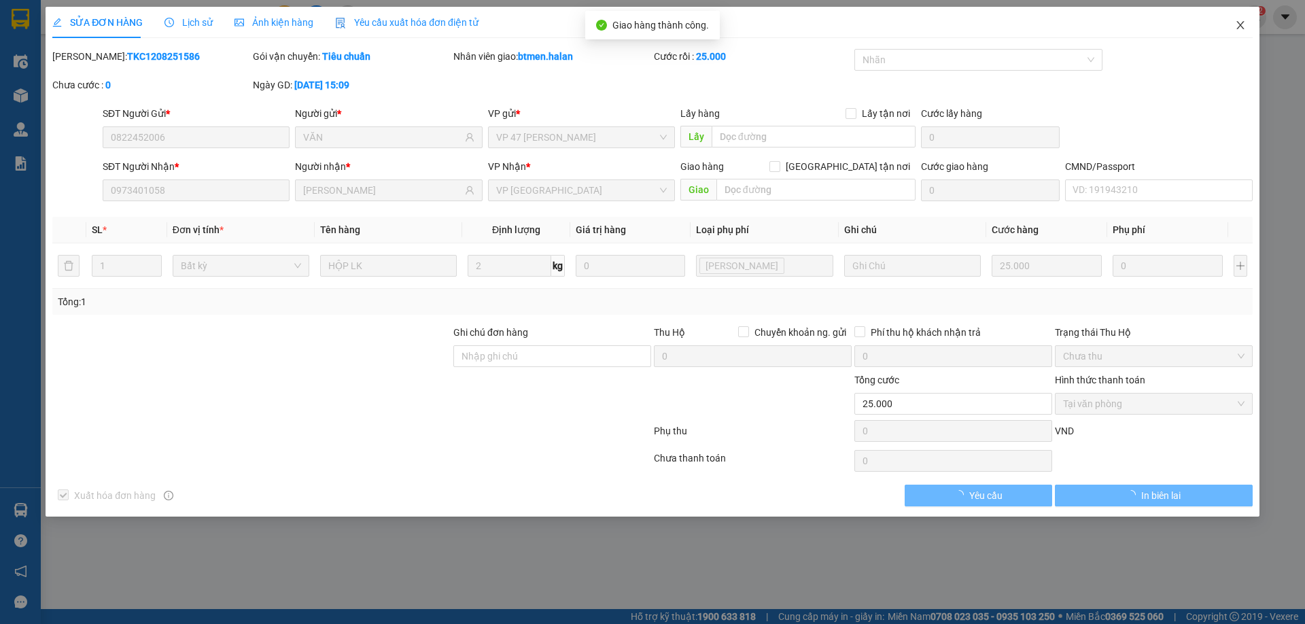
click at [1233, 29] on span "Close" at bounding box center [1240, 26] width 38 height 38
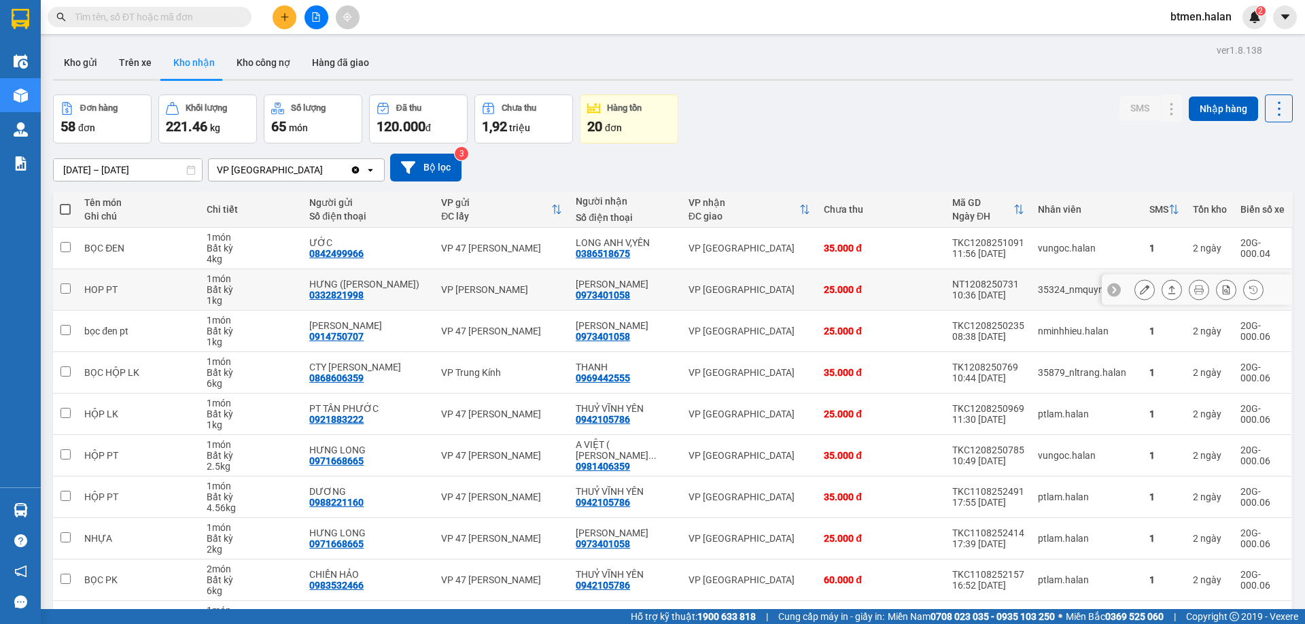
click at [1140, 288] on icon at bounding box center [1145, 290] width 10 height 10
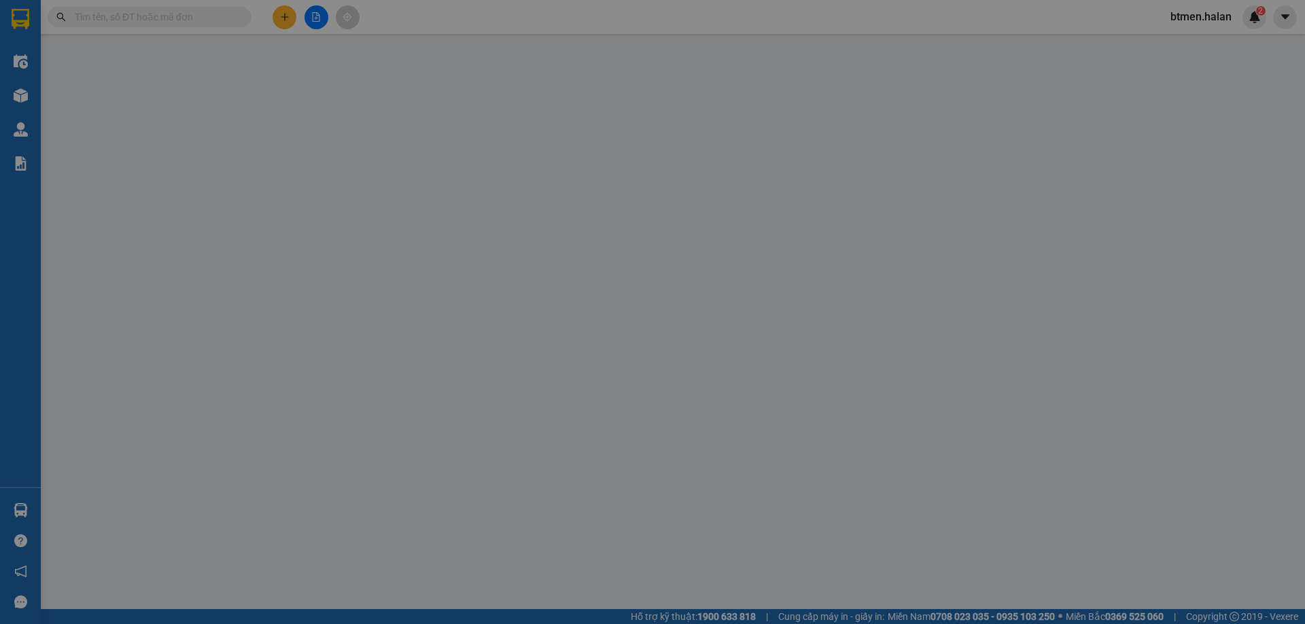
type input "0332821998"
type input "HƯNG ([PERSON_NAME])"
type input "0973401058"
type input "[PERSON_NAME]"
type input "25.000"
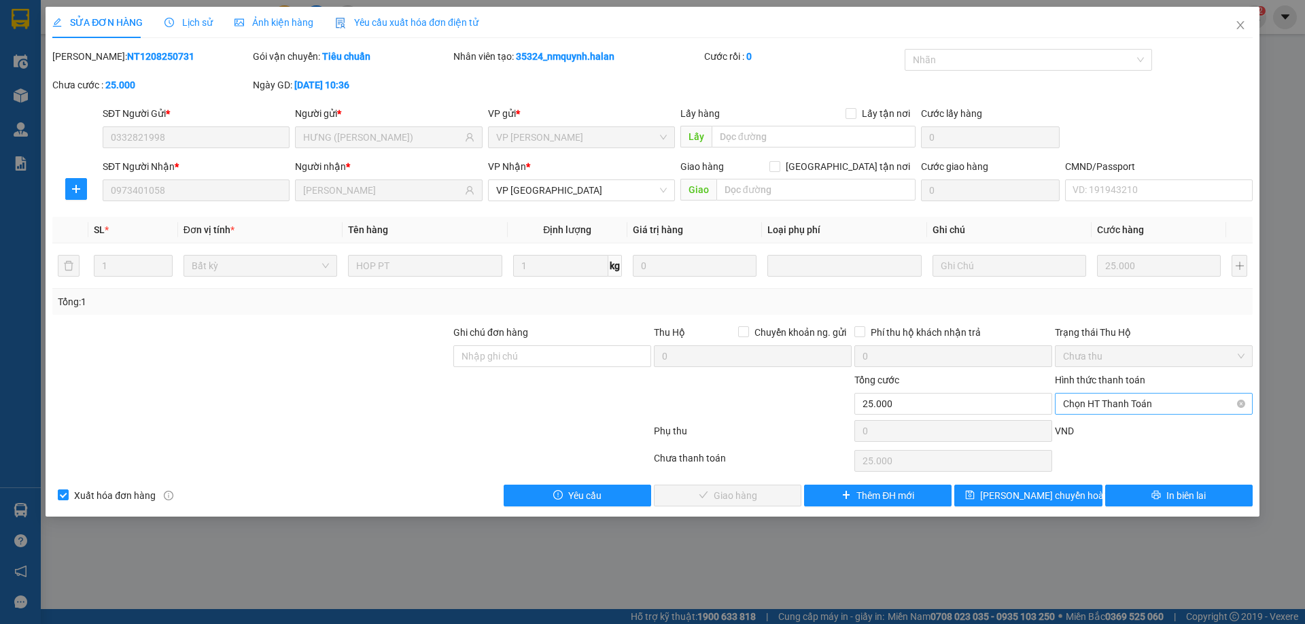
click at [1090, 396] on span "Chọn HT Thanh Toán" at bounding box center [1153, 403] width 181 height 20
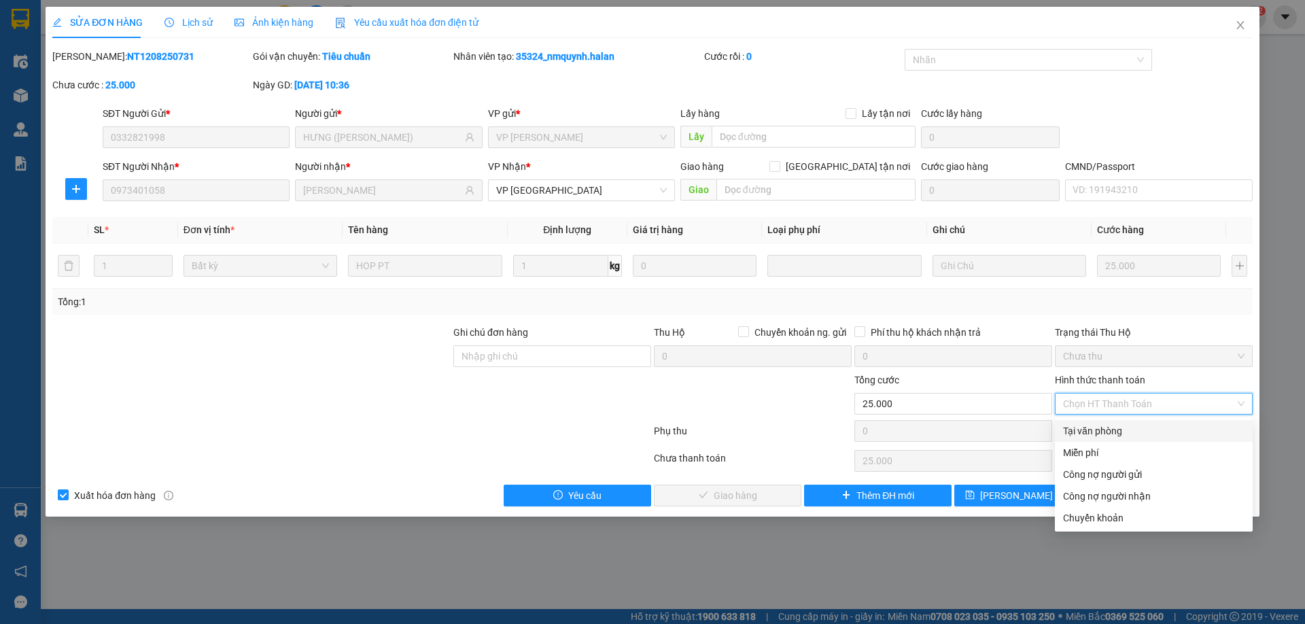
click at [1080, 425] on div "Tại văn phòng" at bounding box center [1153, 430] width 181 height 15
type input "0"
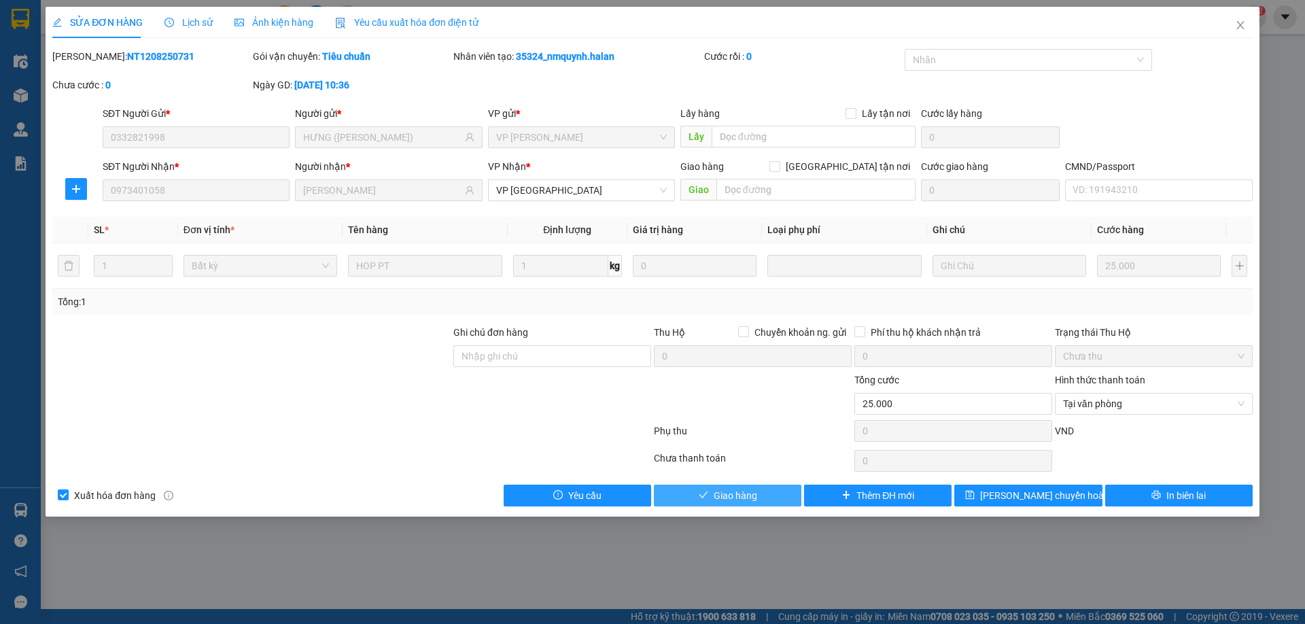
click at [771, 490] on button "Giao hàng" at bounding box center [727, 496] width 147 height 22
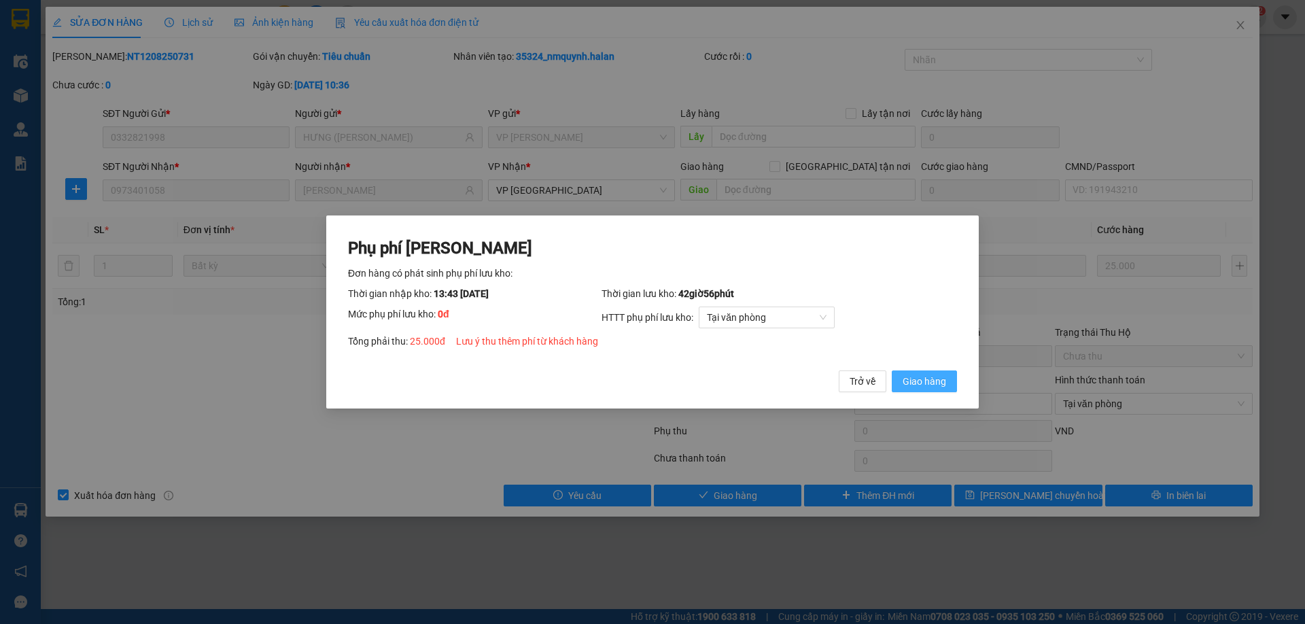
click at [900, 387] on button "Giao hàng" at bounding box center [924, 381] width 65 height 22
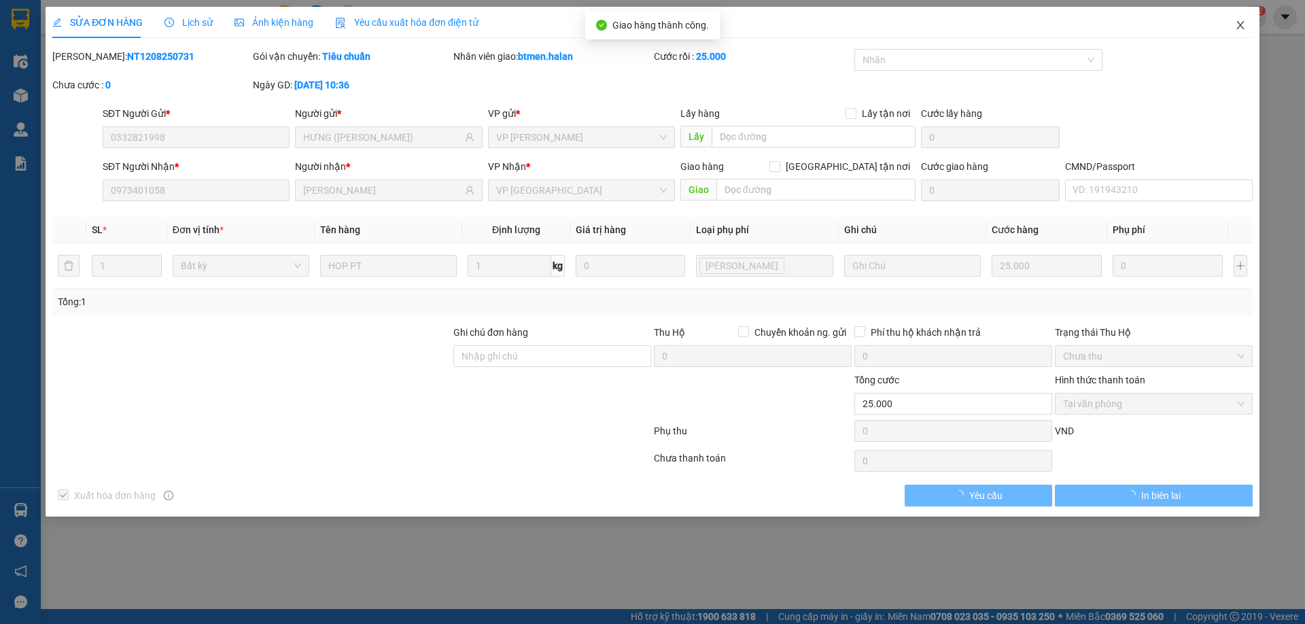
click at [1248, 29] on span "Close" at bounding box center [1240, 26] width 38 height 38
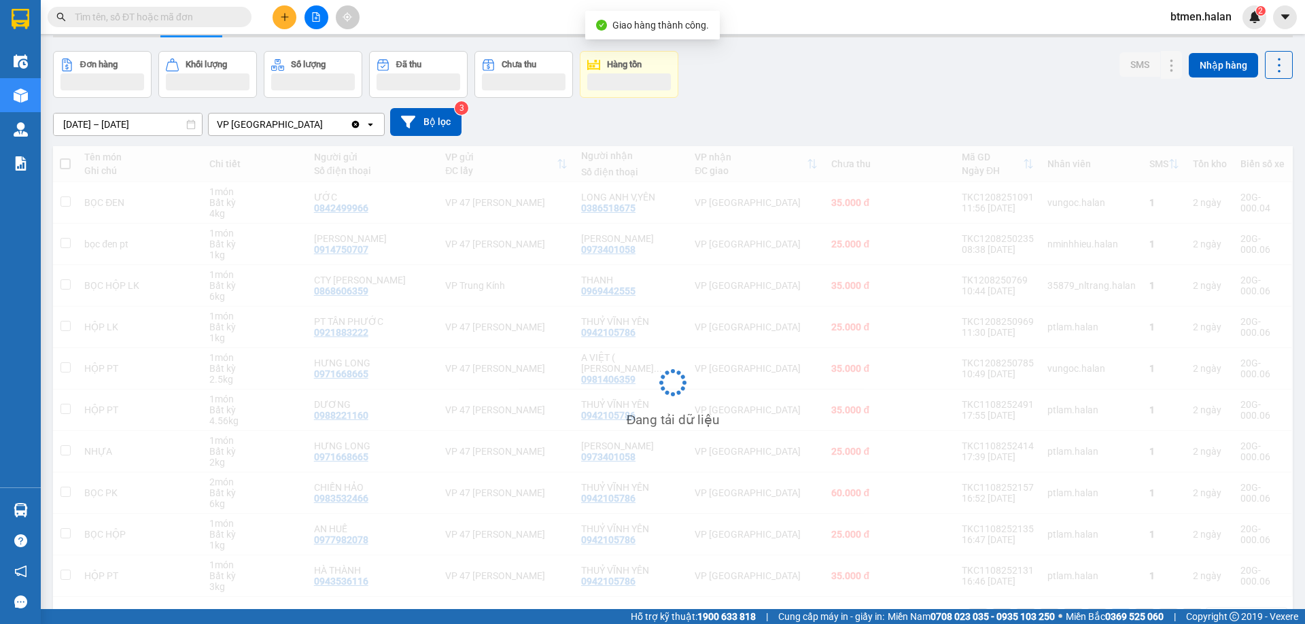
scroll to position [68, 0]
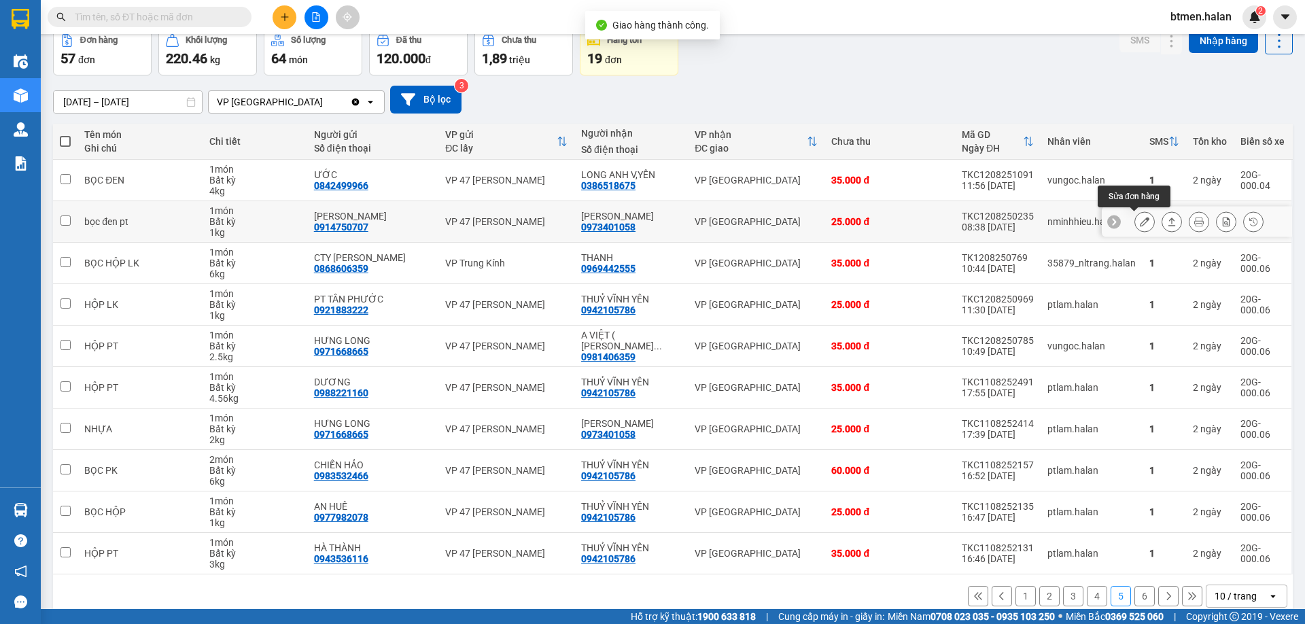
click at [1140, 222] on button at bounding box center [1144, 222] width 19 height 24
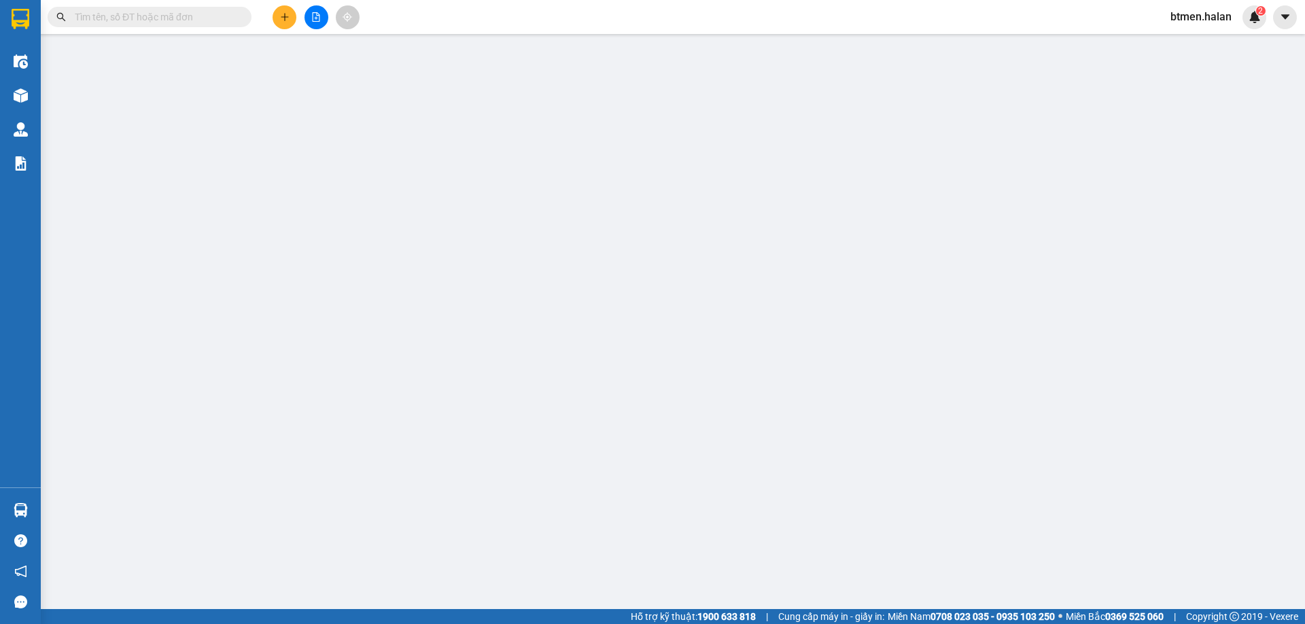
type input "0914750707"
type input "[PERSON_NAME]"
type input "0973401058"
type input "[PERSON_NAME]"
type input "25.000"
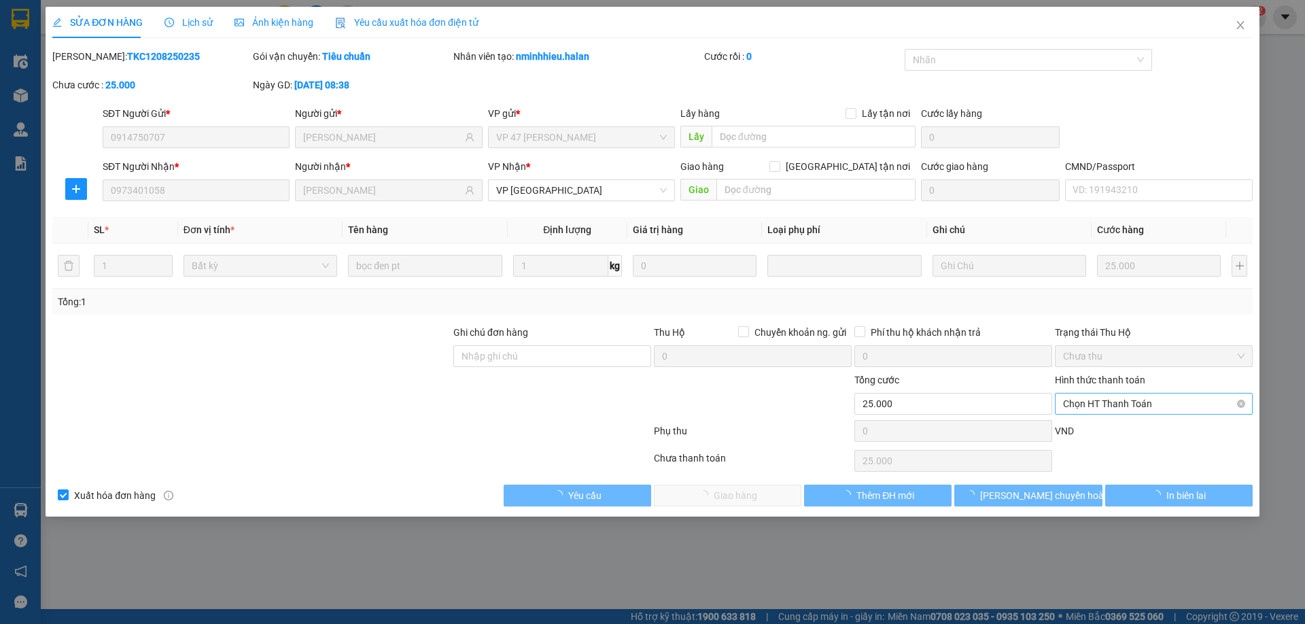
click at [1087, 400] on span "Chọn HT Thanh Toán" at bounding box center [1153, 403] width 181 height 20
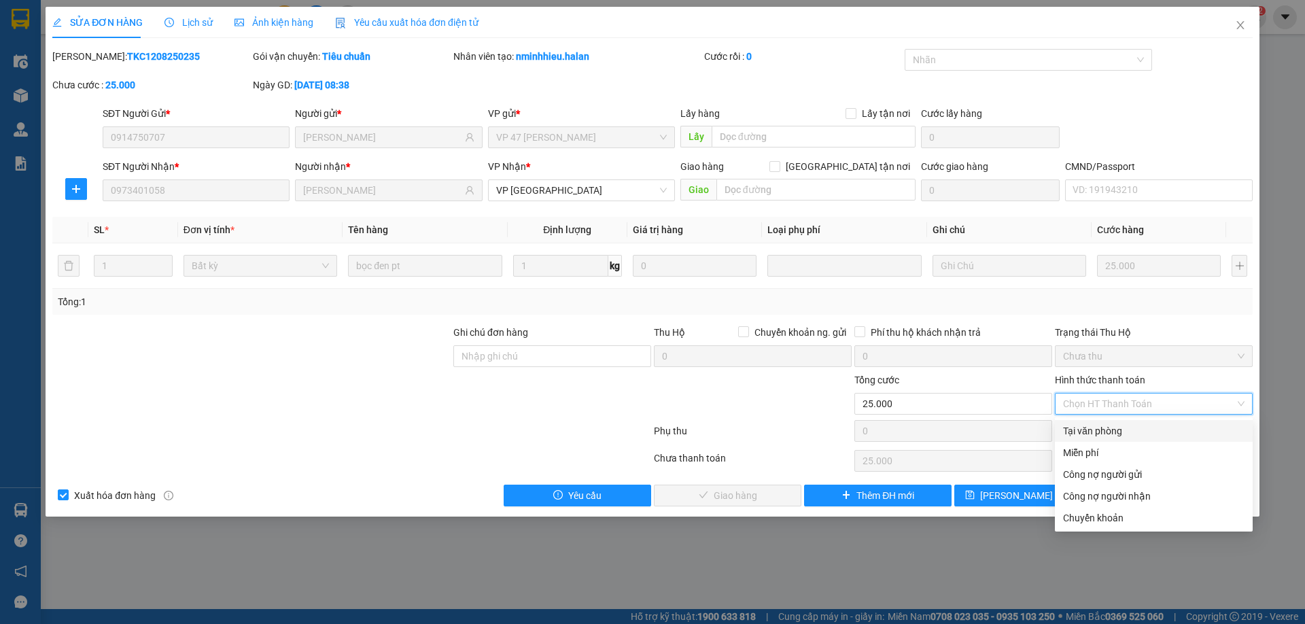
click at [1077, 425] on div "Tại văn phòng" at bounding box center [1153, 430] width 181 height 15
type input "0"
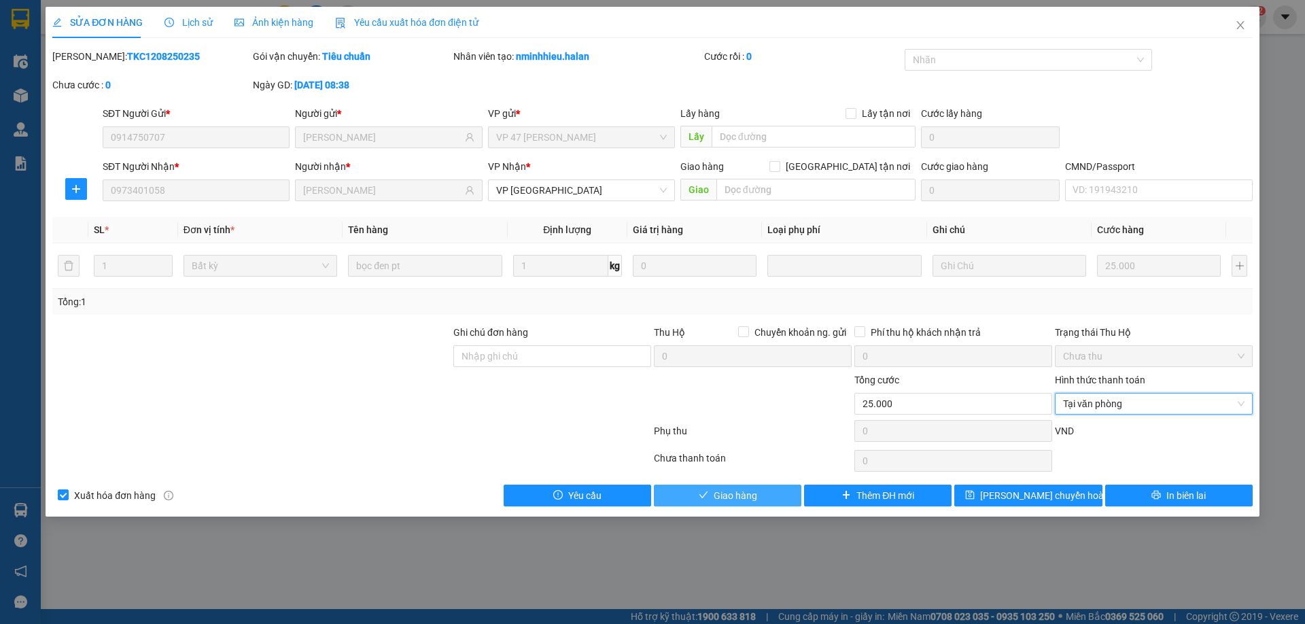
click at [710, 493] on button "Giao hàng" at bounding box center [727, 496] width 147 height 22
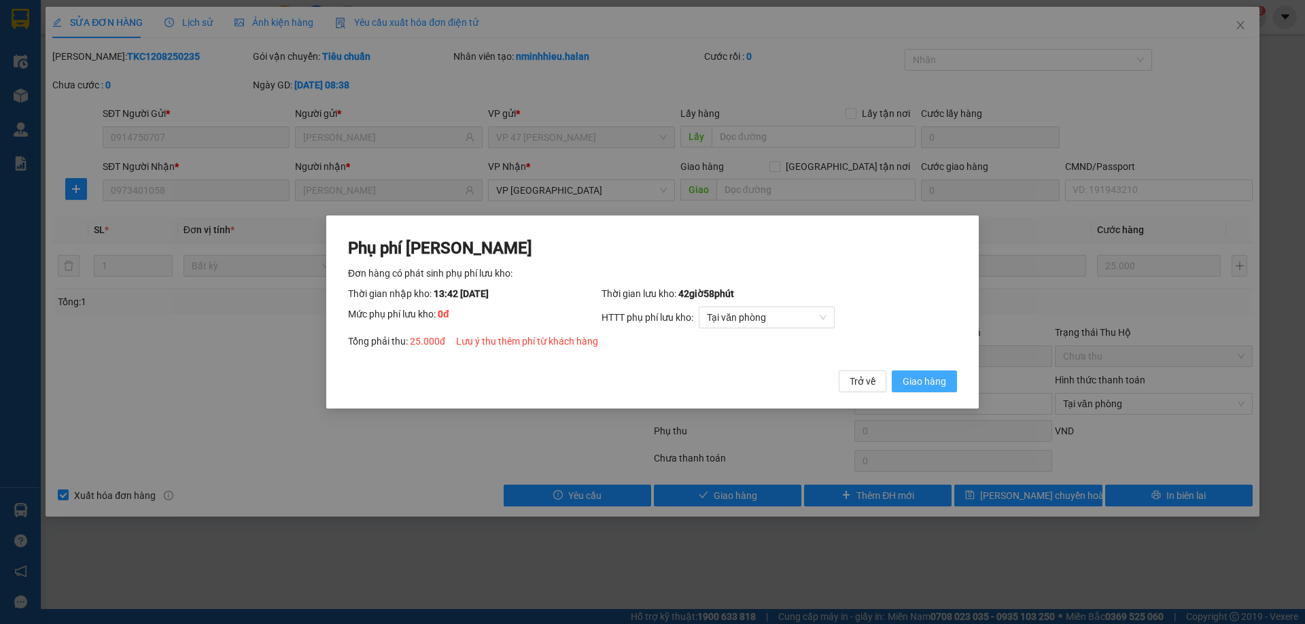
click at [934, 374] on span "Giao hàng" at bounding box center [923, 381] width 43 height 15
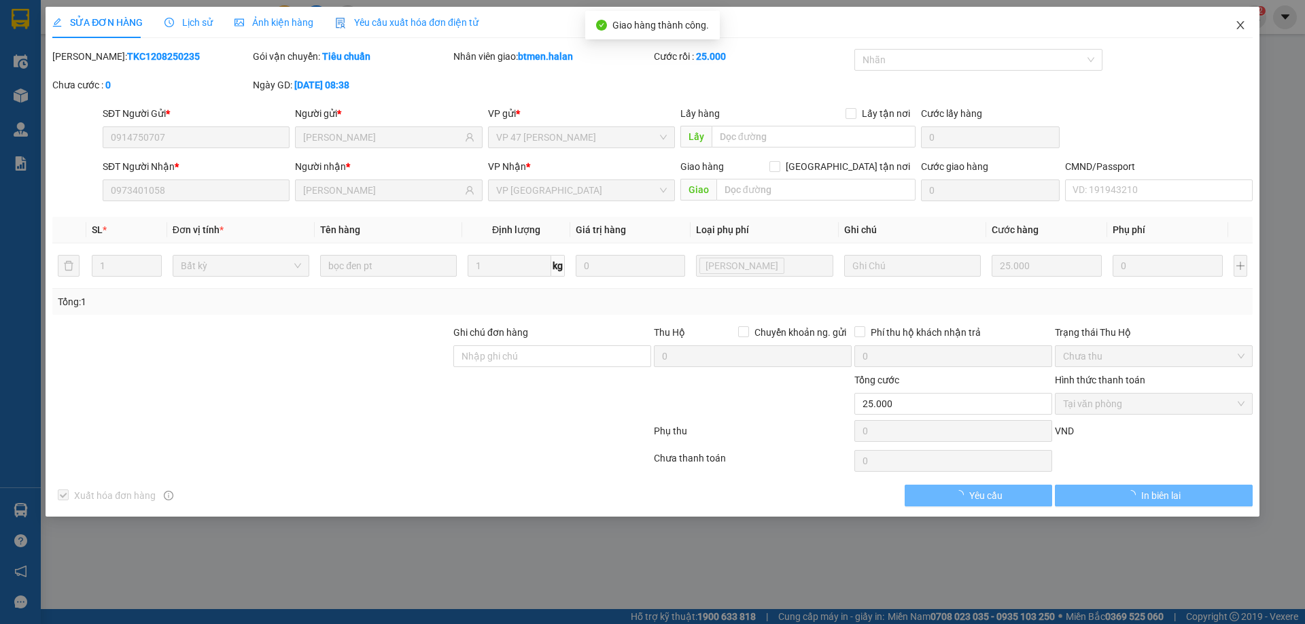
click at [1250, 23] on span "Close" at bounding box center [1240, 26] width 38 height 38
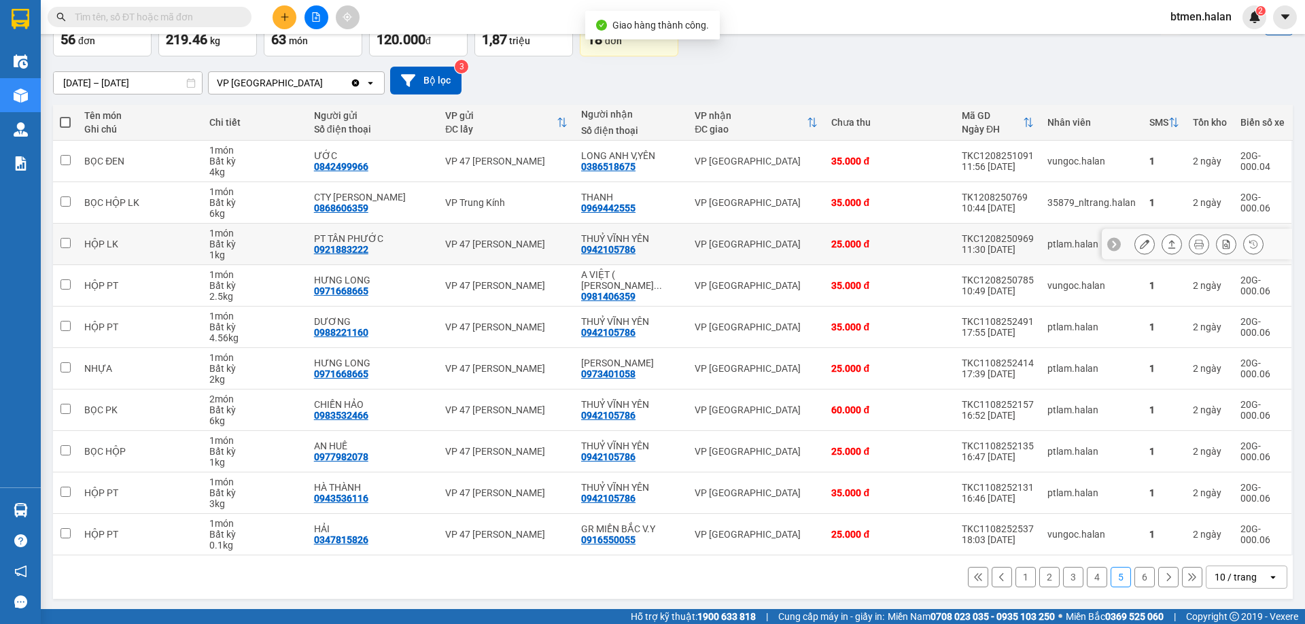
scroll to position [89, 0]
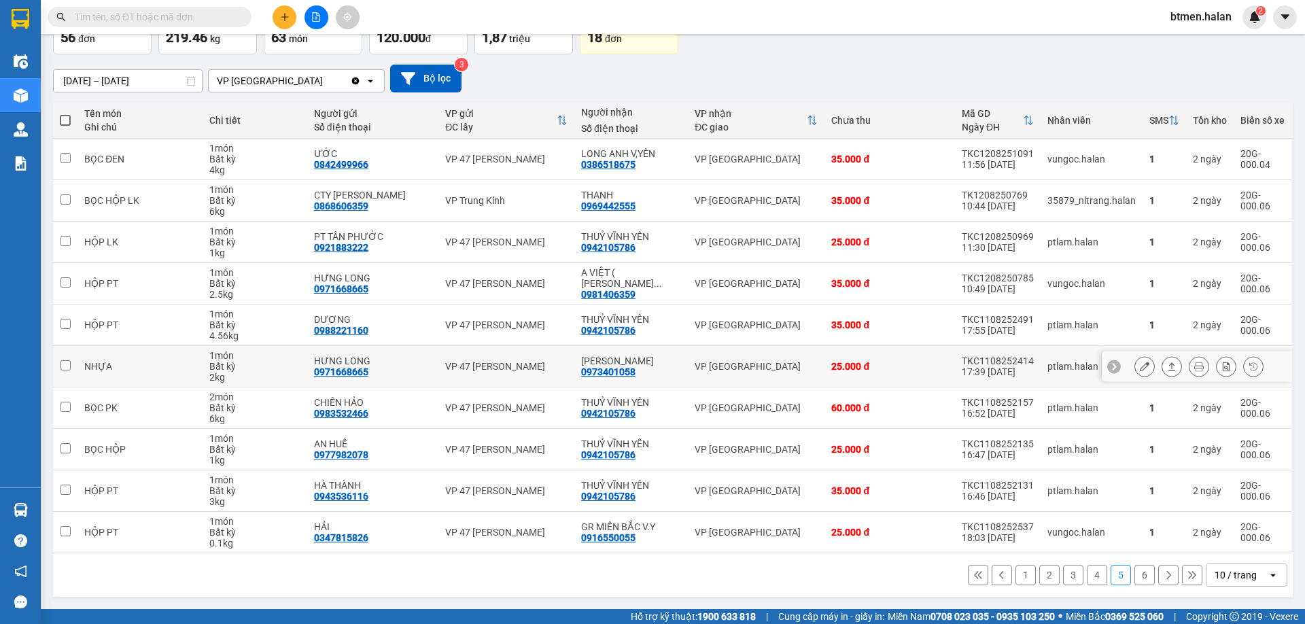
click at [1140, 366] on icon at bounding box center [1145, 367] width 10 height 10
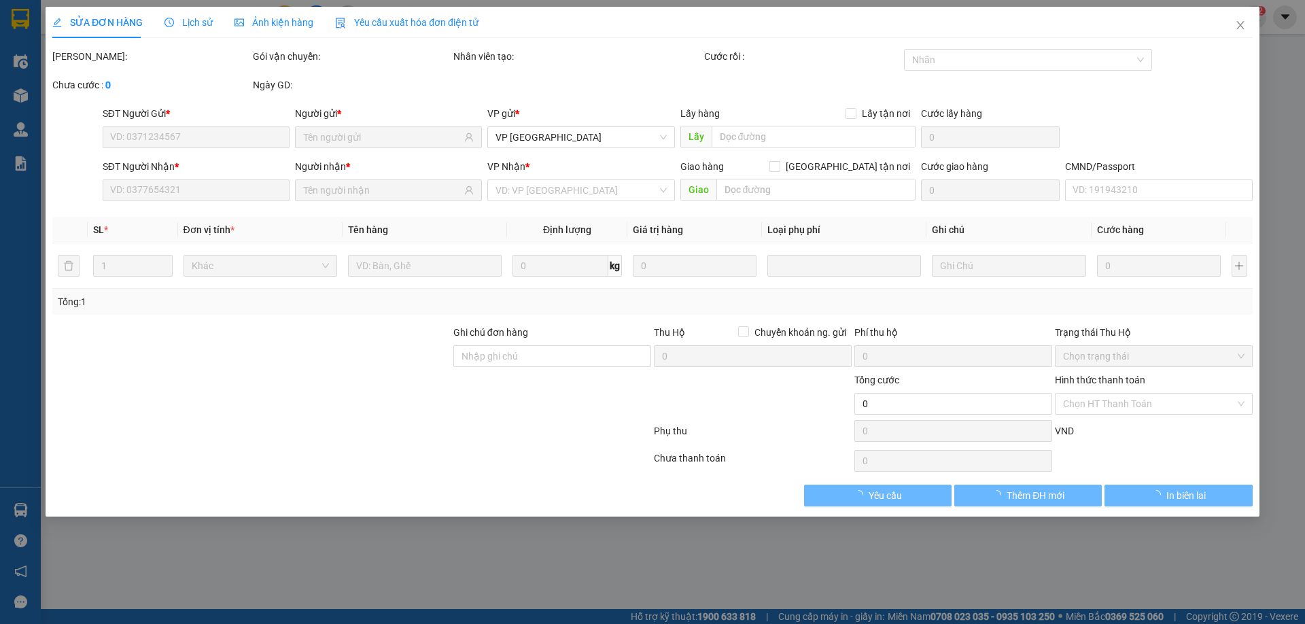
type input "0971668665"
type input "HƯNG LONG"
type input "0973401058"
type input "[PERSON_NAME]"
type input "25.000"
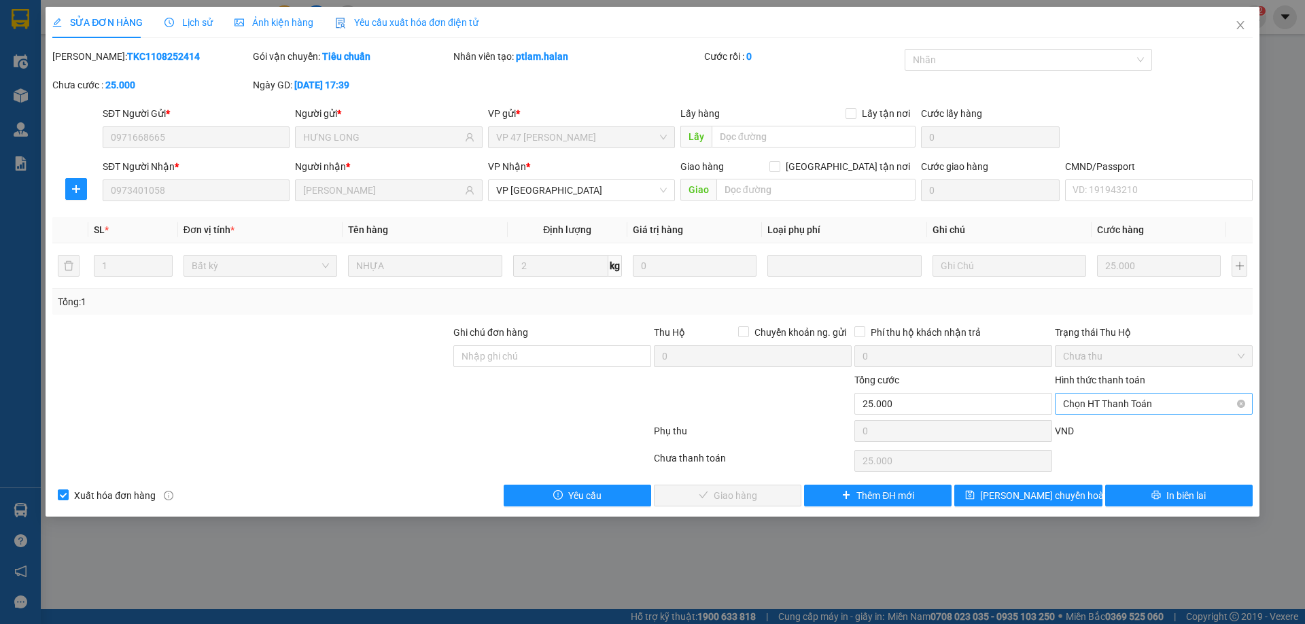
click at [1096, 408] on span "Chọn HT Thanh Toán" at bounding box center [1153, 403] width 181 height 20
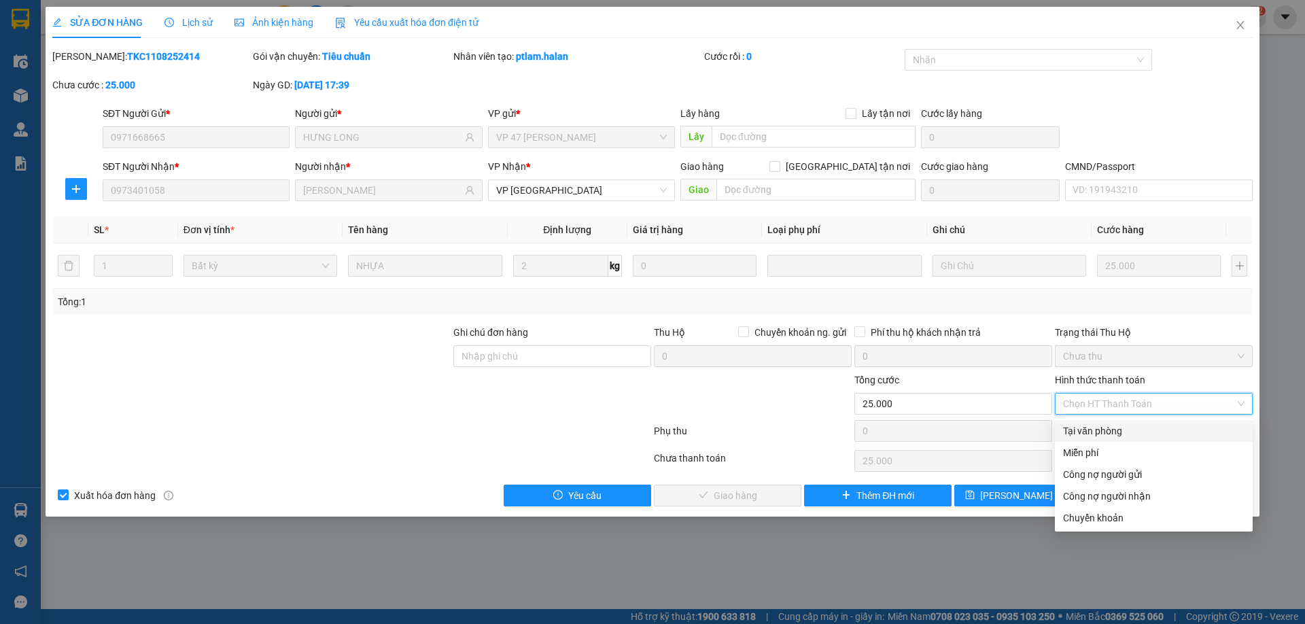
drag, startPoint x: 1093, startPoint y: 416, endPoint x: 736, endPoint y: 502, distance: 366.9
click at [1088, 429] on div "Tại văn phòng" at bounding box center [1153, 430] width 181 height 15
type input "0"
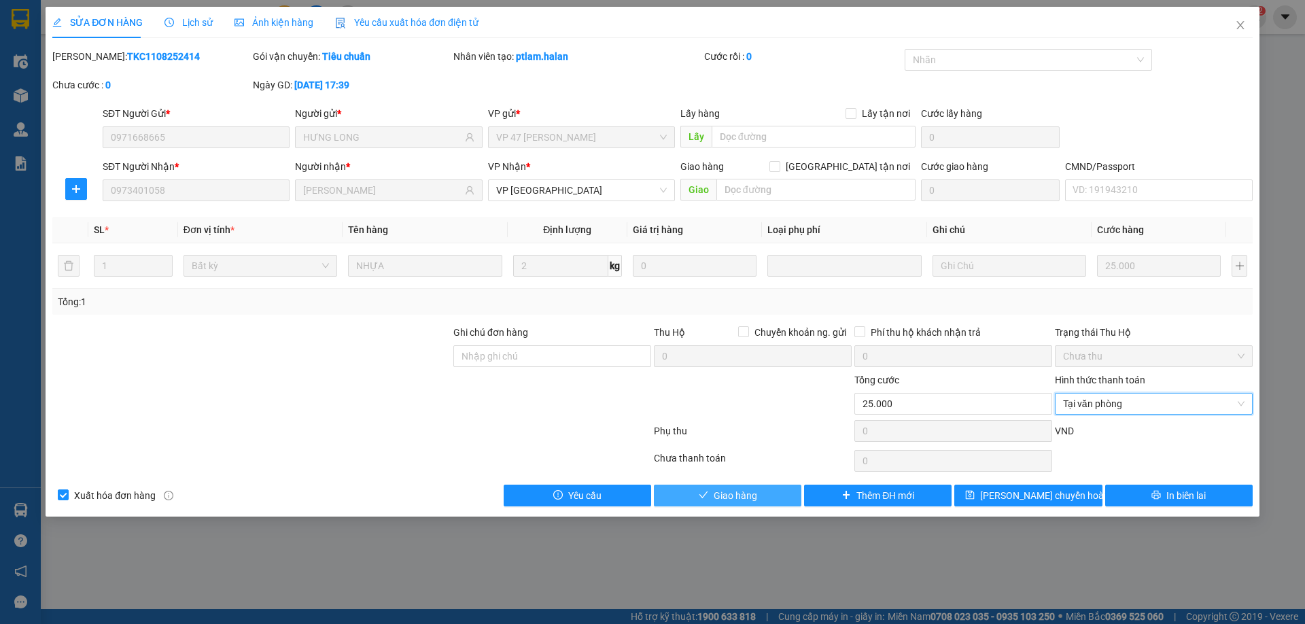
click at [712, 504] on button "Giao hàng" at bounding box center [727, 496] width 147 height 22
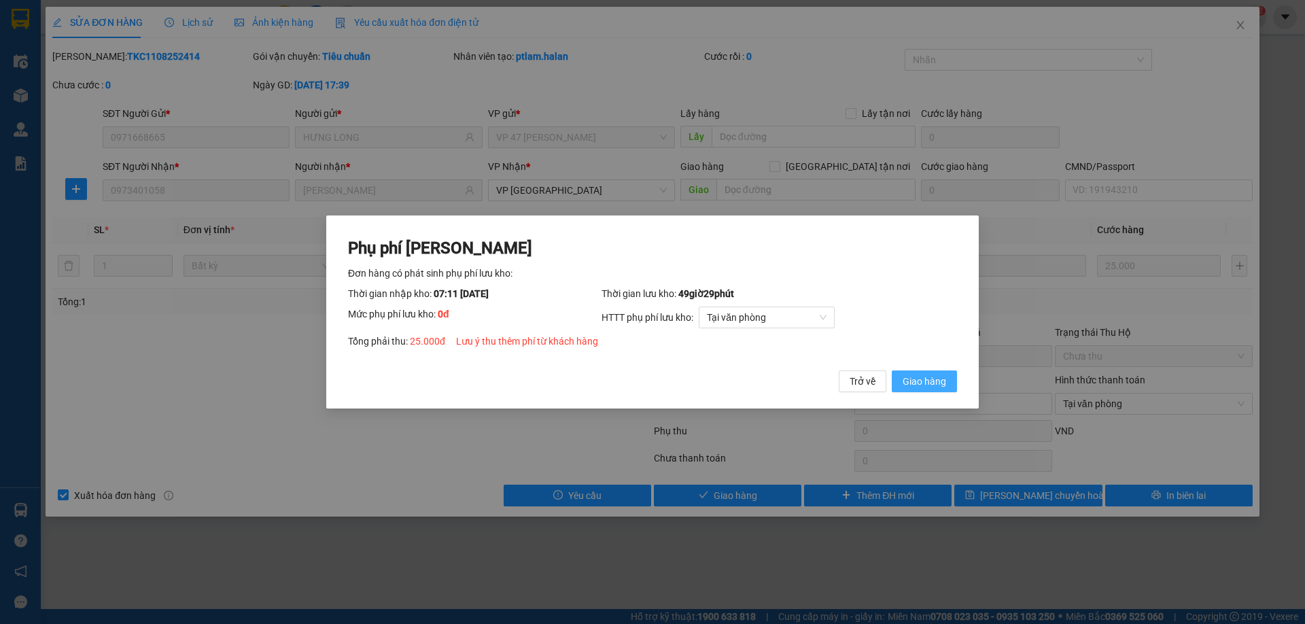
click at [913, 385] on span "Giao hàng" at bounding box center [923, 381] width 43 height 15
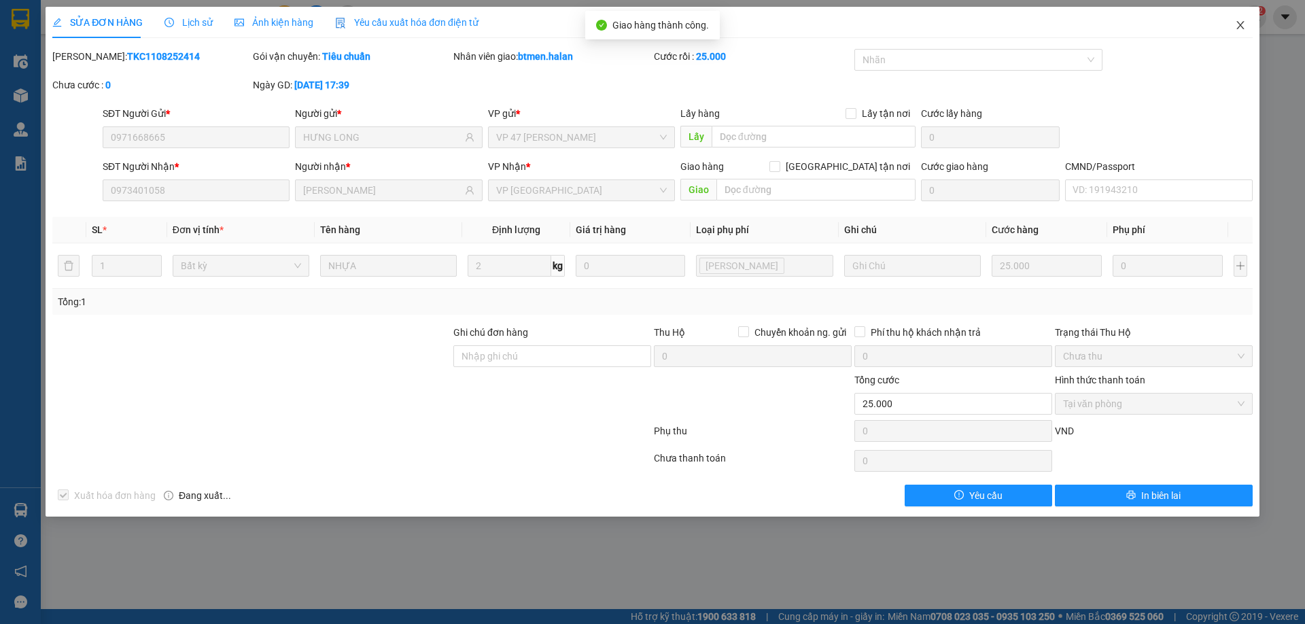
click at [1242, 29] on icon "close" at bounding box center [1240, 25] width 11 height 11
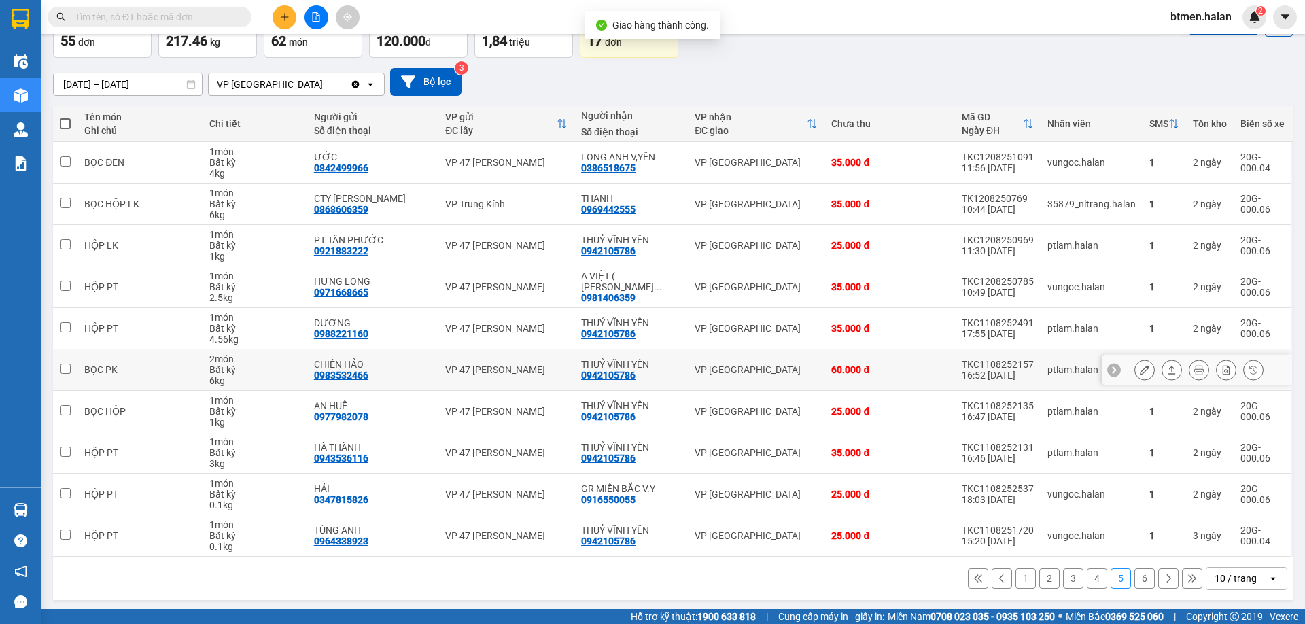
scroll to position [87, 0]
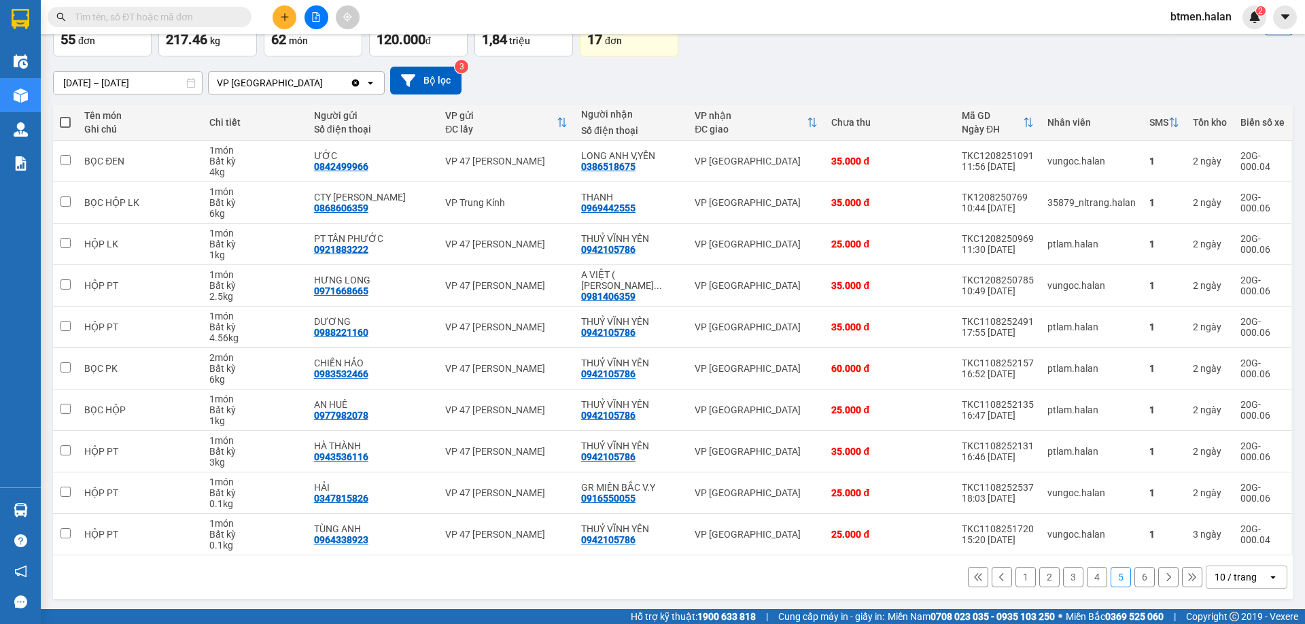
click at [1087, 575] on button "4" at bounding box center [1097, 577] width 20 height 20
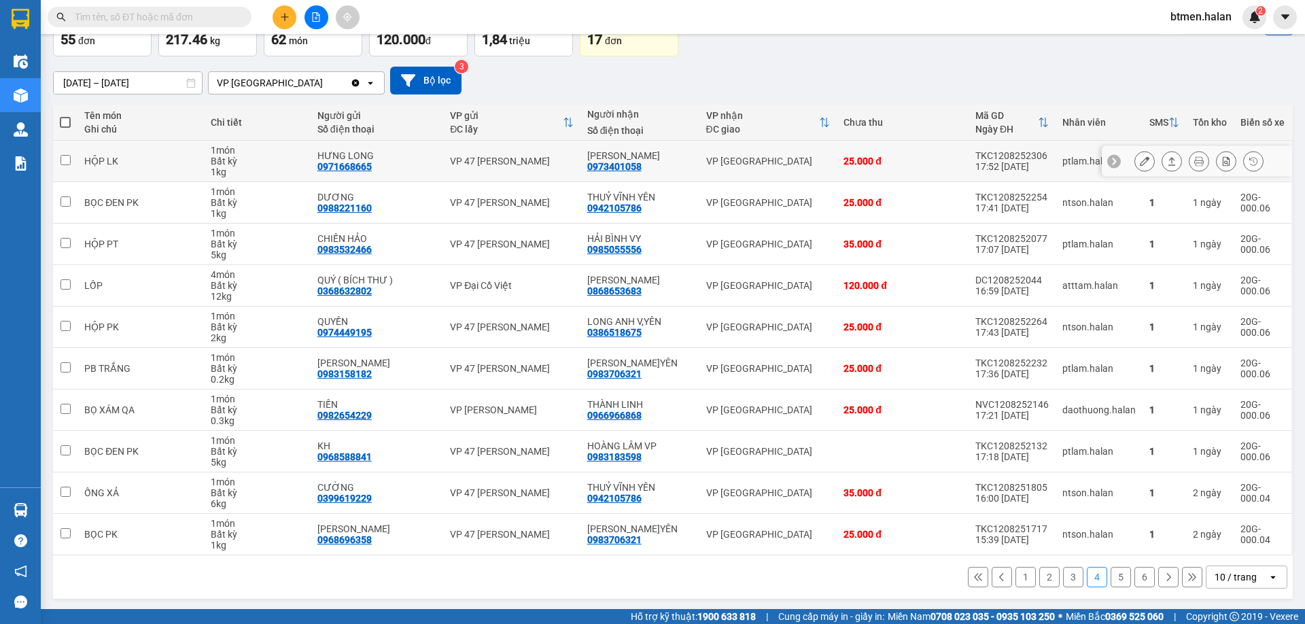
click at [1140, 162] on icon at bounding box center [1145, 161] width 10 height 10
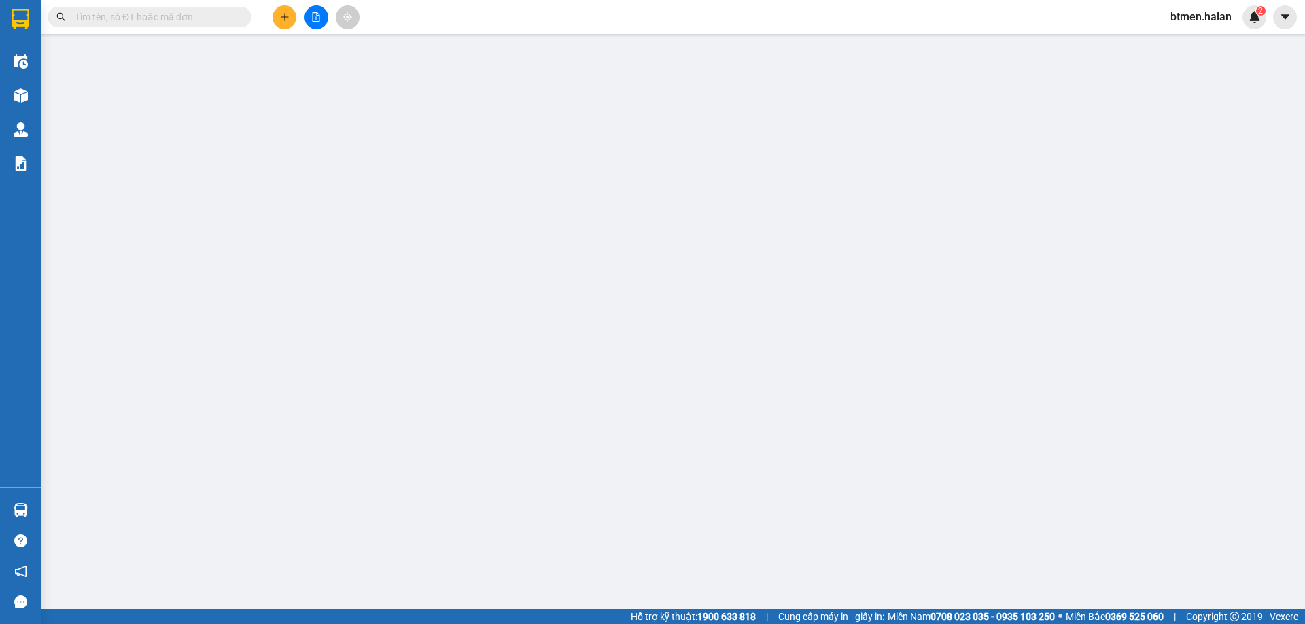
type input "0971668665"
type input "HƯNG LONG"
type input "0973401058"
type input "[PERSON_NAME]"
type input "25.000"
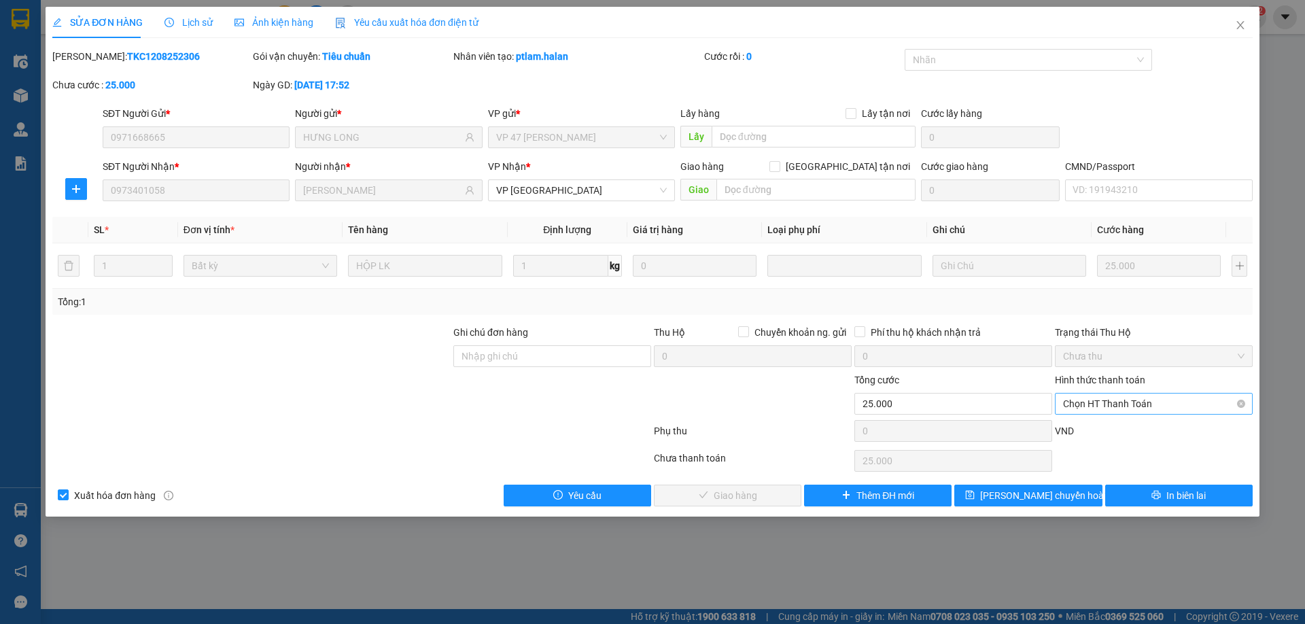
click at [1100, 395] on span "Chọn HT Thanh Toán" at bounding box center [1153, 403] width 181 height 20
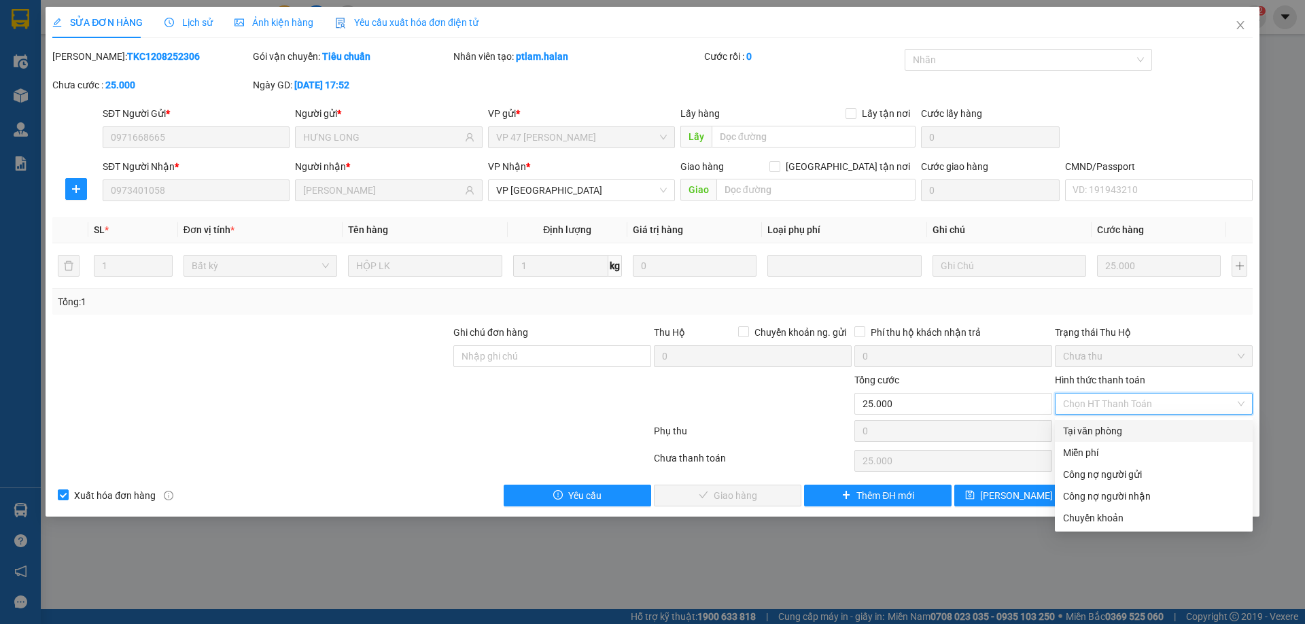
click at [1093, 436] on div "Tại văn phòng" at bounding box center [1153, 430] width 181 height 15
type input "0"
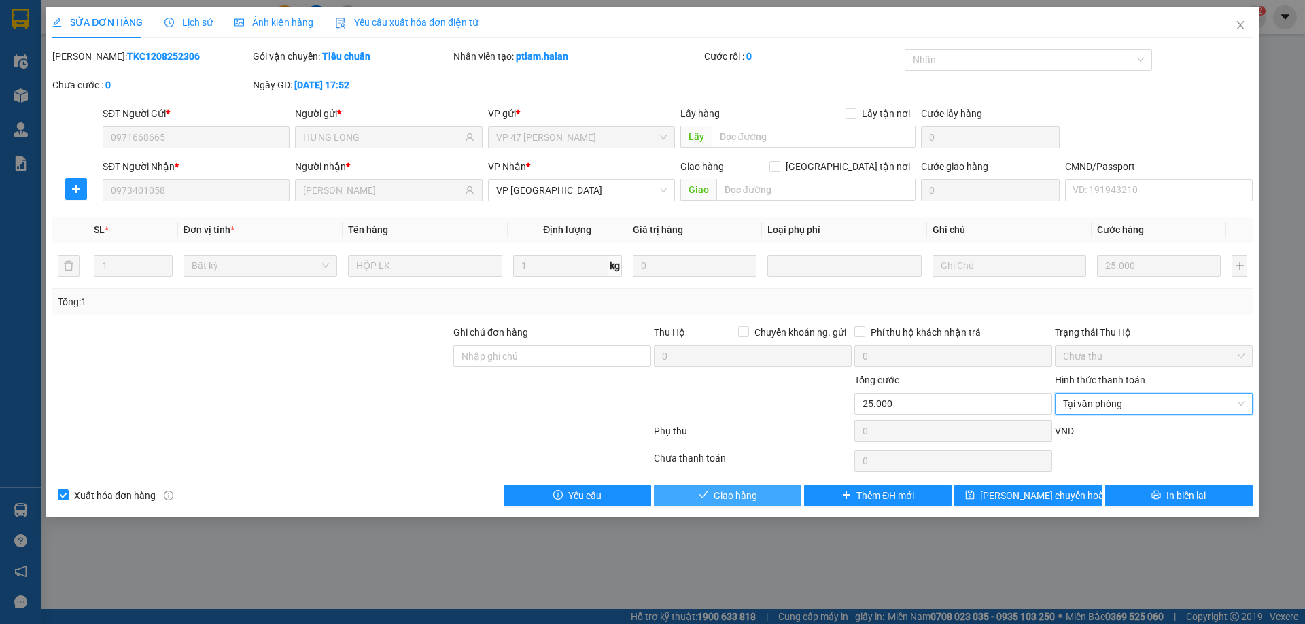
click at [737, 487] on button "Giao hàng" at bounding box center [727, 496] width 147 height 22
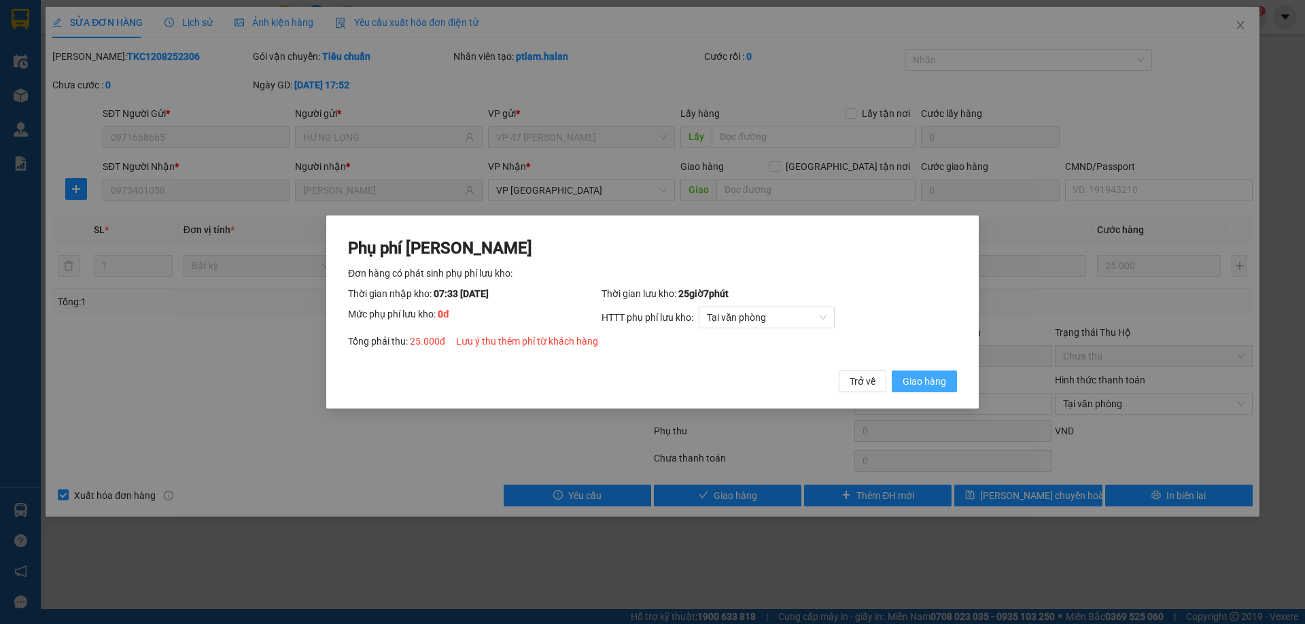
click at [919, 383] on span "Giao hàng" at bounding box center [923, 381] width 43 height 15
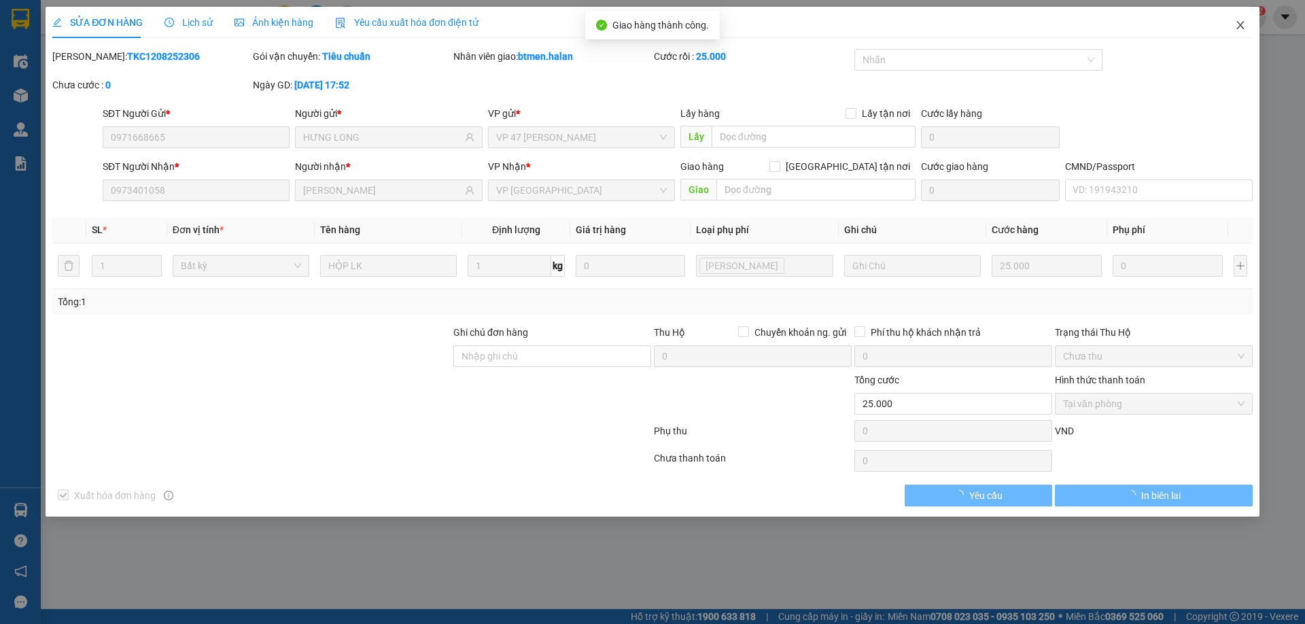
click at [1246, 31] on span "Close" at bounding box center [1240, 26] width 38 height 38
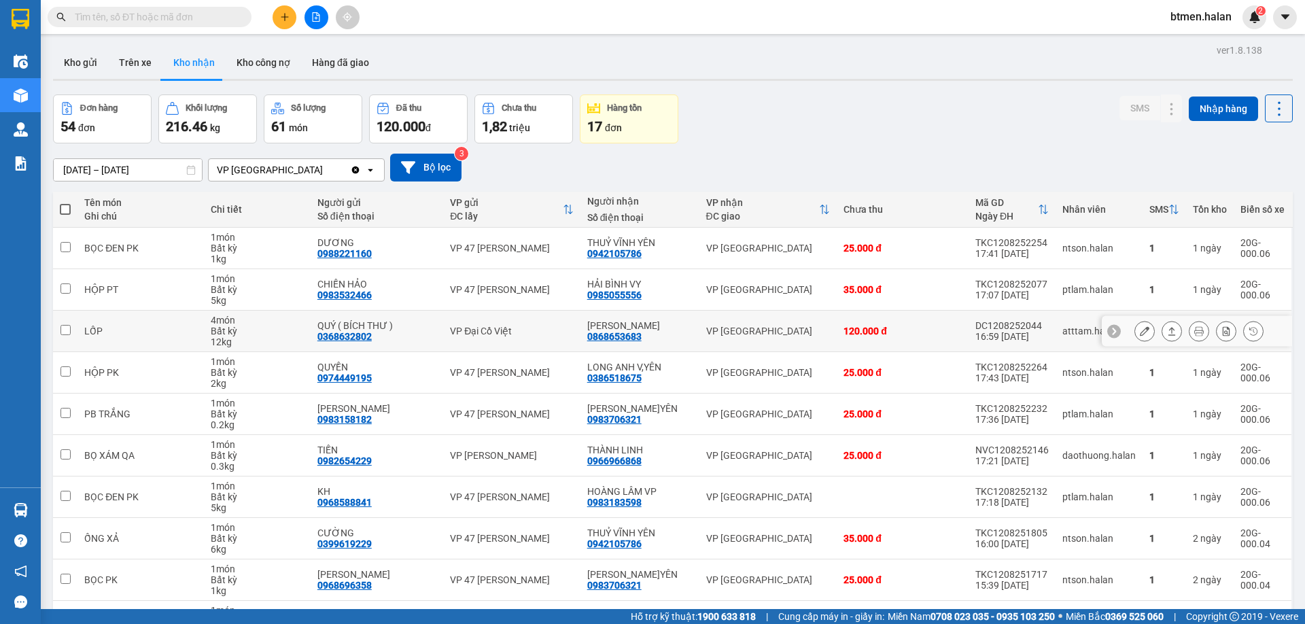
click at [1140, 330] on icon at bounding box center [1145, 331] width 10 height 10
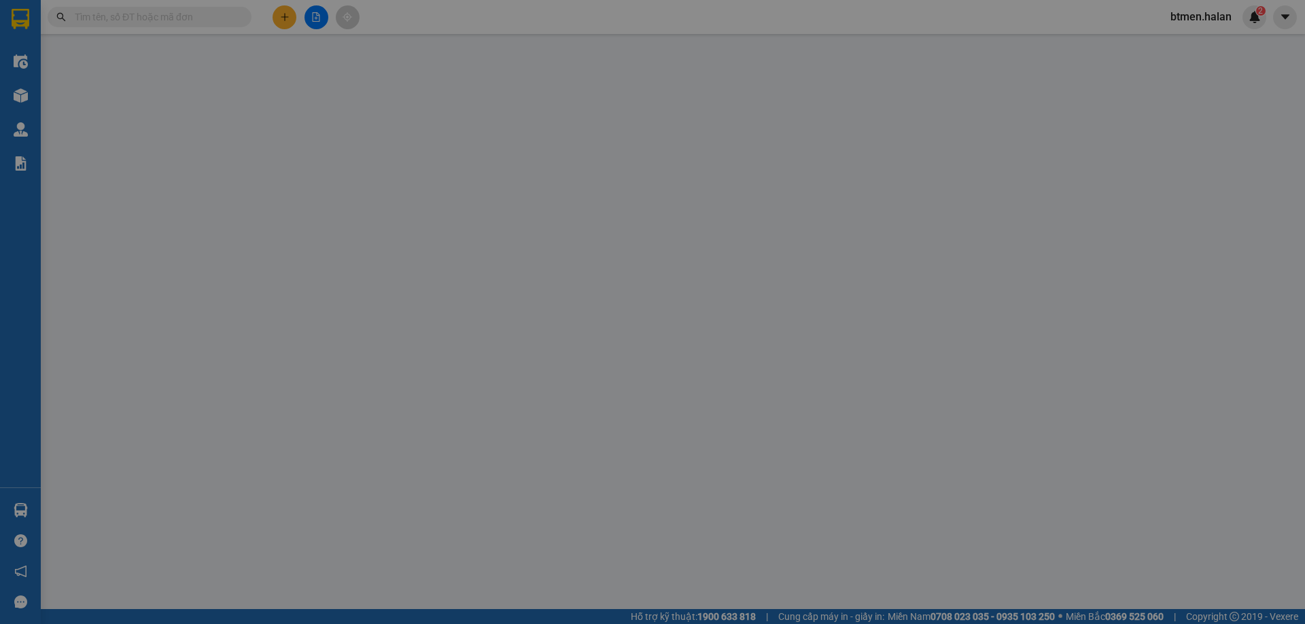
type input "0368632802"
type input "QUÝ ( BÍCH THƯ )"
type input "0868653683"
type input "[PERSON_NAME]"
type input "120.000"
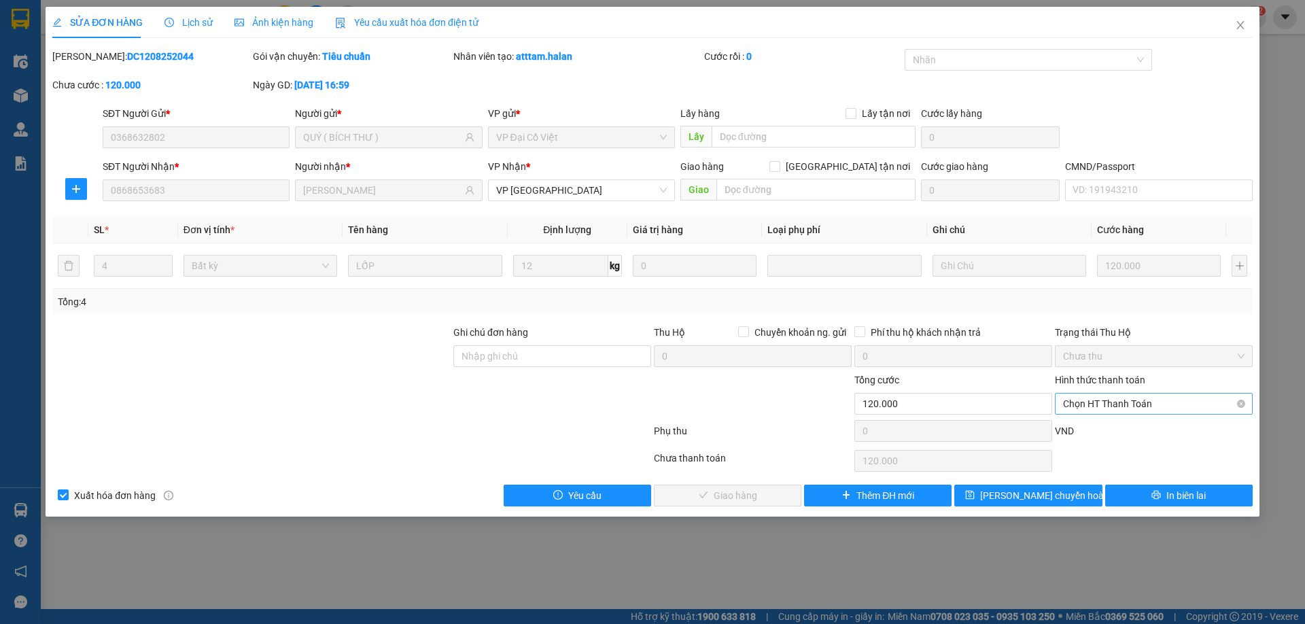
click at [1102, 407] on span "Chọn HT Thanh Toán" at bounding box center [1153, 403] width 181 height 20
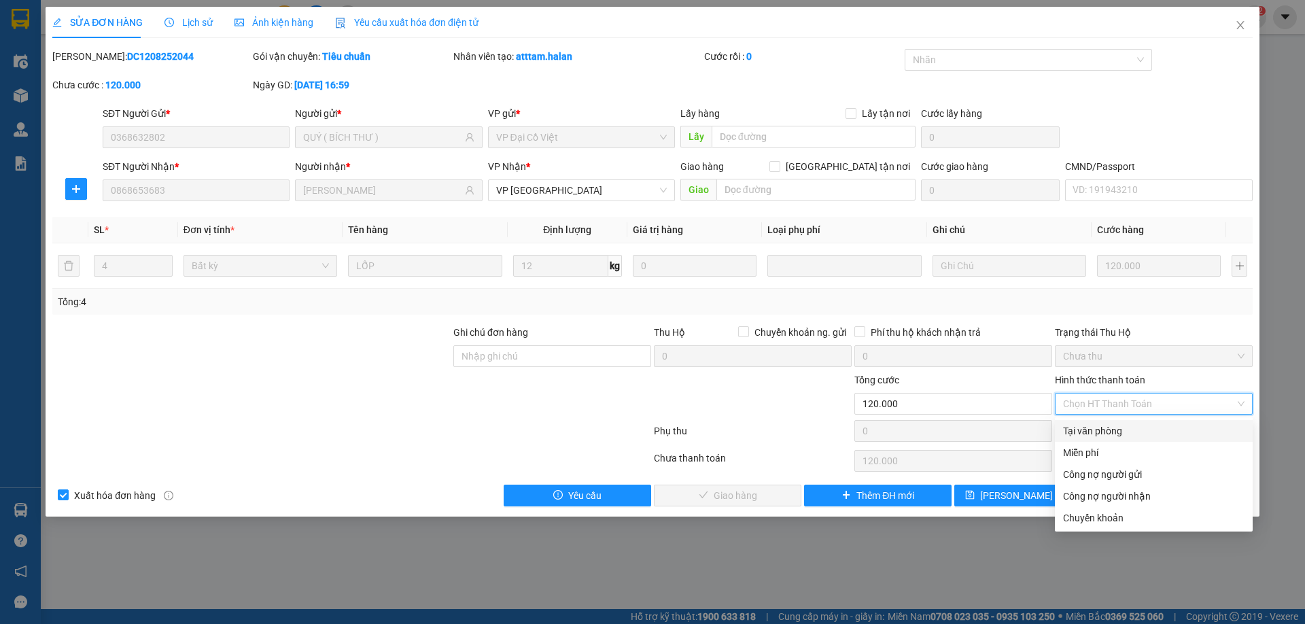
drag, startPoint x: 1087, startPoint y: 429, endPoint x: 792, endPoint y: 514, distance: 307.1
click at [1087, 429] on div "Tại văn phòng" at bounding box center [1153, 430] width 181 height 15
type input "0"
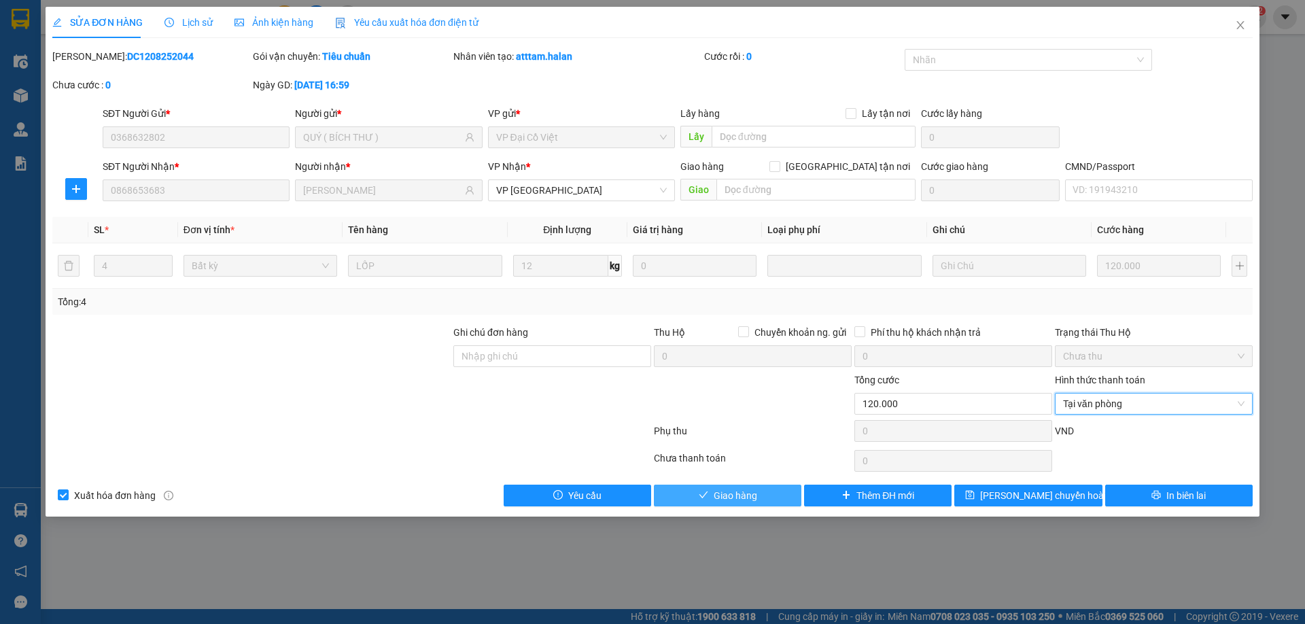
click at [760, 495] on button "Giao hàng" at bounding box center [727, 496] width 147 height 22
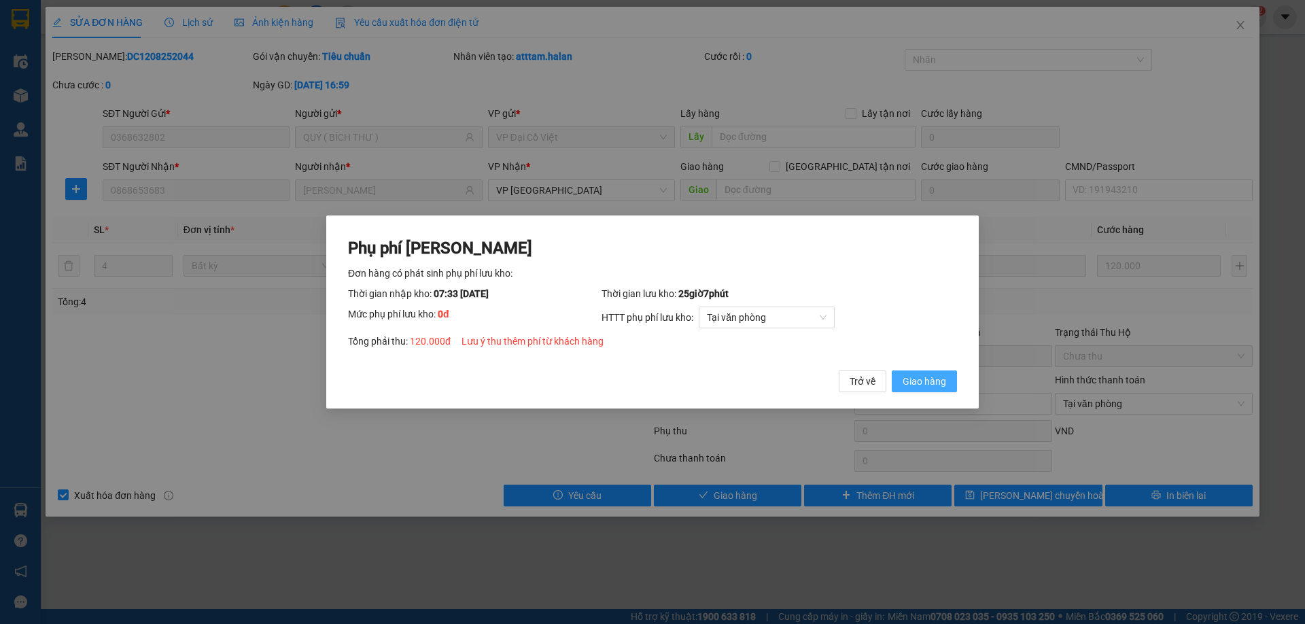
click at [932, 385] on span "Giao hàng" at bounding box center [923, 381] width 43 height 15
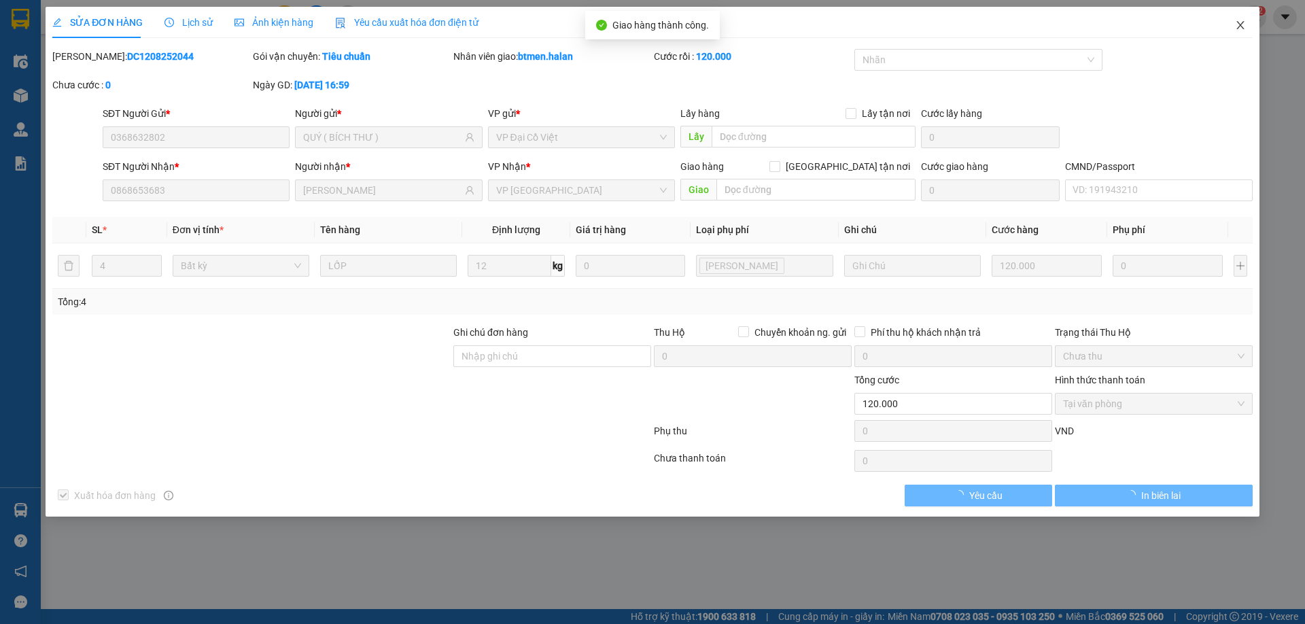
click at [1235, 29] on icon "close" at bounding box center [1240, 25] width 11 height 11
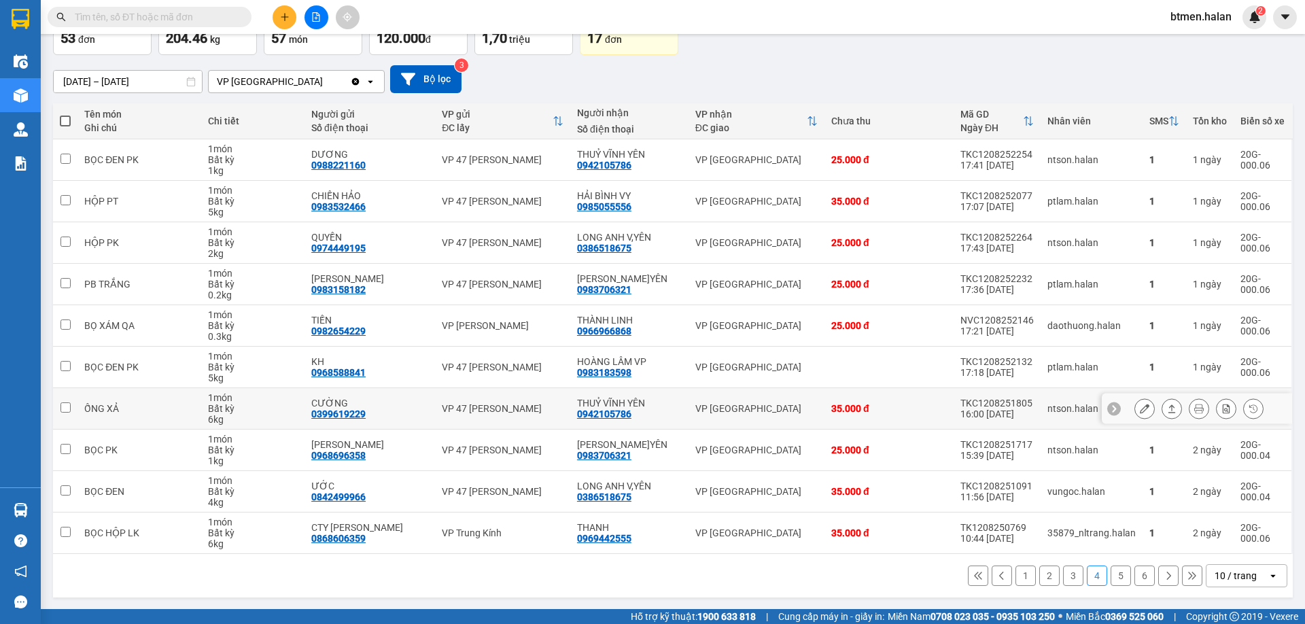
scroll to position [89, 0]
click at [1063, 582] on button "3" at bounding box center [1073, 575] width 20 height 20
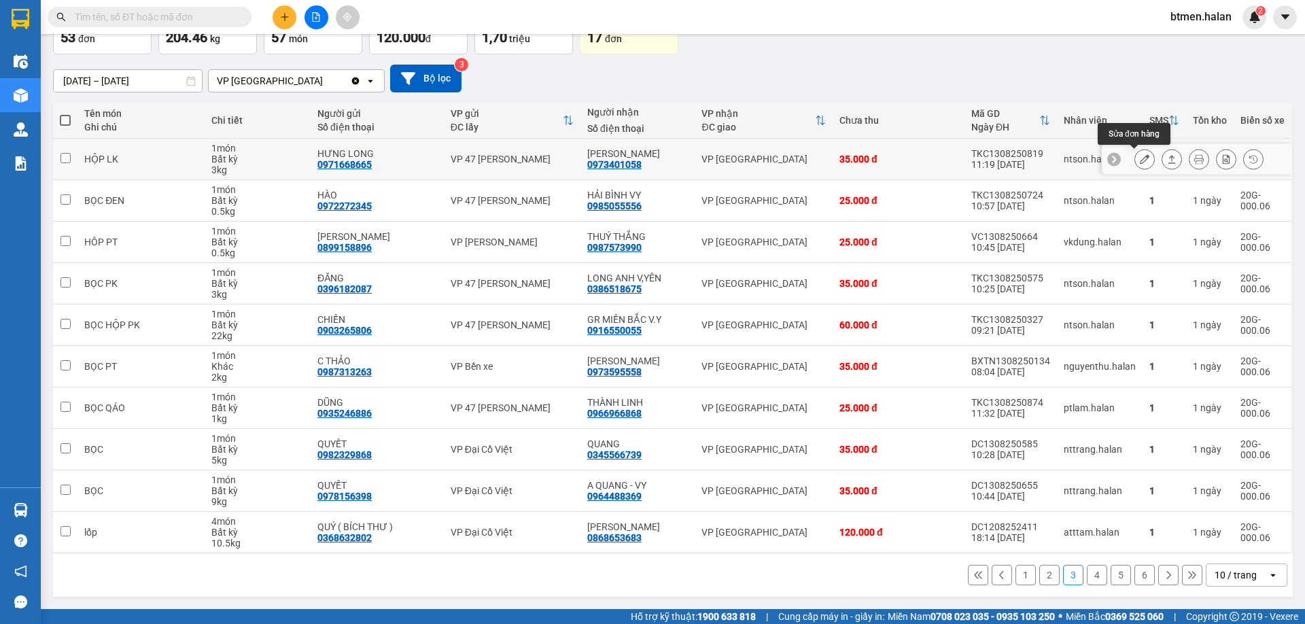
click at [1140, 160] on icon at bounding box center [1145, 159] width 10 height 10
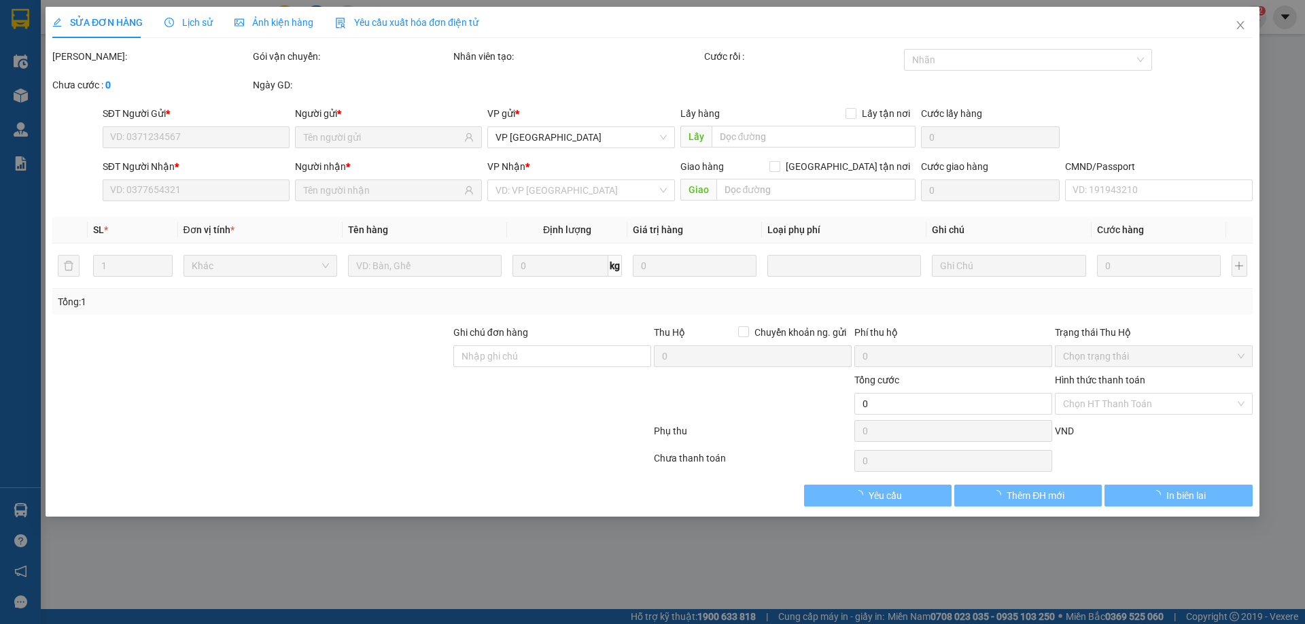
type input "0971668665"
type input "HƯNG LONG"
type input "0973401058"
type input "[PERSON_NAME]"
type input "35.000"
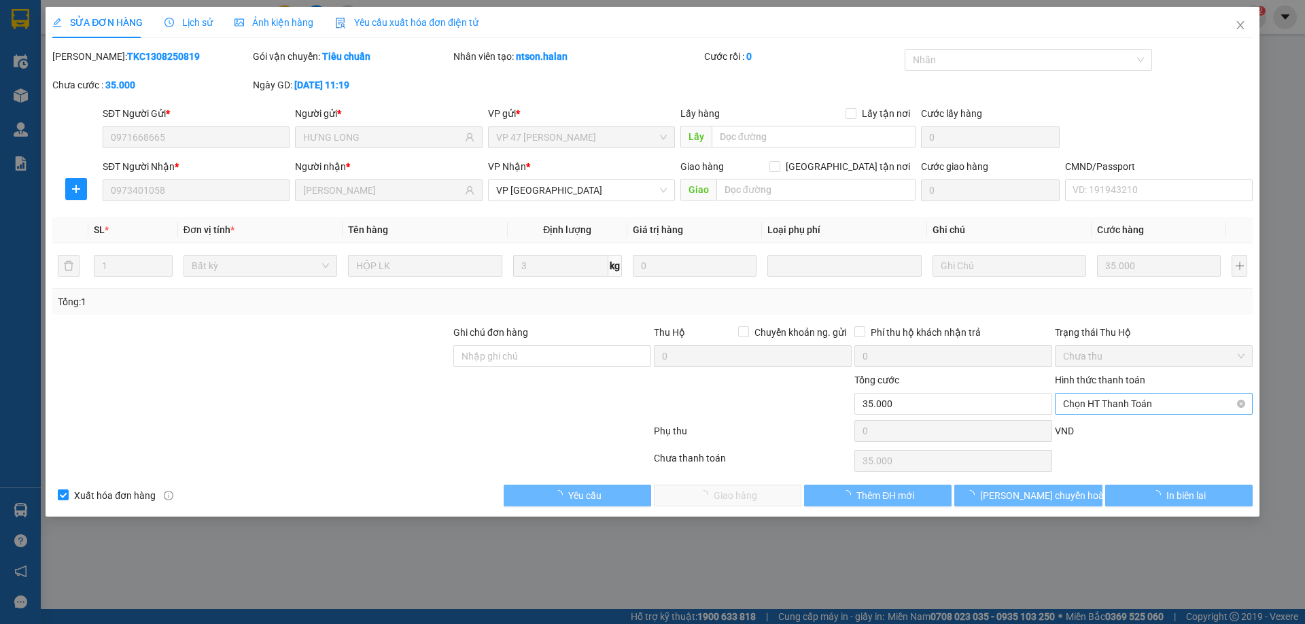
click at [1084, 409] on span "Chọn HT Thanh Toán" at bounding box center [1153, 403] width 181 height 20
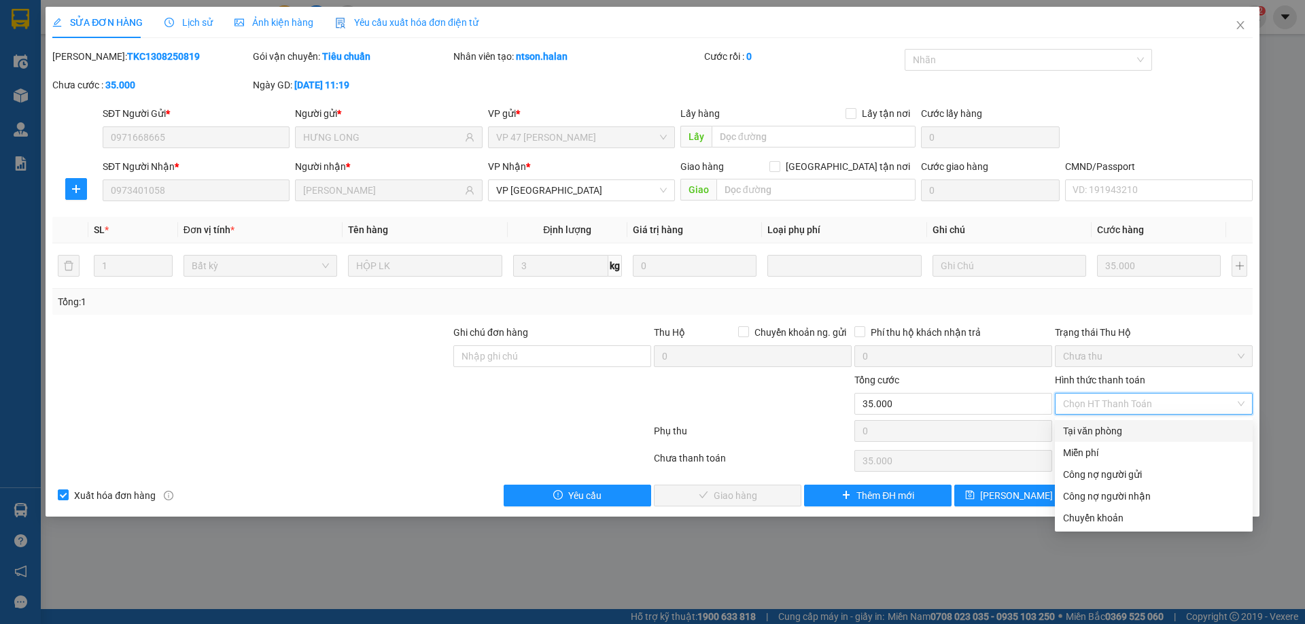
click at [1079, 426] on div "Tại văn phòng" at bounding box center [1153, 430] width 181 height 15
type input "0"
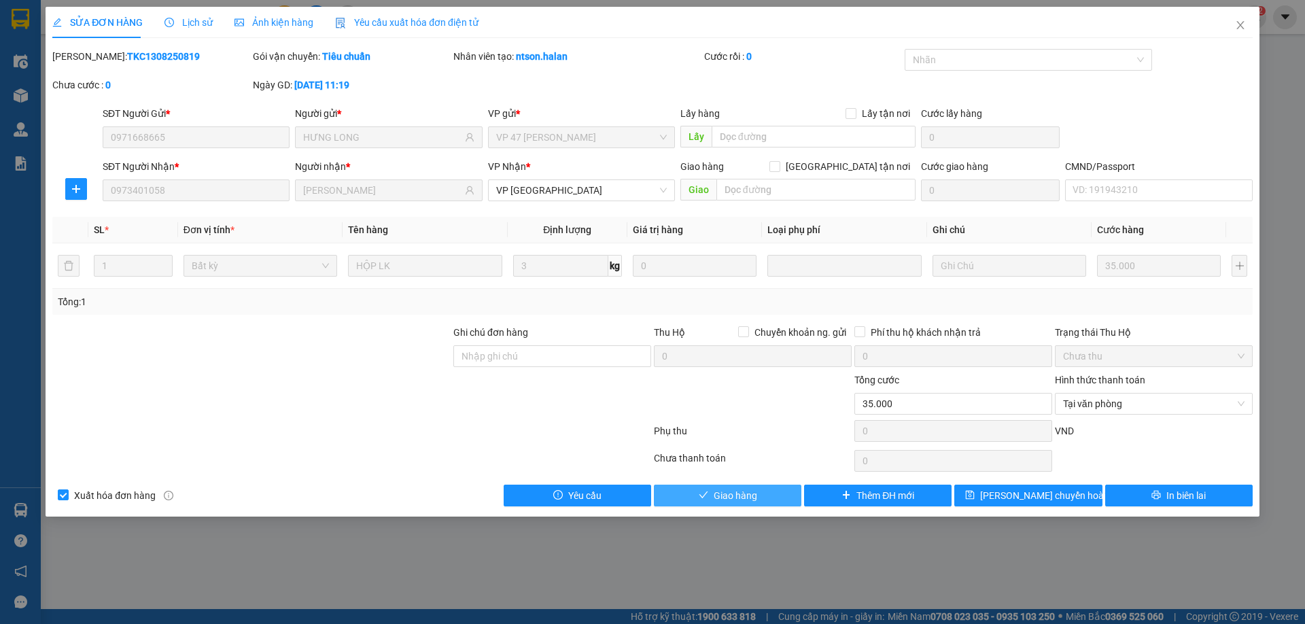
click at [741, 485] on button "Giao hàng" at bounding box center [727, 496] width 147 height 22
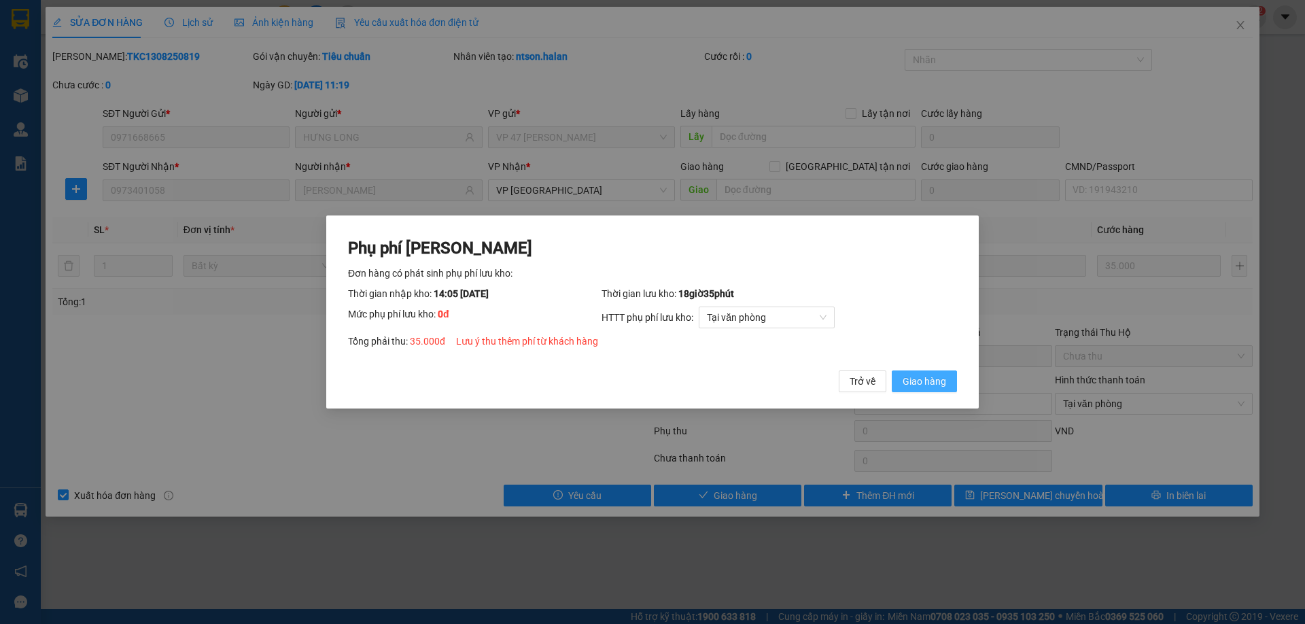
click at [955, 374] on button "Giao hàng" at bounding box center [924, 381] width 65 height 22
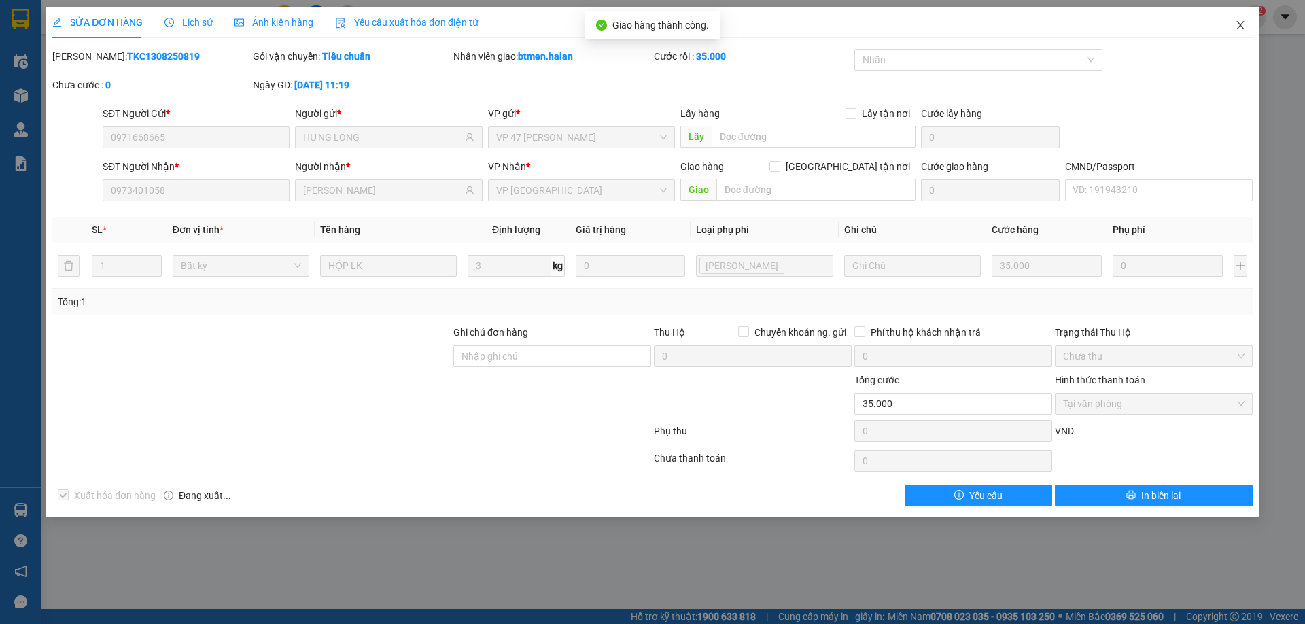
click at [1239, 24] on icon "close" at bounding box center [1240, 25] width 11 height 11
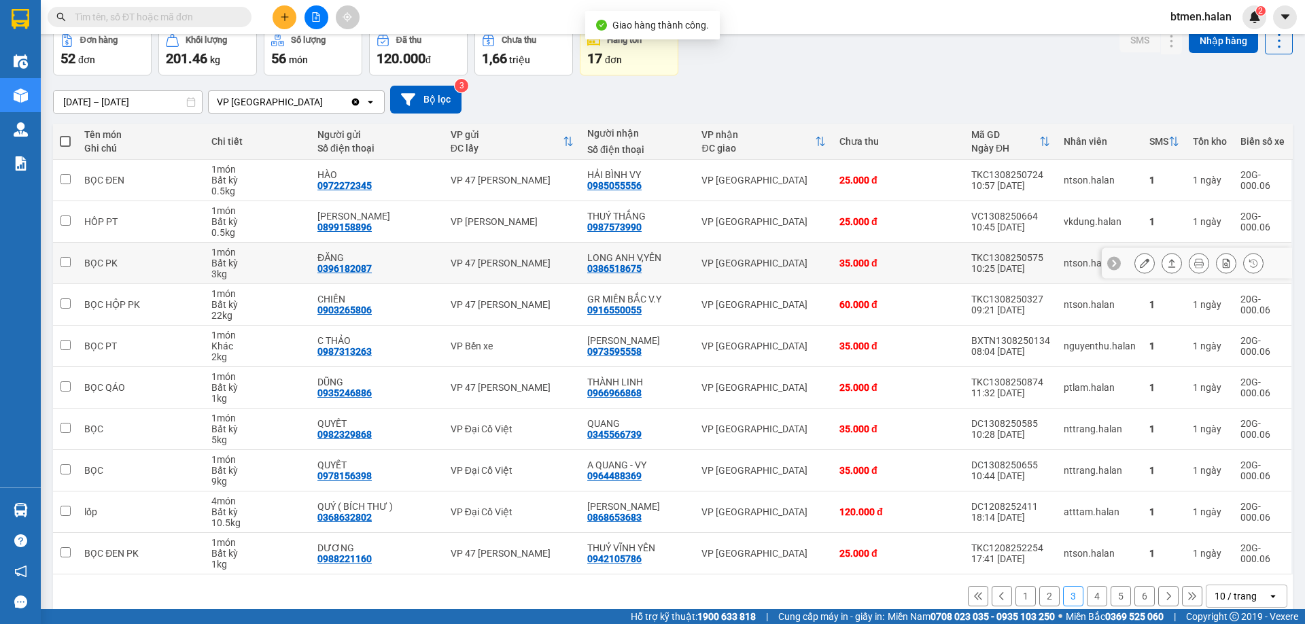
scroll to position [89, 0]
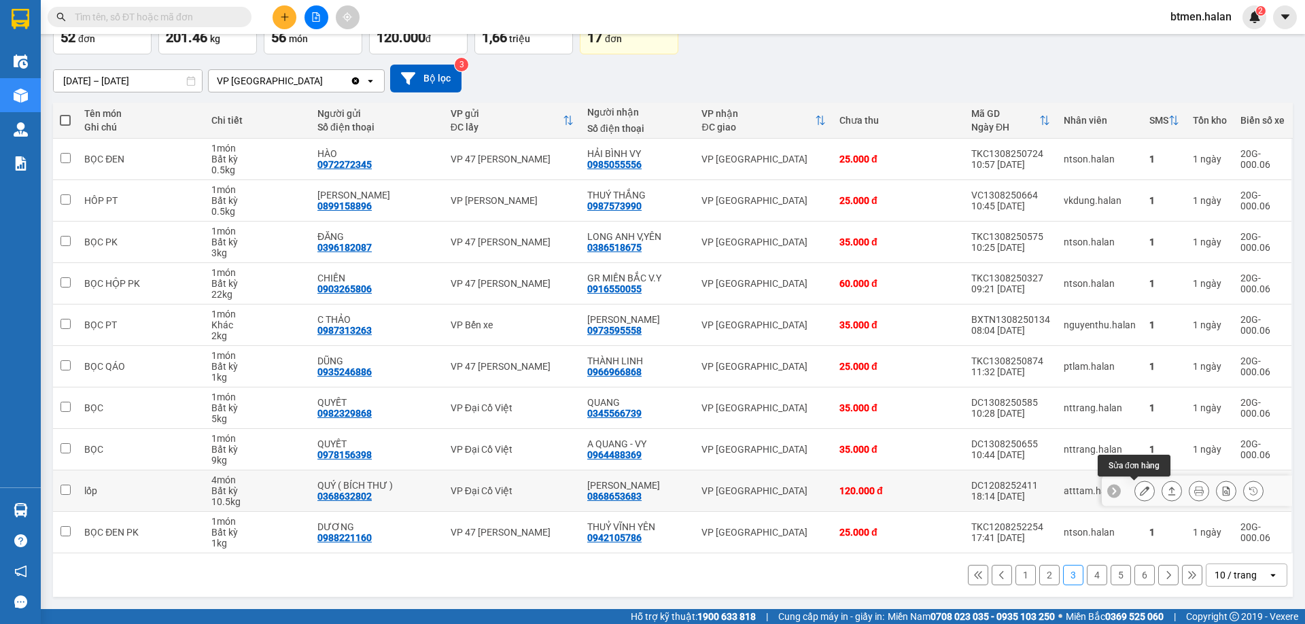
click at [1140, 488] on button at bounding box center [1144, 491] width 19 height 24
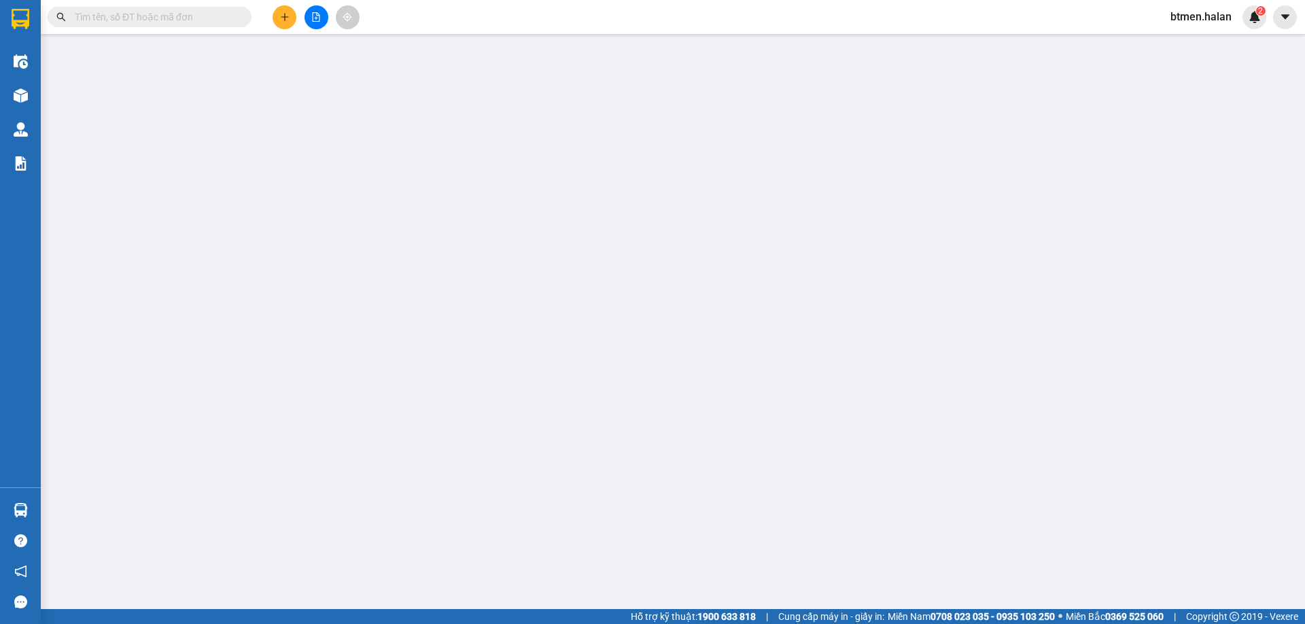
type input "0368632802"
type input "QUÝ ( BÍCH THƯ )"
type input "0868653683"
type input "[PERSON_NAME]"
type input "120.000"
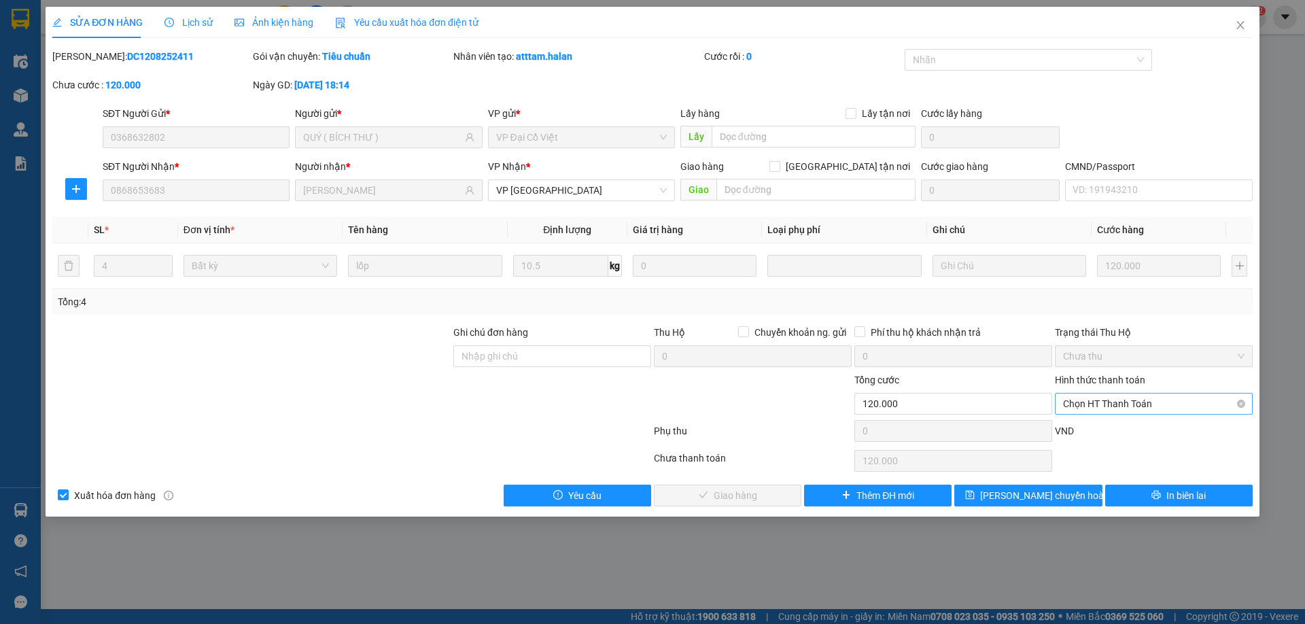
click at [1109, 398] on span "Chọn HT Thanh Toán" at bounding box center [1153, 403] width 181 height 20
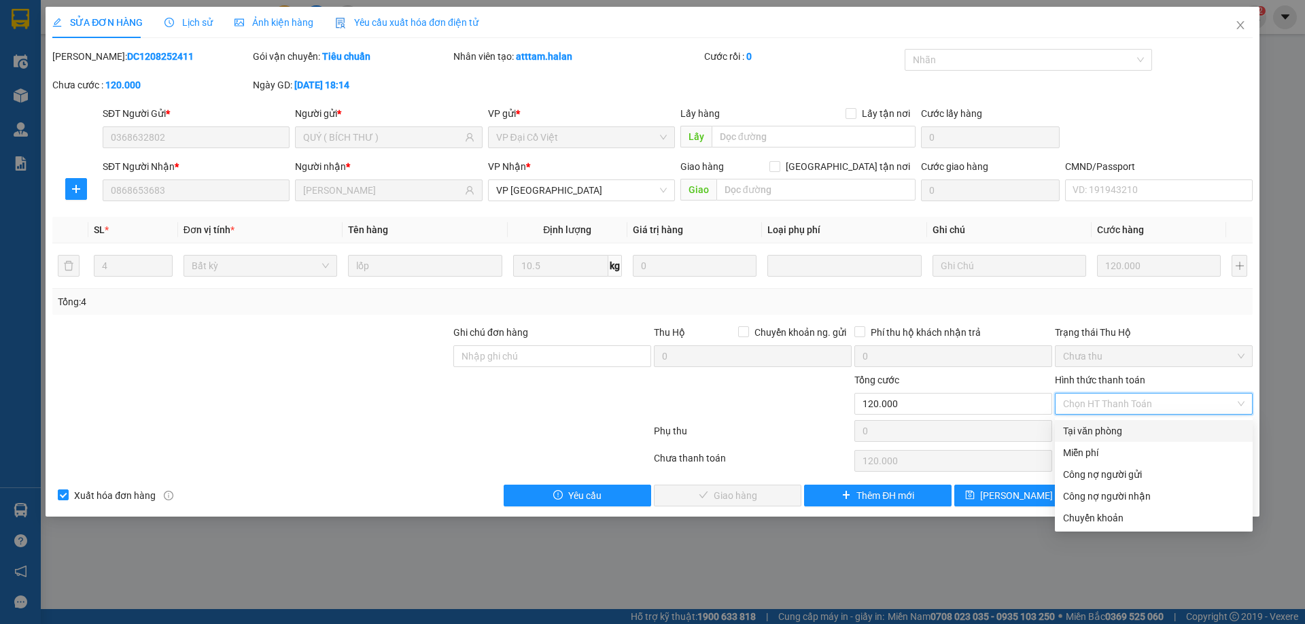
click at [1075, 421] on div "Tại văn phòng" at bounding box center [1154, 431] width 198 height 22
type input "0"
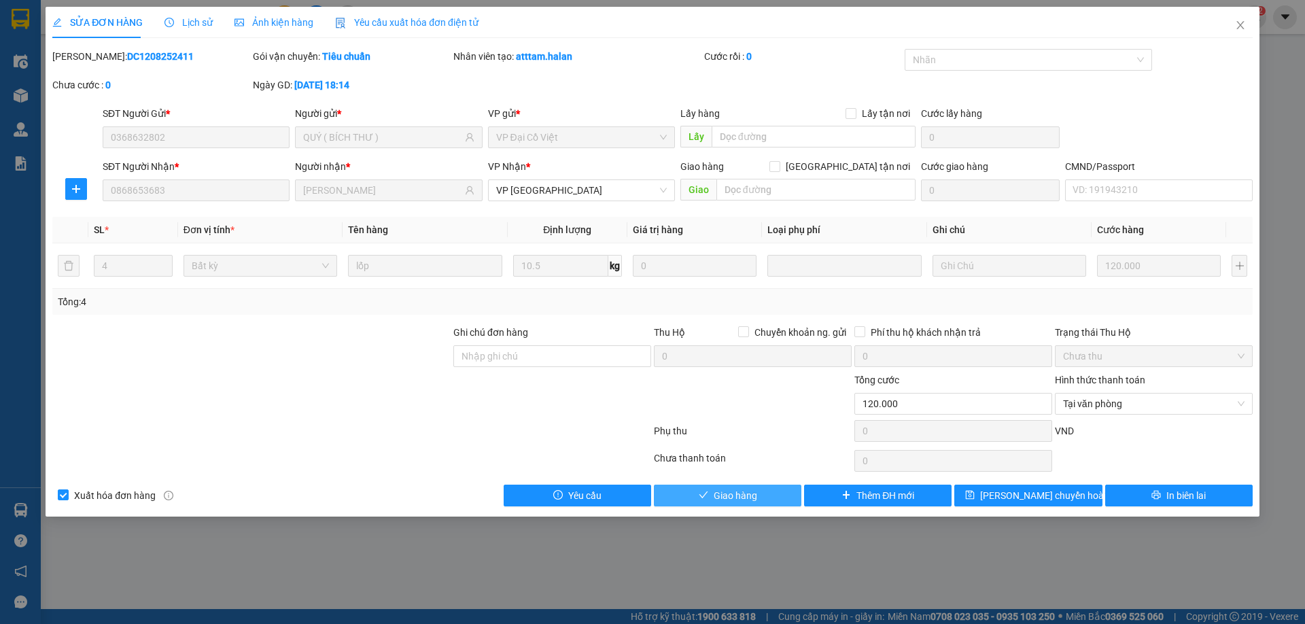
click at [769, 500] on button "Giao hàng" at bounding box center [727, 496] width 147 height 22
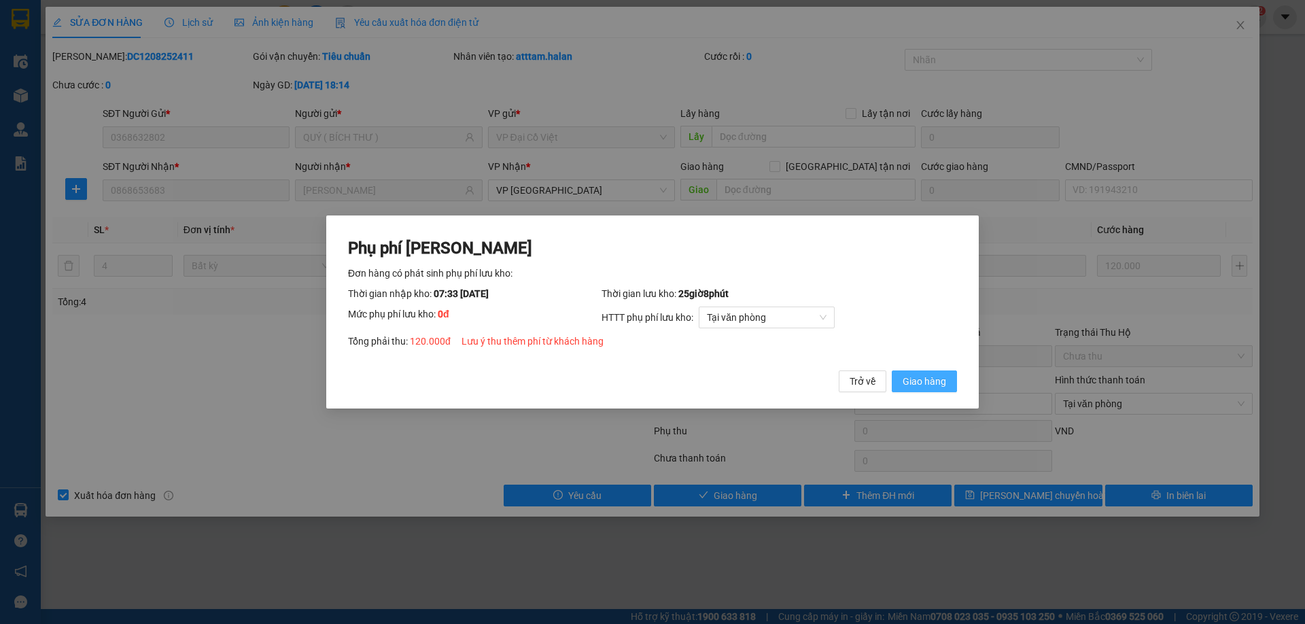
click at [934, 387] on span "Giao hàng" at bounding box center [923, 381] width 43 height 15
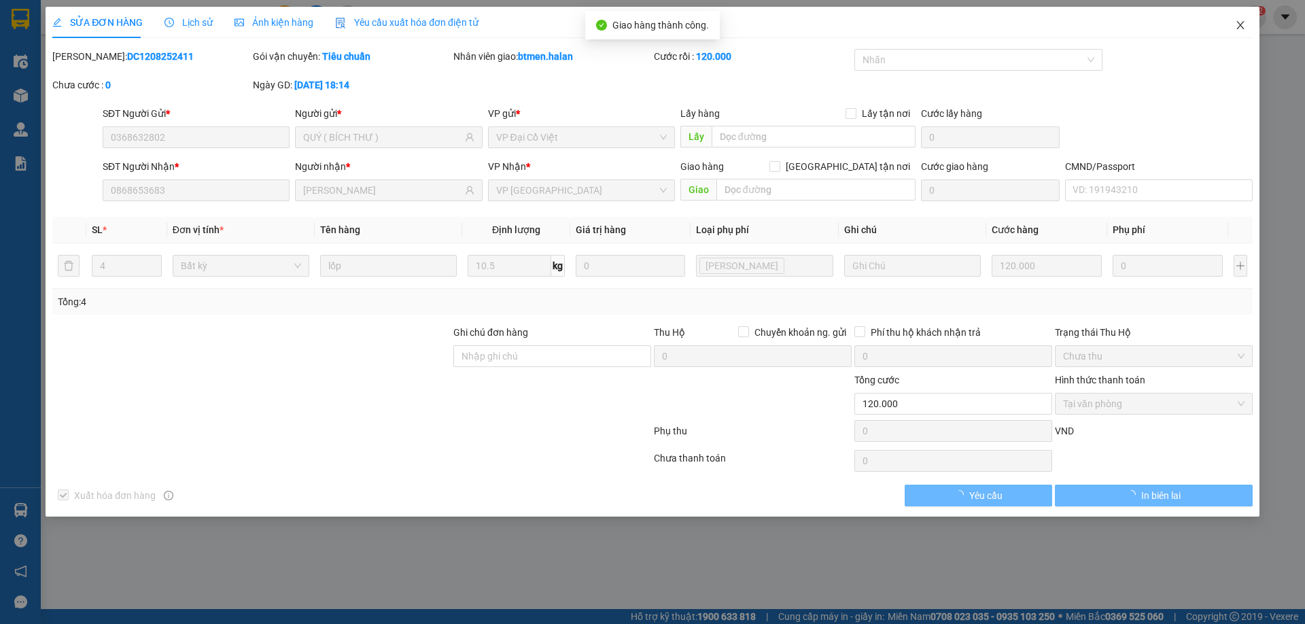
click at [1235, 29] on icon "close" at bounding box center [1240, 25] width 11 height 11
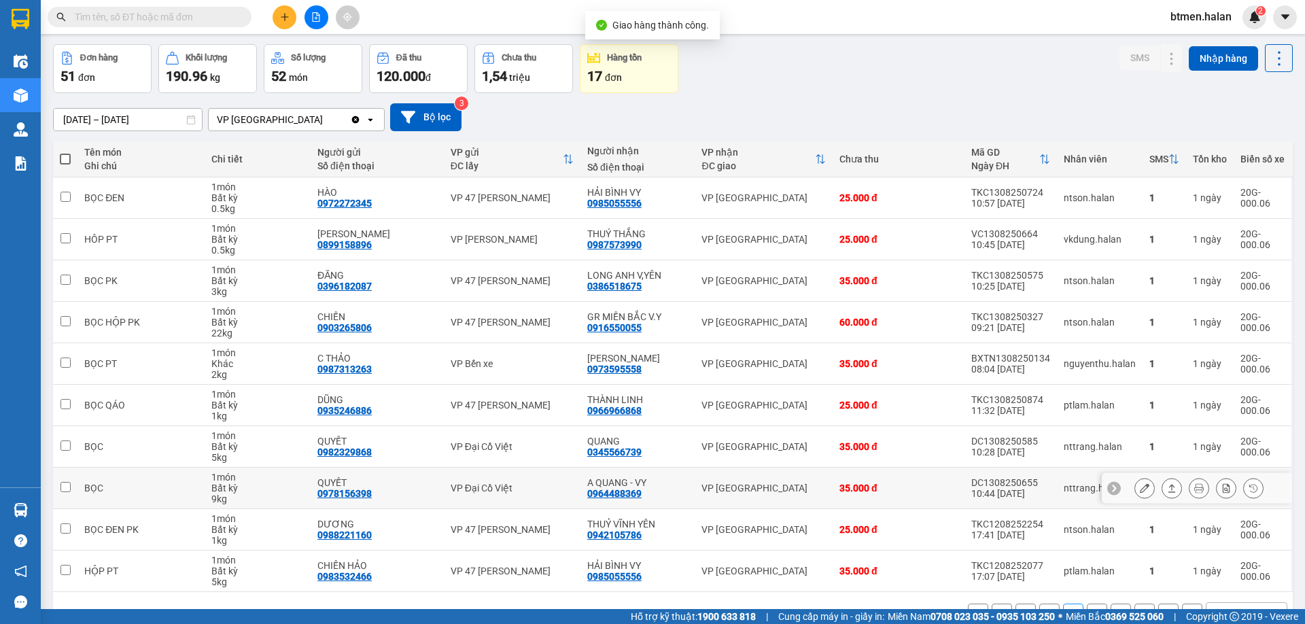
scroll to position [89, 0]
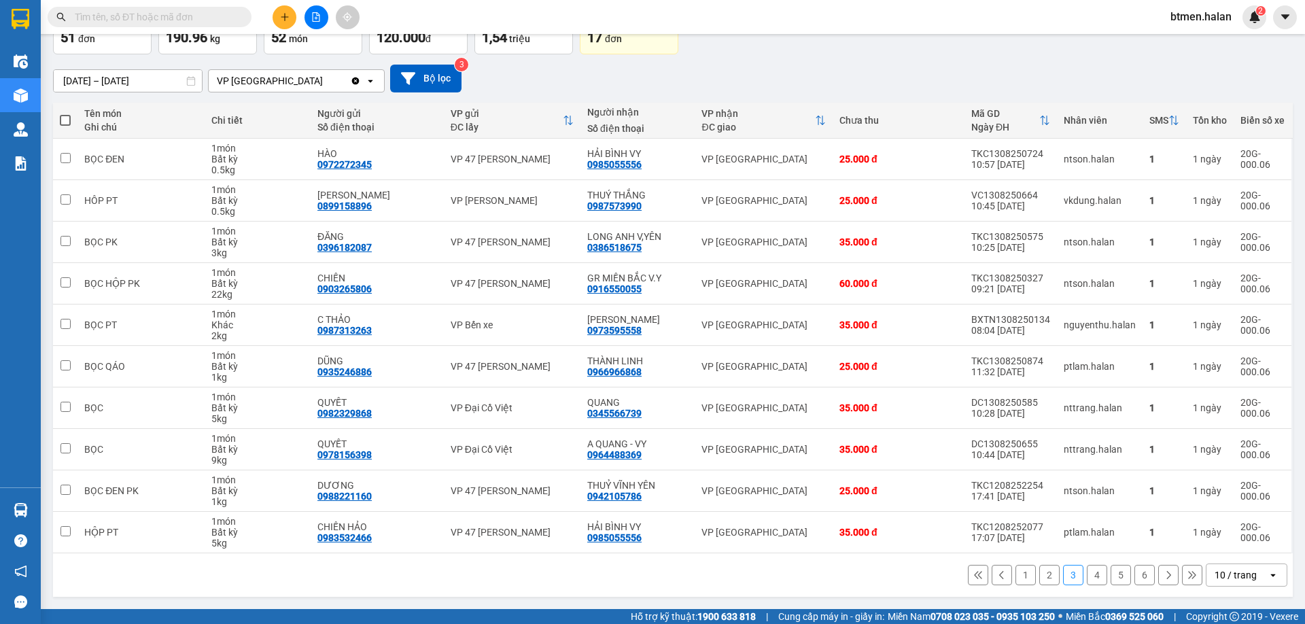
click at [1039, 574] on button "2" at bounding box center [1049, 575] width 20 height 20
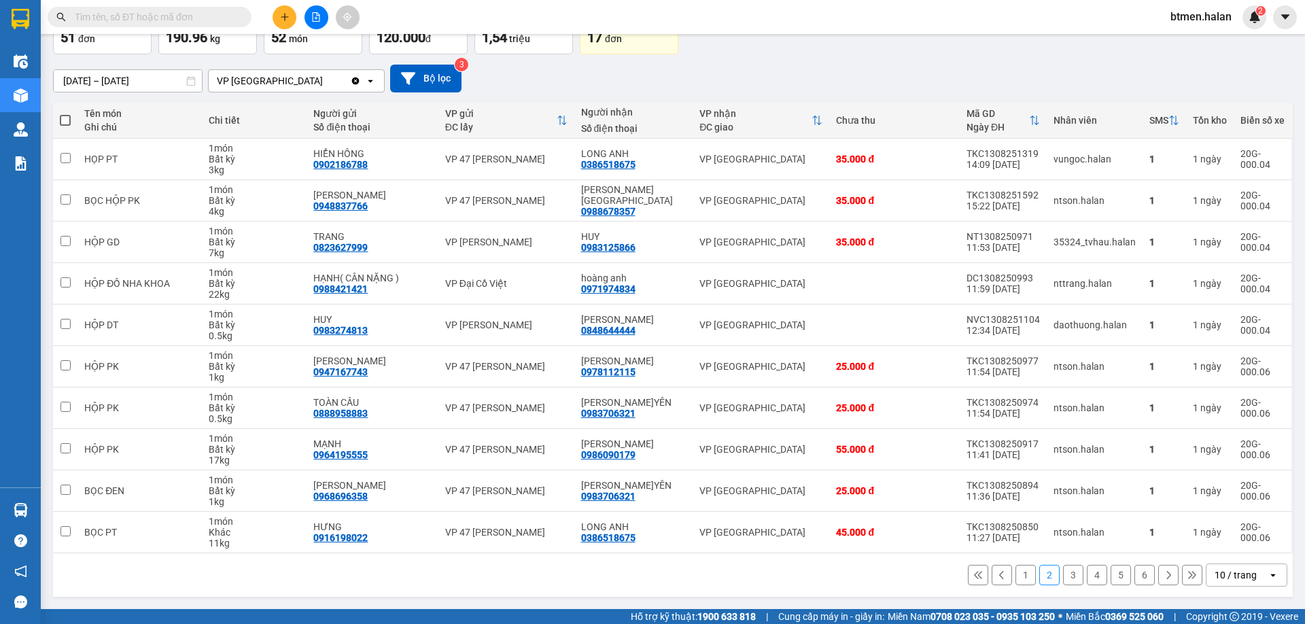
click at [1015, 572] on button "1" at bounding box center [1025, 575] width 20 height 20
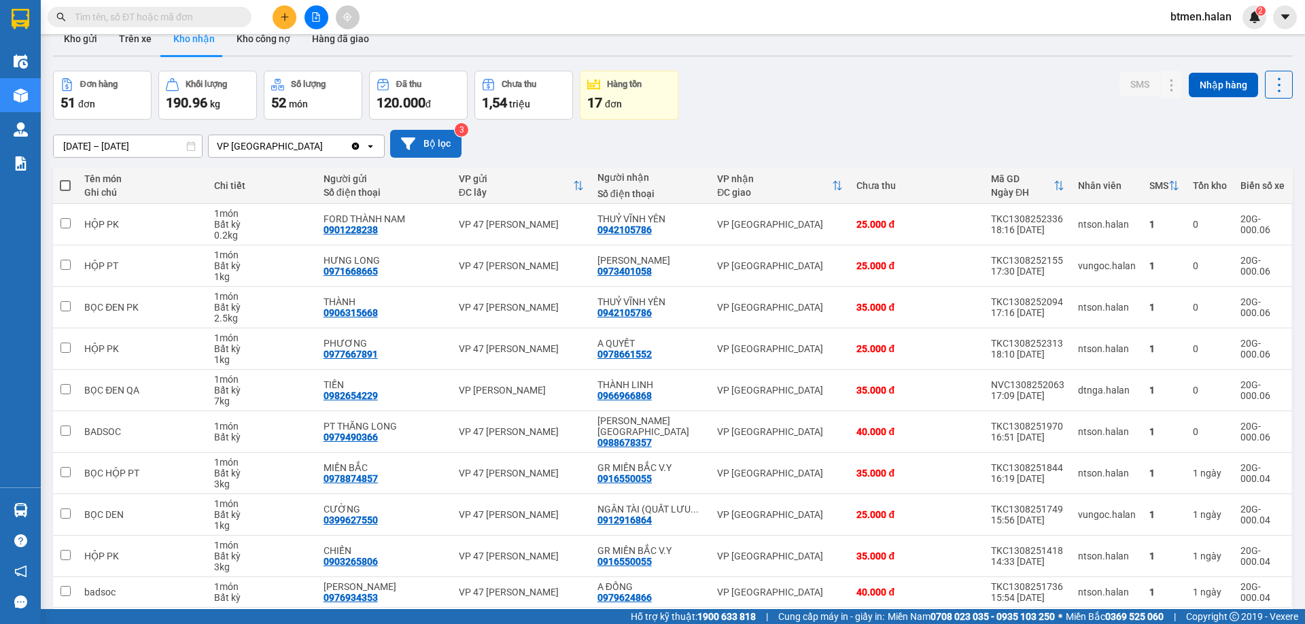
scroll to position [0, 0]
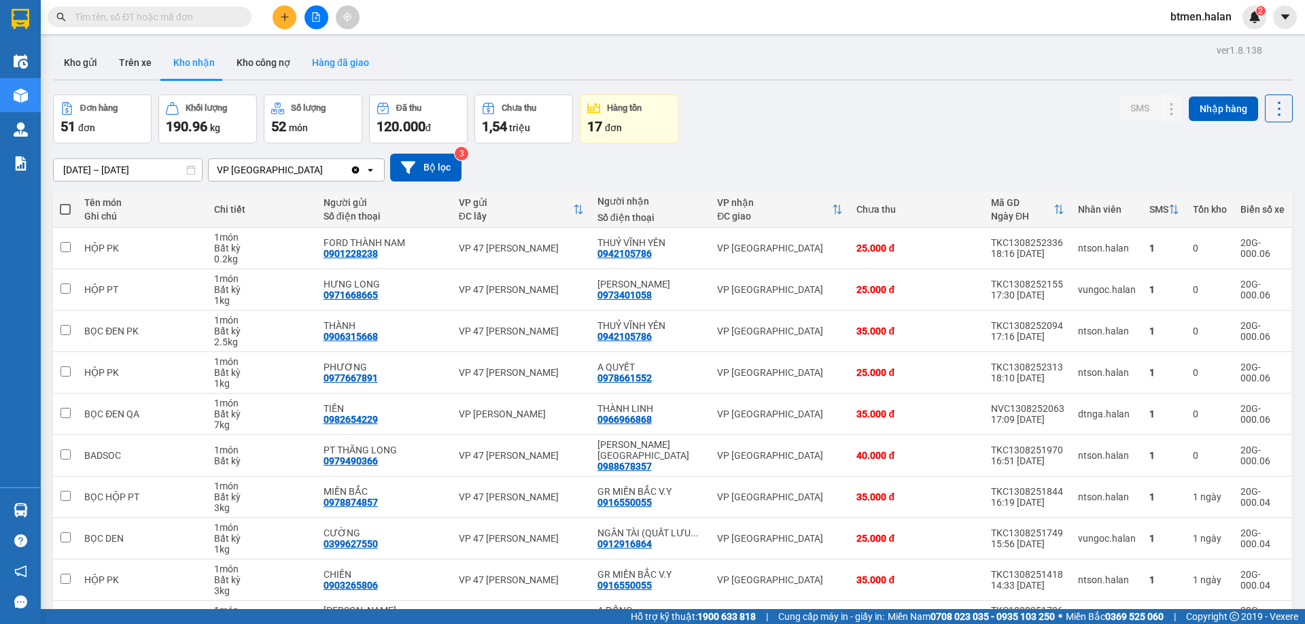
click at [351, 70] on button "Hàng đã giao" at bounding box center [340, 62] width 79 height 33
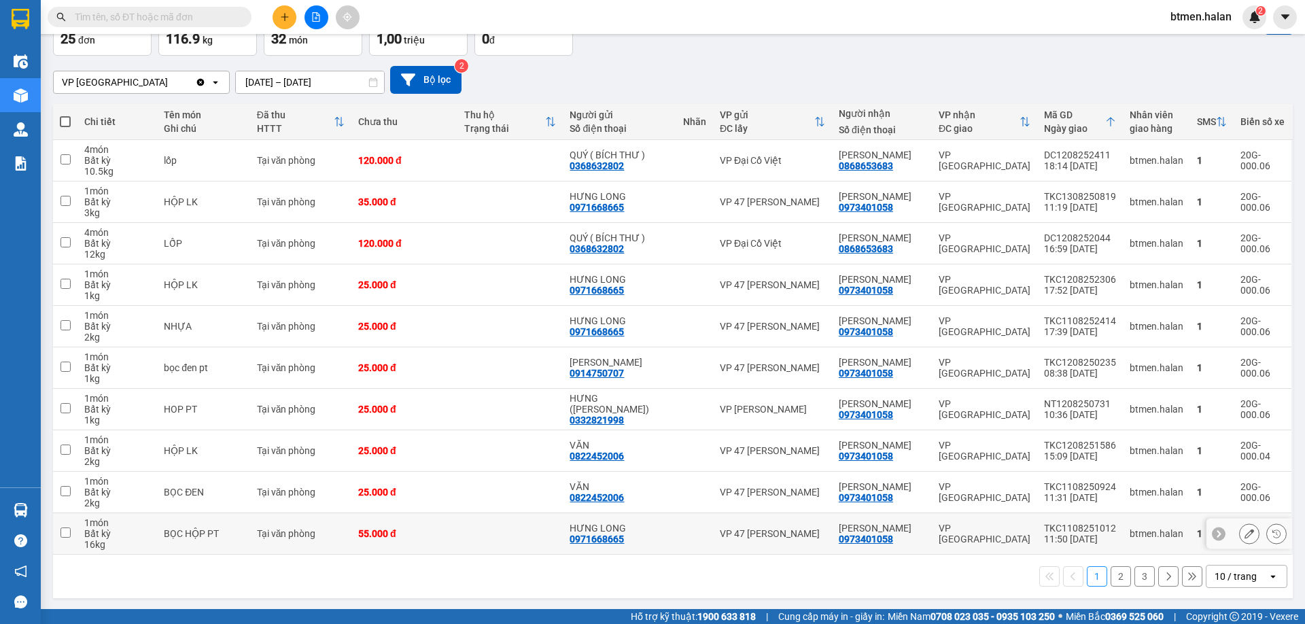
scroll to position [89, 0]
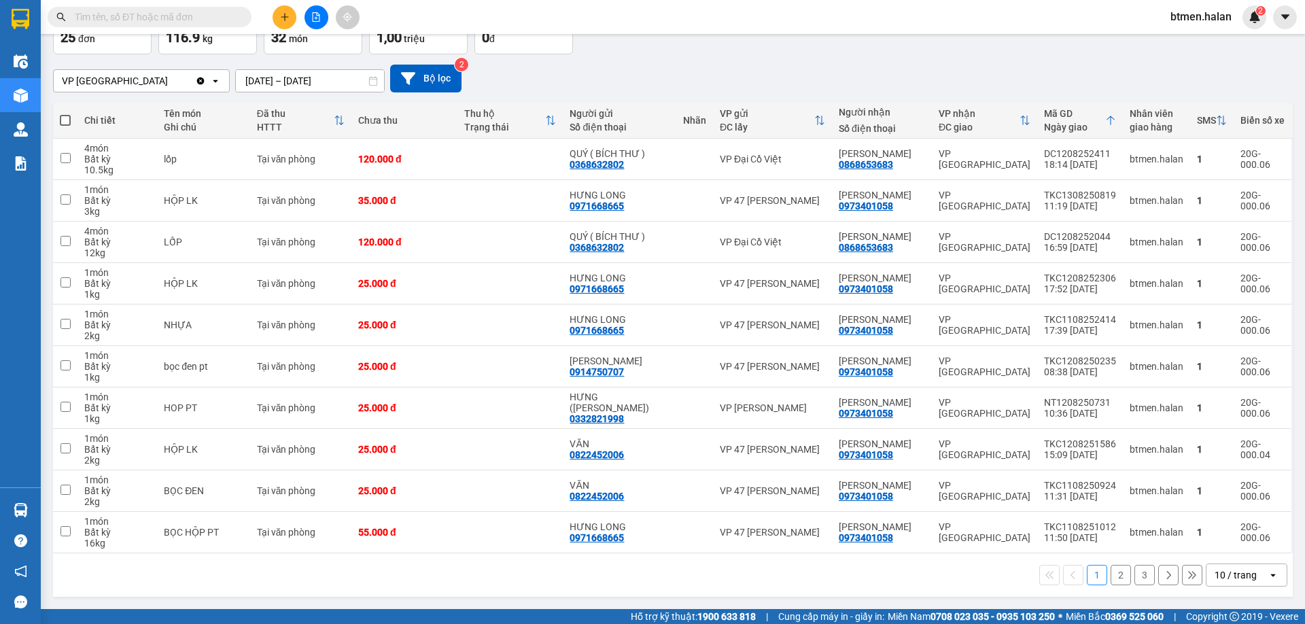
click at [1110, 576] on button "2" at bounding box center [1120, 575] width 20 height 20
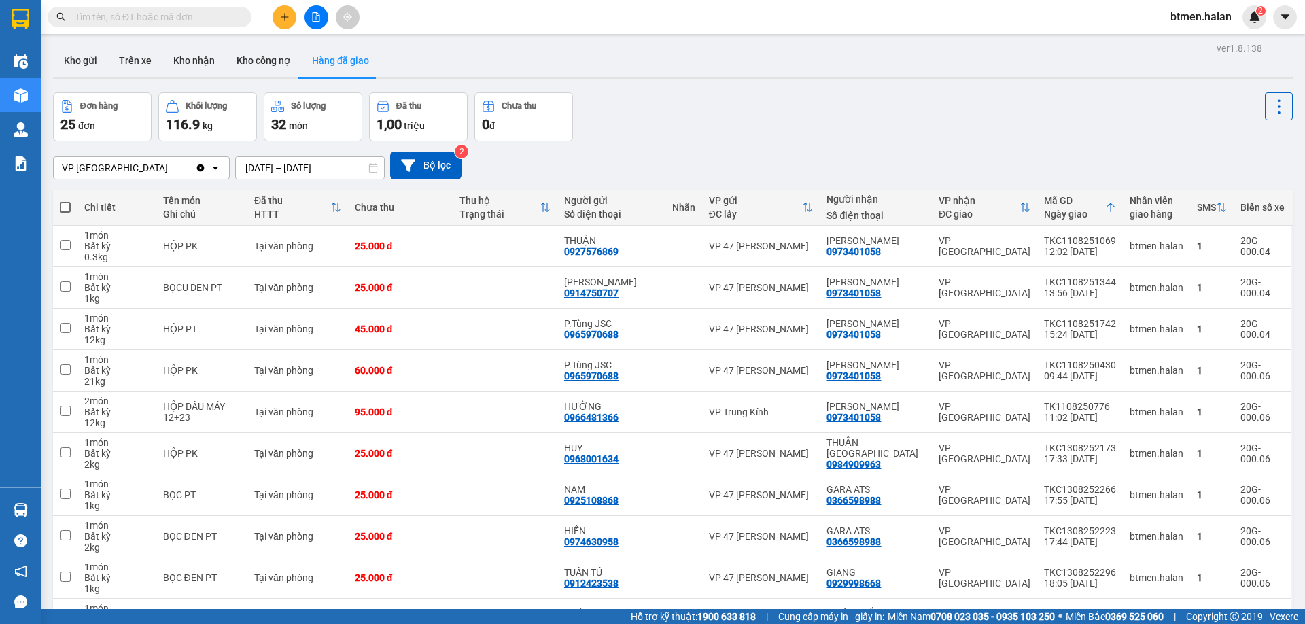
scroll to position [0, 0]
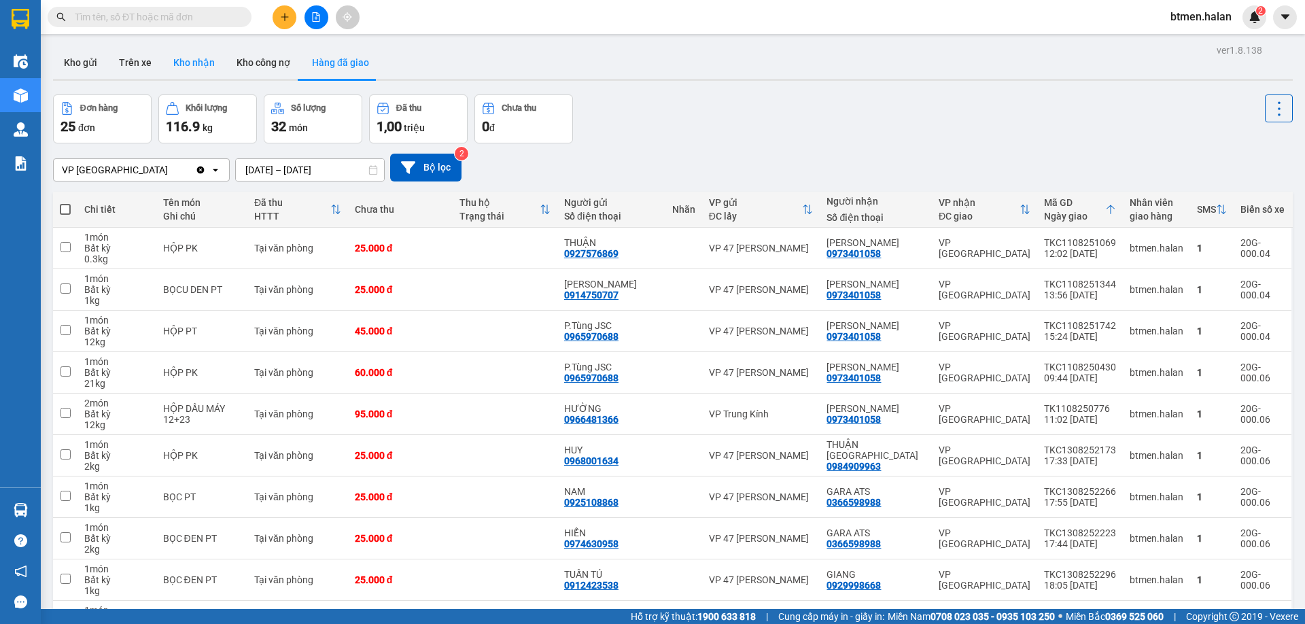
click at [195, 67] on button "Kho nhận" at bounding box center [193, 62] width 63 height 33
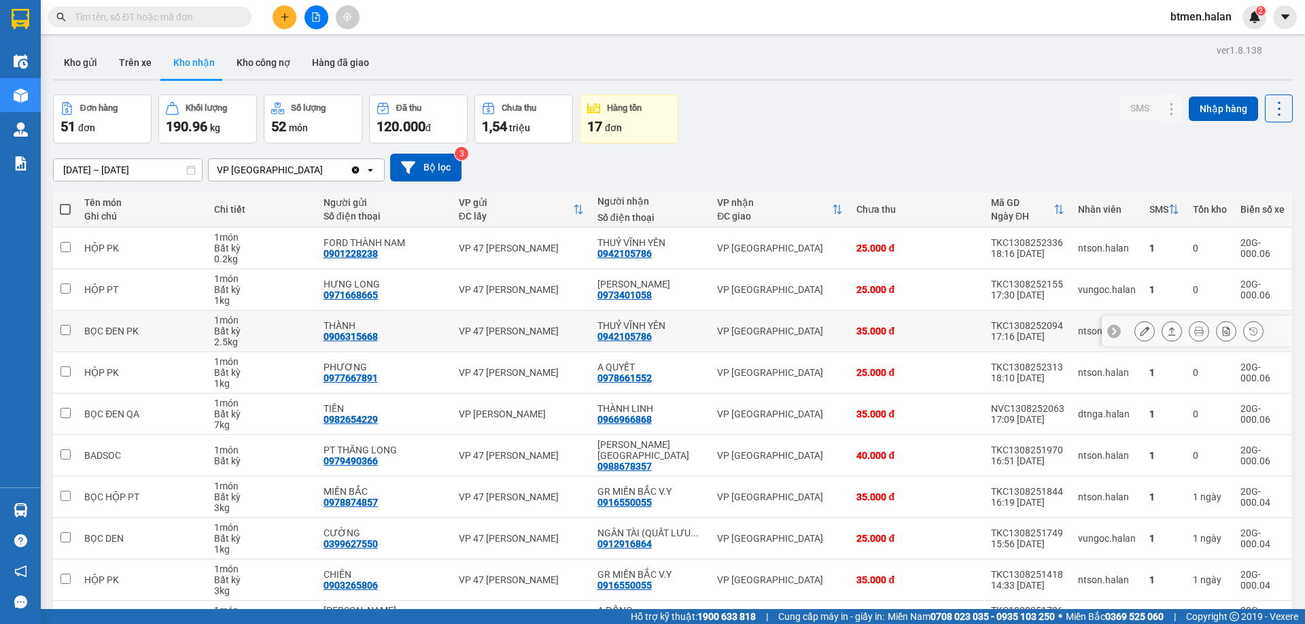
scroll to position [67, 0]
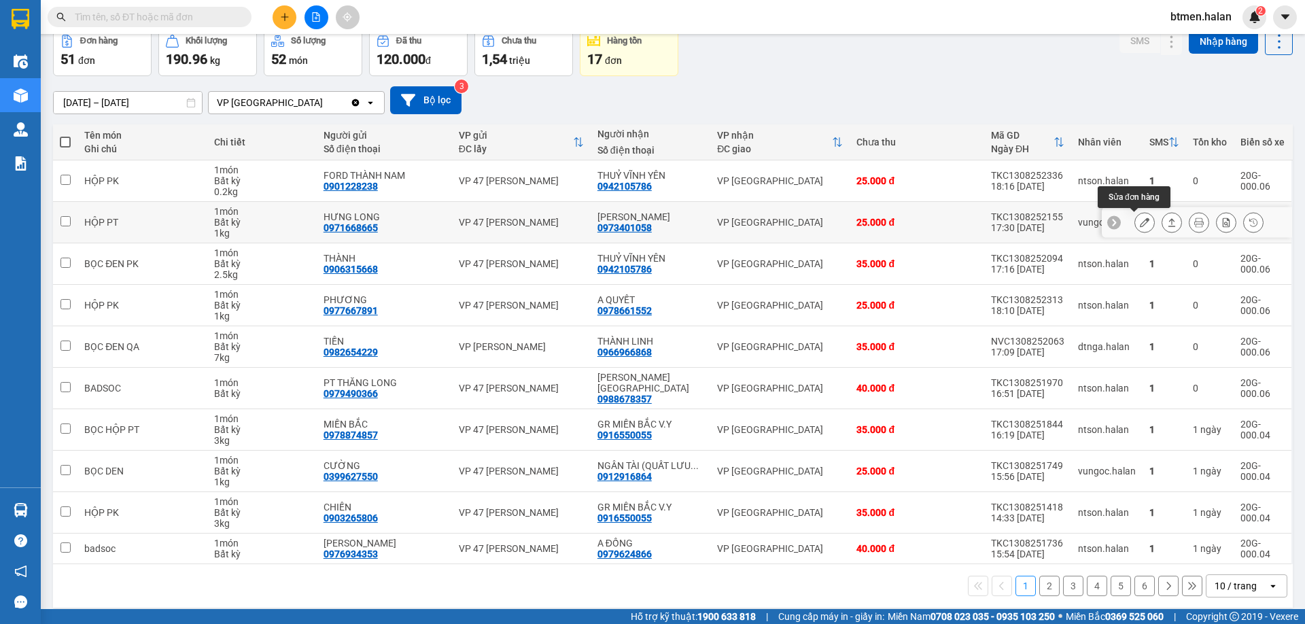
click at [1140, 226] on icon at bounding box center [1145, 222] width 10 height 10
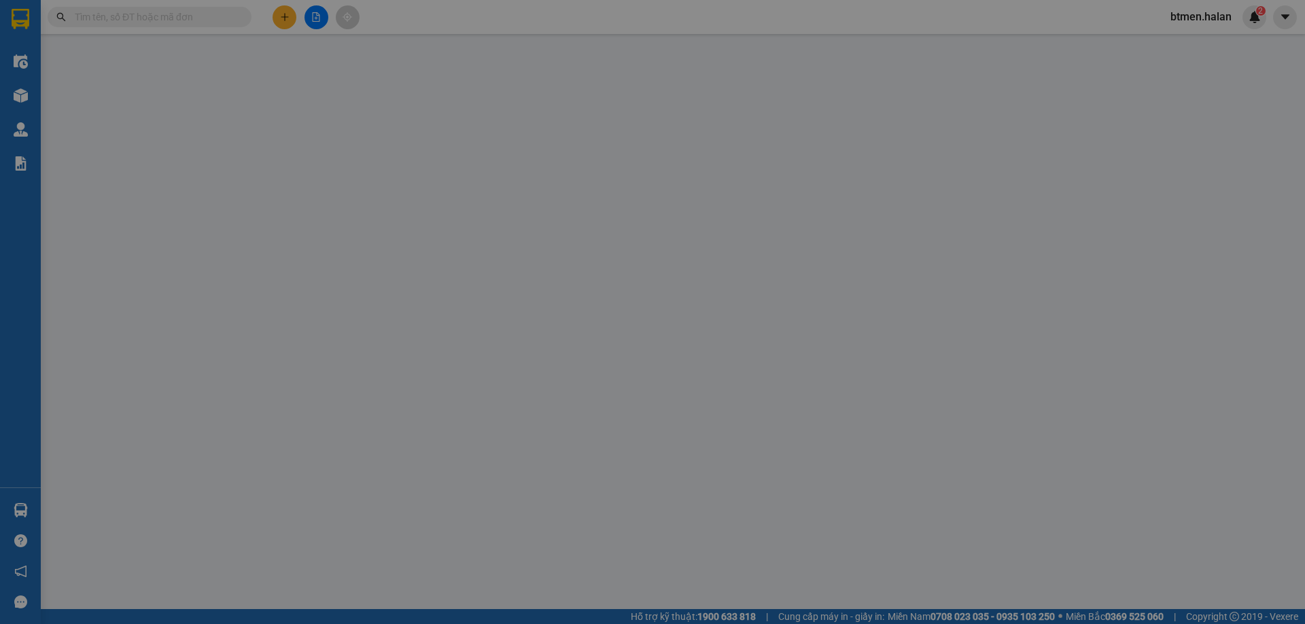
type input "0971668665"
type input "HƯNG LONG"
type input "0973401058"
type input "[PERSON_NAME]"
type input "25.000"
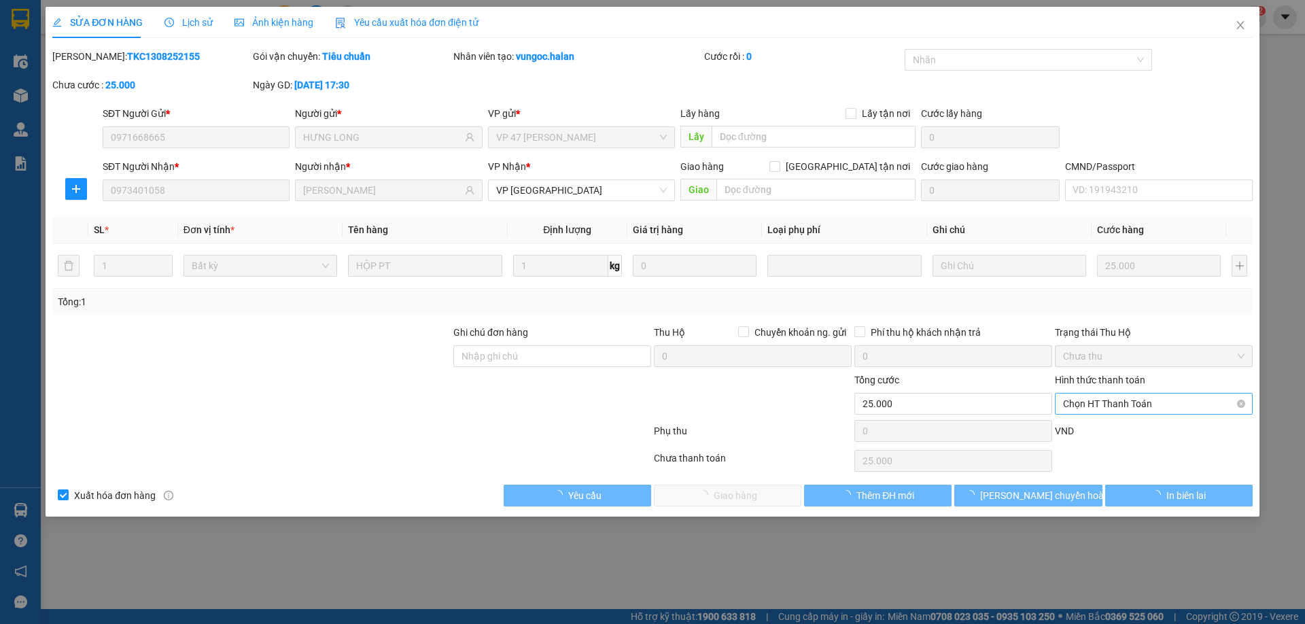
click at [1148, 408] on span "Chọn HT Thanh Toán" at bounding box center [1153, 403] width 181 height 20
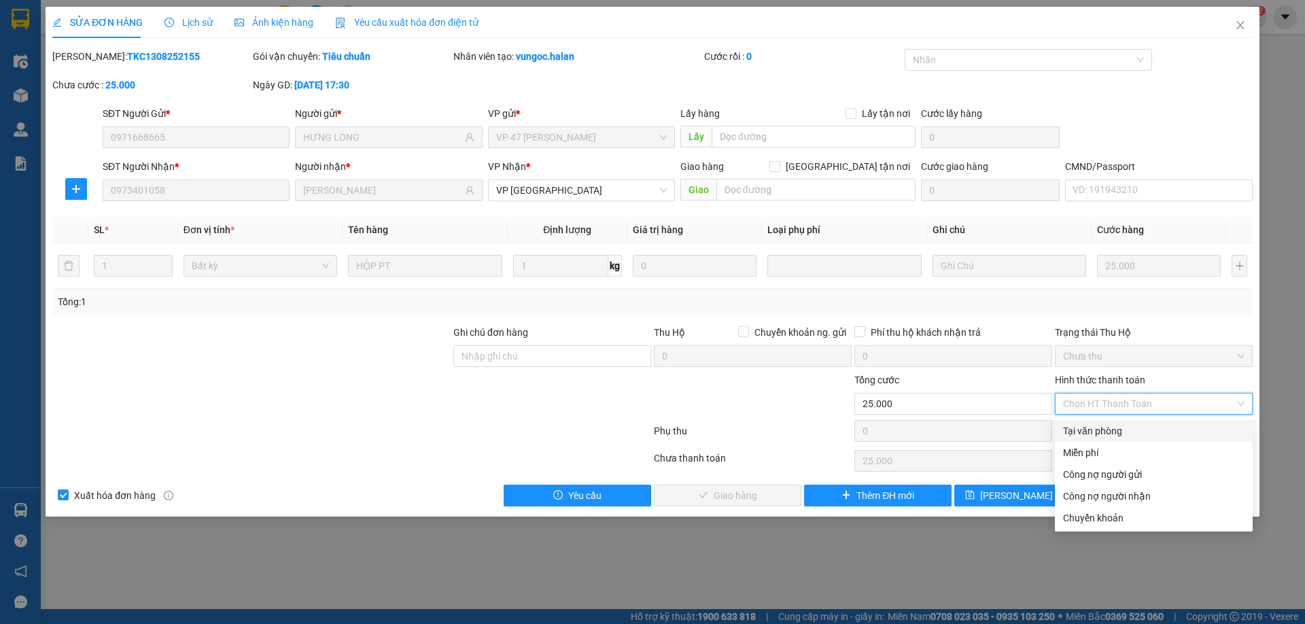
drag, startPoint x: 1130, startPoint y: 437, endPoint x: 987, endPoint y: 469, distance: 146.2
click at [1129, 436] on div "Tại văn phòng" at bounding box center [1153, 430] width 181 height 15
type input "0"
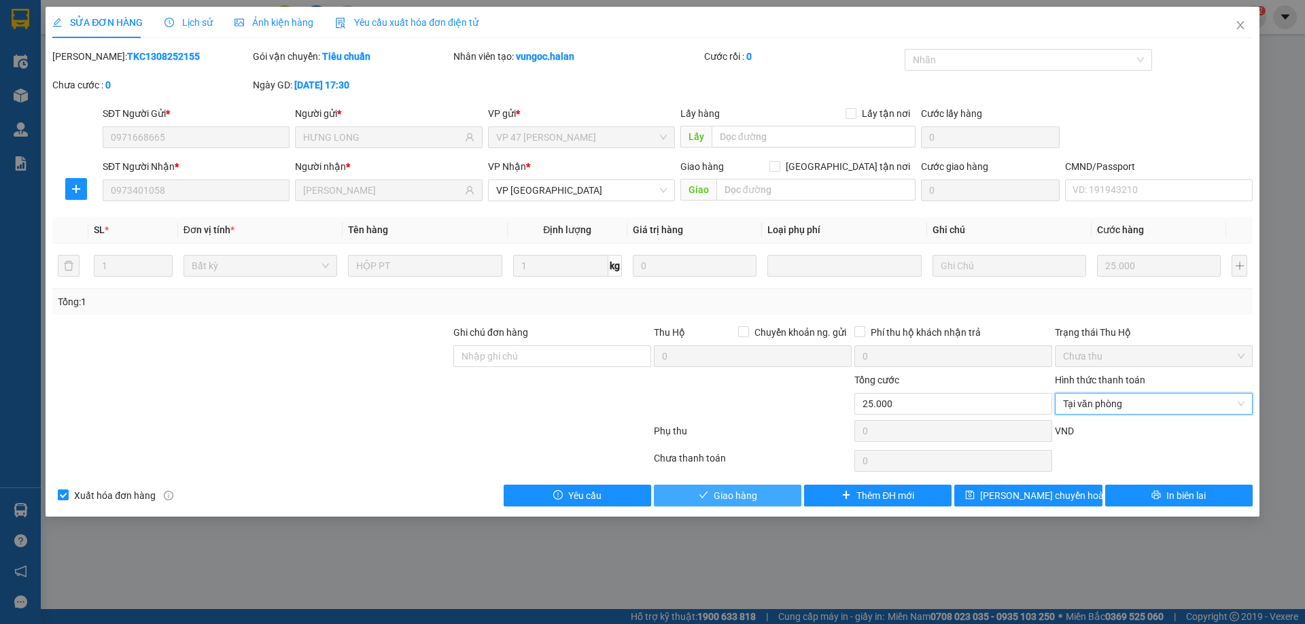
click at [732, 502] on span "Giao hàng" at bounding box center [735, 495] width 43 height 15
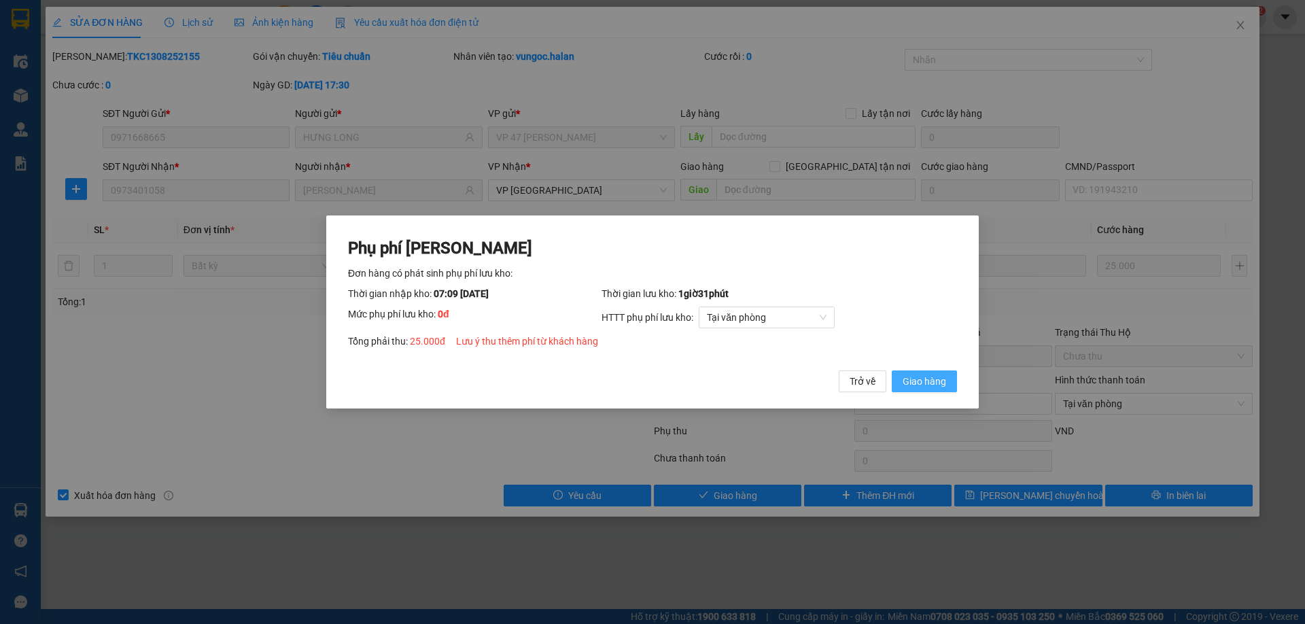
click at [924, 384] on span "Giao hàng" at bounding box center [923, 381] width 43 height 15
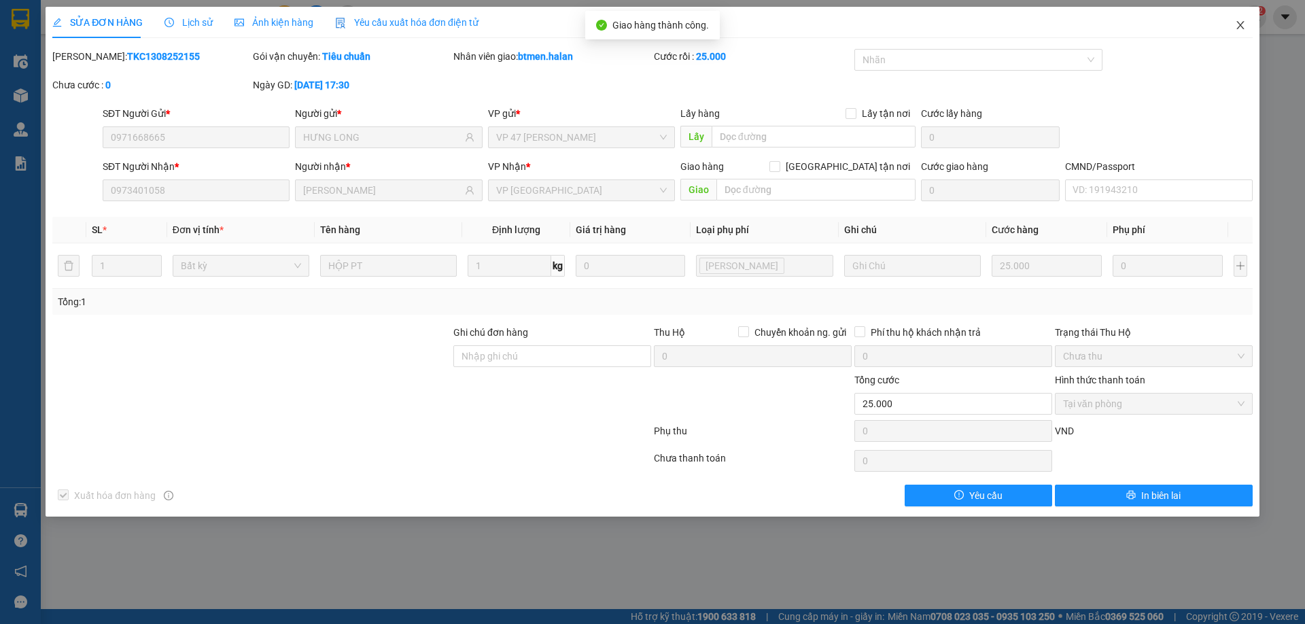
click at [1235, 27] on icon "close" at bounding box center [1240, 25] width 11 height 11
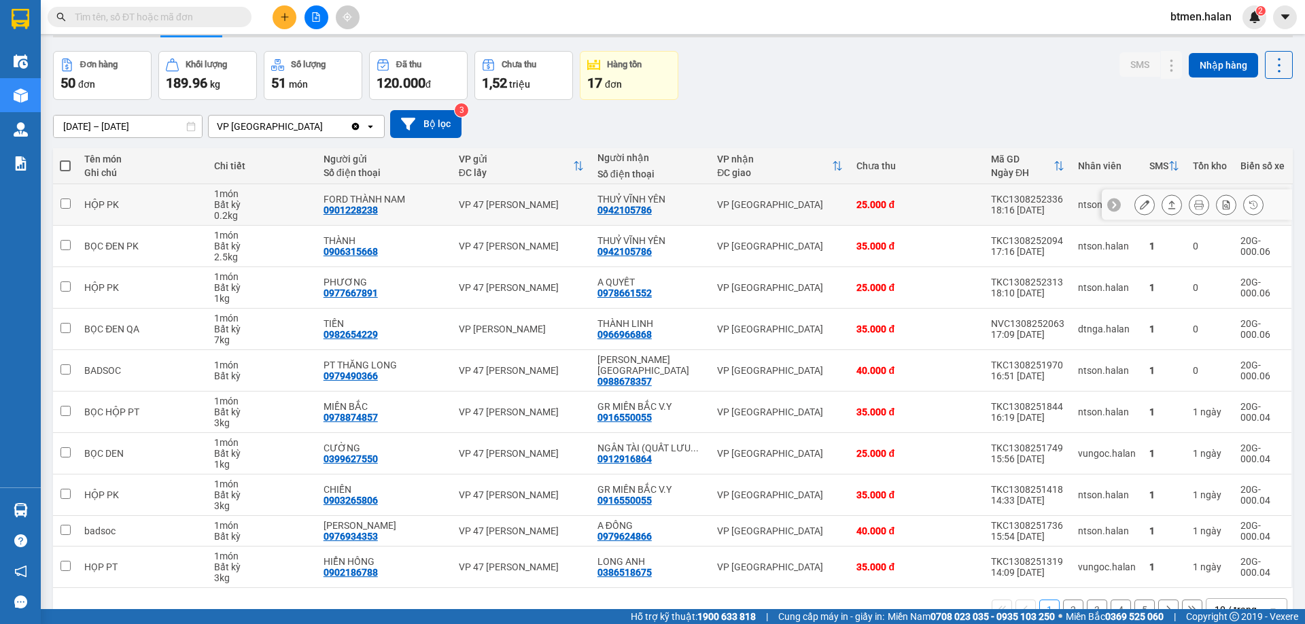
scroll to position [67, 0]
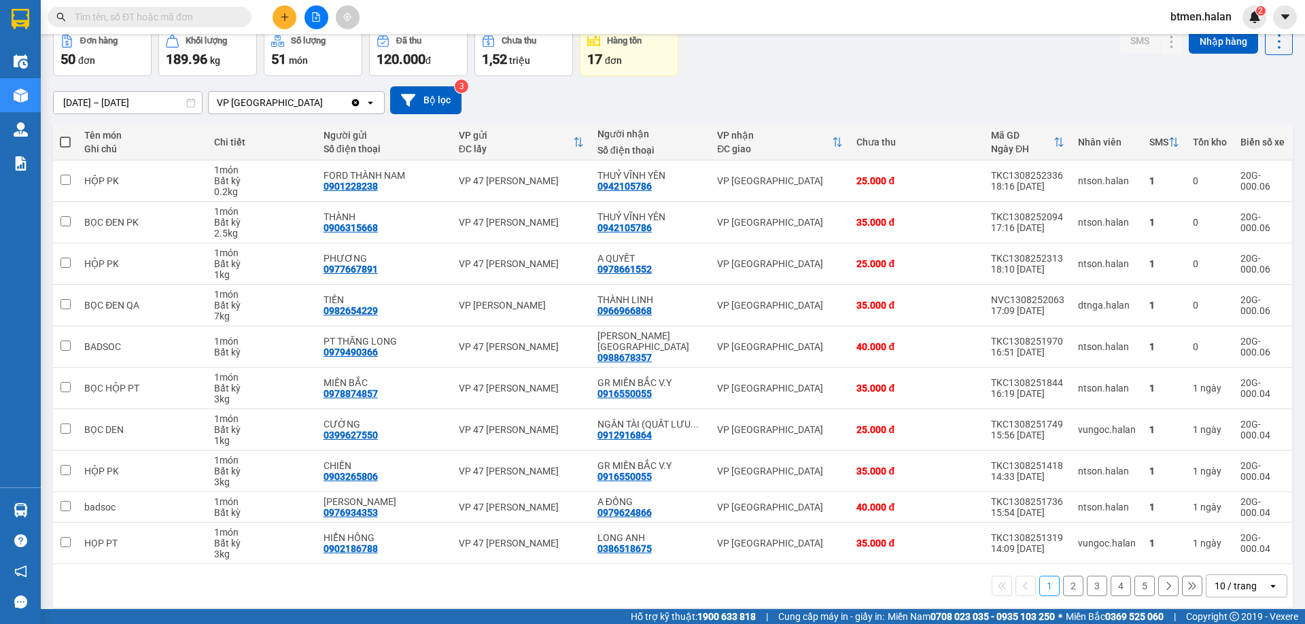
click at [1064, 576] on button "2" at bounding box center [1073, 586] width 20 height 20
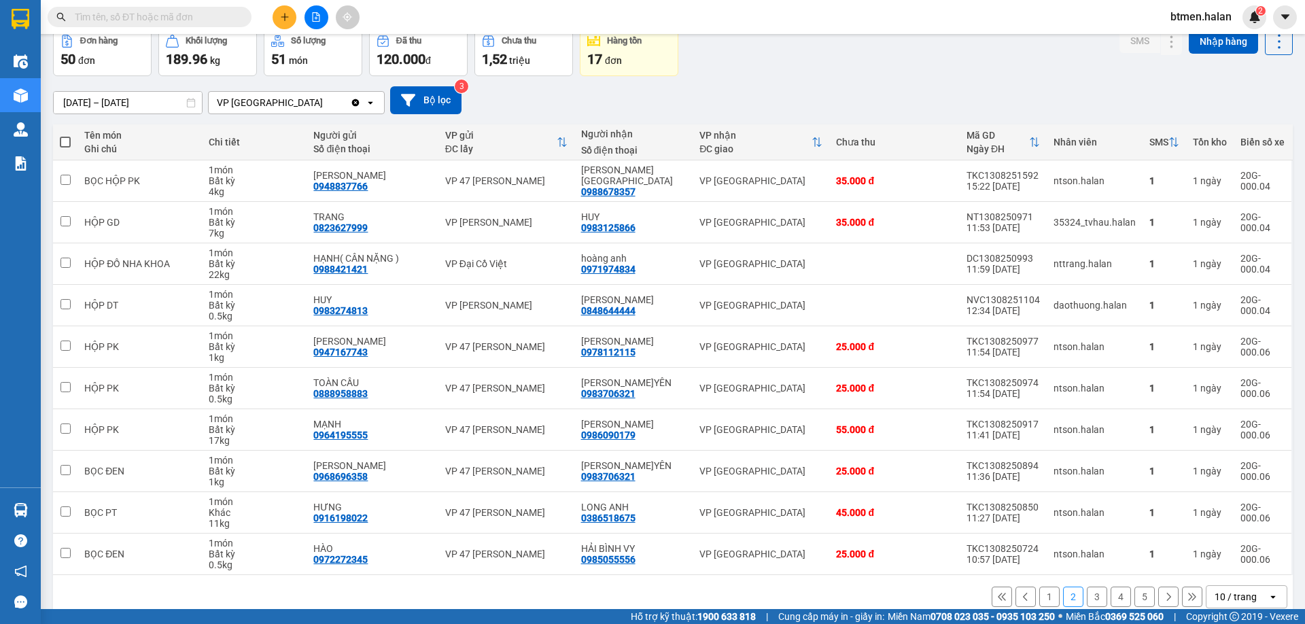
click at [1091, 598] on button "3" at bounding box center [1097, 596] width 20 height 20
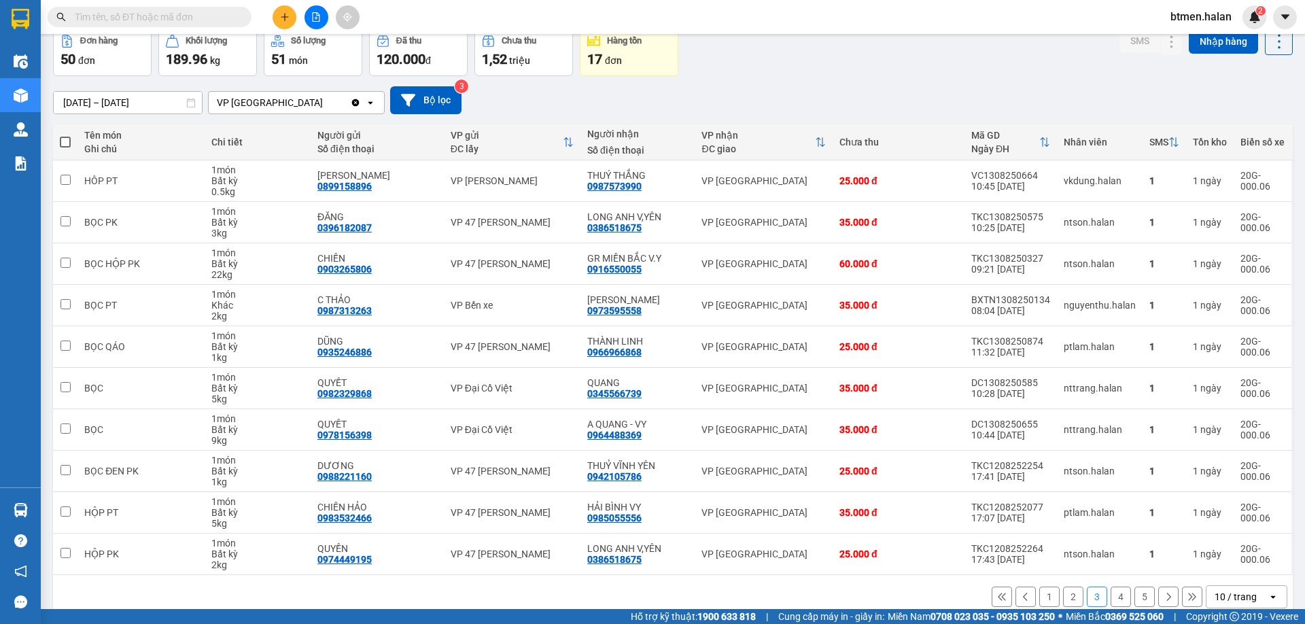
click at [1119, 593] on button "4" at bounding box center [1120, 596] width 20 height 20
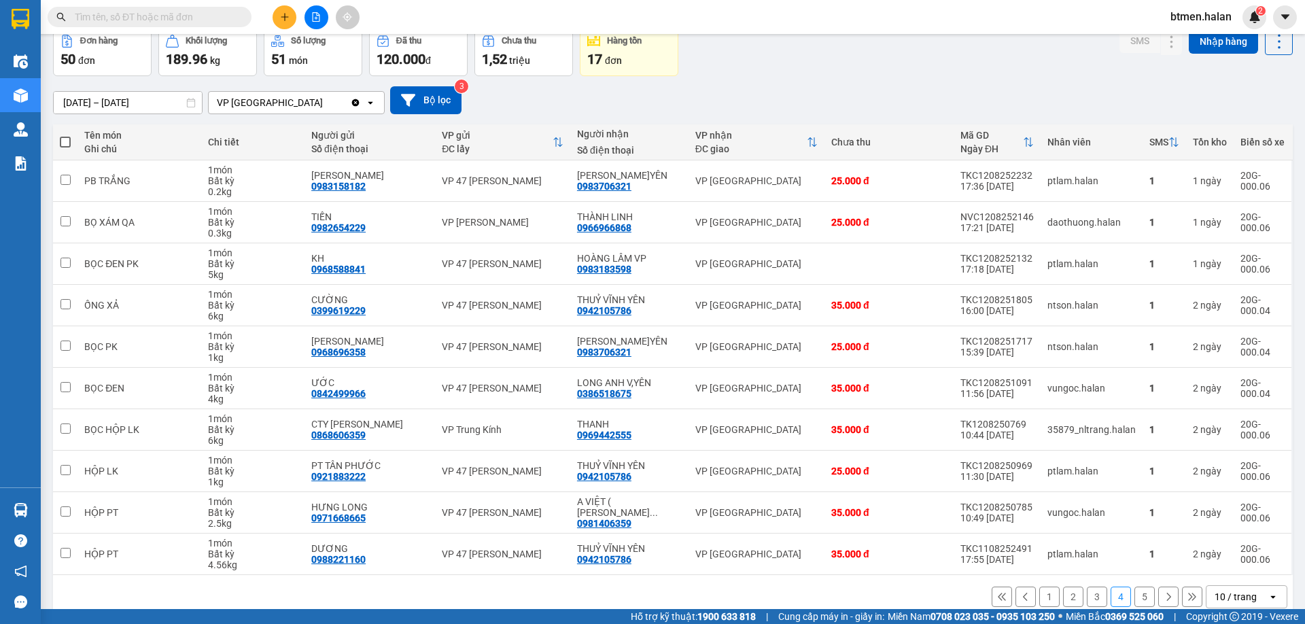
click at [1138, 599] on button "5" at bounding box center [1144, 596] width 20 height 20
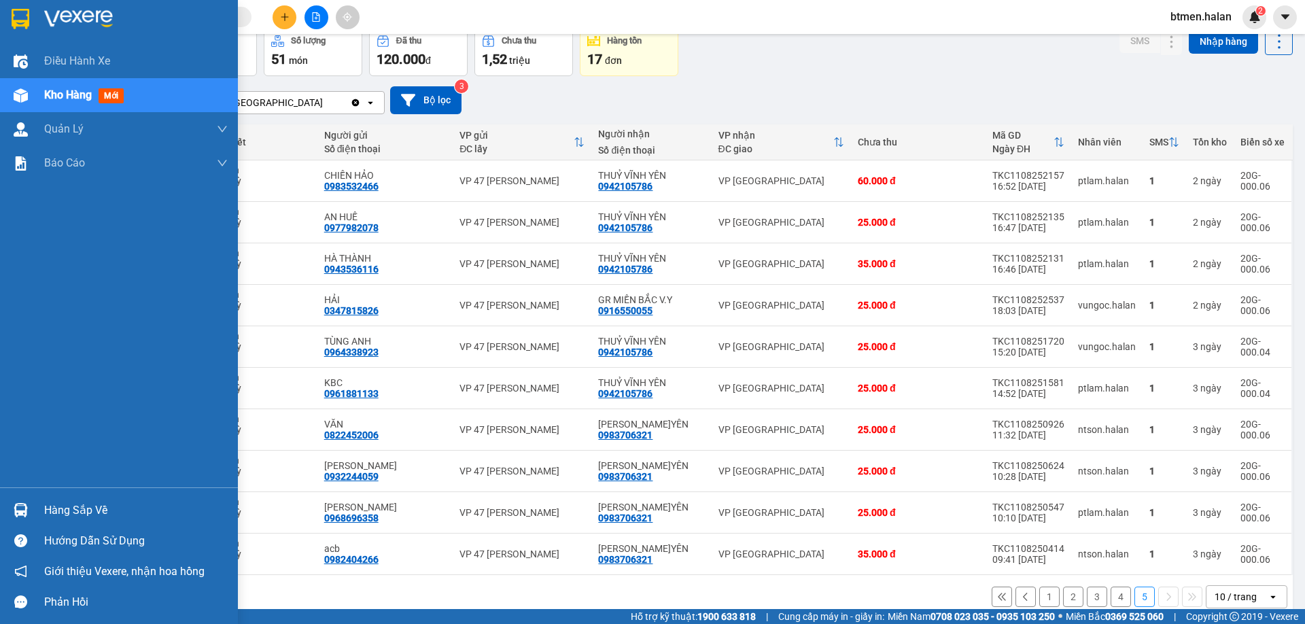
click at [52, 514] on div "Hàng sắp về" at bounding box center [135, 510] width 183 height 20
